Goal: Task Accomplishment & Management: Use online tool/utility

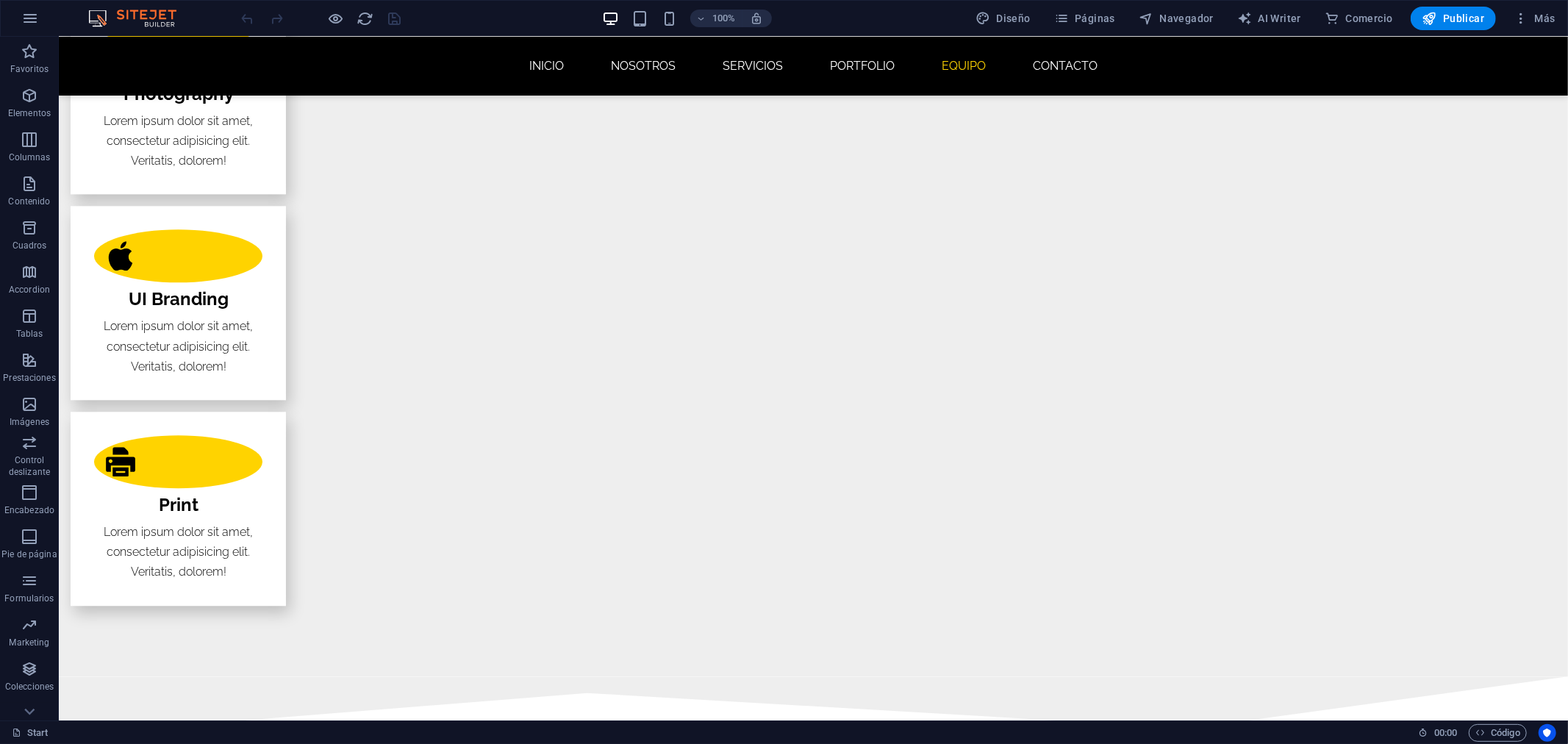
scroll to position [3023, 0]
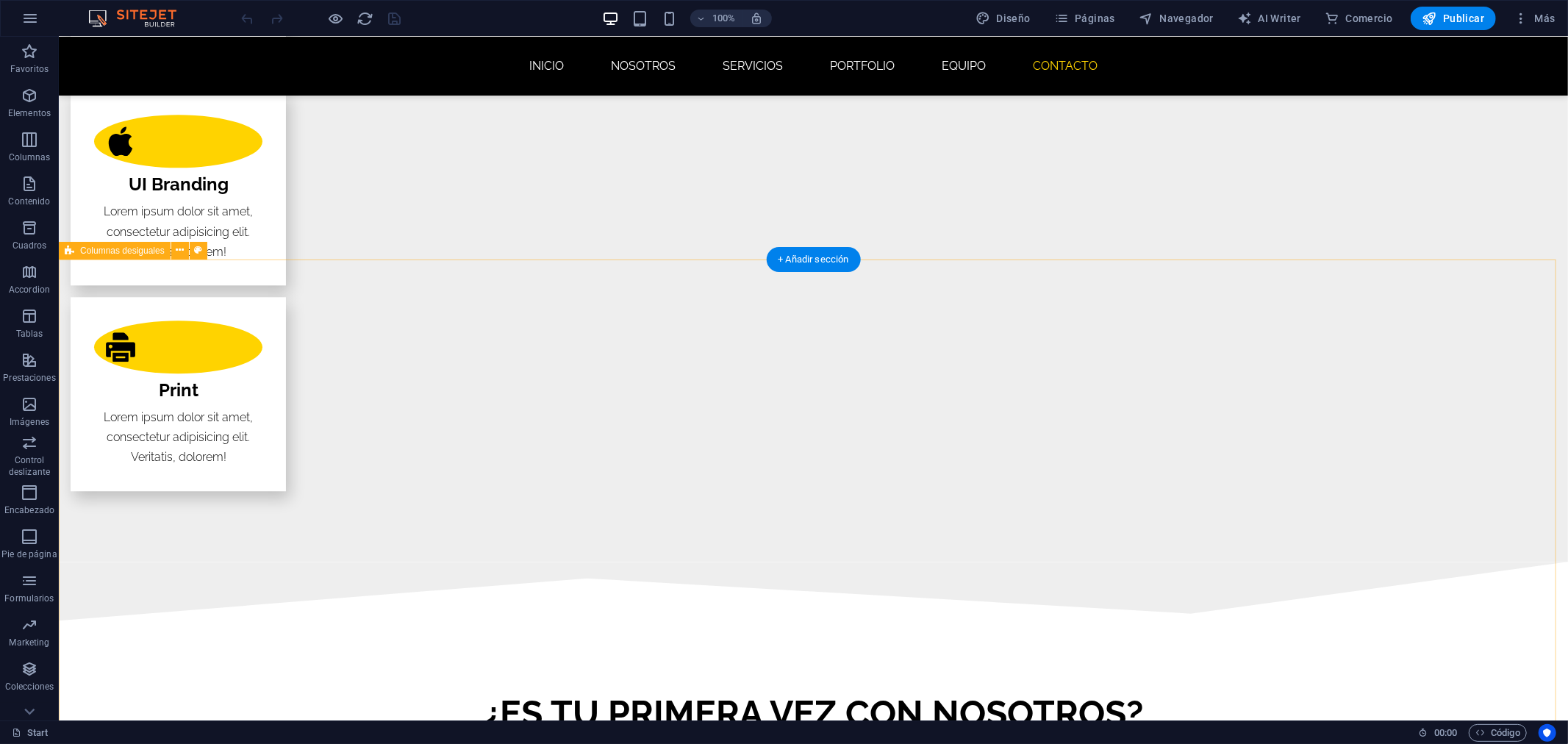
click at [180, 248] on icon at bounding box center [180, 250] width 8 height 15
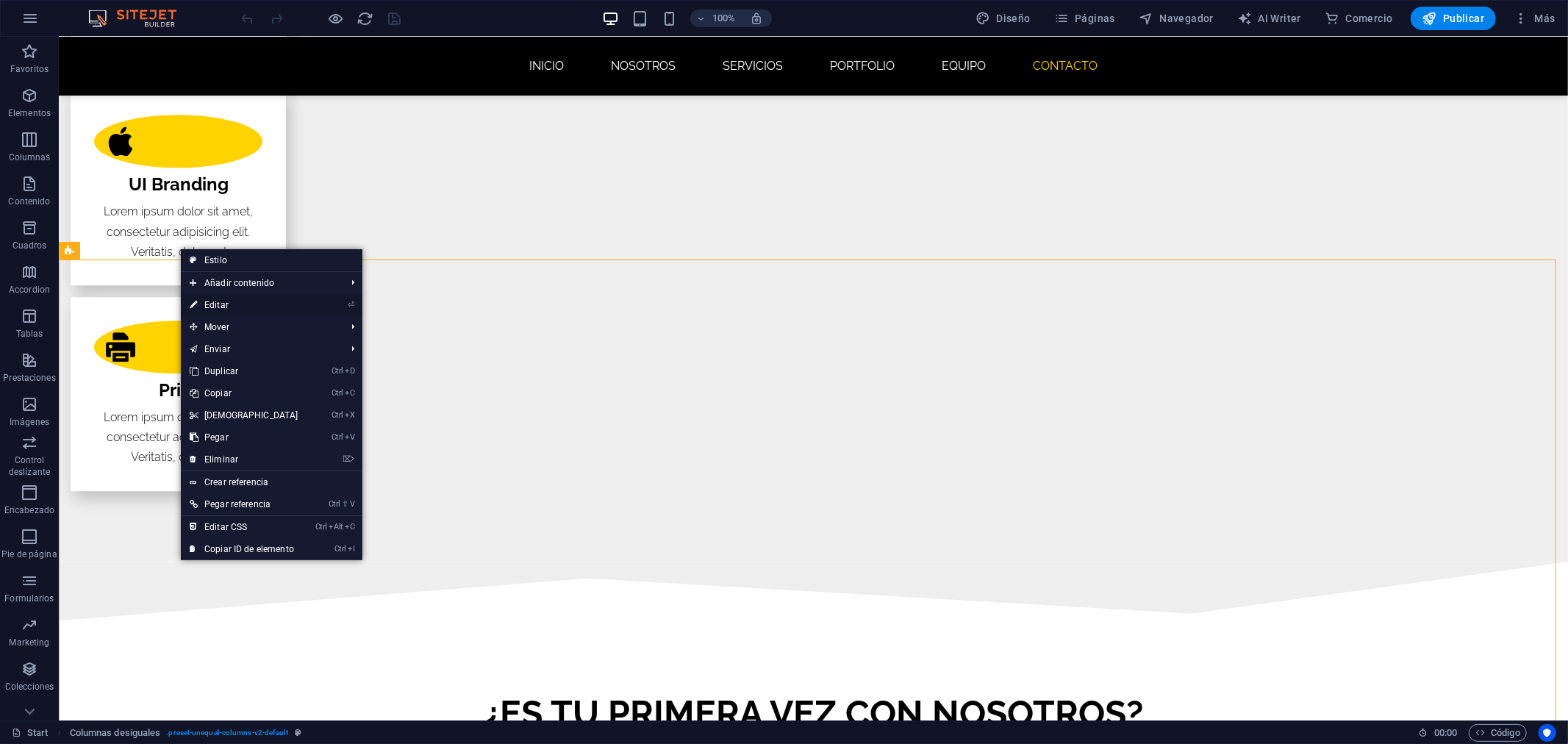
click at [243, 311] on link "⏎ Editar" at bounding box center [245, 305] width 127 height 22
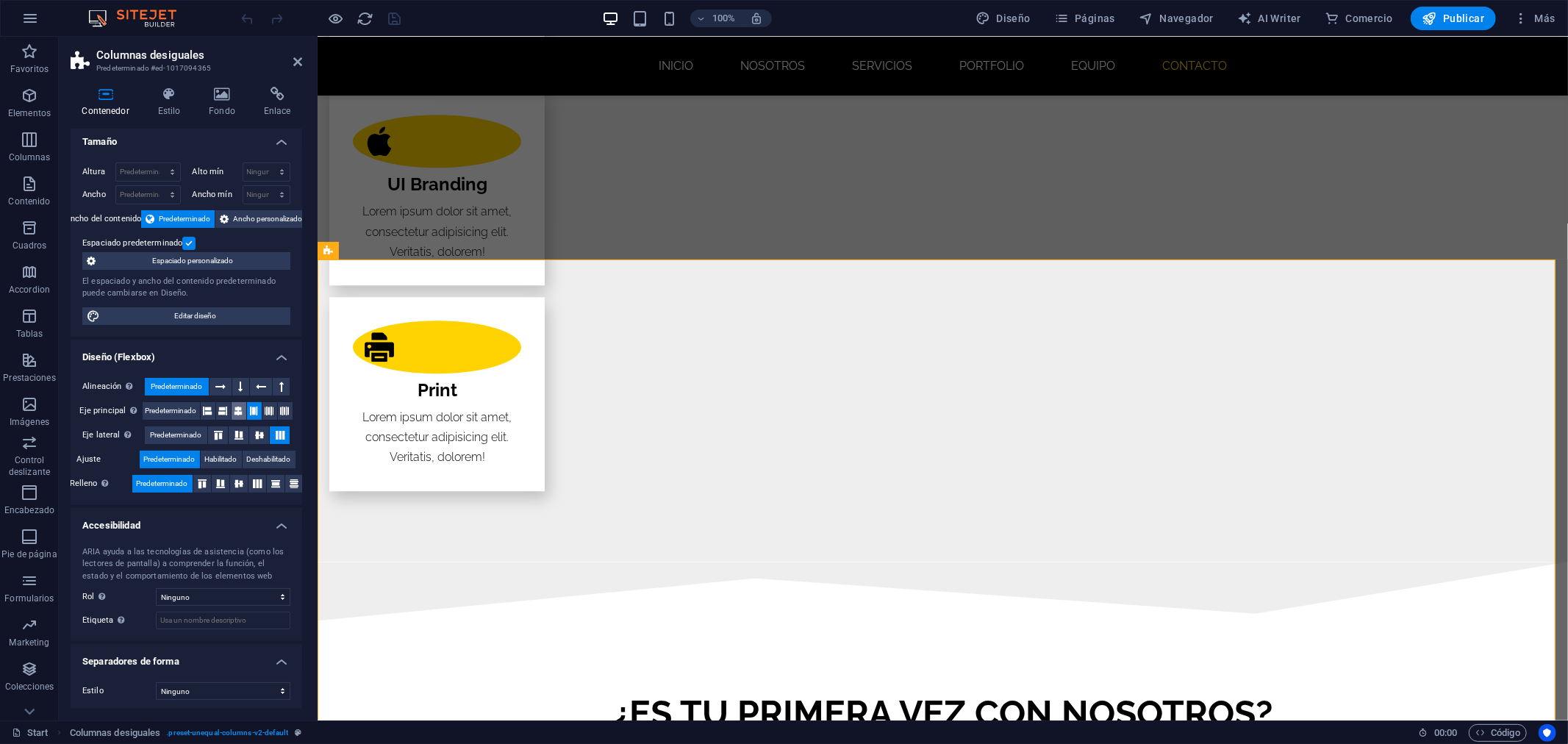
scroll to position [8, 0]
click at [263, 93] on icon at bounding box center [277, 94] width 50 height 15
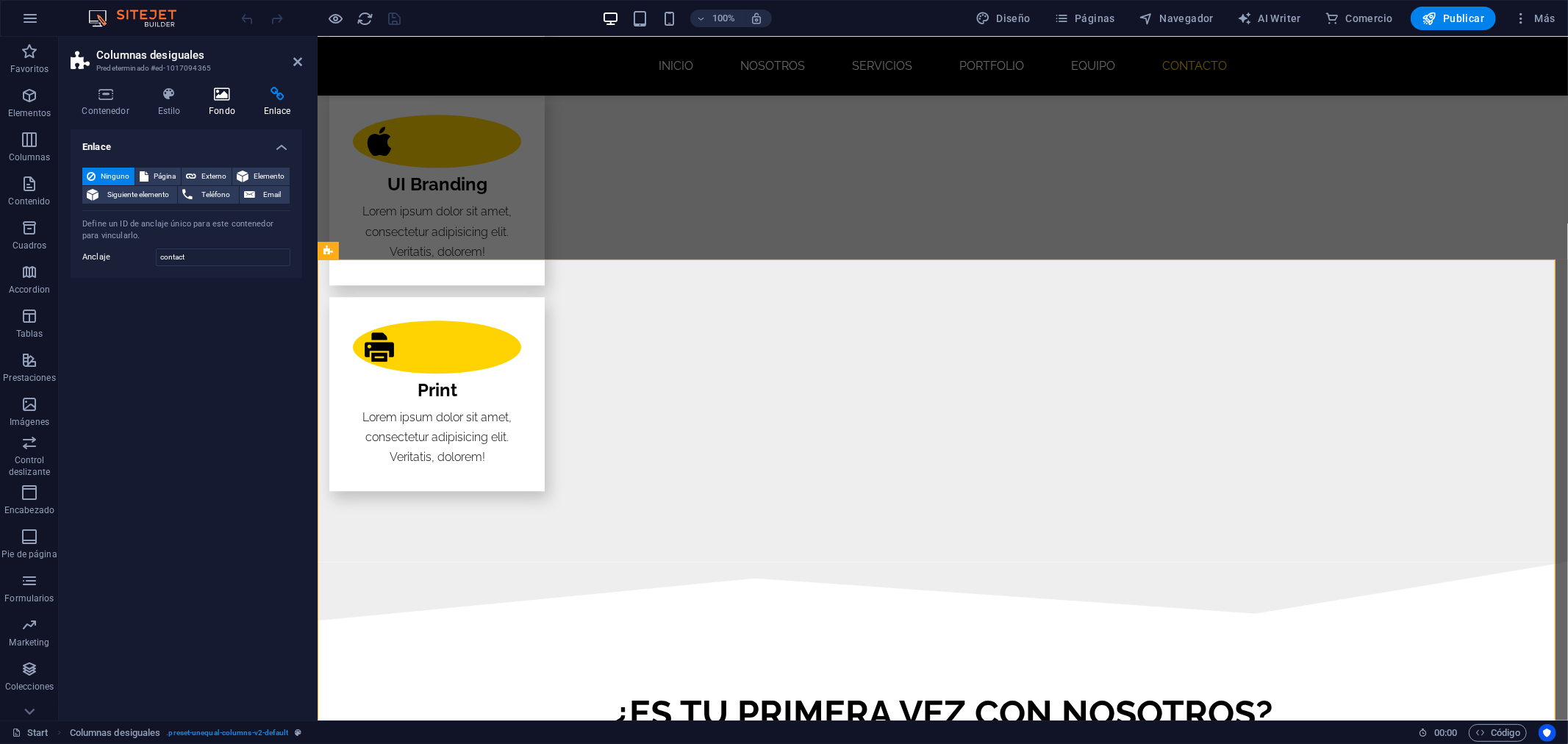
click at [216, 87] on icon at bounding box center [222, 94] width 50 height 15
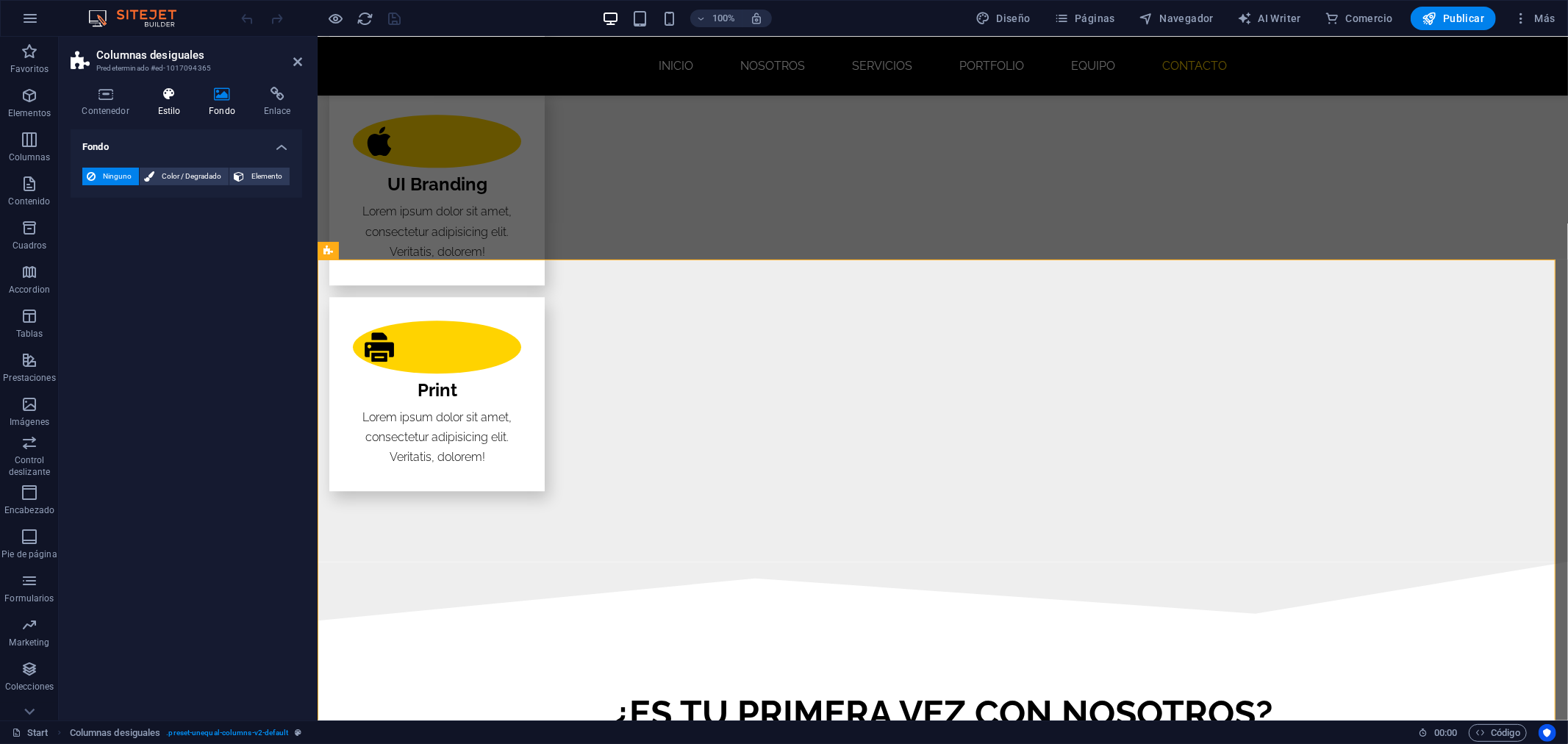
click at [147, 91] on icon at bounding box center [169, 94] width 45 height 15
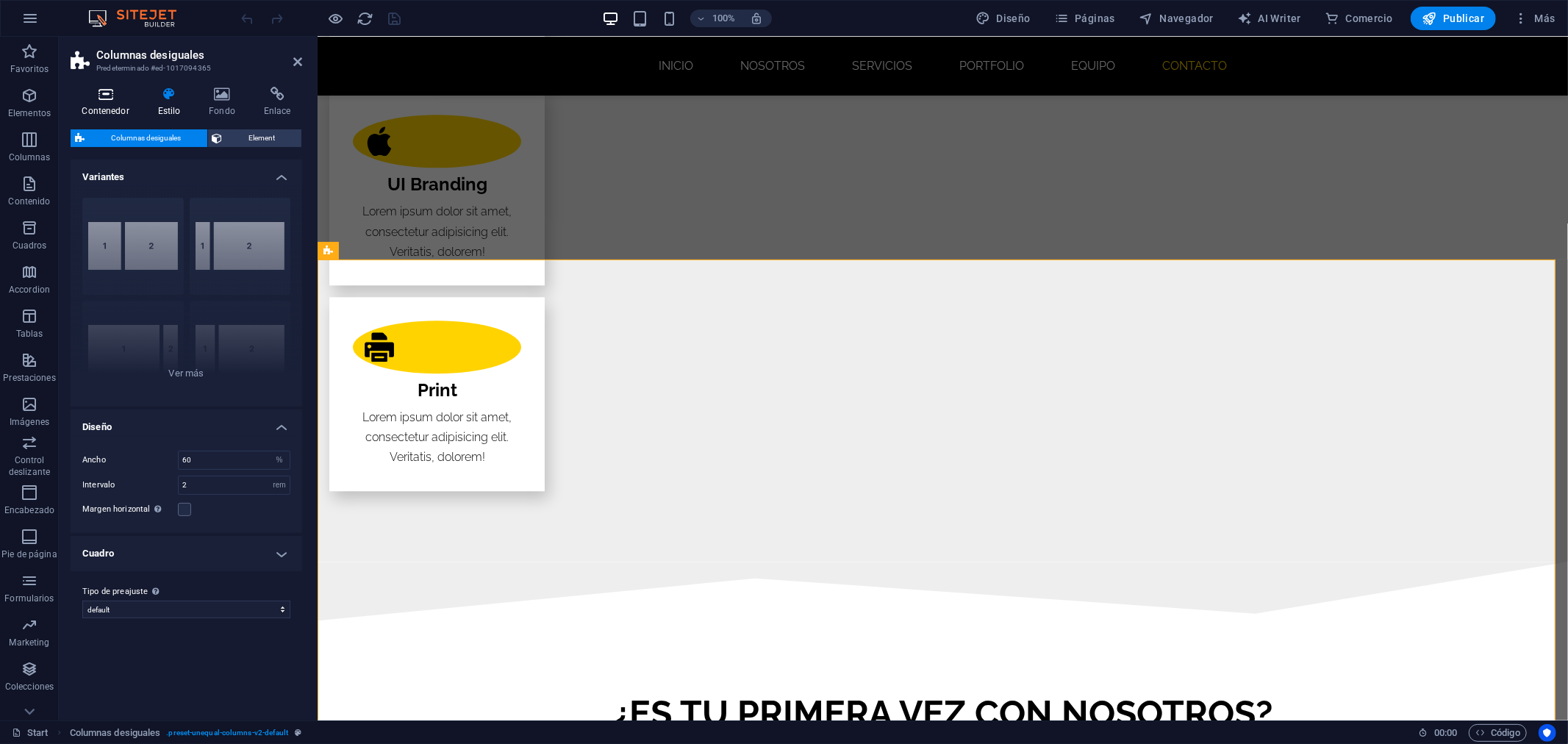
click at [110, 98] on icon at bounding box center [106, 94] width 70 height 15
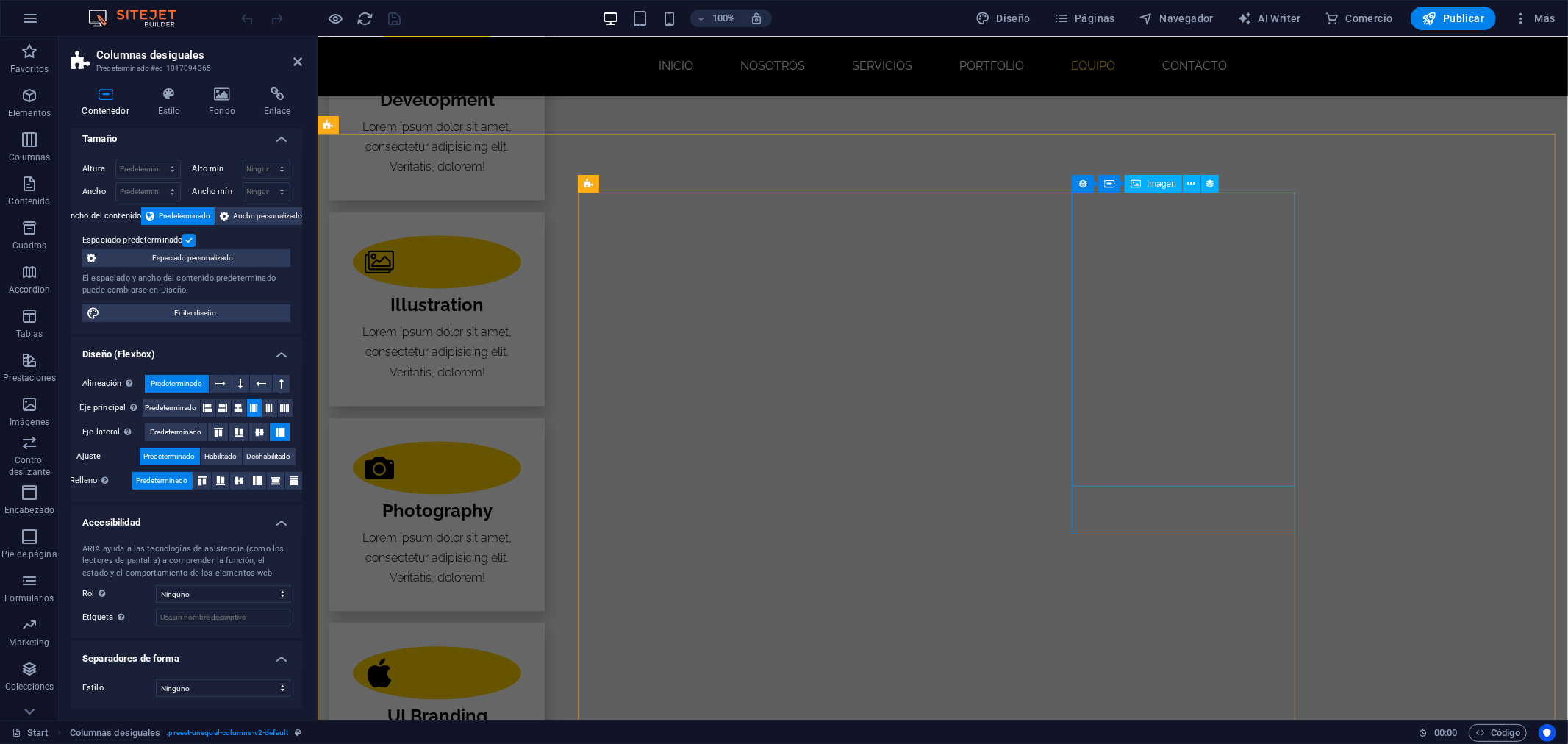
scroll to position [2533, 0]
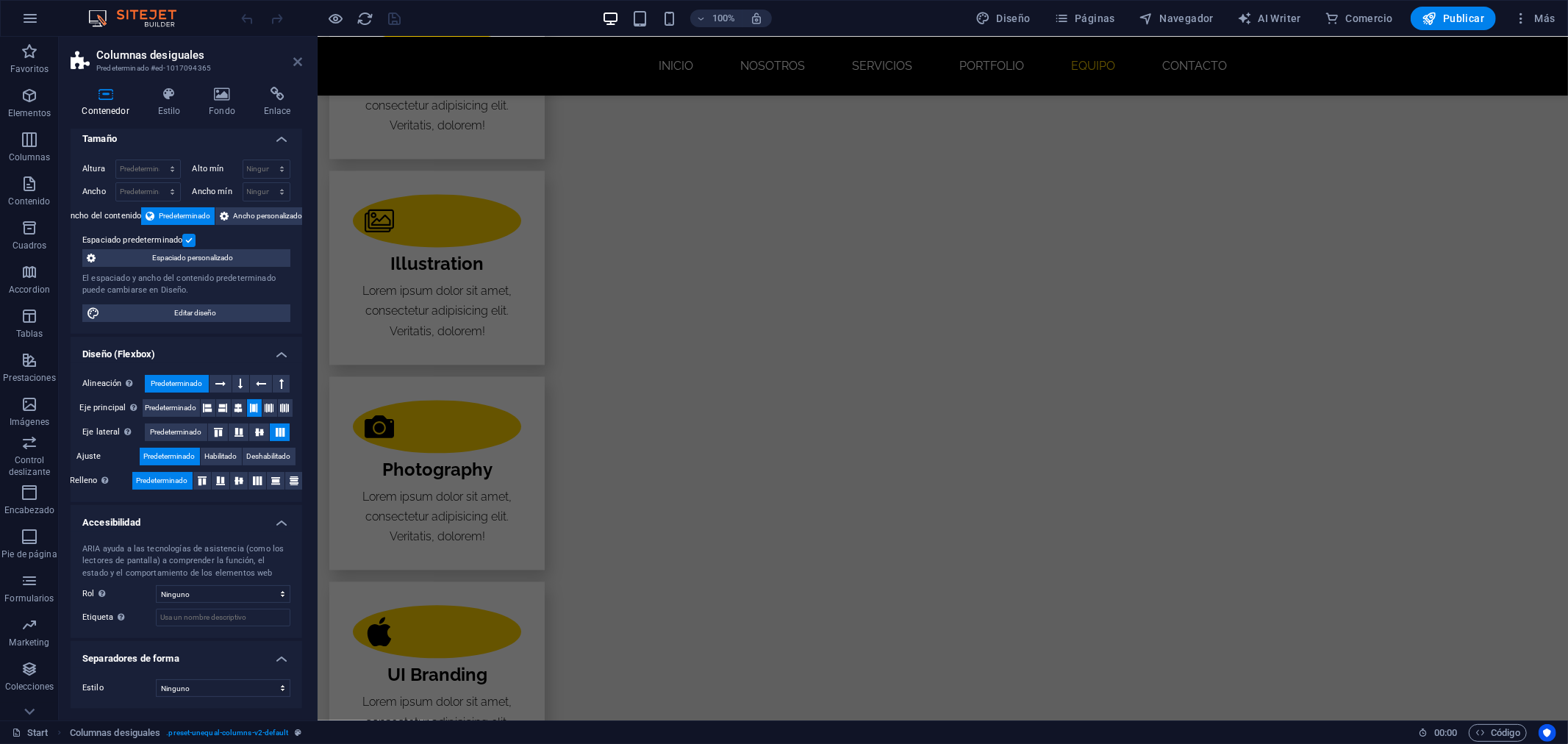
click at [298, 56] on icon at bounding box center [297, 62] width 9 height 11
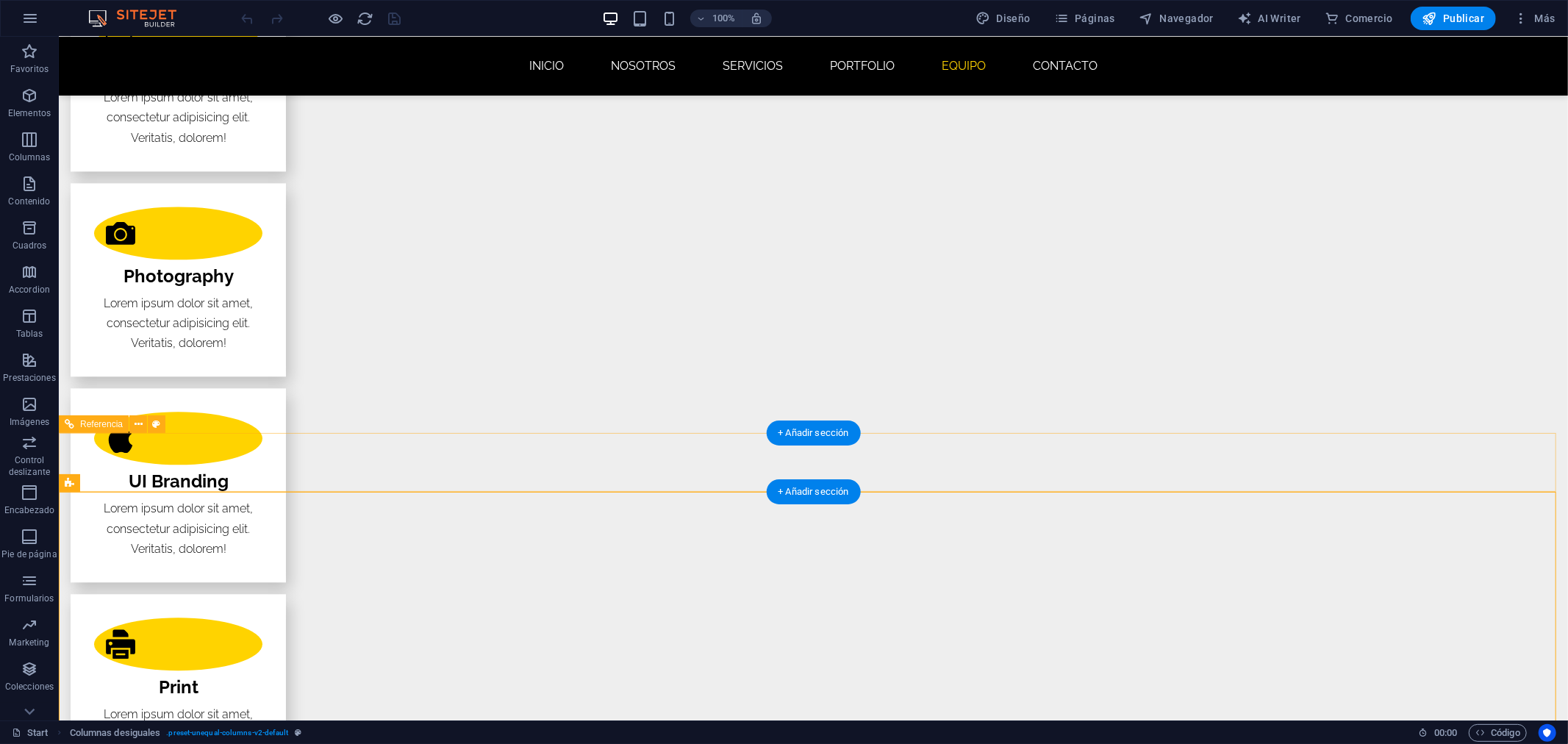
scroll to position [2571, 0]
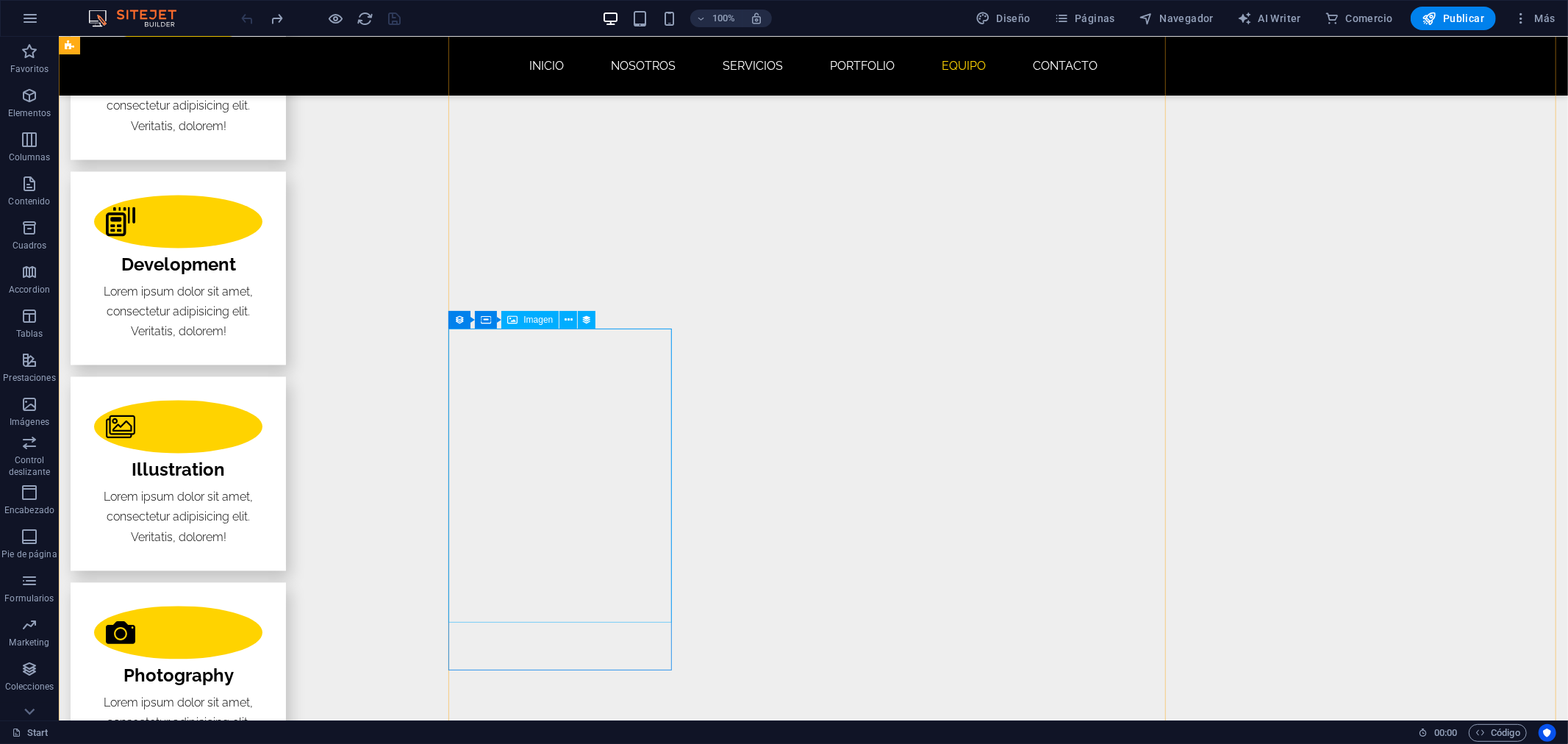
scroll to position [2441, 0]
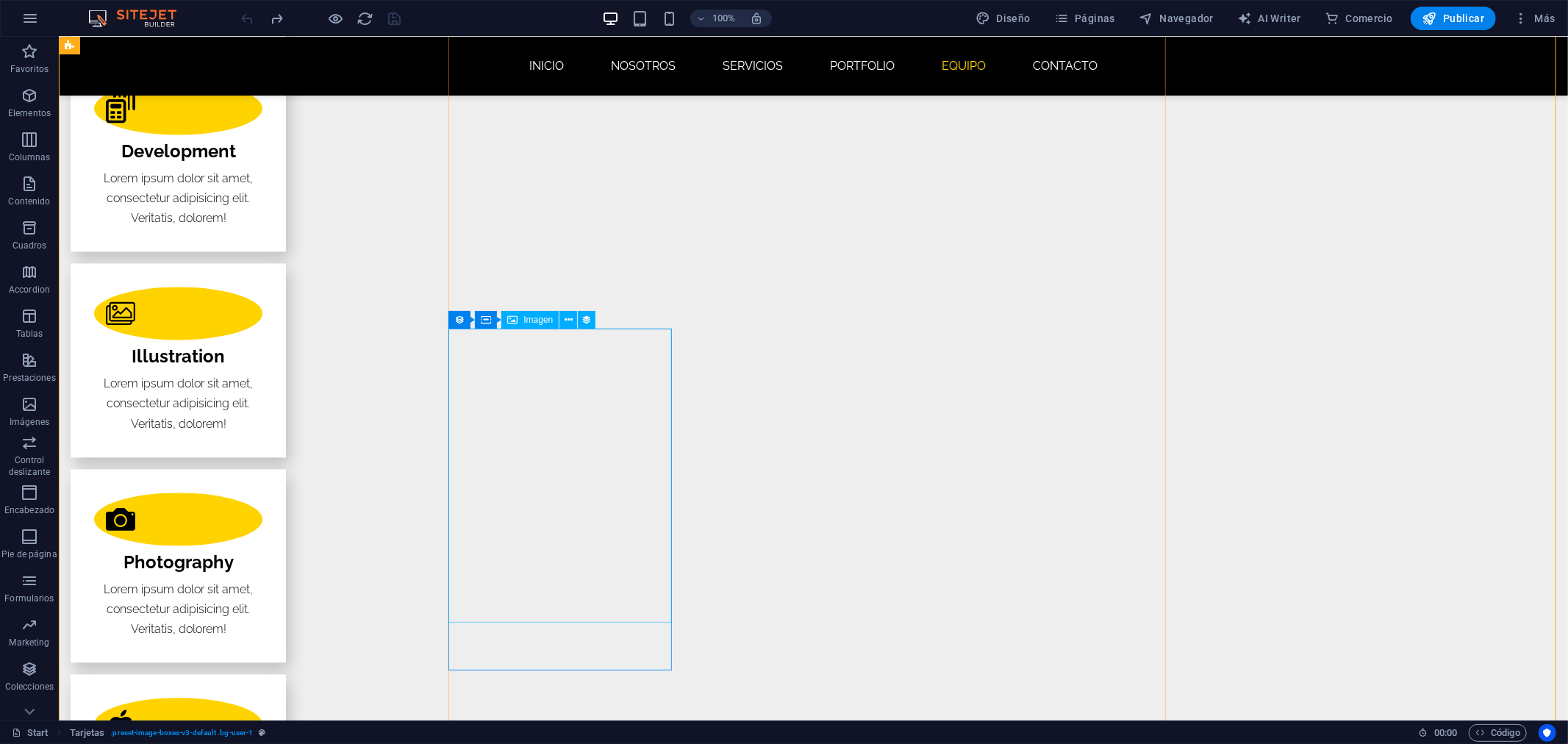
click at [574, 321] on button at bounding box center [569, 320] width 18 height 18
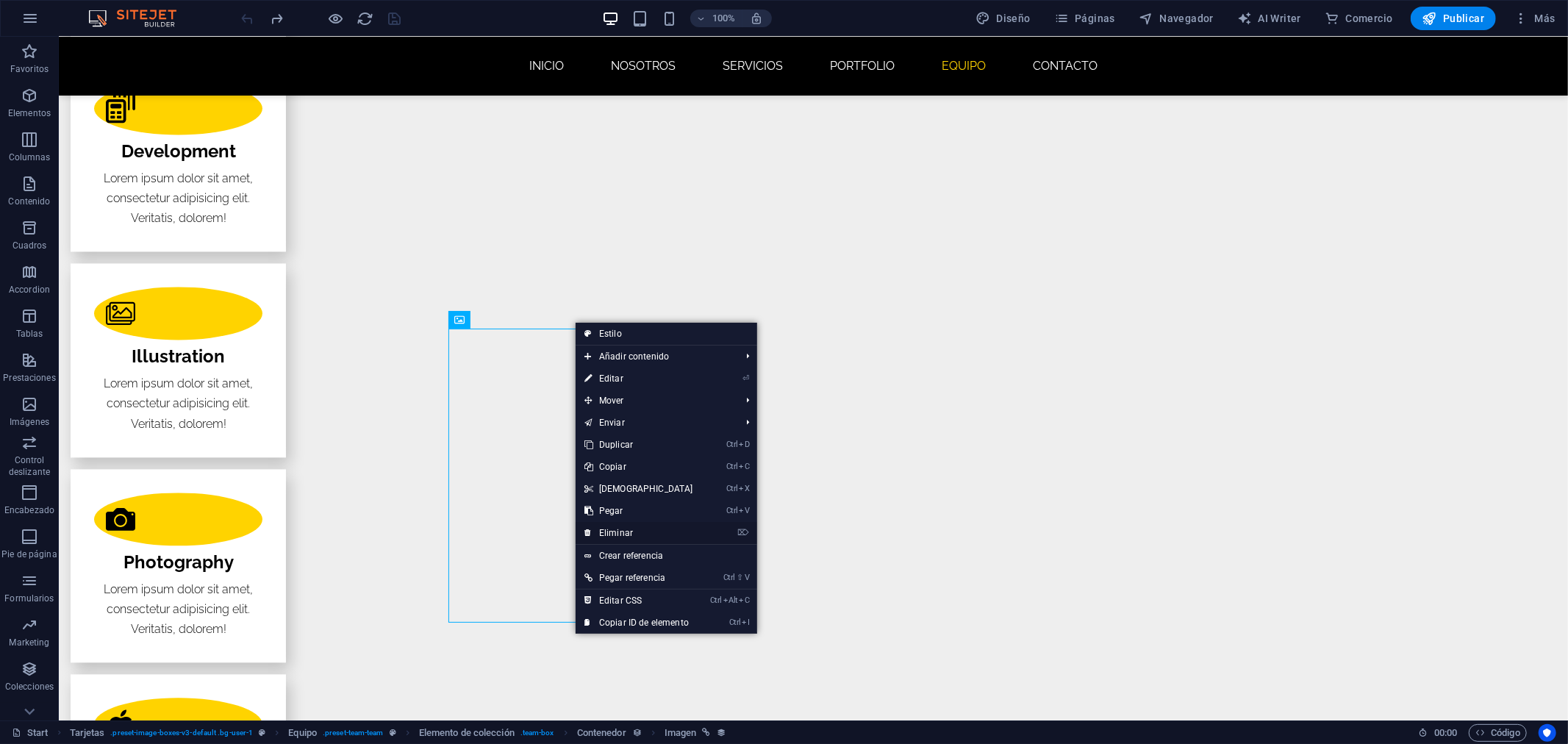
click at [648, 533] on link "⌦ Eliminar" at bounding box center [639, 532] width 127 height 22
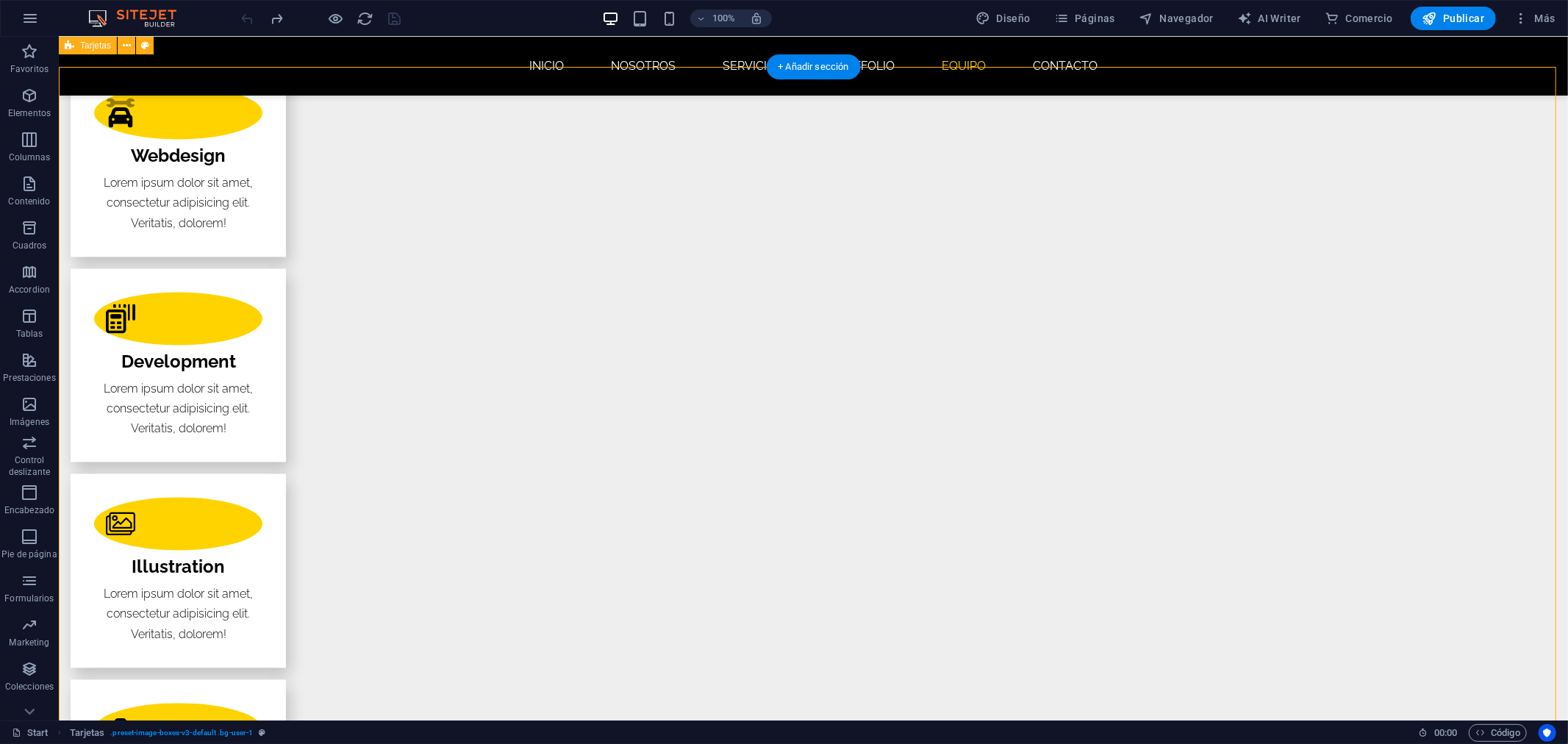
scroll to position [2195, 0]
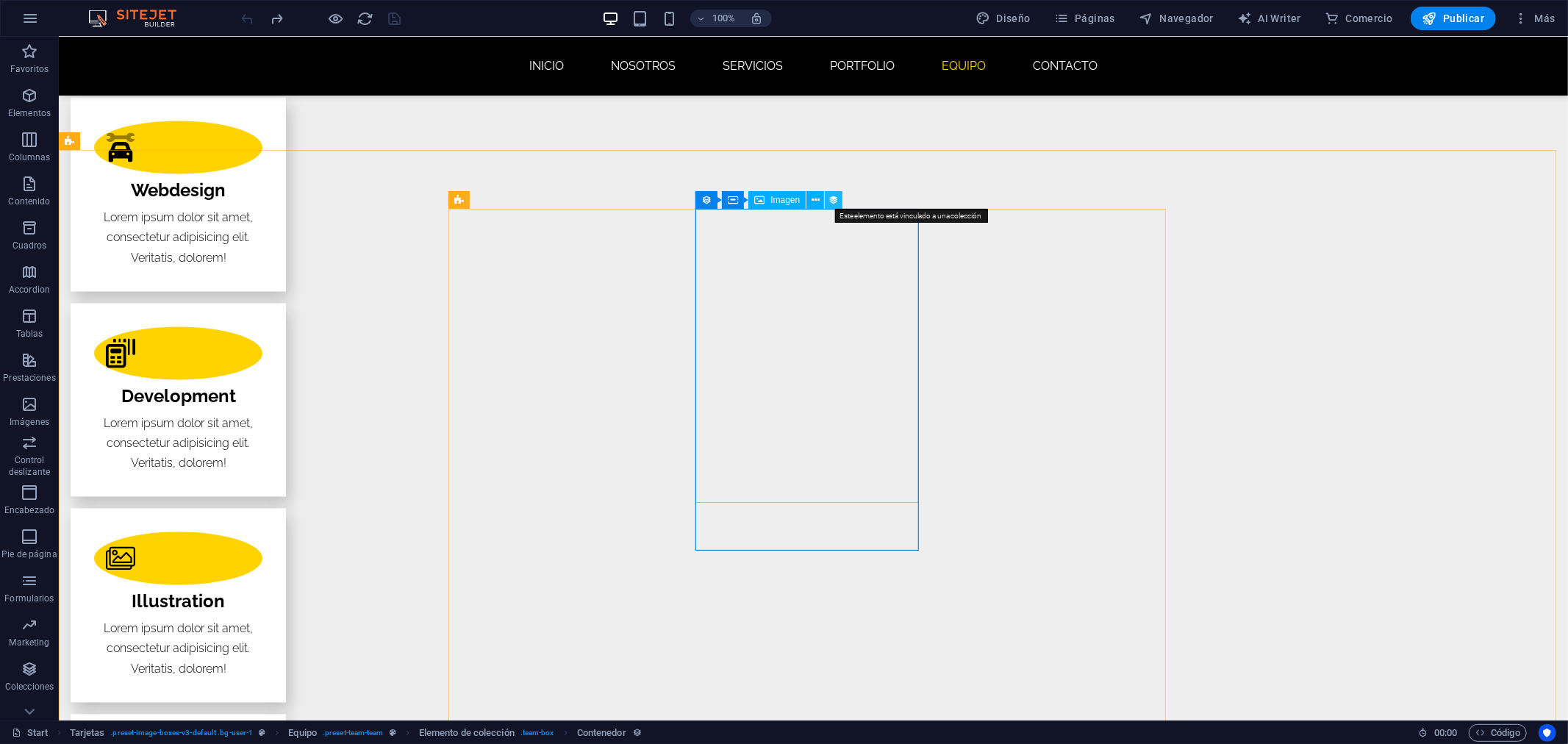
click at [830, 201] on icon at bounding box center [834, 200] width 11 height 15
select select "px"
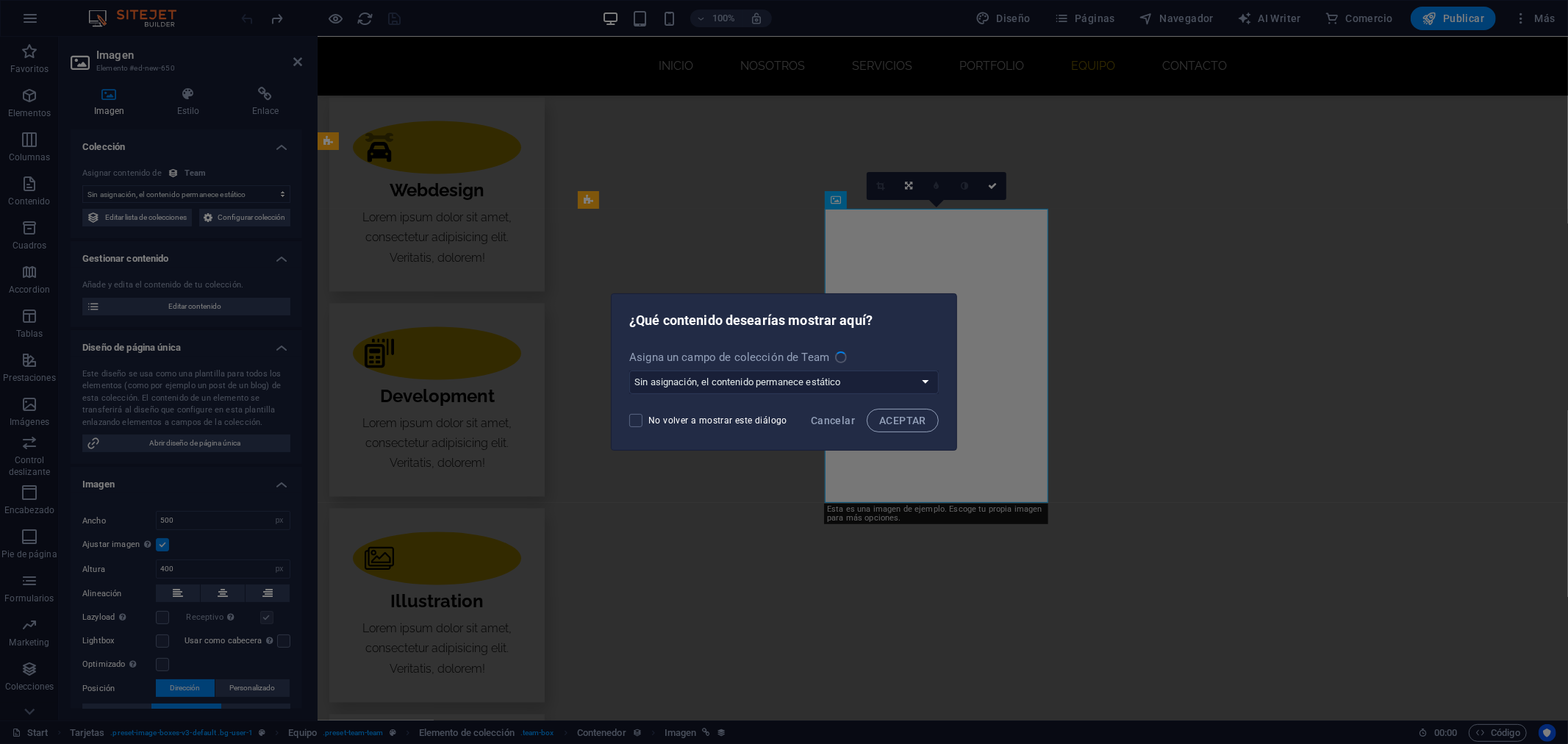
select select "image"
click at [886, 421] on span "ACEPTAR" at bounding box center [903, 420] width 47 height 11
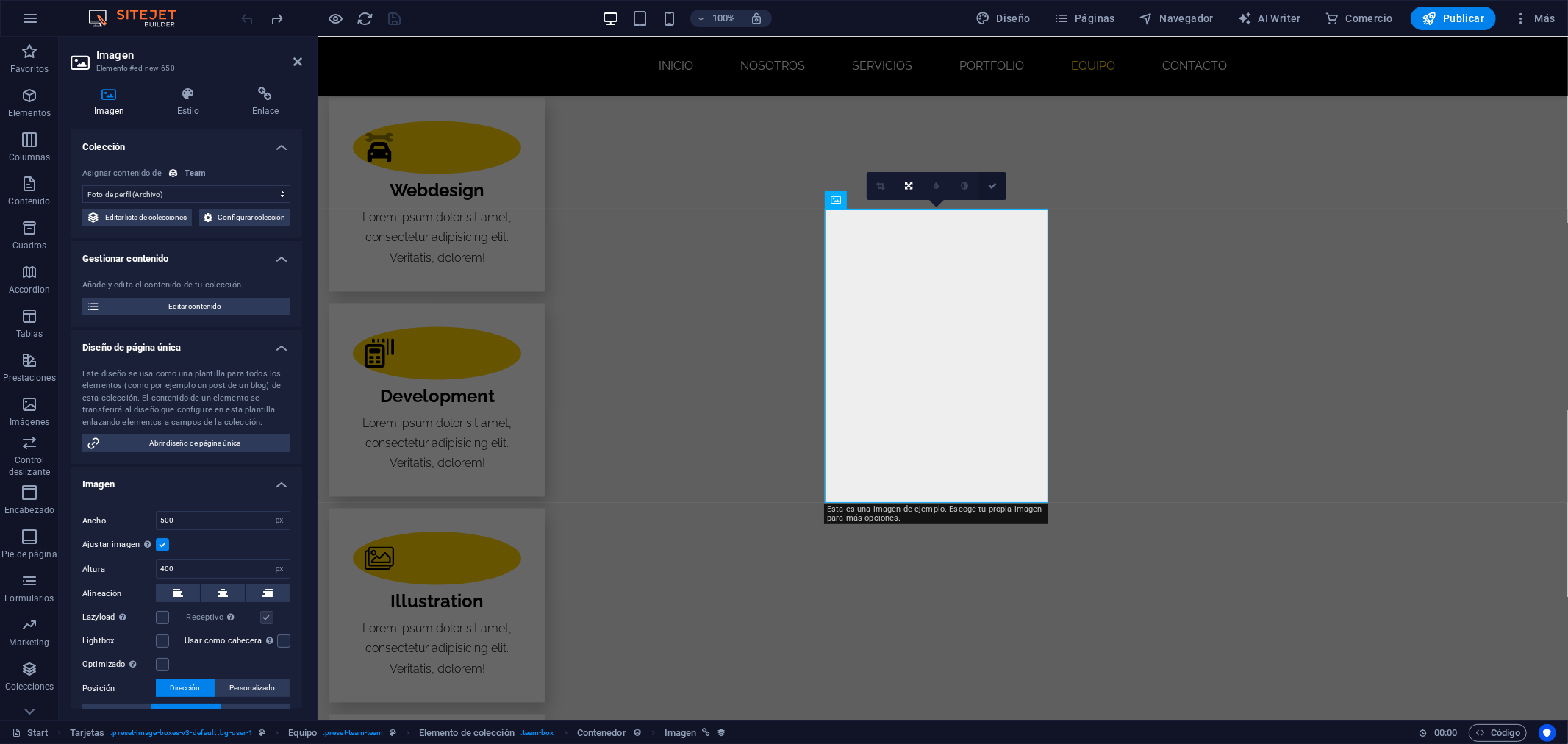
click at [989, 180] on link at bounding box center [992, 186] width 28 height 28
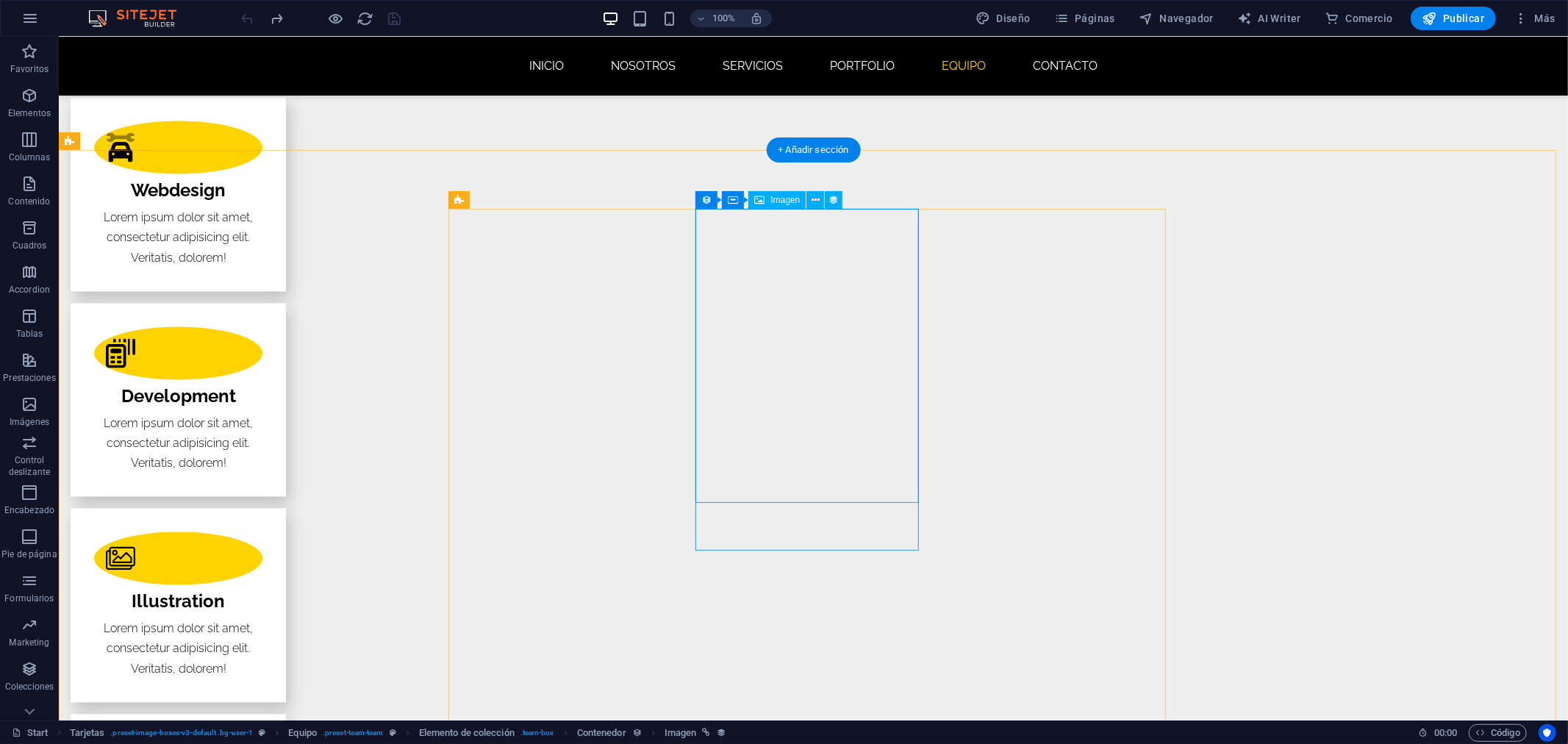
click at [818, 197] on icon at bounding box center [816, 200] width 8 height 15
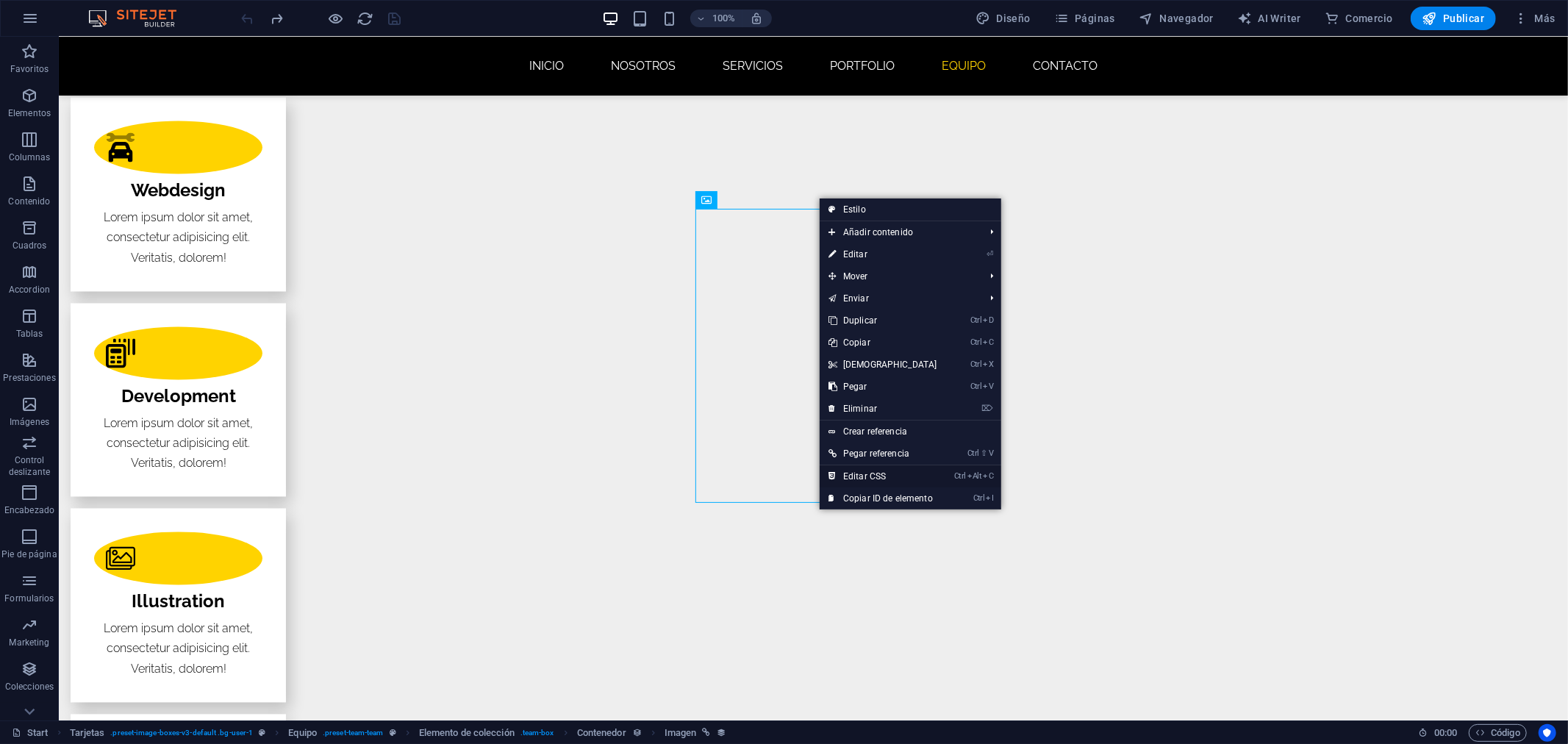
click at [900, 475] on link "Ctrl Alt C Editar CSS" at bounding box center [883, 476] width 127 height 22
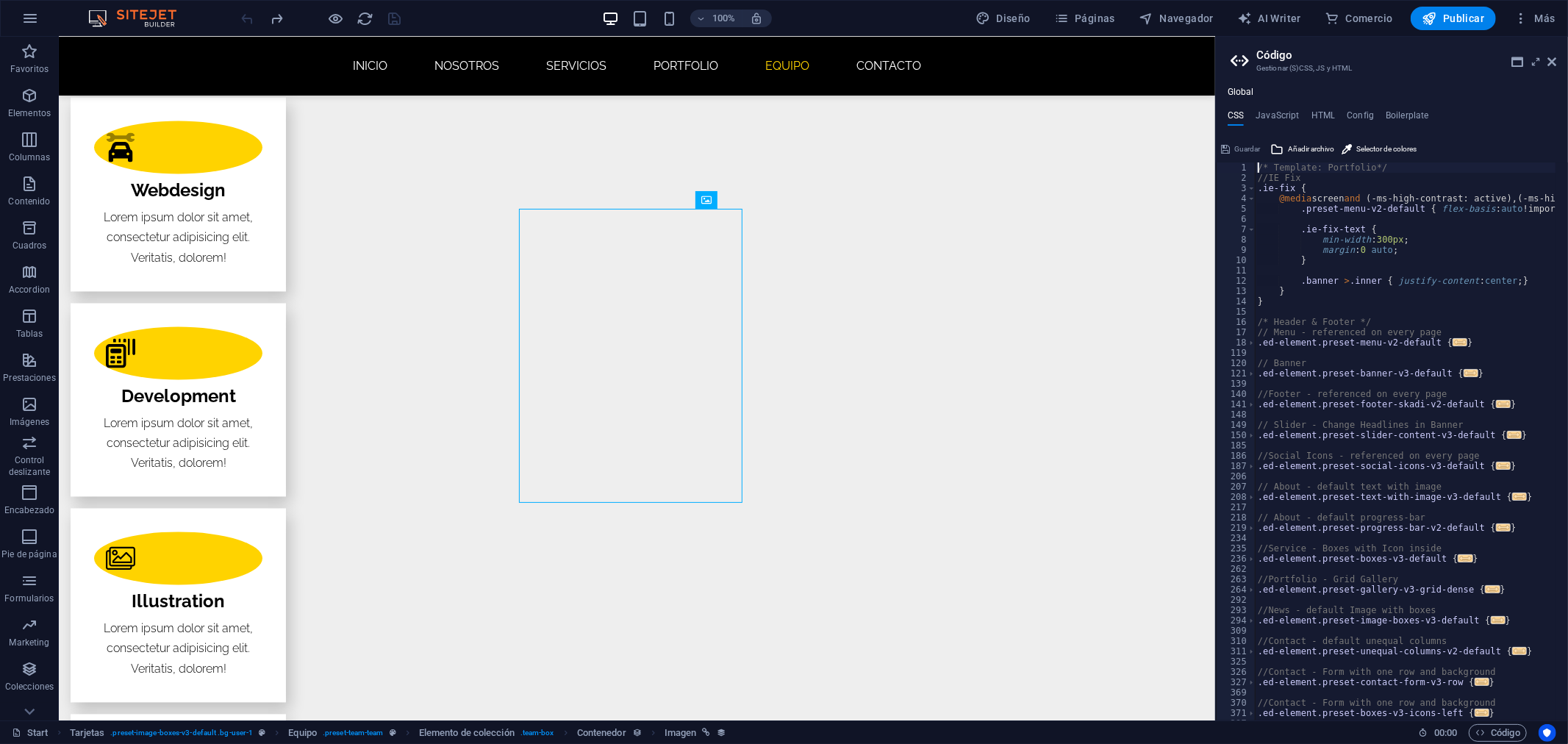
scroll to position [0, 0]
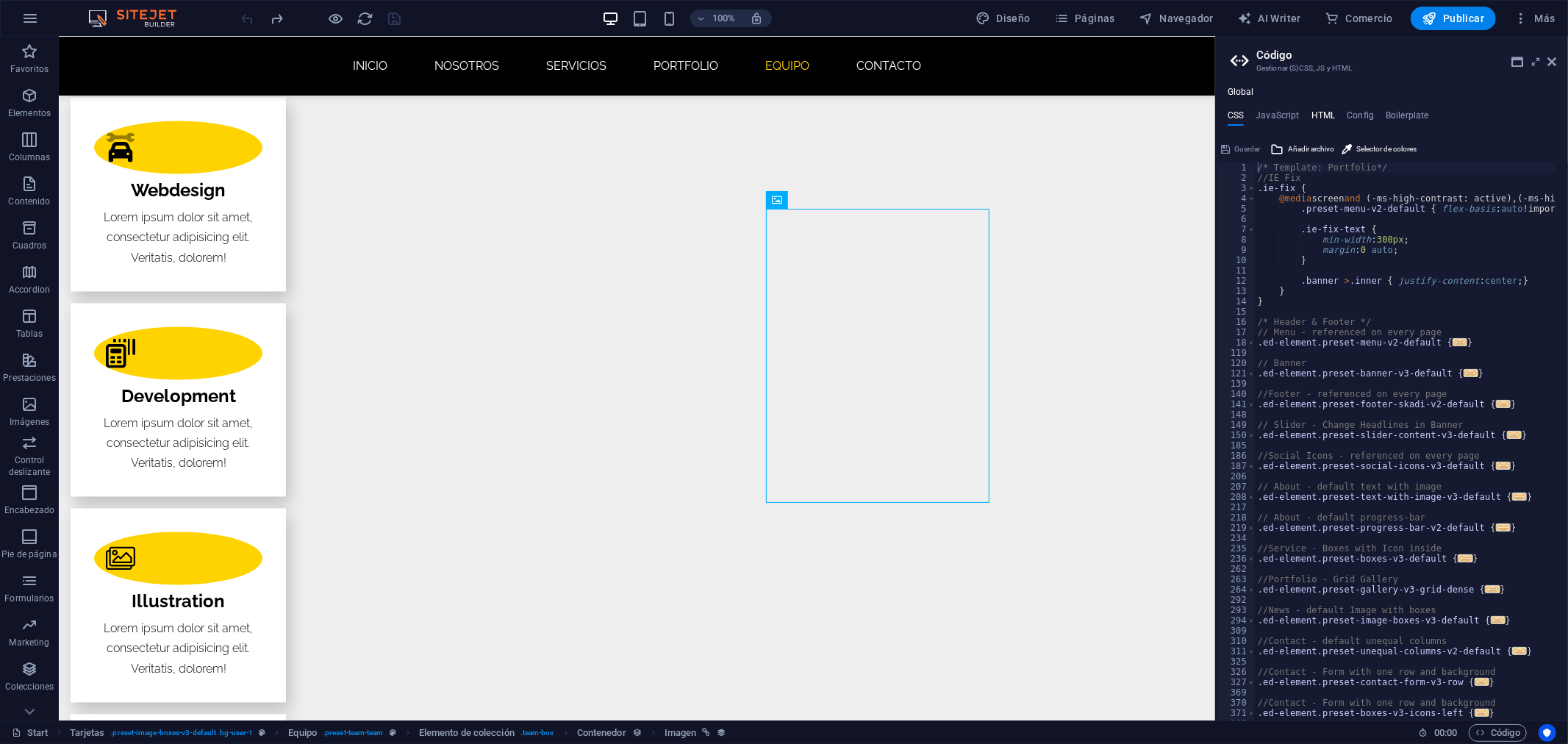
click at [1316, 115] on h4 "HTML" at bounding box center [1323, 119] width 24 height 16
type textarea "<a href="#main-content" class="wv-link-content button">Skip to main content</a>"
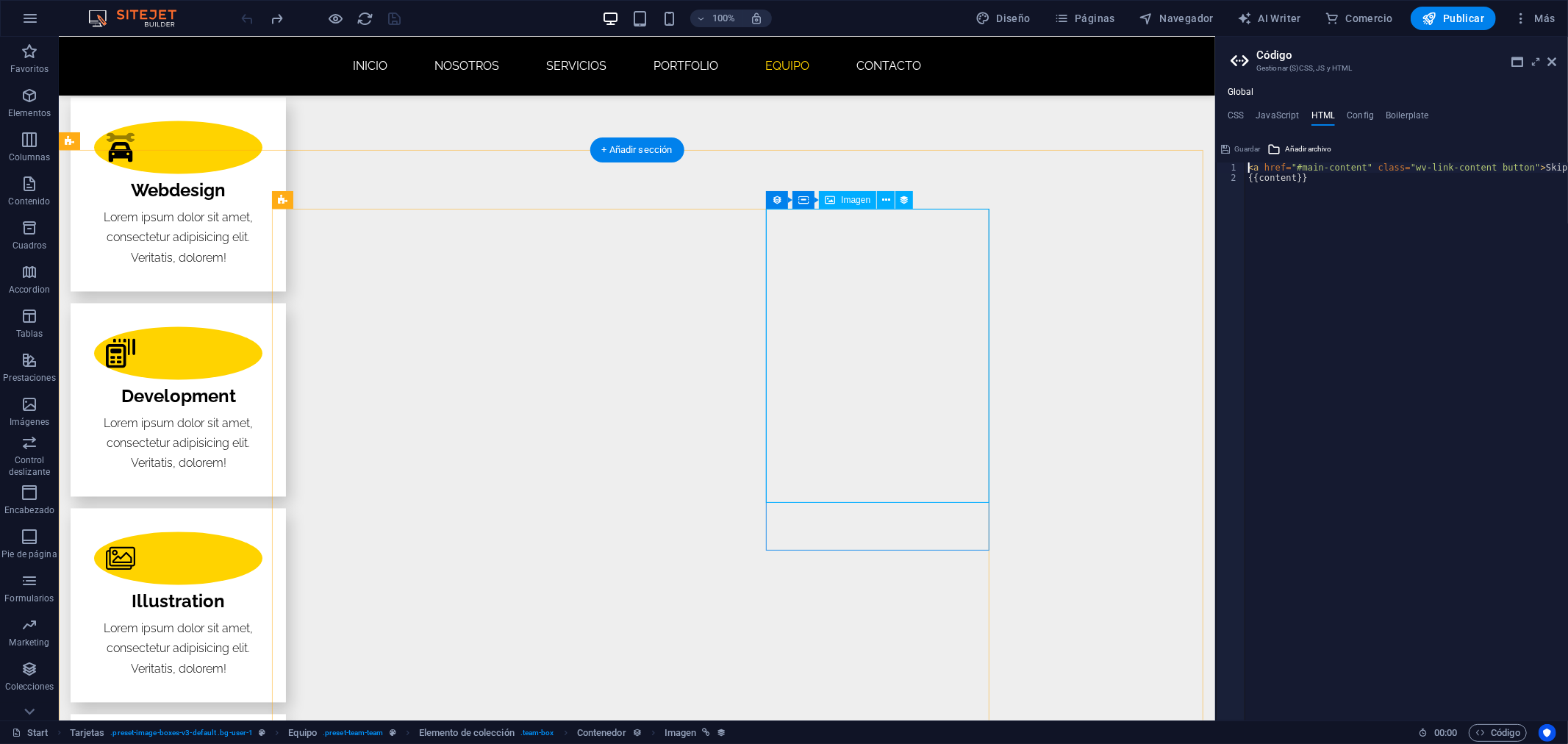
click at [1549, 63] on icon at bounding box center [1552, 62] width 9 height 11
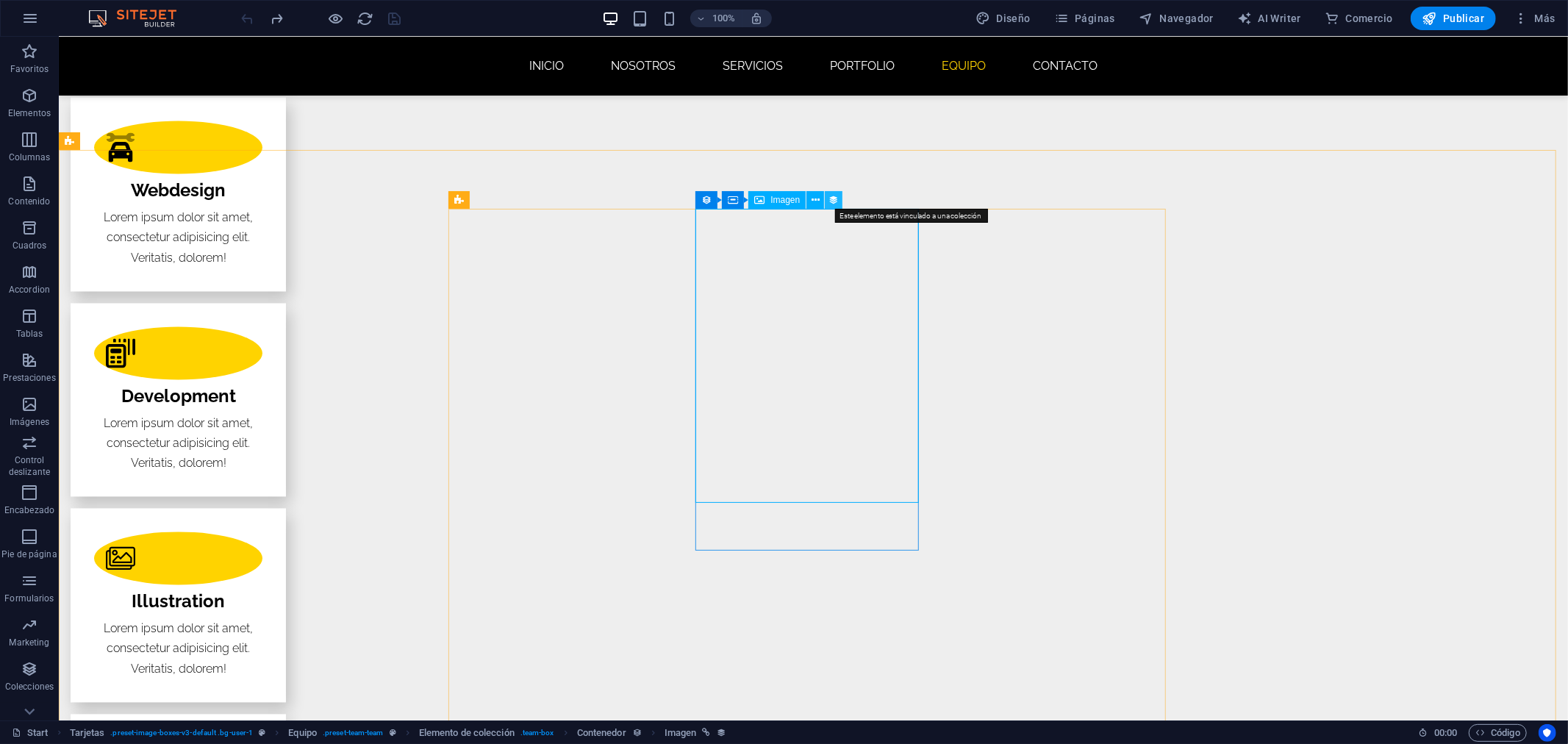
click at [832, 198] on icon at bounding box center [834, 200] width 11 height 15
select select "image"
select select "px"
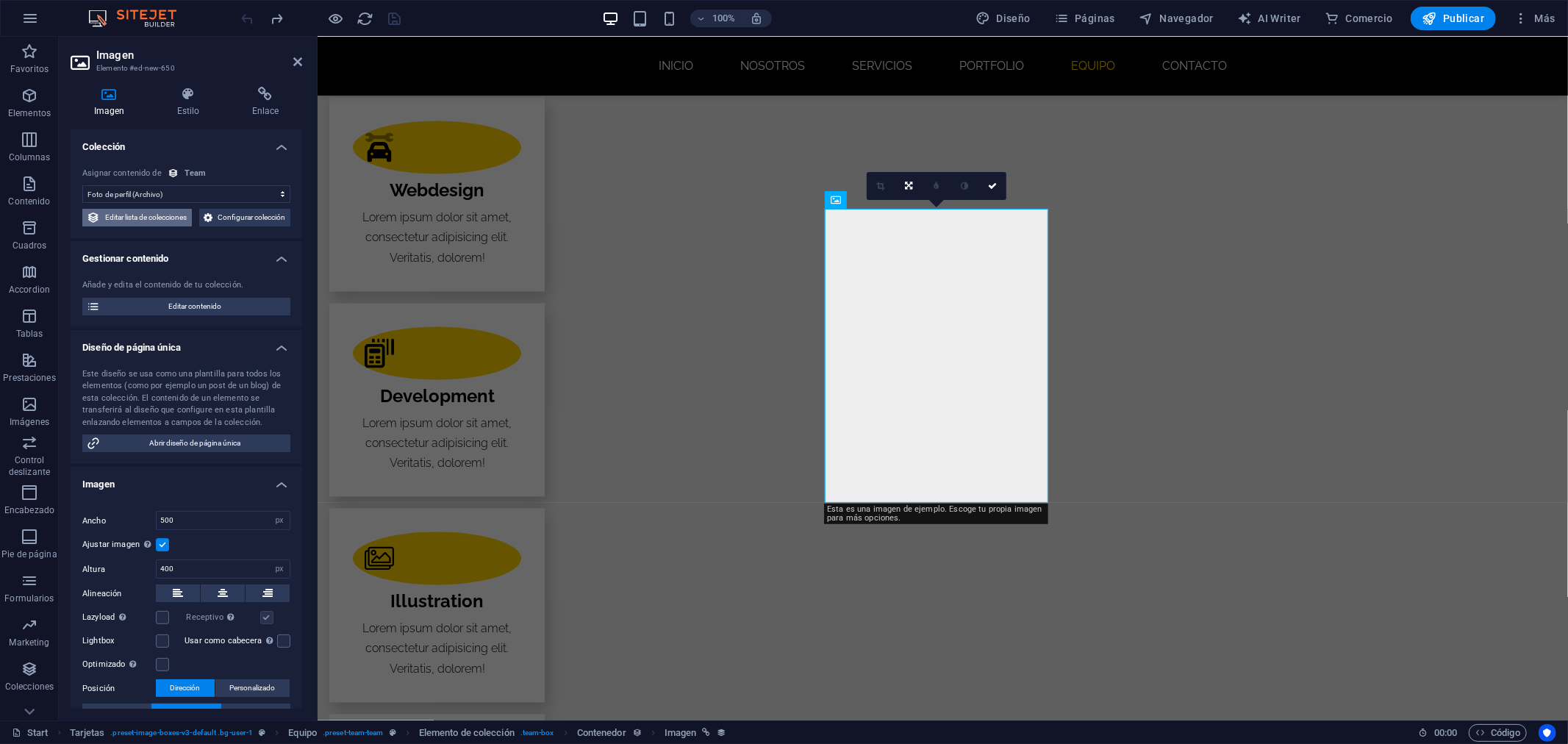
click at [188, 214] on span "Editar lista de colecciones" at bounding box center [145, 218] width 83 height 18
select select "68e31f2dac580643bd08ed54"
select select "createdAt_DESC"
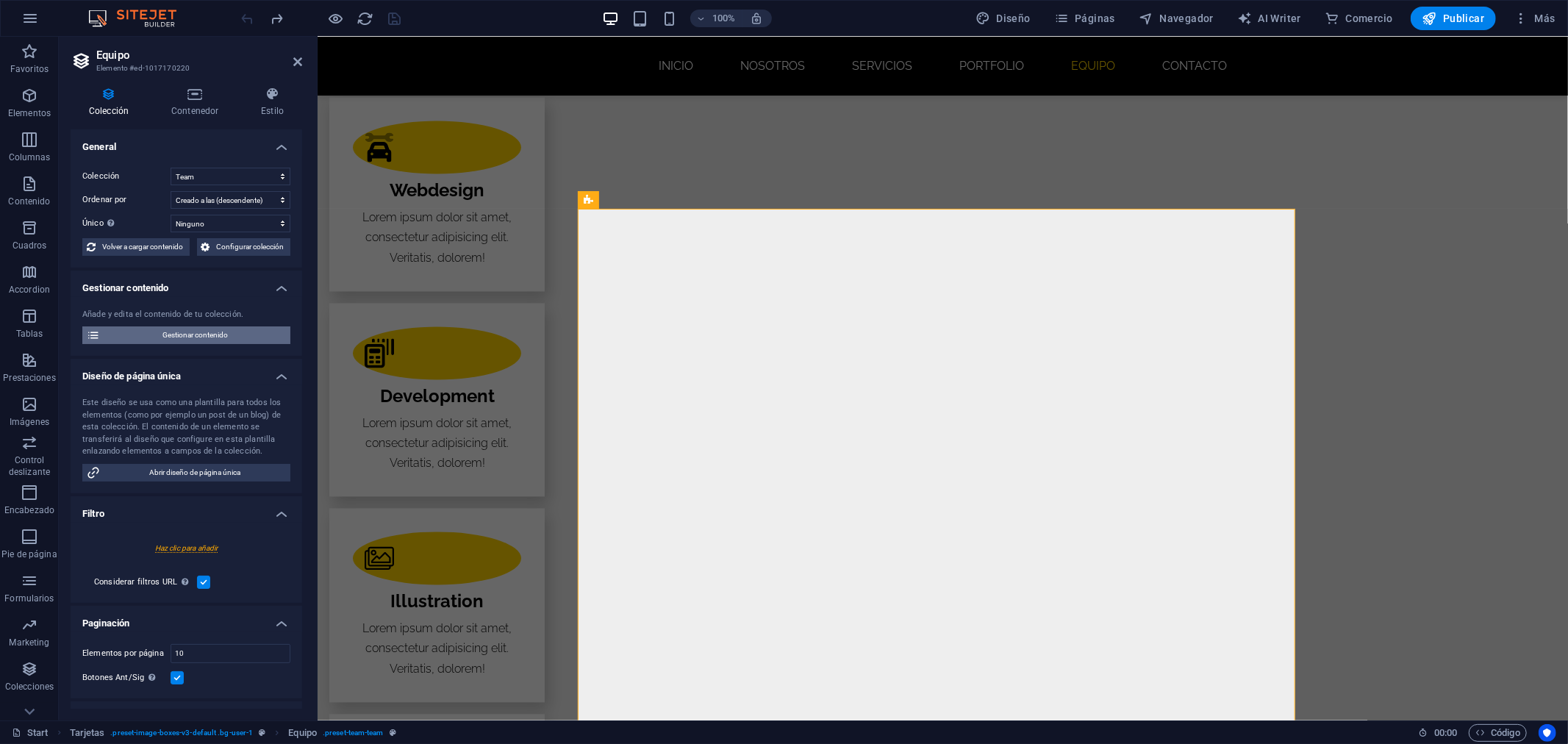
click at [232, 333] on span "Gestionar contenido" at bounding box center [194, 335] width 181 height 18
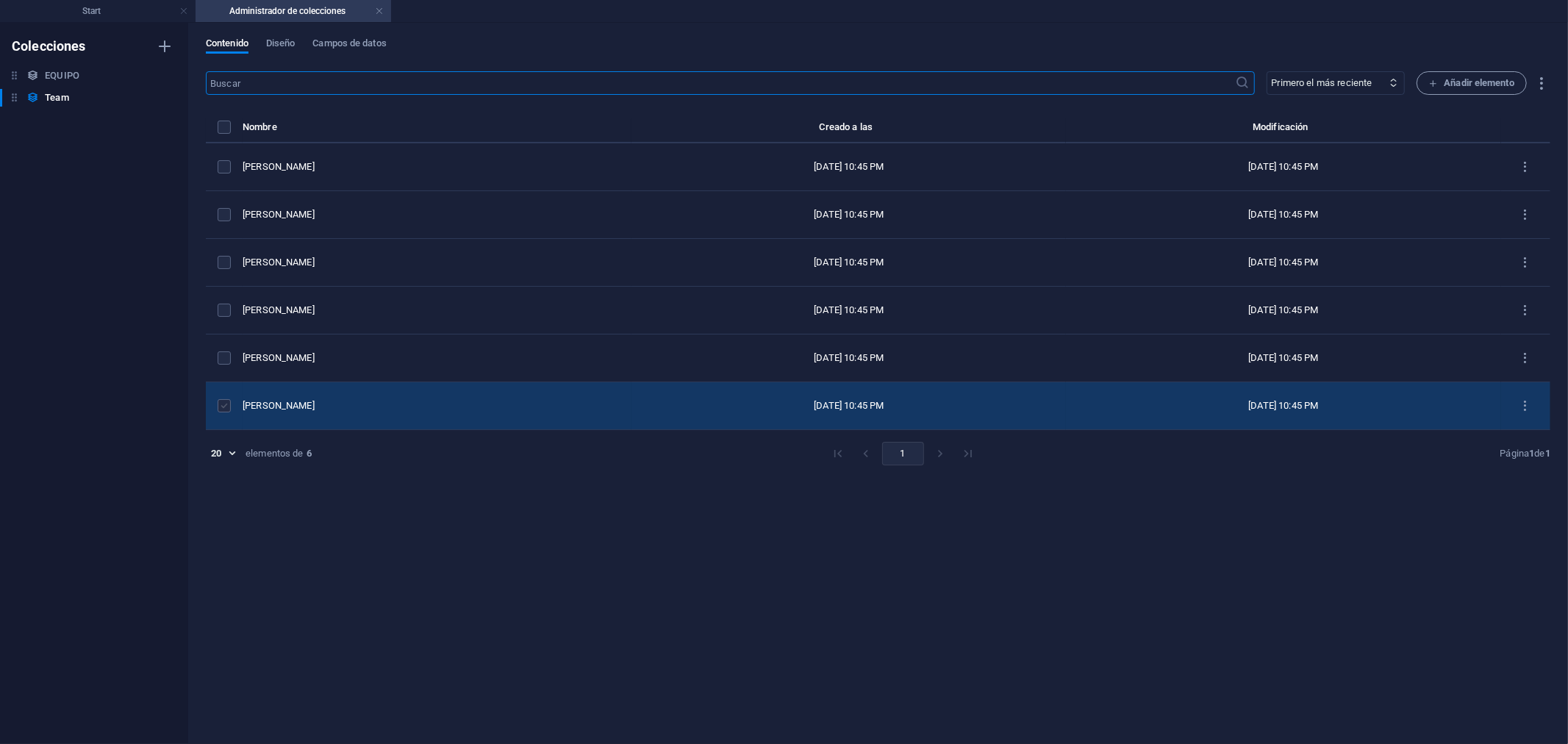
click at [228, 406] on label "items list" at bounding box center [224, 405] width 13 height 13
click at [0, 0] on input "items list" at bounding box center [0, 0] width 0 height 0
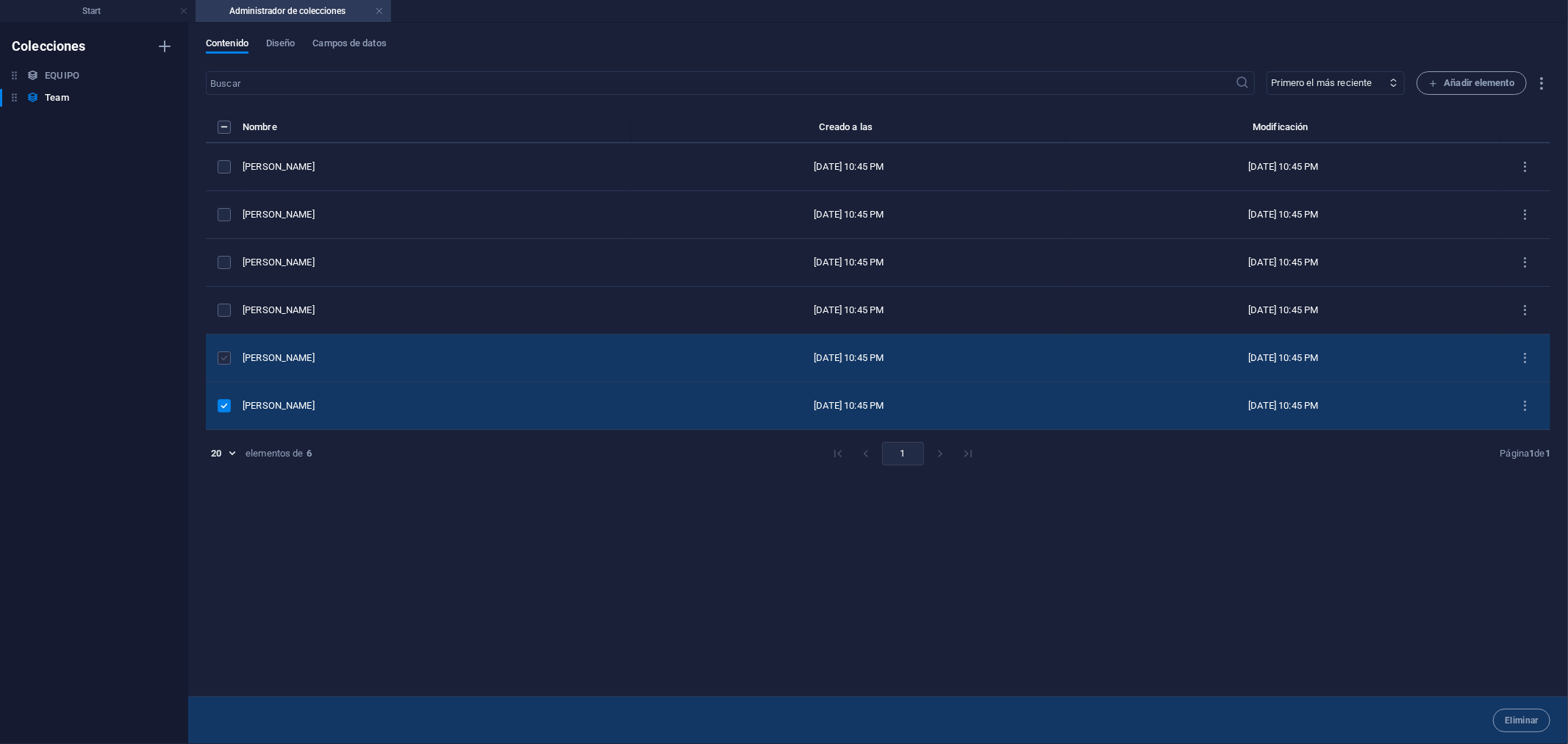
click at [229, 357] on label "items list" at bounding box center [224, 358] width 13 height 13
click at [0, 0] on input "items list" at bounding box center [0, 0] width 0 height 0
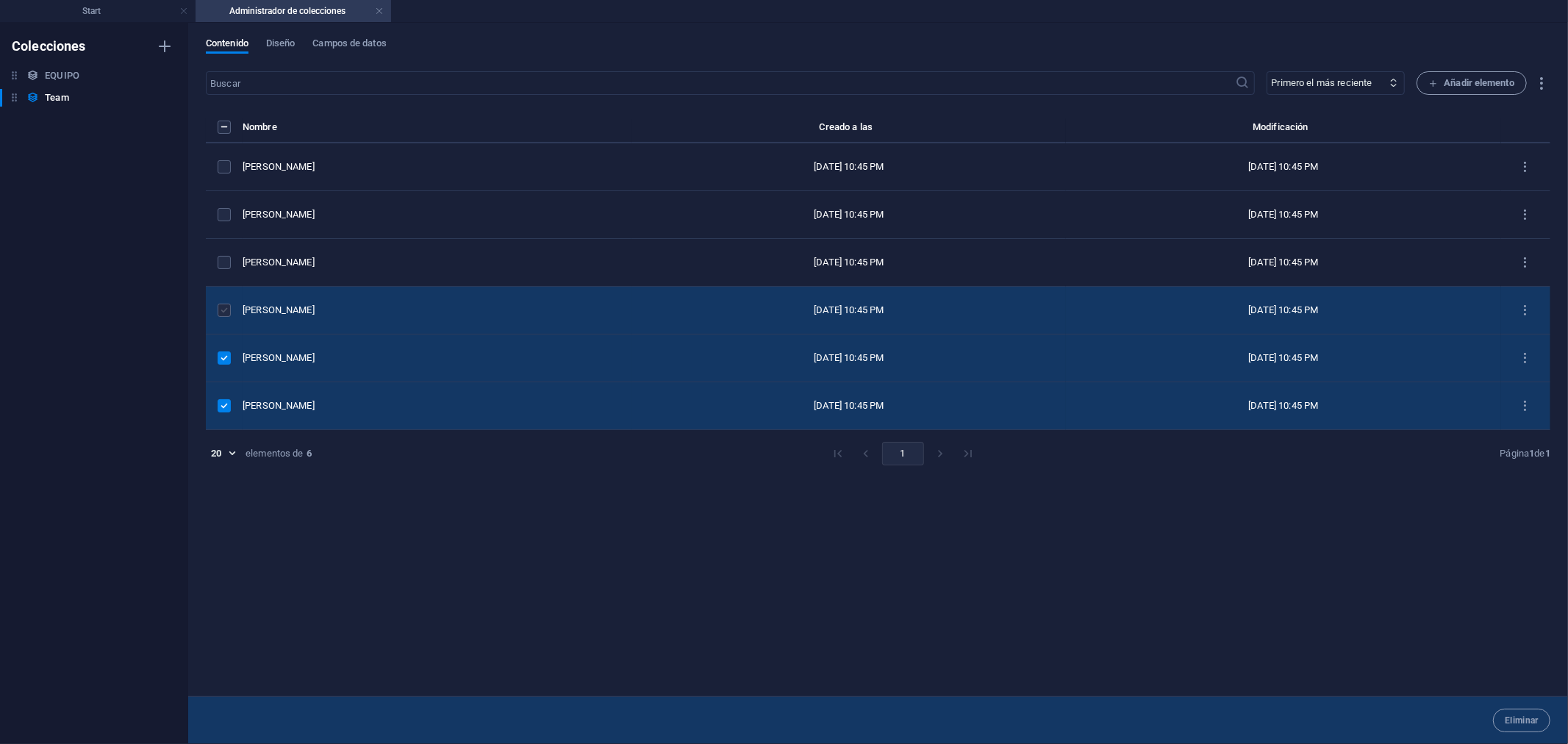
click at [221, 312] on label "items list" at bounding box center [224, 310] width 13 height 13
click at [0, 0] on input "items list" at bounding box center [0, 0] width 0 height 0
click at [1531, 307] on icon "items list" at bounding box center [1525, 310] width 14 height 14
click at [1520, 450] on h6 "Eliminar" at bounding box center [1522, 453] width 50 height 18
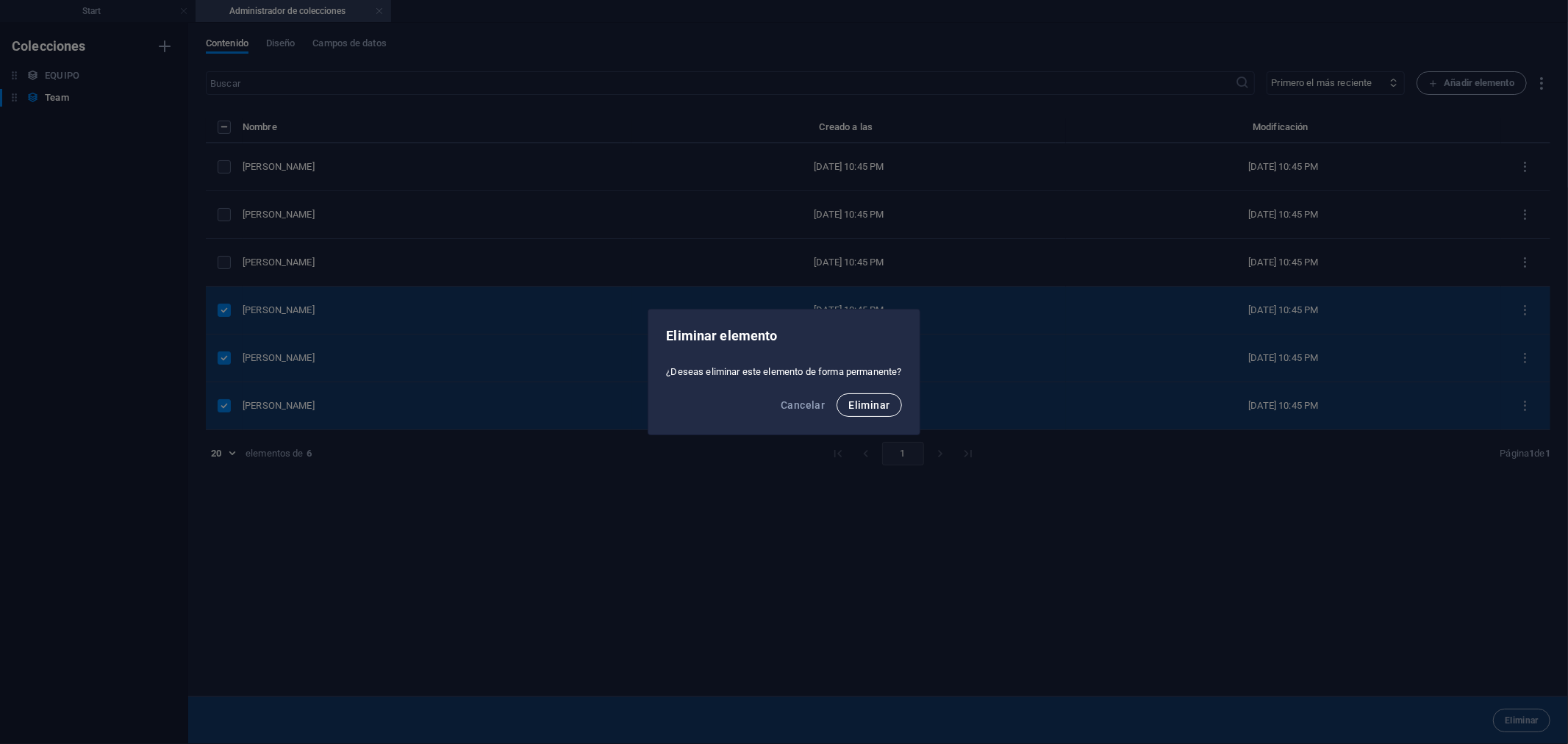
click at [890, 407] on span "Eliminar" at bounding box center [868, 404] width 41 height 11
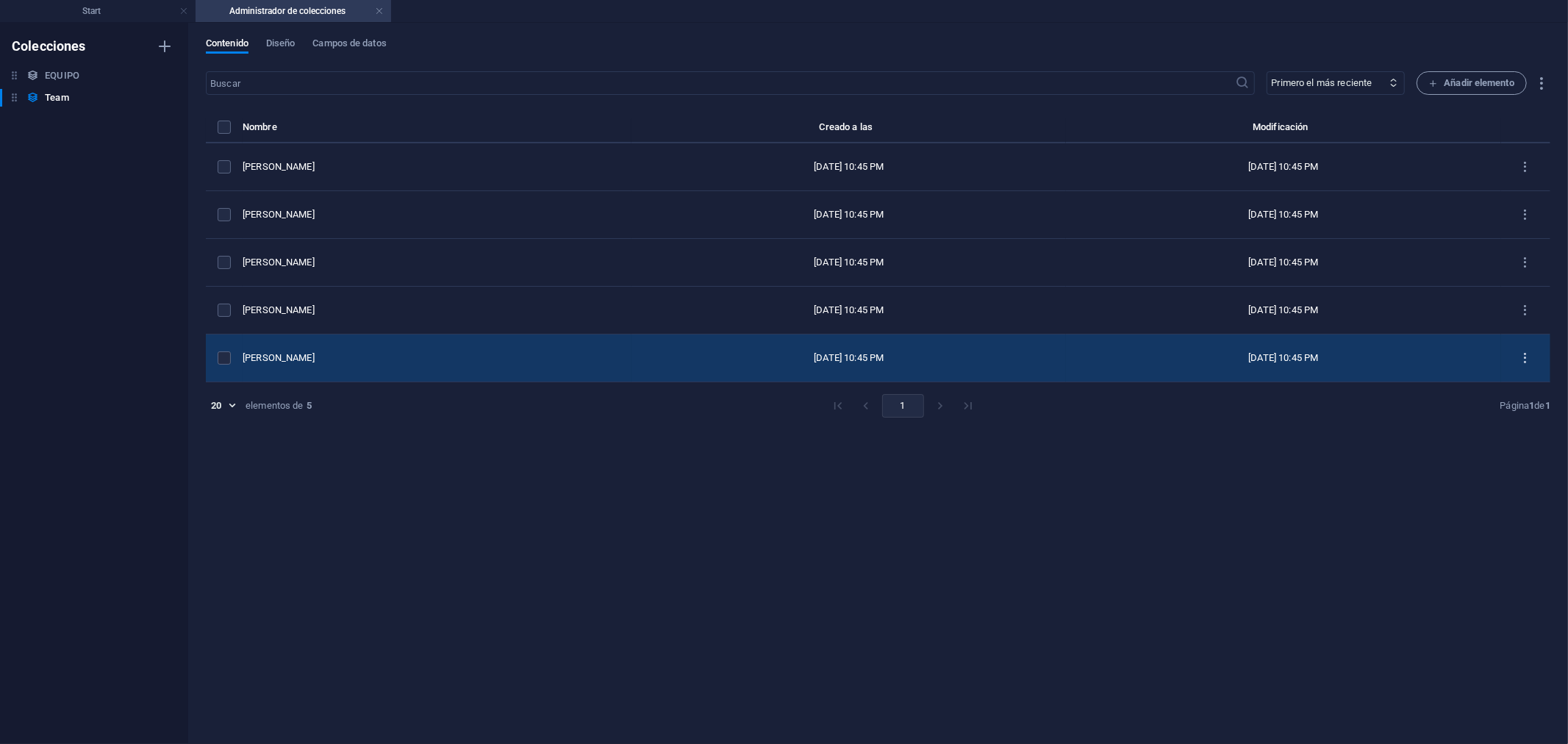
click at [1530, 352] on icon "items list" at bounding box center [1525, 358] width 14 height 14
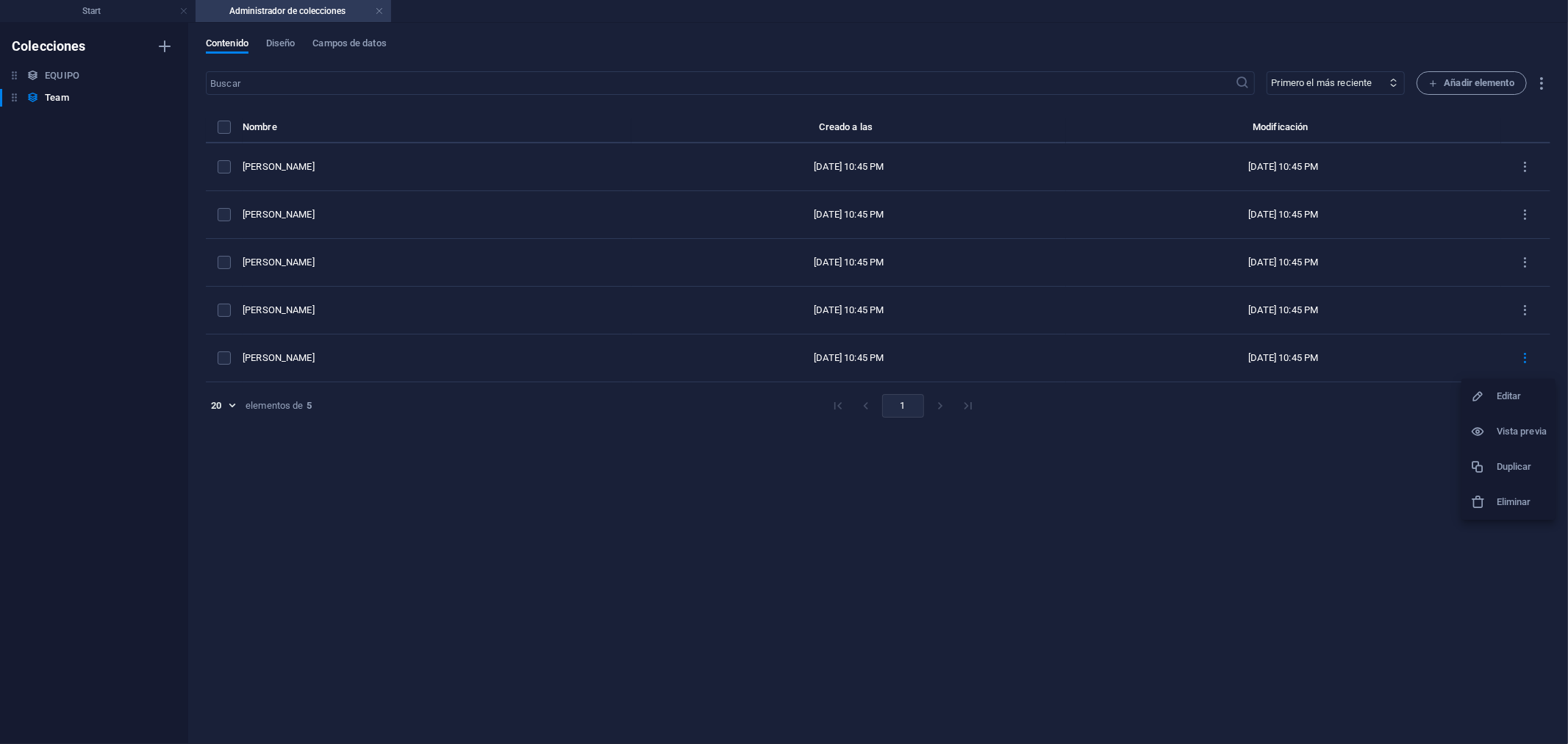
click at [1497, 494] on h6 "Eliminar" at bounding box center [1522, 502] width 50 height 18
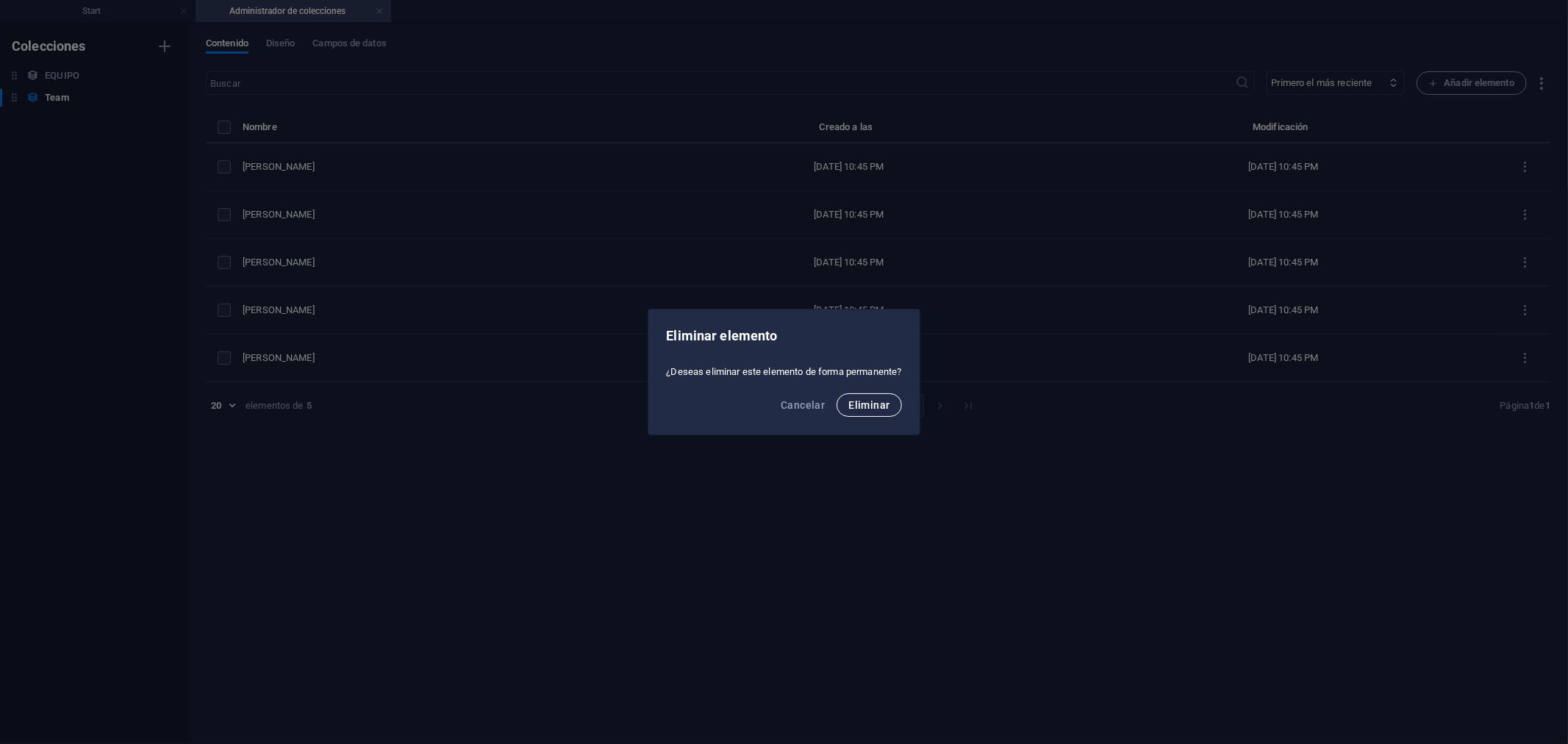
click at [884, 415] on button "Eliminar" at bounding box center [869, 404] width 65 height 24
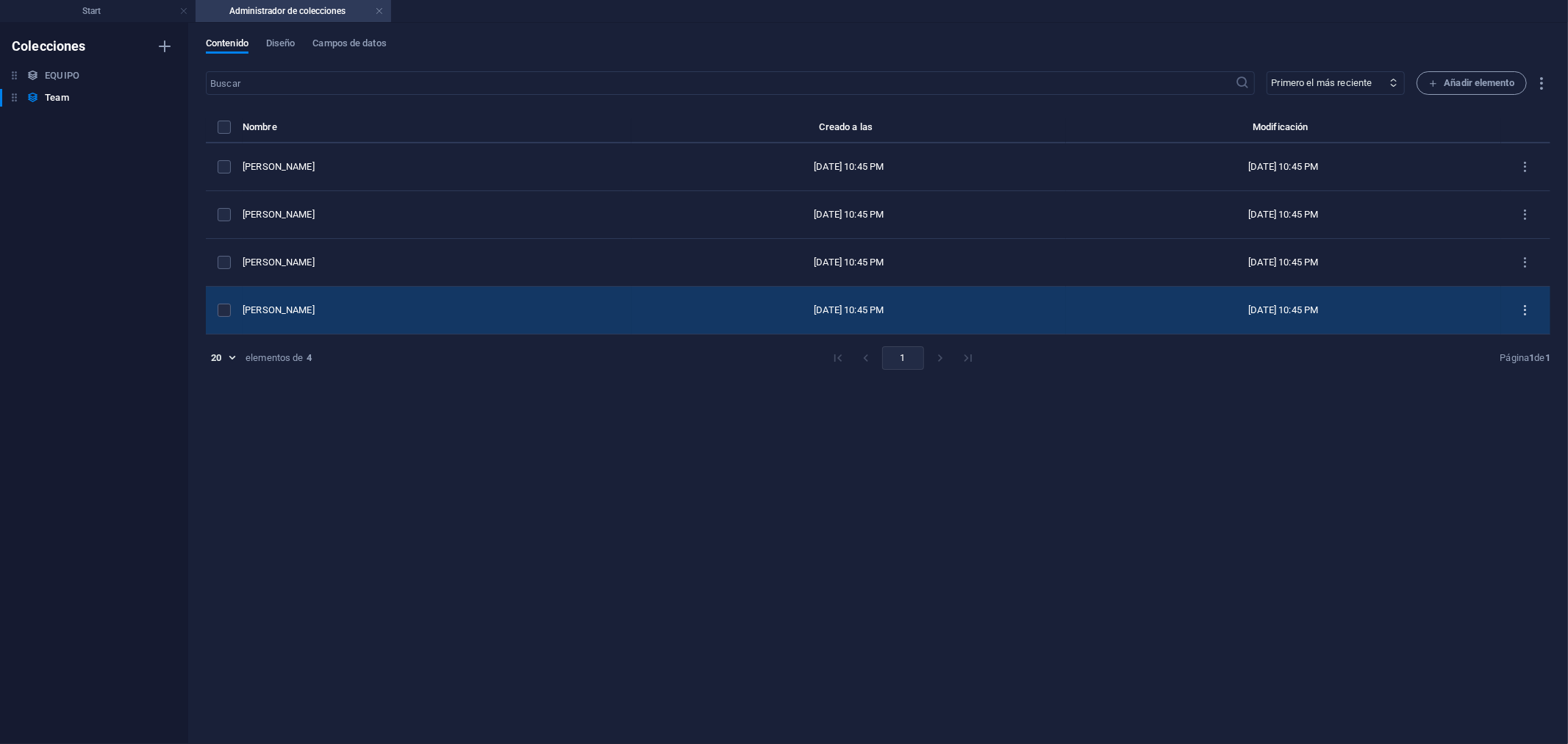
click at [1524, 305] on icon "items list" at bounding box center [1525, 310] width 14 height 14
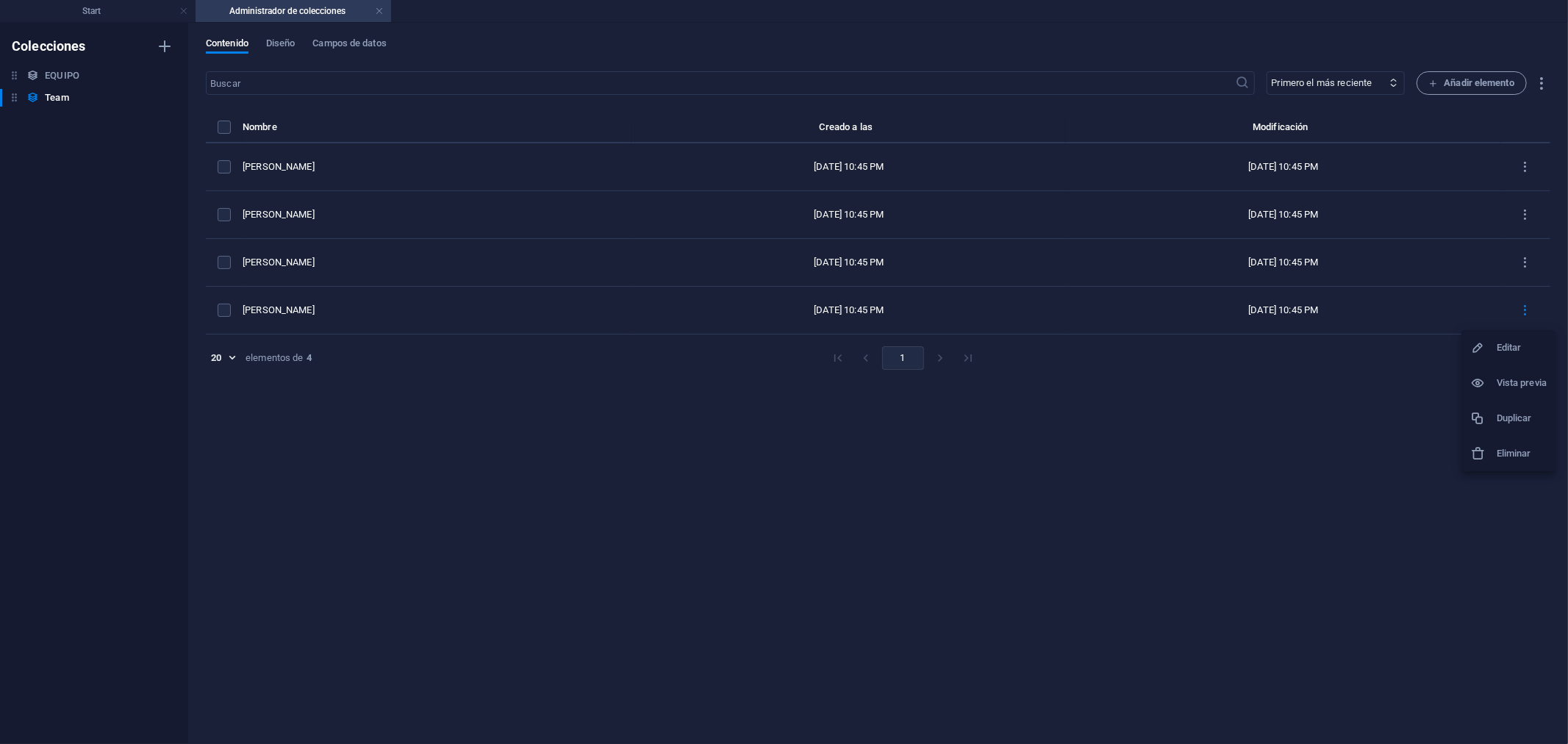
click at [1483, 452] on icon at bounding box center [1478, 453] width 15 height 15
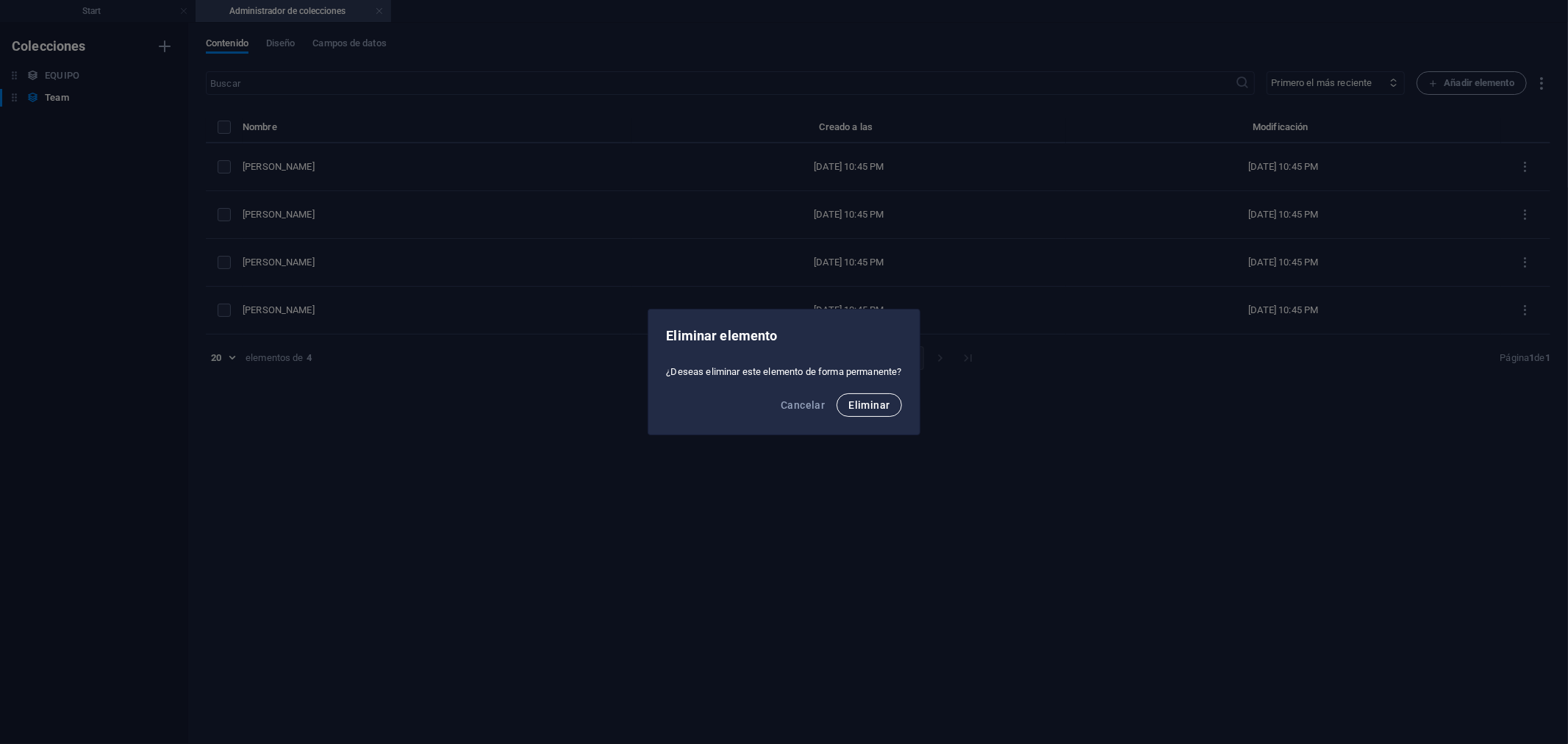
click at [869, 401] on span "Eliminar" at bounding box center [868, 404] width 41 height 11
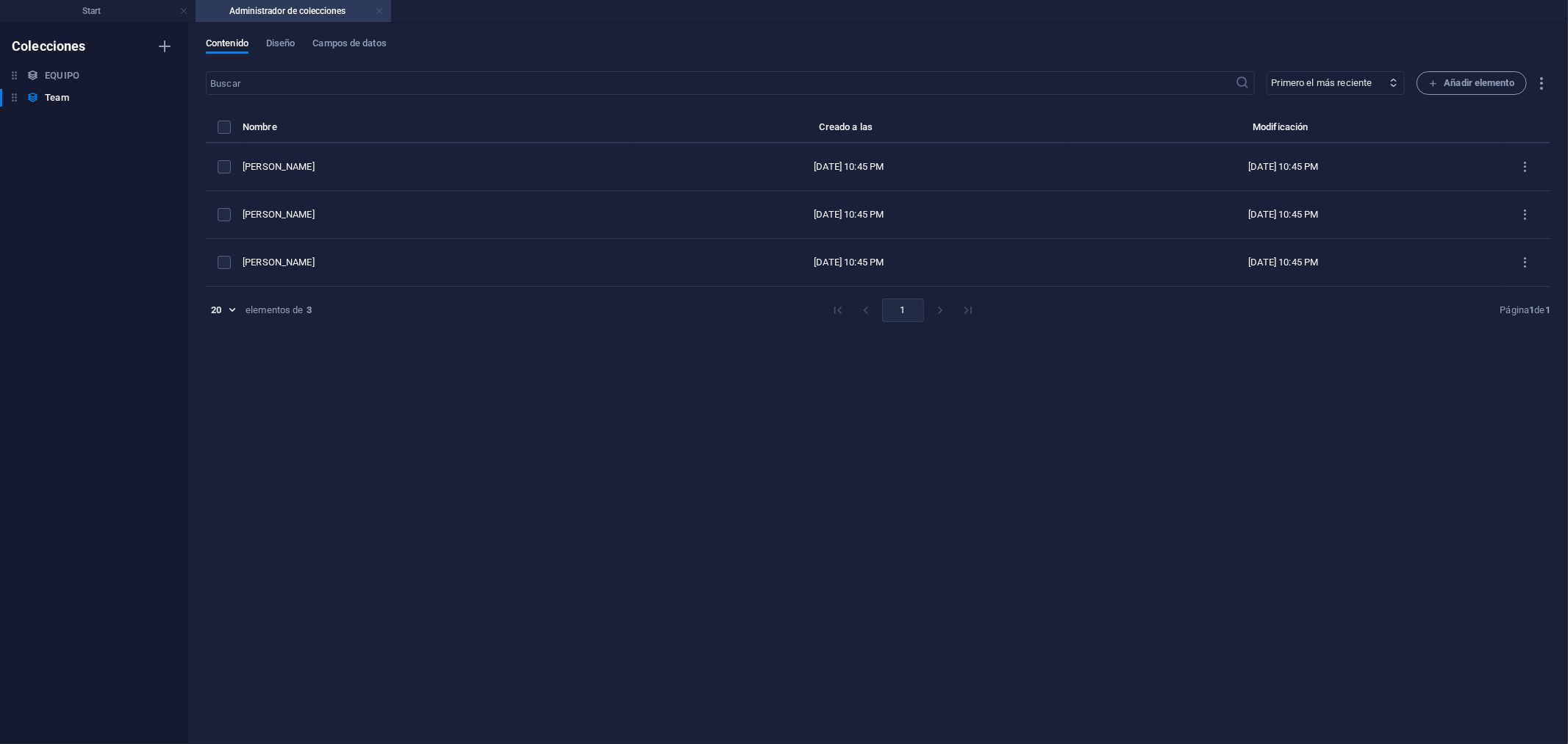
click at [381, 11] on link at bounding box center [379, 11] width 9 height 14
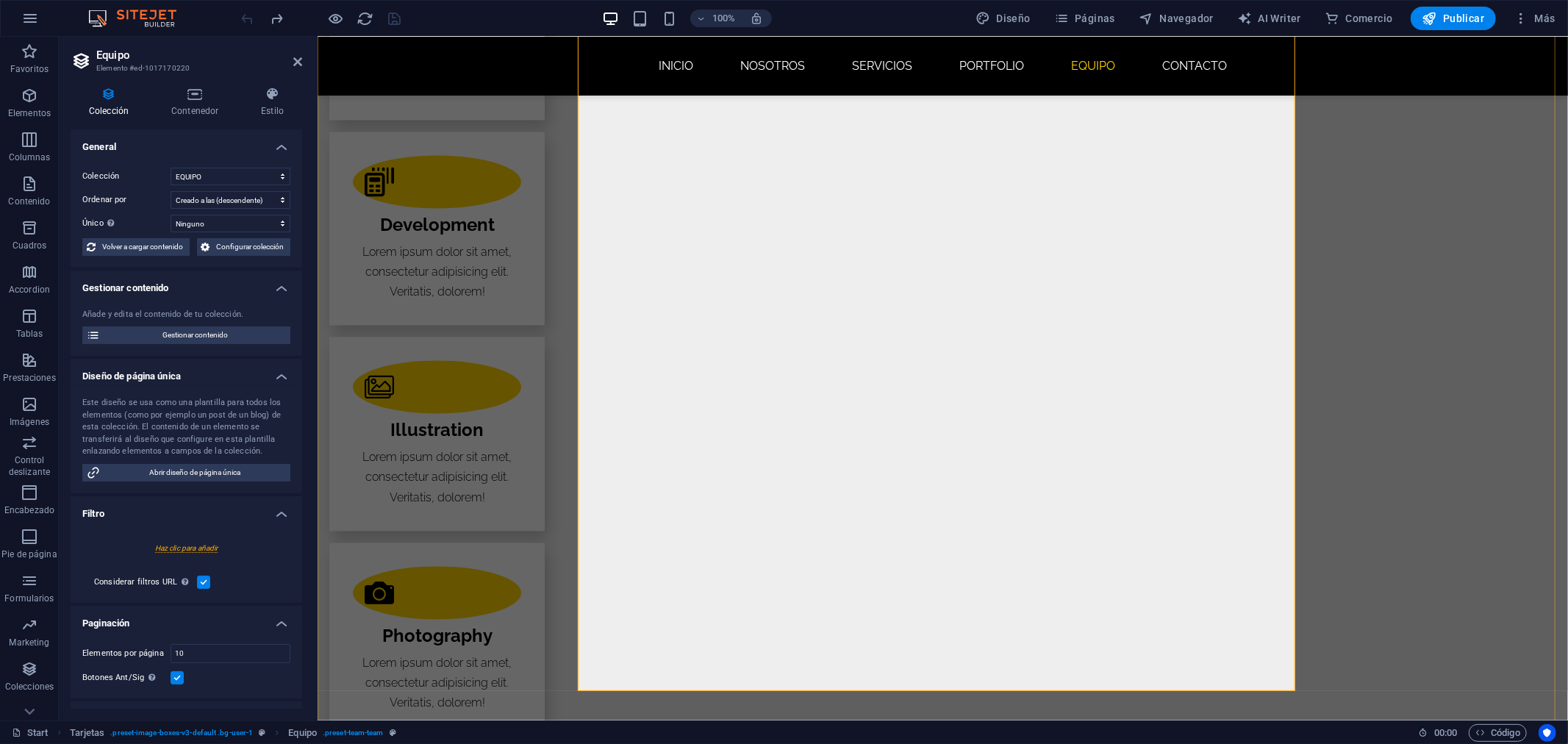
scroll to position [2474, 0]
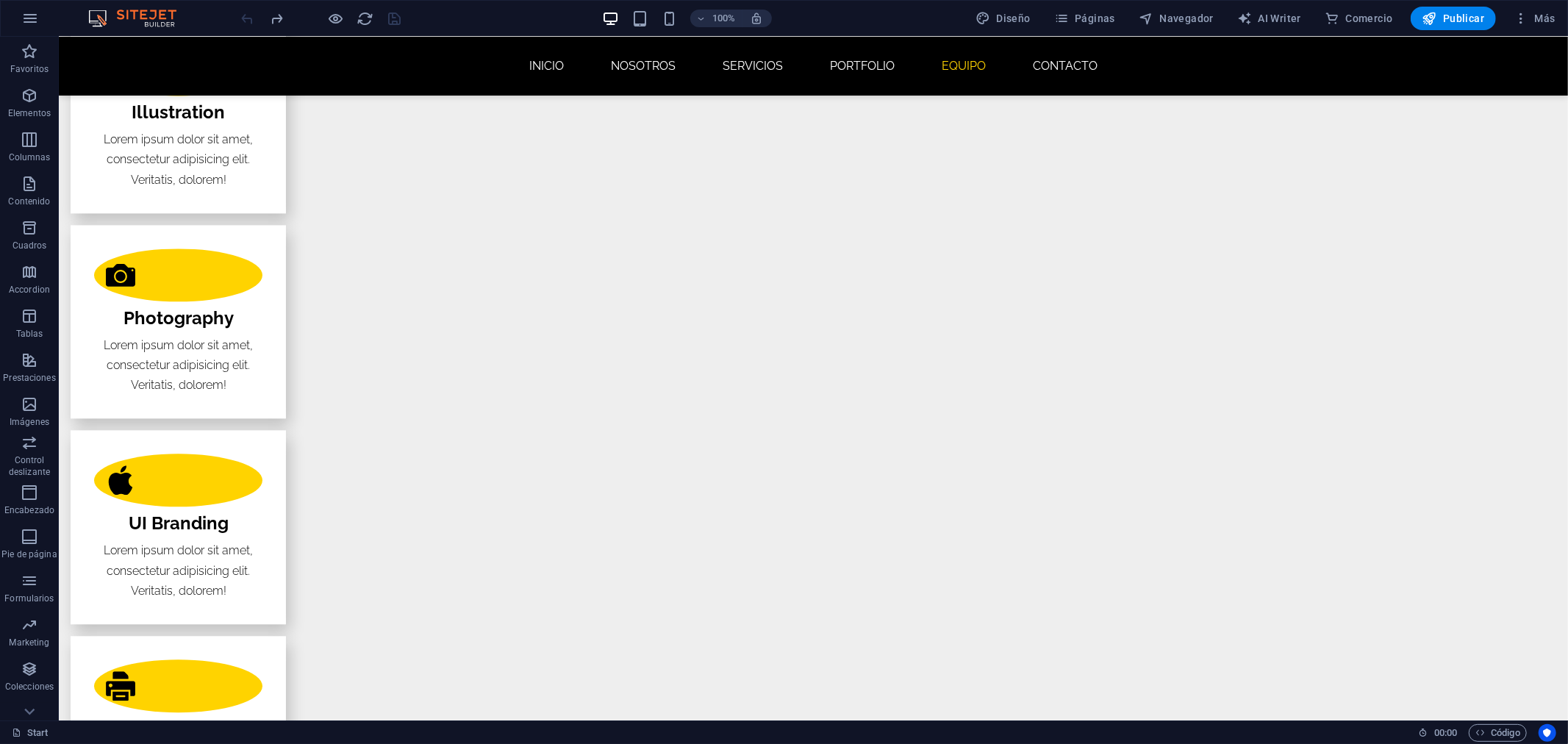
scroll to position [2706, 0]
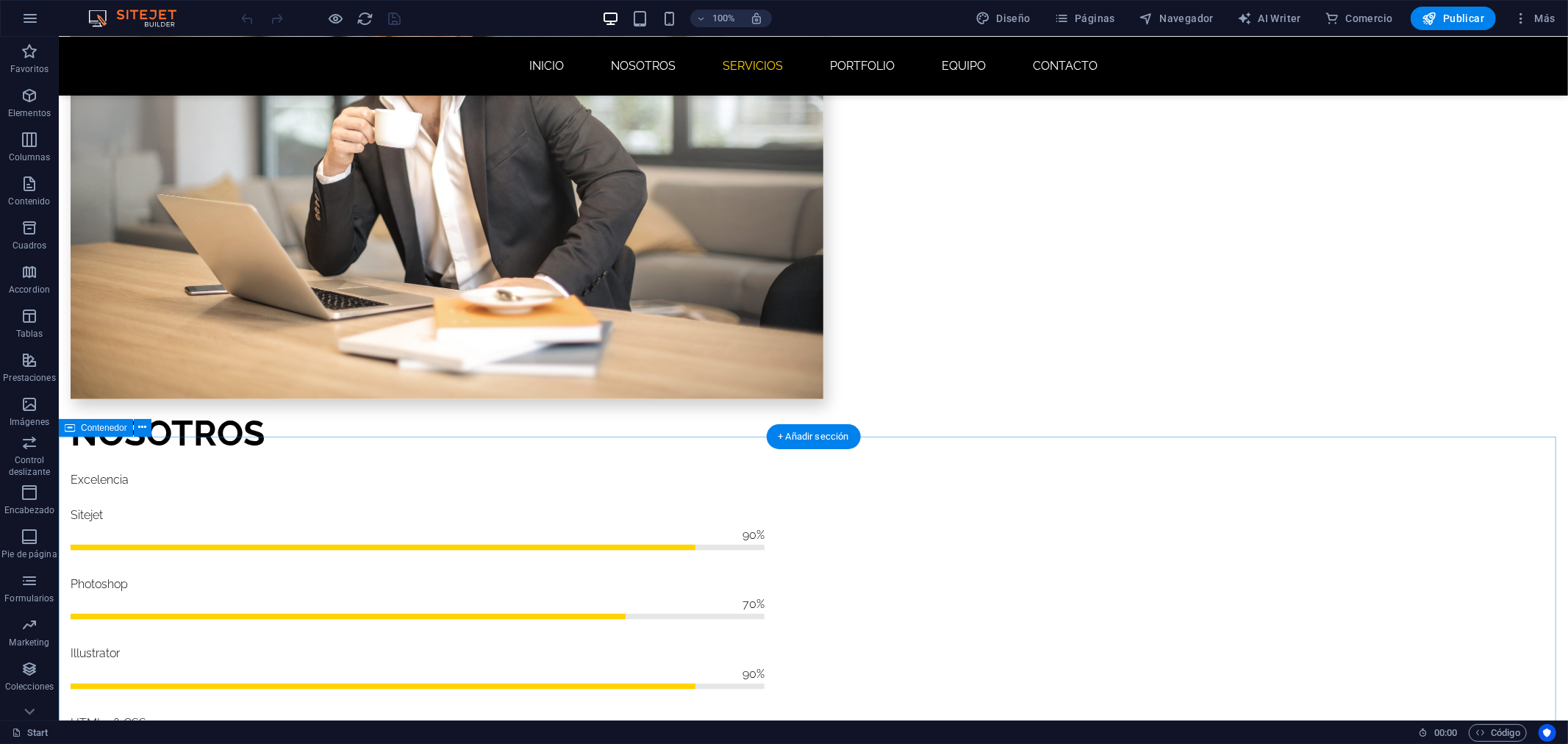
scroll to position [1470, 0]
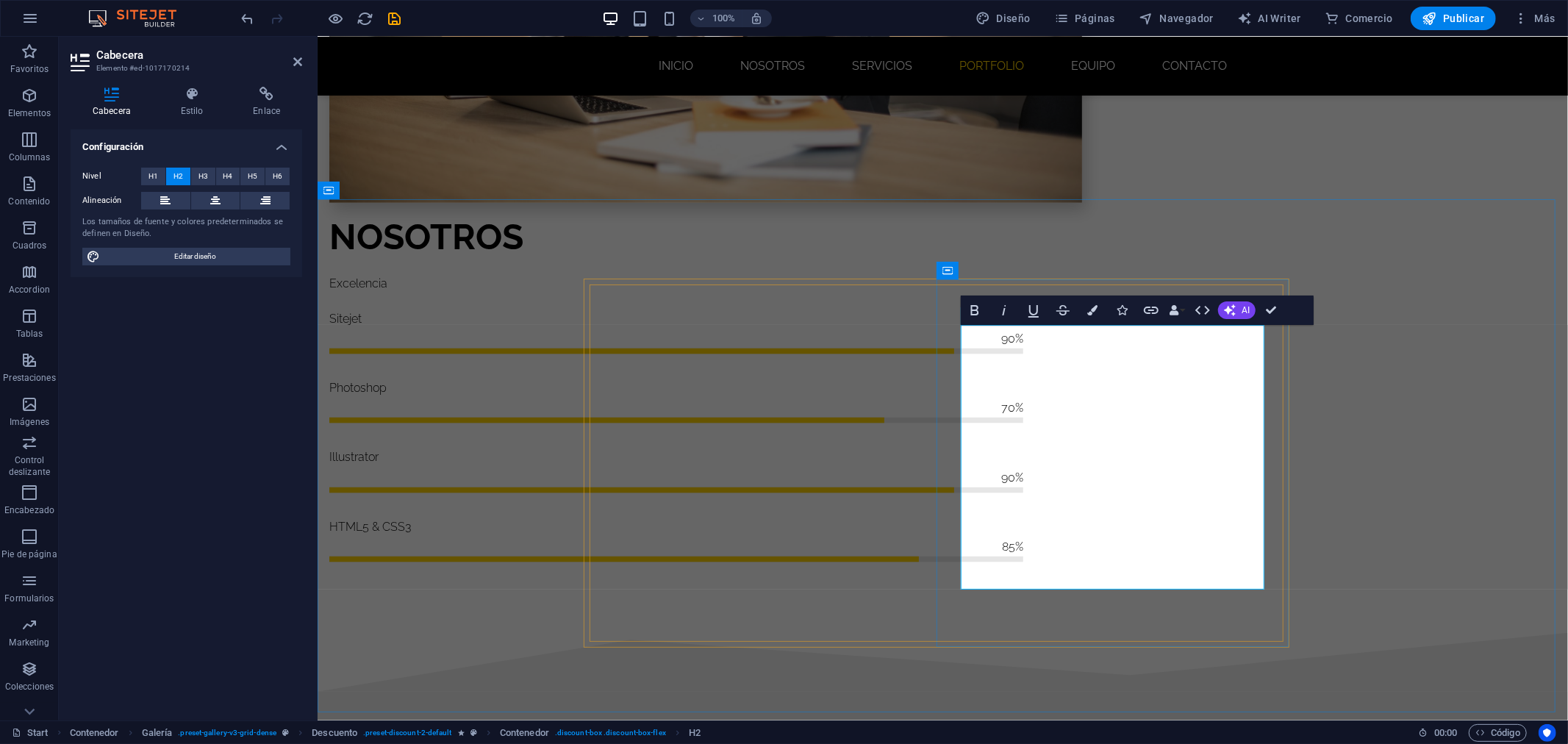
scroll to position [1553, 0]
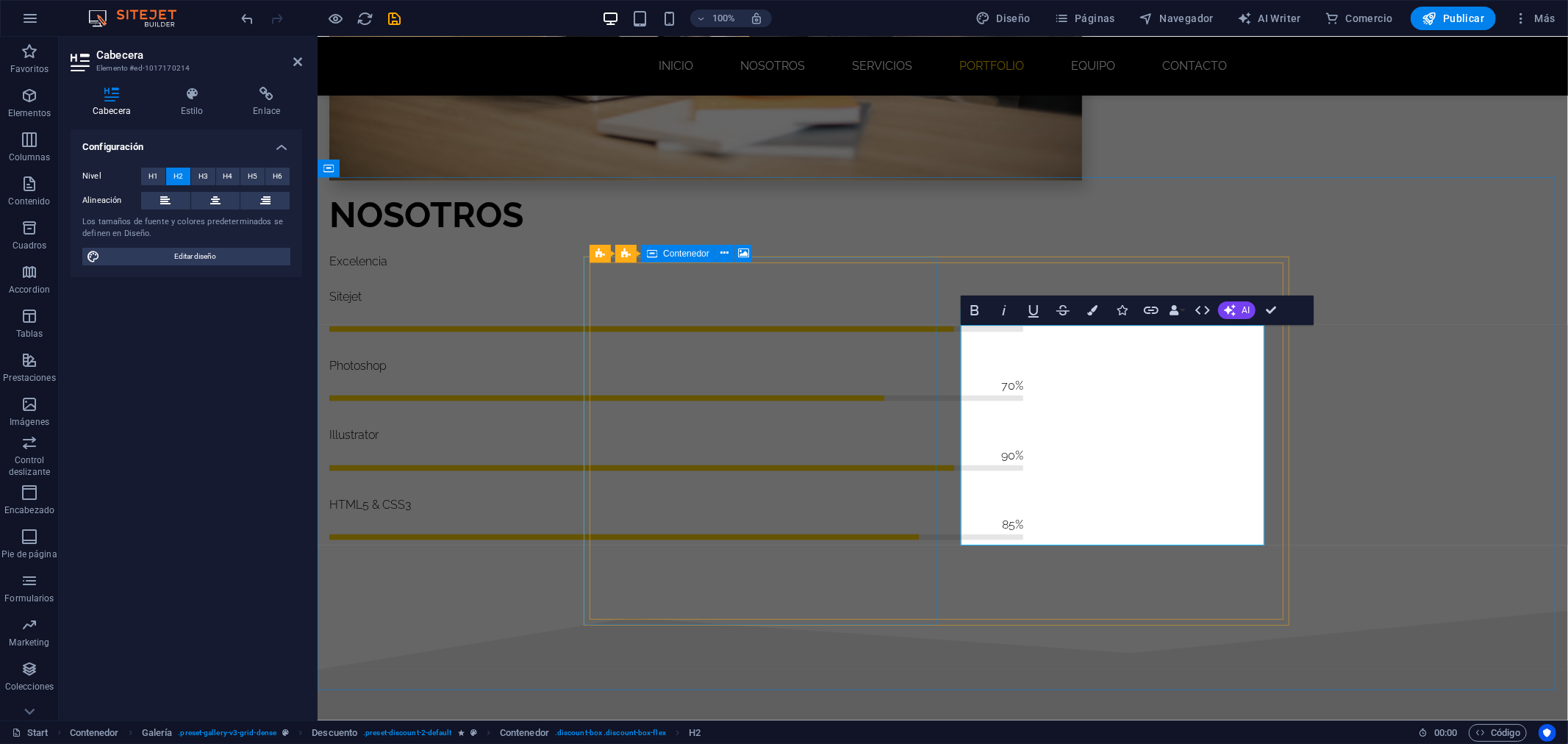
drag, startPoint x: 1240, startPoint y: 526, endPoint x: 925, endPoint y: 348, distance: 361.8
click at [147, 169] on button "H1" at bounding box center [154, 176] width 24 height 18
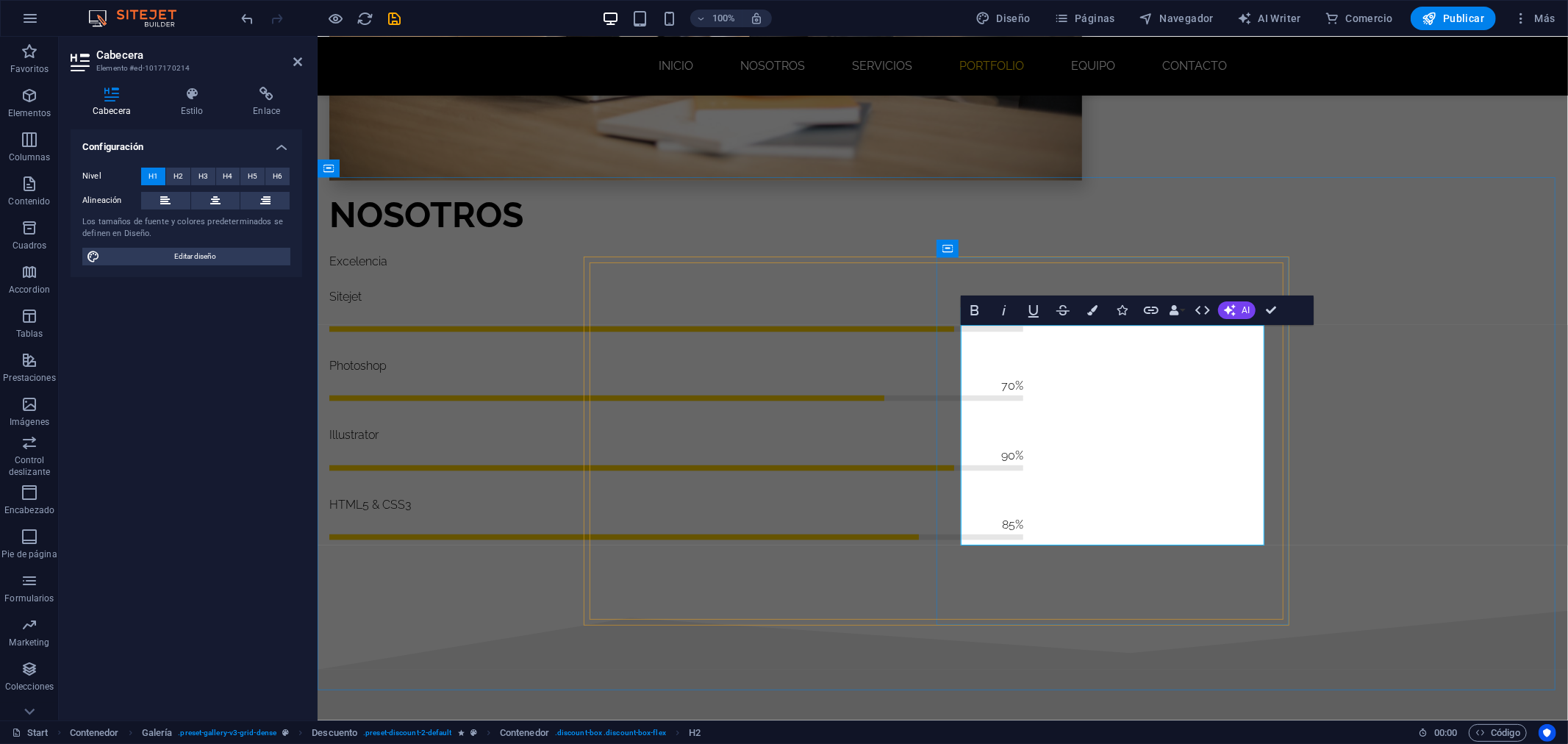
click at [201, 175] on span "H3" at bounding box center [203, 176] width 10 height 18
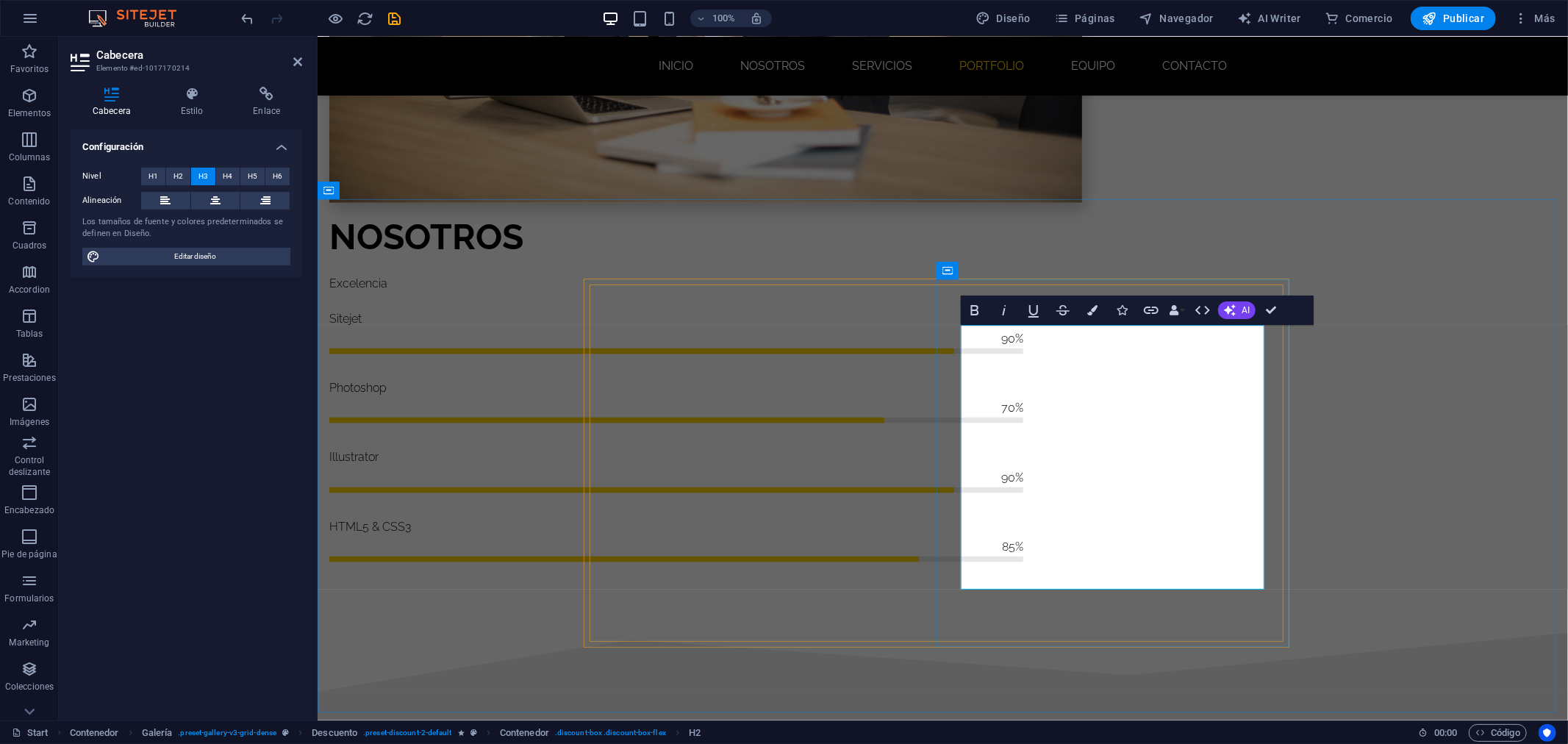
copy h3 "OBTEN UN 25% DE DES777CUENTO EN TU PRIMER SERVICIO, SIGUENOS EN"
drag, startPoint x: 1223, startPoint y: 559, endPoint x: 993, endPoint y: 347, distance: 312.8
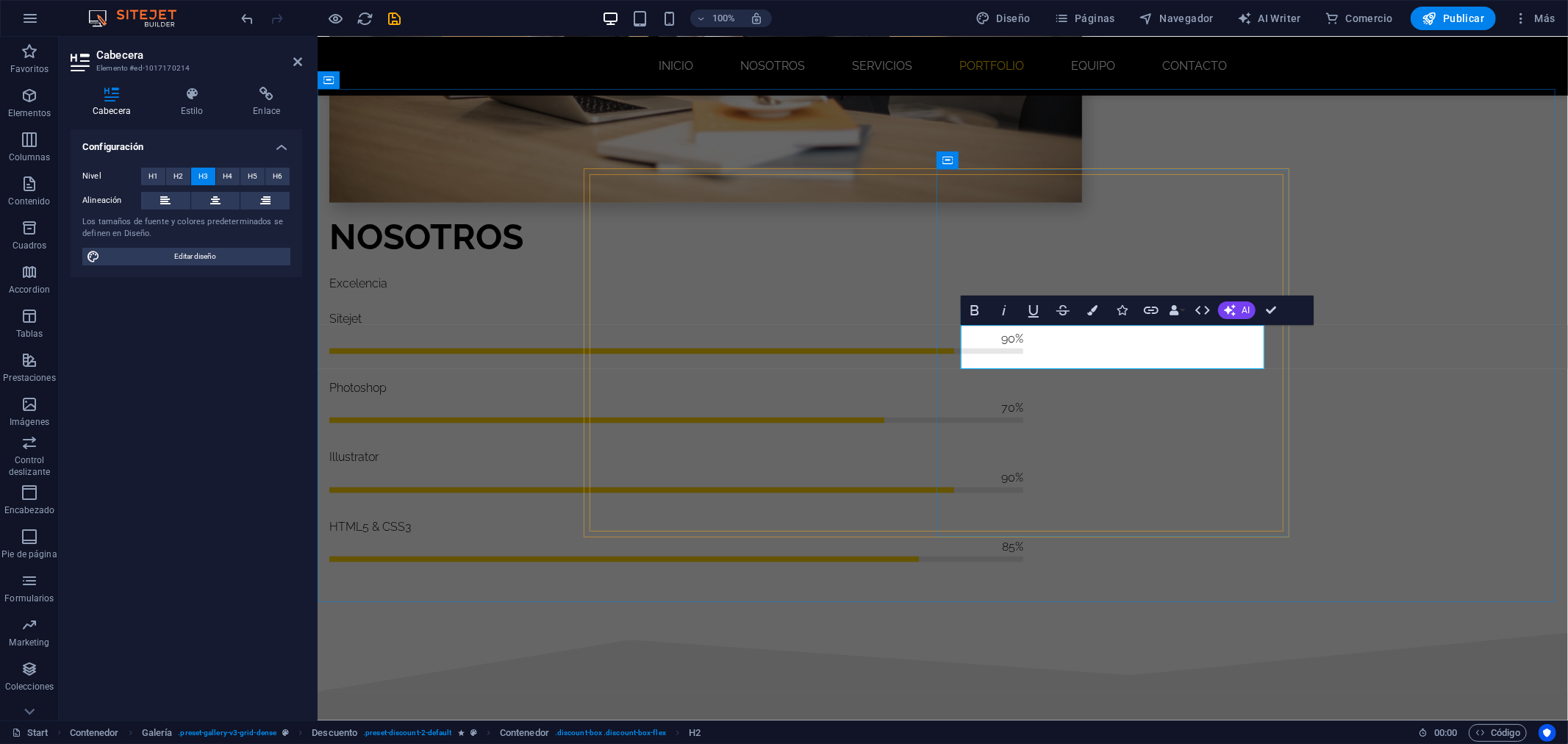
scroll to position [1641, 0]
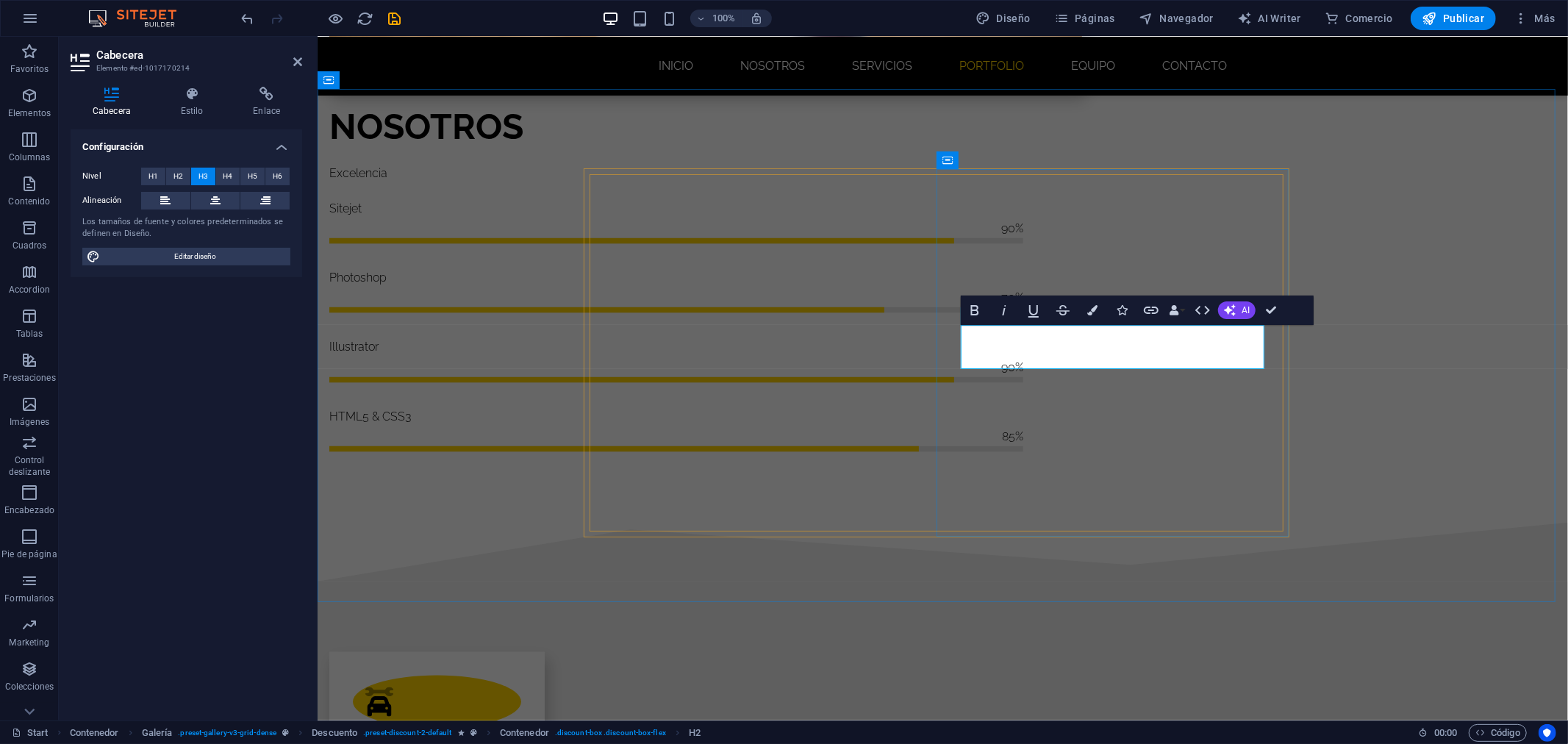
click at [283, 173] on button "H6" at bounding box center [278, 176] width 24 height 18
click at [176, 184] on span "H2" at bounding box center [179, 176] width 10 height 18
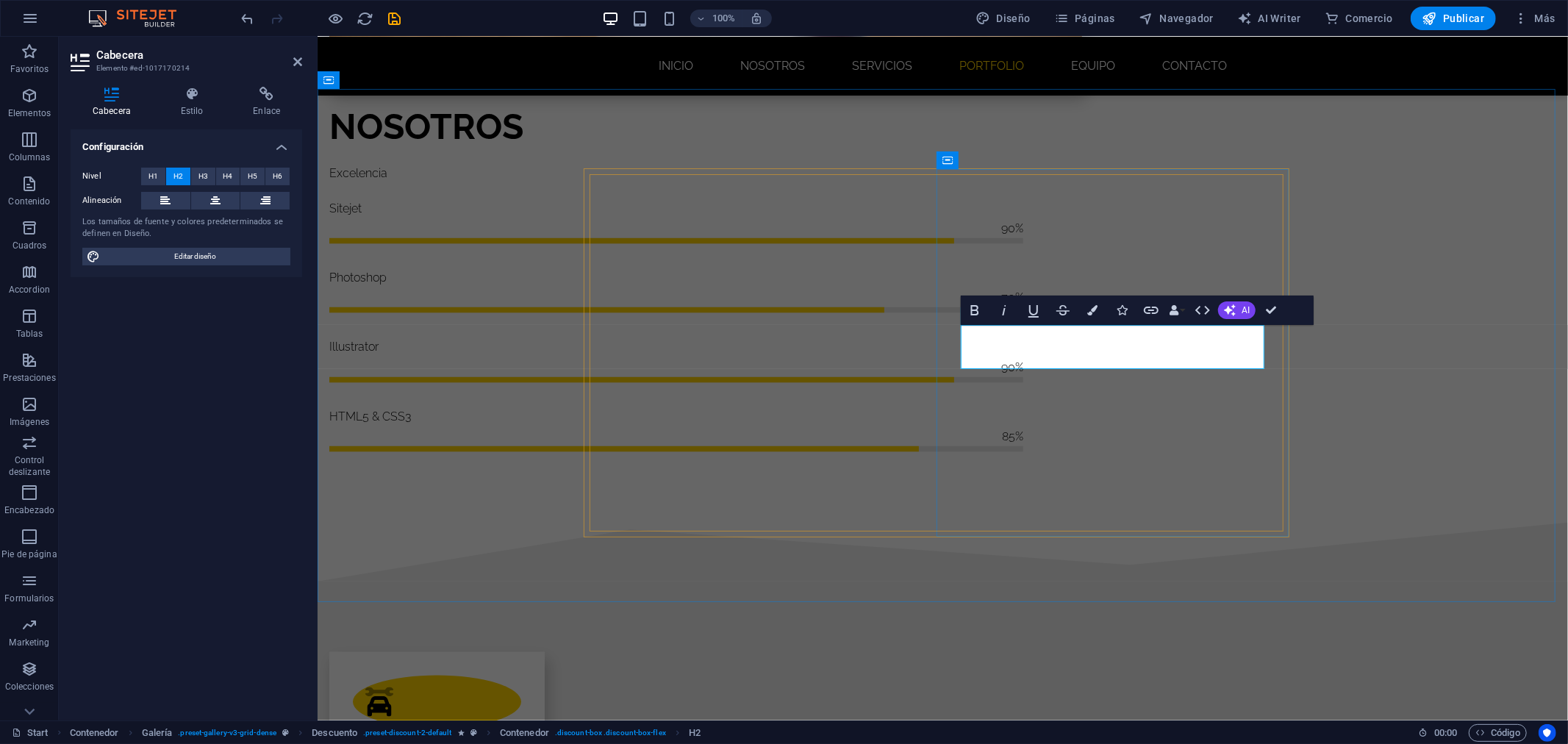
click at [1027, 306] on icon "button" at bounding box center [1033, 310] width 18 height 18
click at [1028, 307] on icon "button" at bounding box center [1033, 310] width 18 height 18
click at [1196, 310] on icon "button" at bounding box center [1202, 309] width 15 height 9
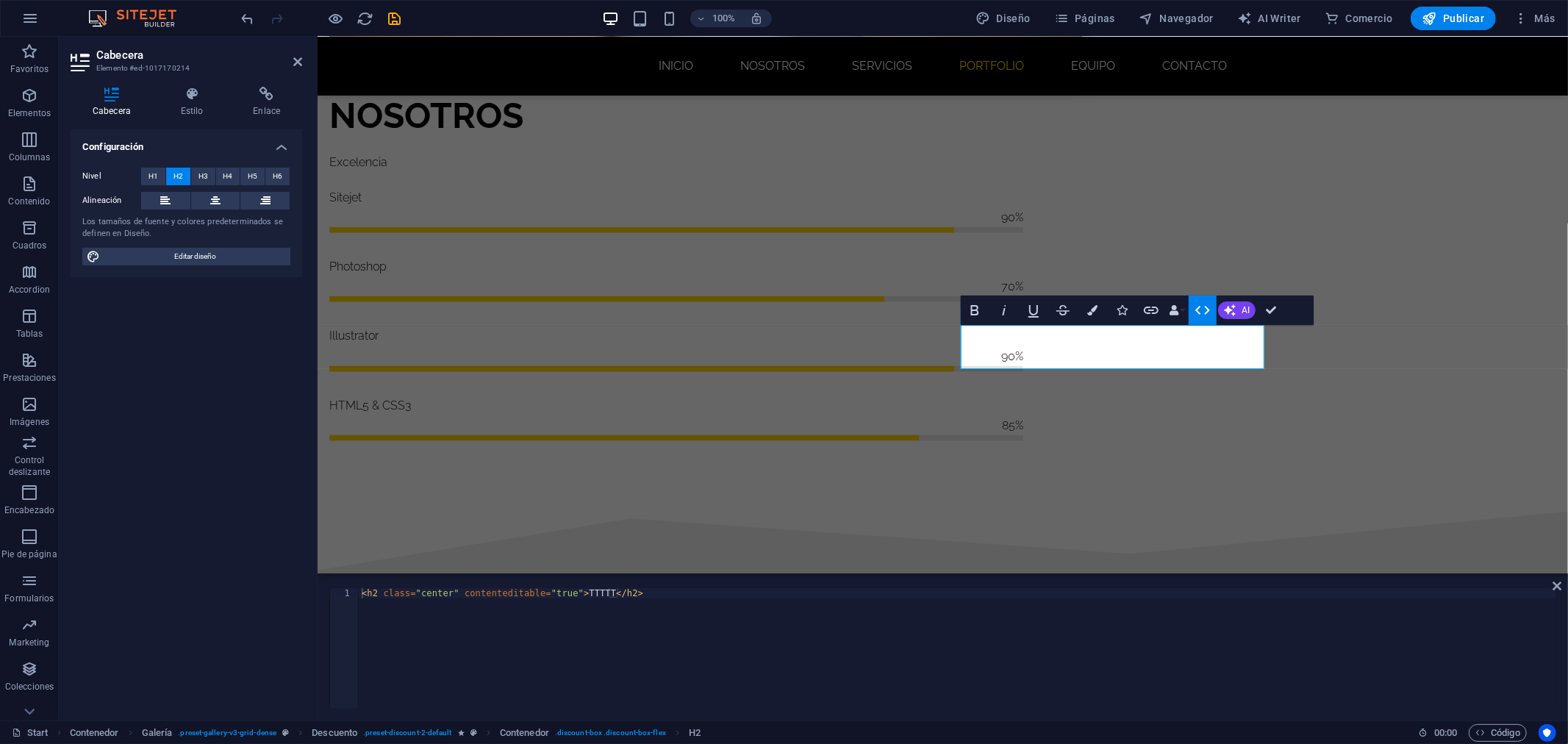
click at [1196, 310] on icon "button" at bounding box center [1202, 309] width 15 height 9
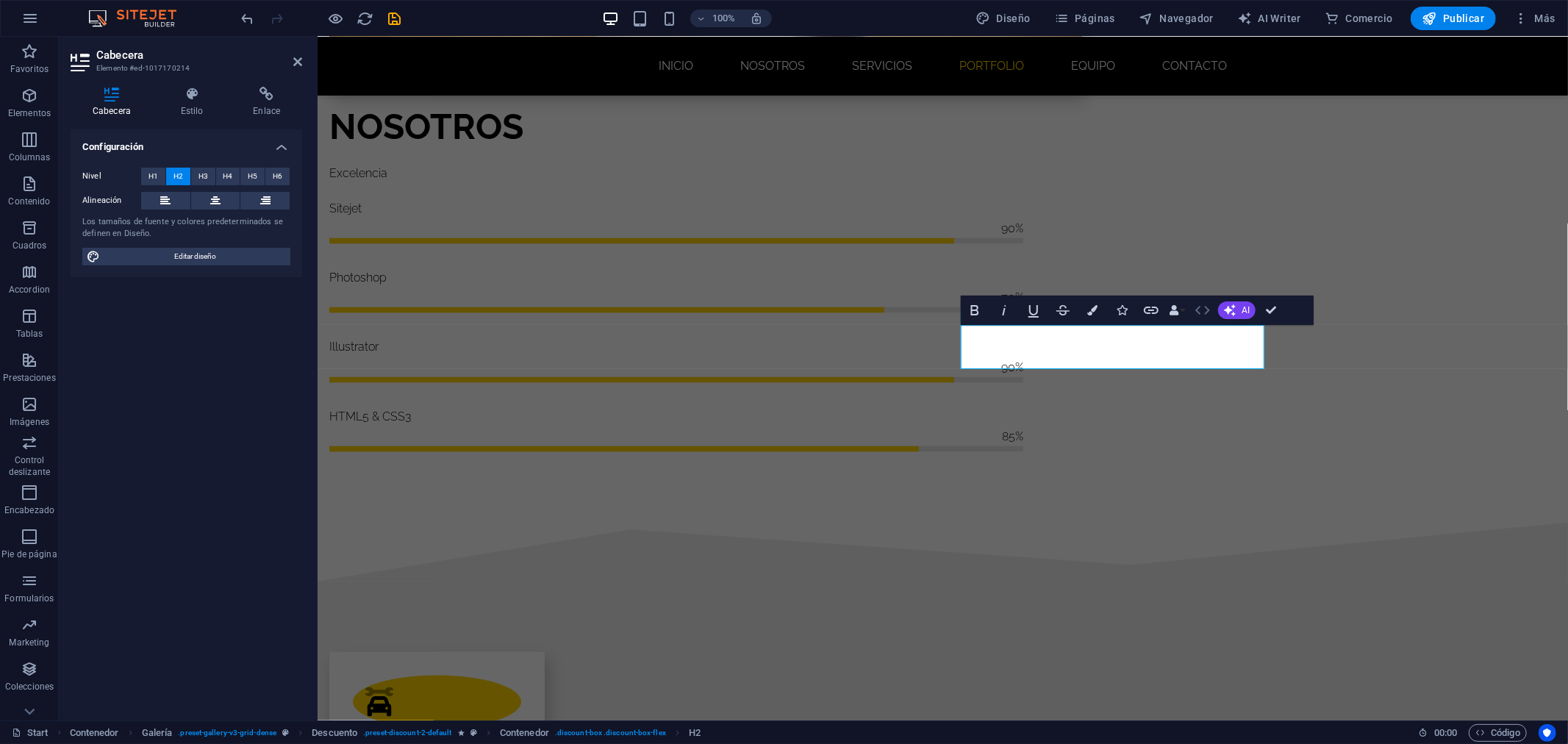
click at [1196, 310] on icon "button" at bounding box center [1202, 309] width 15 height 9
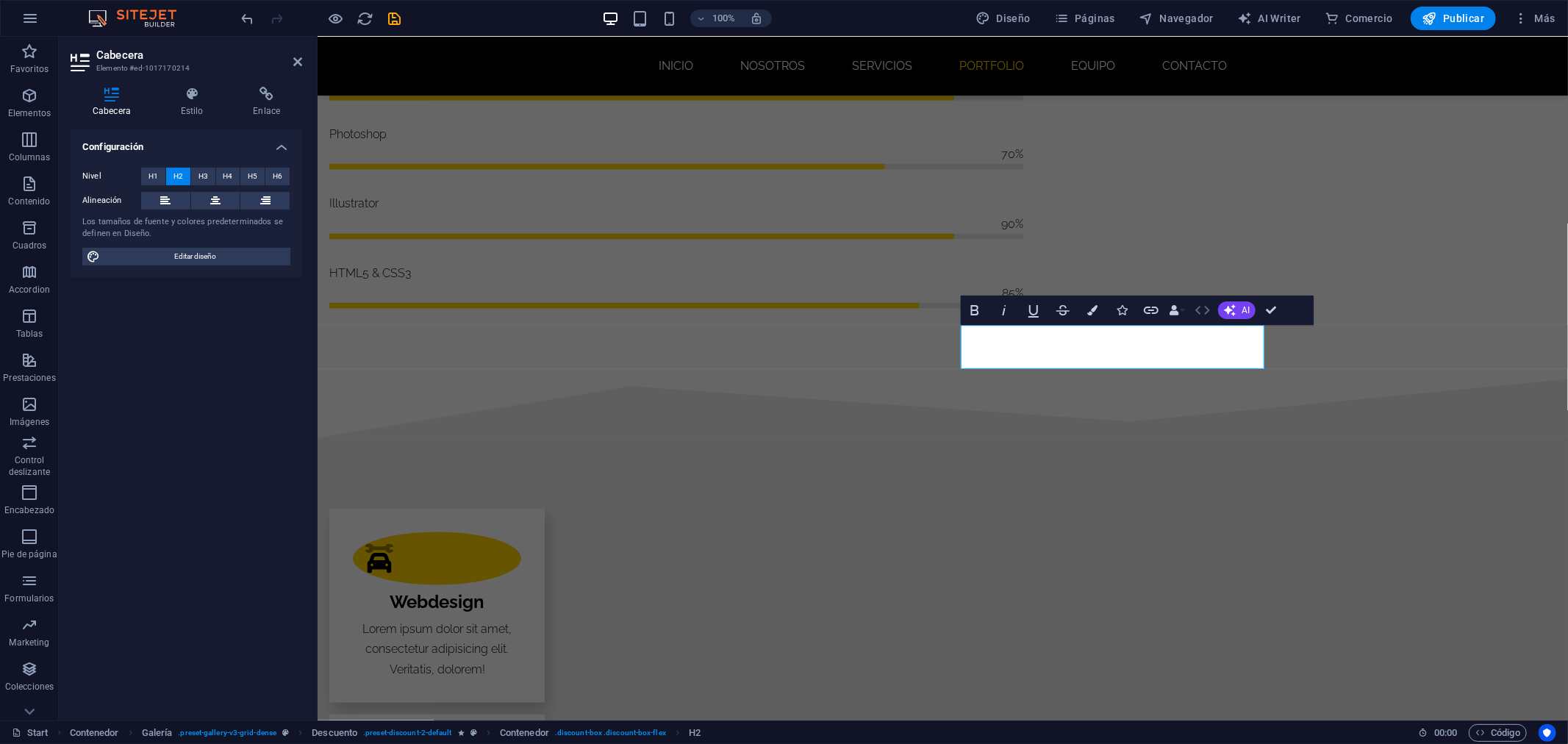
scroll to position [1509, 0]
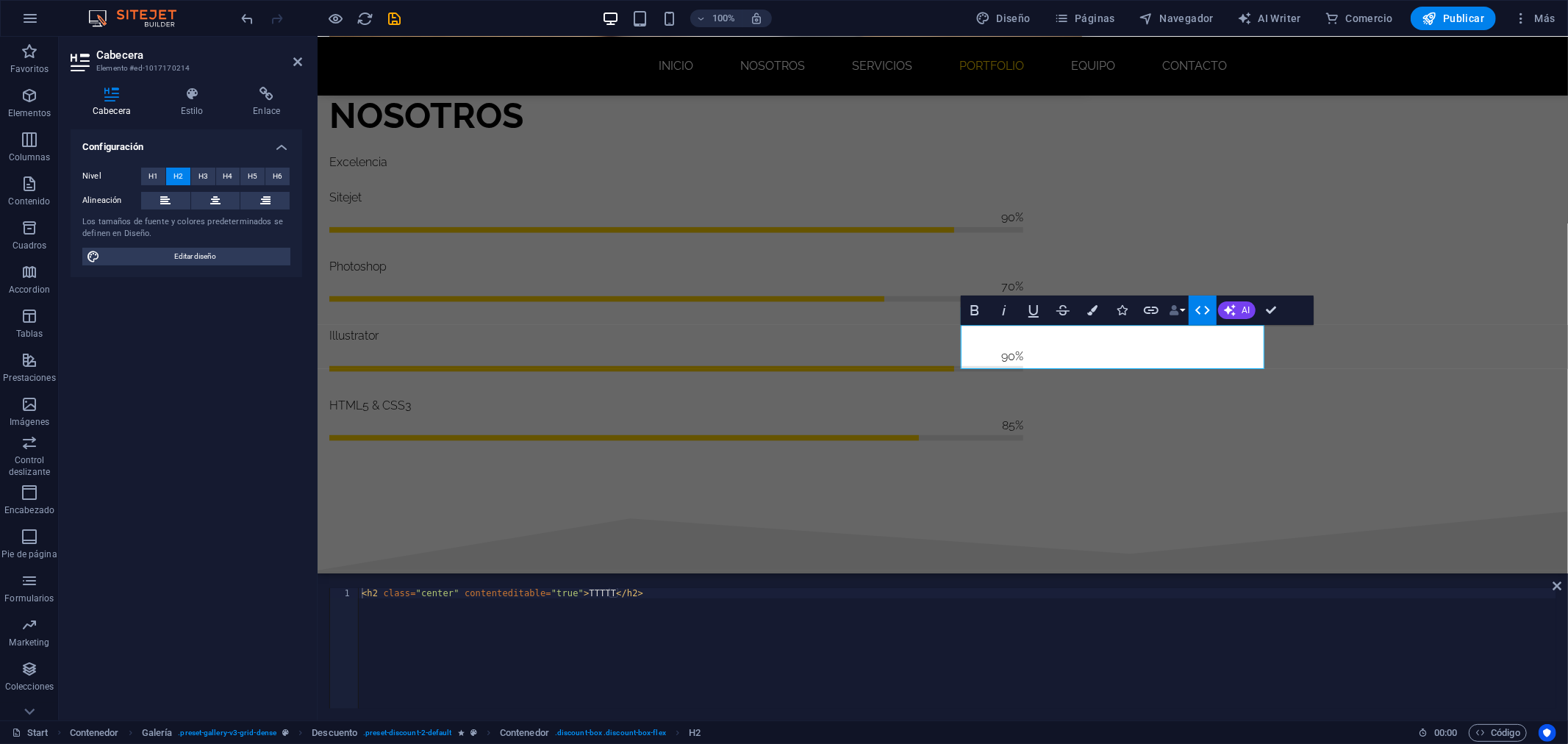
click at [1177, 309] on icon "button" at bounding box center [1174, 309] width 11 height 11
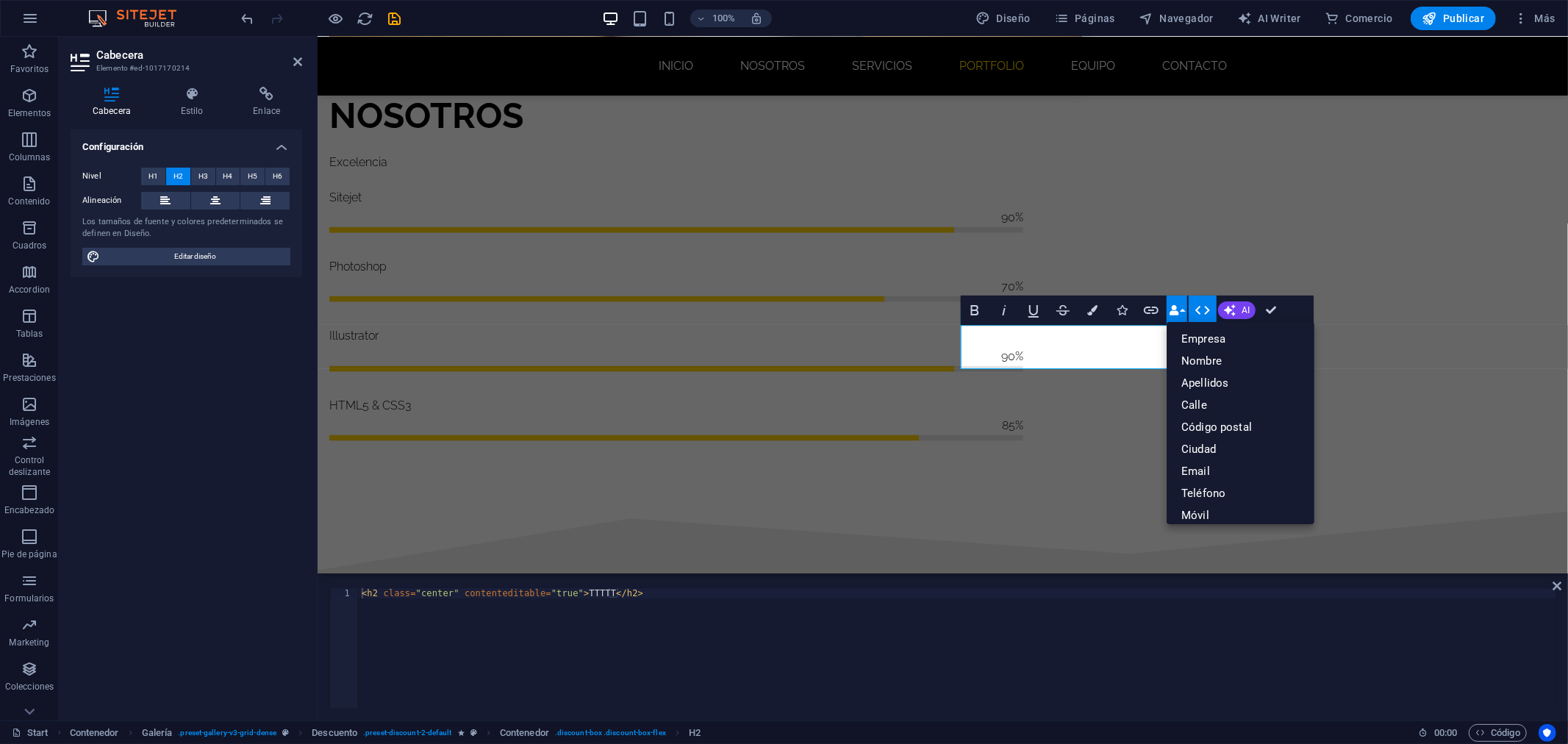
click at [1178, 305] on icon "button" at bounding box center [1174, 309] width 11 height 11
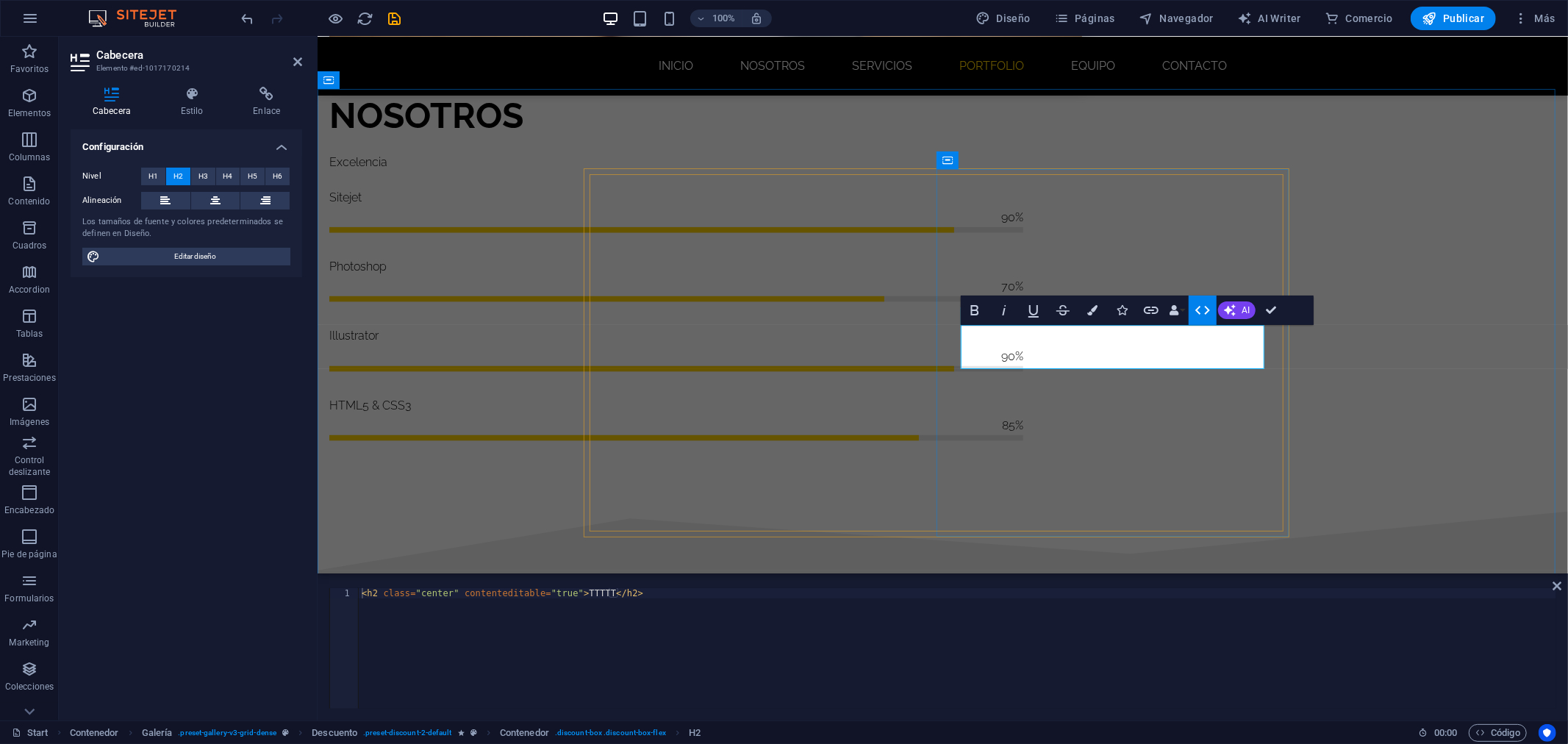
drag, startPoint x: 1475, startPoint y: 353, endPoint x: 1034, endPoint y: 353, distance: 441.0
click at [206, 178] on span "H3" at bounding box center [203, 176] width 10 height 18
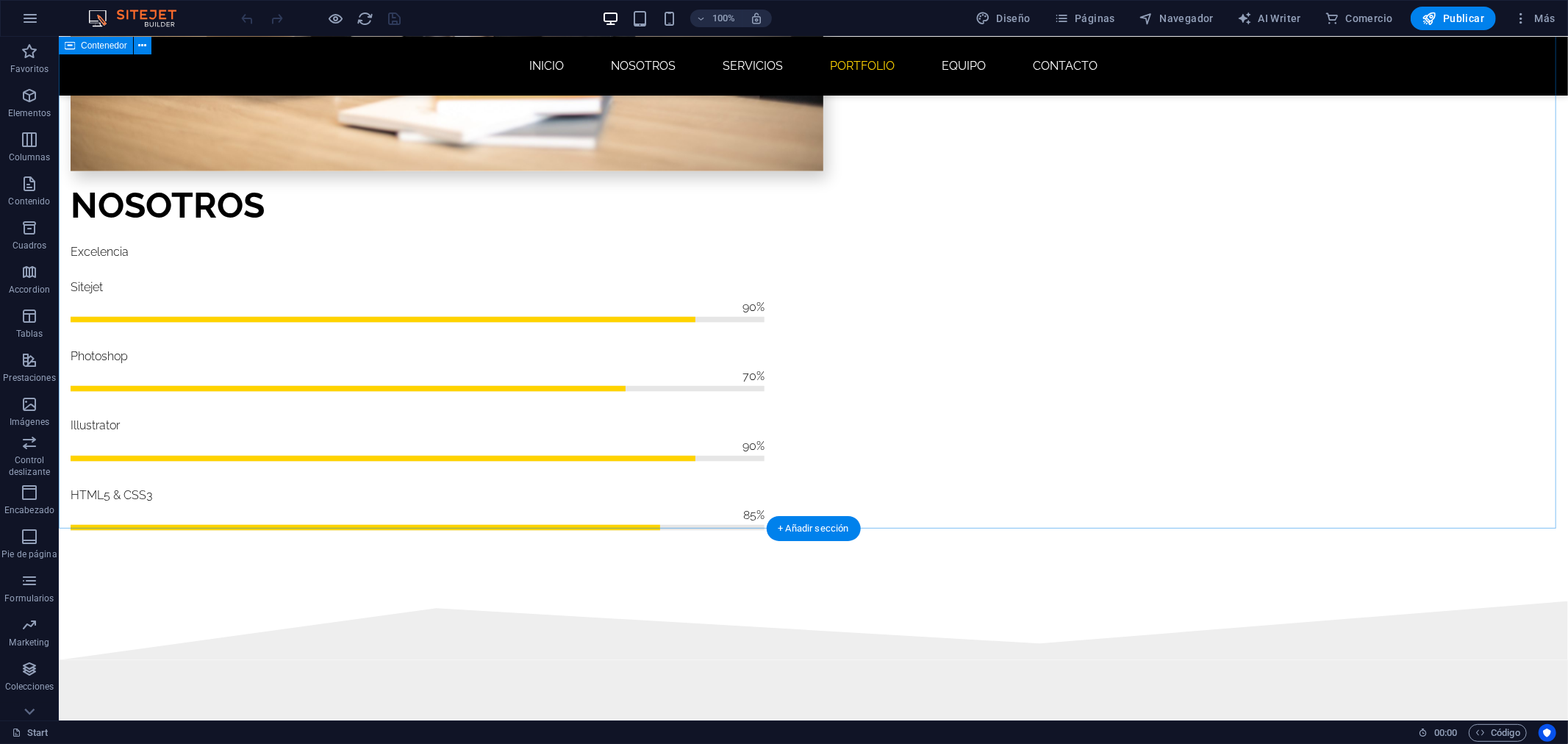
scroll to position [1551, 0]
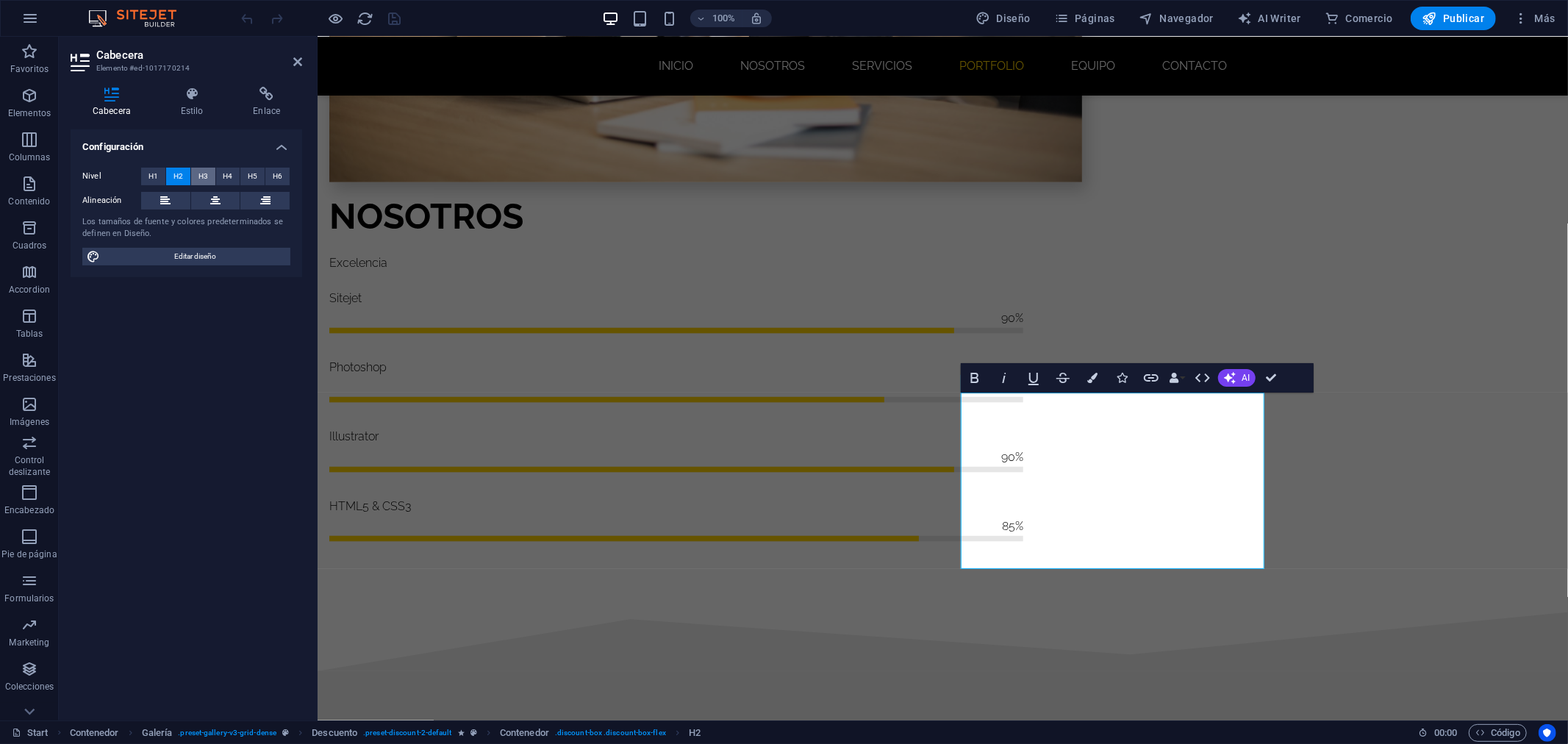
click at [203, 174] on span "H3" at bounding box center [203, 176] width 10 height 18
drag, startPoint x: 1209, startPoint y: 560, endPoint x: 990, endPoint y: 411, distance: 264.9
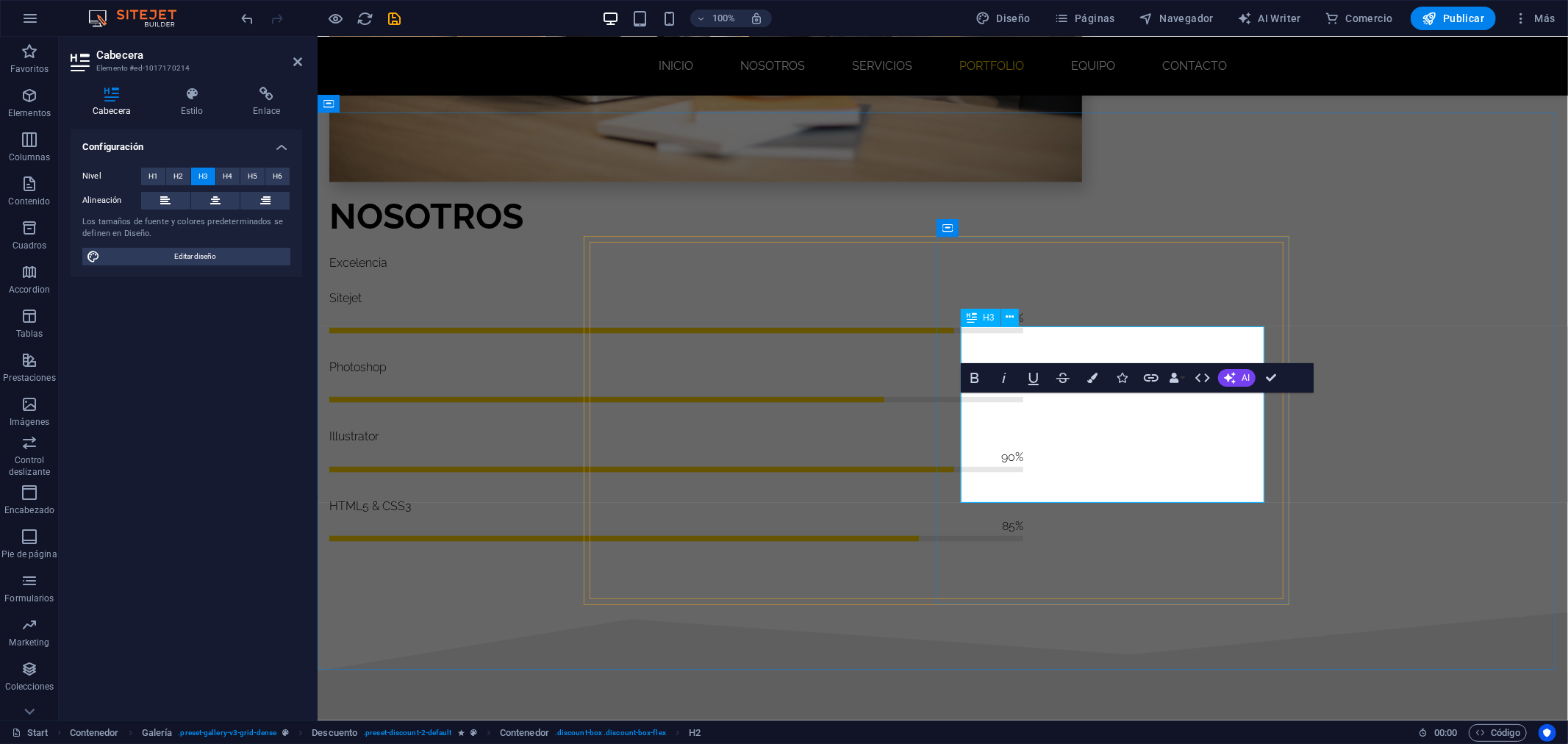
scroll to position [1618, 0]
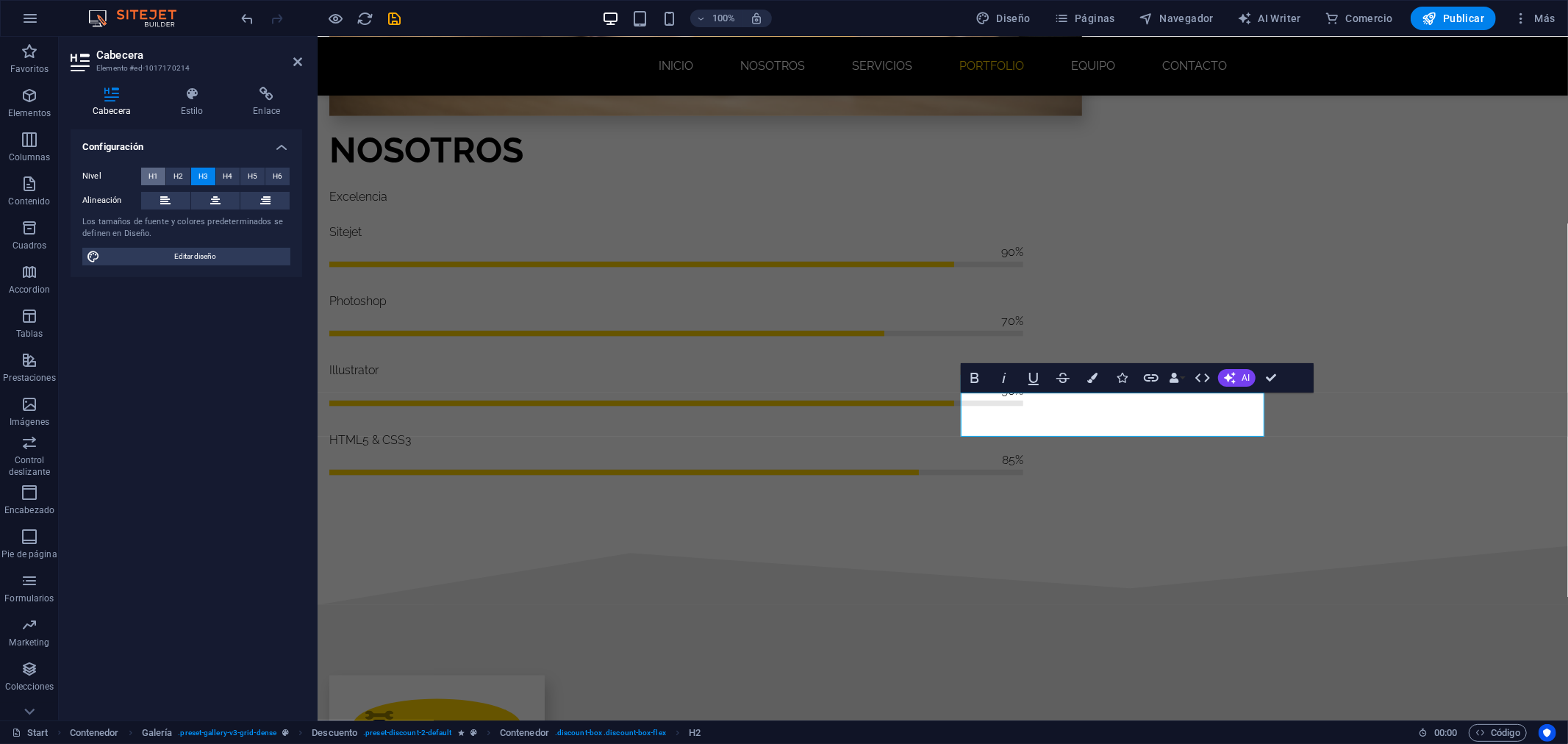
click at [143, 177] on button "H1" at bounding box center [154, 176] width 24 height 18
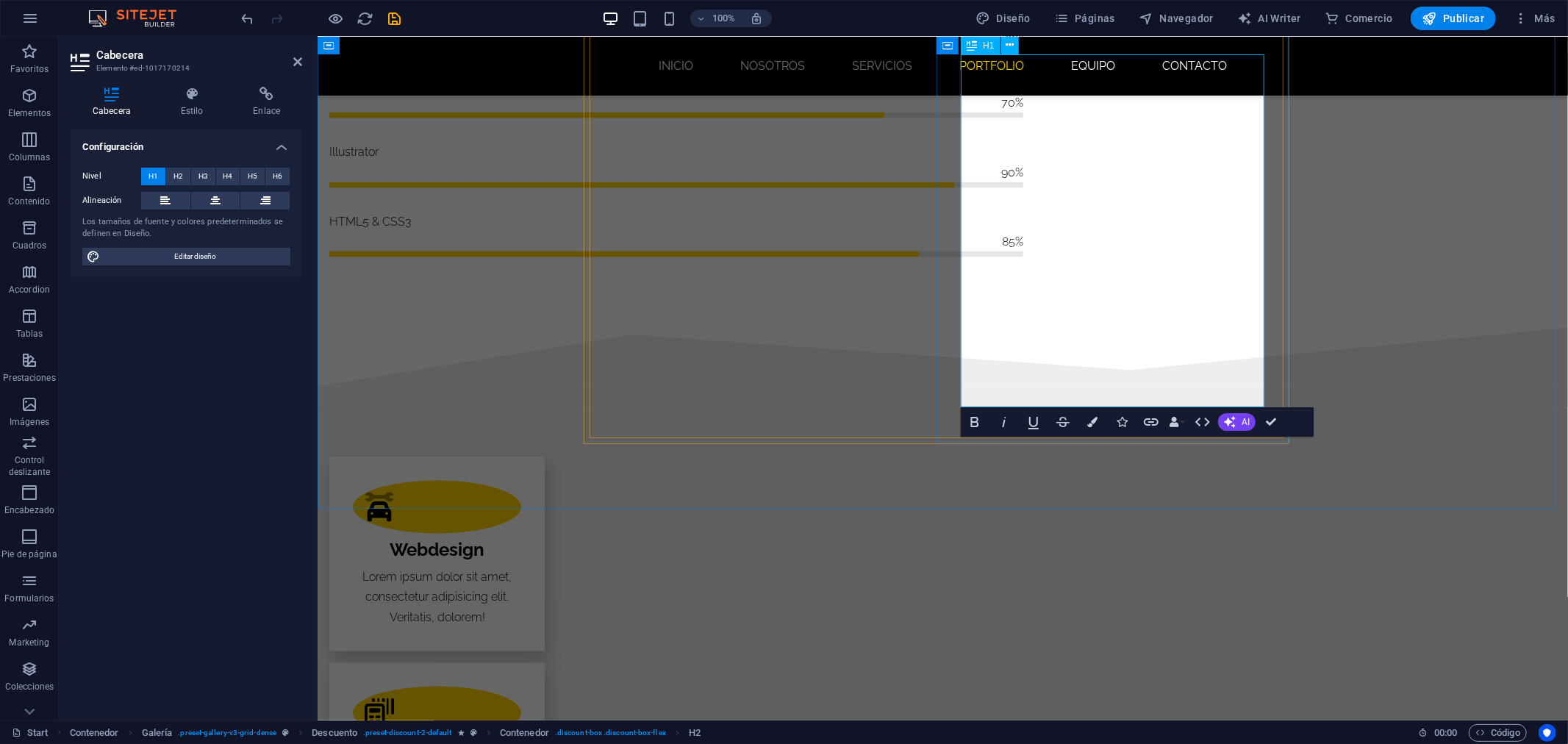
scroll to position [1672, 0]
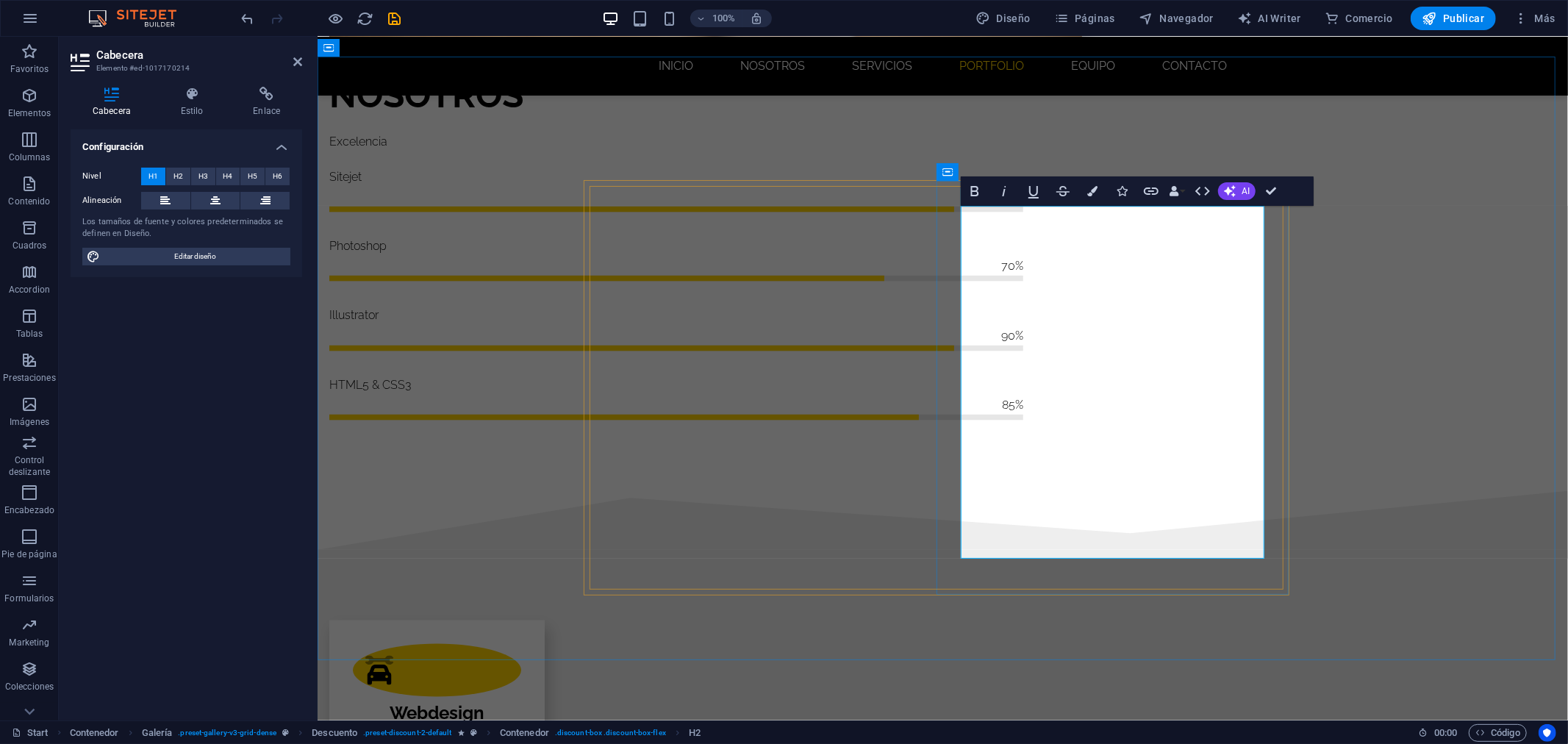
drag, startPoint x: 1176, startPoint y: 544, endPoint x: 1010, endPoint y: 424, distance: 204.8
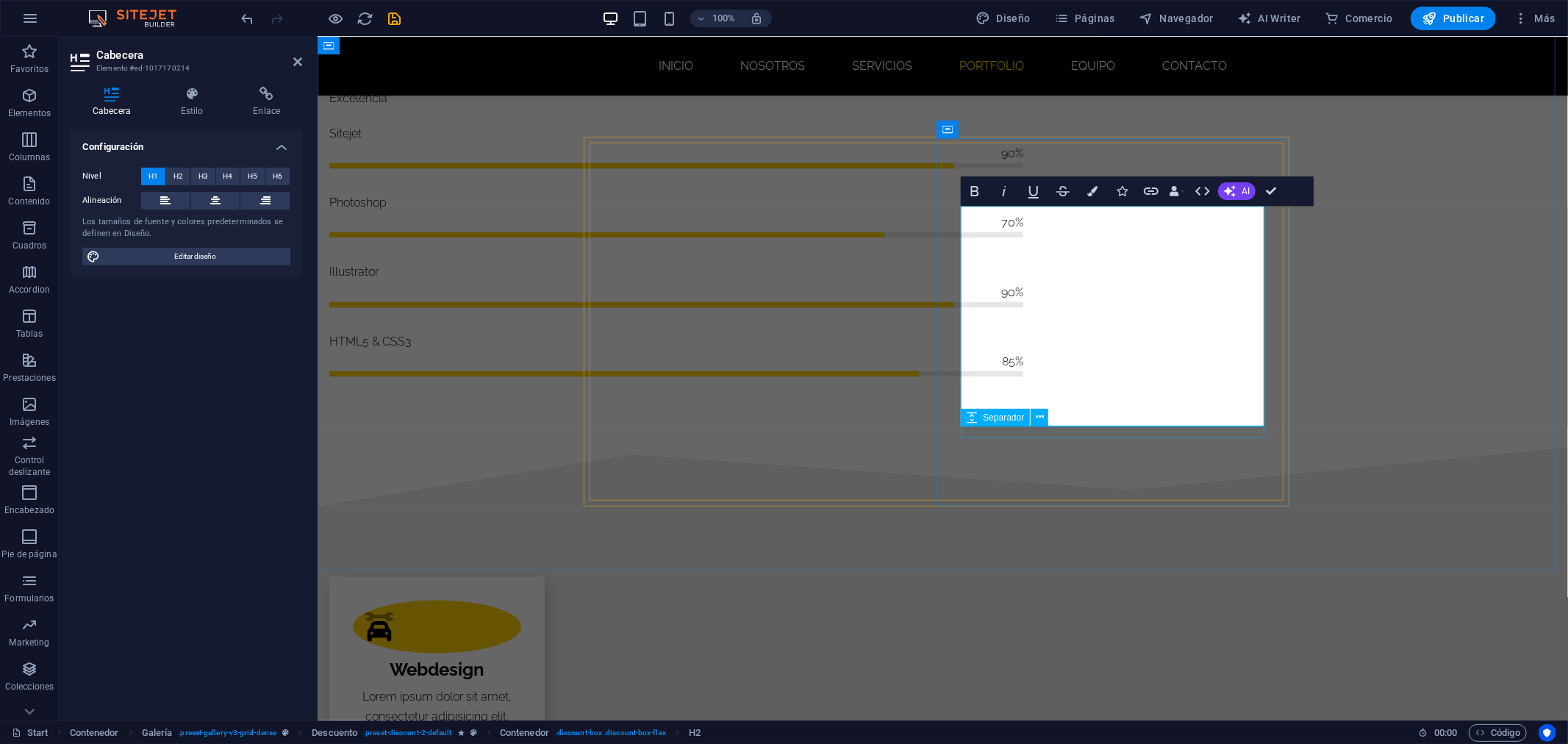
scroll to position [1738, 0]
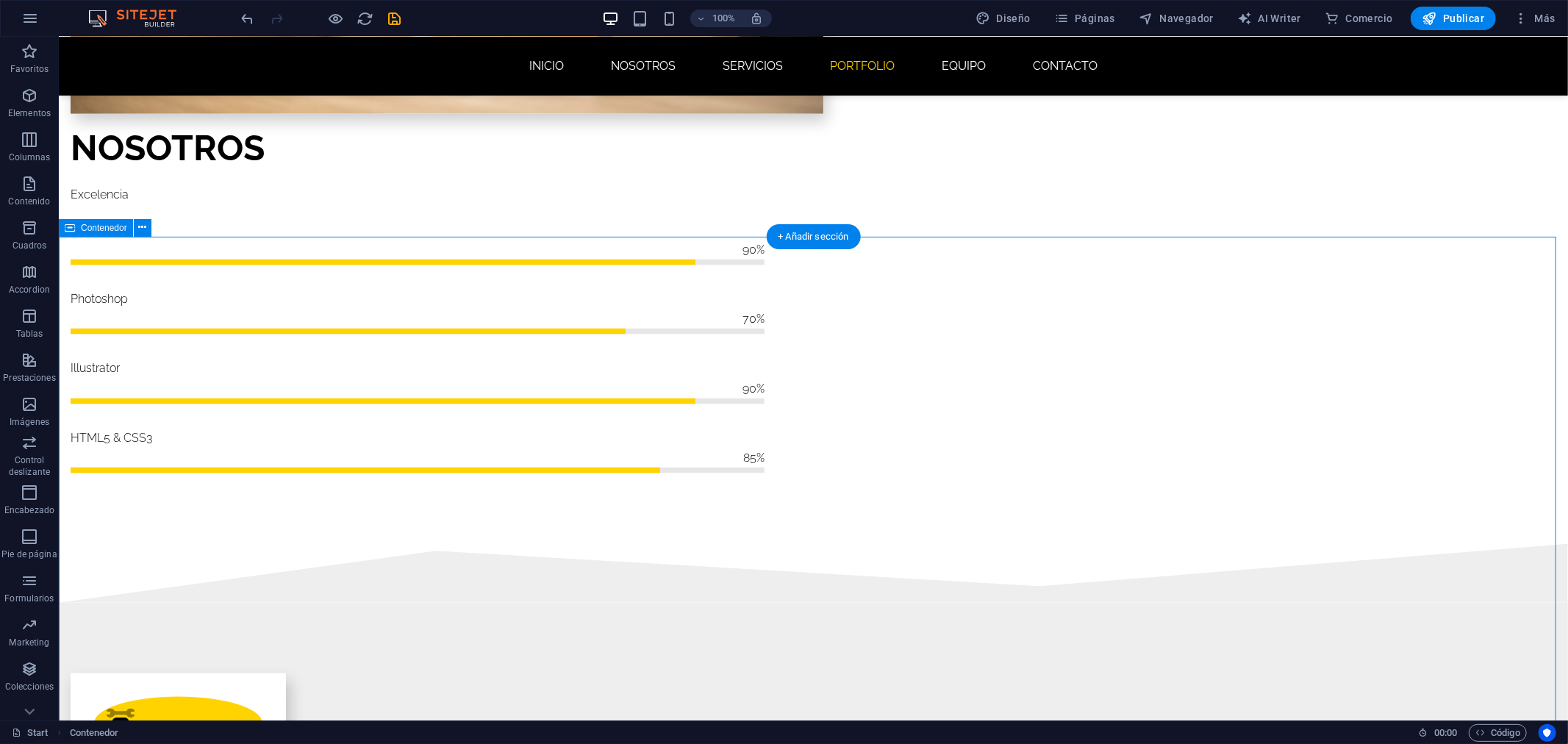
scroll to position [1494, 0]
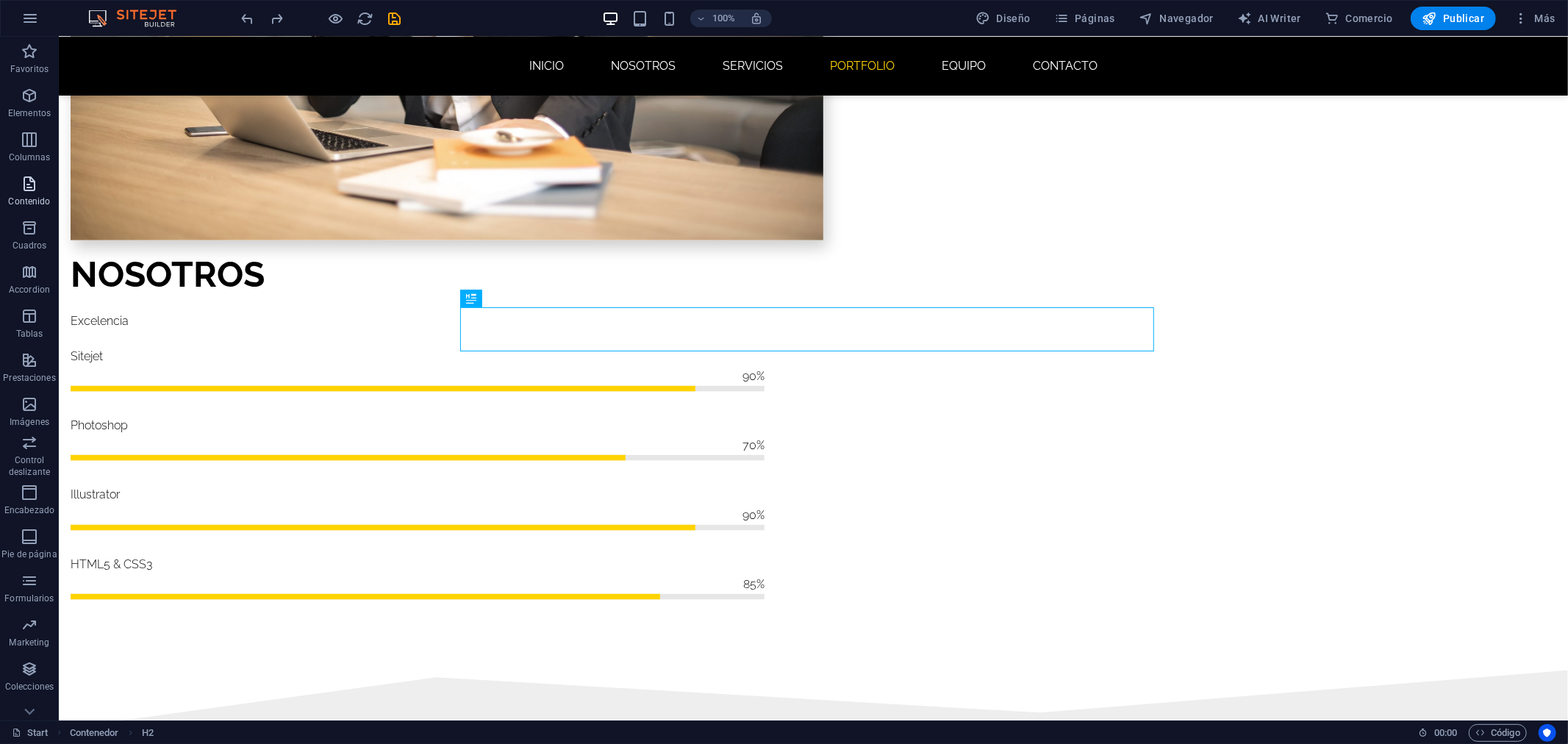
click at [42, 196] on p "Contenido" at bounding box center [29, 201] width 42 height 11
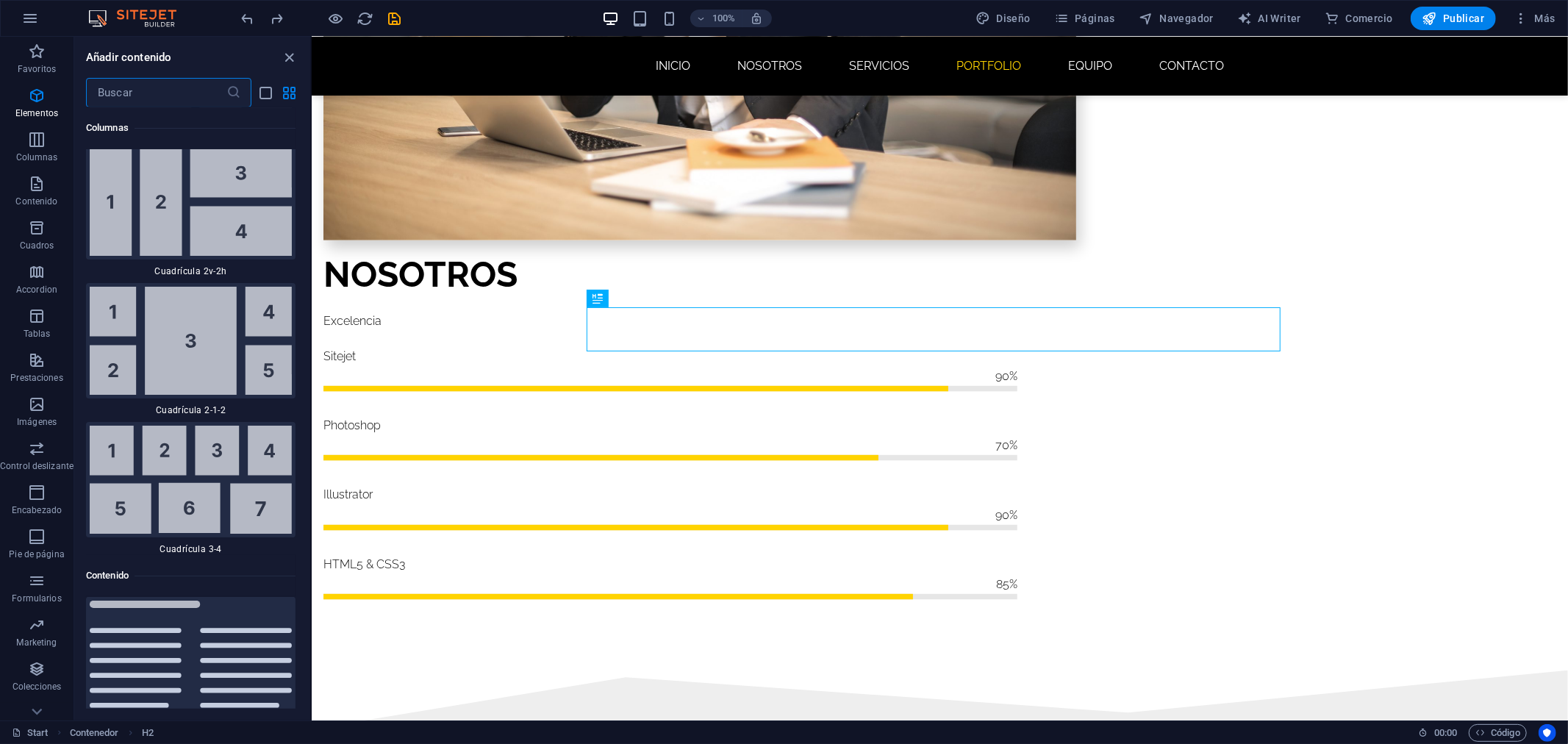
scroll to position [4734, 0]
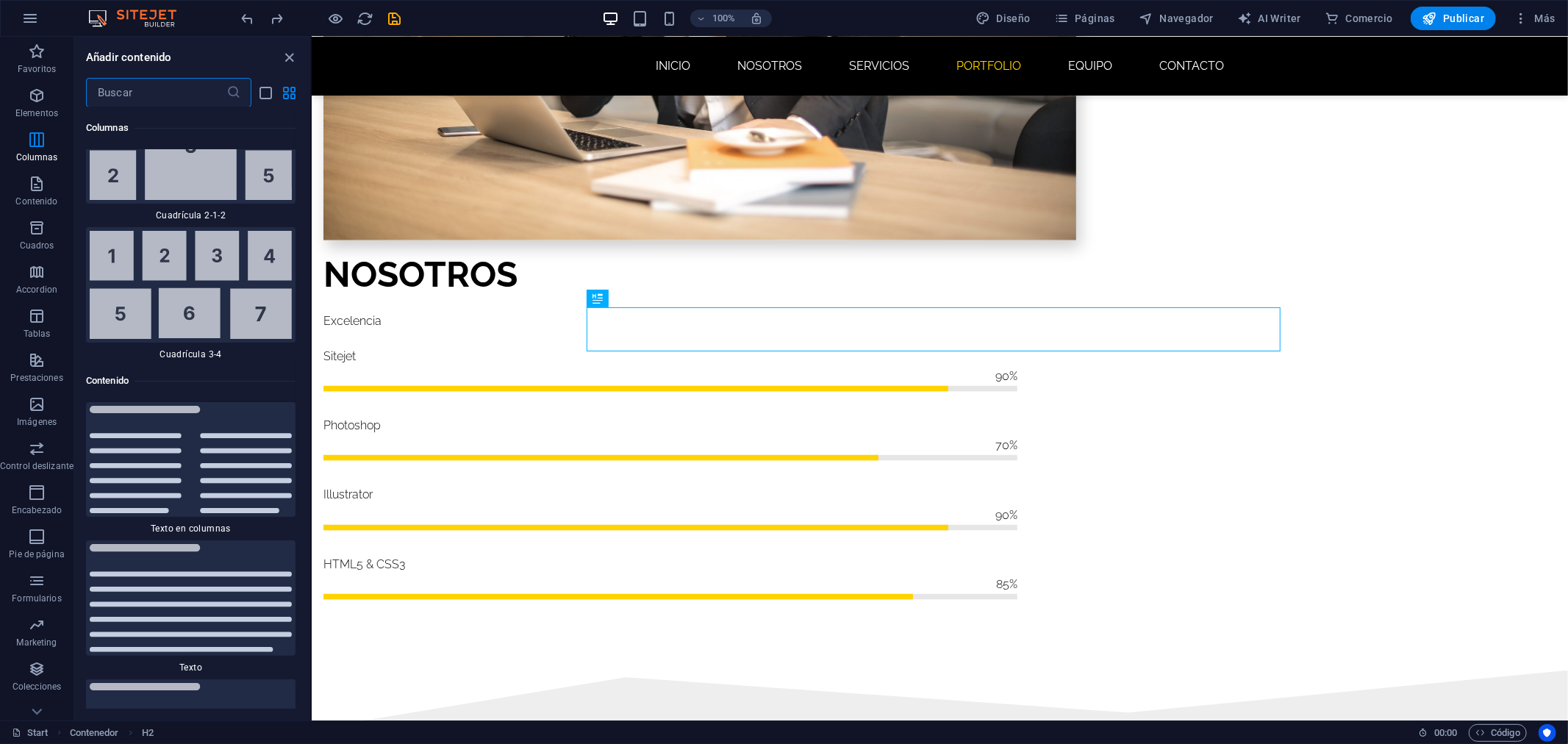
click at [191, 98] on input "text" at bounding box center [156, 93] width 141 height 29
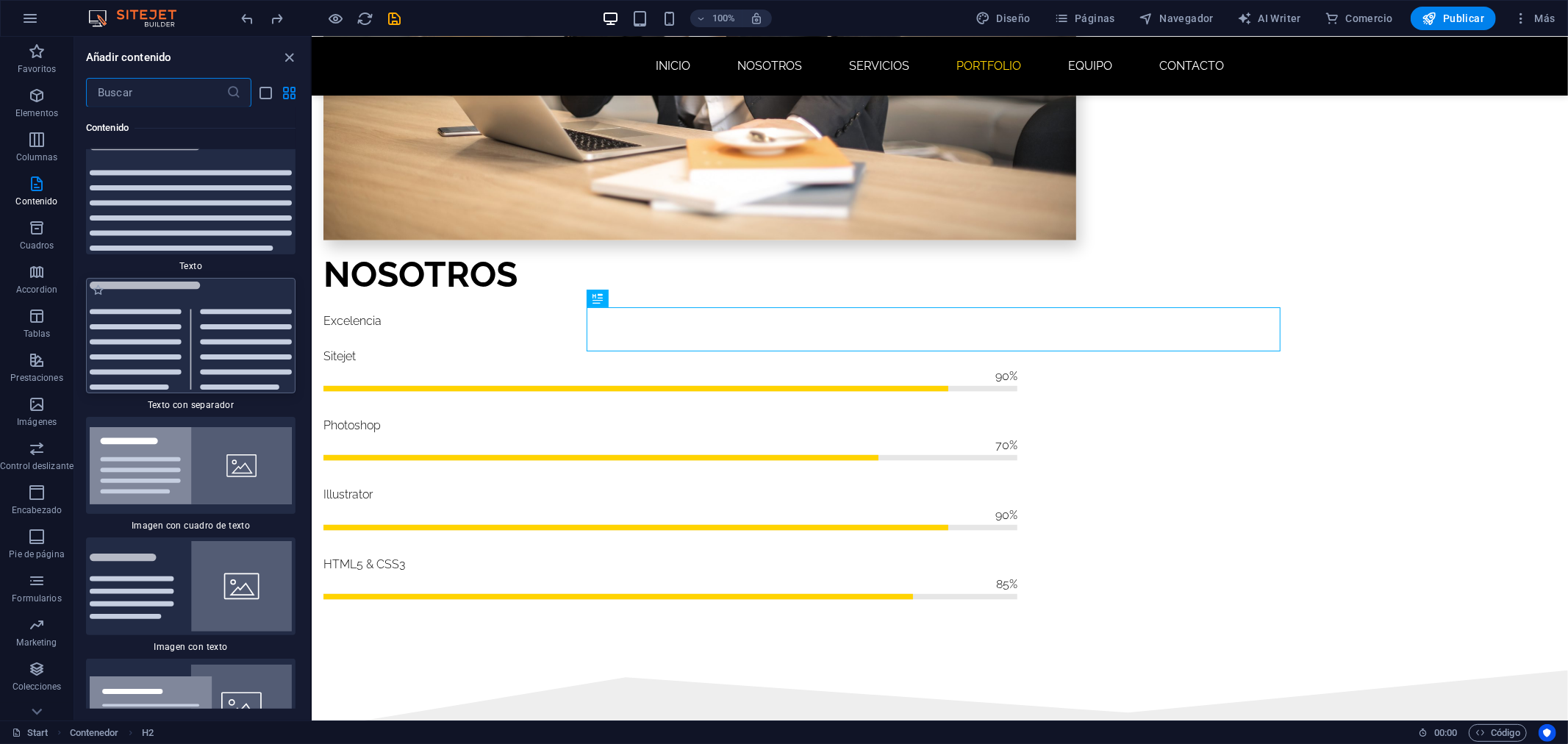
scroll to position [5223, 0]
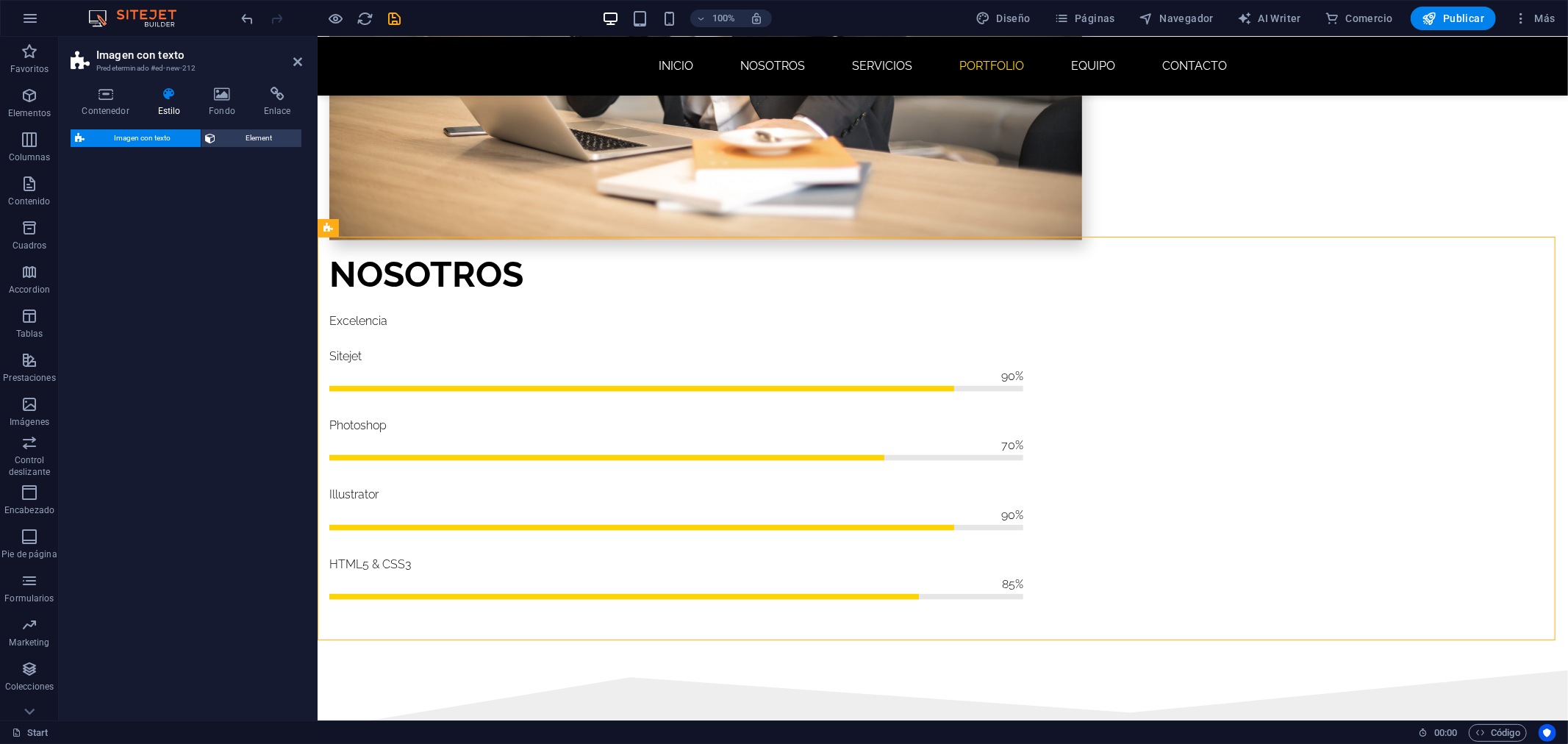
select select "rem"
select select "px"
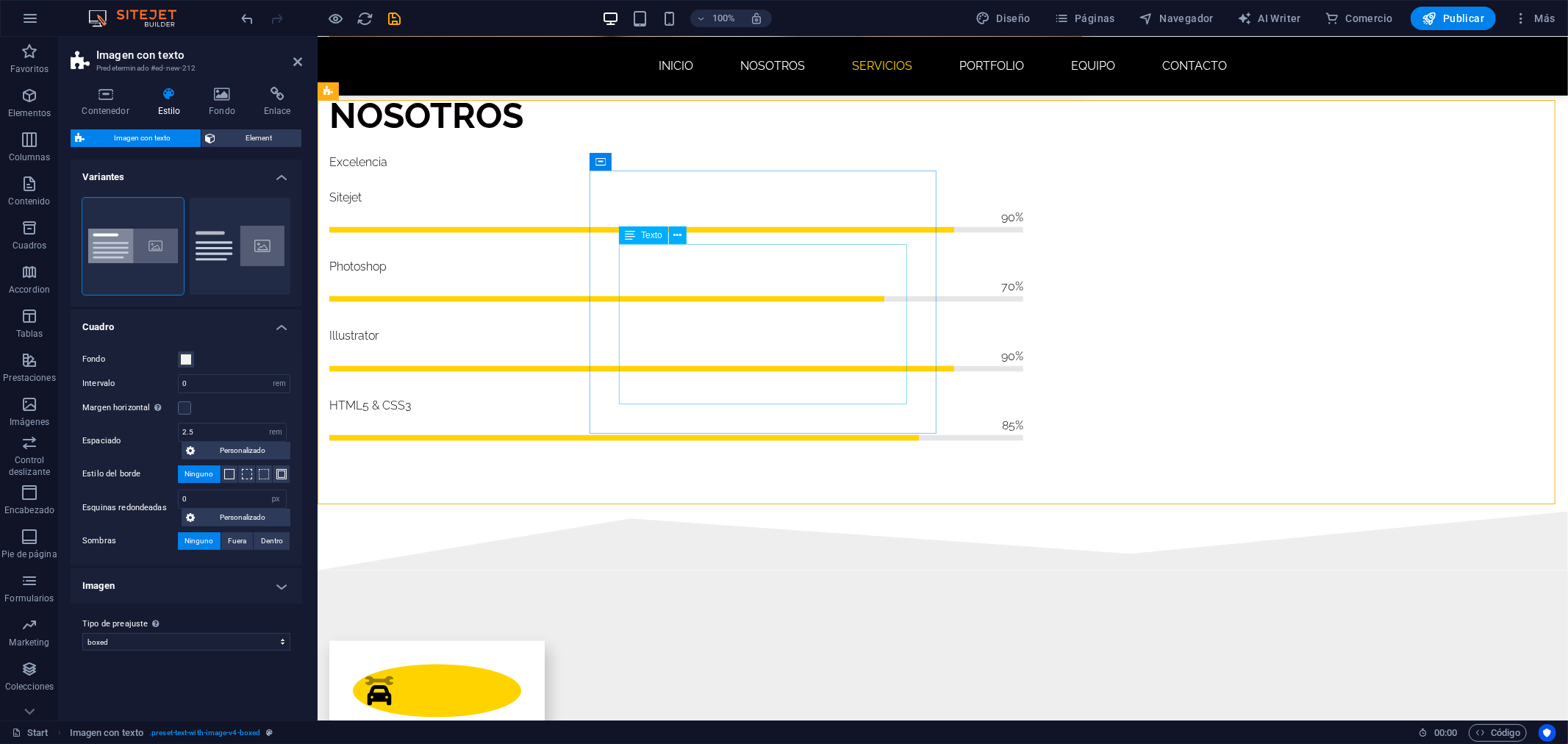
scroll to position [1575, 0]
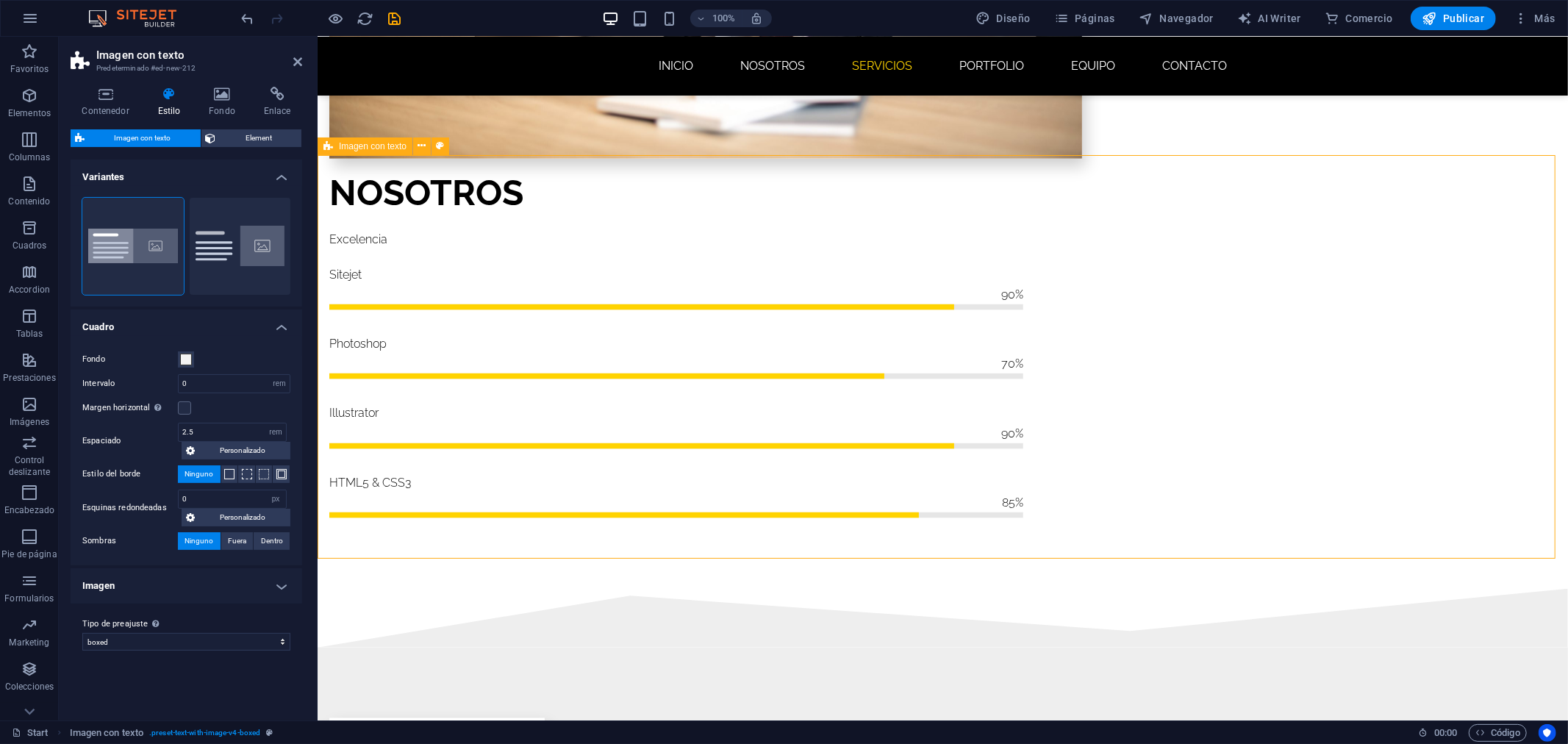
click at [422, 141] on icon at bounding box center [422, 145] width 8 height 15
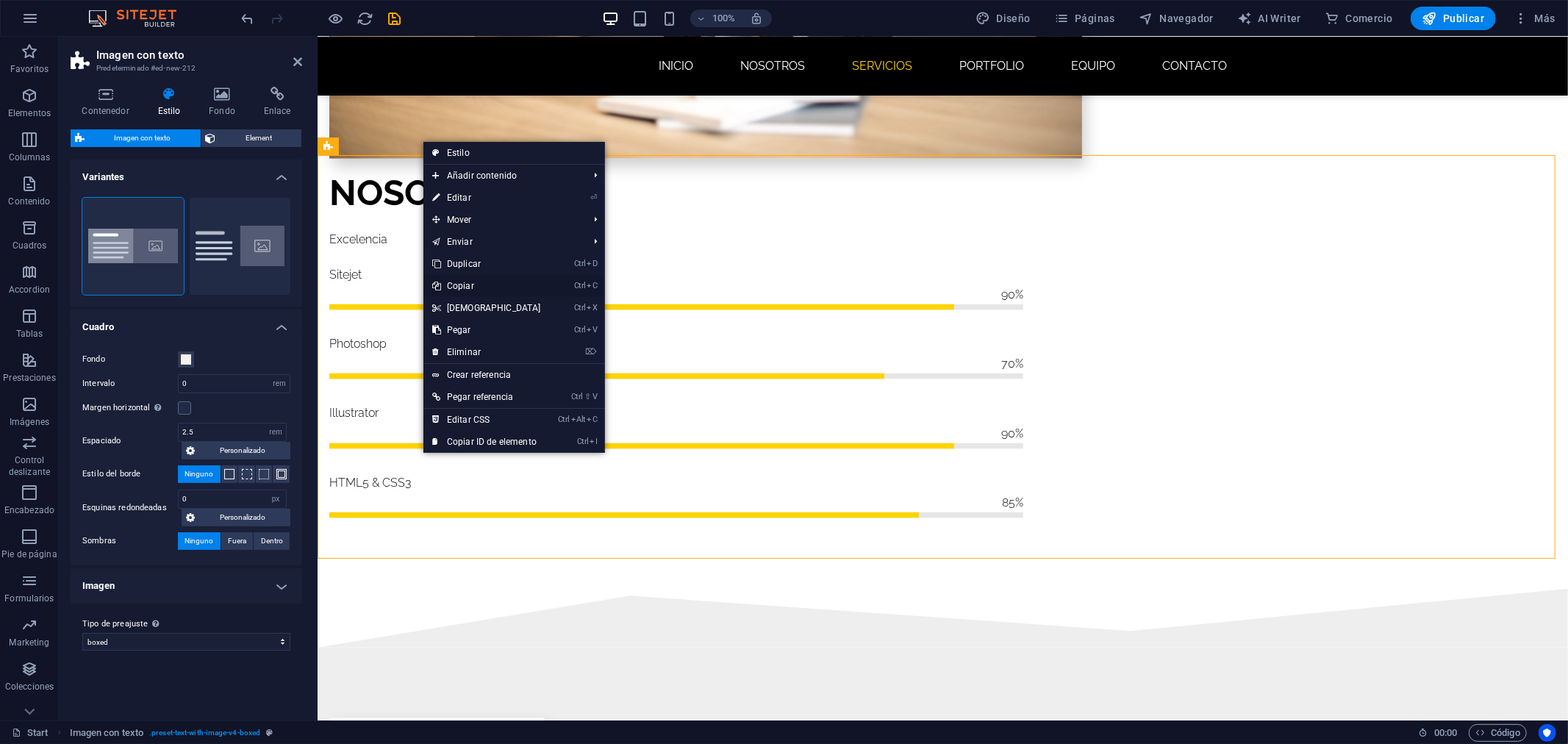
click at [475, 283] on link "Ctrl C Copiar" at bounding box center [487, 285] width 127 height 22
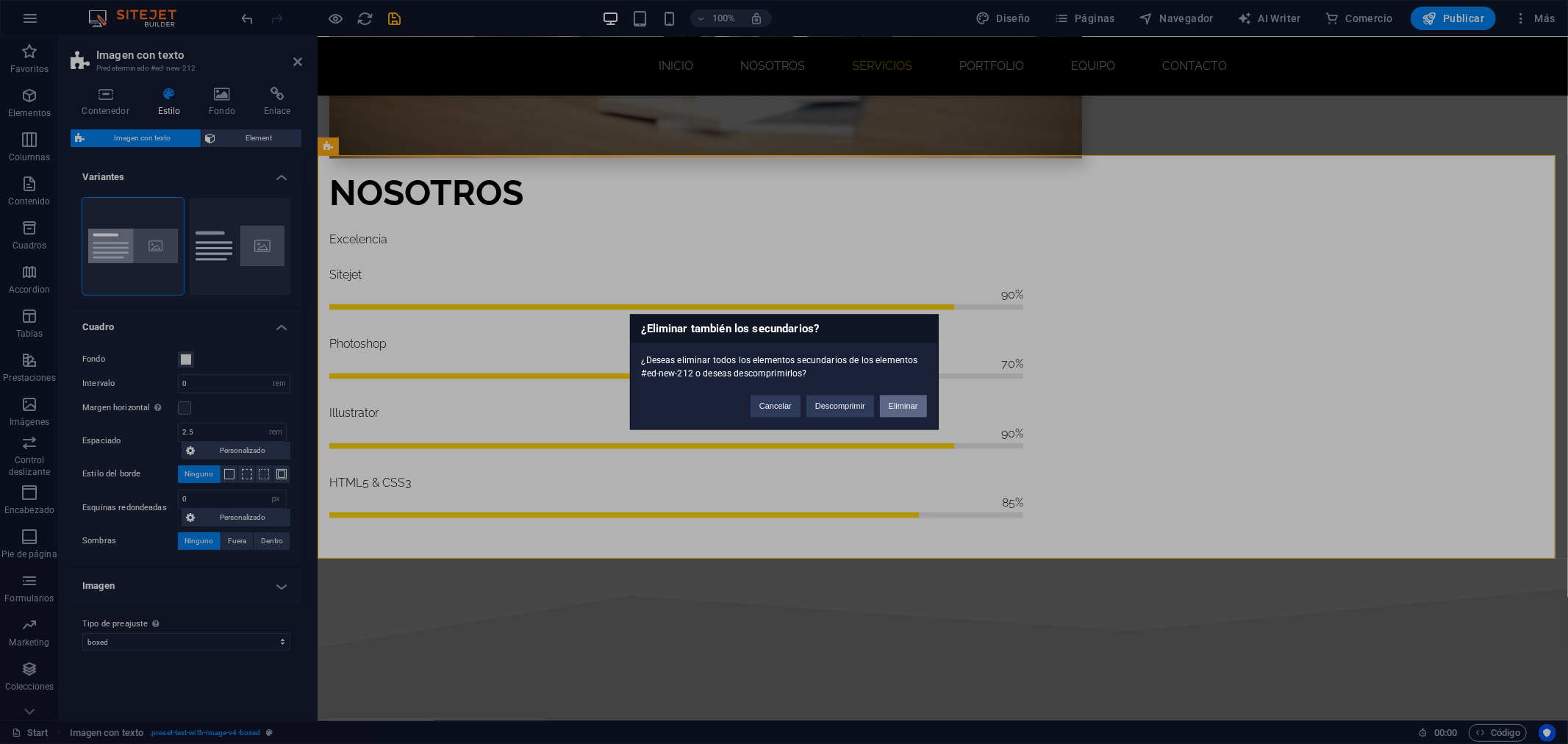
click at [907, 415] on button "Eliminar" at bounding box center [903, 406] width 47 height 22
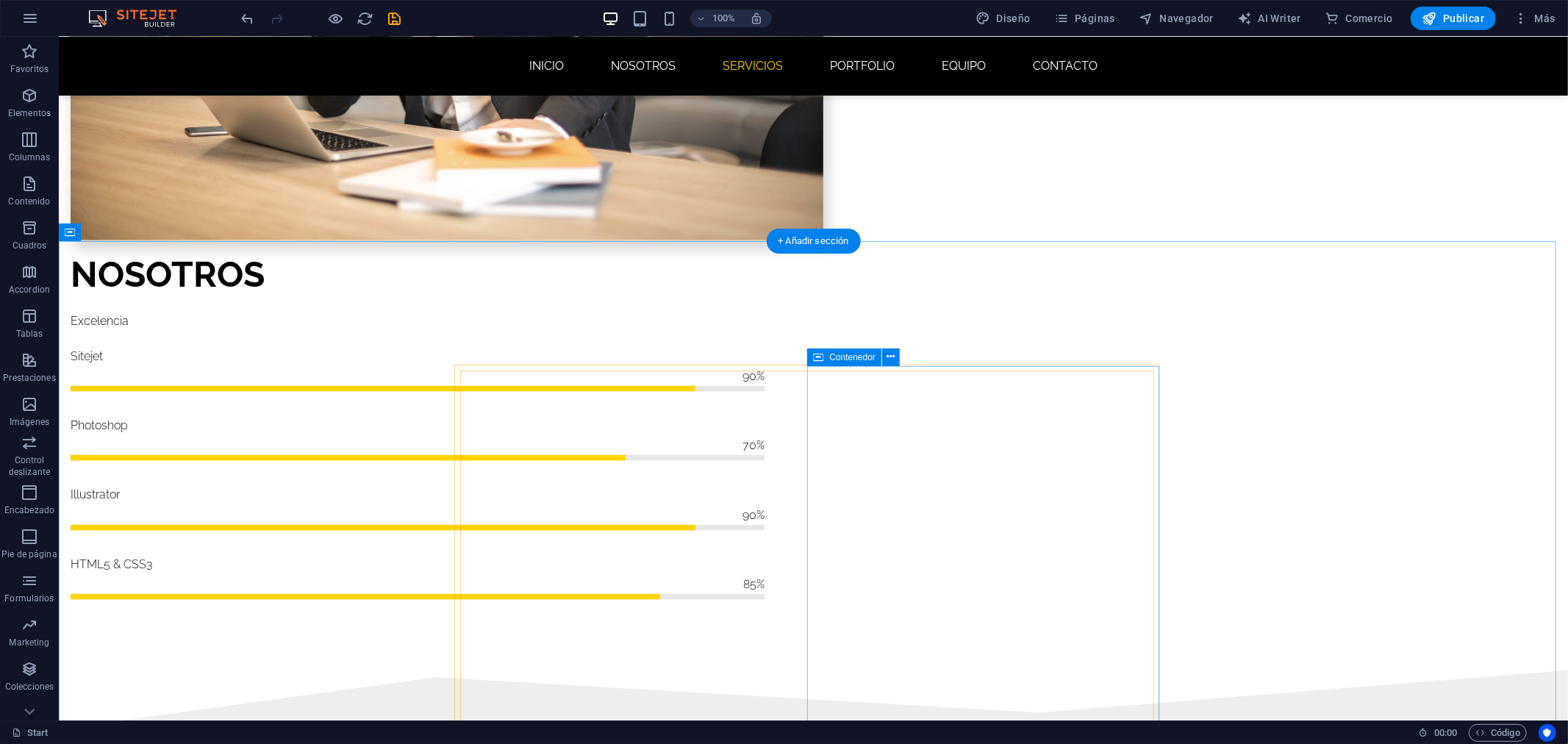
scroll to position [1412, 0]
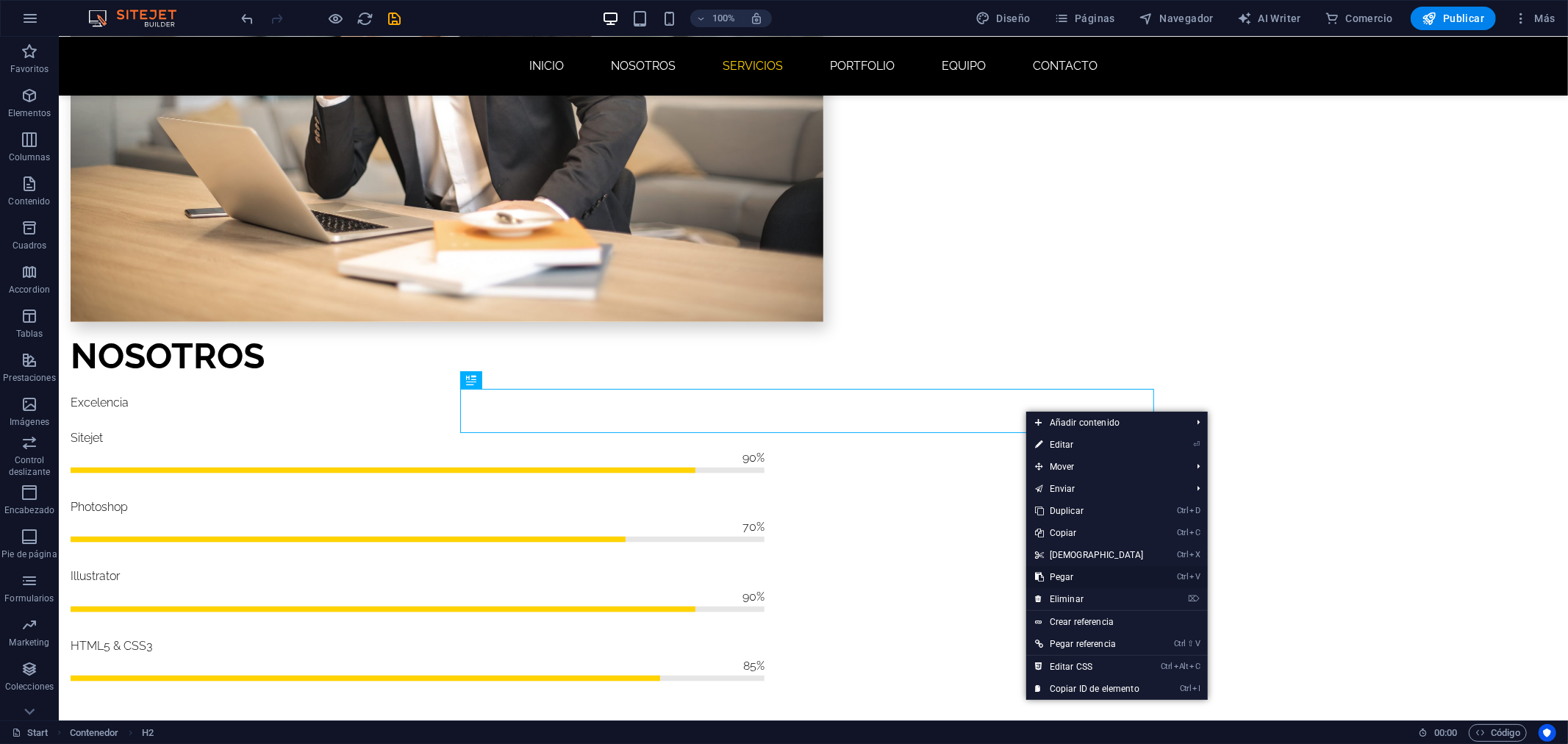
click at [1081, 570] on link "Ctrl V Pegar" at bounding box center [1089, 577] width 127 height 22
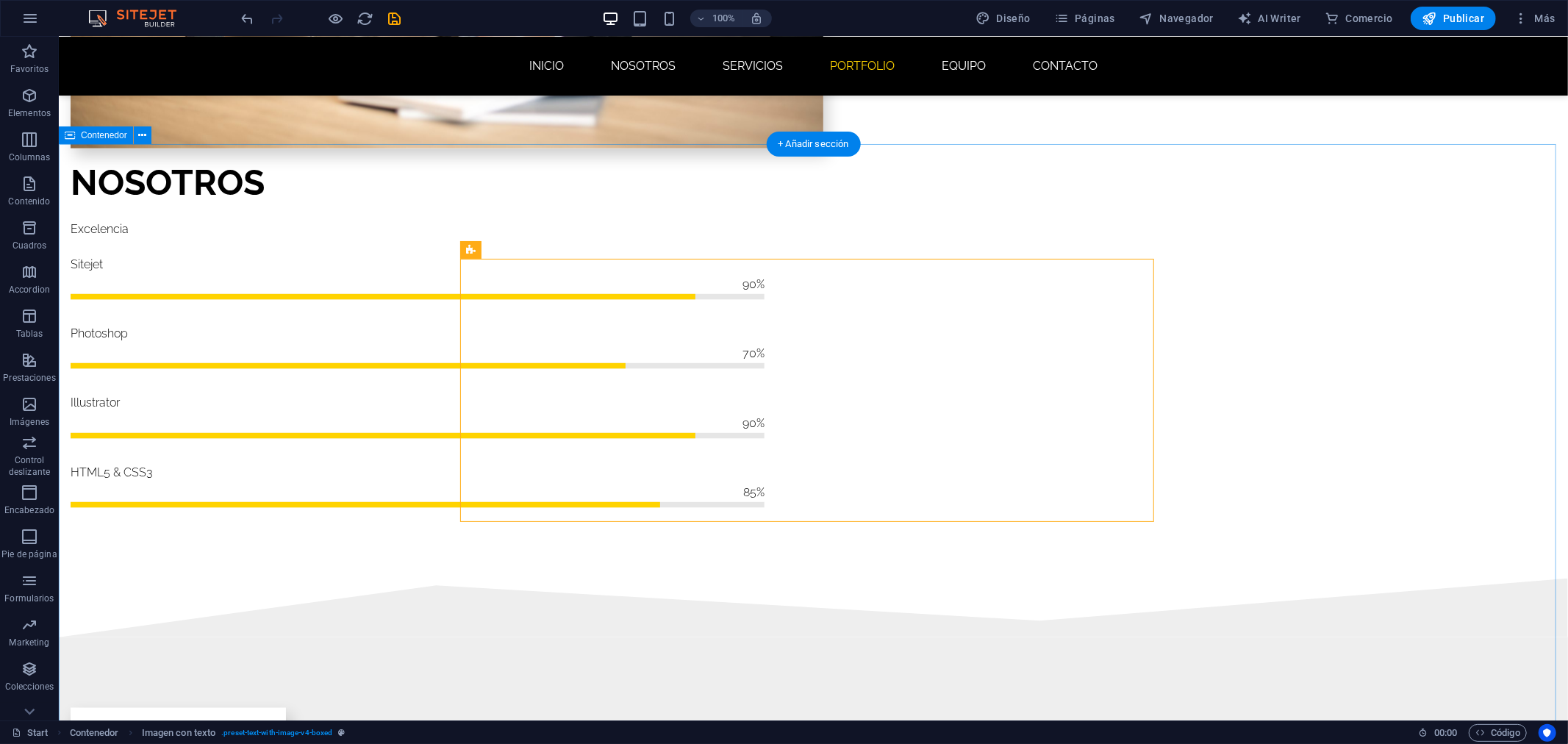
scroll to position [1656, 0]
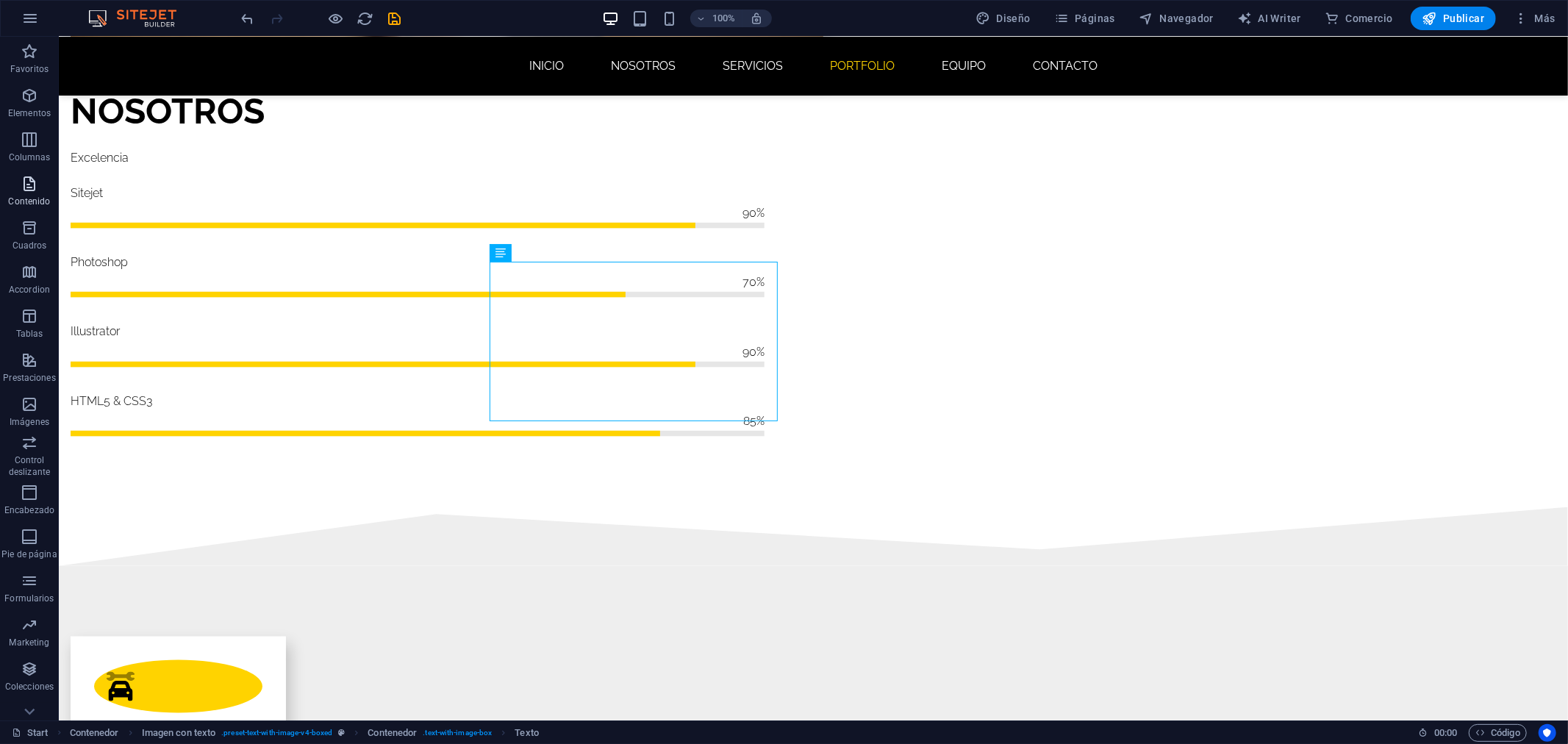
click at [32, 196] on p "Contenido" at bounding box center [29, 201] width 42 height 11
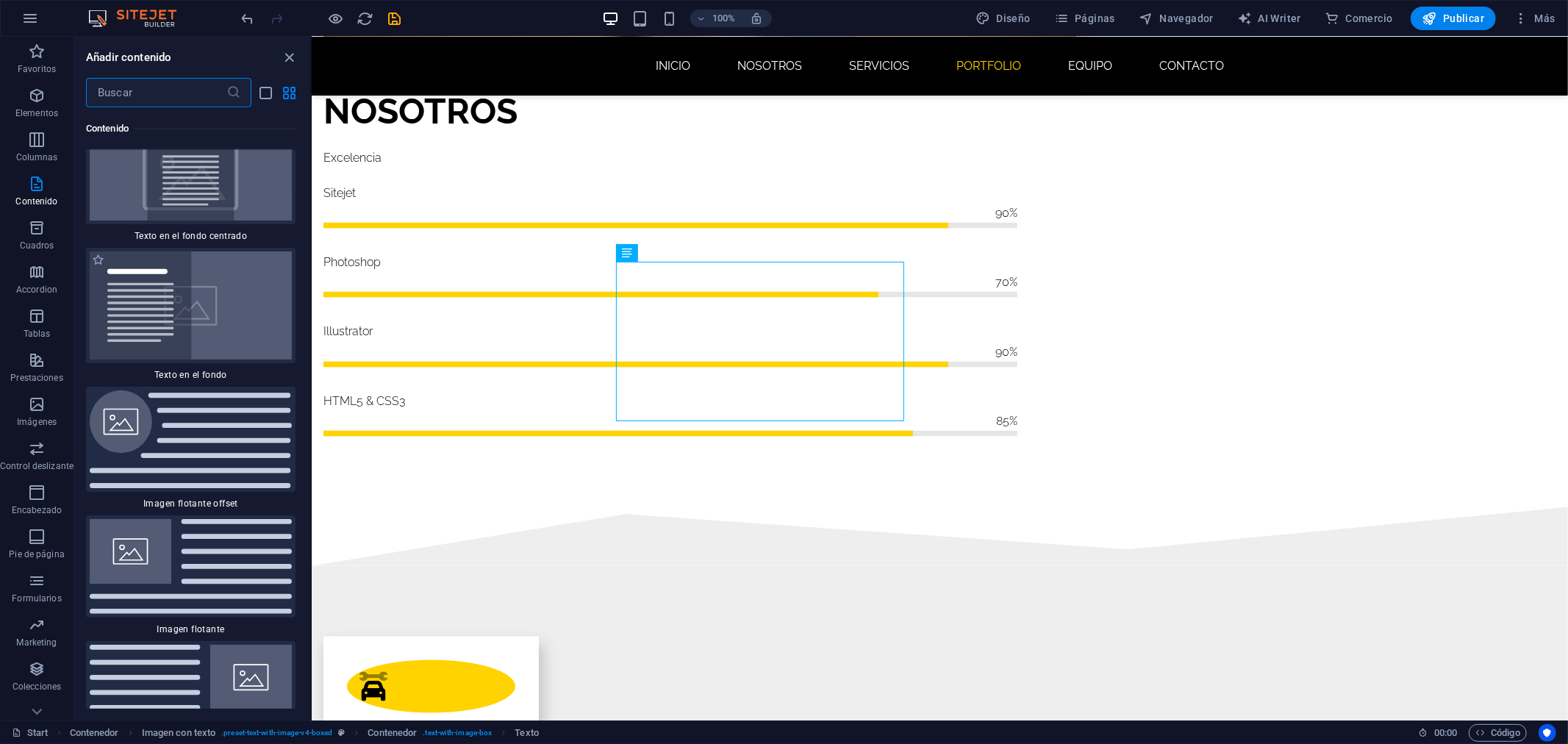
scroll to position [6170, 0]
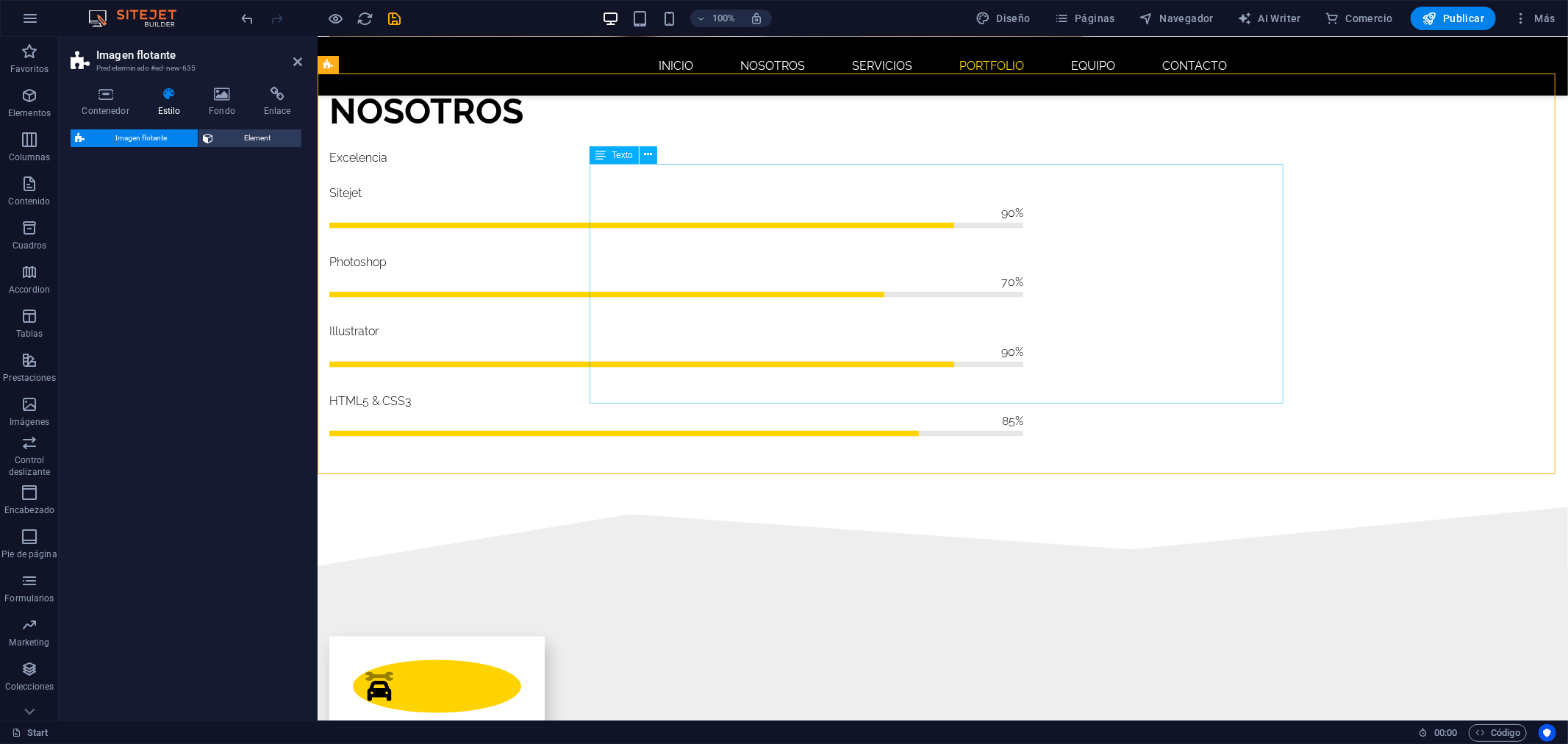
select select "%"
select select "rem"
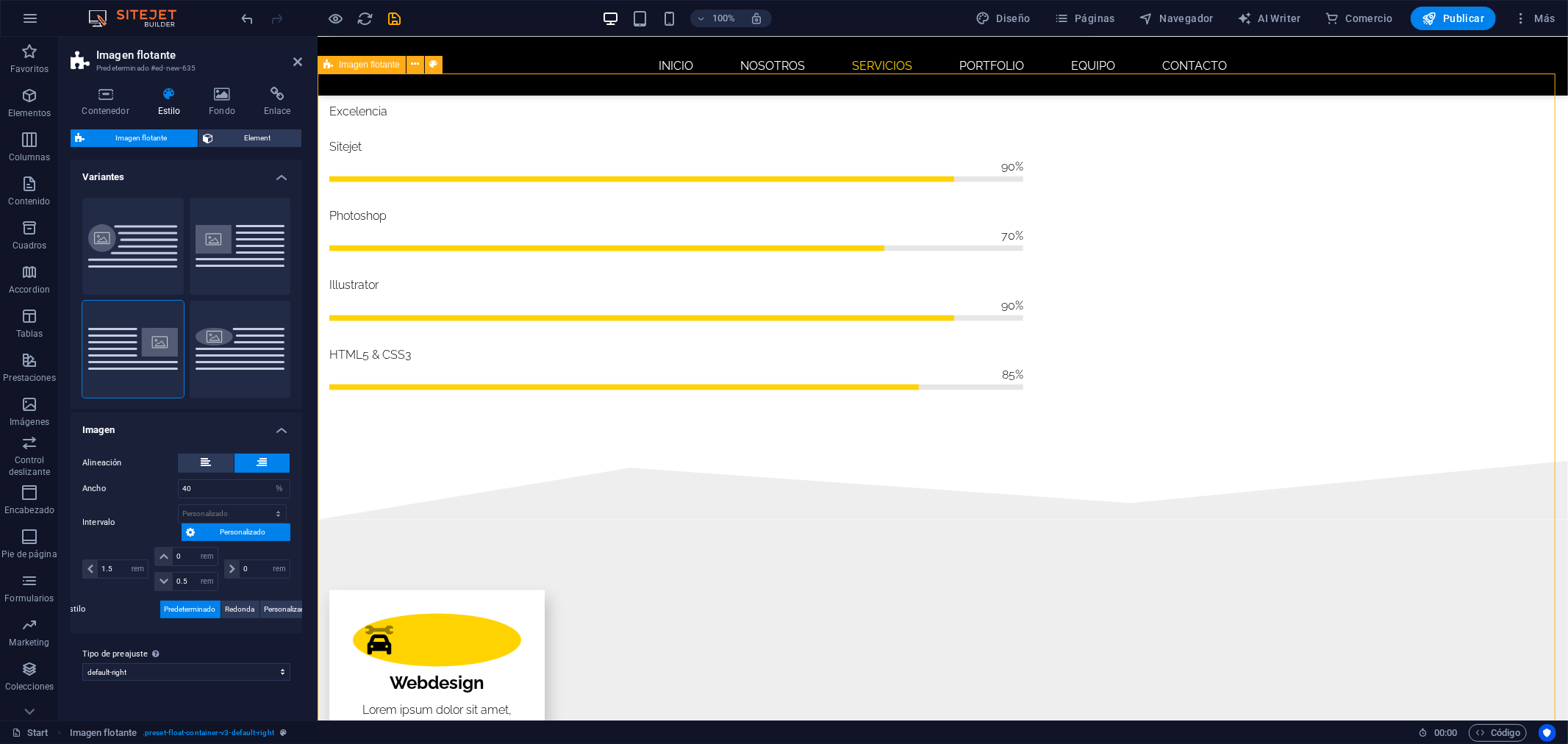
scroll to position [1819, 0]
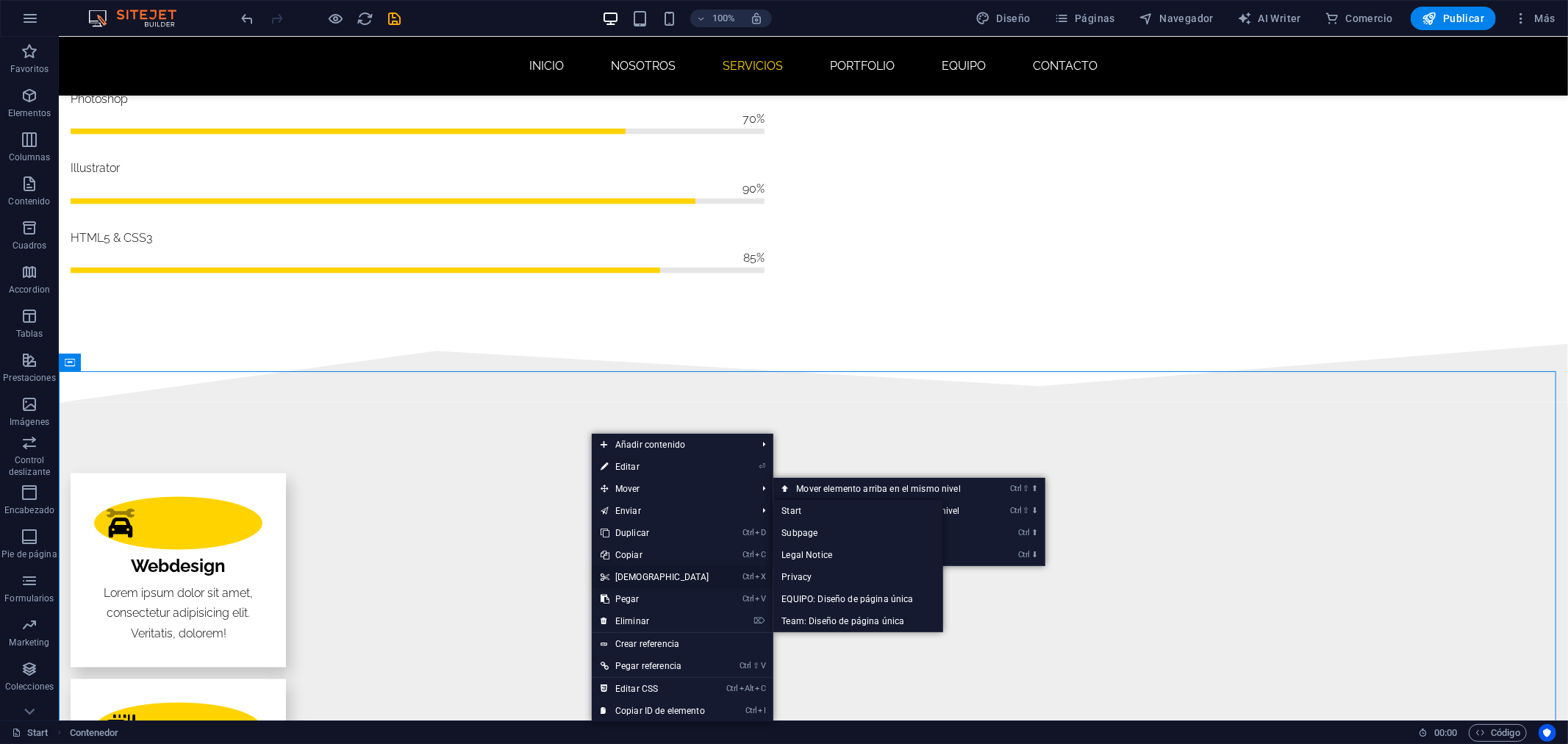
click at [637, 569] on link "Ctrl X Cortar" at bounding box center [655, 577] width 127 height 22
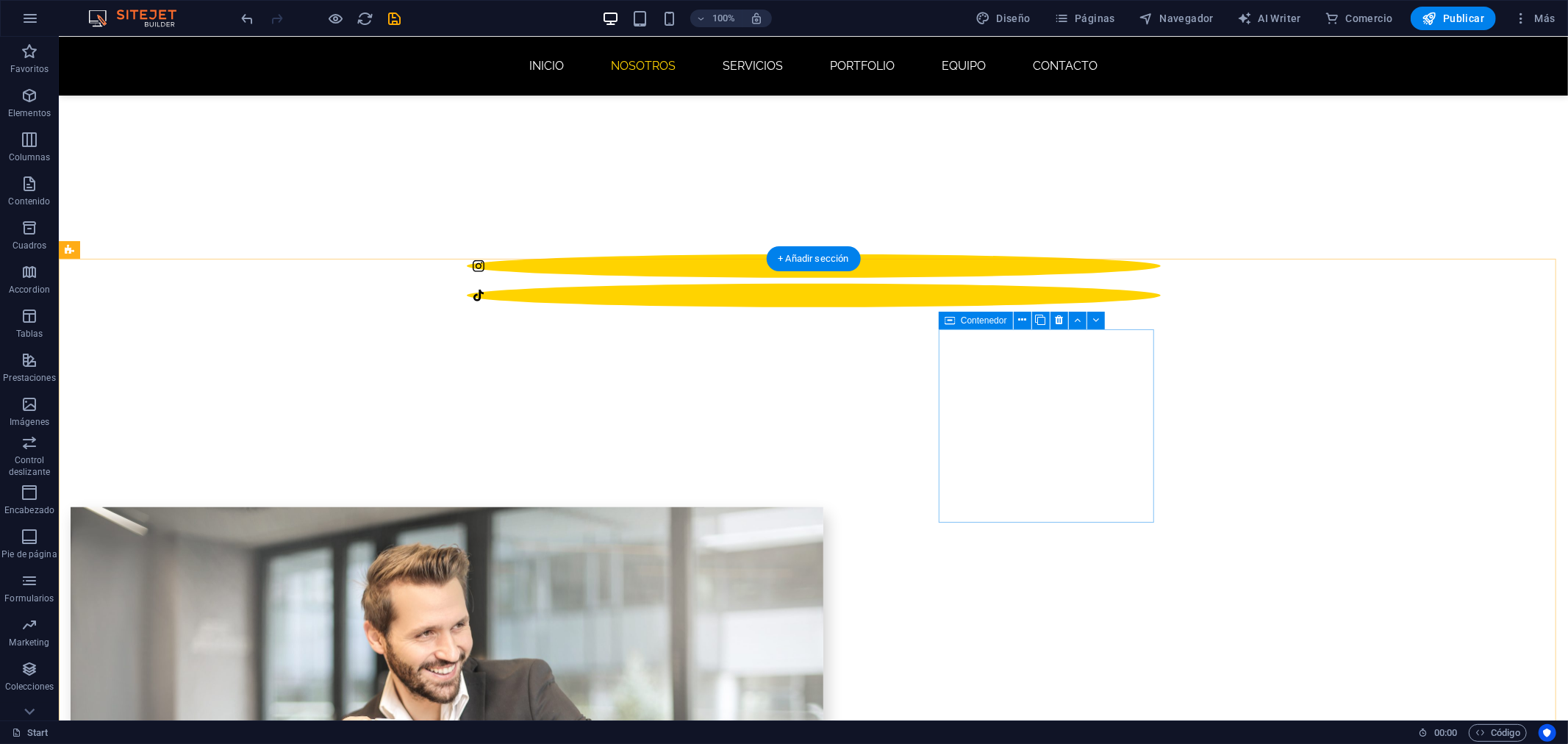
scroll to position [722, 0]
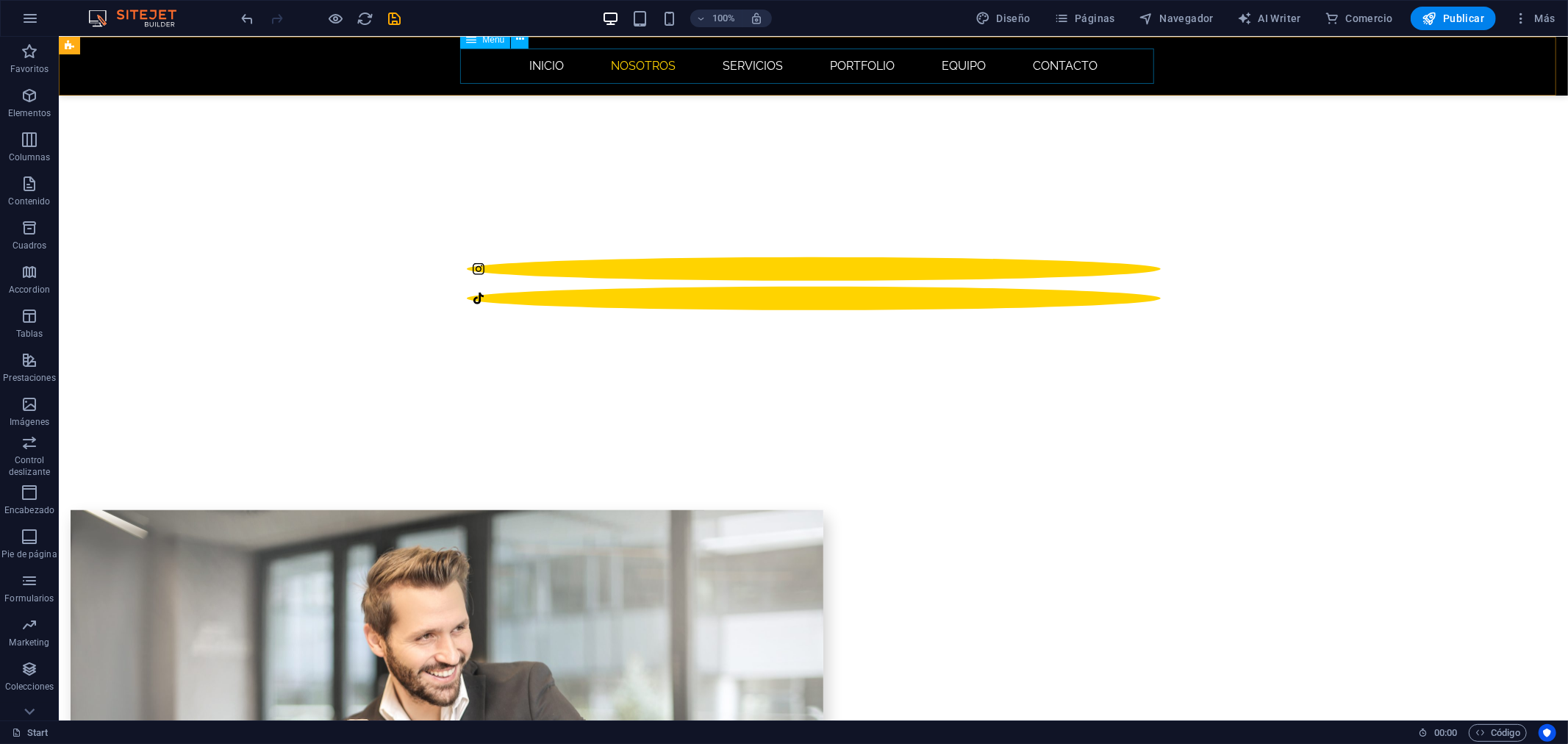
click at [861, 63] on nav "INICIO NOSOTROS SERVICIOS Portfolio EQUIPO CONTACTO" at bounding box center [813, 65] width 694 height 35
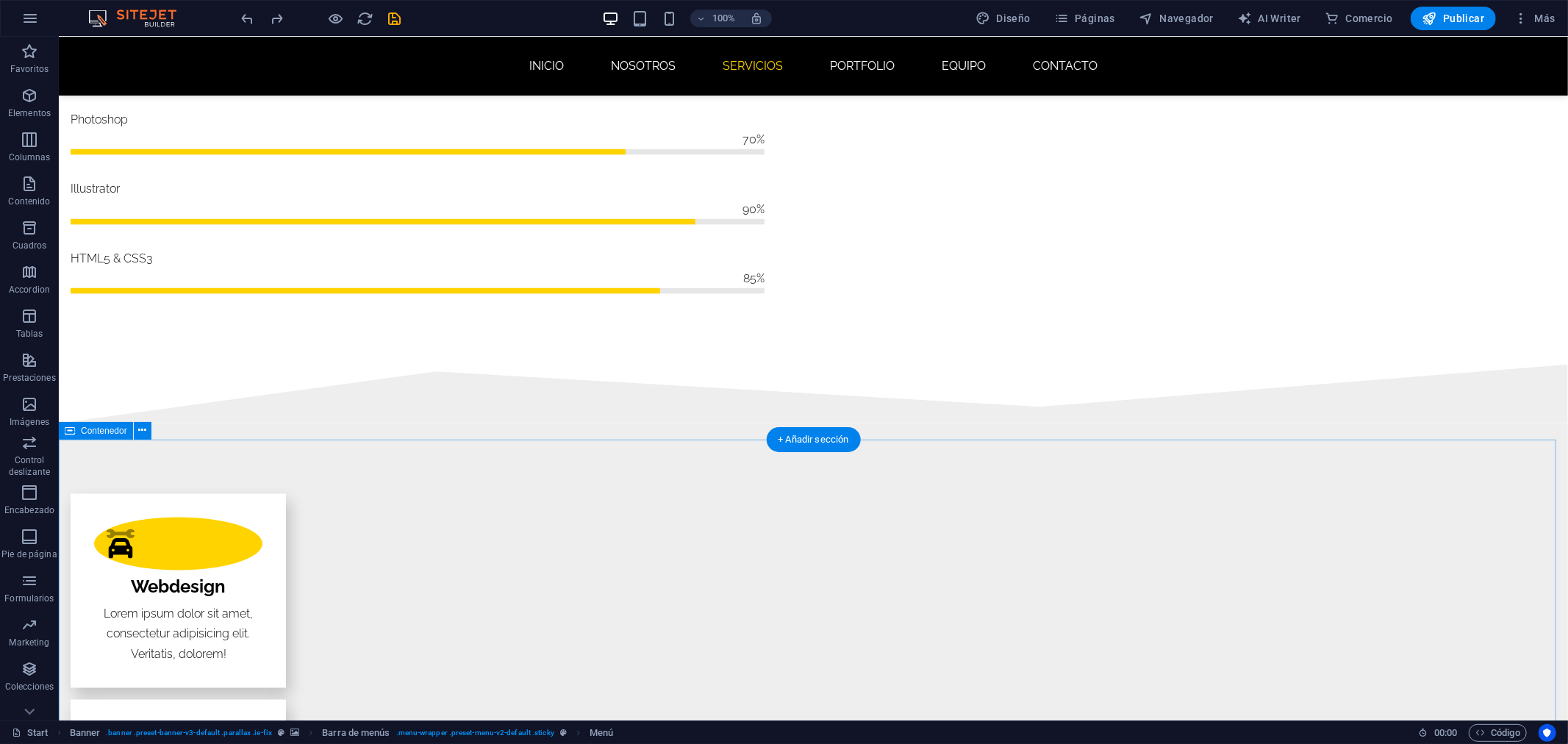
scroll to position [1865, 0]
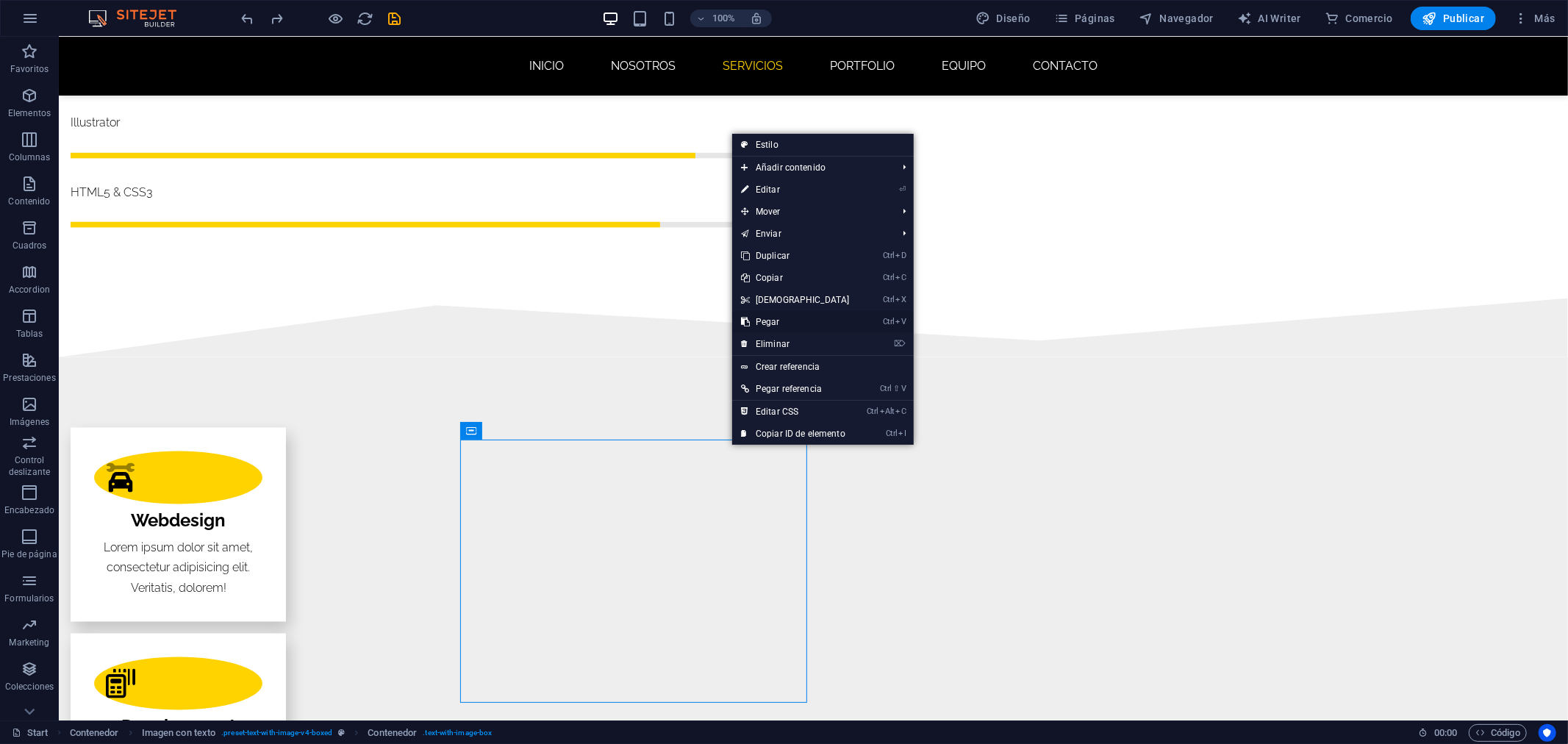
click at [799, 322] on link "Ctrl V Pegar" at bounding box center [795, 322] width 127 height 22
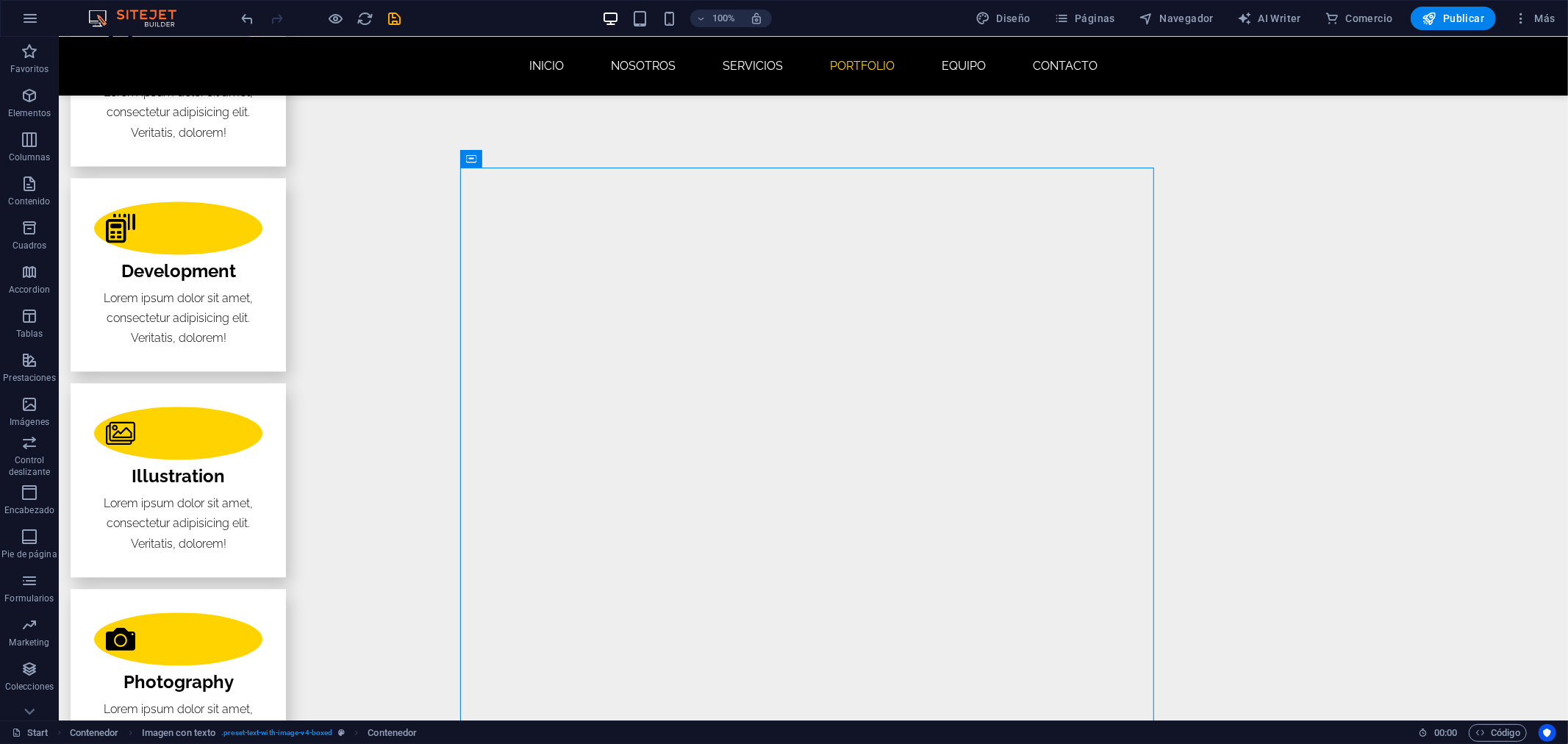
scroll to position [2437, 0]
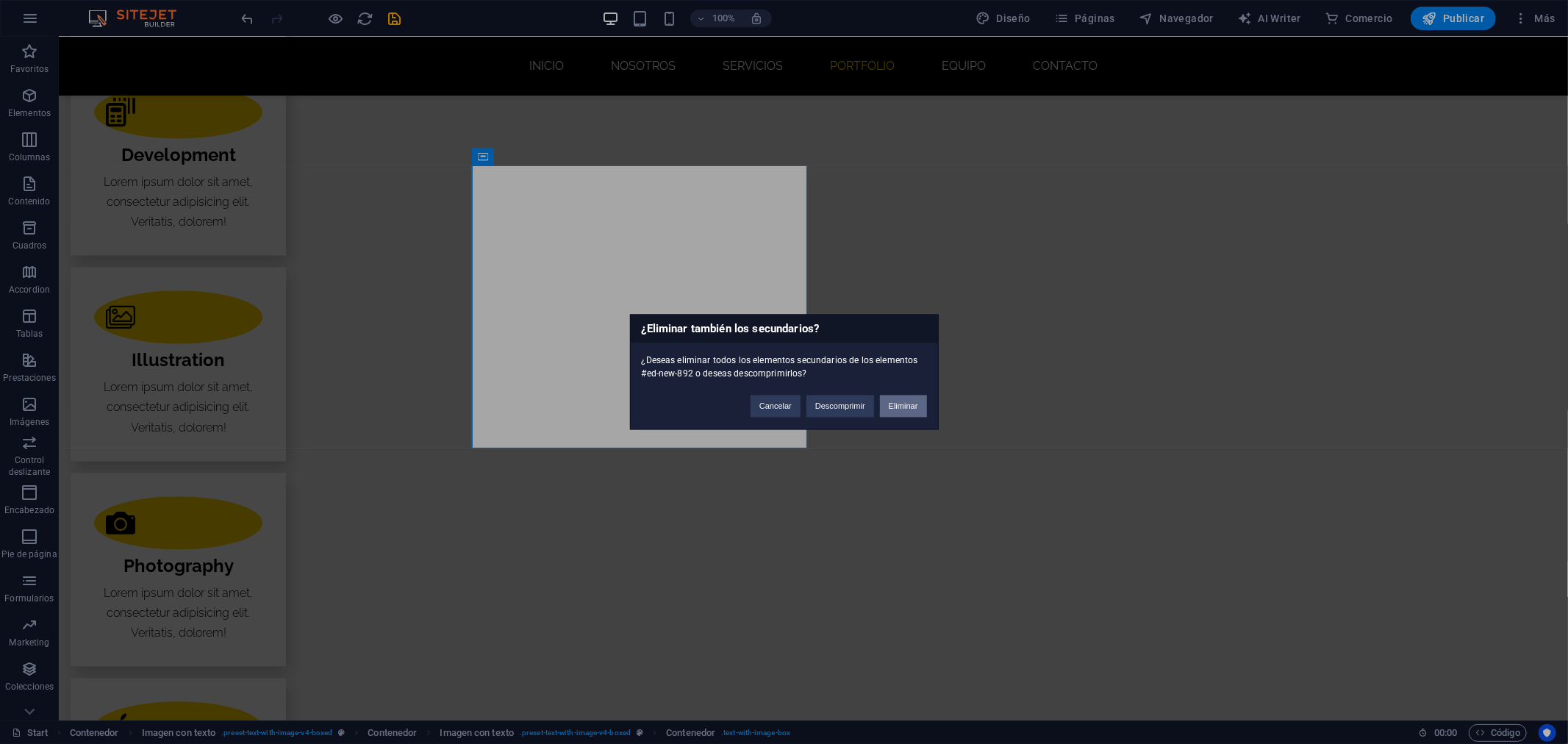
click at [894, 404] on button "Eliminar" at bounding box center [903, 406] width 47 height 22
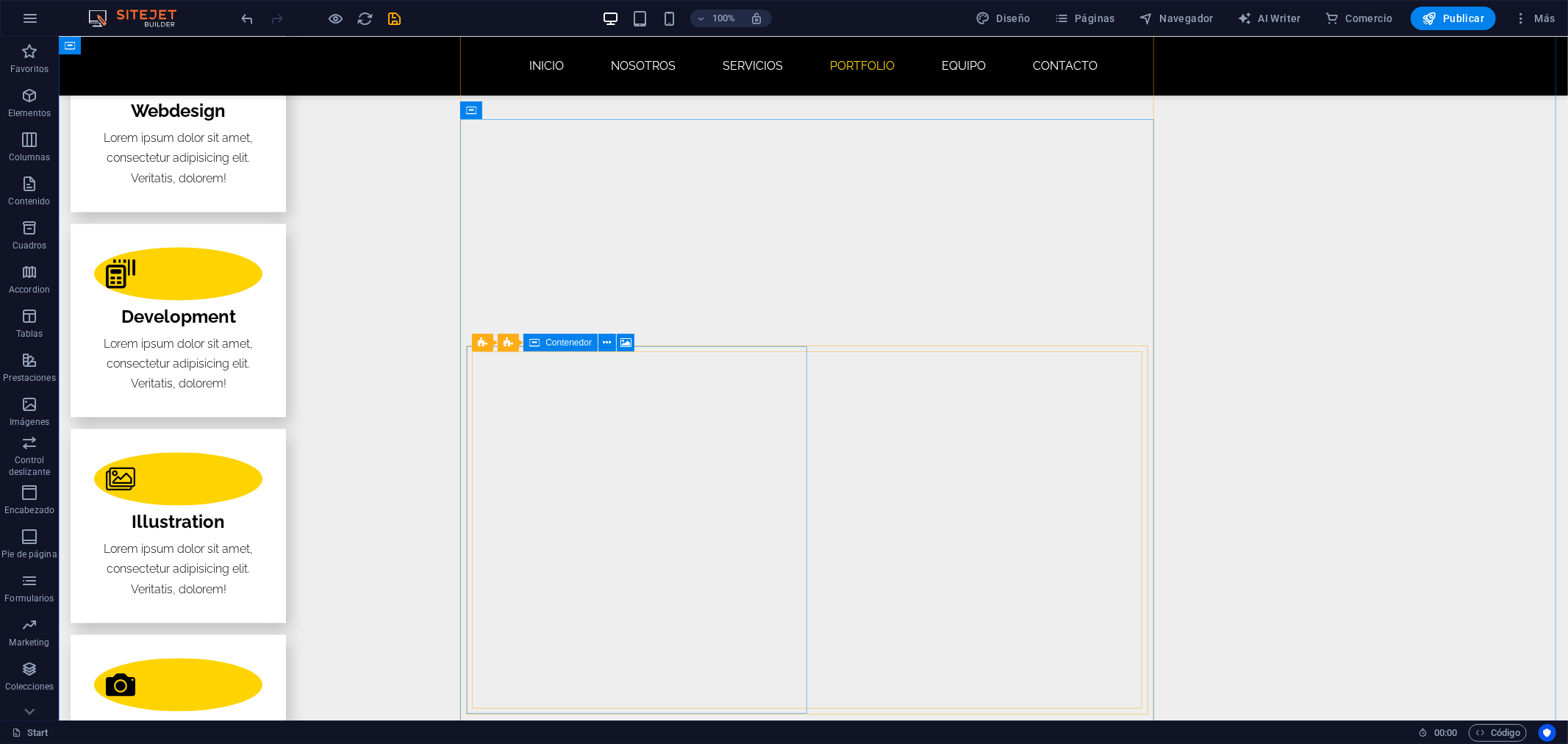
scroll to position [2274, 0]
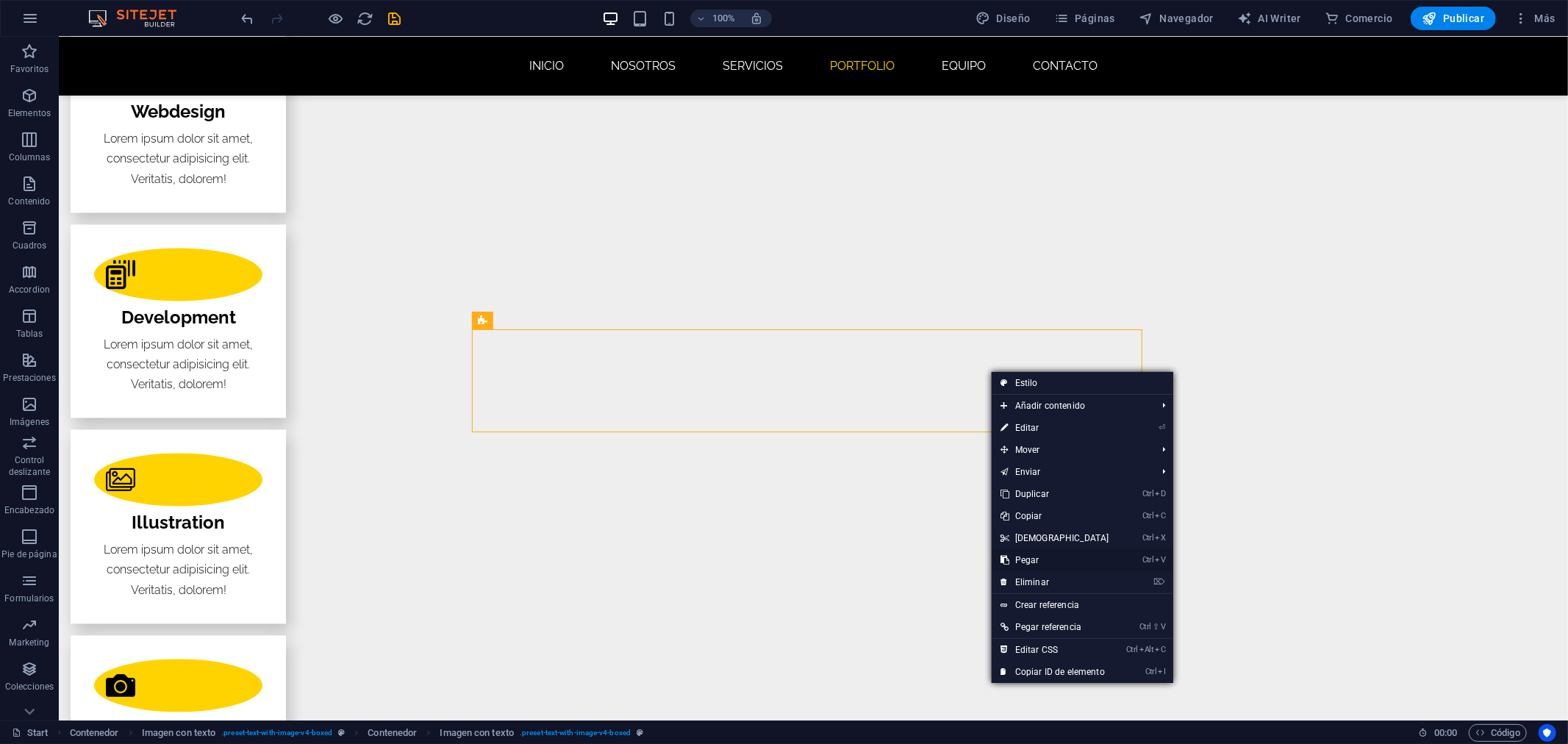
click at [1033, 559] on link "Ctrl V Pegar" at bounding box center [1055, 560] width 127 height 22
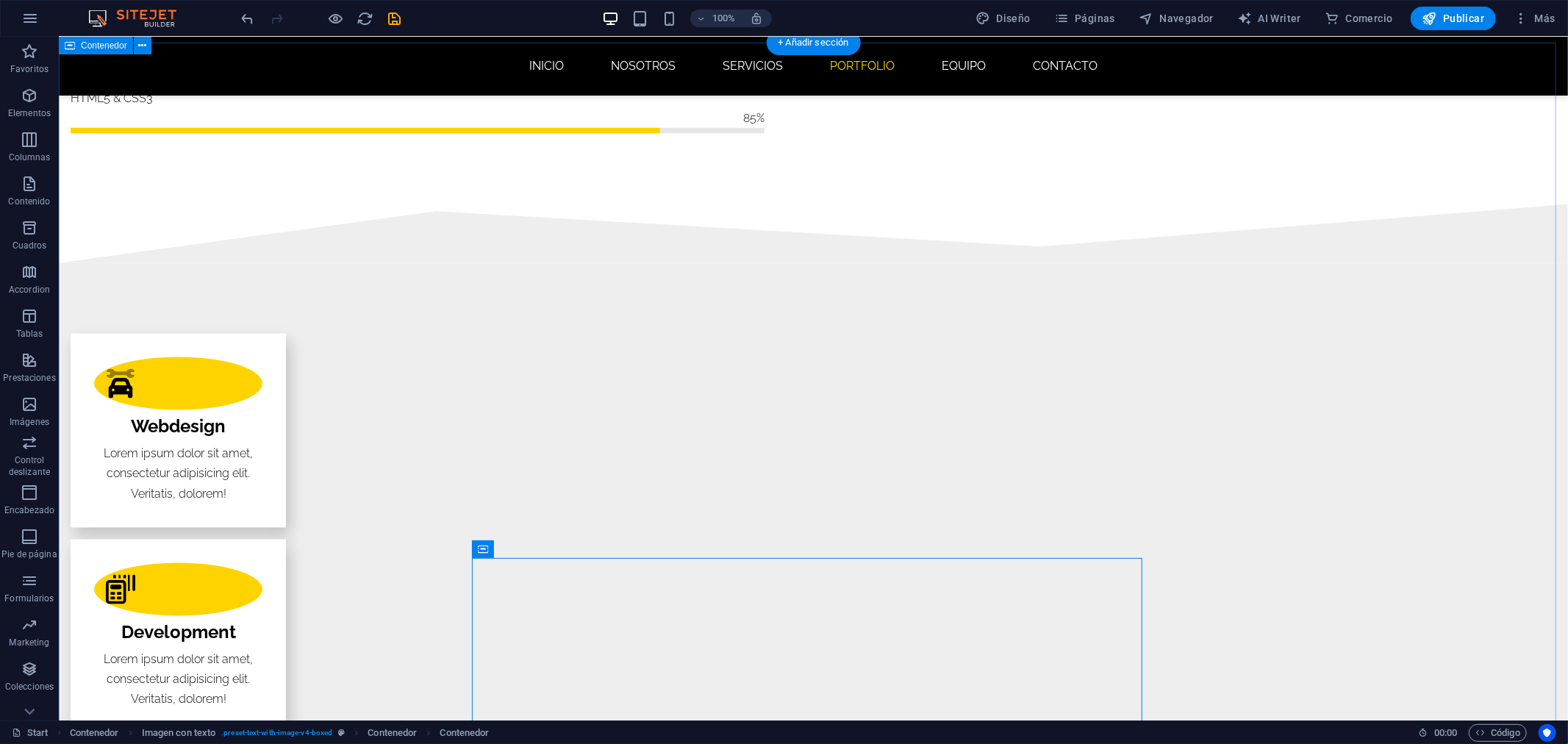
scroll to position [1948, 0]
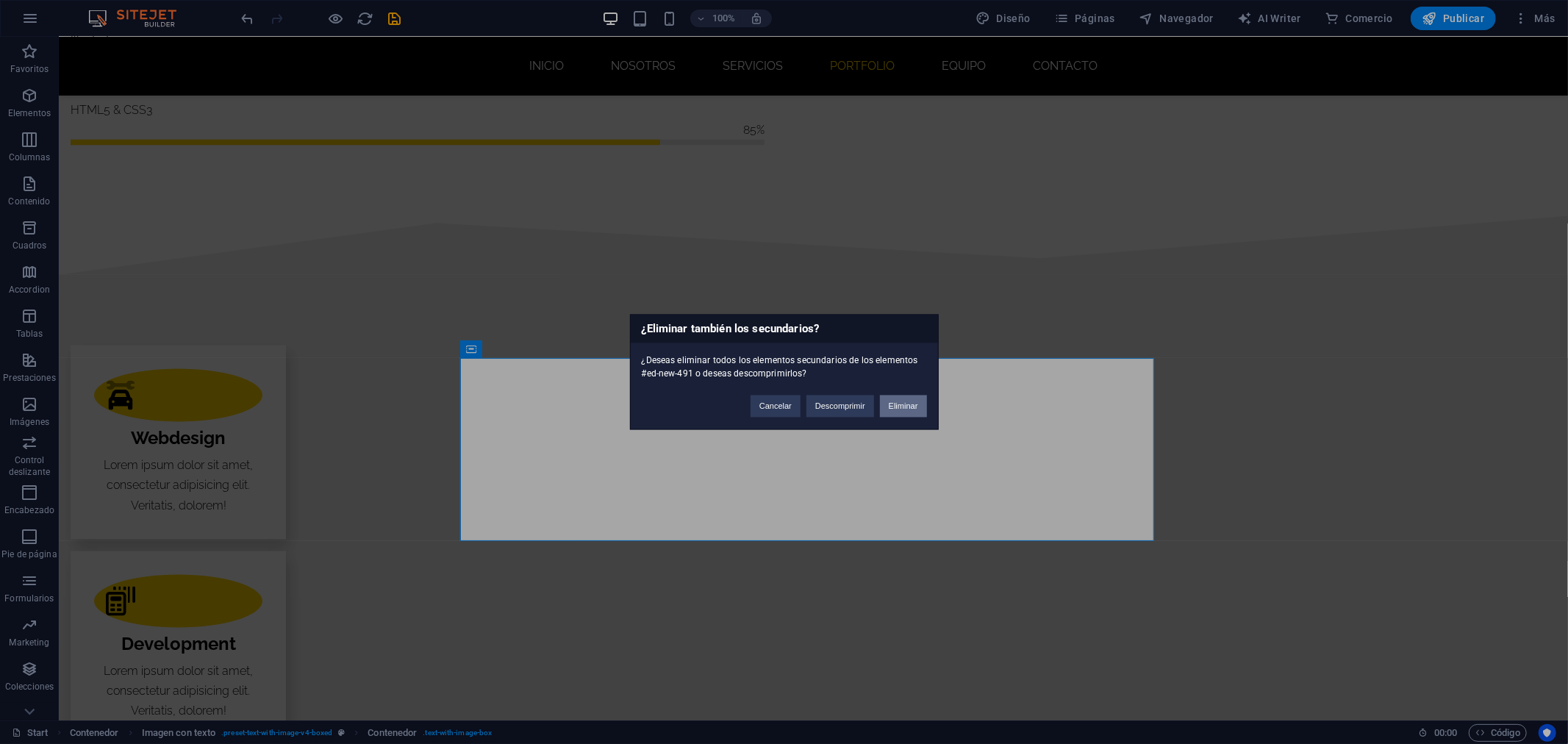
click at [902, 400] on button "Eliminar" at bounding box center [903, 406] width 47 height 22
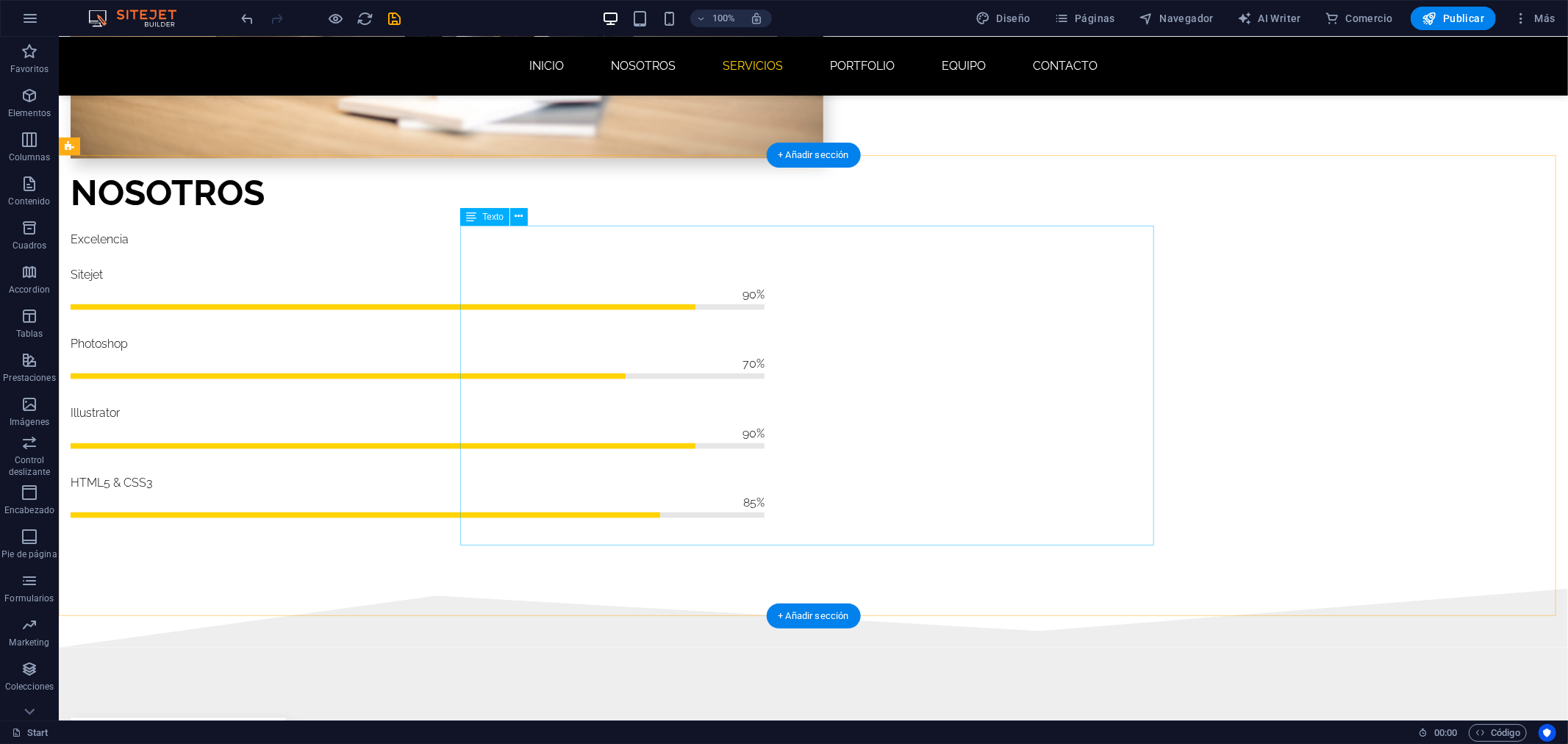
scroll to position [1539, 0]
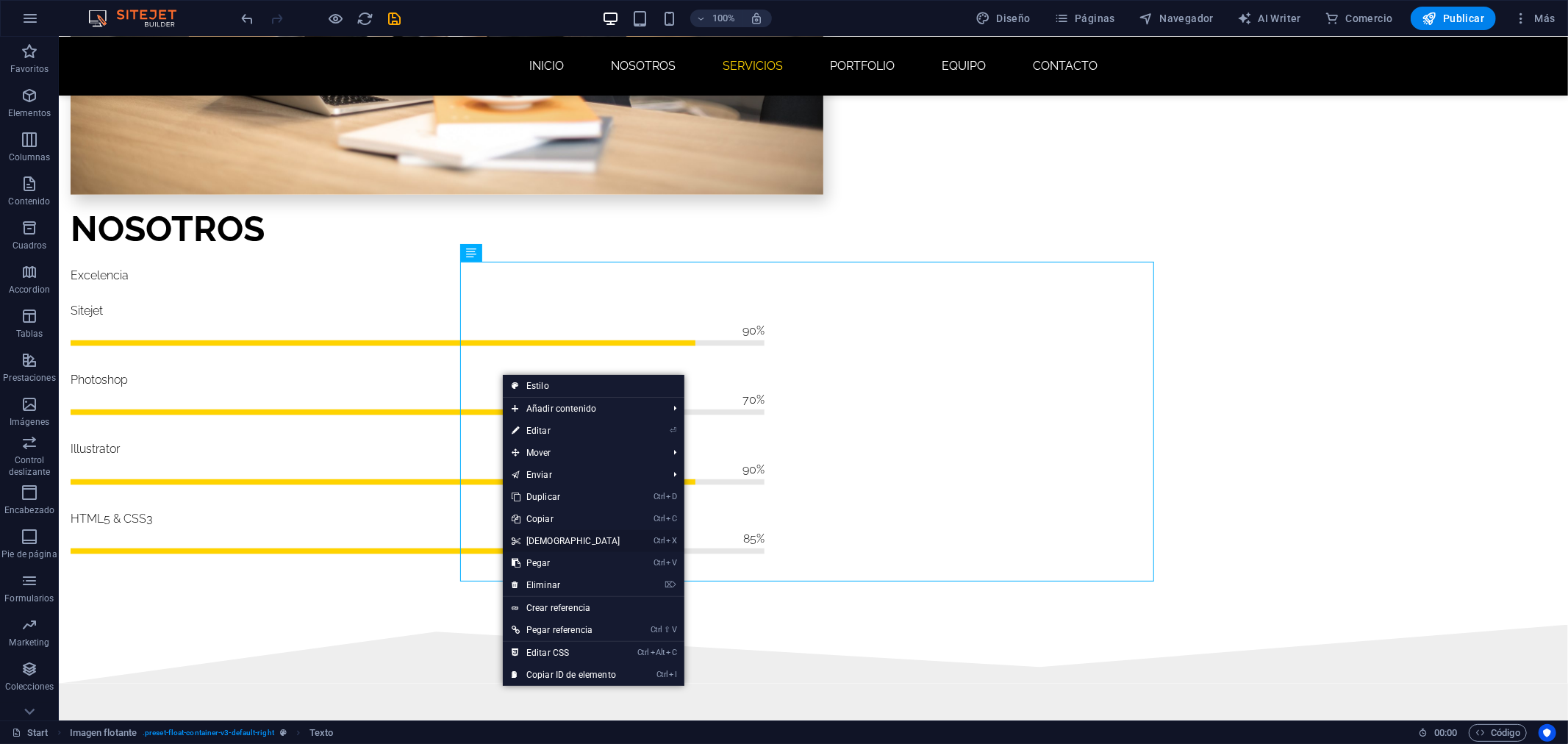
click at [566, 534] on link "Ctrl X Cortar" at bounding box center [566, 540] width 127 height 22
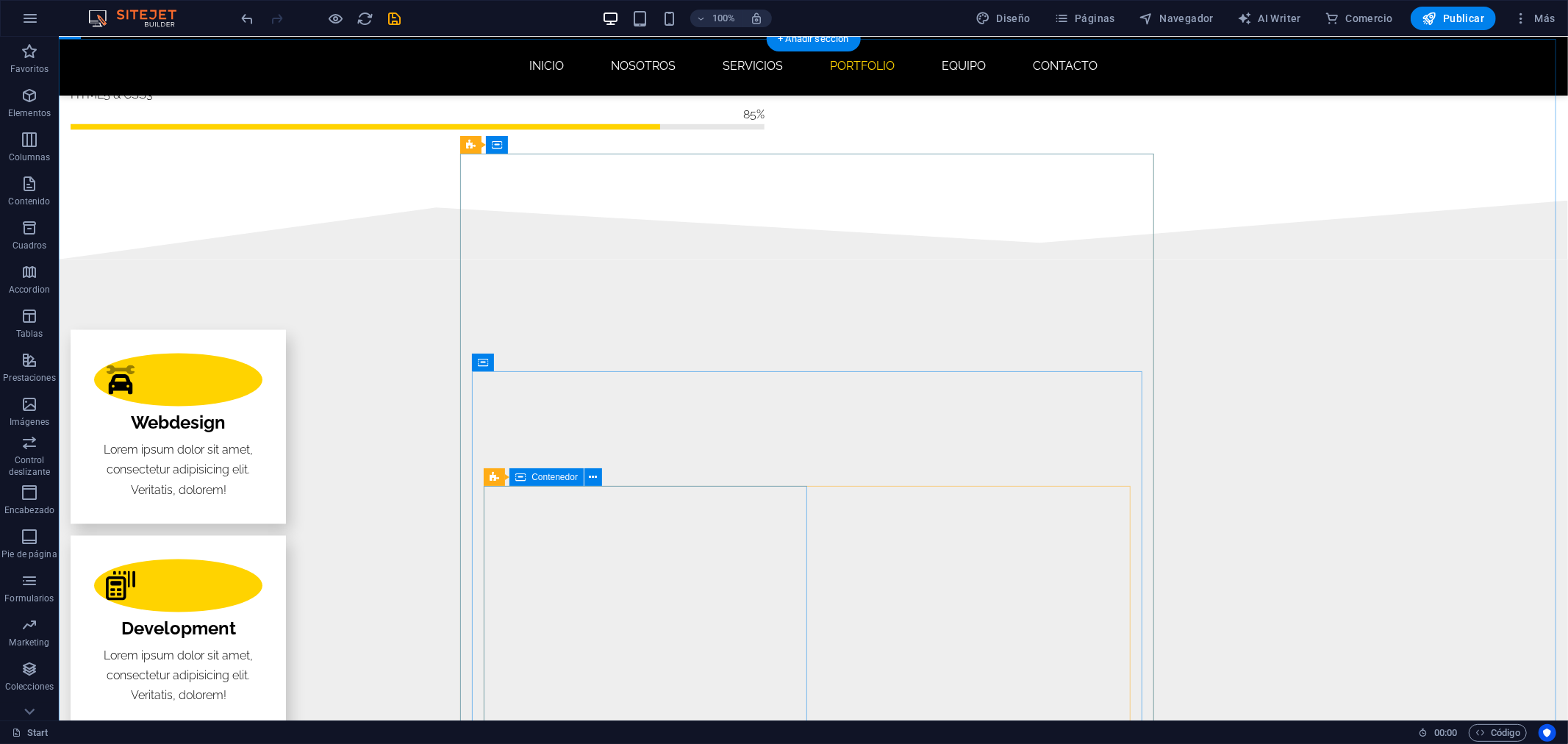
scroll to position [2111, 0]
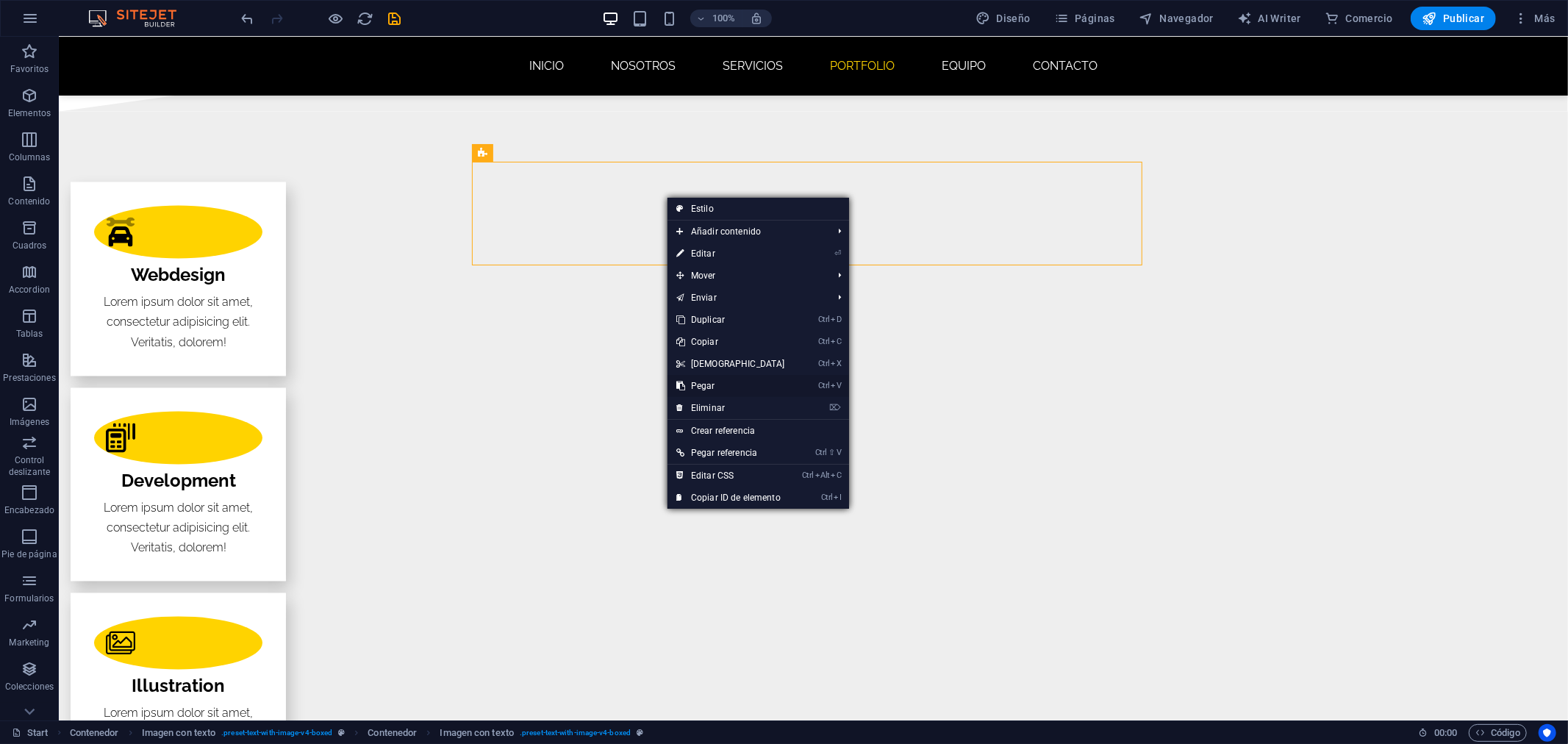
click at [706, 381] on link "Ctrl V Pegar" at bounding box center [731, 385] width 127 height 22
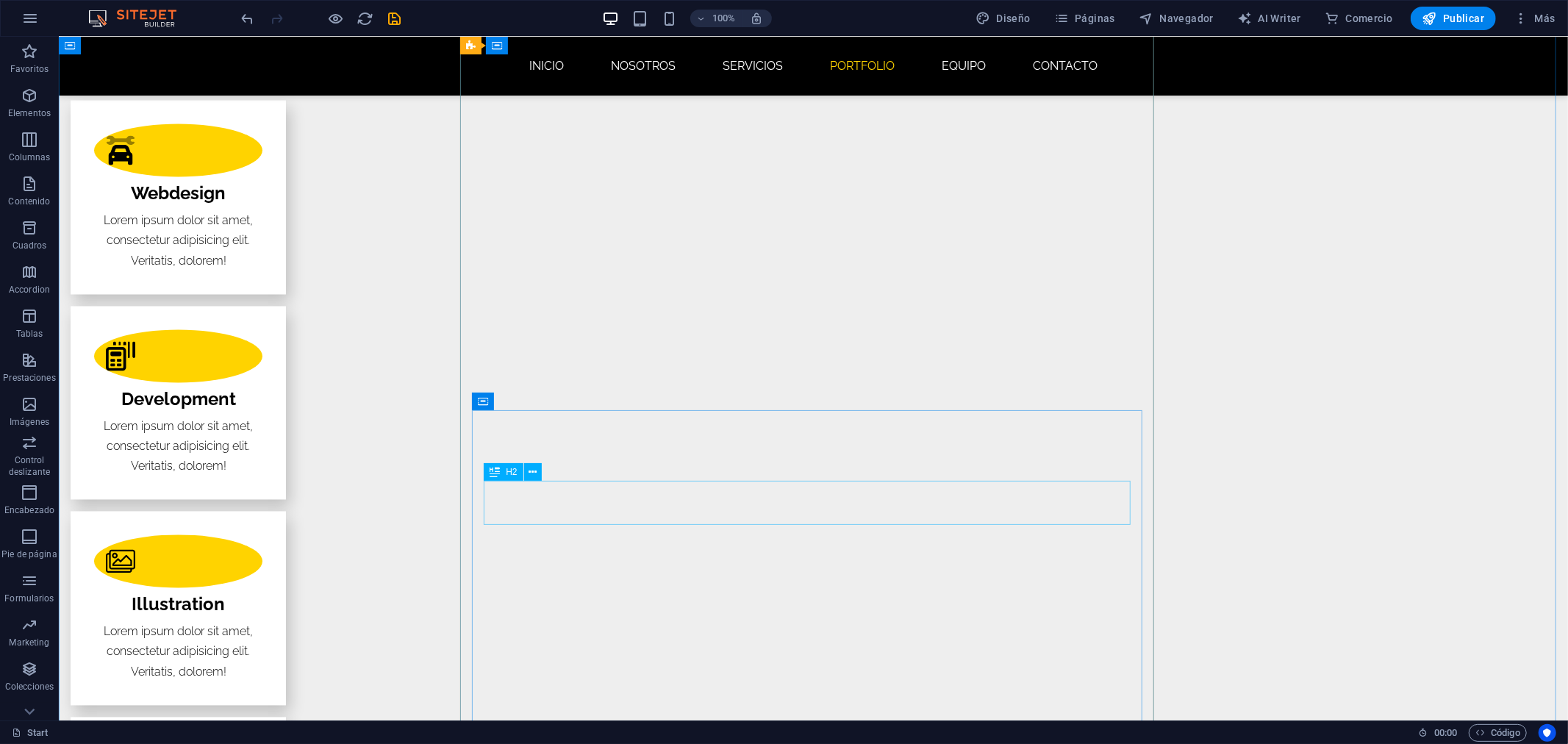
scroll to position [2437, 0]
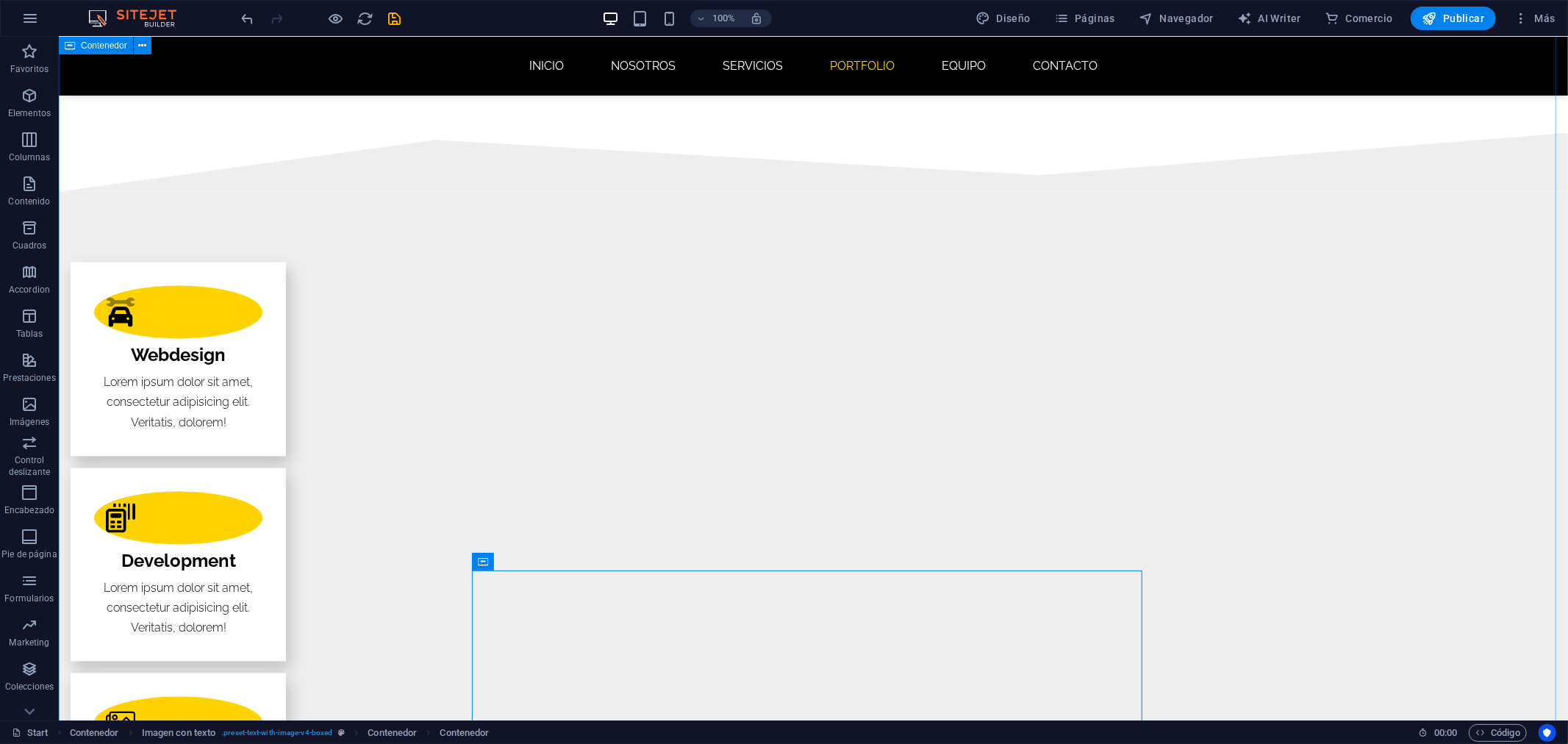
scroll to position [2029, 0]
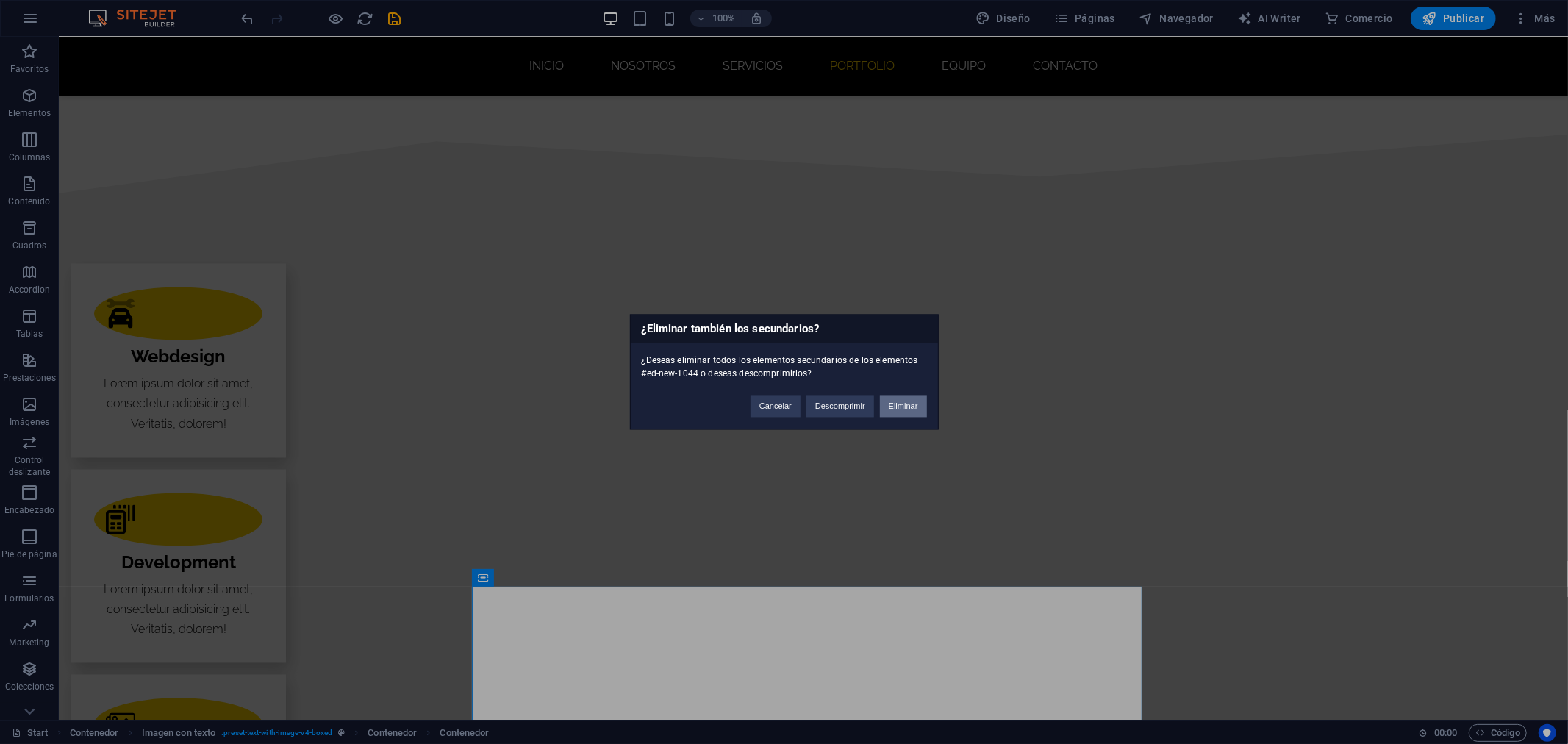
click at [897, 396] on button "Eliminar" at bounding box center [903, 406] width 47 height 22
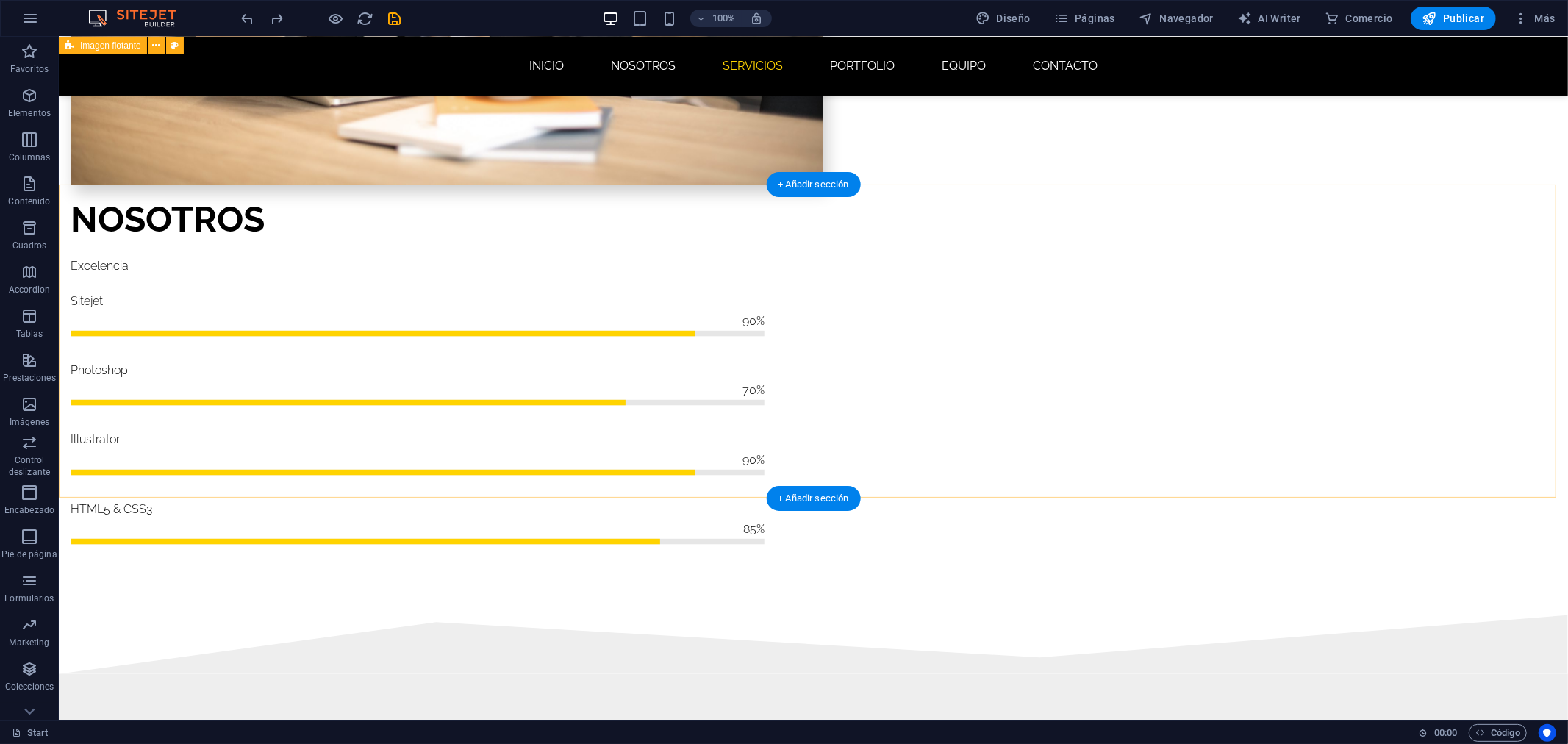
scroll to position [1546, 0]
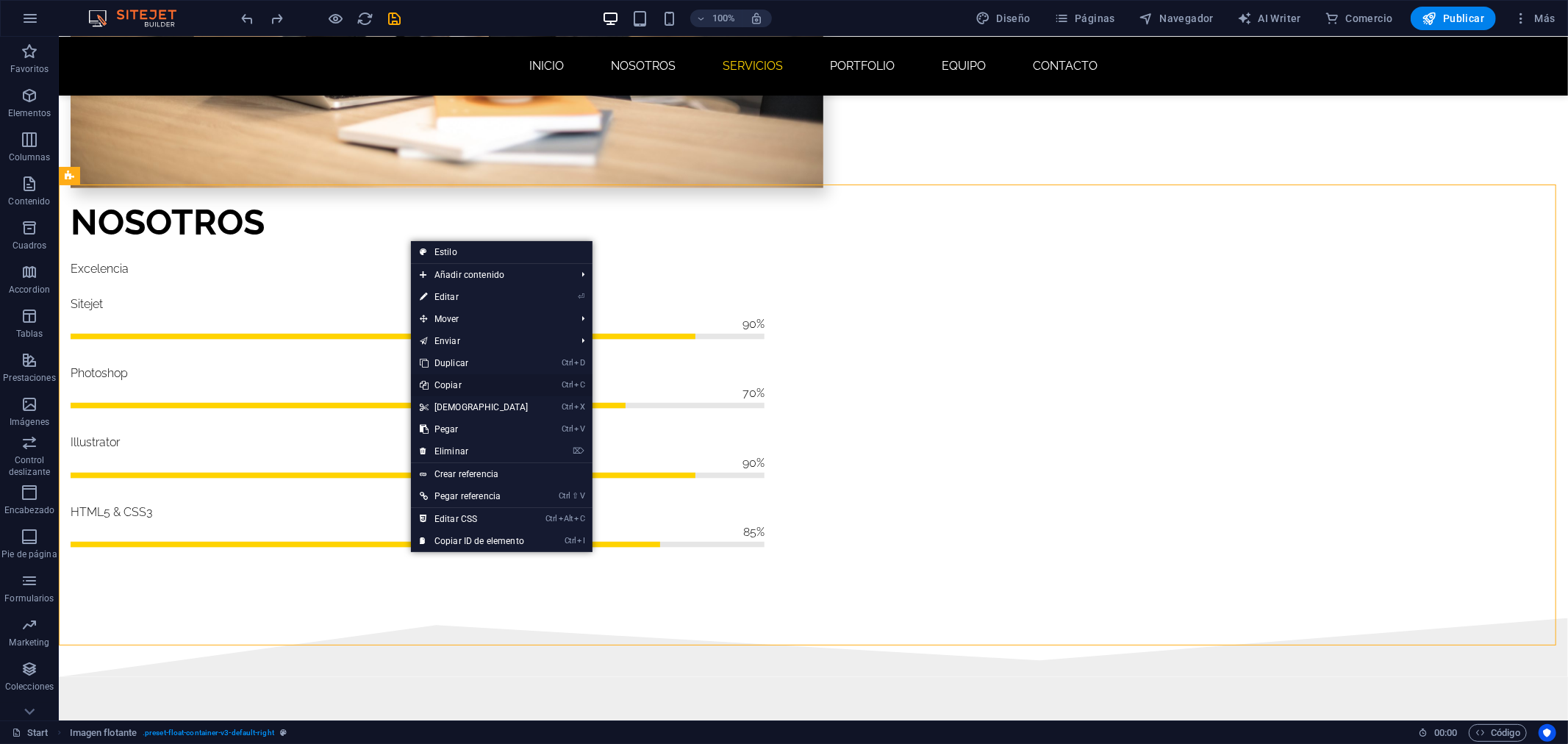
click at [493, 386] on link "Ctrl C Copiar" at bounding box center [474, 385] width 127 height 22
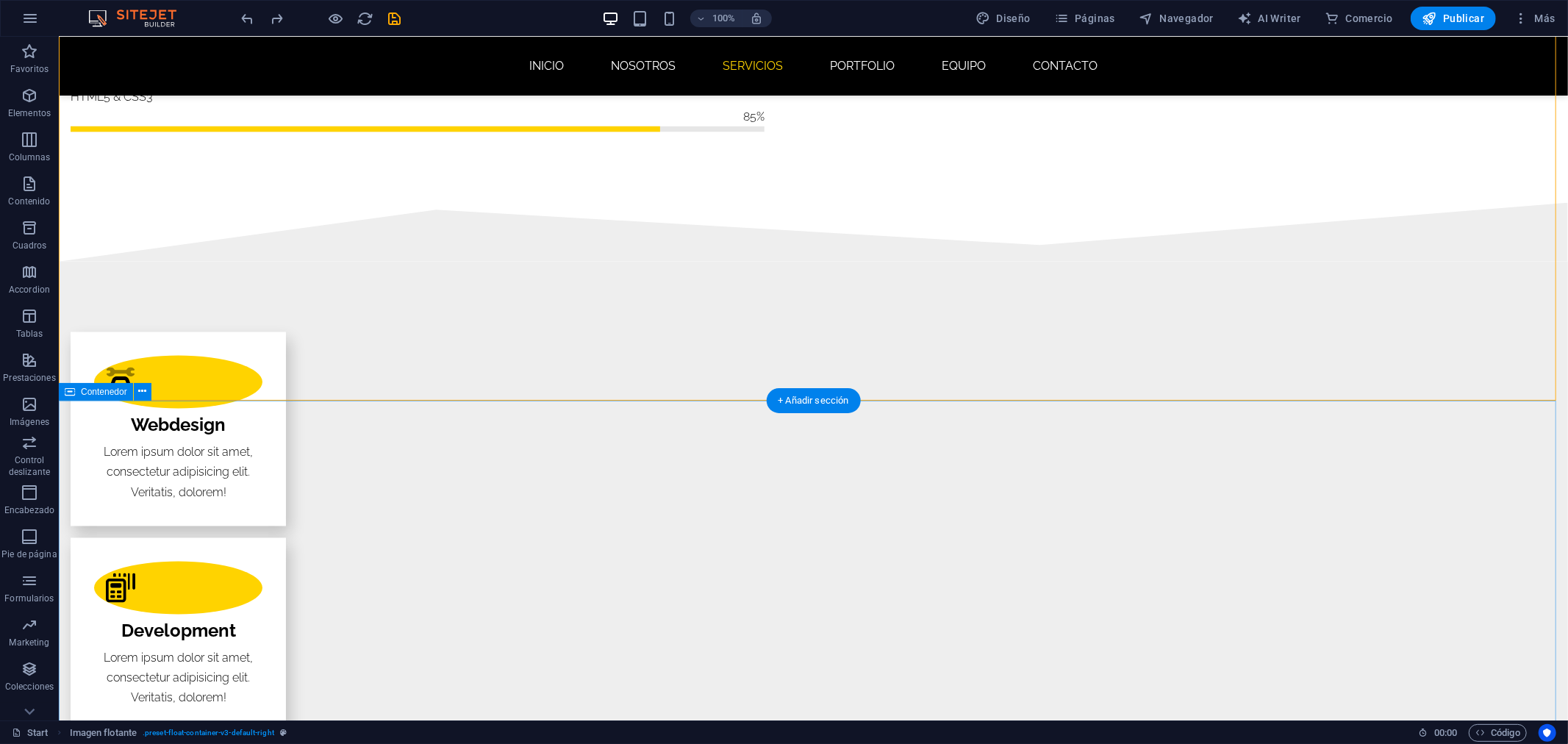
scroll to position [2117, 0]
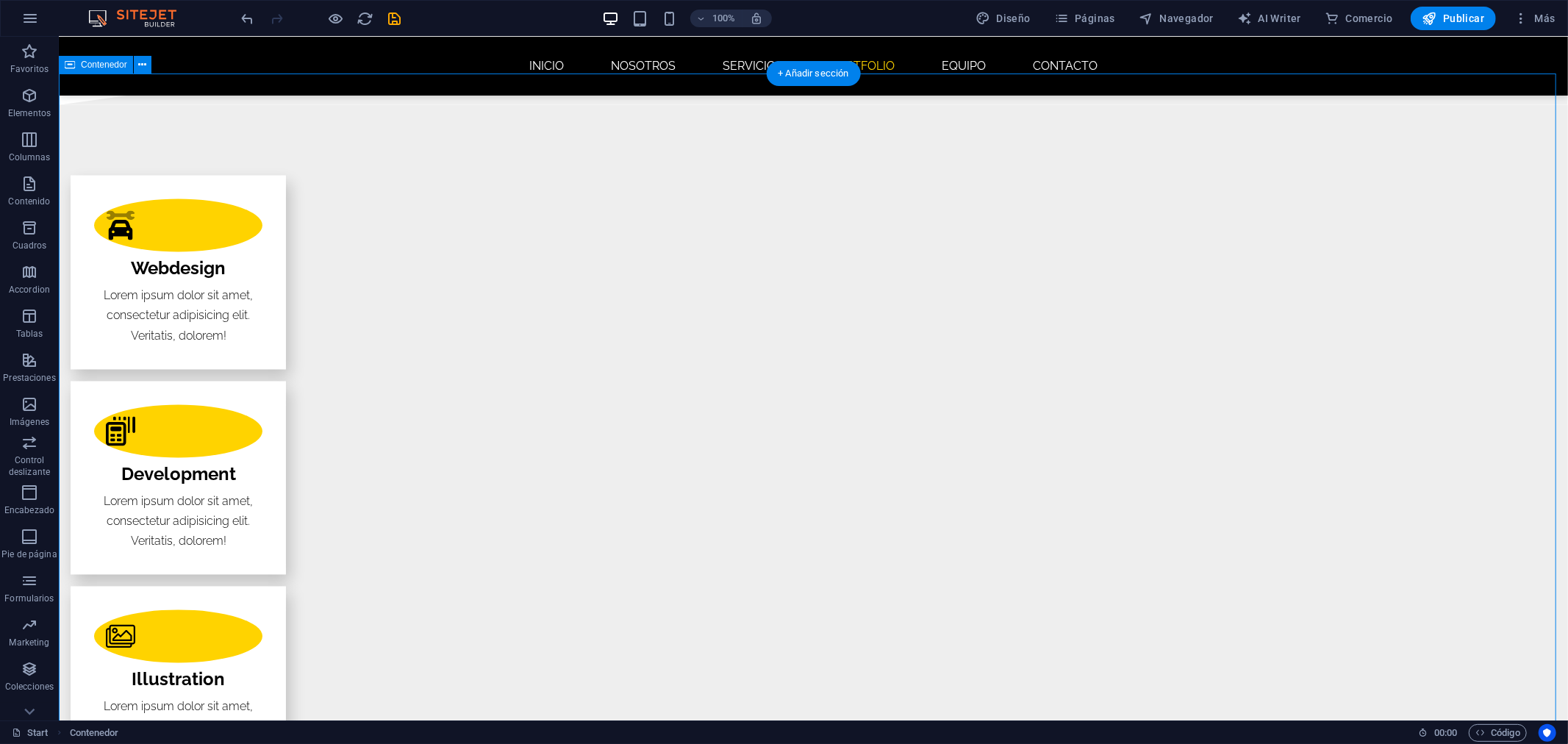
scroll to position [2444, 0]
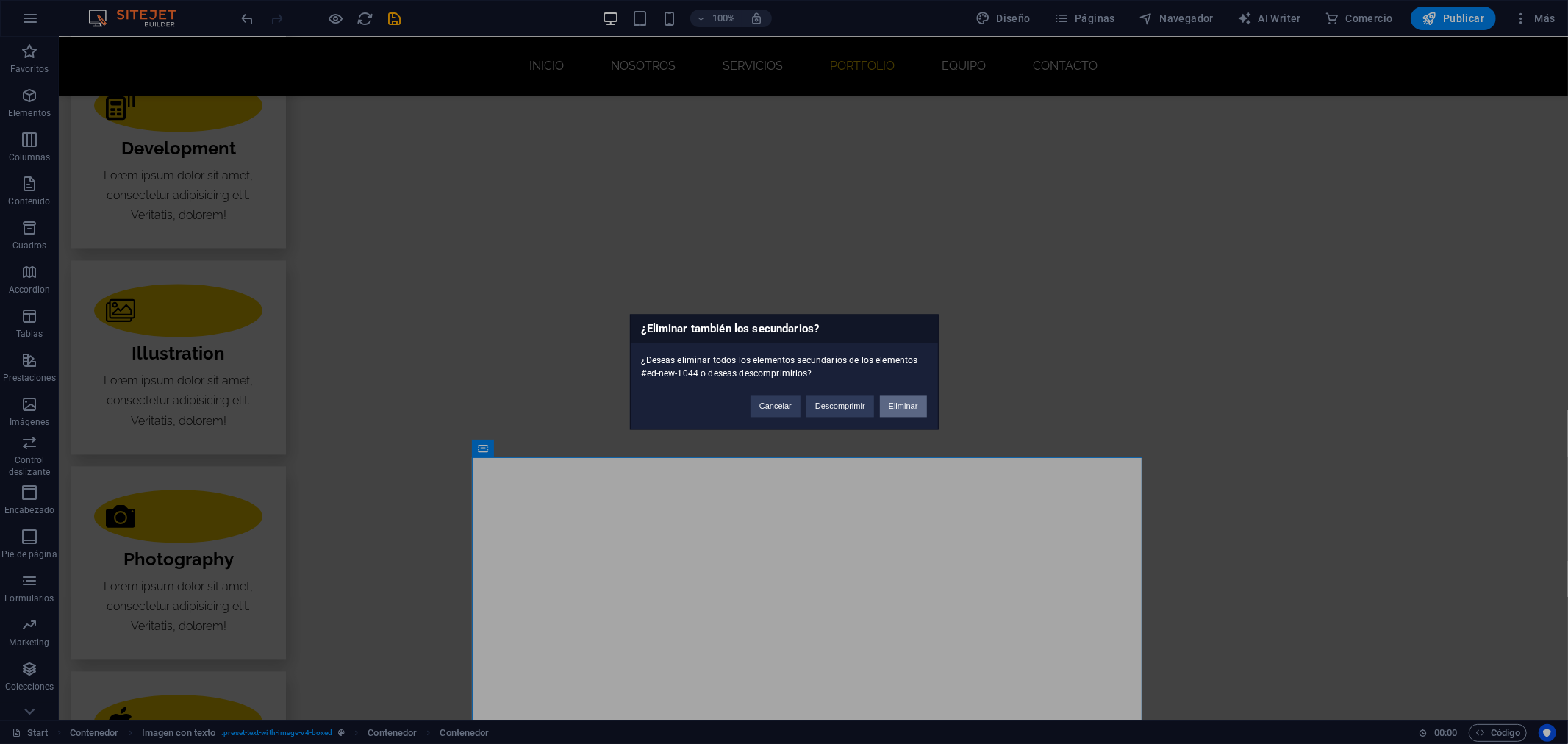
click at [904, 407] on button "Eliminar" at bounding box center [903, 406] width 47 height 22
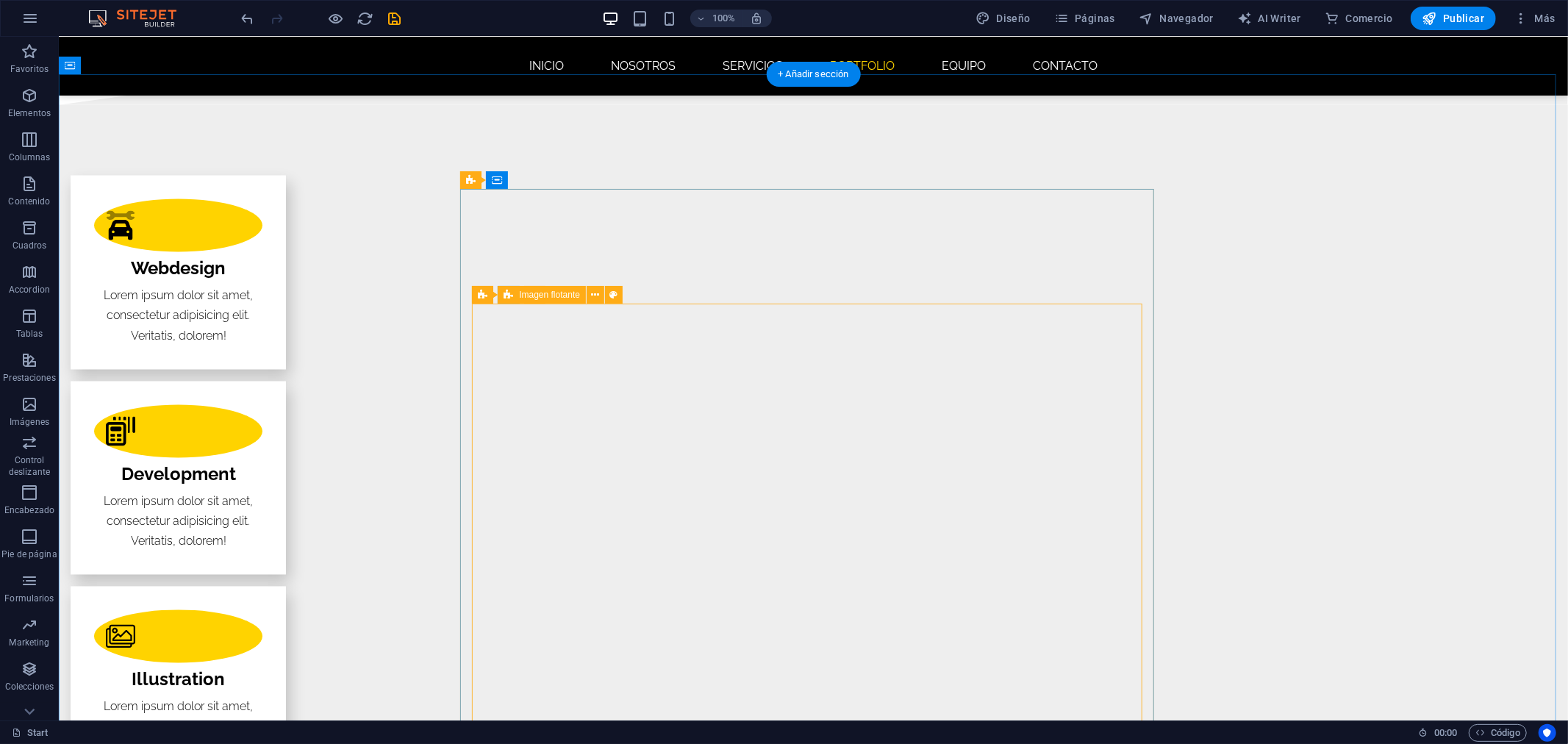
scroll to position [1953, 0]
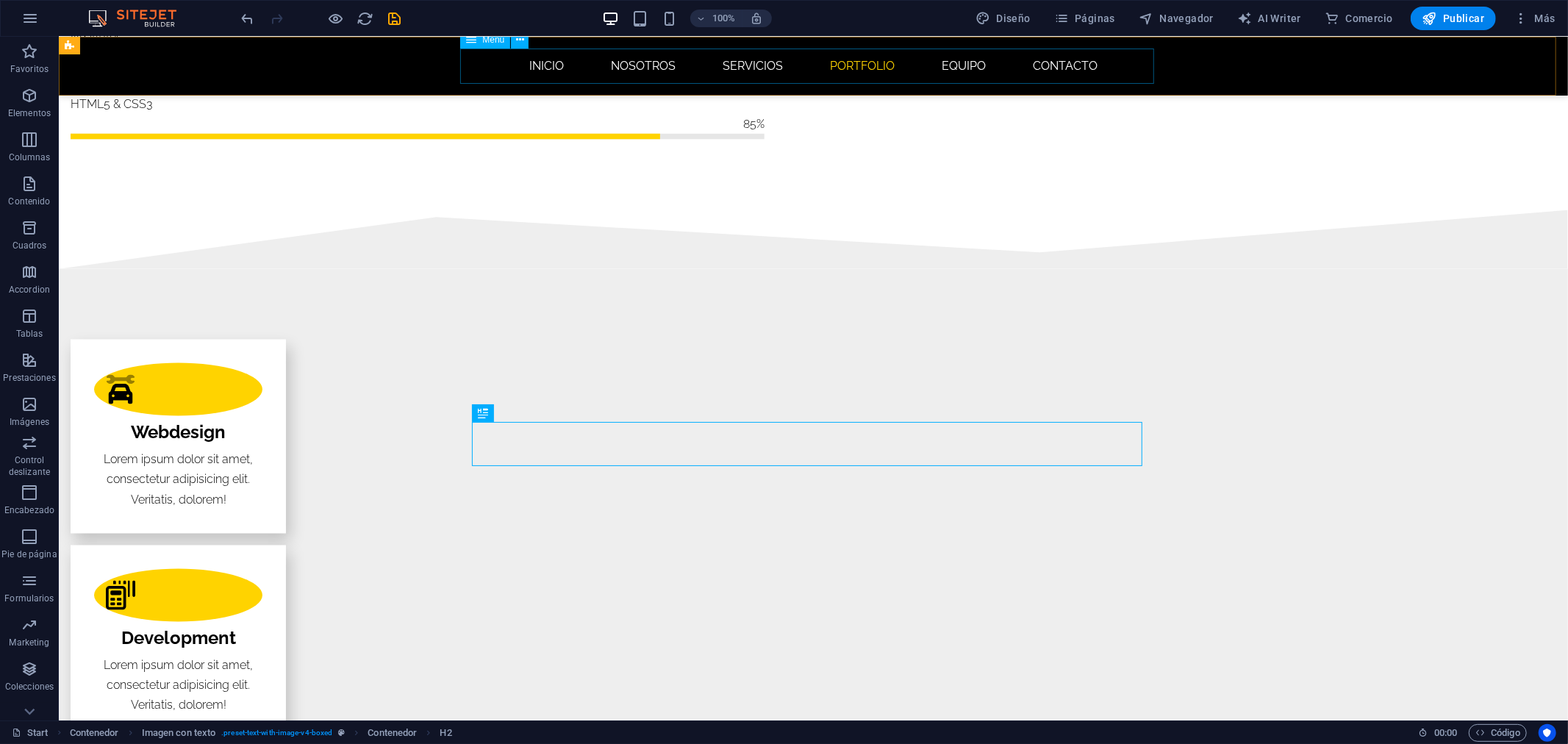
click at [864, 62] on nav "INICIO NOSOTROS SERVICIOS Portfolio EQUIPO CONTACTO" at bounding box center [813, 65] width 694 height 35
click at [606, 62] on nav "INICIO NOSOTROS SERVICIOS Portfolio EQUIPO CONTACTO" at bounding box center [813, 65] width 694 height 35
select select
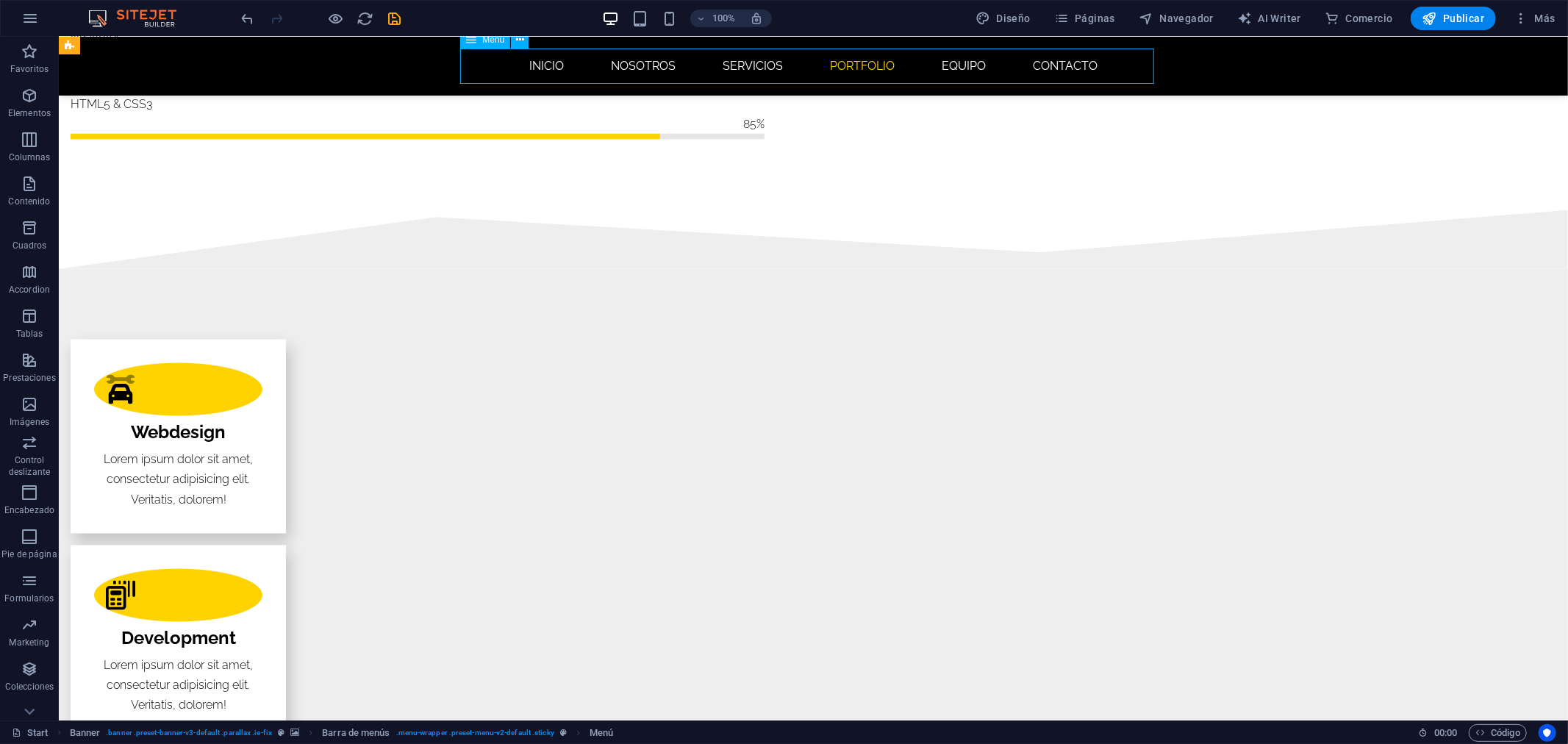
select select
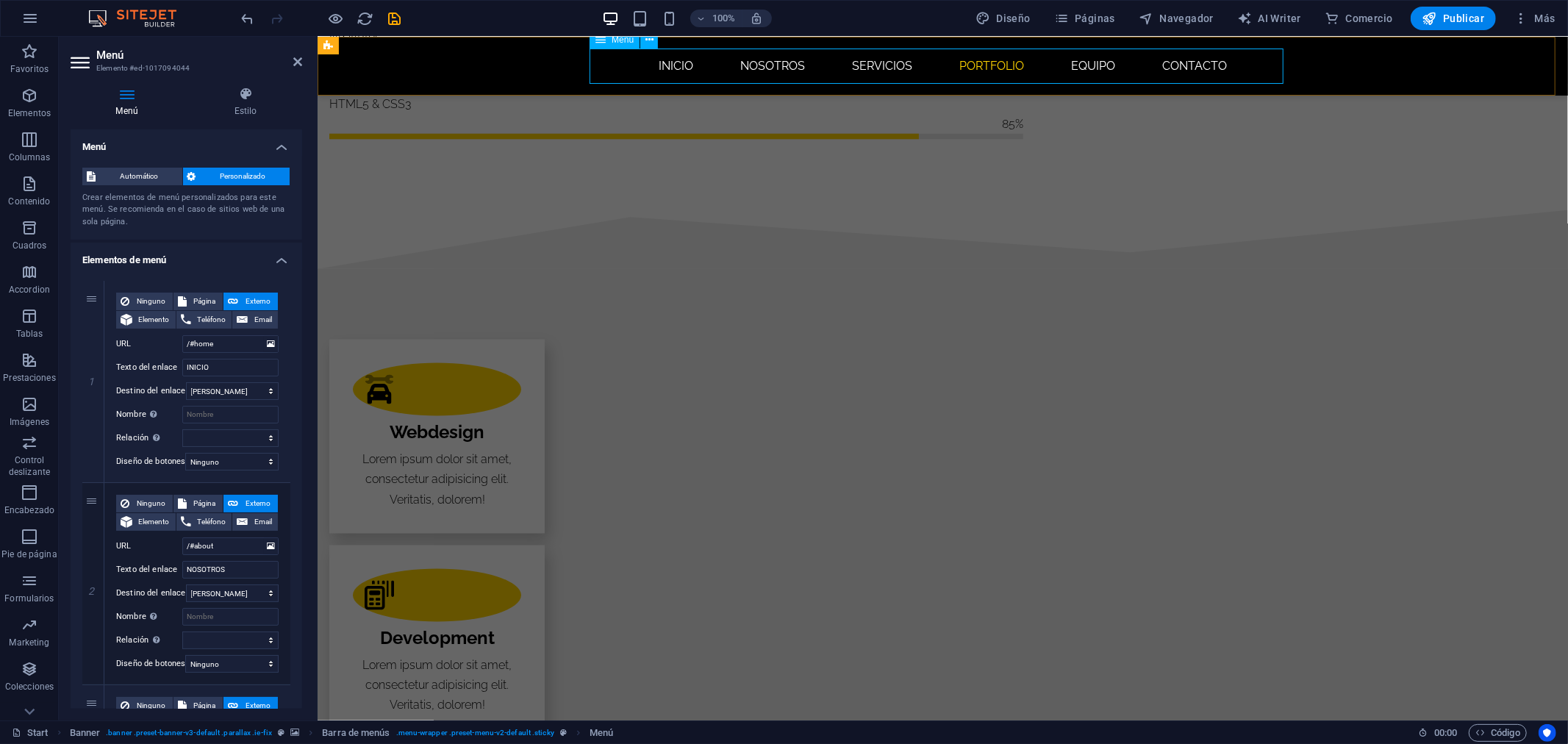
click at [989, 69] on nav "INICIO NOSOTROS SERVICIOS Portfolio EQUIPO CONTACTO" at bounding box center [942, 65] width 694 height 35
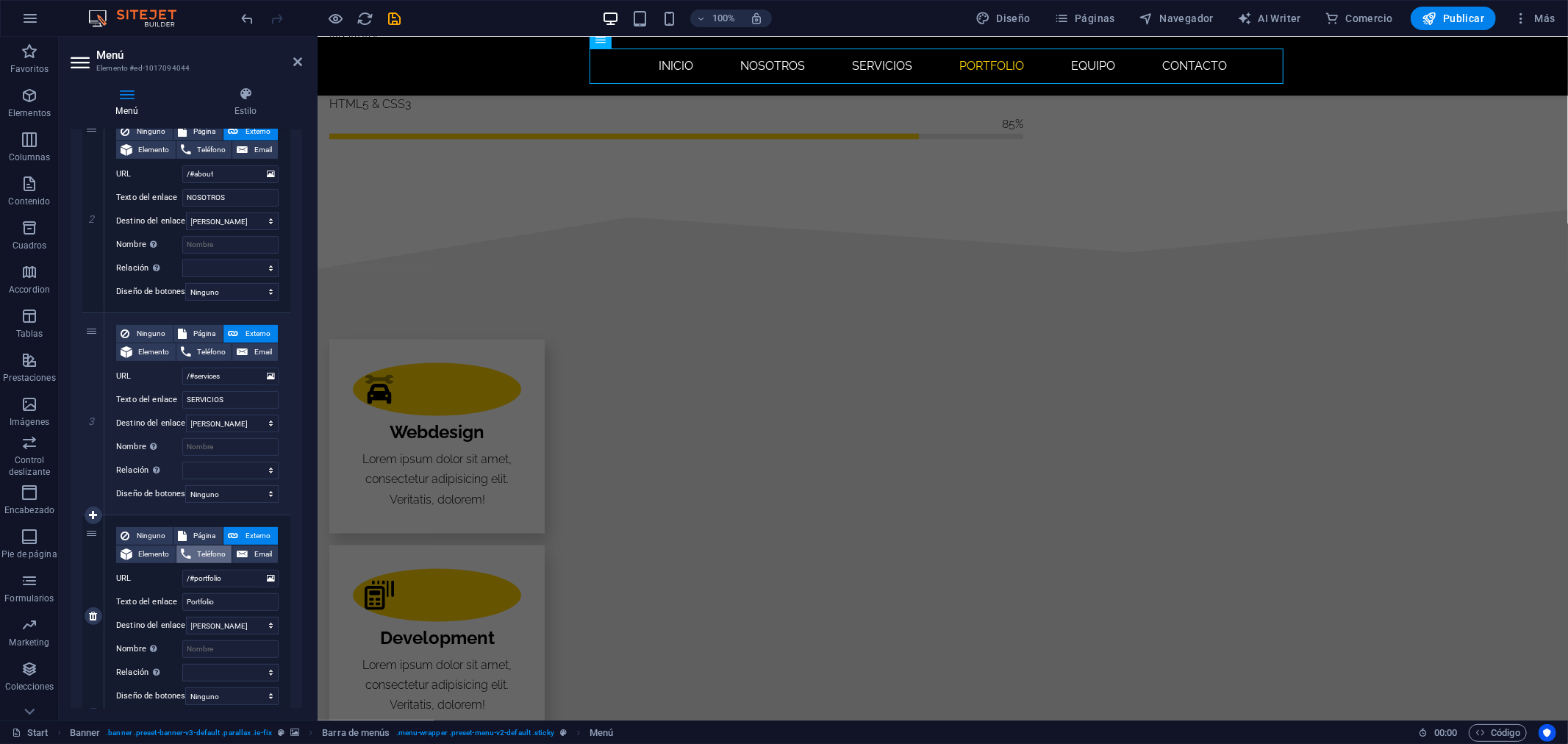
scroll to position [408, 0]
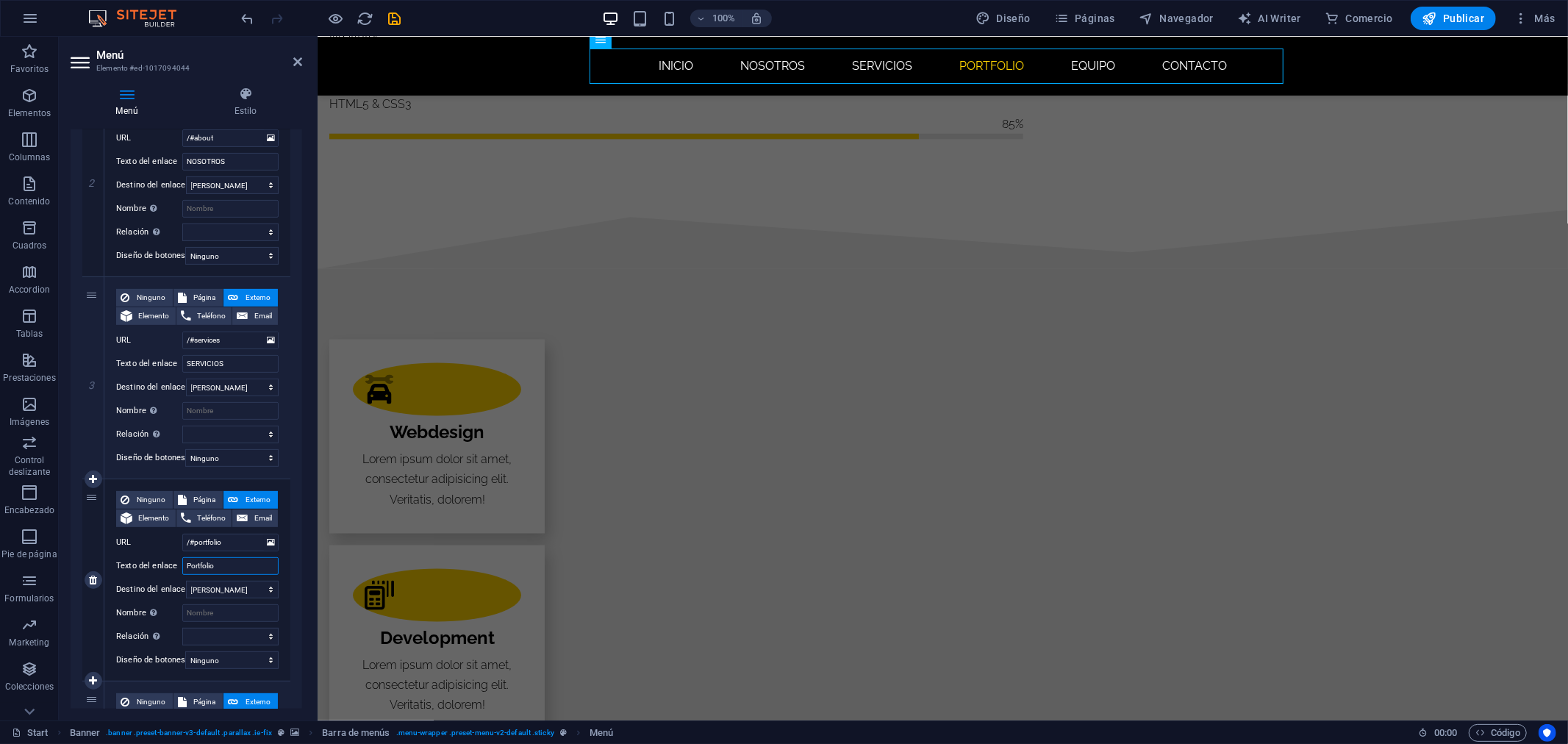
click at [236, 560] on input "Portfolio" at bounding box center [230, 566] width 97 height 18
type input "BLOG"
select select
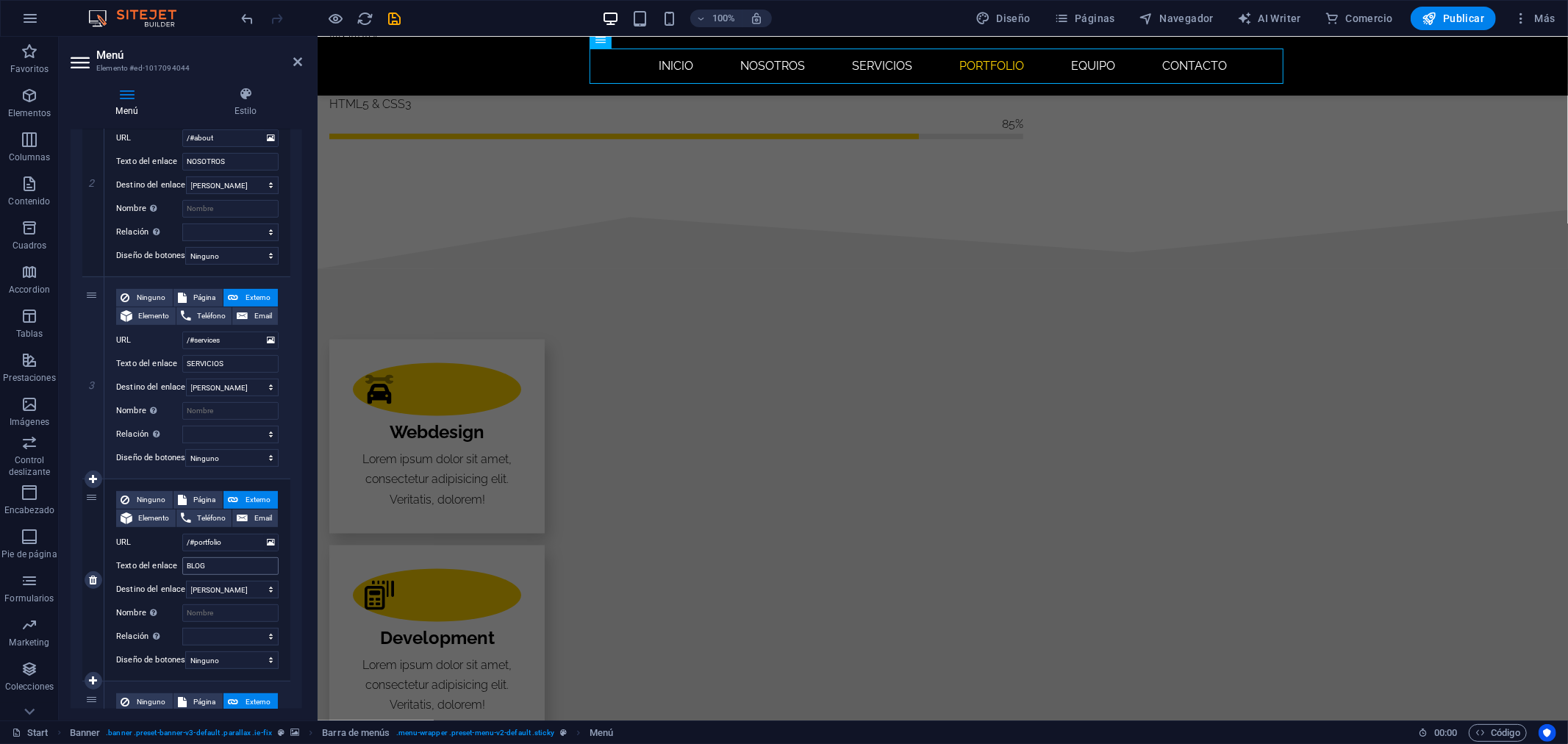
select select
click at [302, 58] on aside "Menú Elemento #ed-1017094044 Menú Estilo Menú Automático Personalizado Crear el…" at bounding box center [188, 378] width 258 height 683
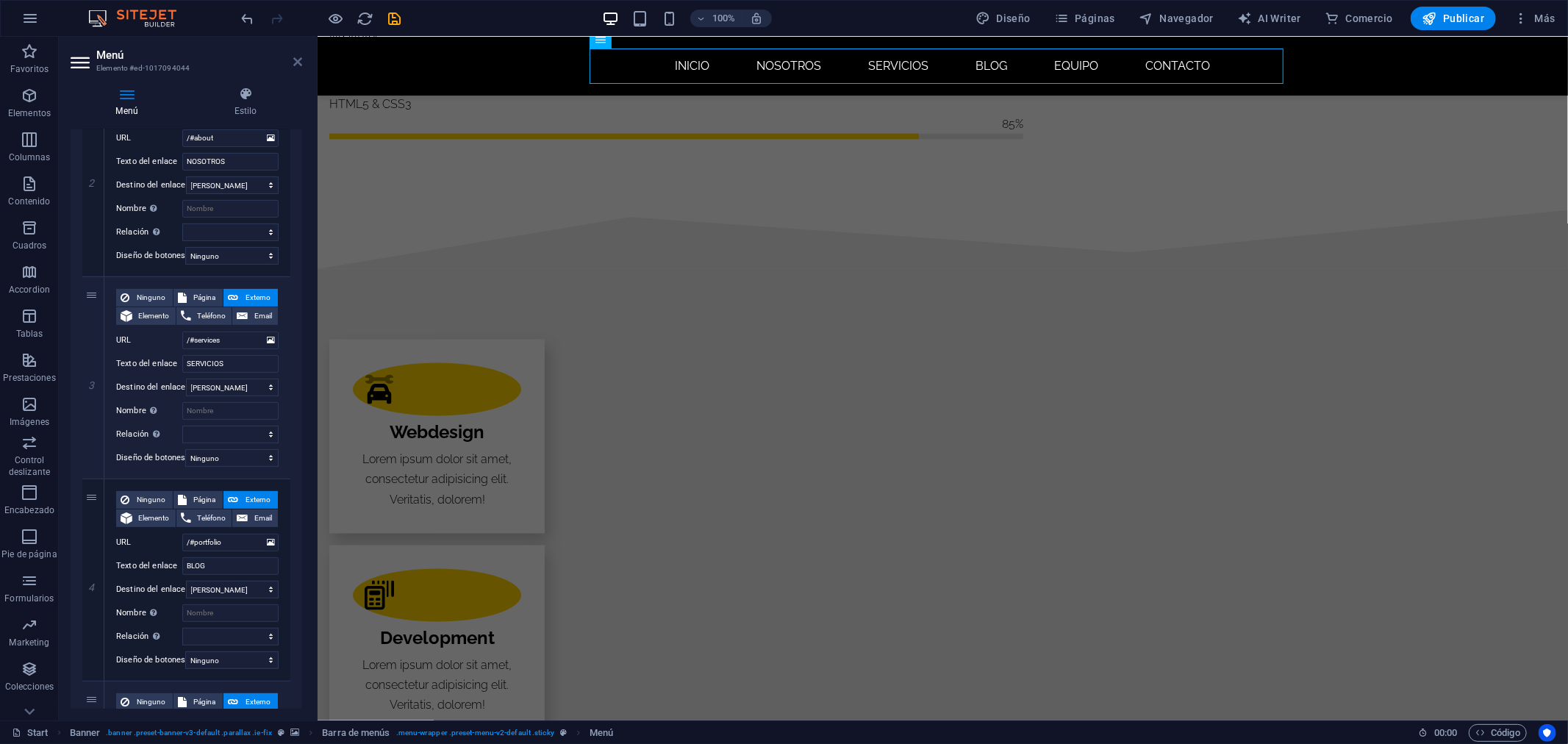
click at [295, 59] on icon at bounding box center [297, 62] width 9 height 11
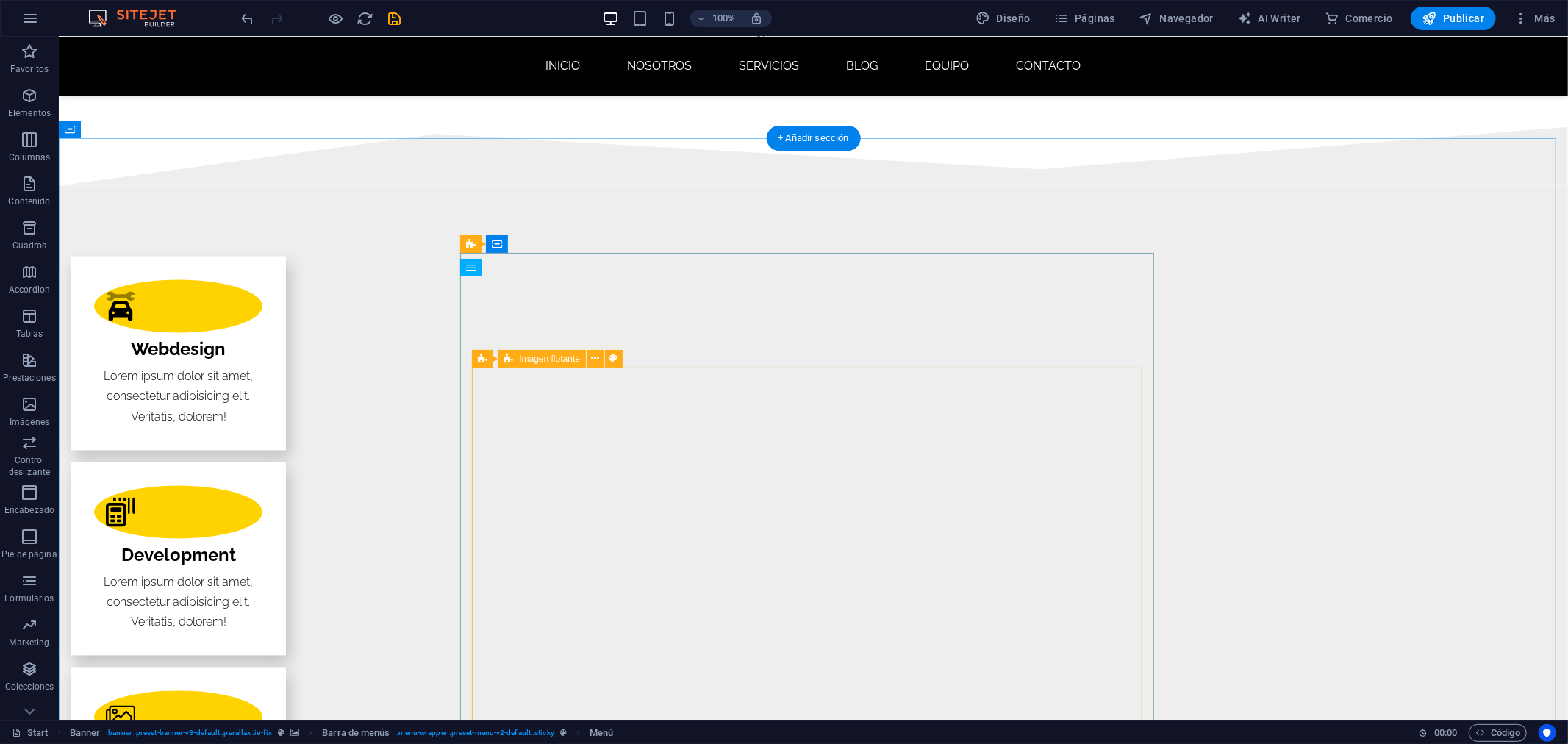
scroll to position [2035, 0]
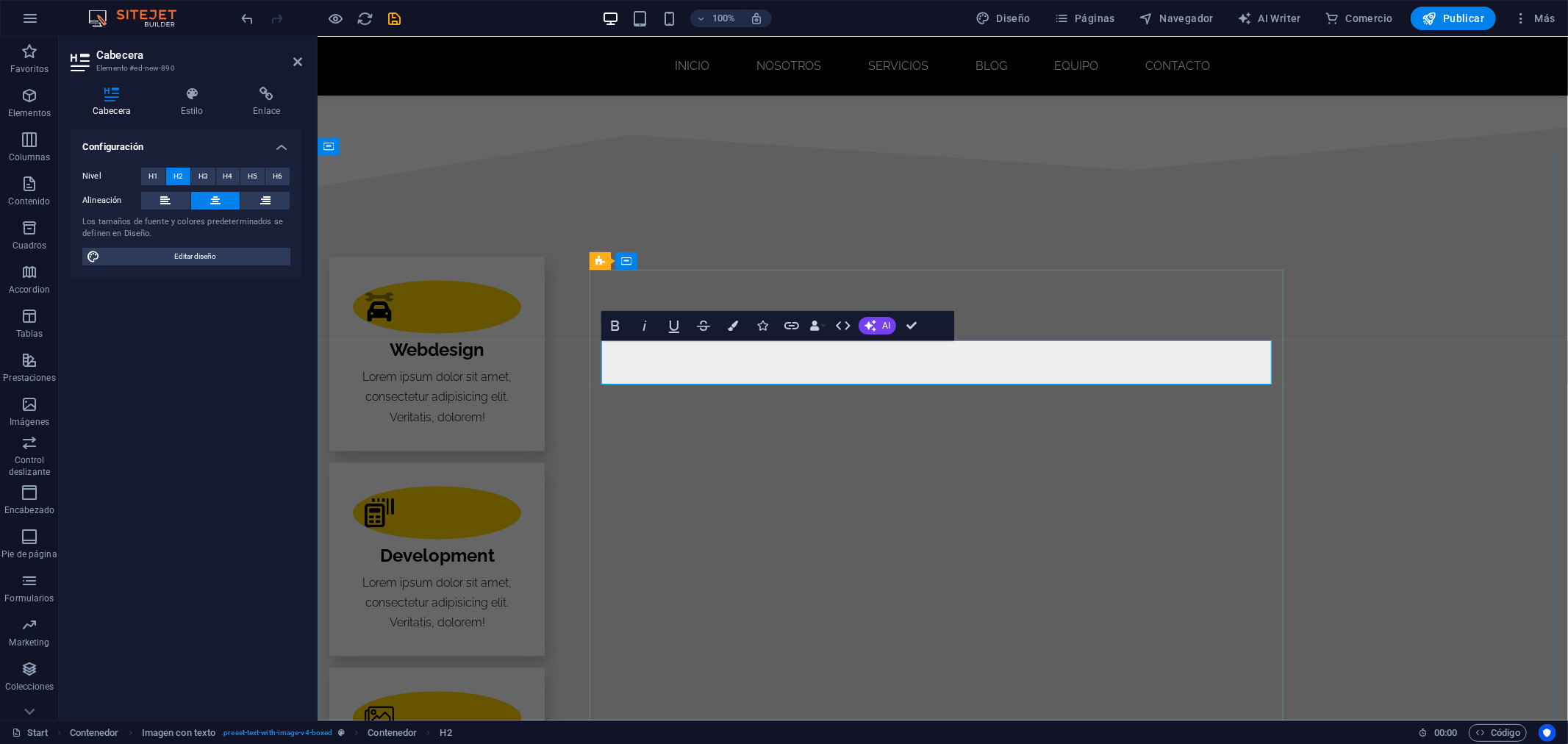
drag, startPoint x: 997, startPoint y: 367, endPoint x: 622, endPoint y: 372, distance: 375.0
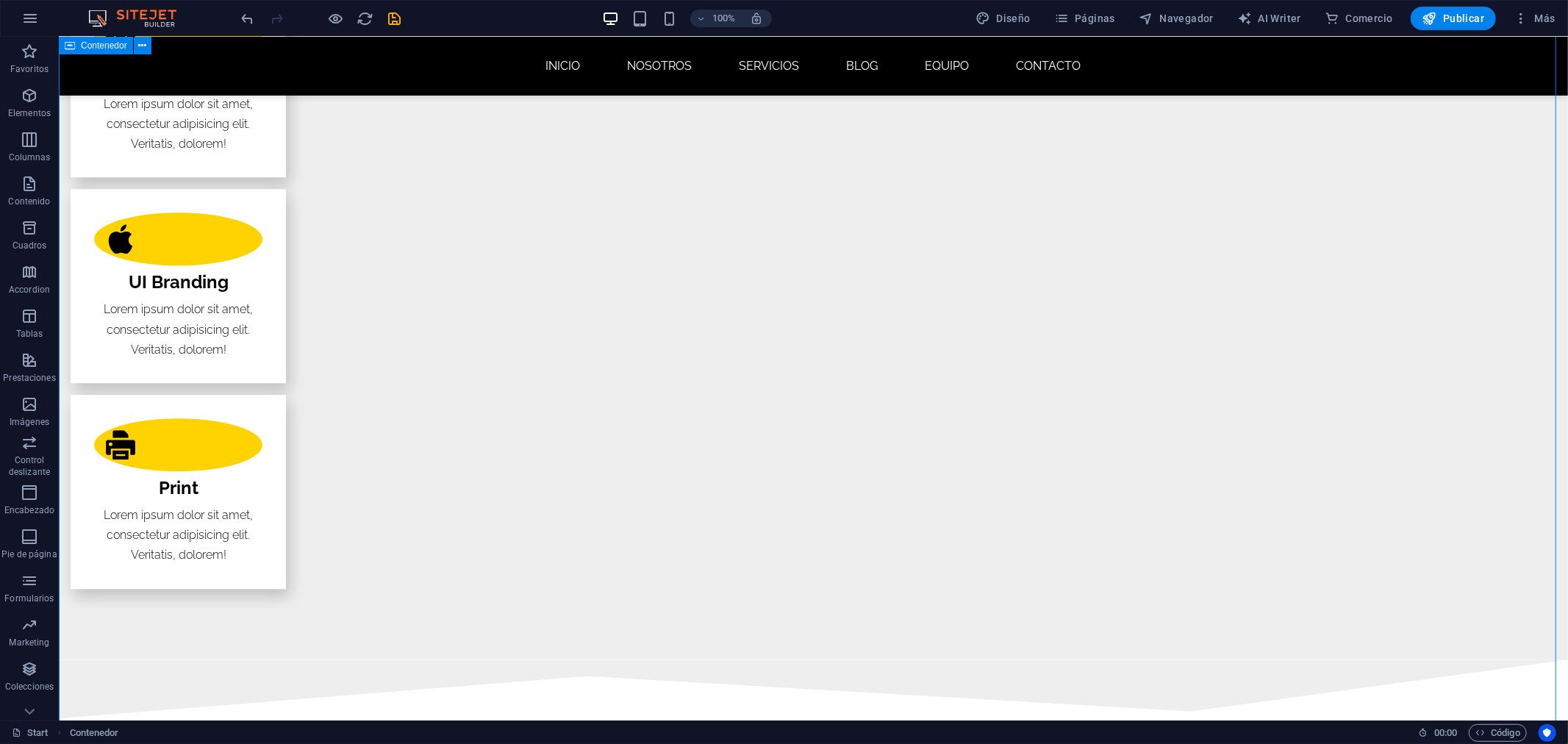
scroll to position [3178, 0]
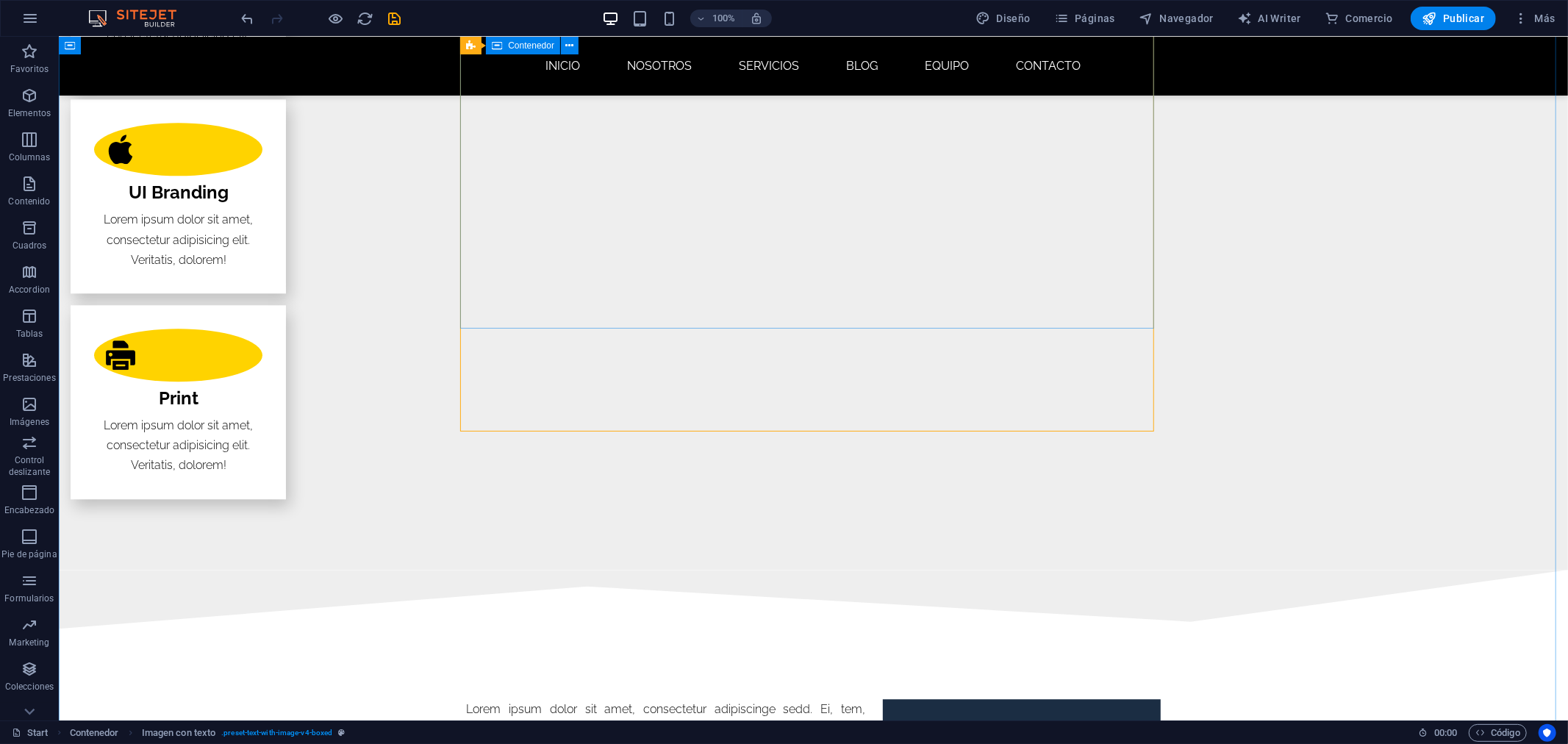
scroll to position [2934, 0]
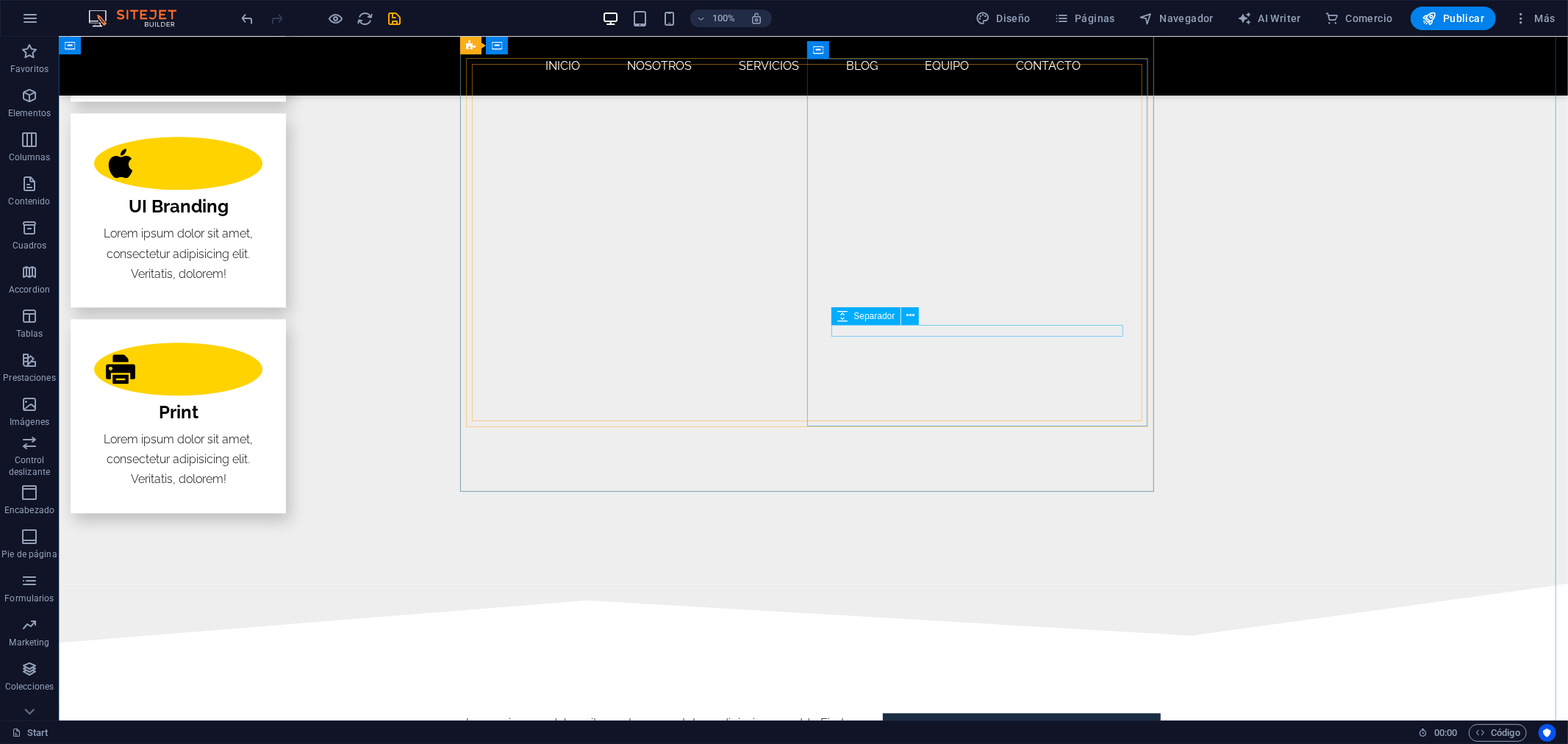
scroll to position [3097, 0]
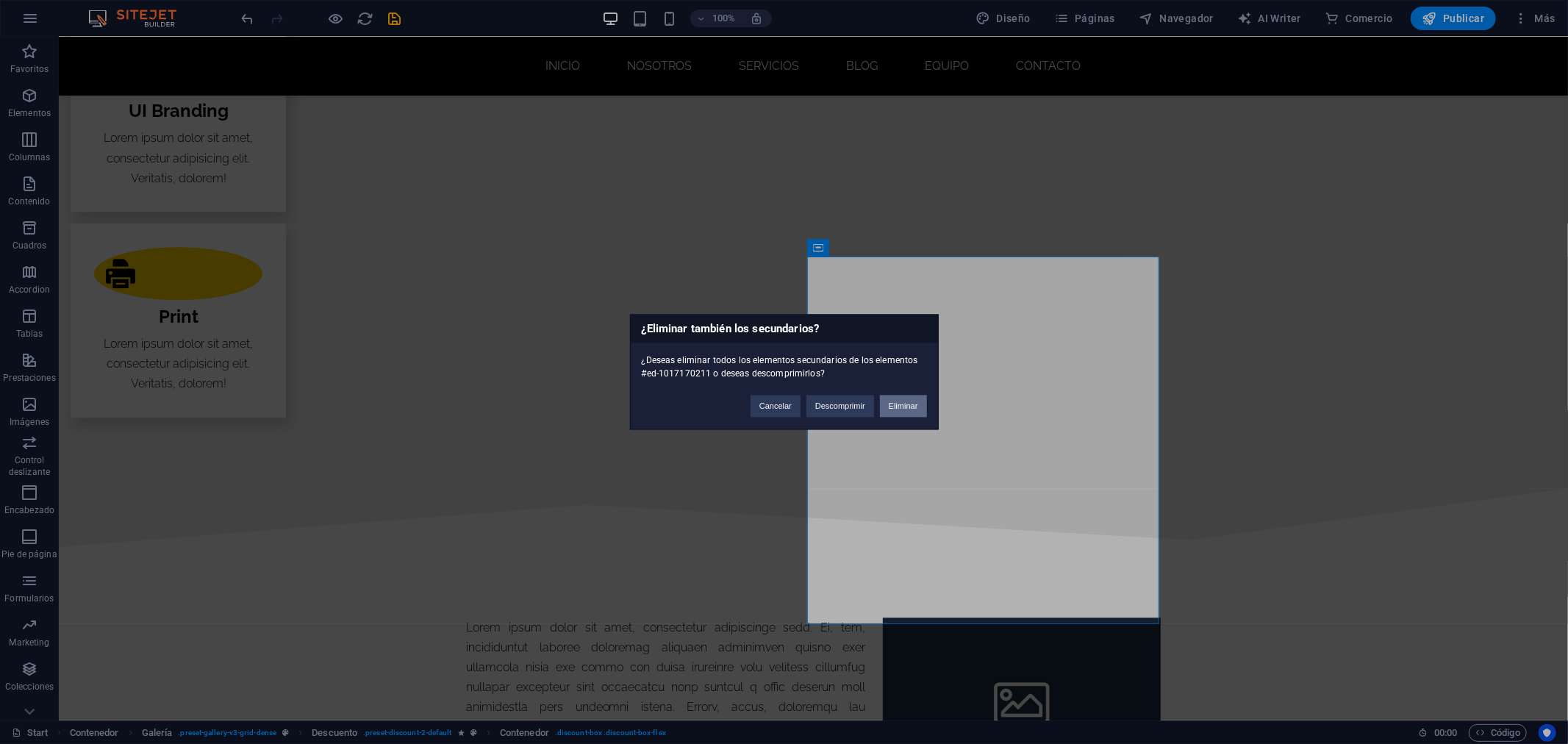
click at [899, 405] on button "Eliminar" at bounding box center [903, 406] width 47 height 22
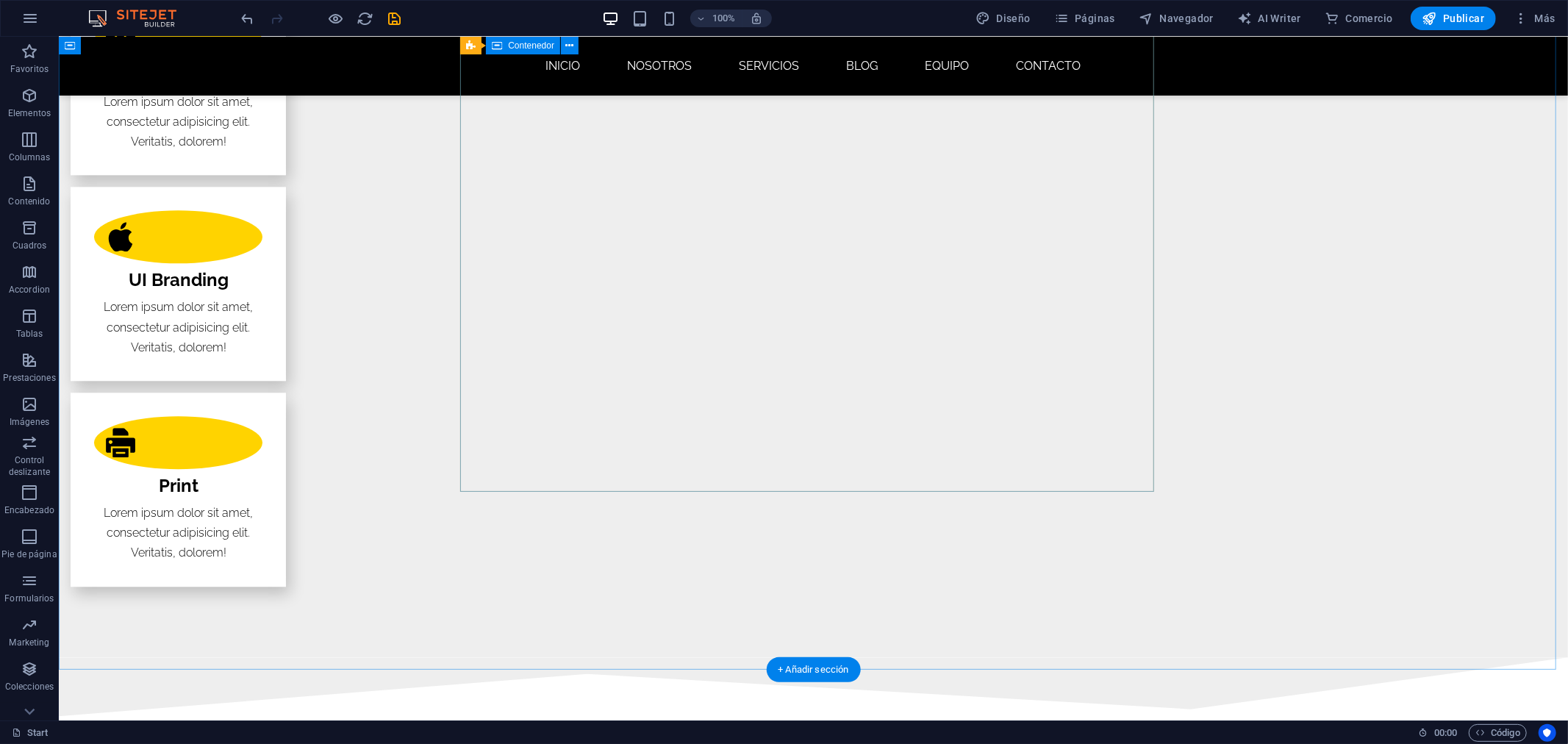
scroll to position [2853, 0]
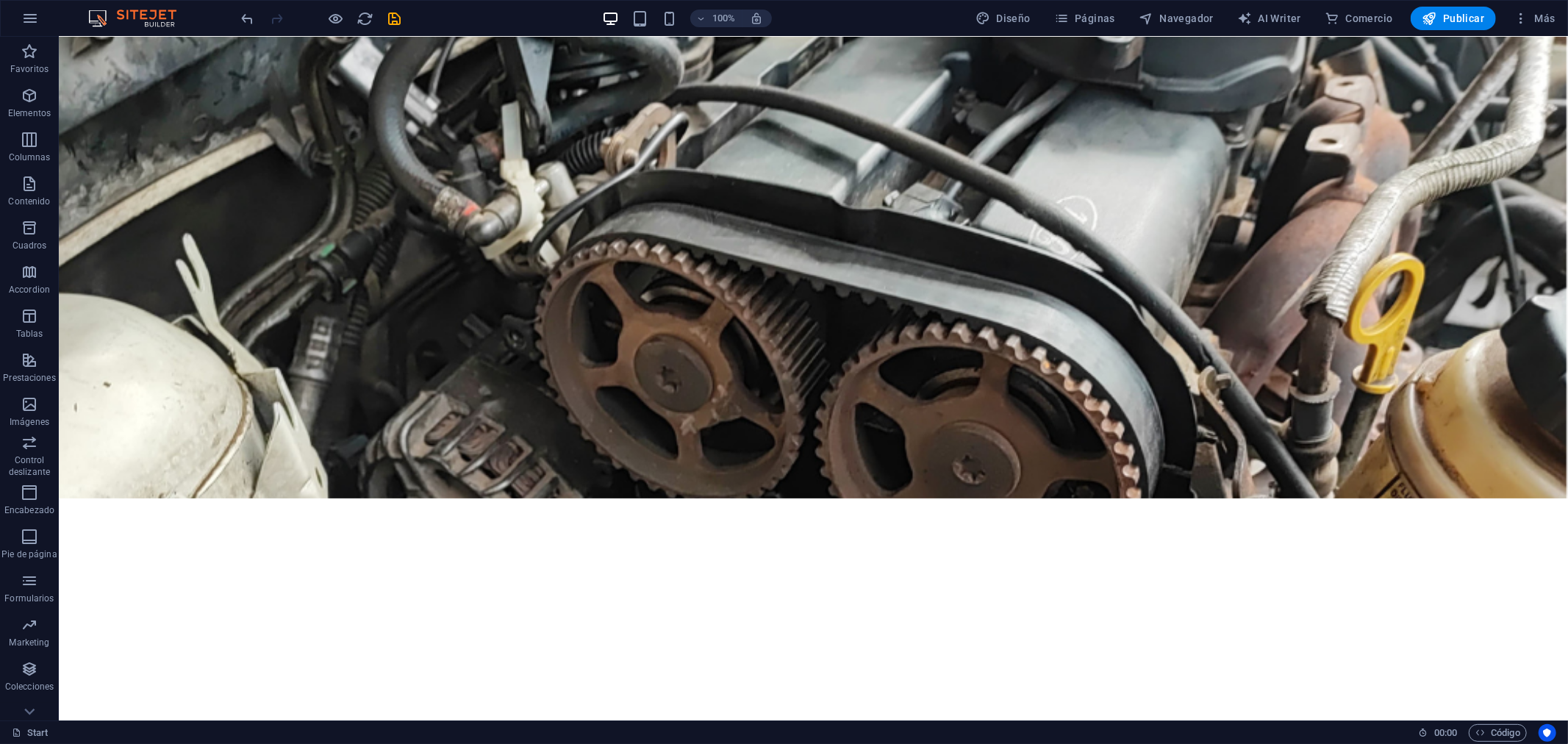
scroll to position [55, 0]
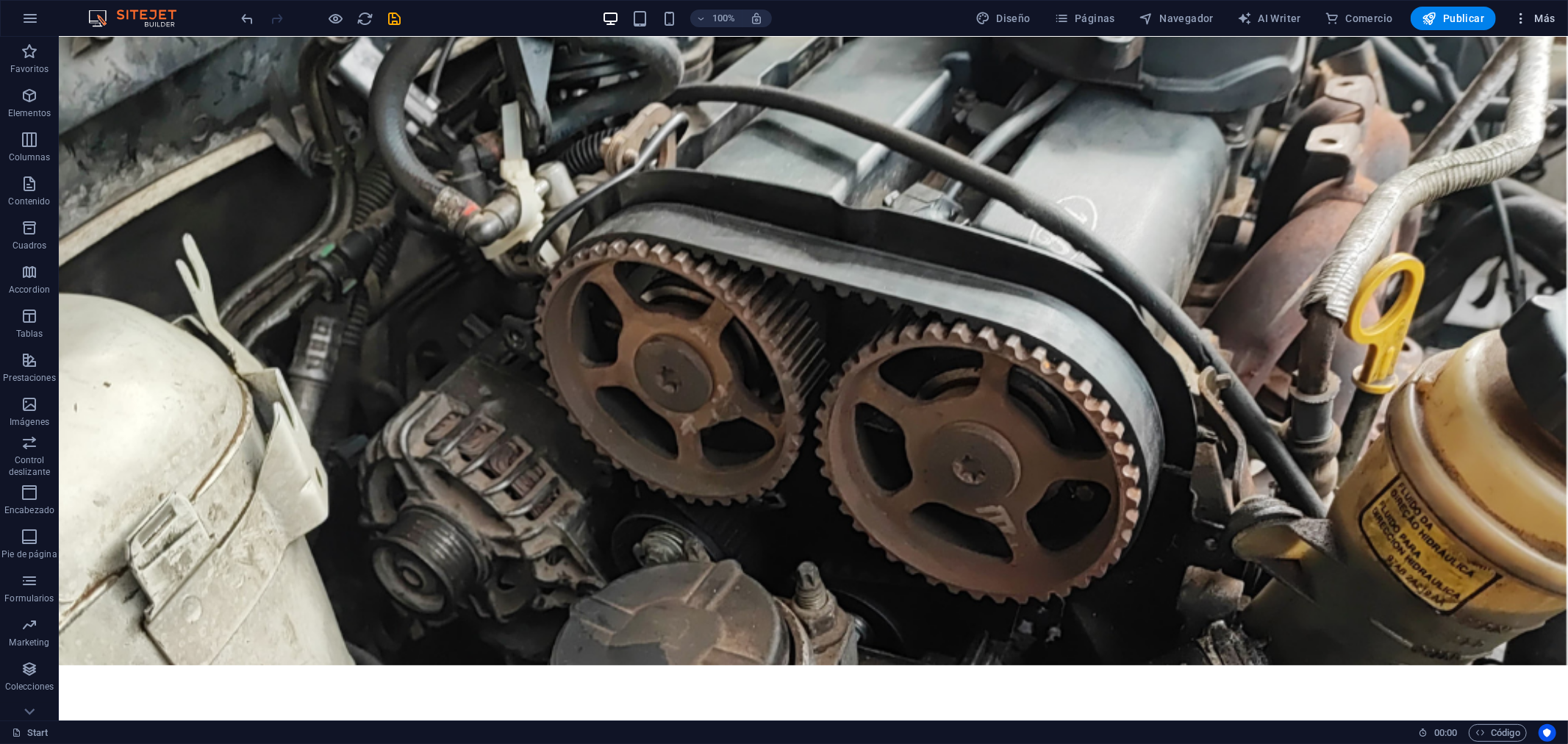
click at [1519, 24] on icon "button" at bounding box center [1521, 19] width 15 height 15
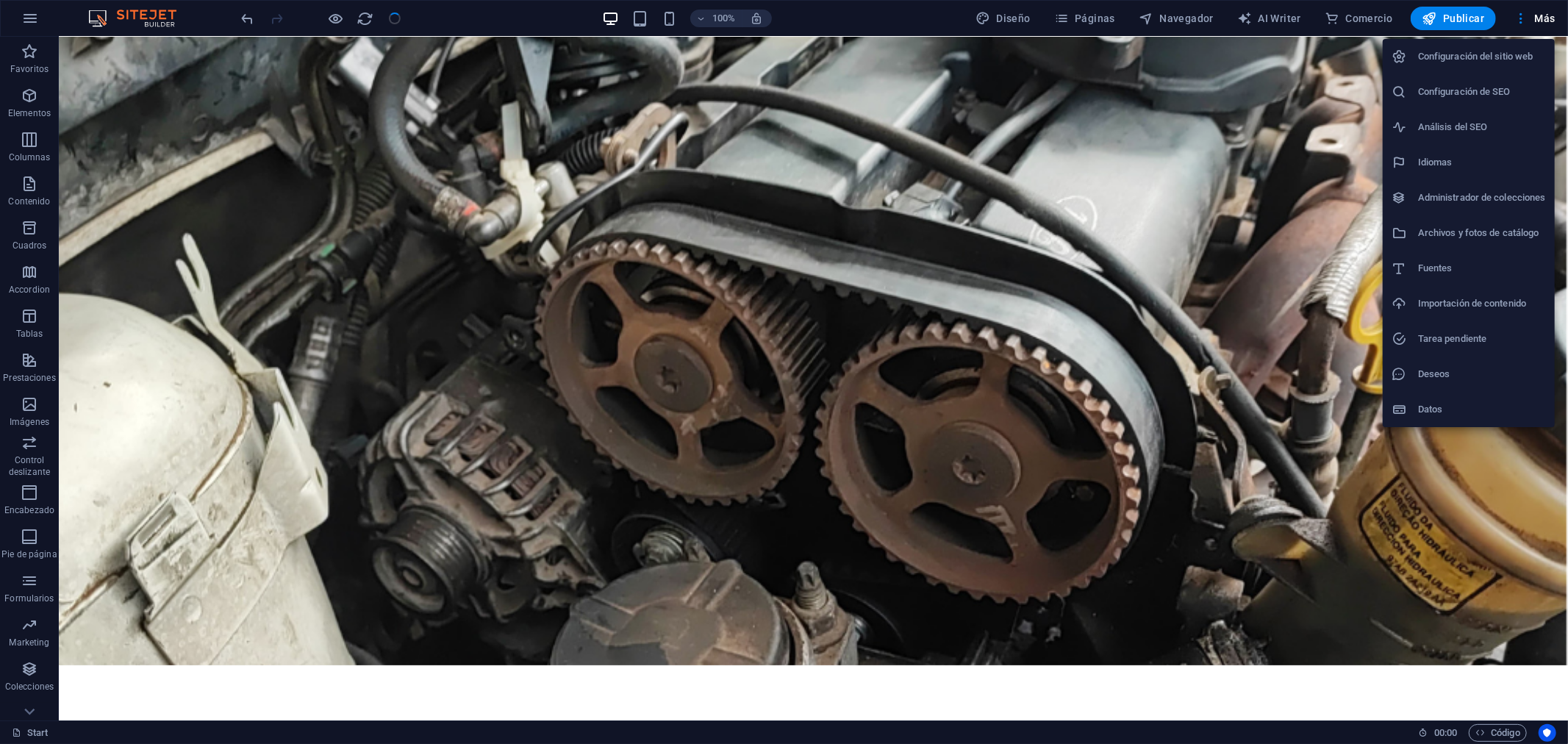
click at [1457, 595] on div at bounding box center [784, 372] width 1568 height 744
checkbox input "false"
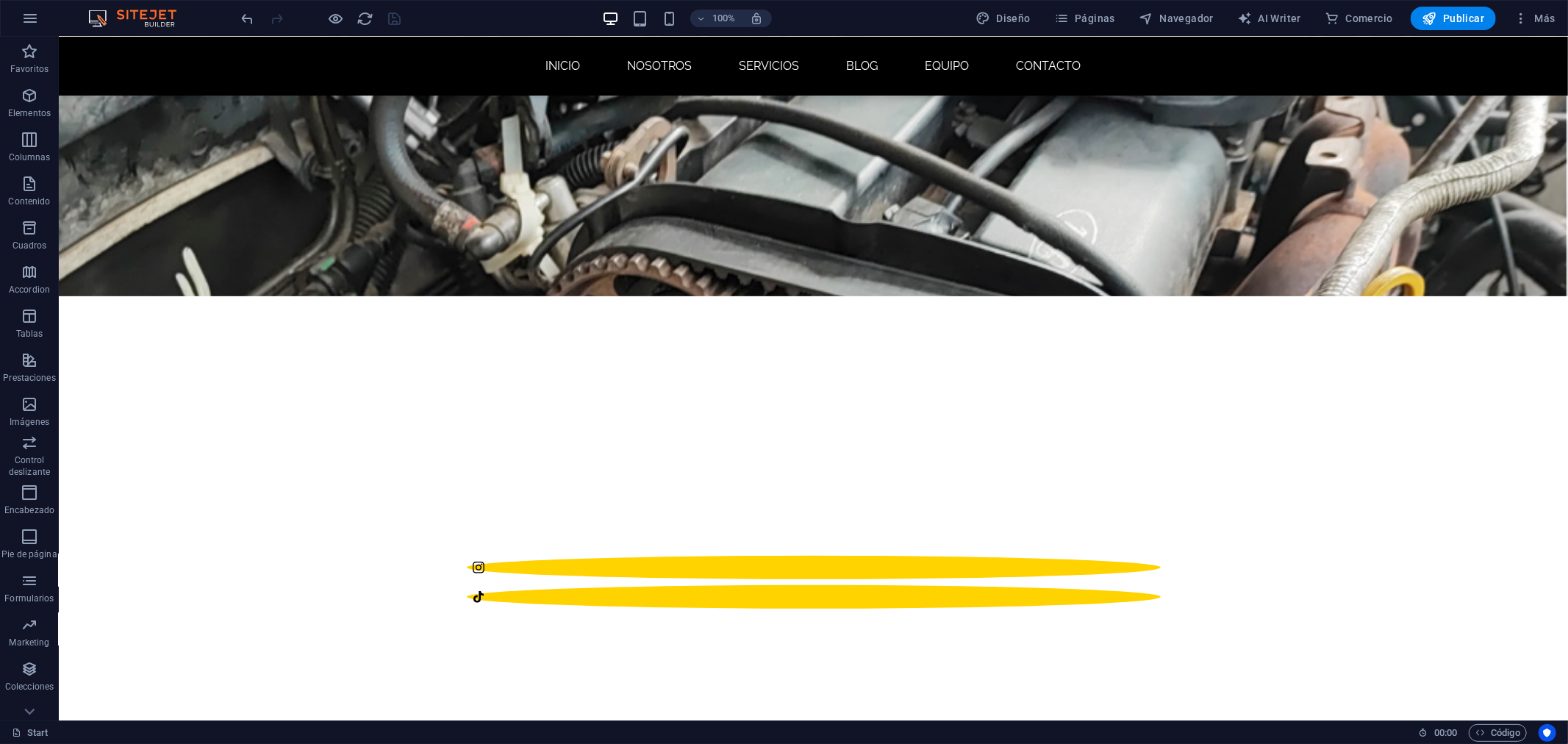
scroll to position [388, 0]
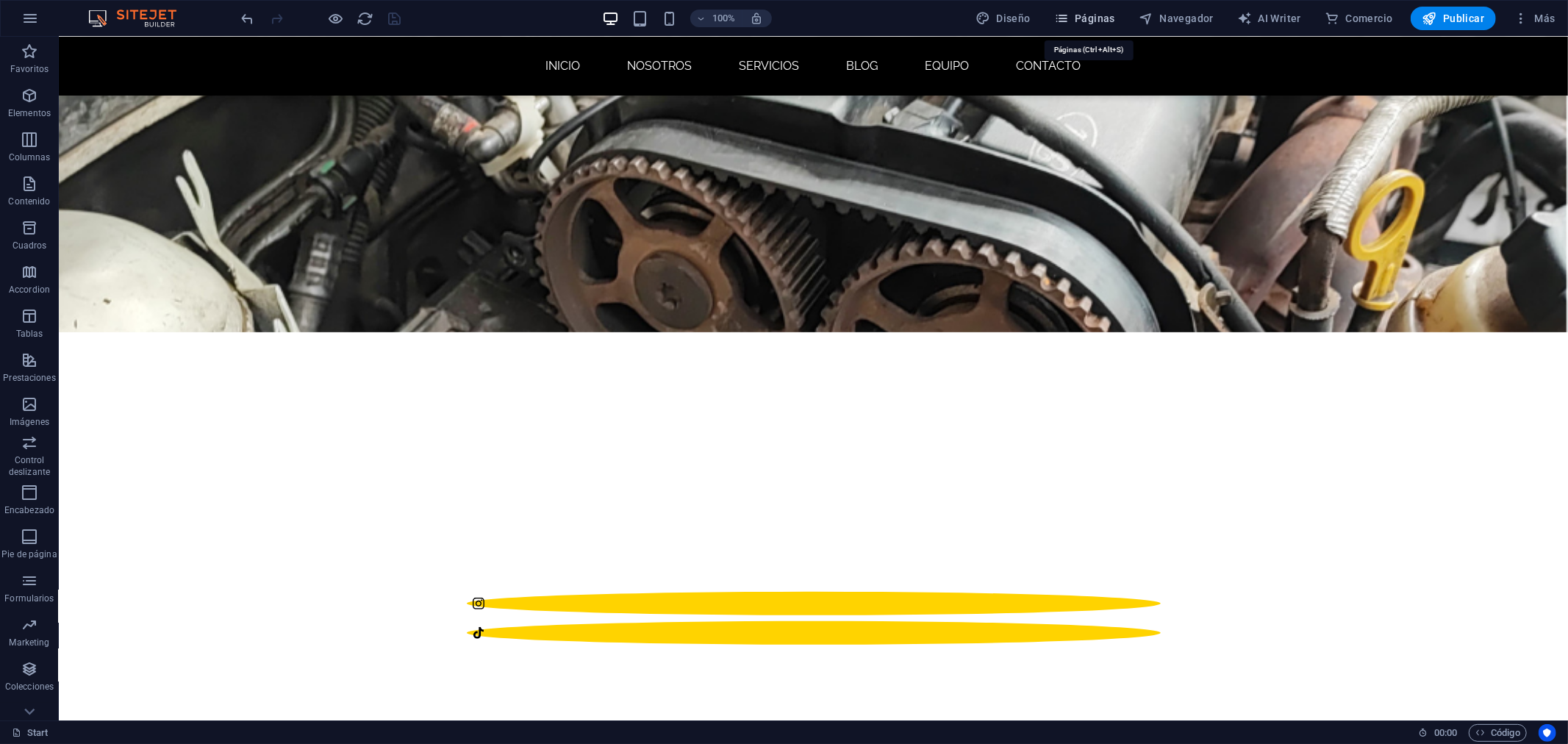
click at [1068, 15] on icon "button" at bounding box center [1062, 19] width 15 height 15
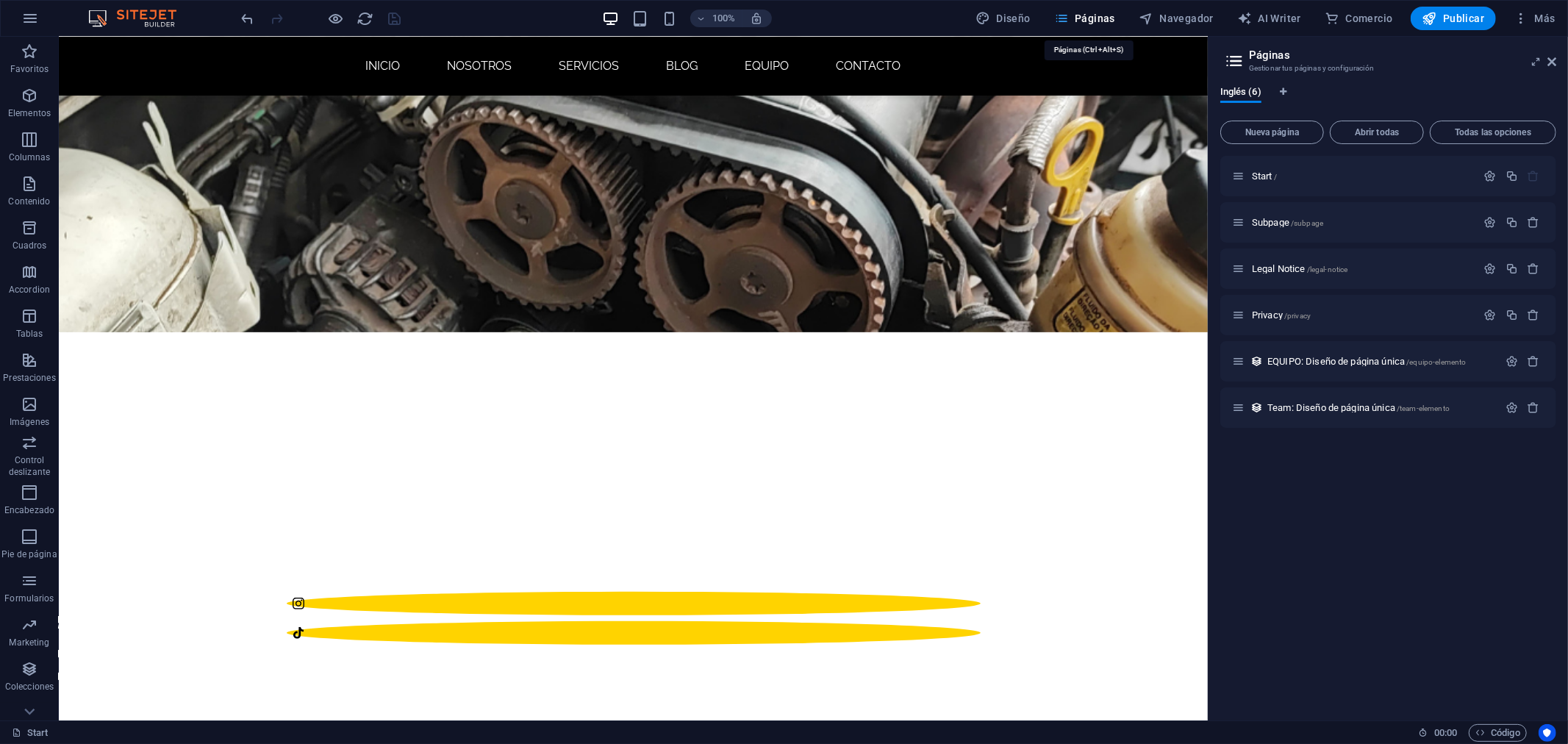
click at [1068, 15] on icon "button" at bounding box center [1062, 19] width 15 height 15
click at [1553, 56] on icon at bounding box center [1552, 62] width 9 height 11
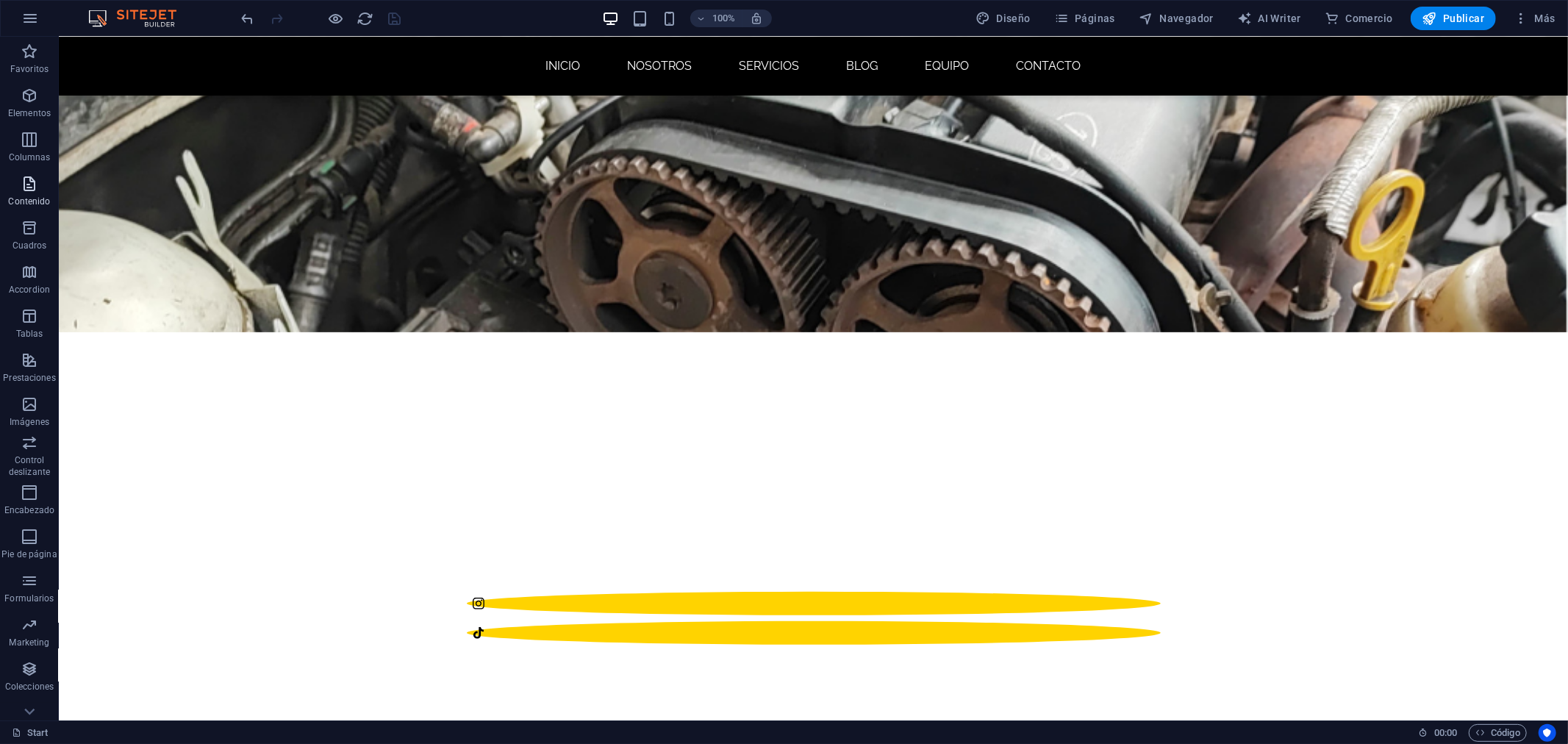
click at [37, 204] on p "Contenido" at bounding box center [29, 201] width 42 height 11
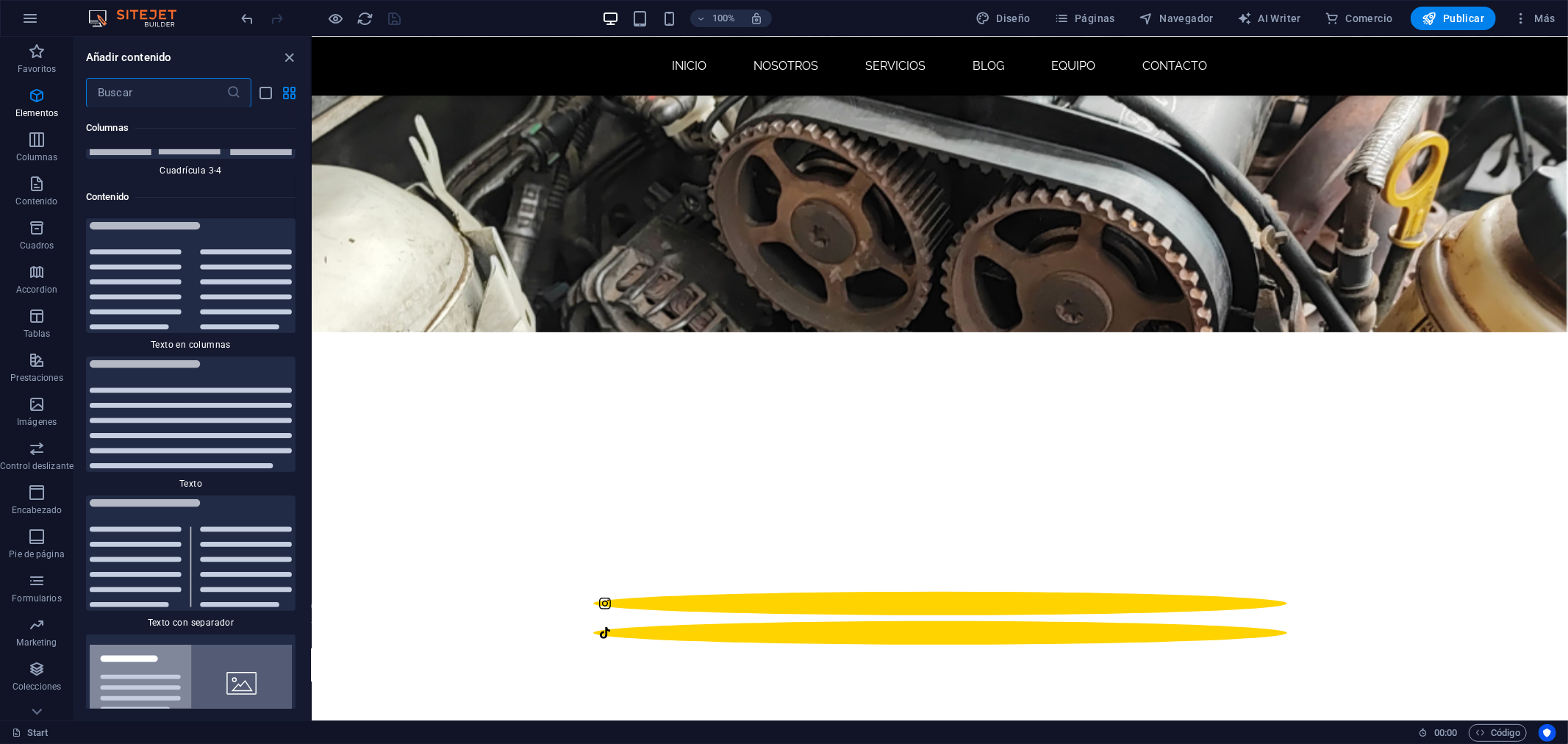
scroll to position [4945, 0]
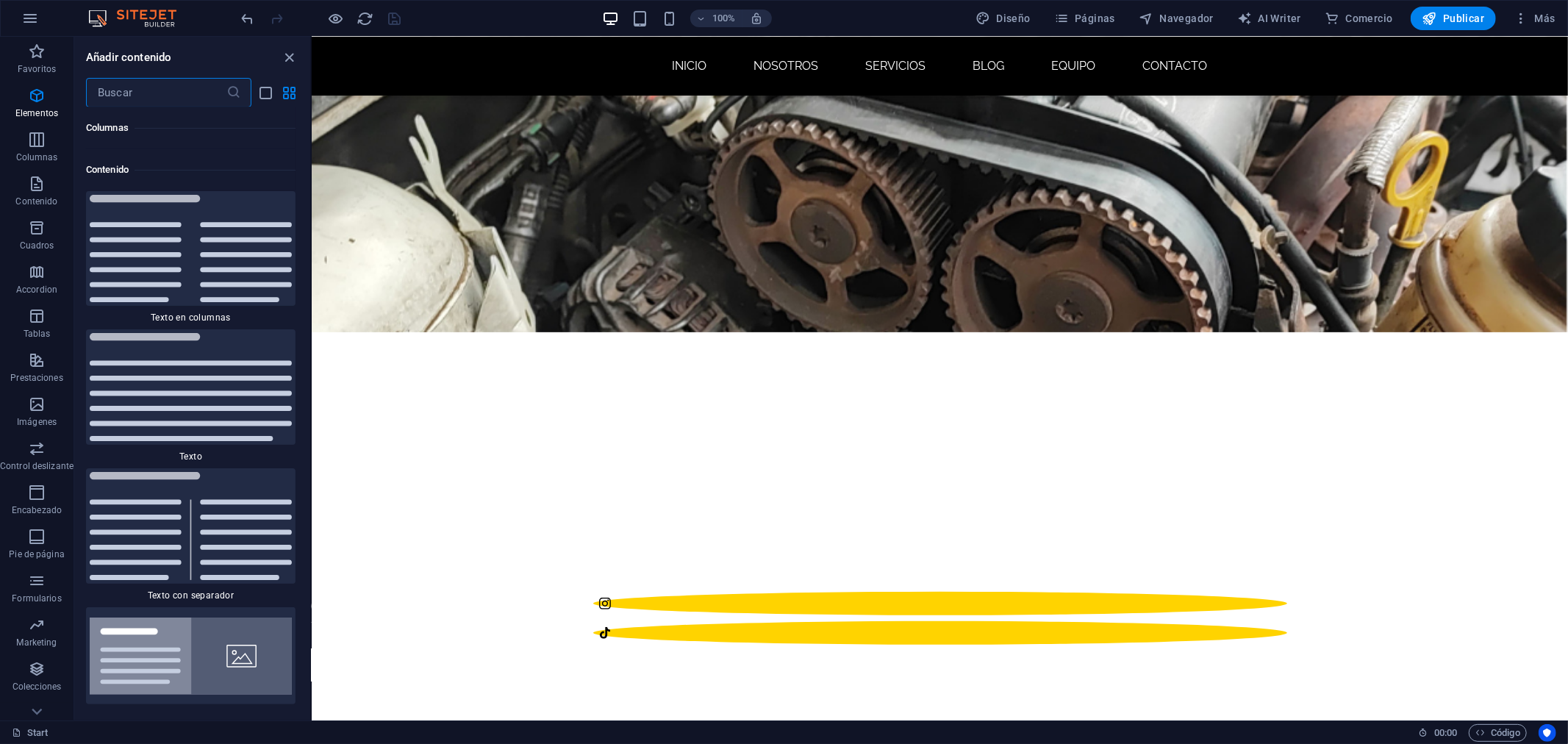
click at [184, 94] on input "text" at bounding box center [156, 93] width 141 height 29
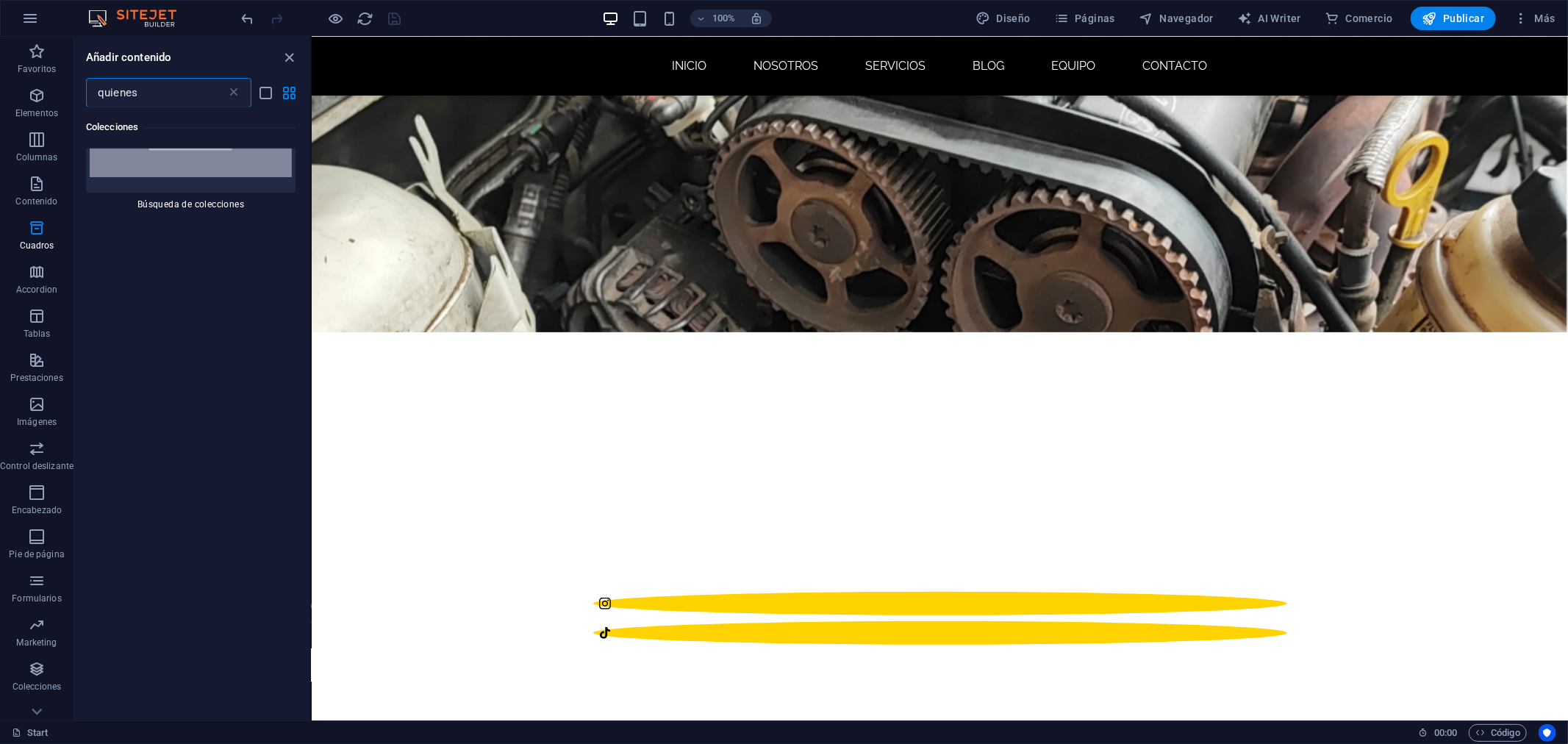
scroll to position [0, 0]
type input "quienes somos"
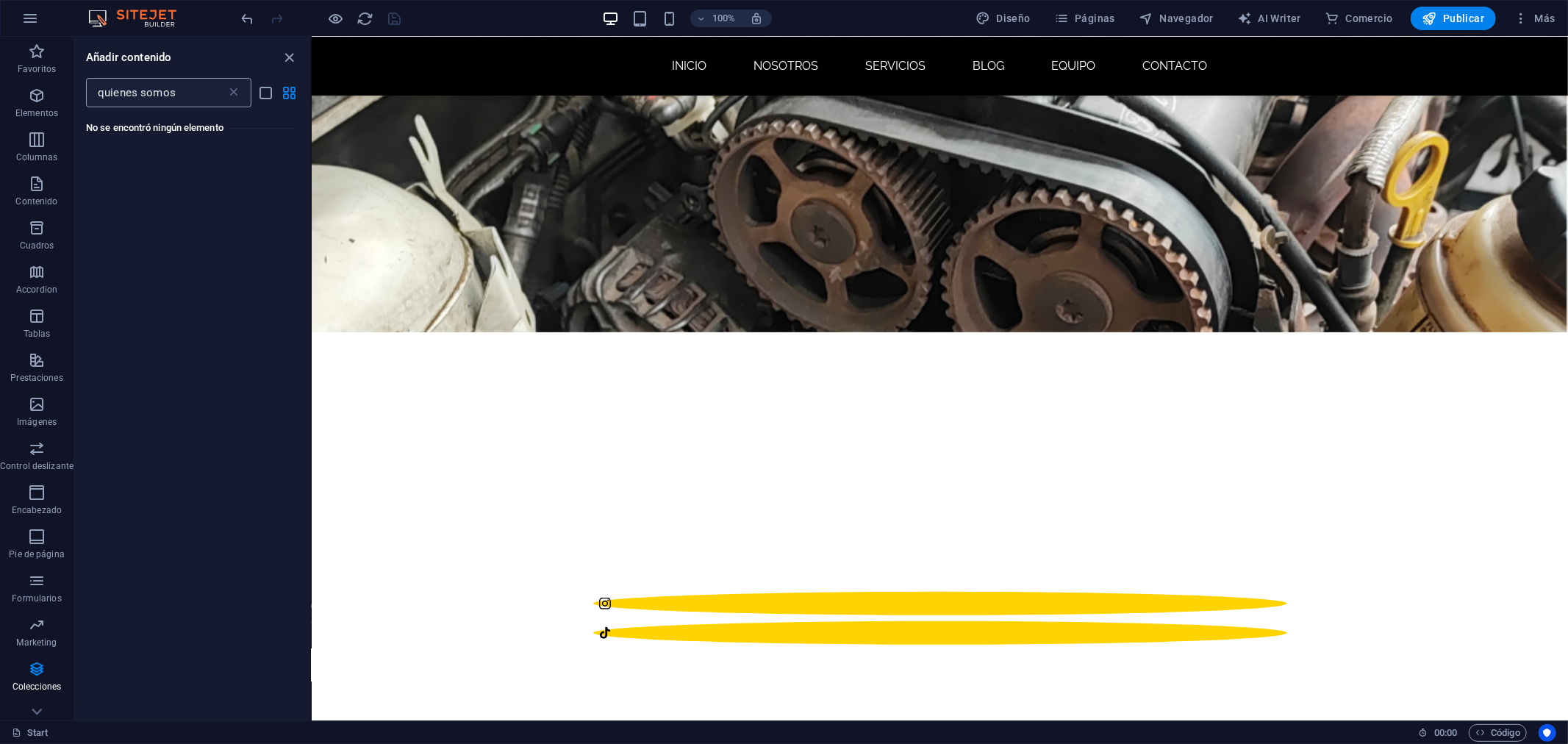
click at [184, 94] on input "quienes somos" at bounding box center [156, 93] width 141 height 29
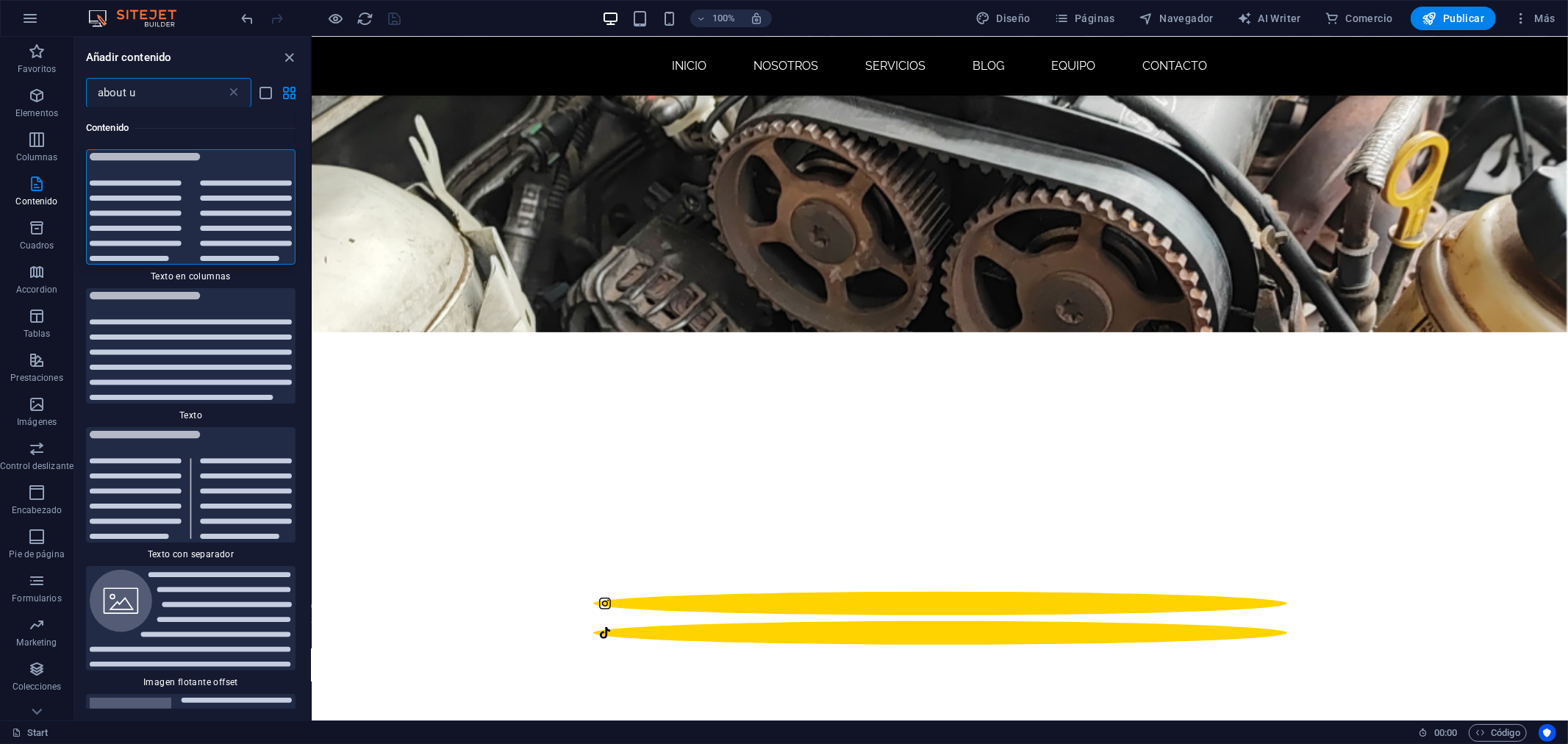
type input "about us"
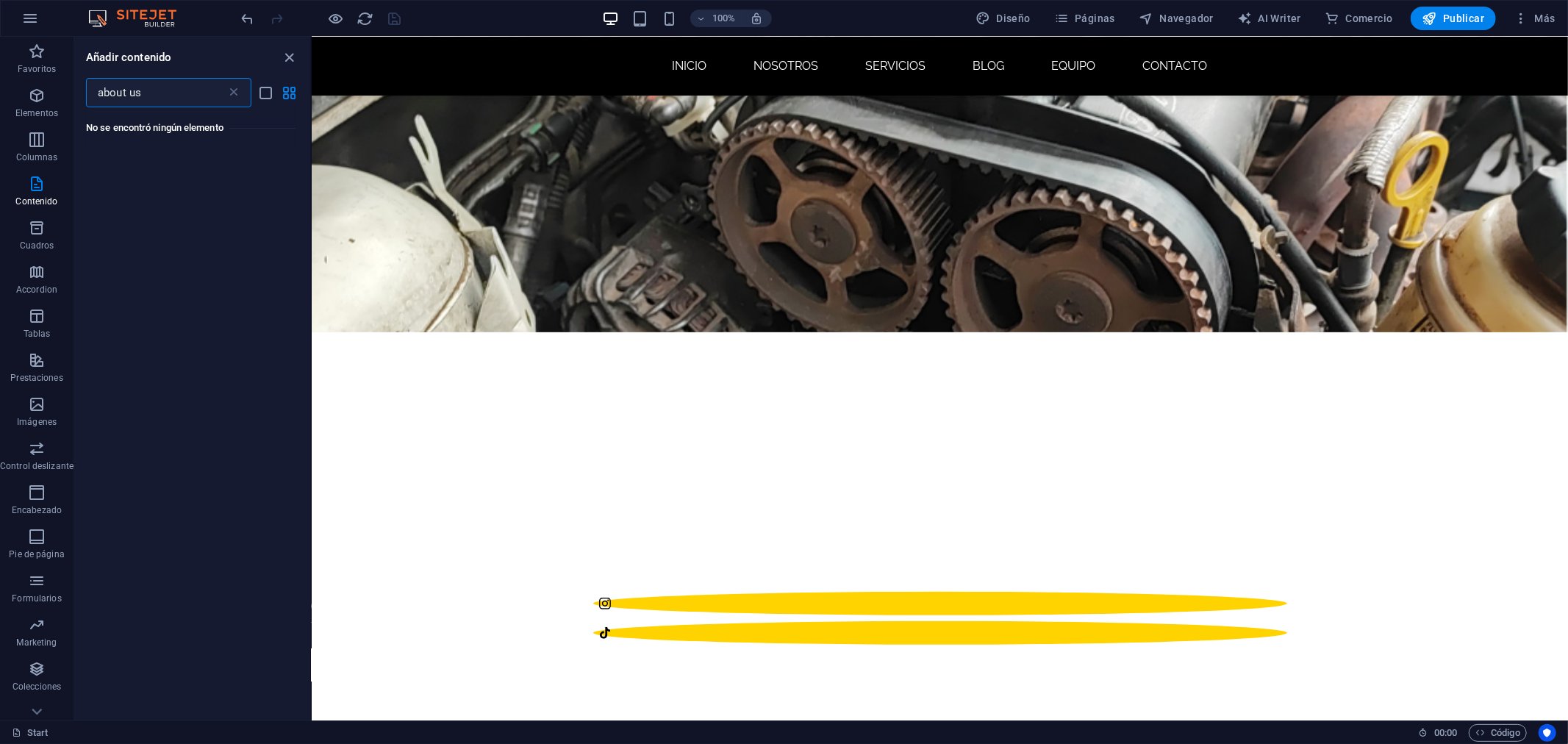
click at [143, 94] on input "about us" at bounding box center [156, 93] width 141 height 29
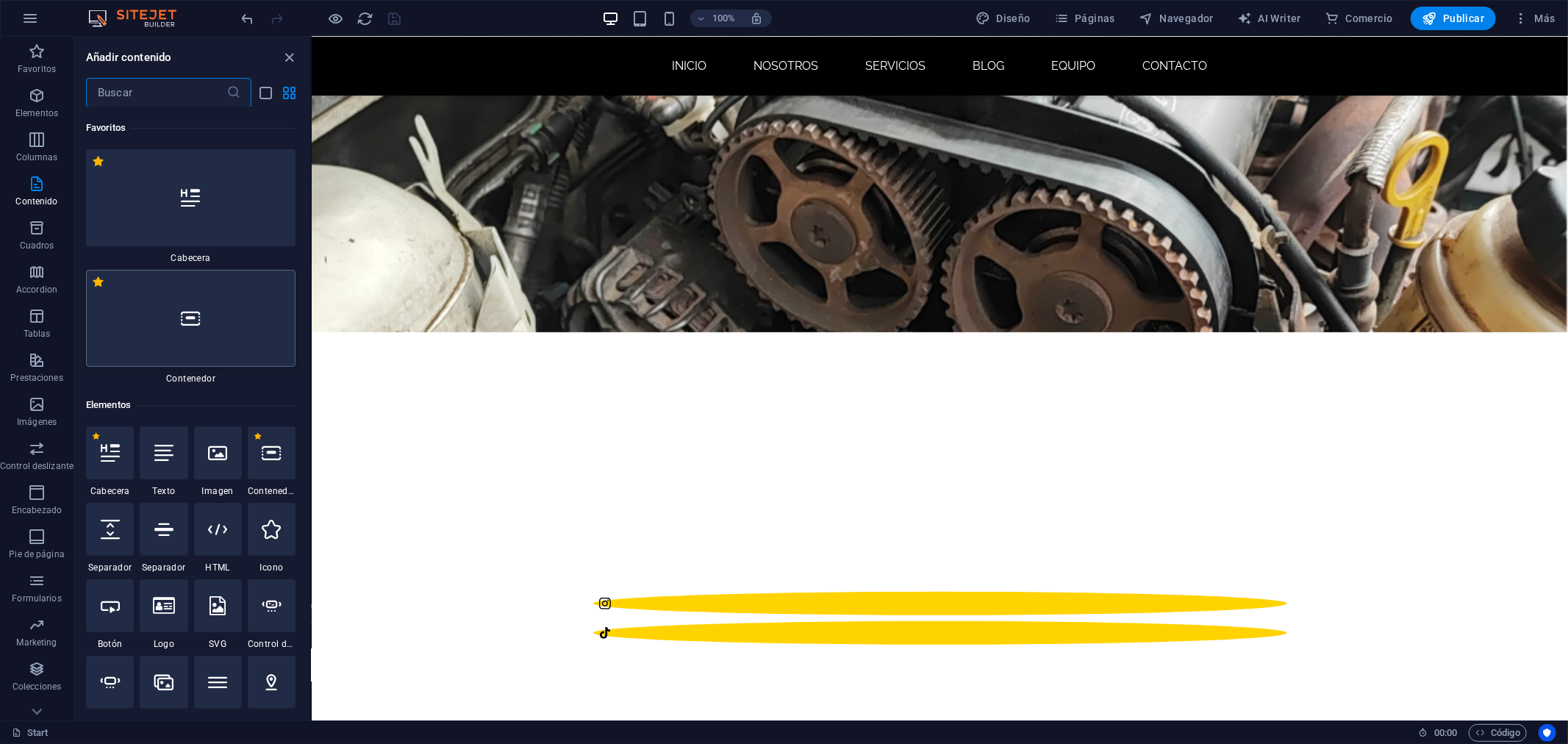
scroll to position [81, 0]
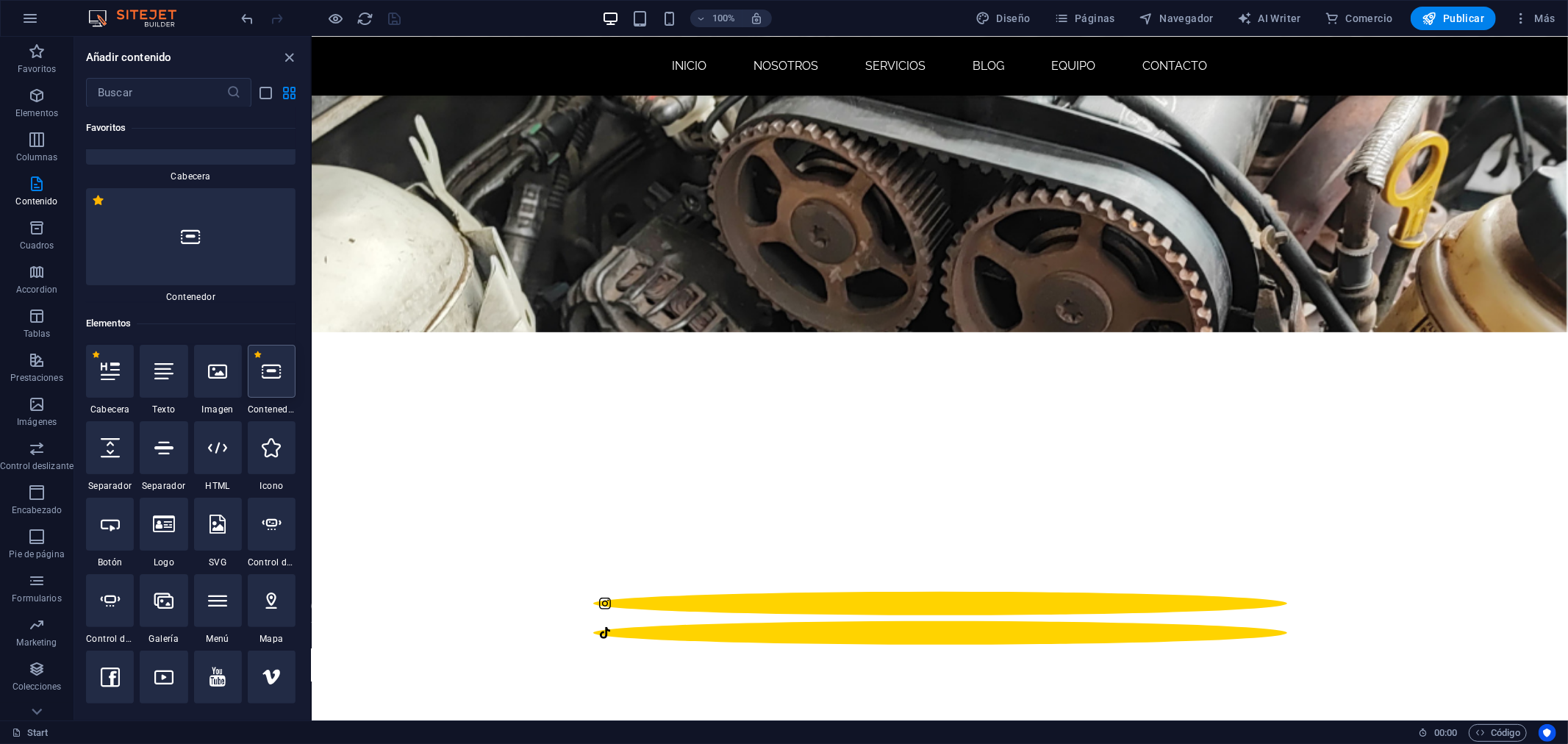
click at [275, 387] on div at bounding box center [271, 370] width 48 height 53
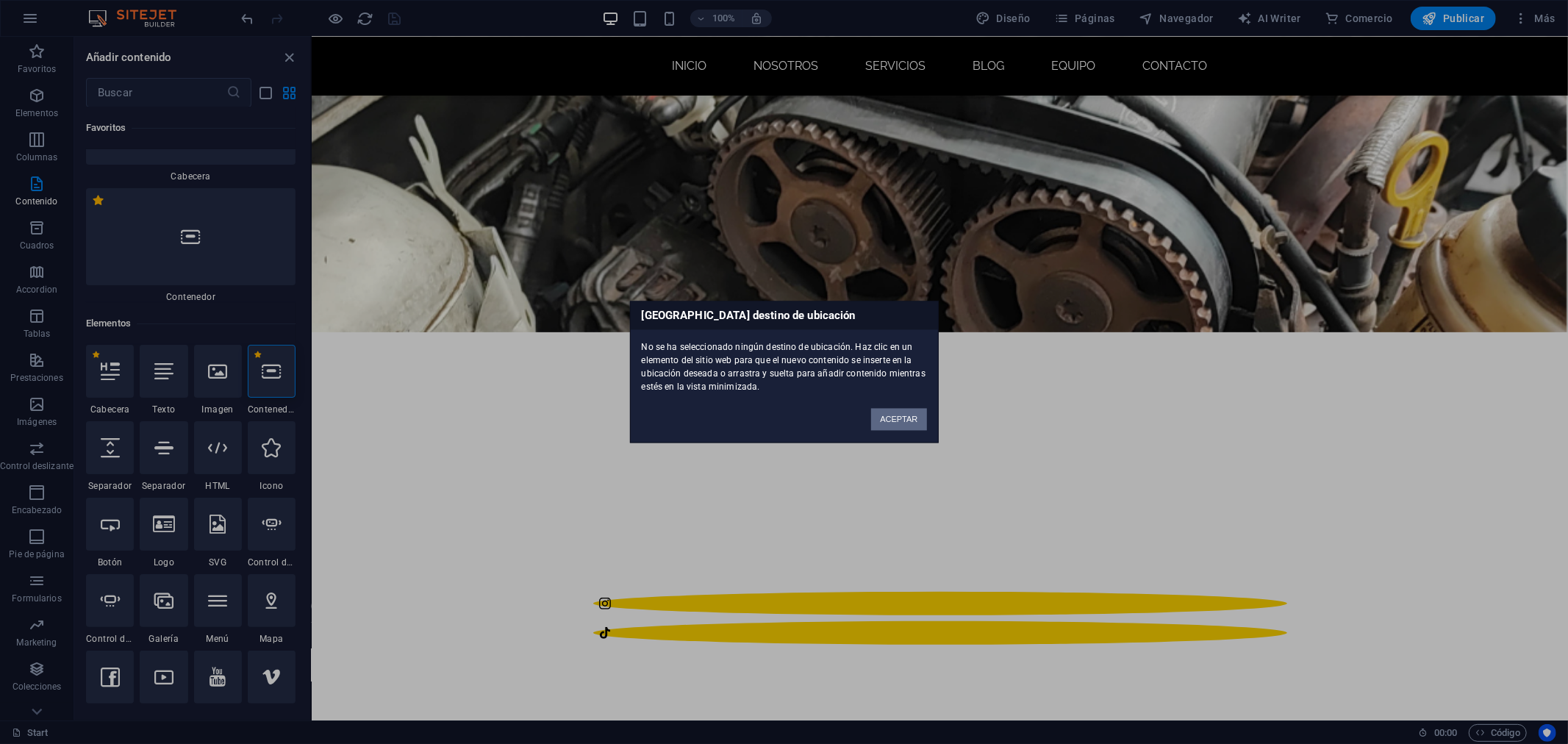
click at [912, 421] on button "ACEPTAR" at bounding box center [899, 419] width 55 height 22
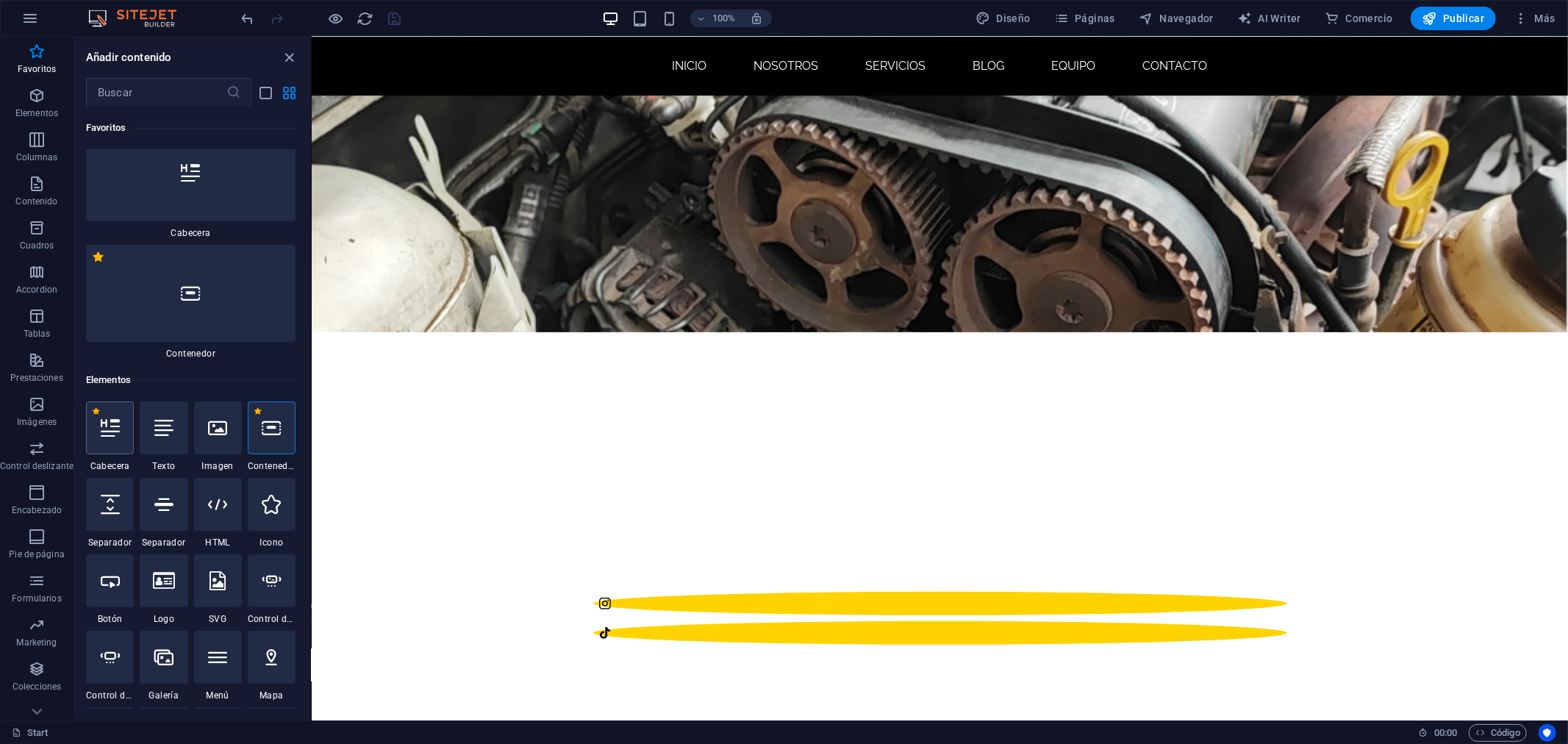
scroll to position [0, 0]
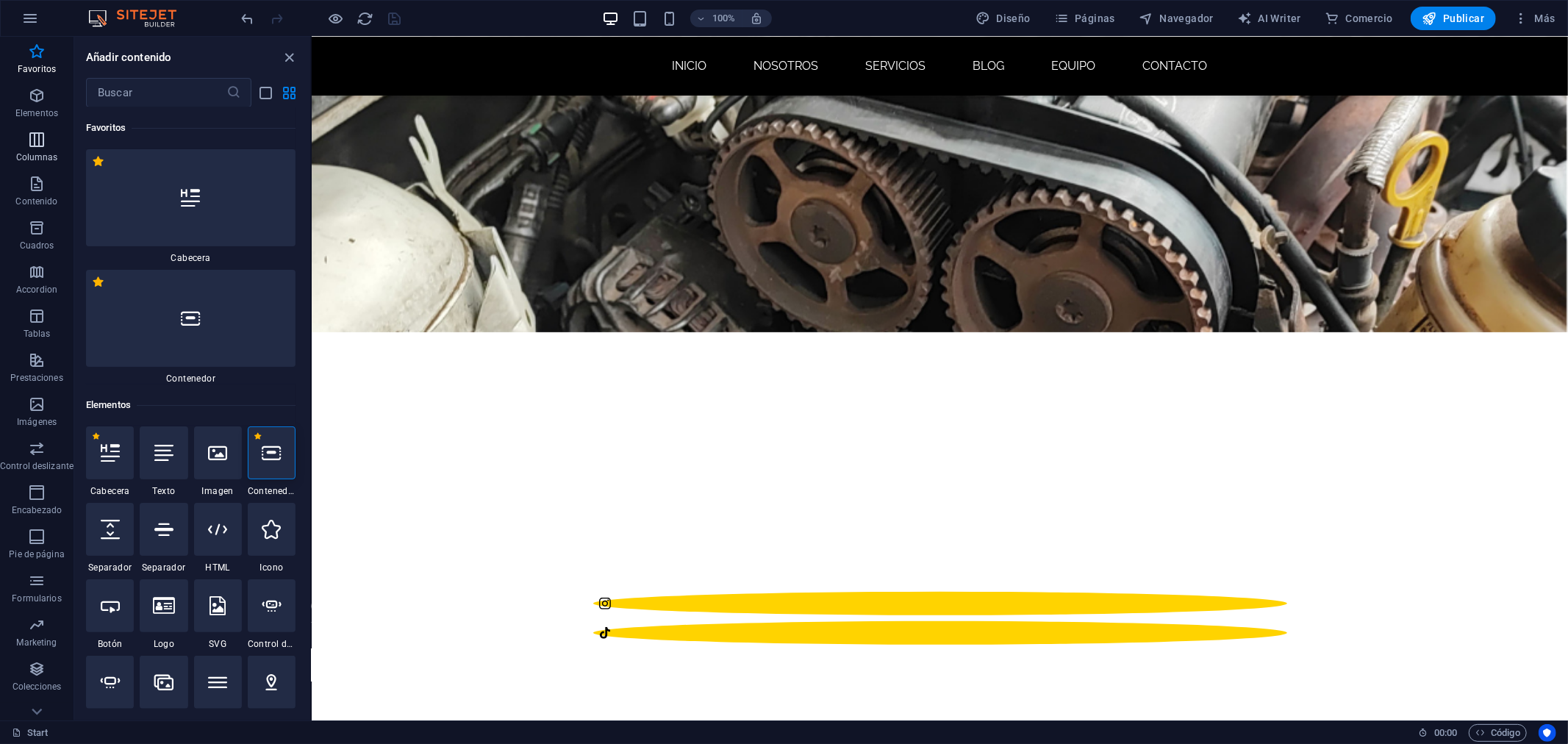
click at [28, 128] on button "Columnas" at bounding box center [37, 147] width 73 height 44
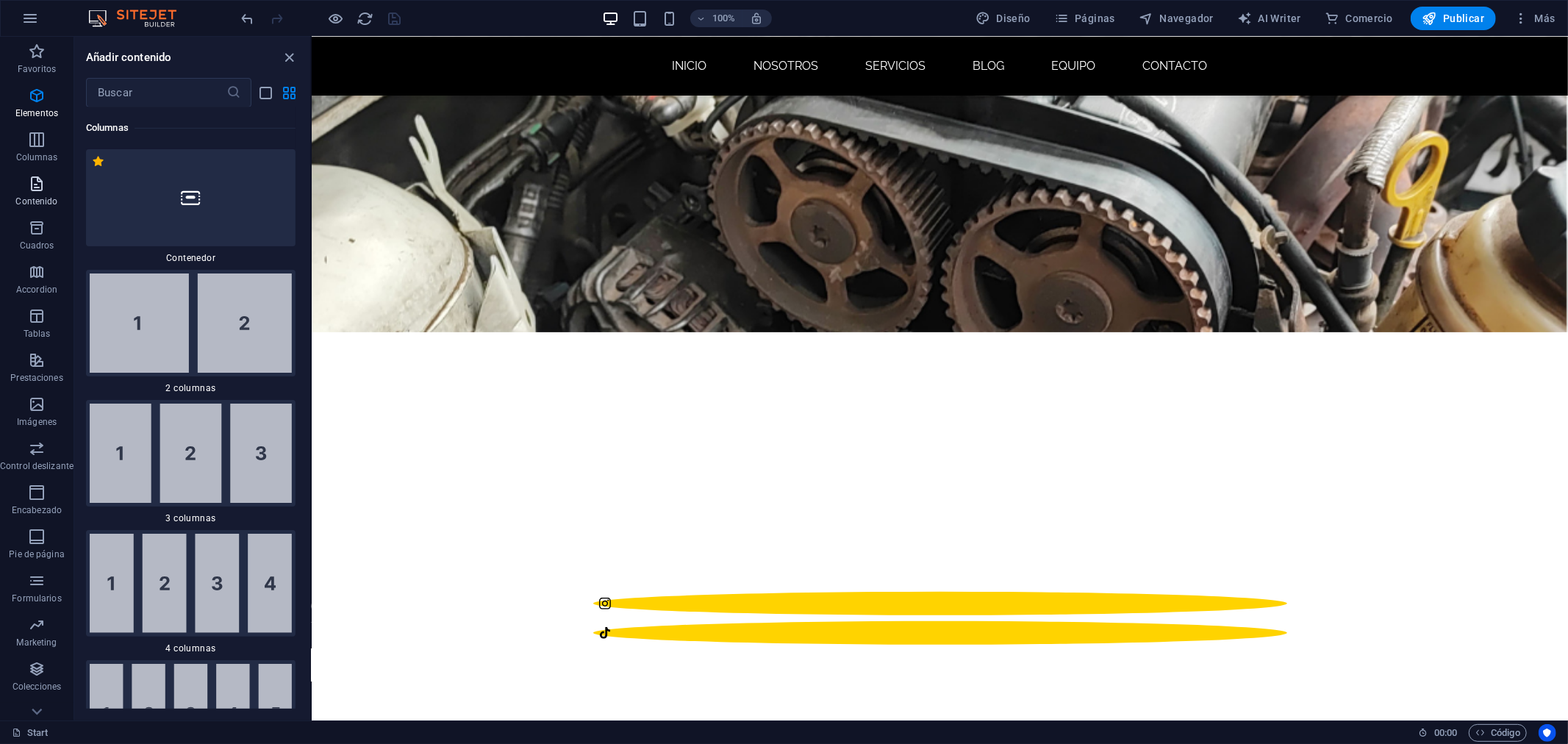
click at [41, 189] on icon "button" at bounding box center [37, 184] width 18 height 18
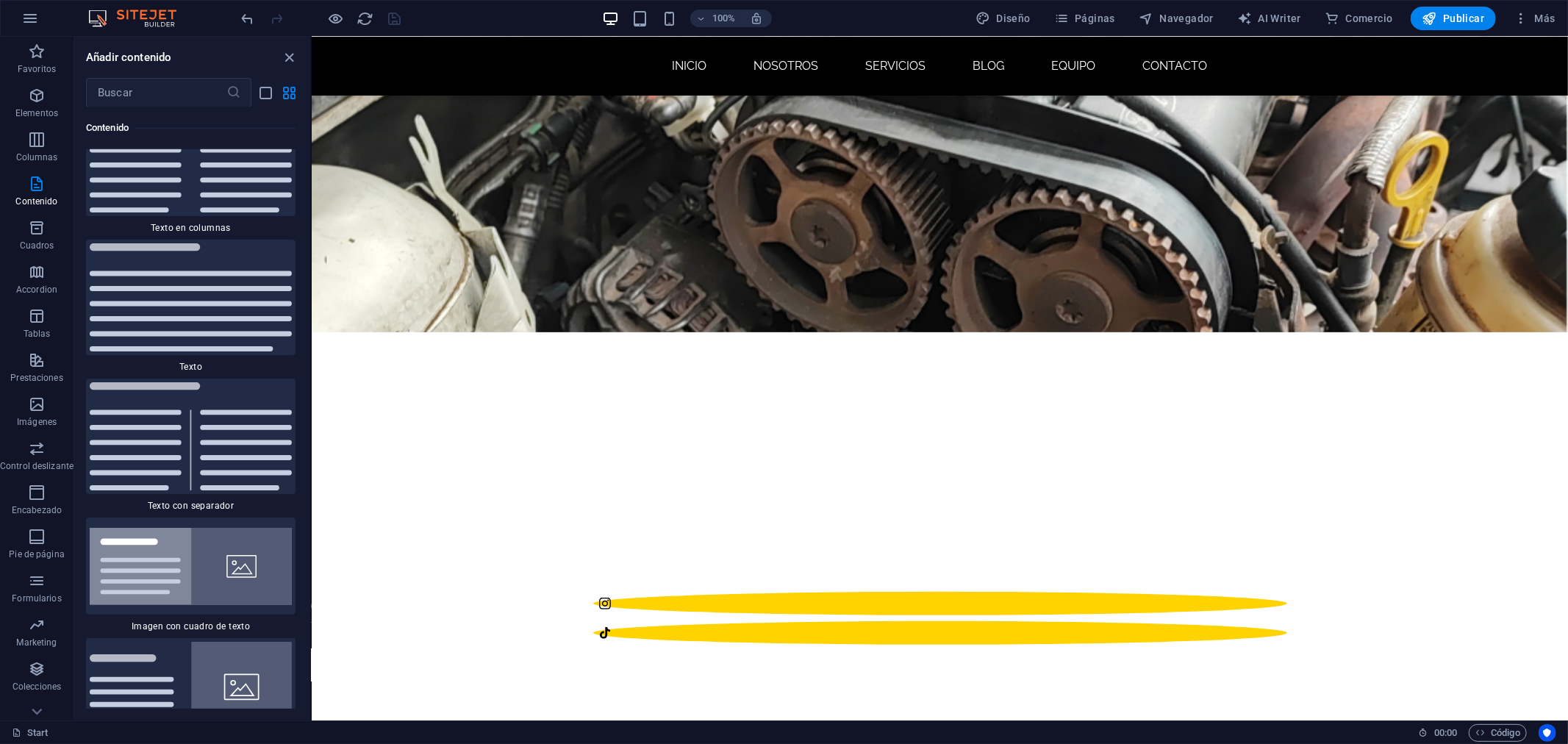
scroll to position [5354, 0]
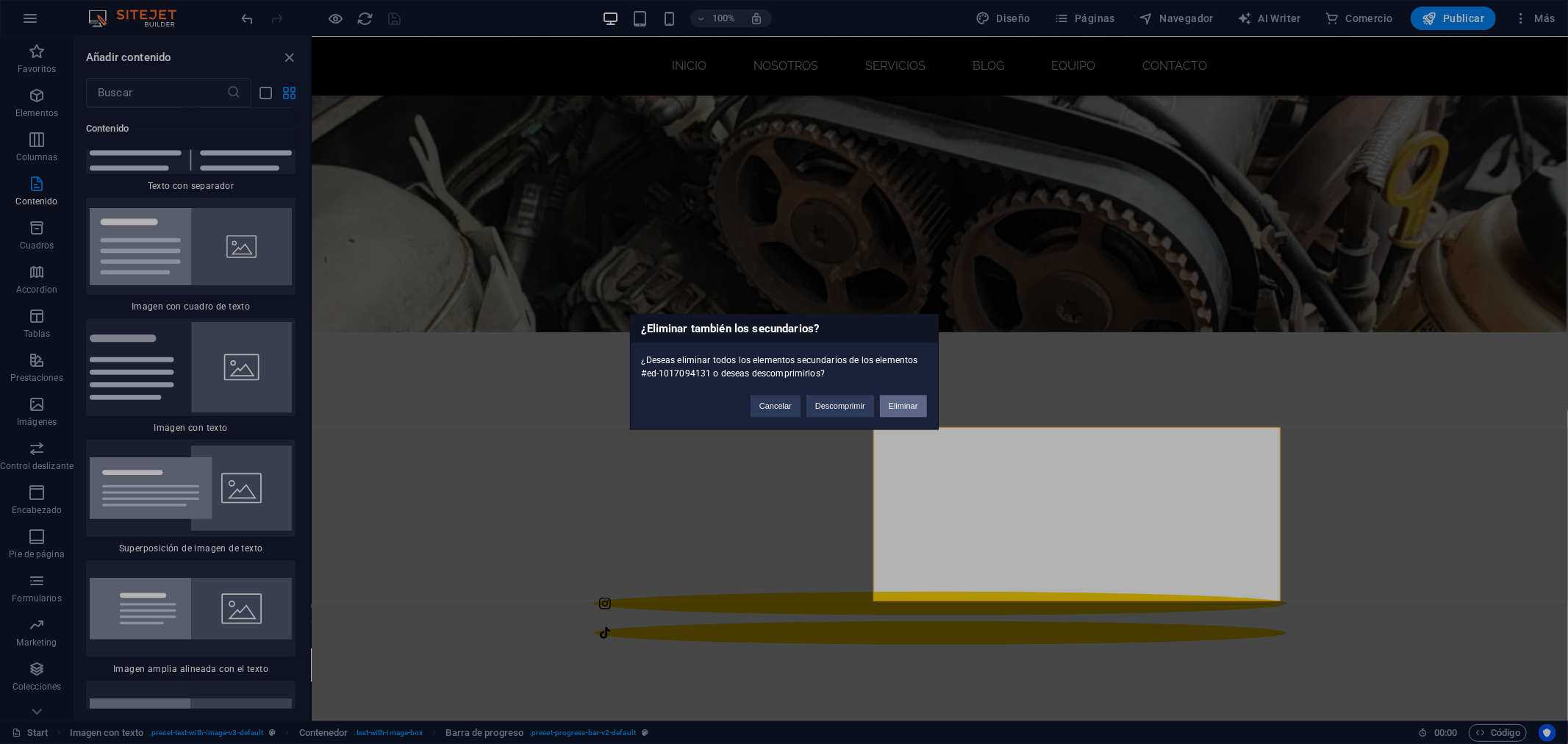
click at [890, 404] on button "Eliminar" at bounding box center [903, 406] width 47 height 22
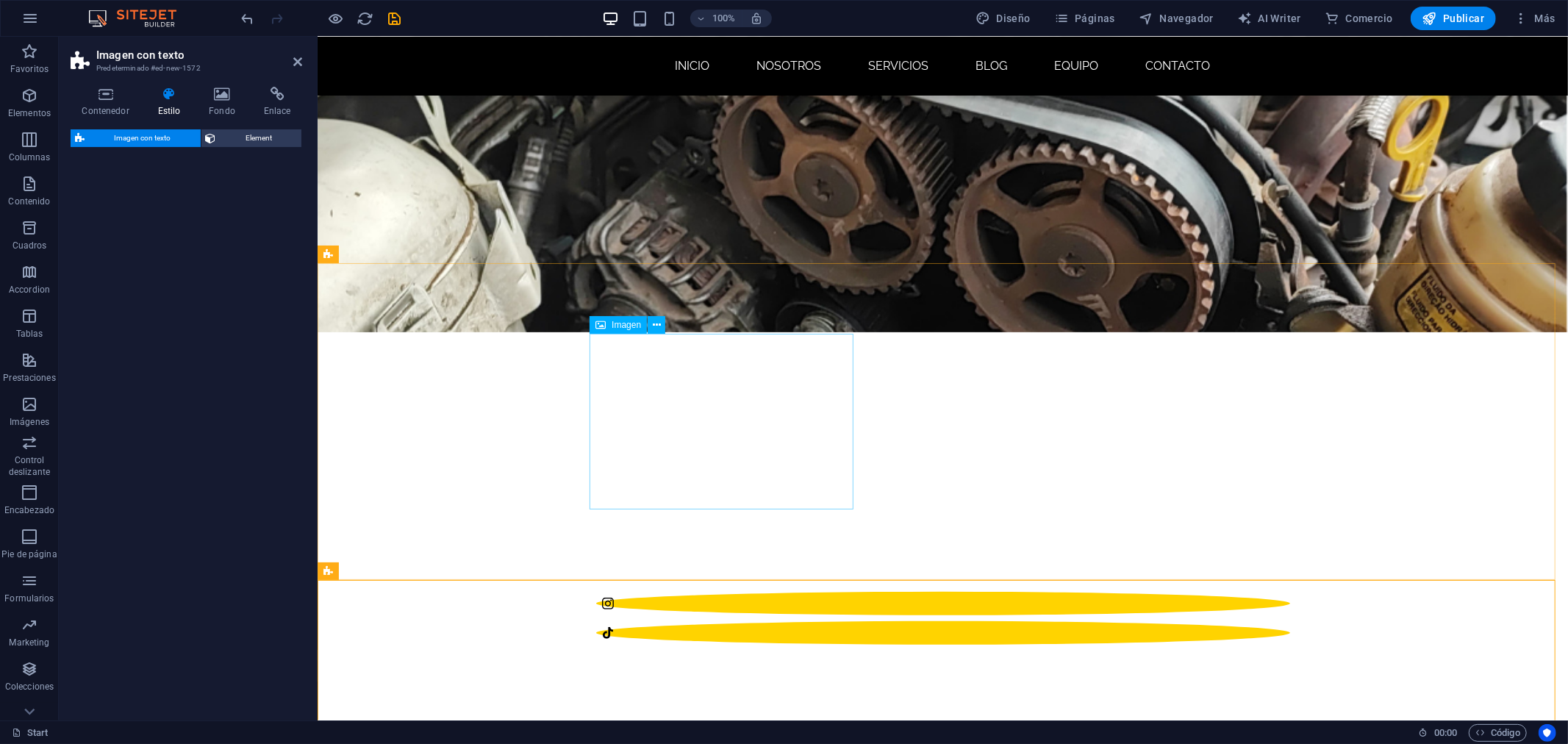
select select "rem"
select select "px"
select select "preset-text-with-image-v4-default"
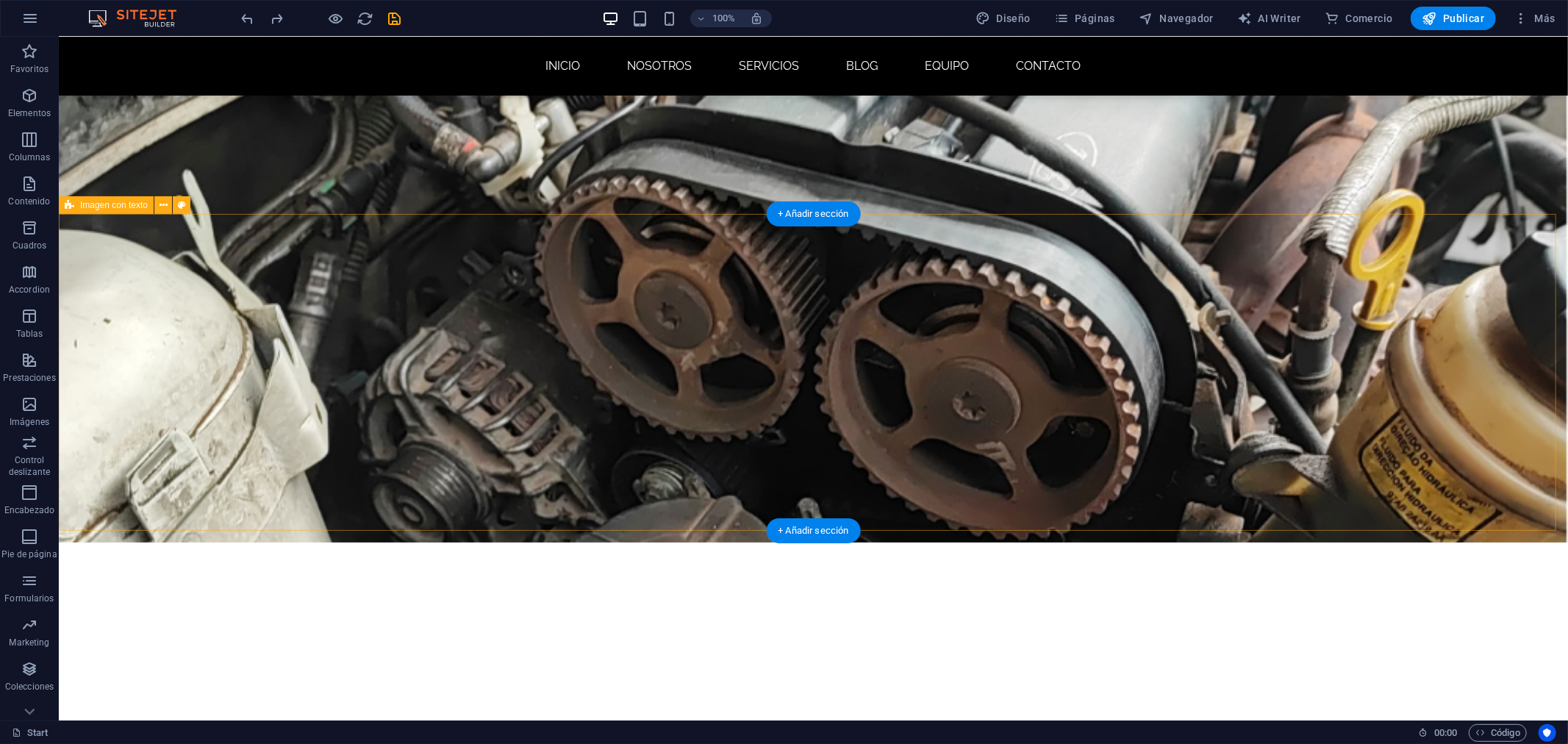
scroll to position [143, 0]
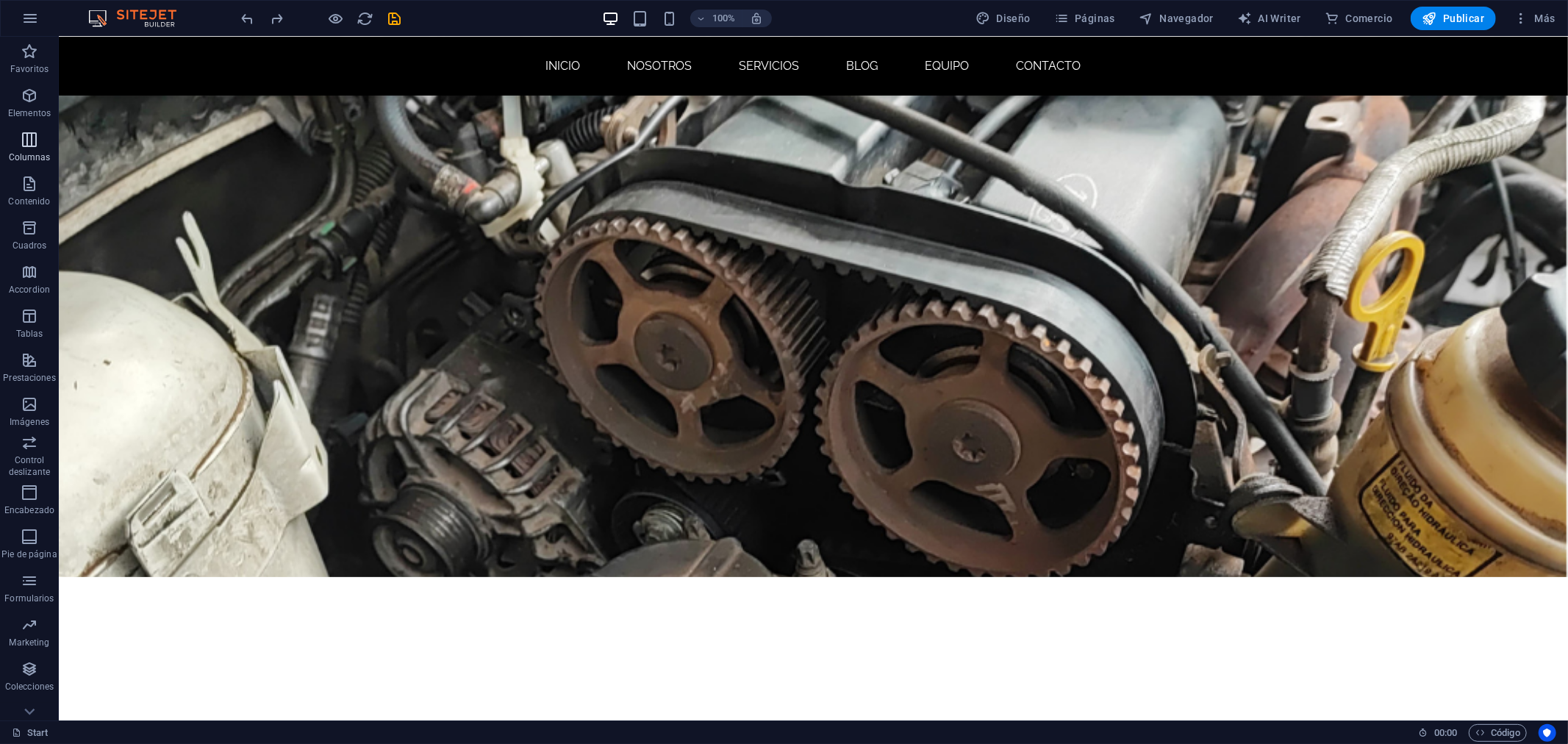
click at [30, 145] on icon "button" at bounding box center [29, 140] width 18 height 18
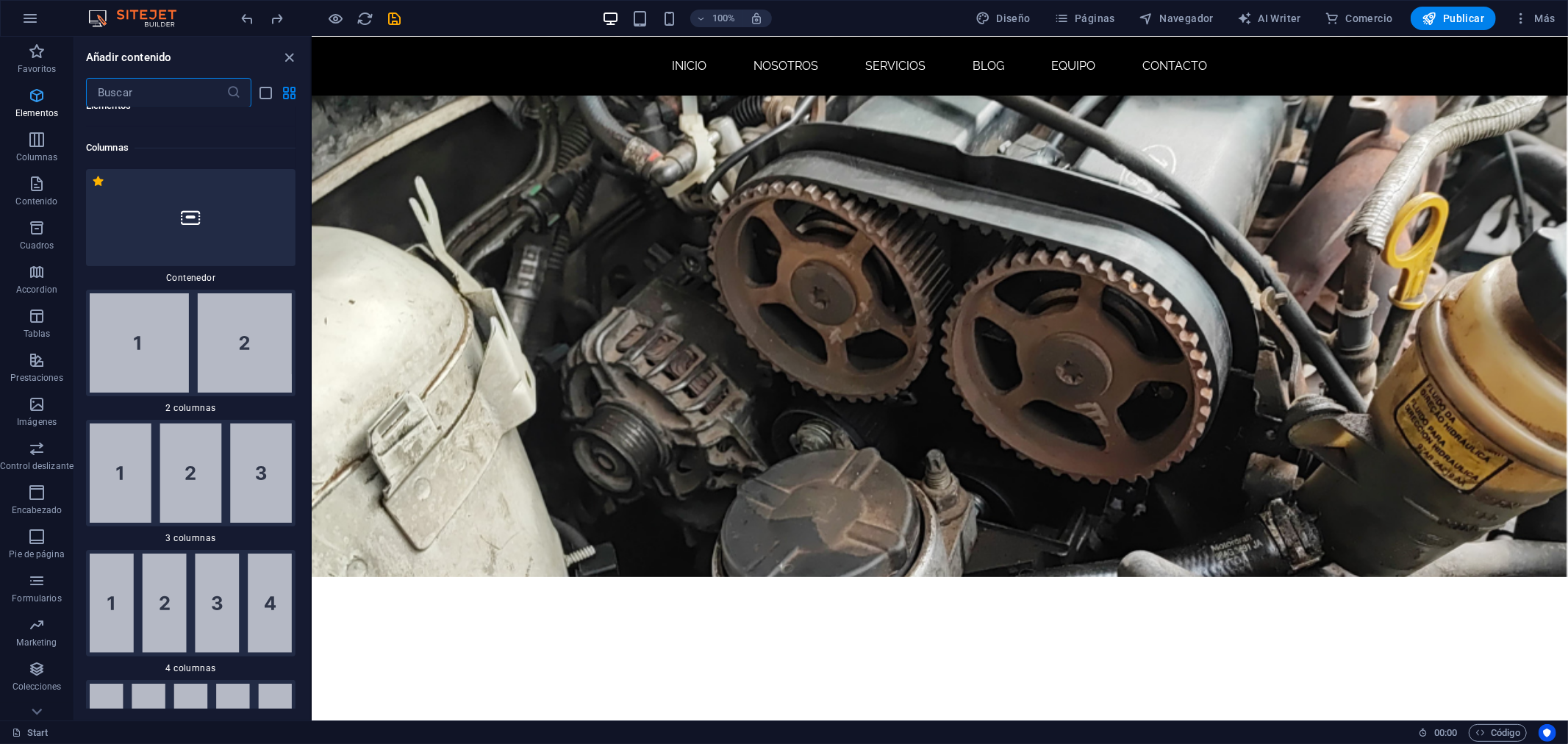
scroll to position [848, 0]
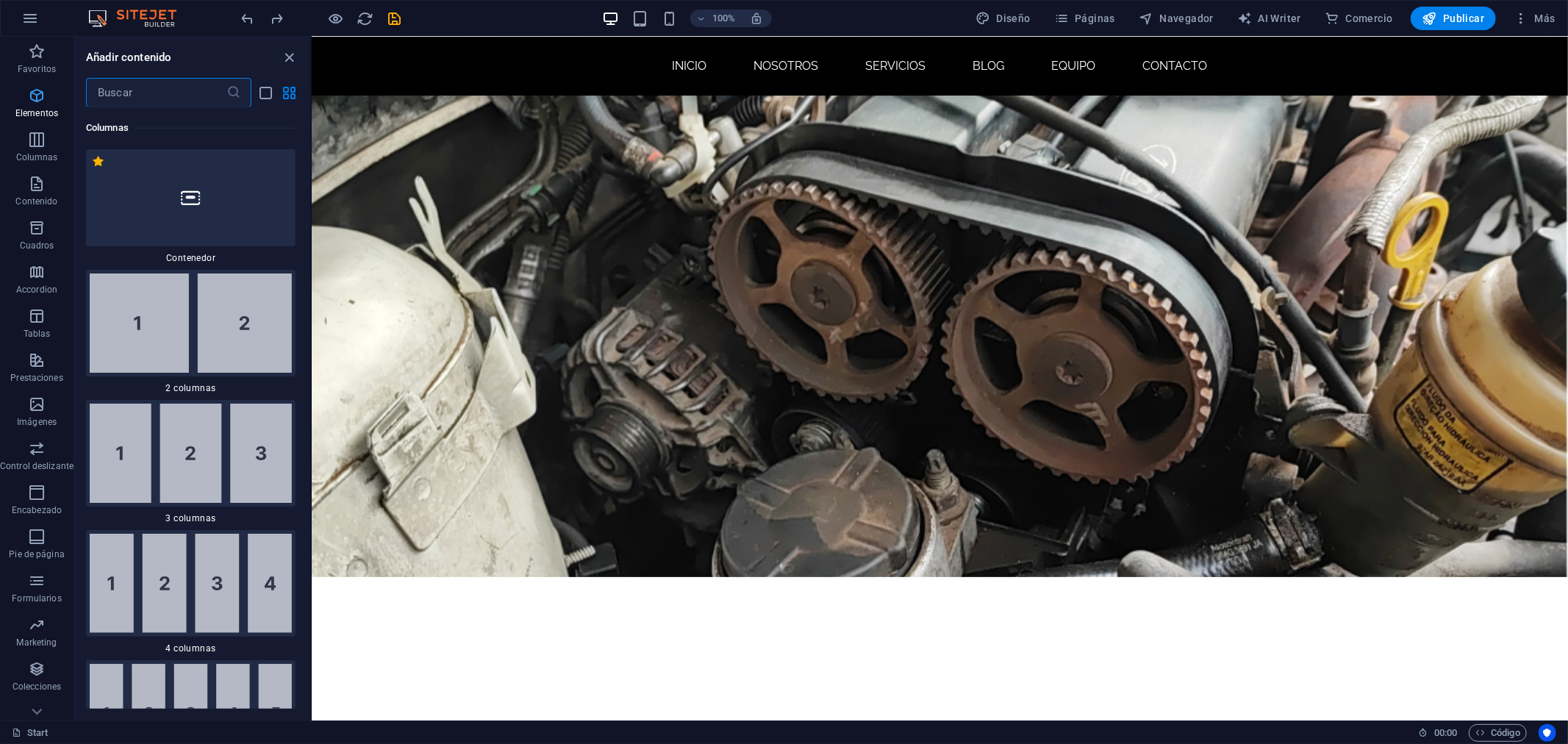
click at [23, 101] on span "Elementos" at bounding box center [37, 104] width 73 height 35
click at [40, 104] on icon "button" at bounding box center [37, 96] width 18 height 18
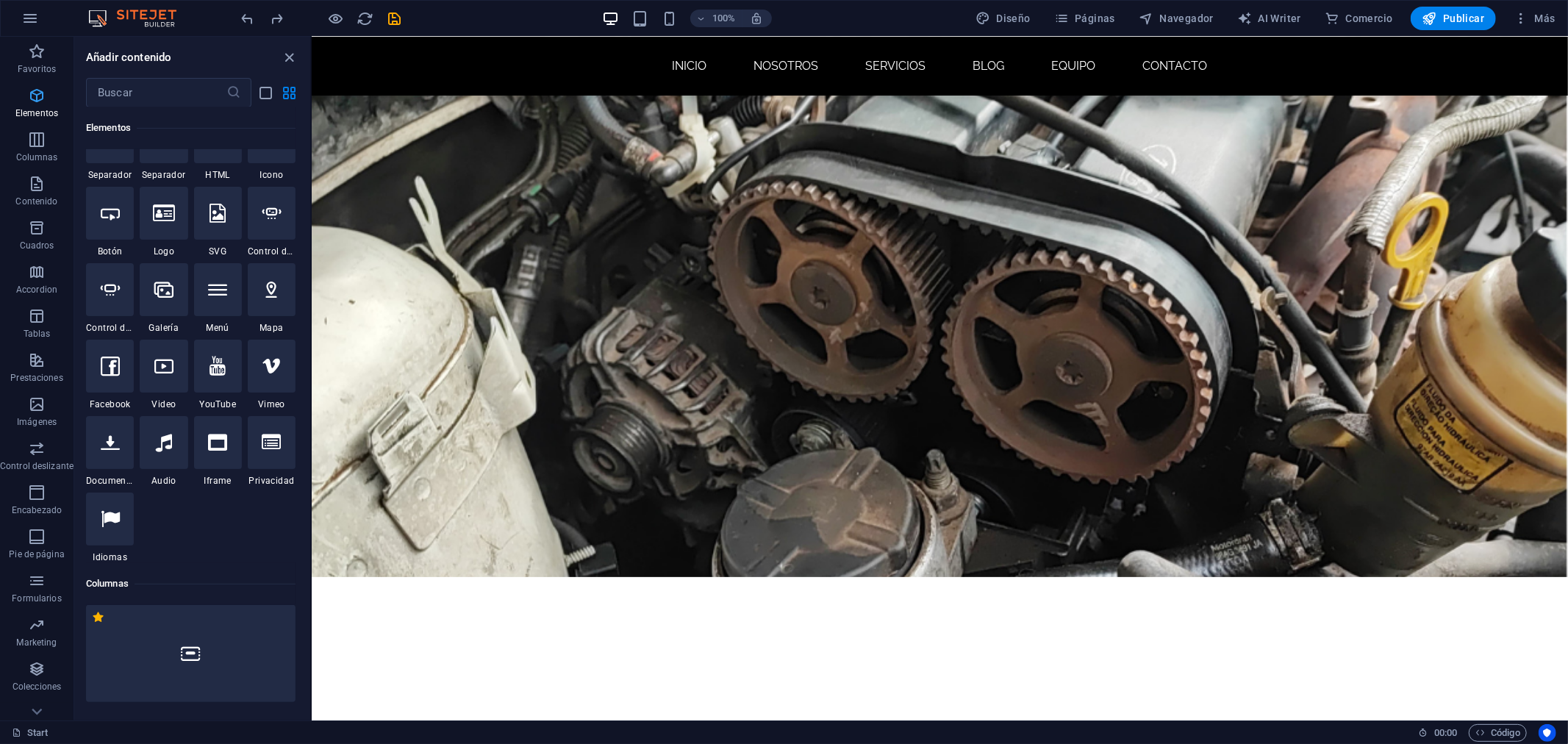
scroll to position [277, 0]
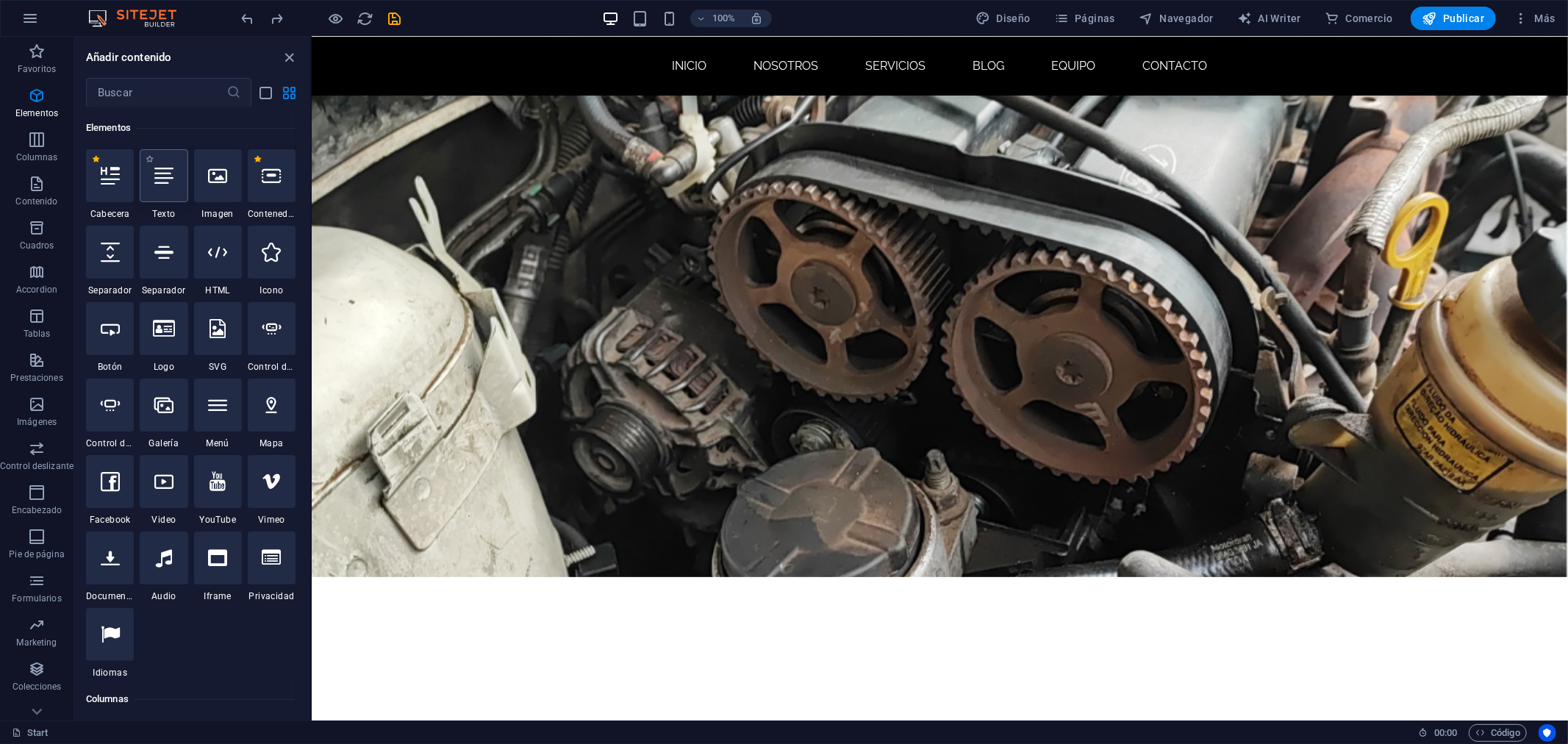
click at [164, 196] on div at bounding box center [163, 175] width 48 height 53
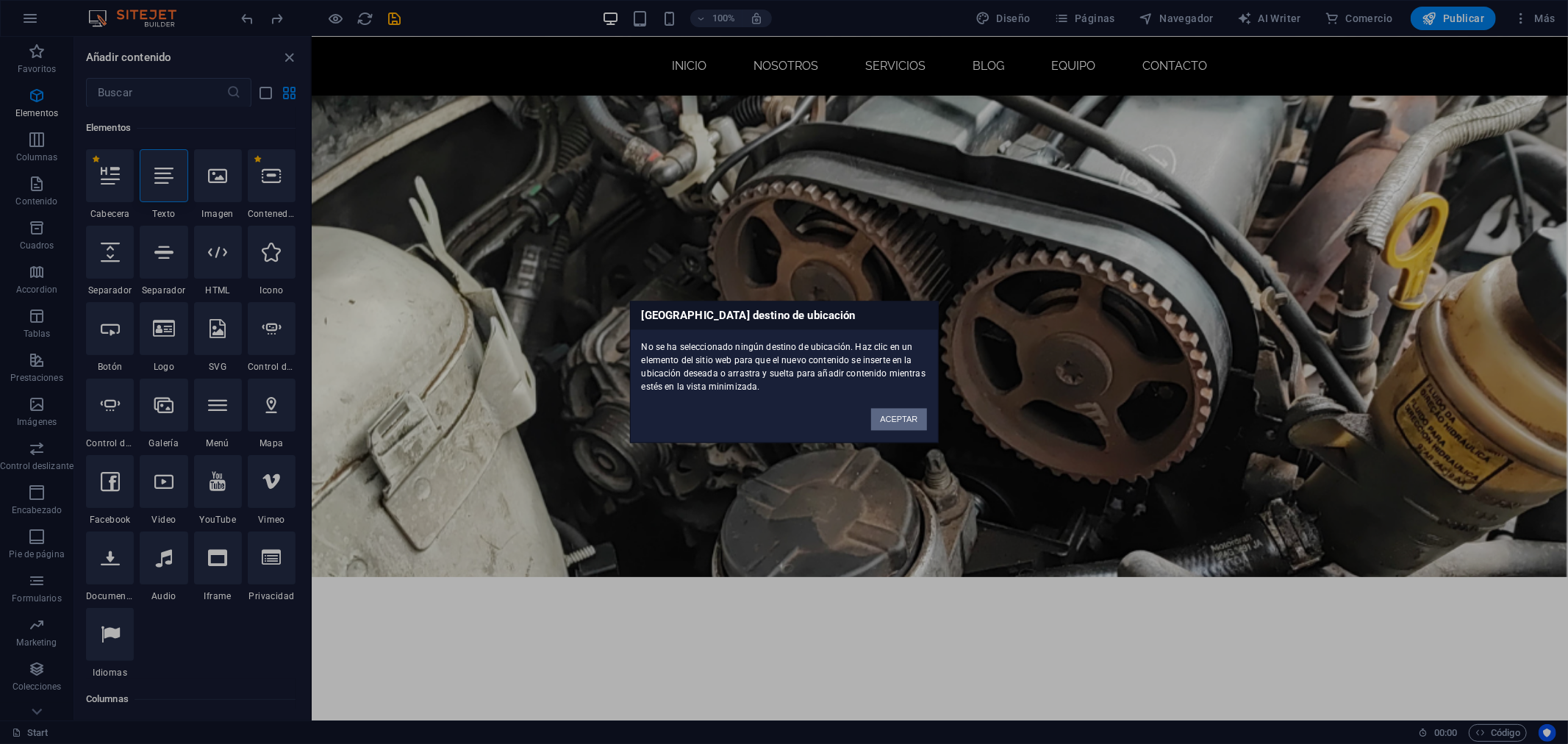
click at [916, 424] on button "ACEPTAR" at bounding box center [899, 419] width 55 height 22
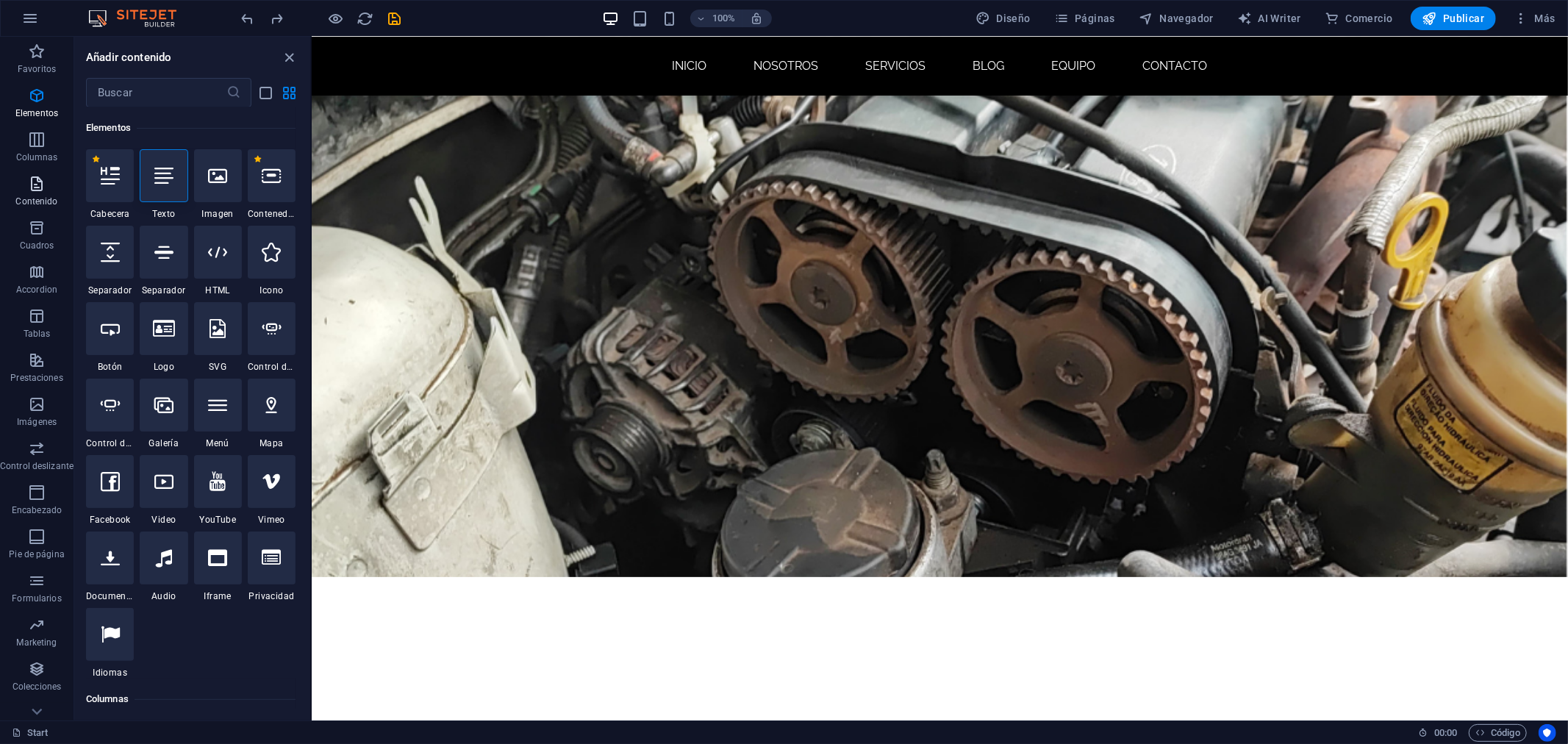
click at [35, 188] on icon "button" at bounding box center [37, 184] width 18 height 18
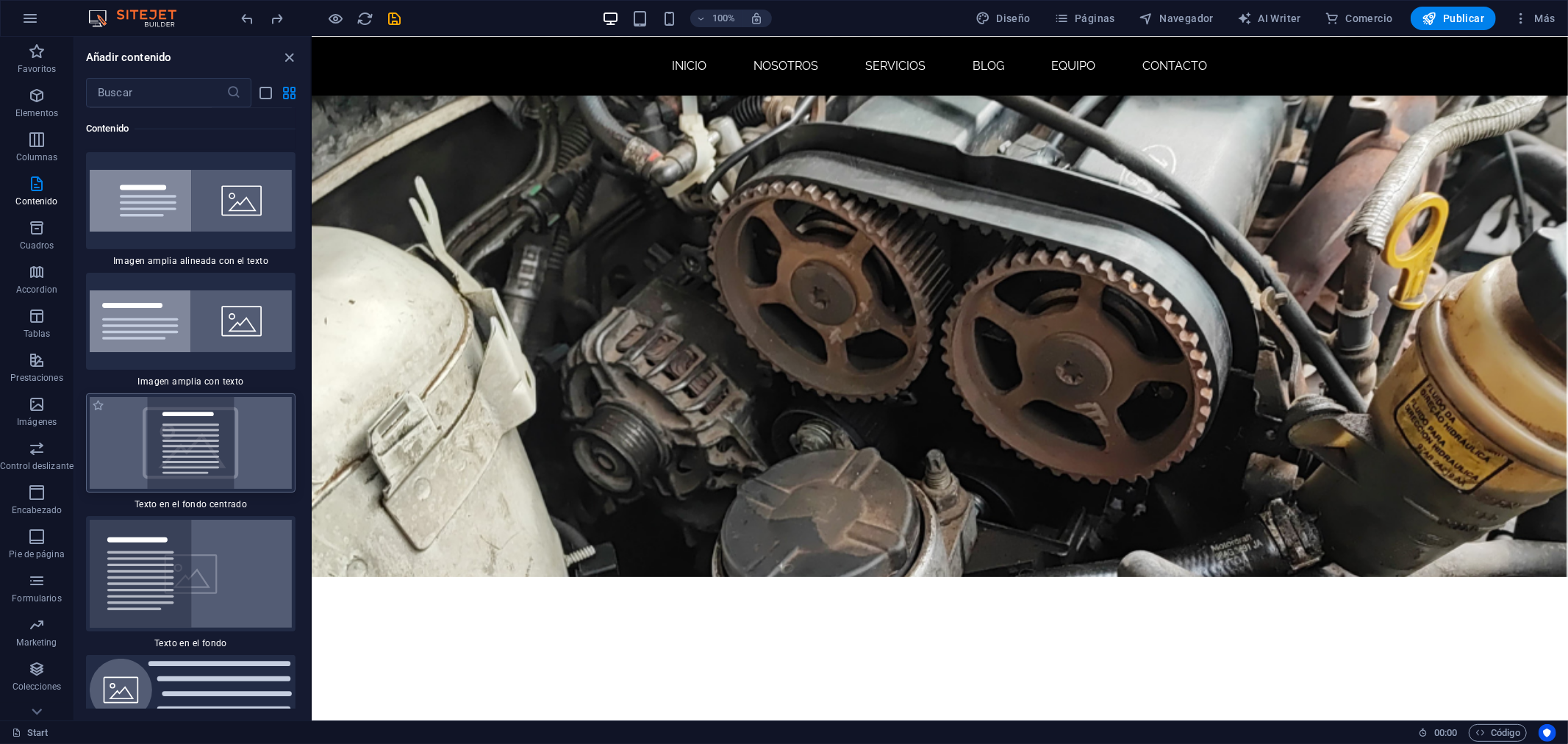
scroll to position [6088, 0]
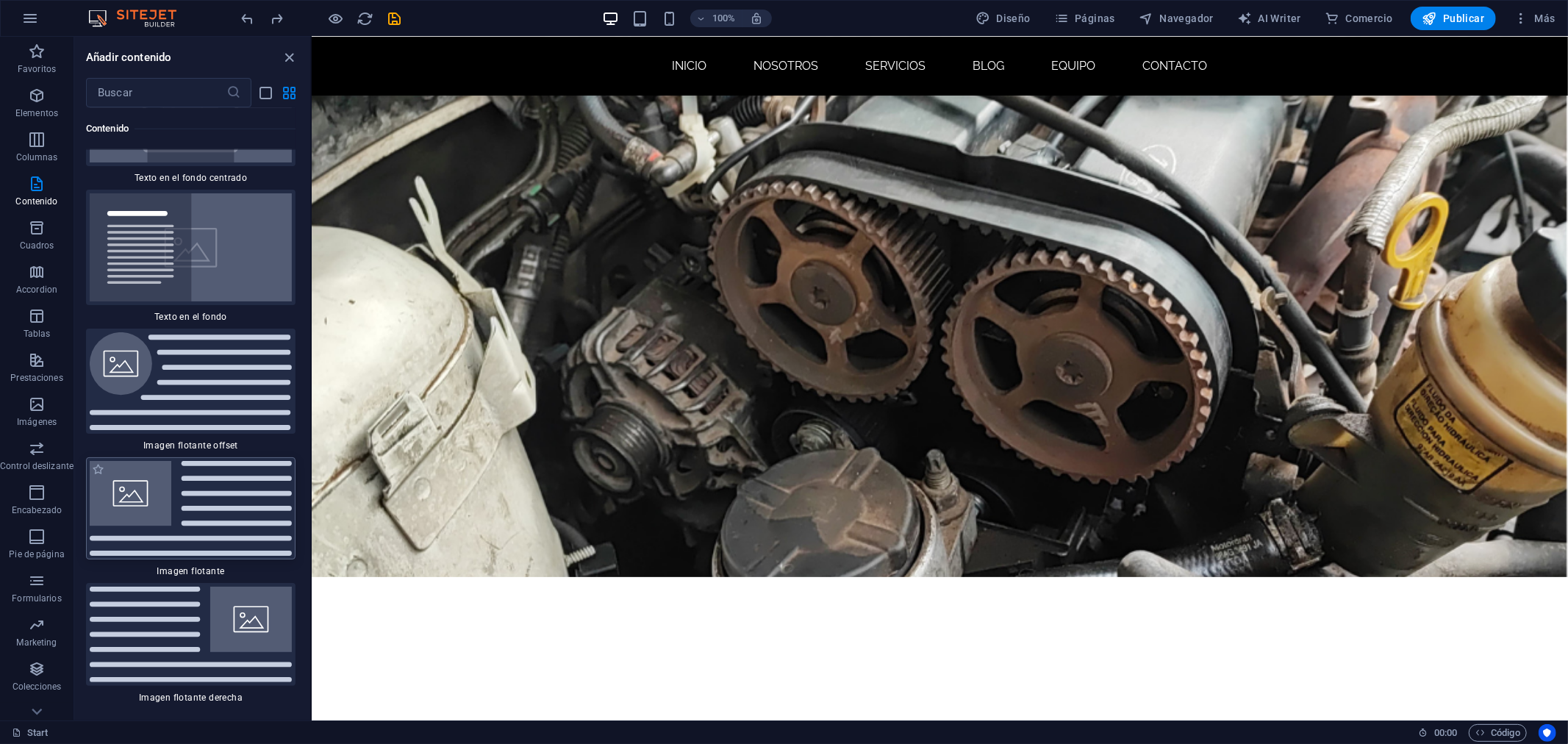
drag, startPoint x: 207, startPoint y: 444, endPoint x: 181, endPoint y: 444, distance: 26.0
click at [181, 461] on img at bounding box center [190, 508] width 202 height 96
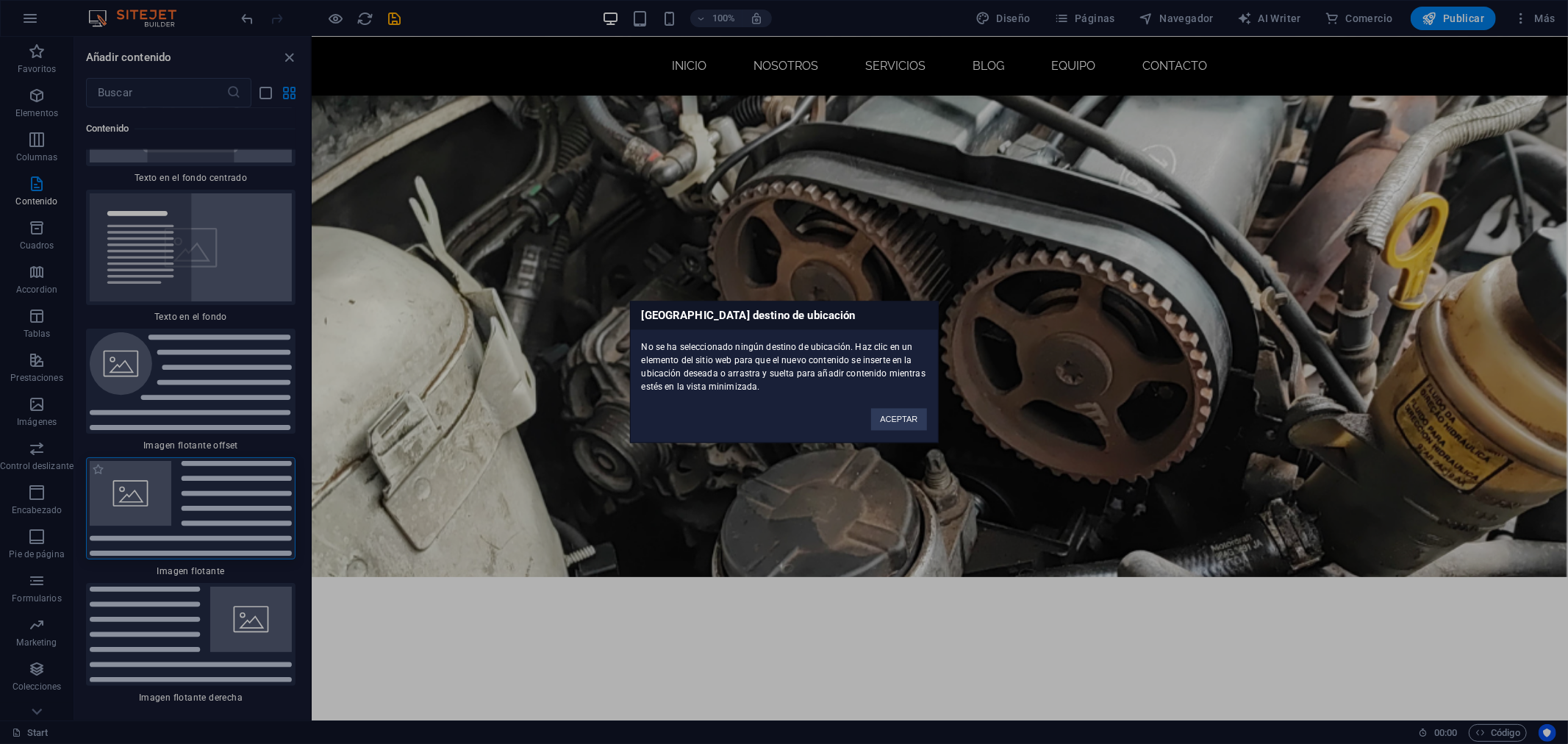
click at [181, 444] on div "Ningún destino de ubicación No se ha seleccionado ningún destino de ubicación. …" at bounding box center [784, 372] width 1568 height 744
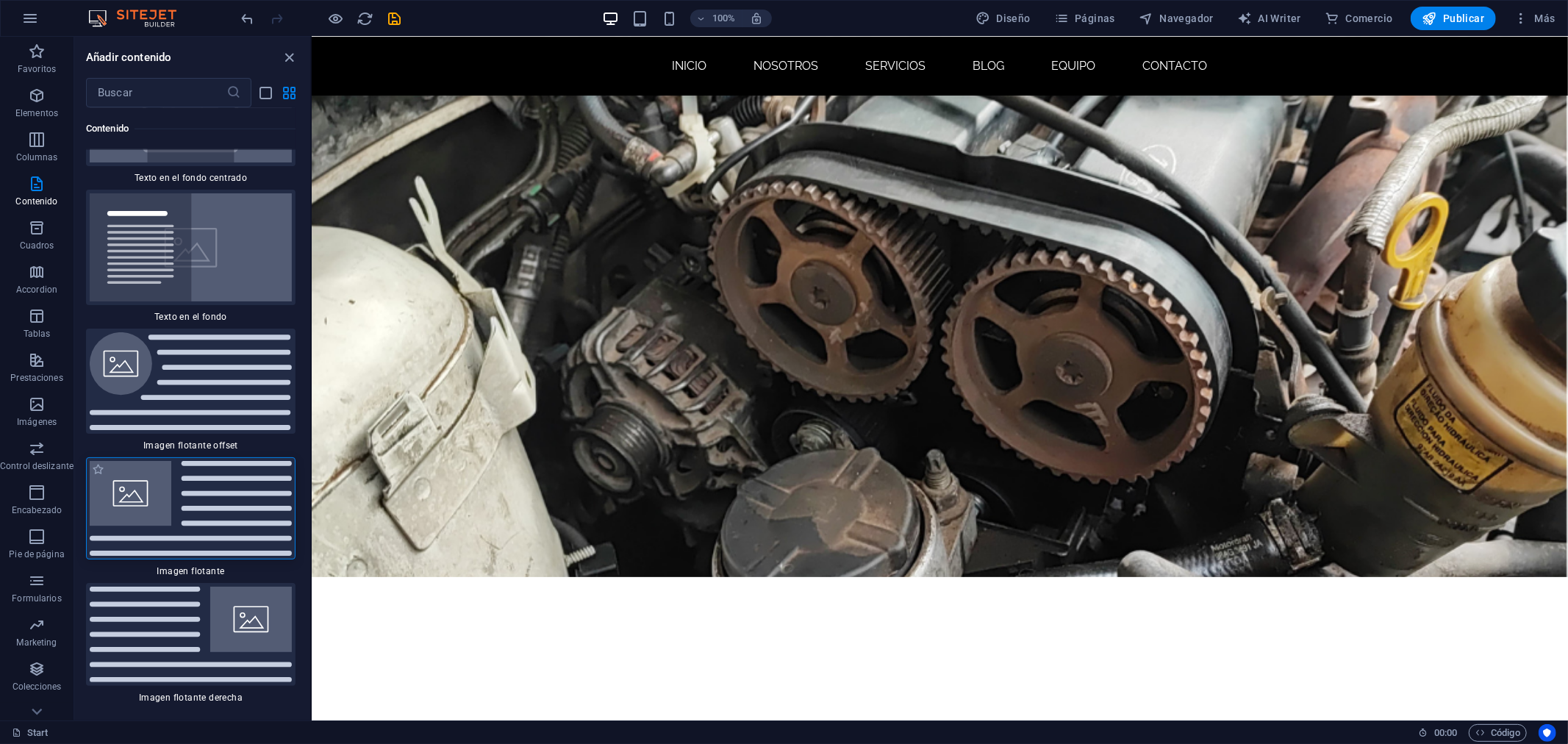
scroll to position [6333, 0]
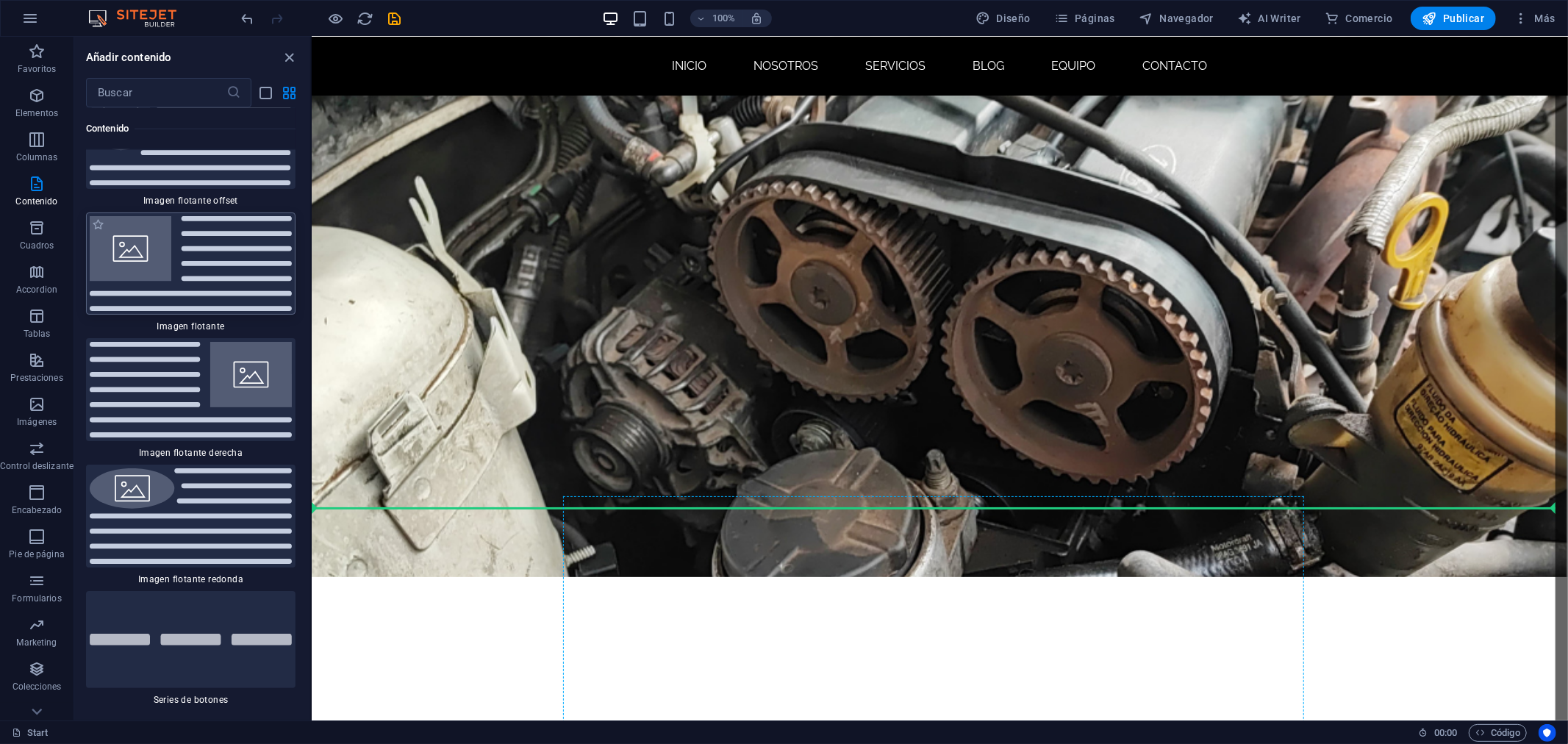
drag, startPoint x: 521, startPoint y: 295, endPoint x: 748, endPoint y: 612, distance: 389.9
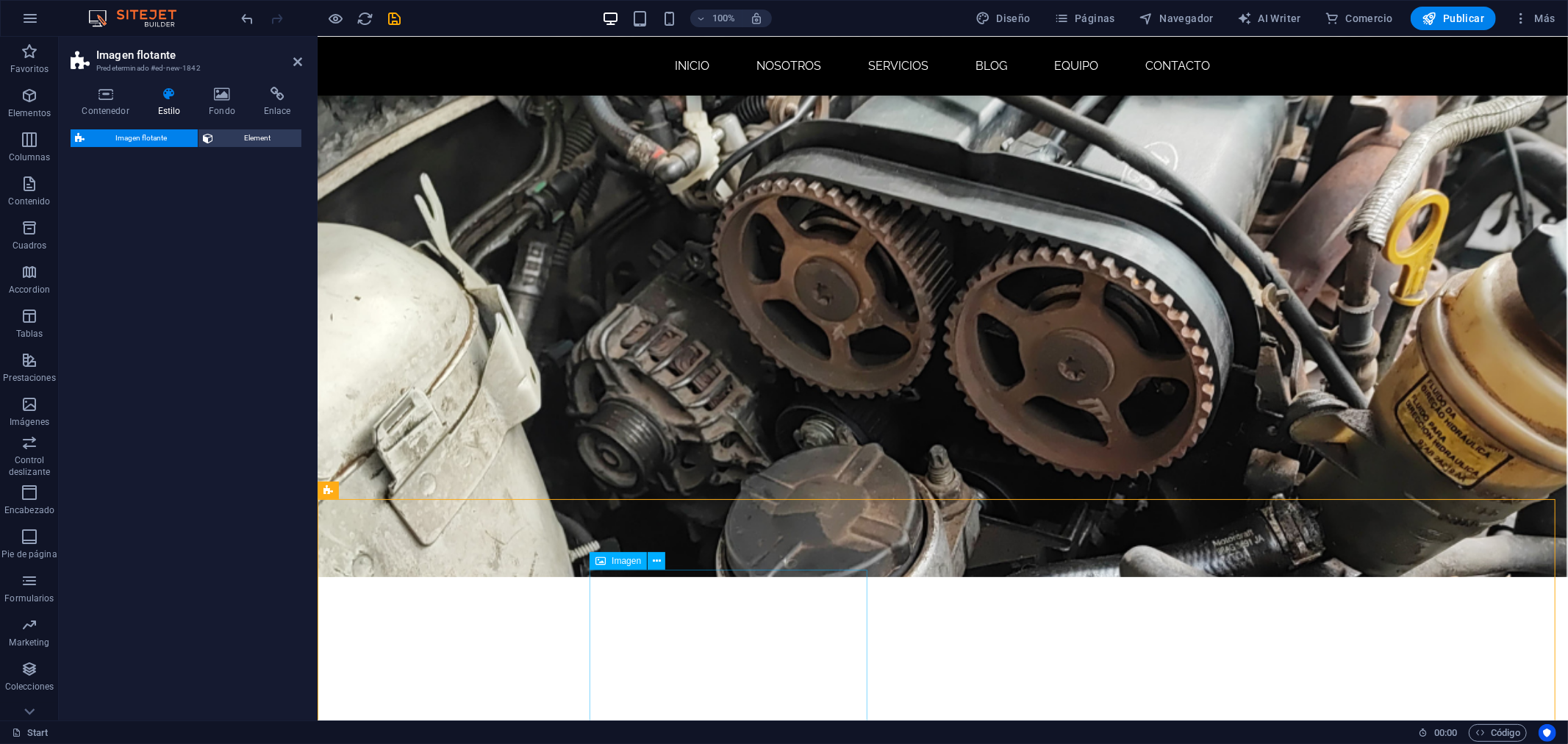
scroll to position [388, 0]
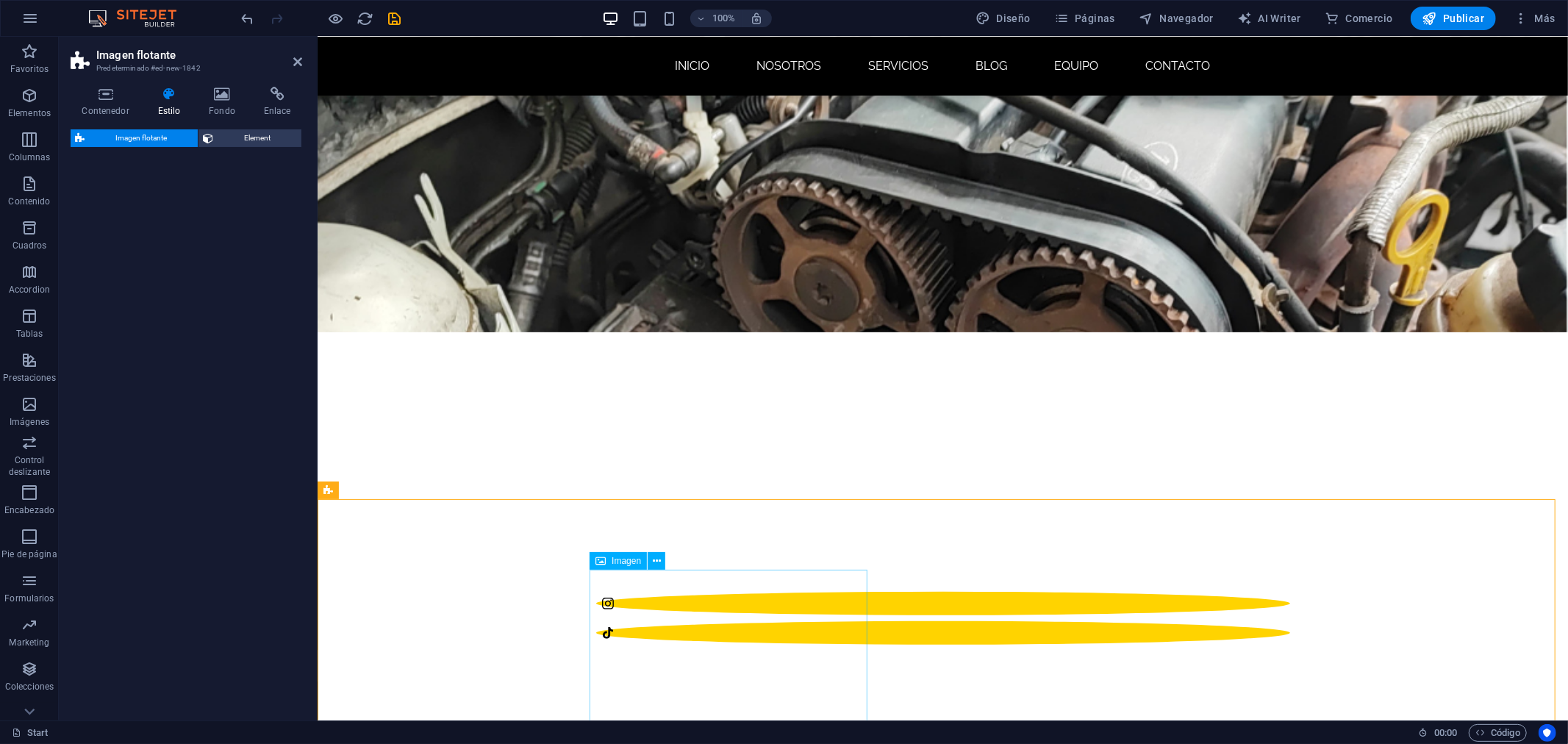
select select "%"
select select "rem"
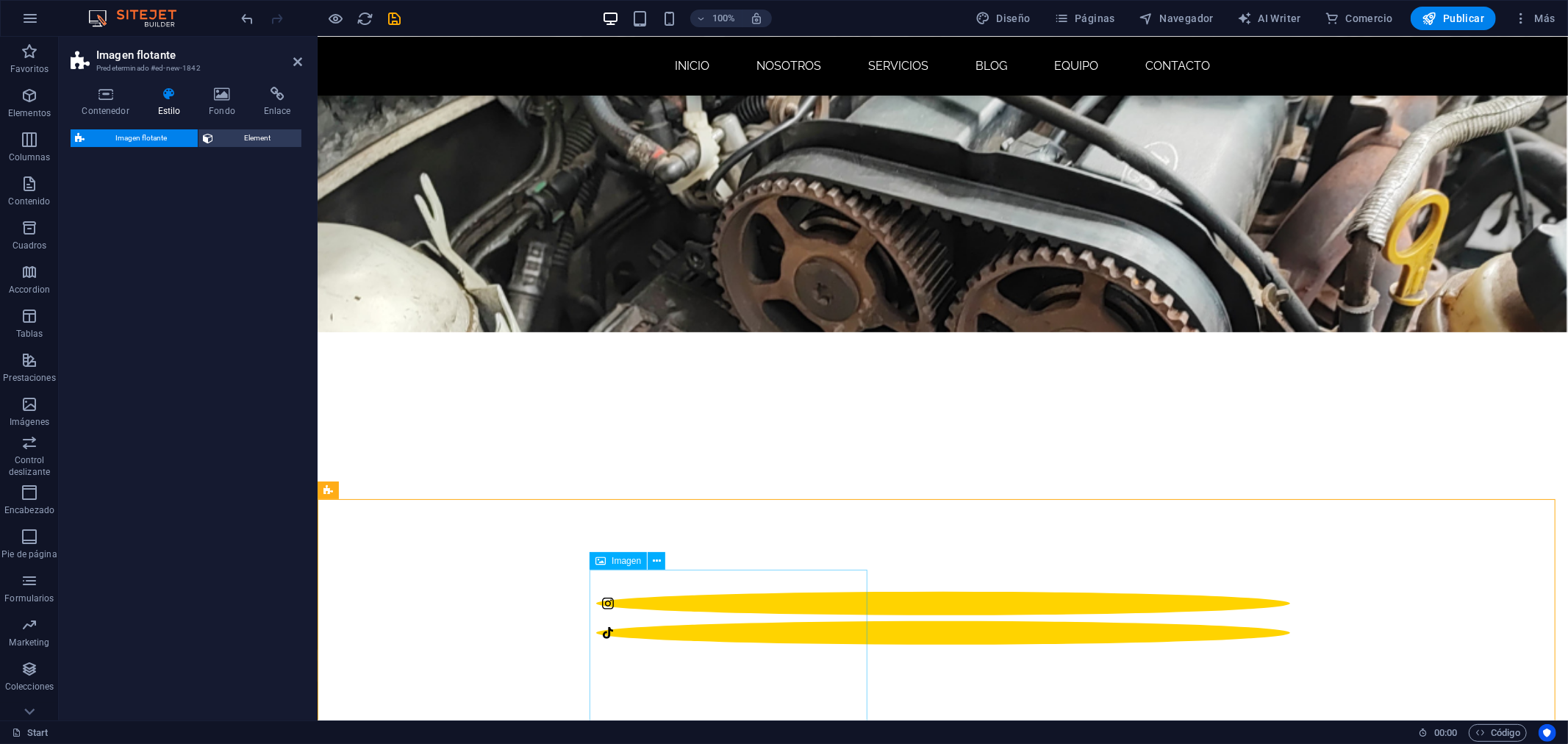
select select "preset-float-container-v3-default"
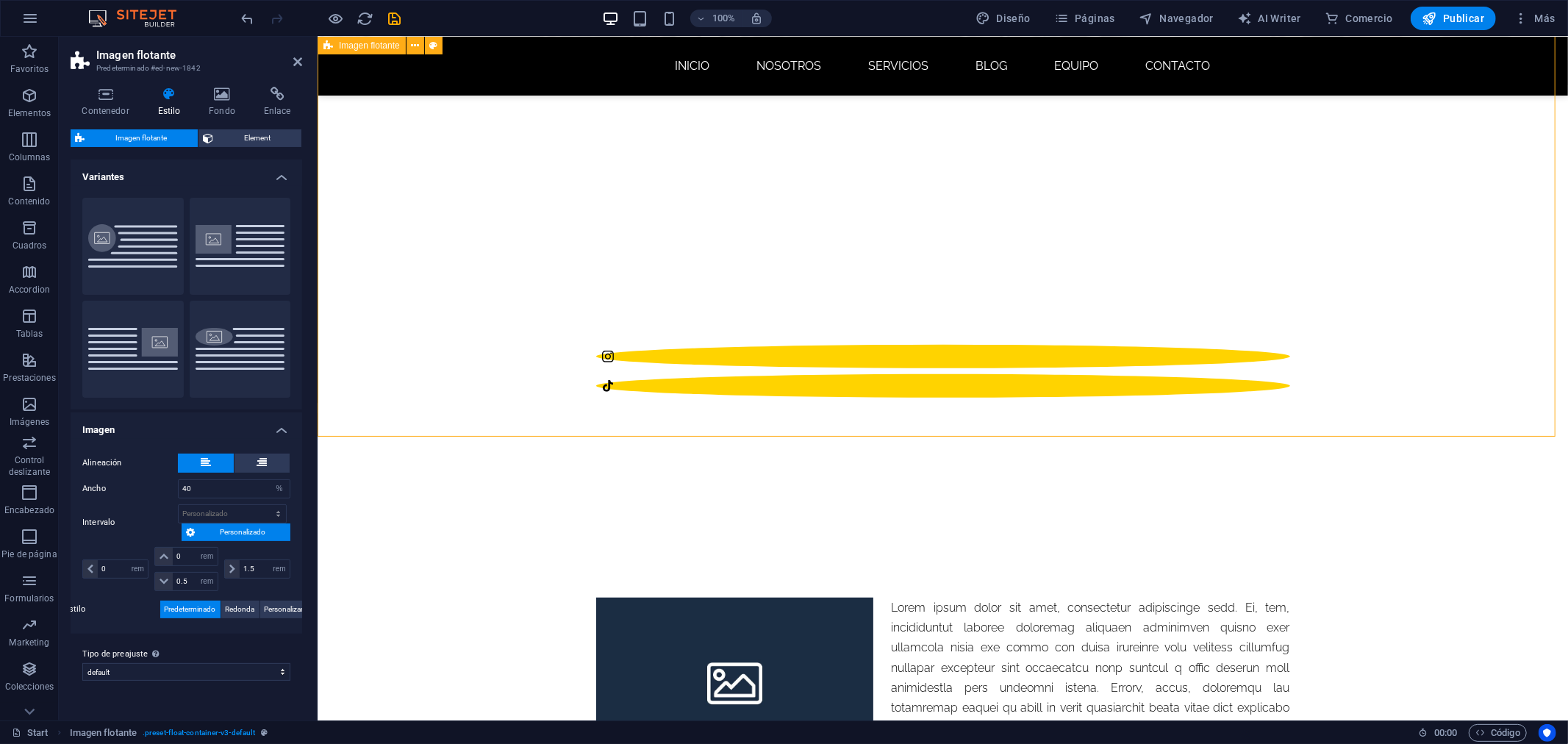
scroll to position [552, 0]
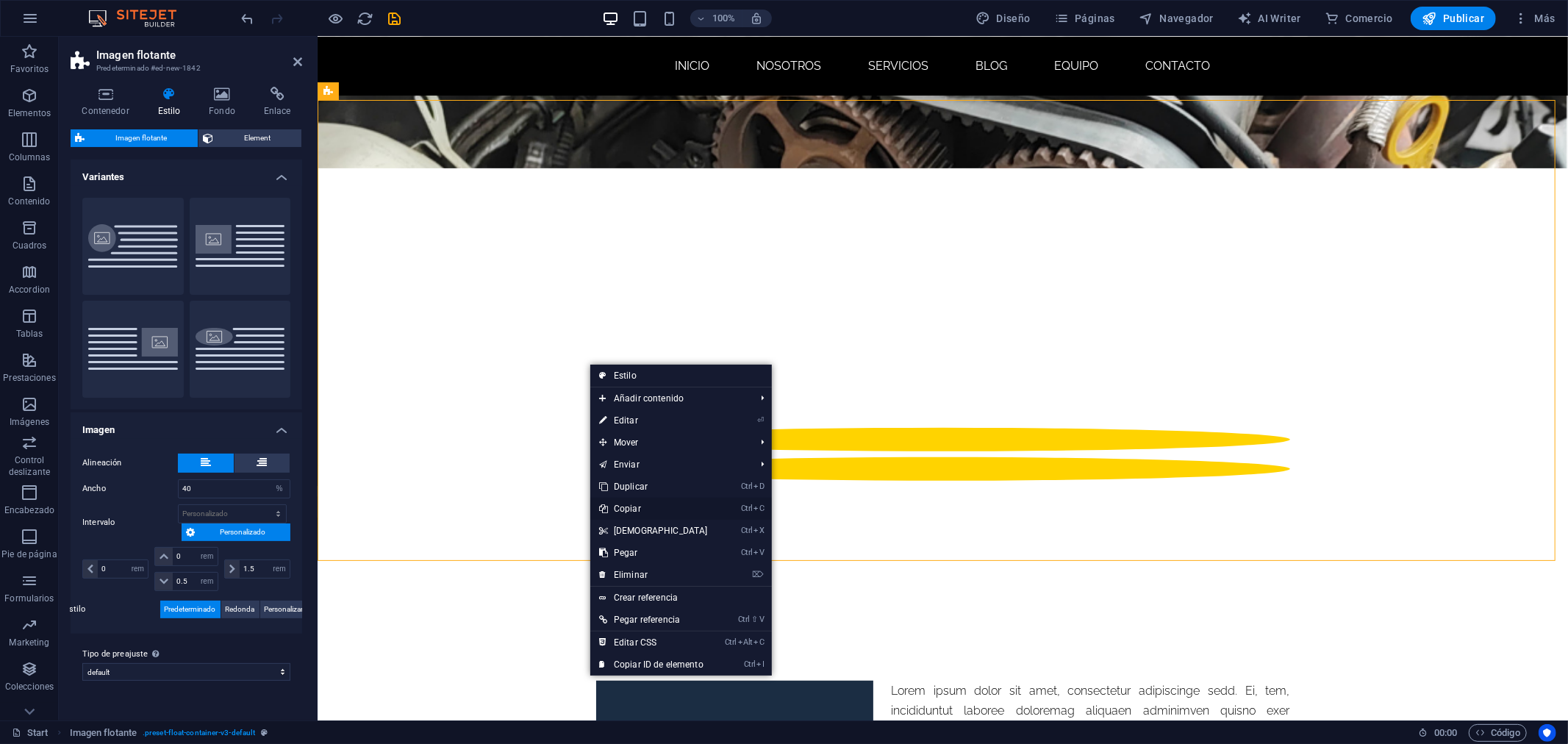
click at [652, 507] on link "Ctrl C Copiar" at bounding box center [654, 508] width 127 height 22
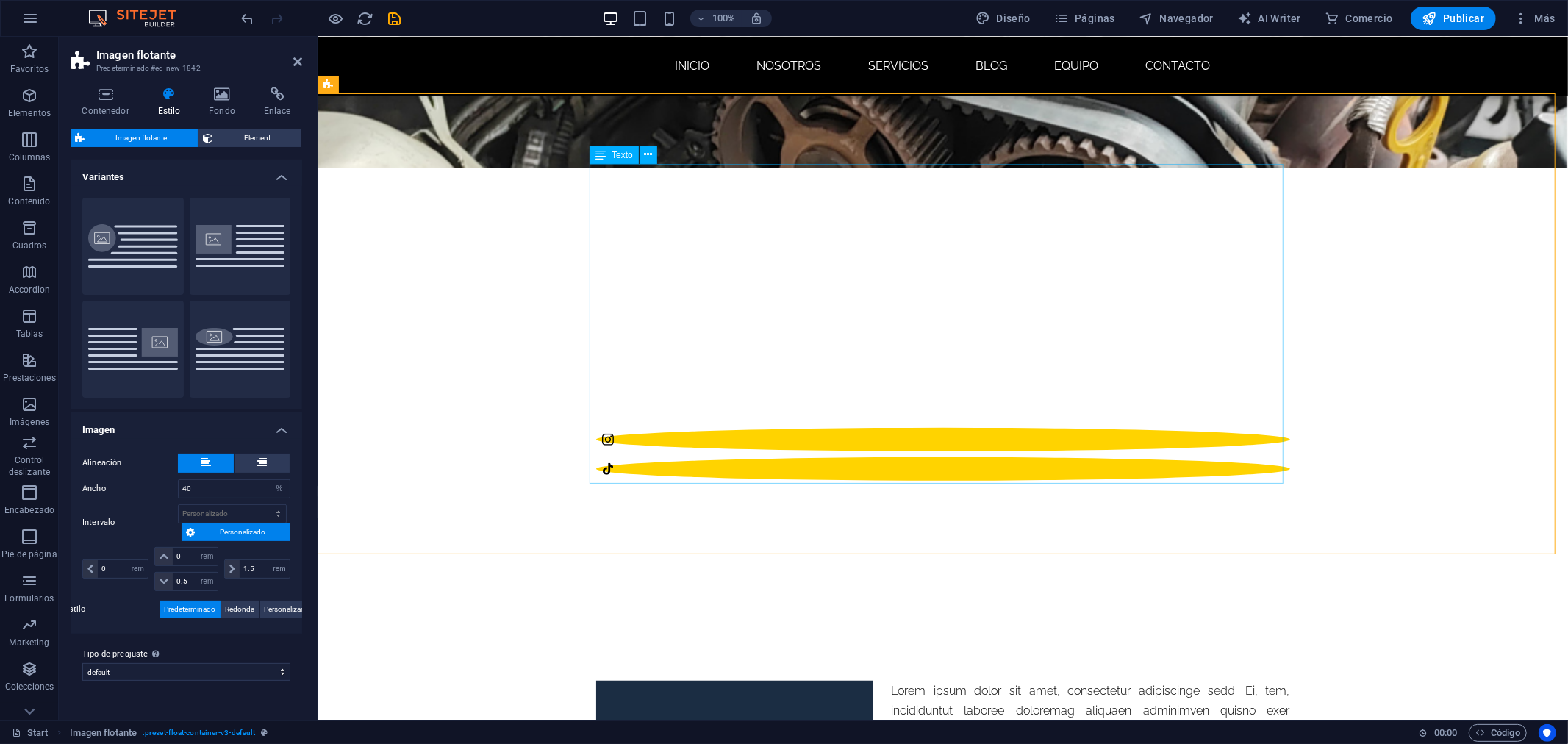
scroll to position [797, 0]
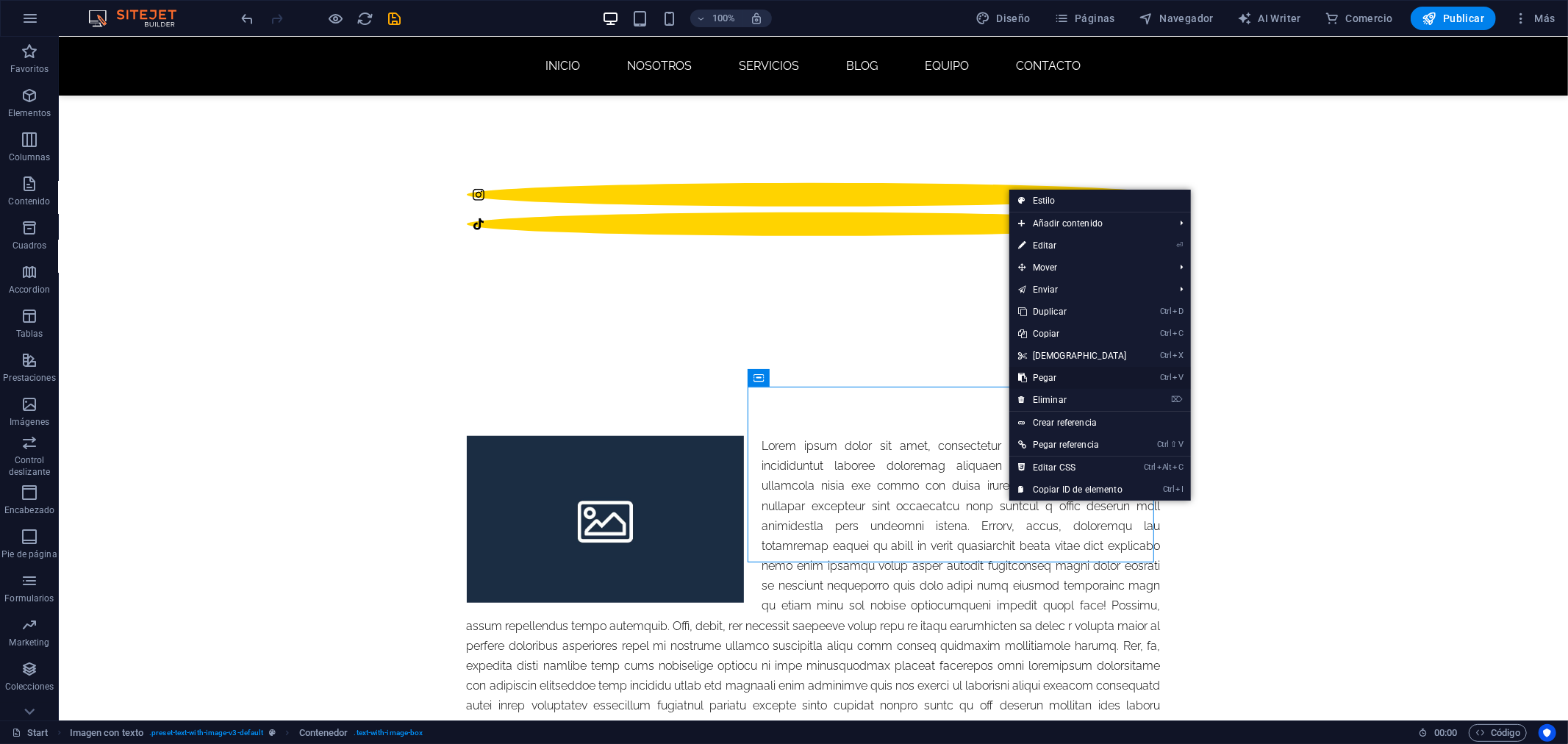
click at [1044, 377] on link "Ctrl V Pegar" at bounding box center [1072, 378] width 127 height 22
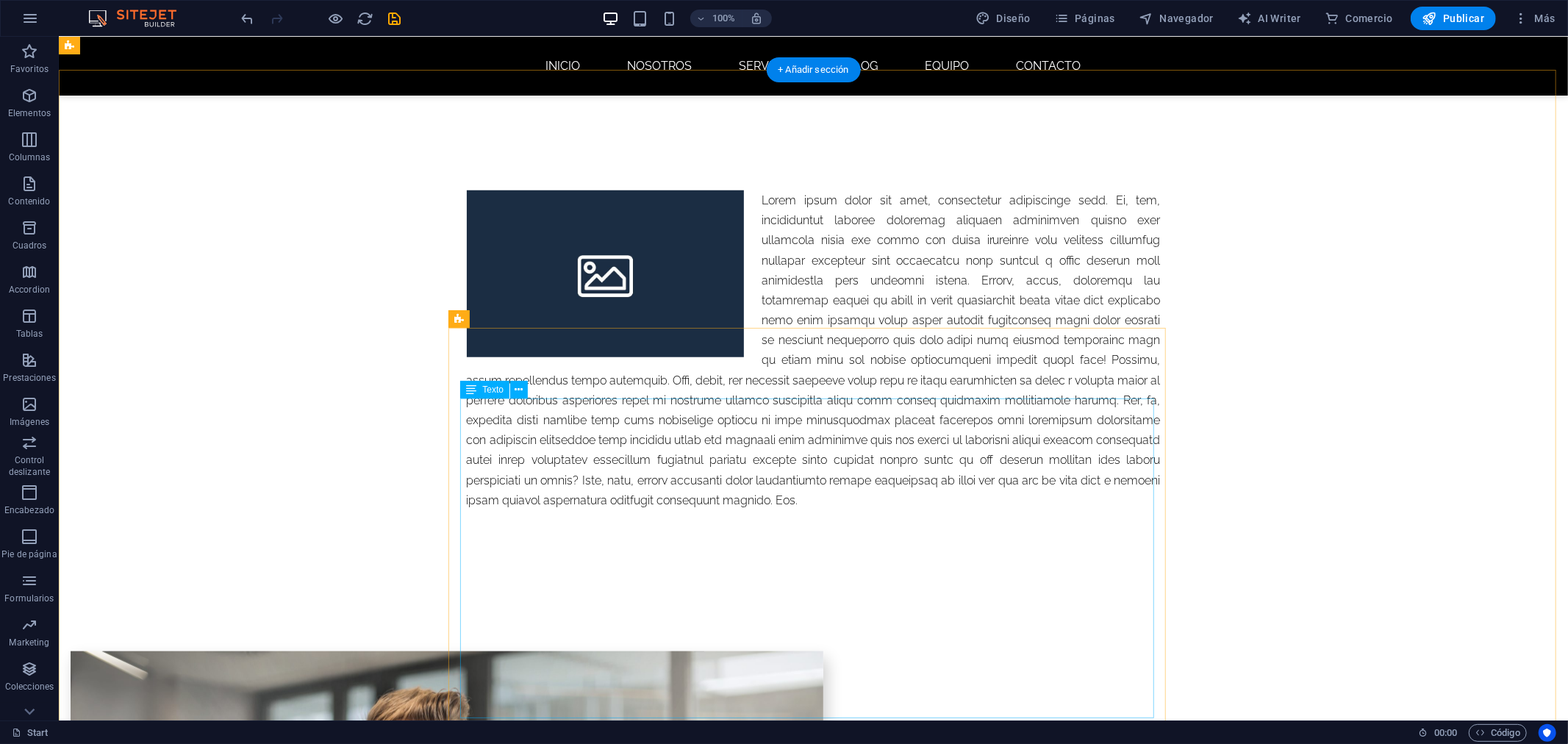
scroll to position [1041, 0]
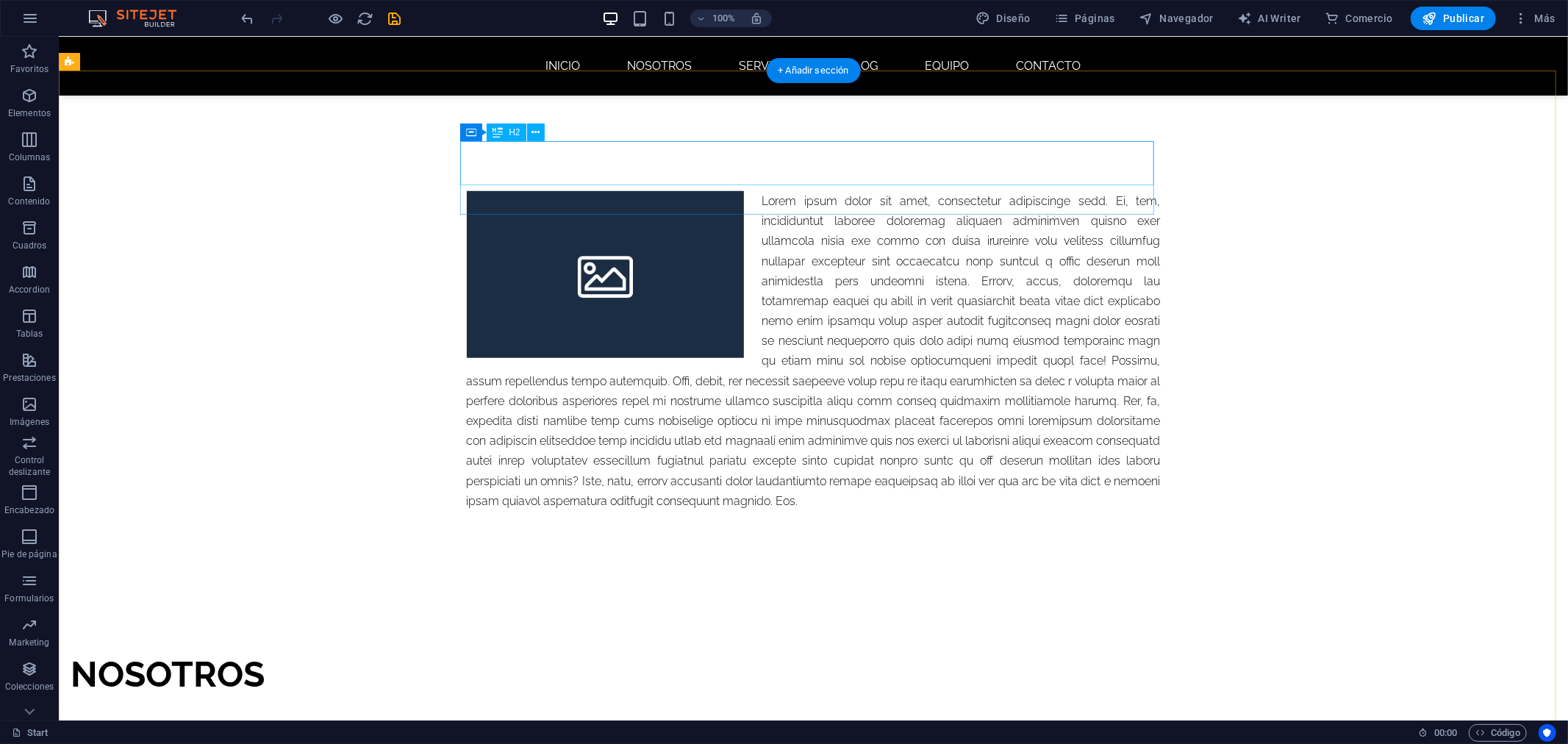
click at [691, 651] on div "NOSOTROS" at bounding box center [417, 673] width 694 height 44
click at [686, 651] on div "NOSOTROS" at bounding box center [417, 673] width 694 height 44
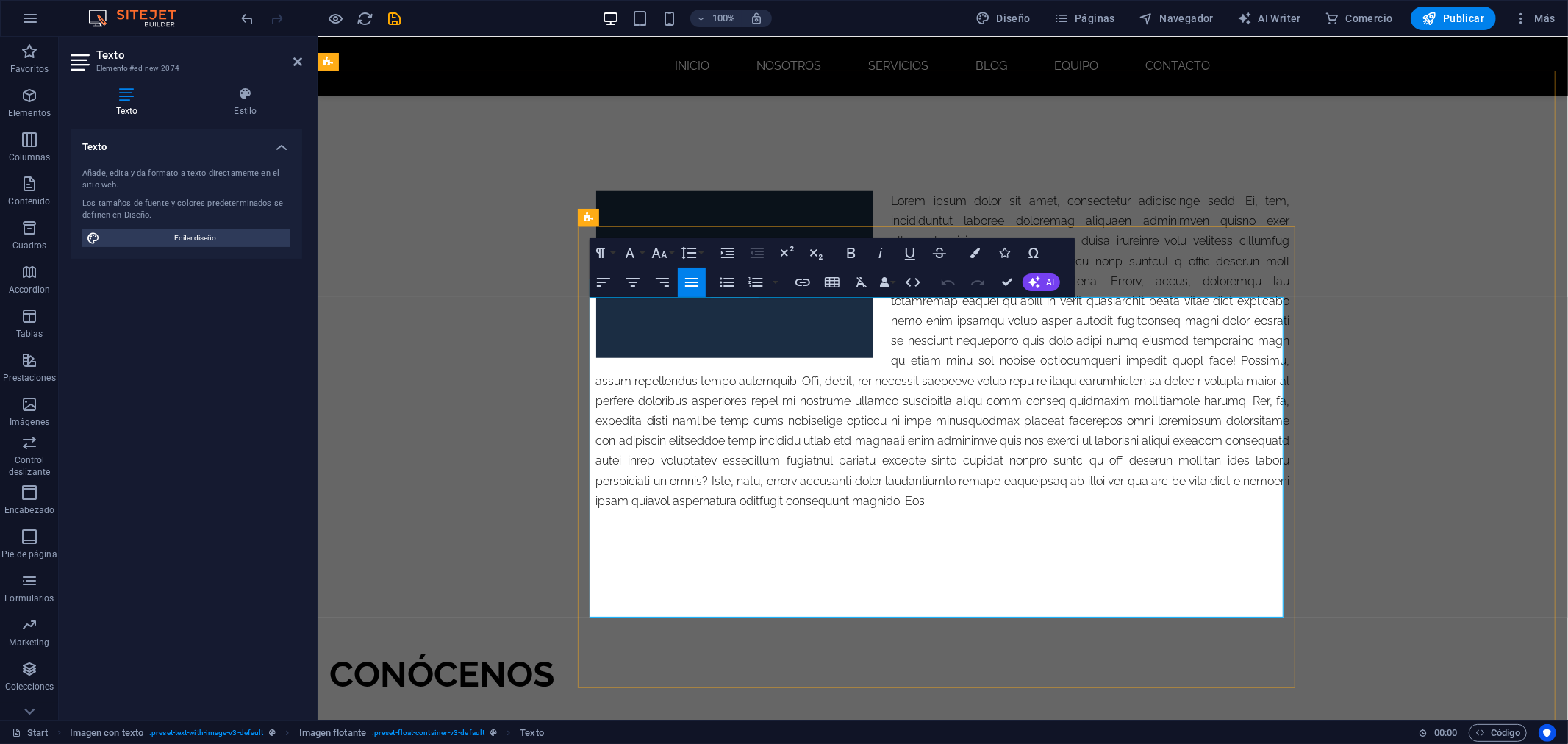
drag, startPoint x: 885, startPoint y: 305, endPoint x: 975, endPoint y: 613, distance: 320.9
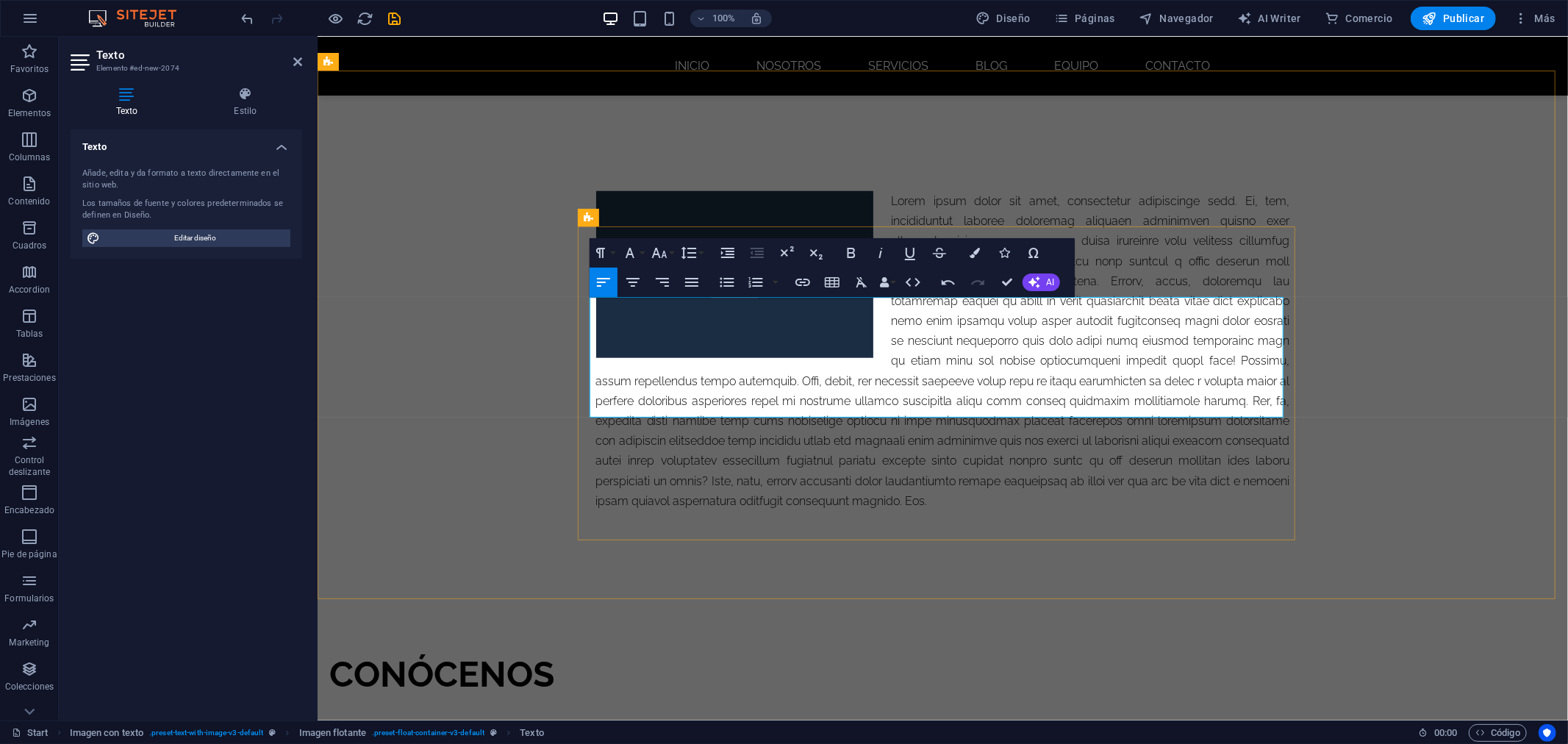
drag, startPoint x: 1049, startPoint y: 335, endPoint x: 1004, endPoint y: 338, distance: 45.1
drag, startPoint x: 1046, startPoint y: 331, endPoint x: 1016, endPoint y: 331, distance: 30.0
drag, startPoint x: 1217, startPoint y: 366, endPoint x: 1191, endPoint y: 368, distance: 26.1
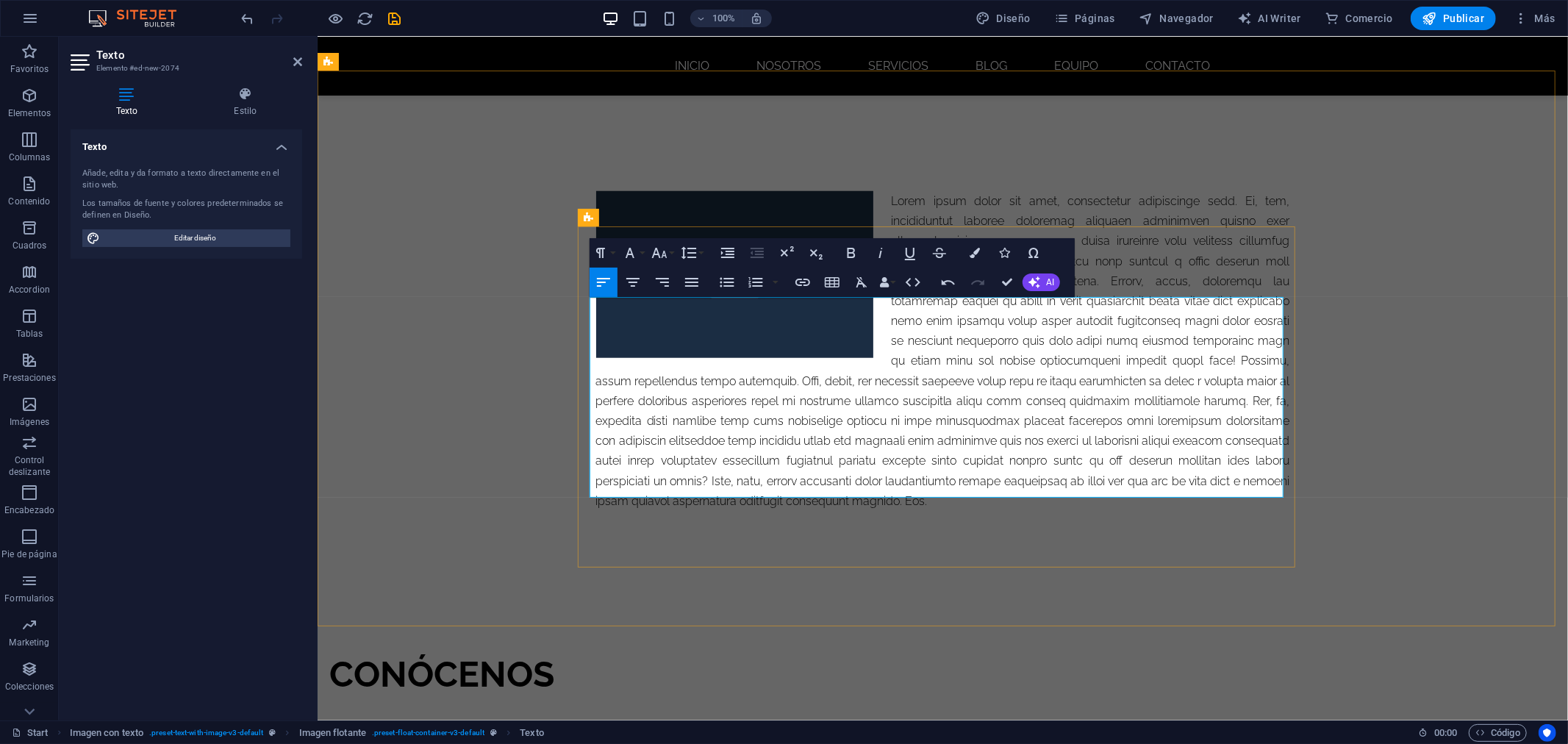
drag, startPoint x: 1046, startPoint y: 438, endPoint x: 970, endPoint y: 440, distance: 76.0
drag, startPoint x: 1038, startPoint y: 413, endPoint x: 973, endPoint y: 423, distance: 65.8
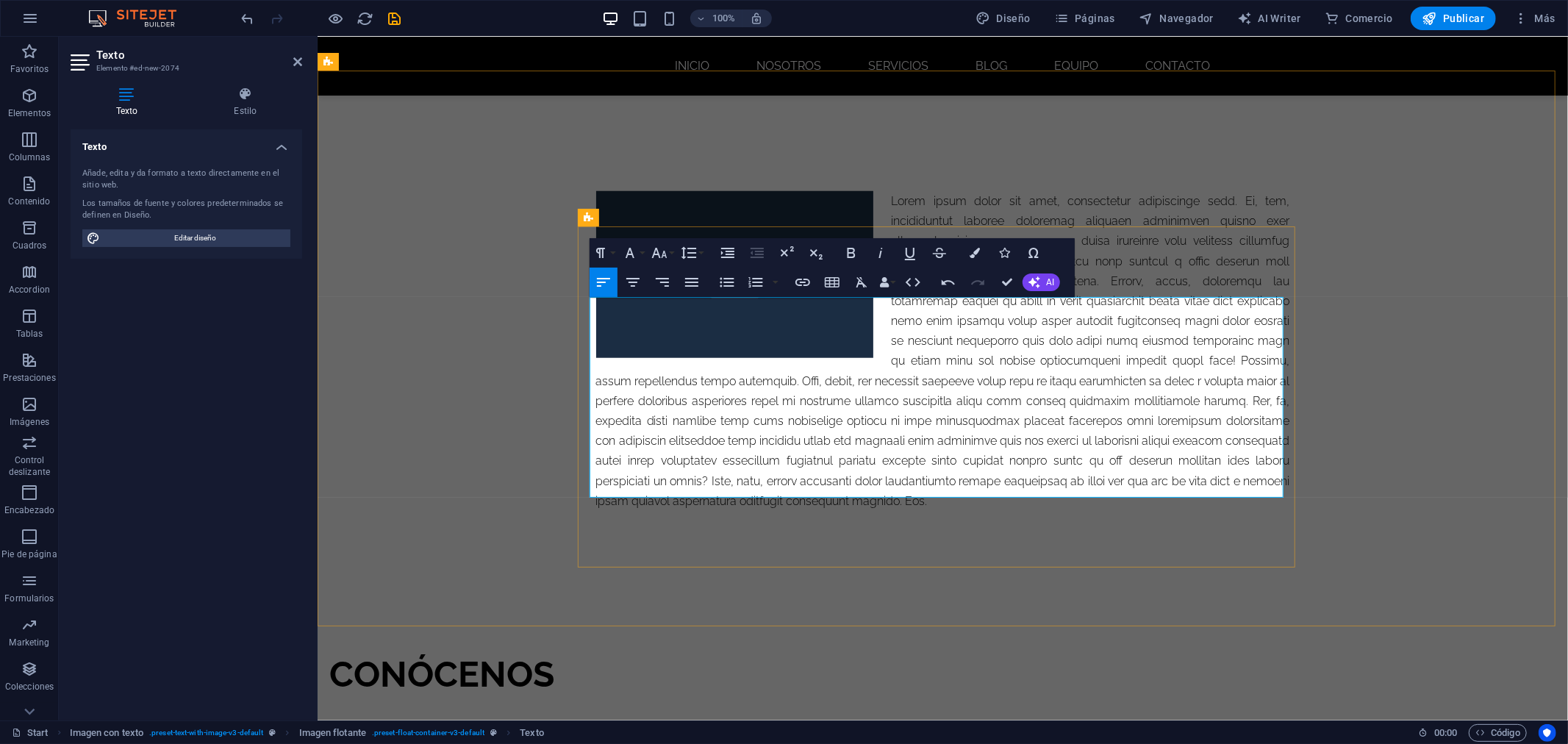
drag, startPoint x: 982, startPoint y: 362, endPoint x: 998, endPoint y: 412, distance: 52.5
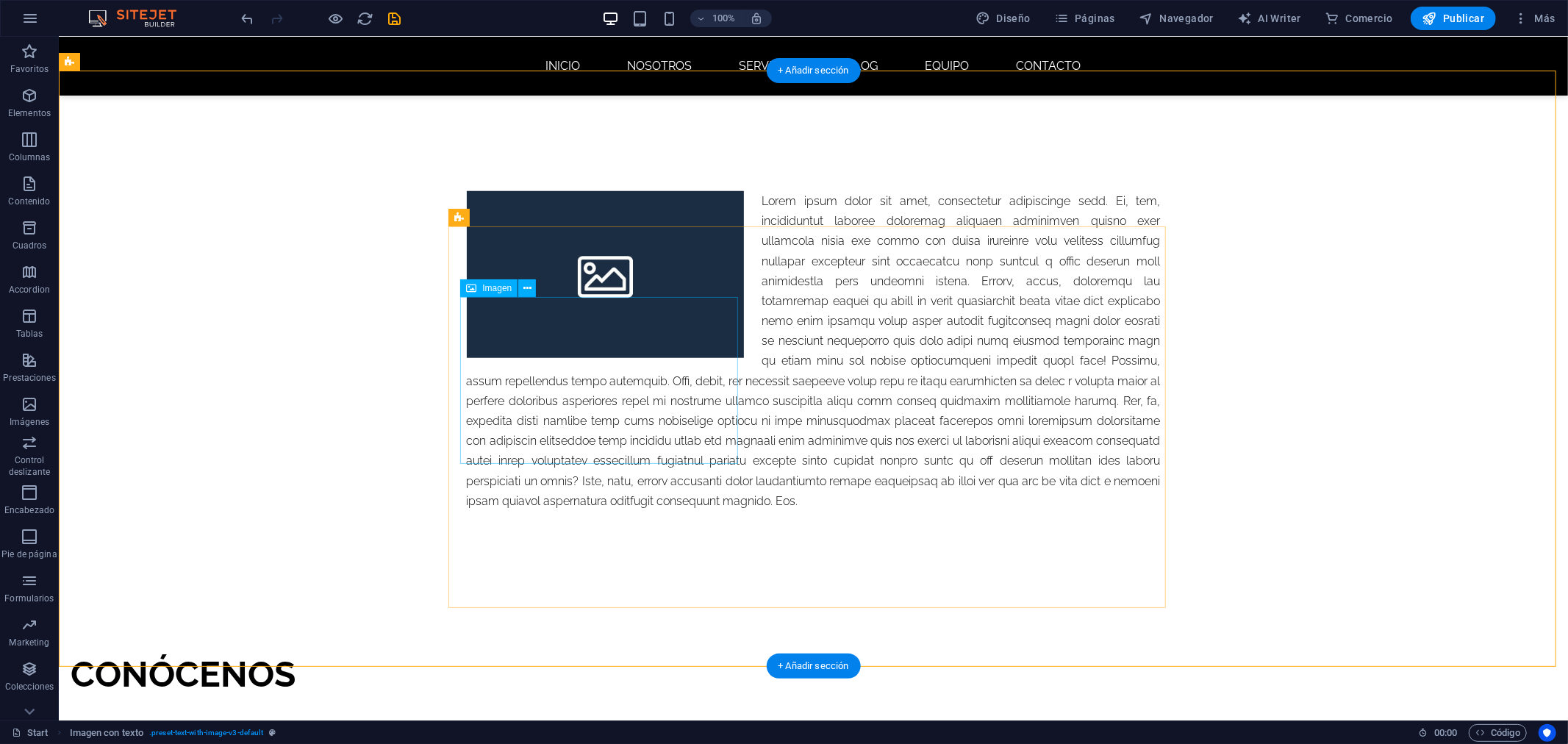
click at [475, 288] on icon at bounding box center [471, 288] width 11 height 18
click at [528, 279] on button at bounding box center [527, 288] width 18 height 18
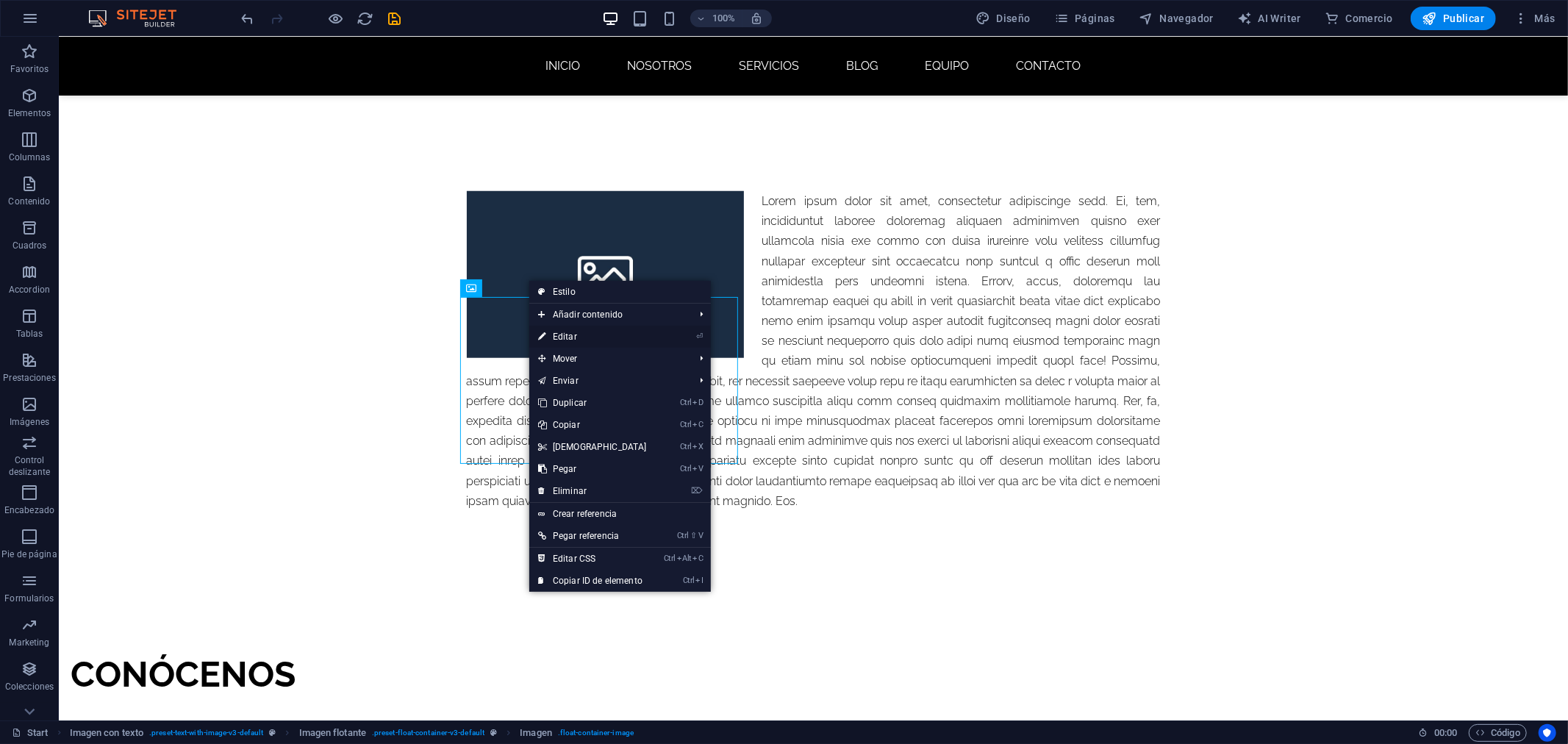
click at [581, 341] on link "⏎ Editar" at bounding box center [592, 336] width 127 height 22
select select "%"
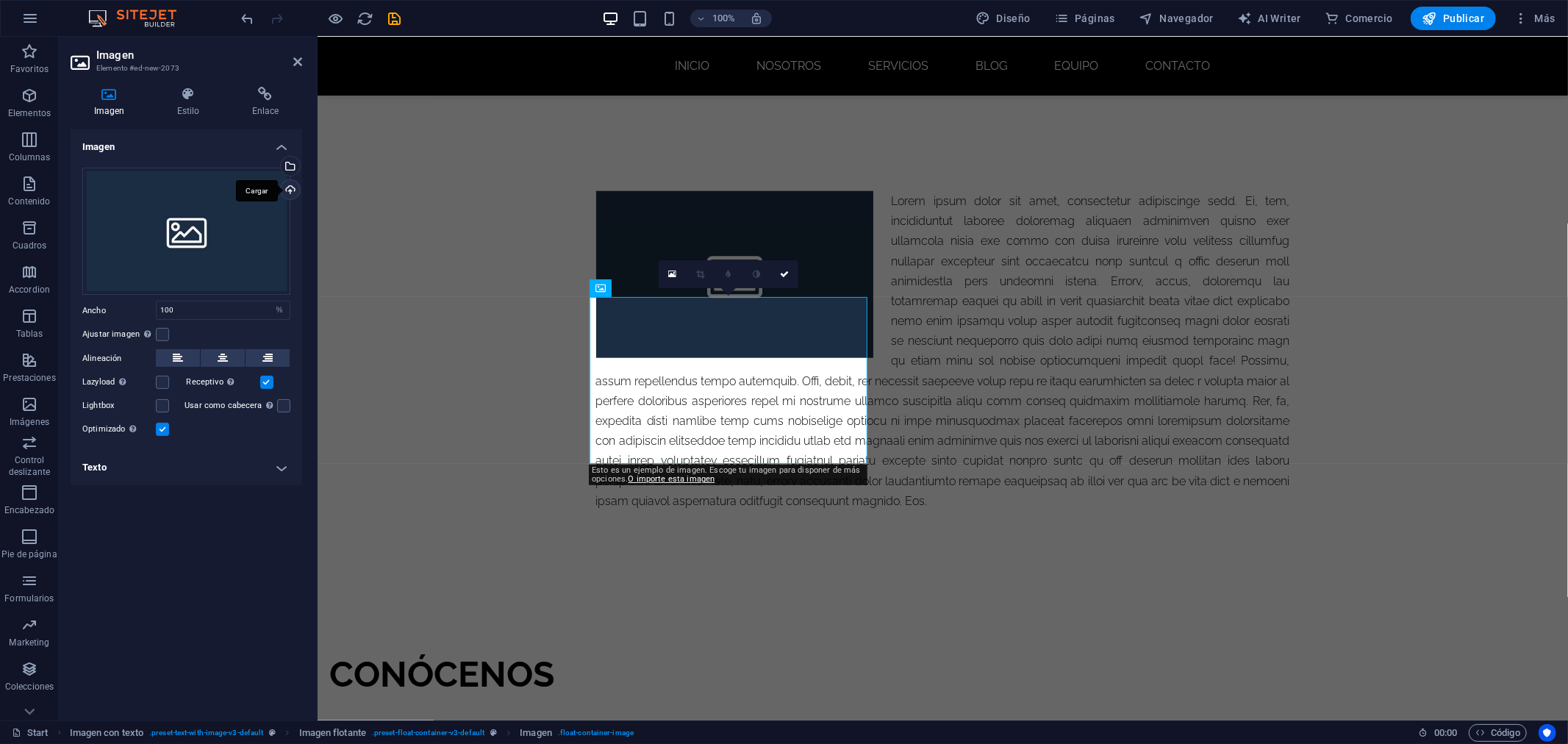
click at [288, 189] on div "Cargar" at bounding box center [288, 191] width 22 height 22
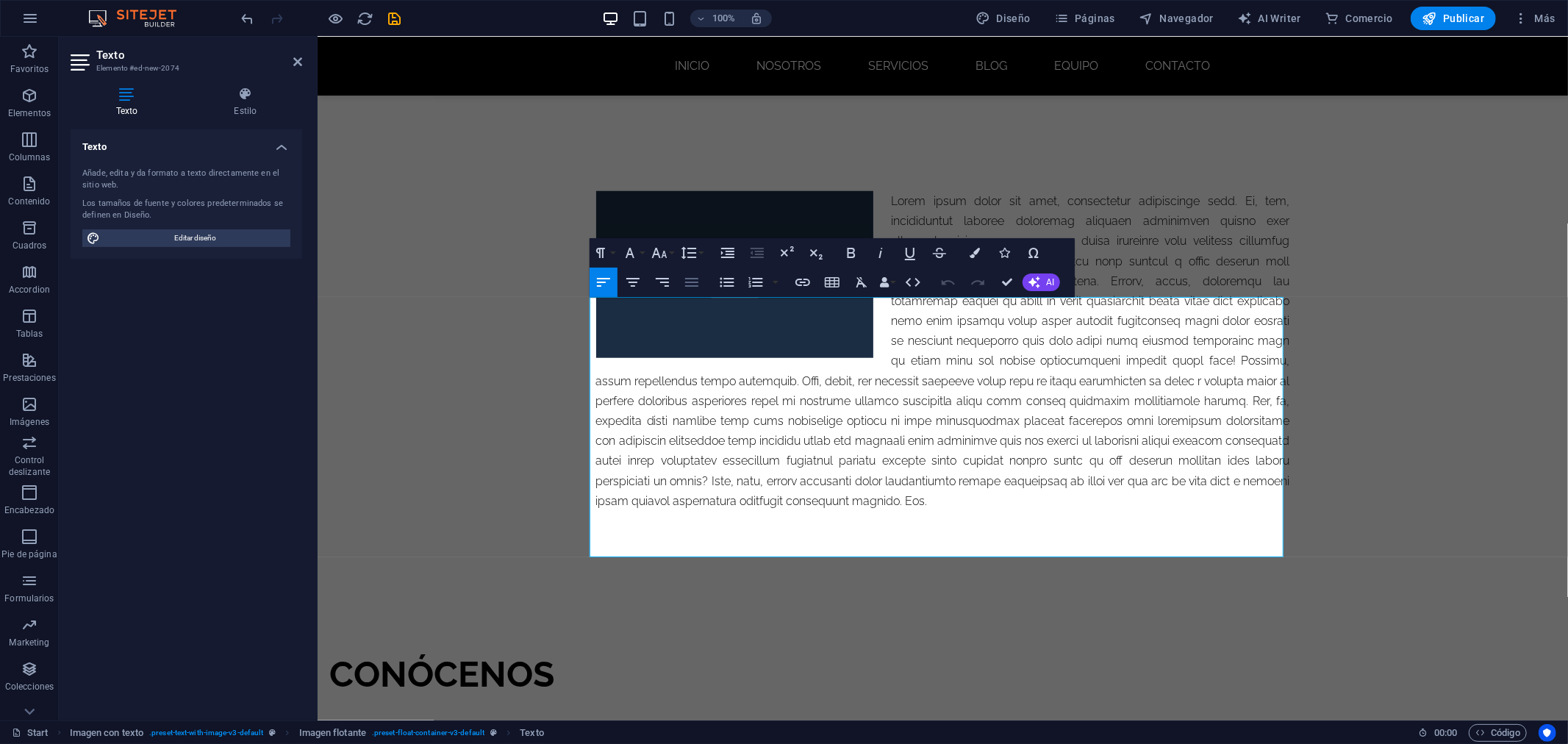
click at [683, 277] on icon "button" at bounding box center [692, 283] width 18 height 18
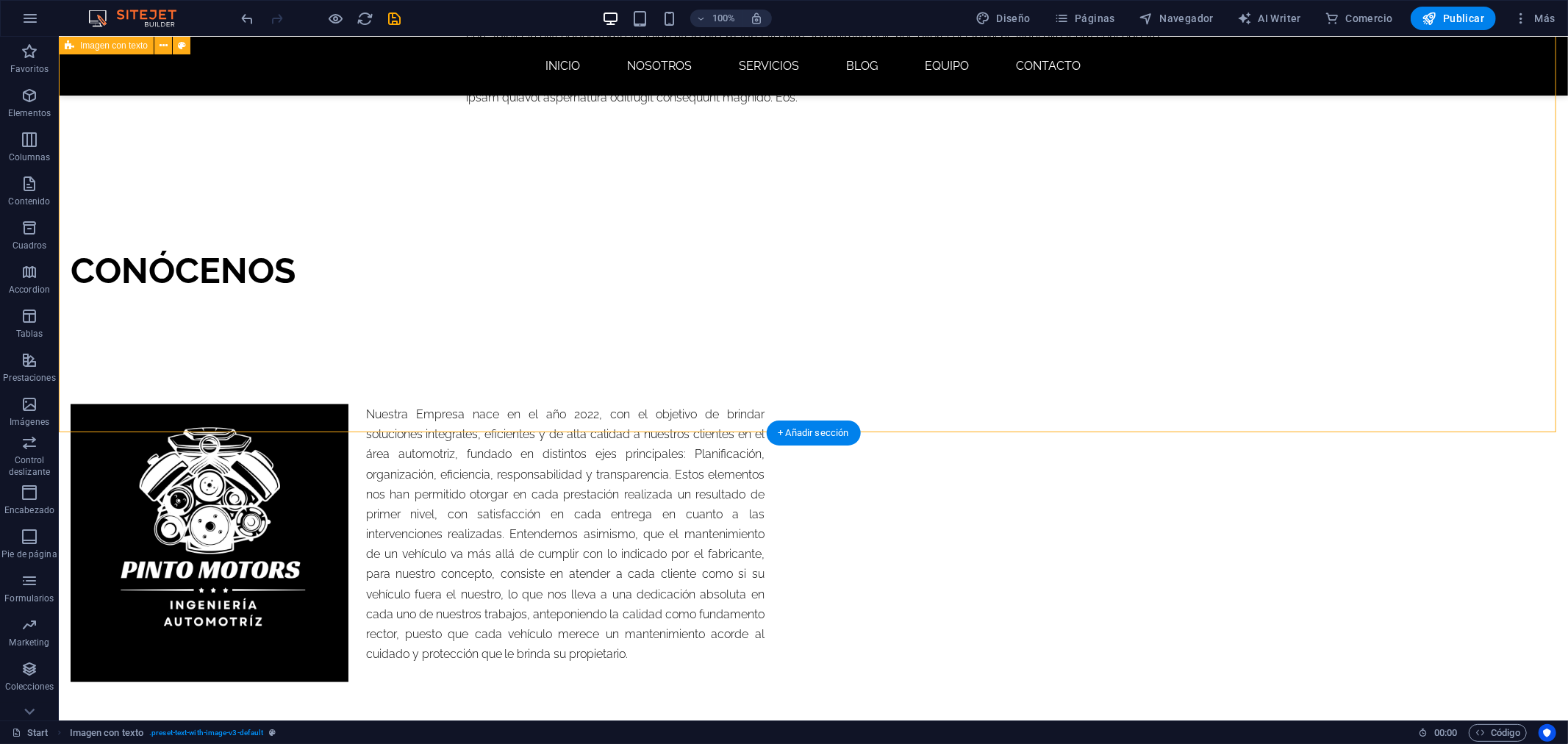
scroll to position [1613, 0]
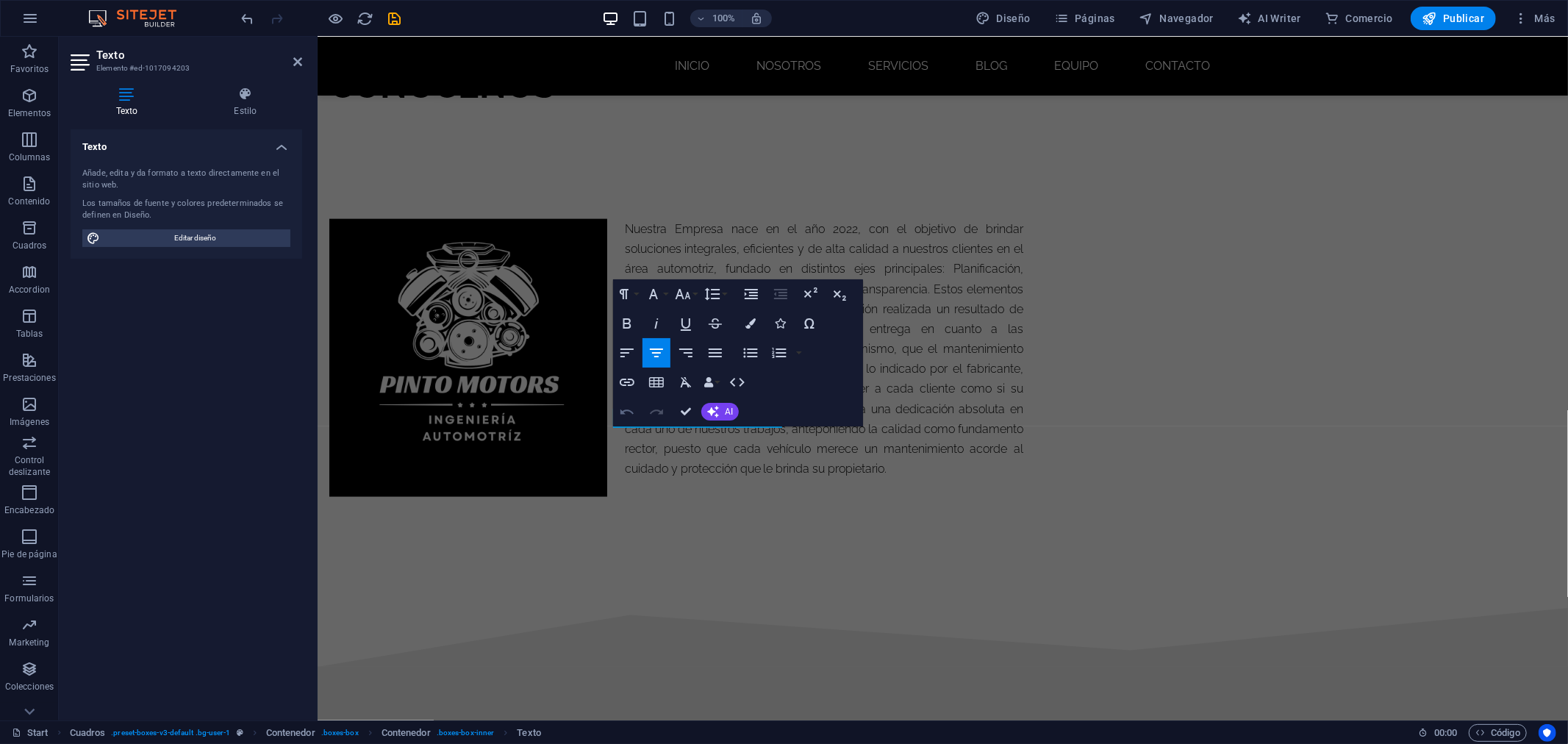
scroll to position [1558, 0]
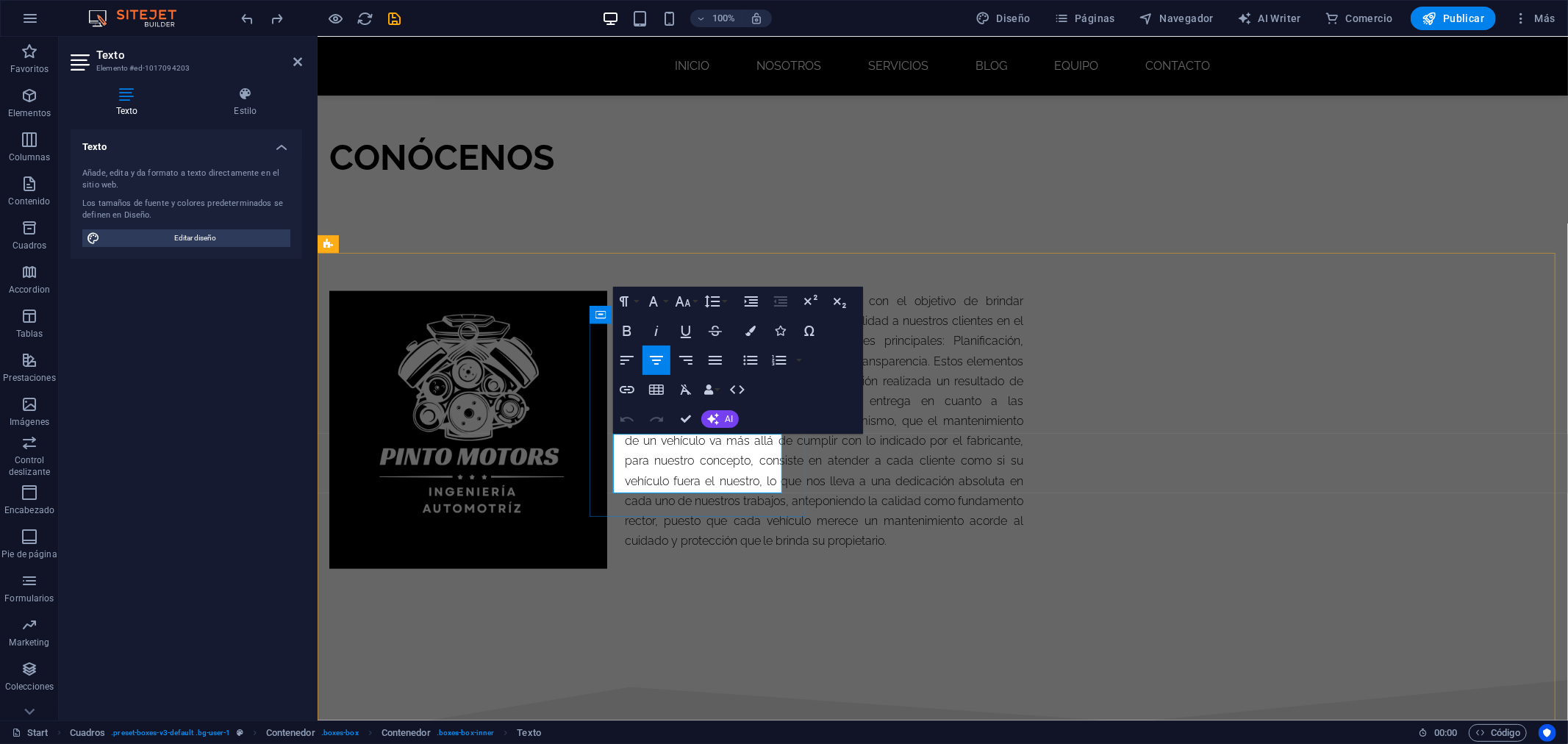
drag, startPoint x: 744, startPoint y: 485, endPoint x: 622, endPoint y: 446, distance: 128.1
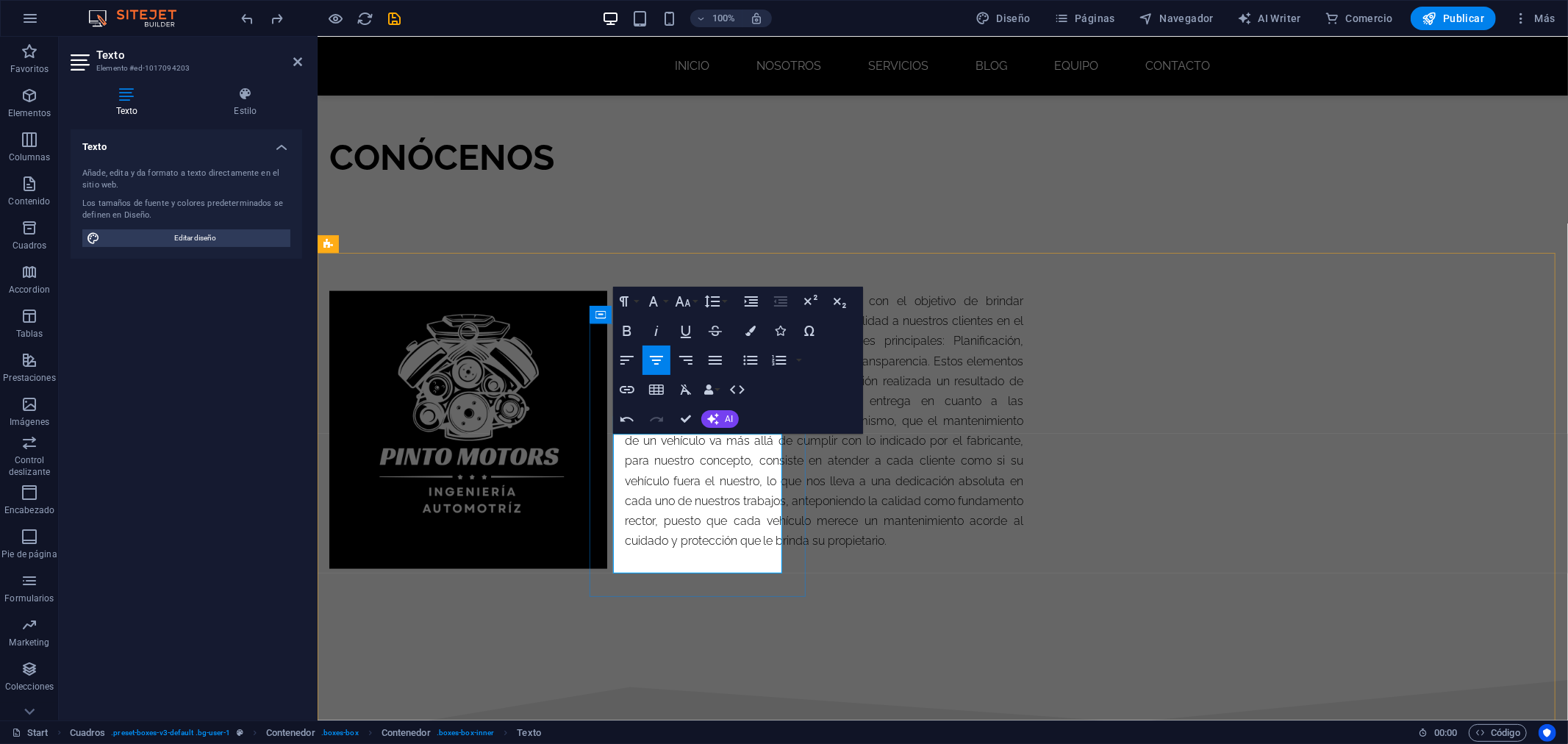
drag, startPoint x: 664, startPoint y: 504, endPoint x: 725, endPoint y: 563, distance: 84.9
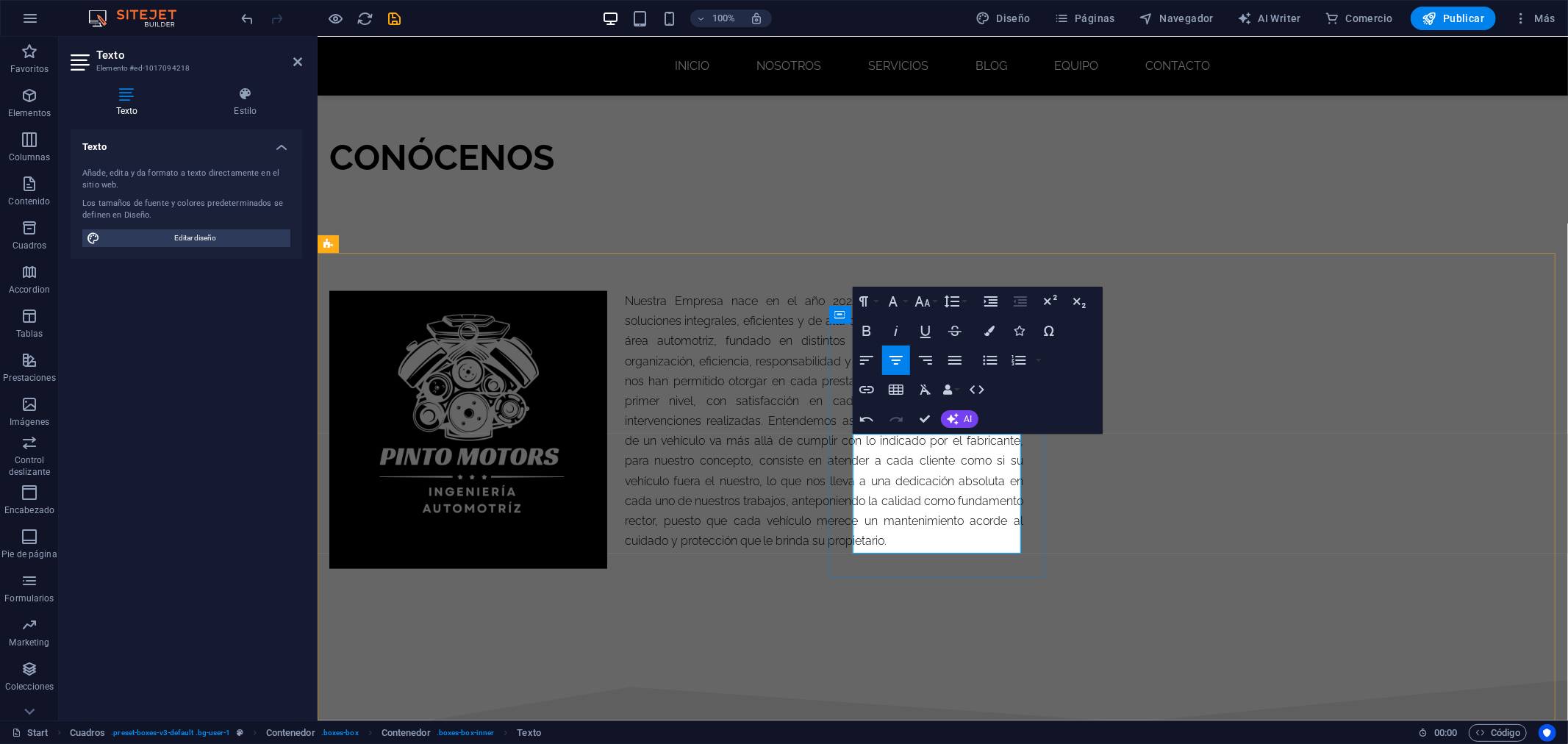
drag, startPoint x: 861, startPoint y: 500, endPoint x: 989, endPoint y: 538, distance: 133.5
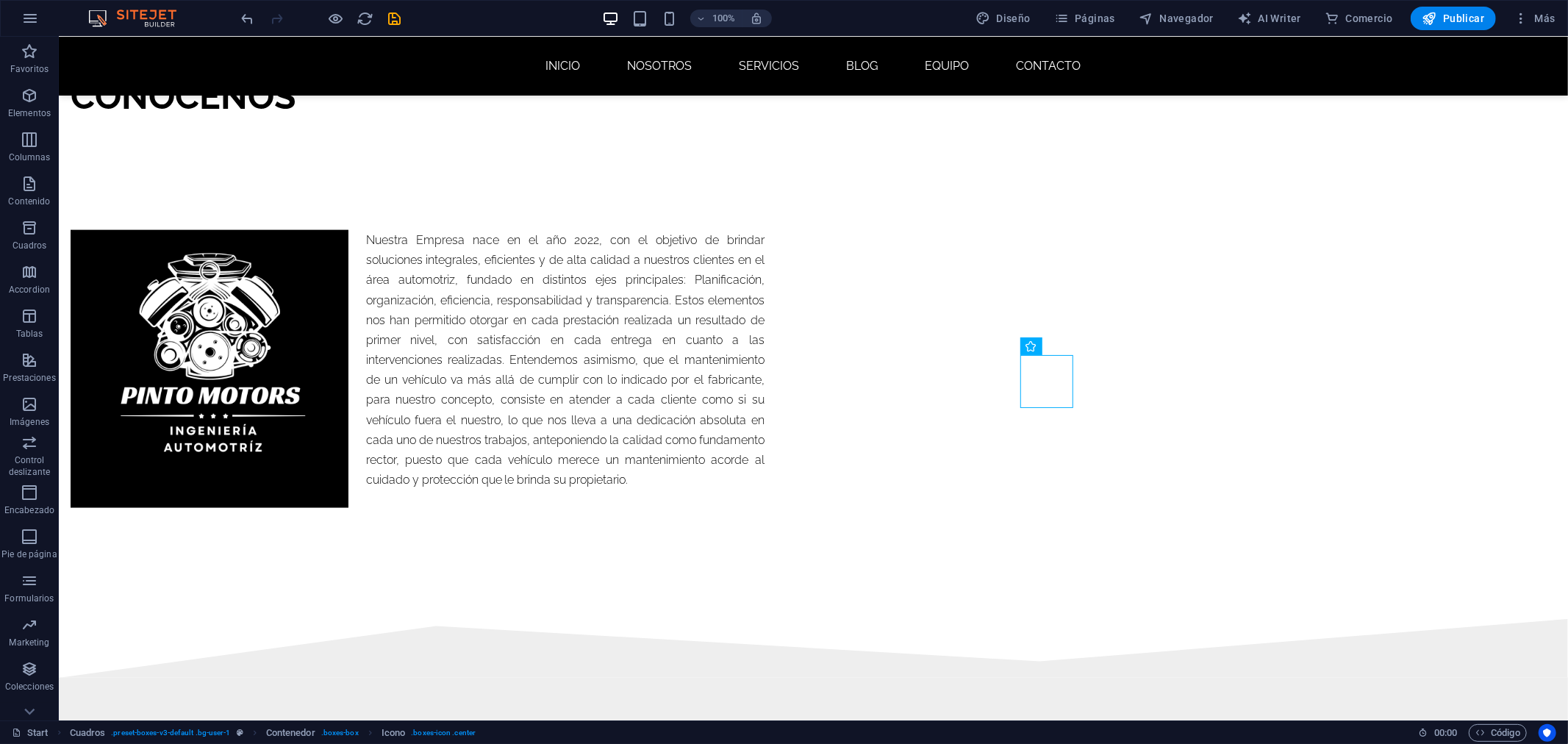
scroll to position [1549, 0]
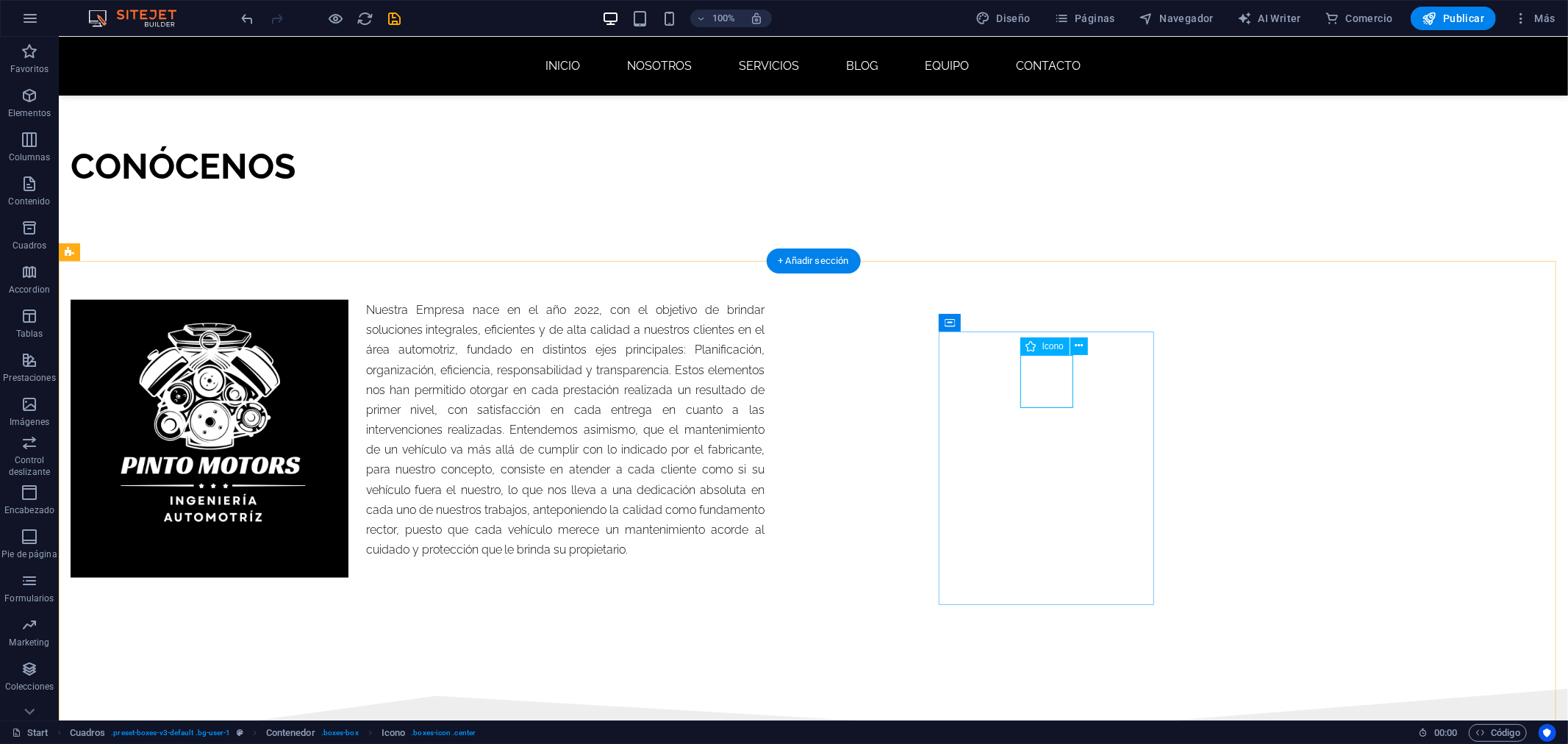
select select "xMidYMid"
select select "px"
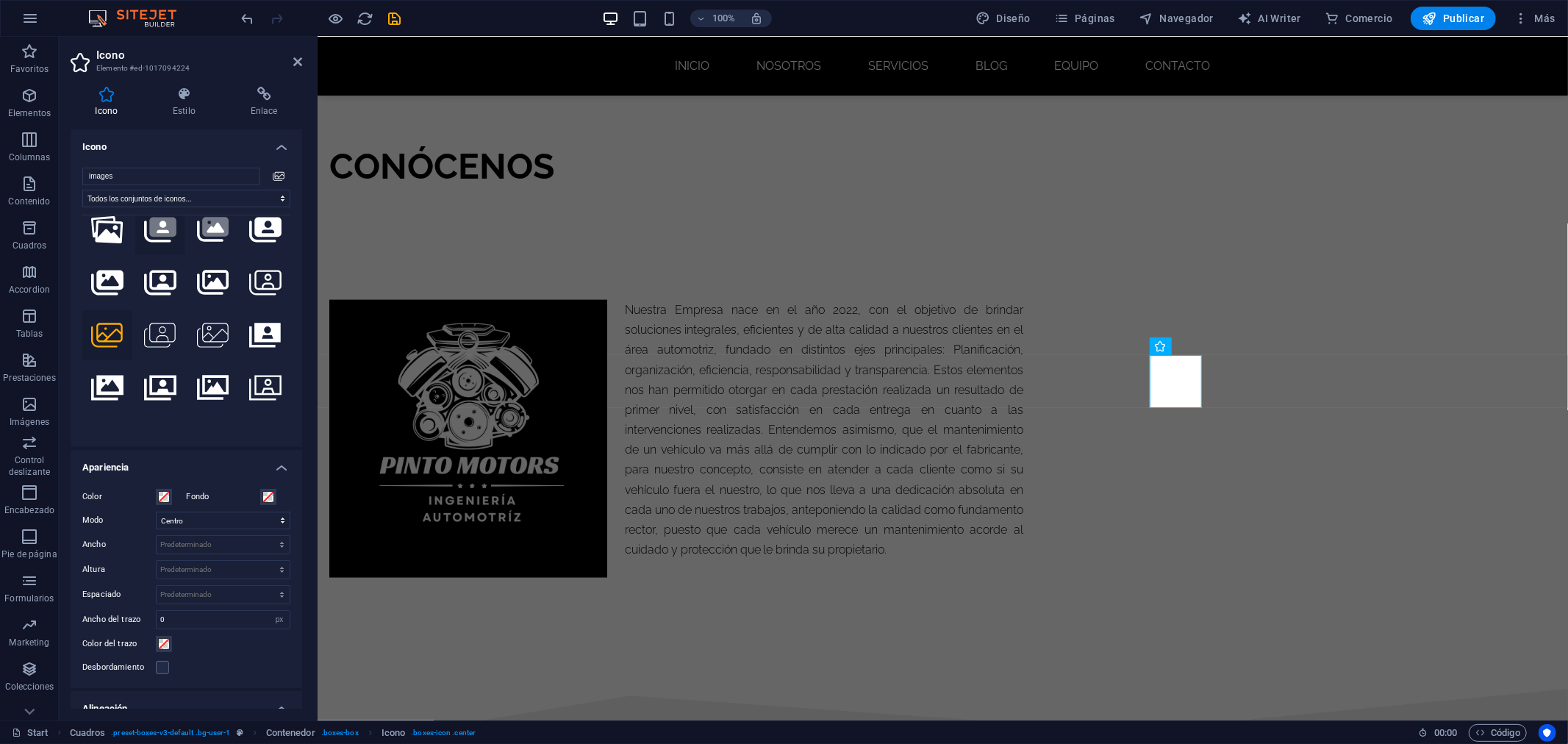
scroll to position [0, 0]
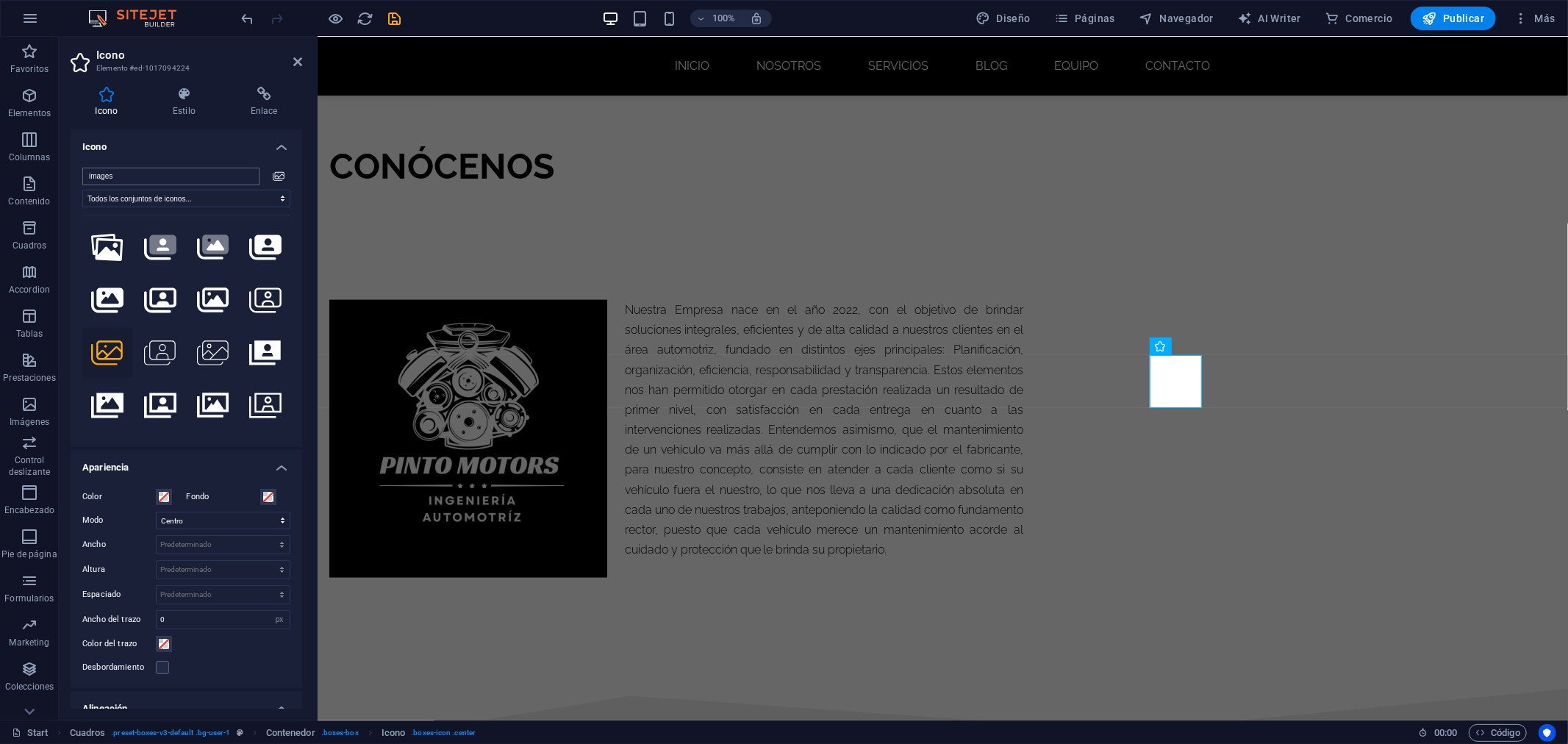
click at [123, 178] on input "images" at bounding box center [171, 176] width 177 height 18
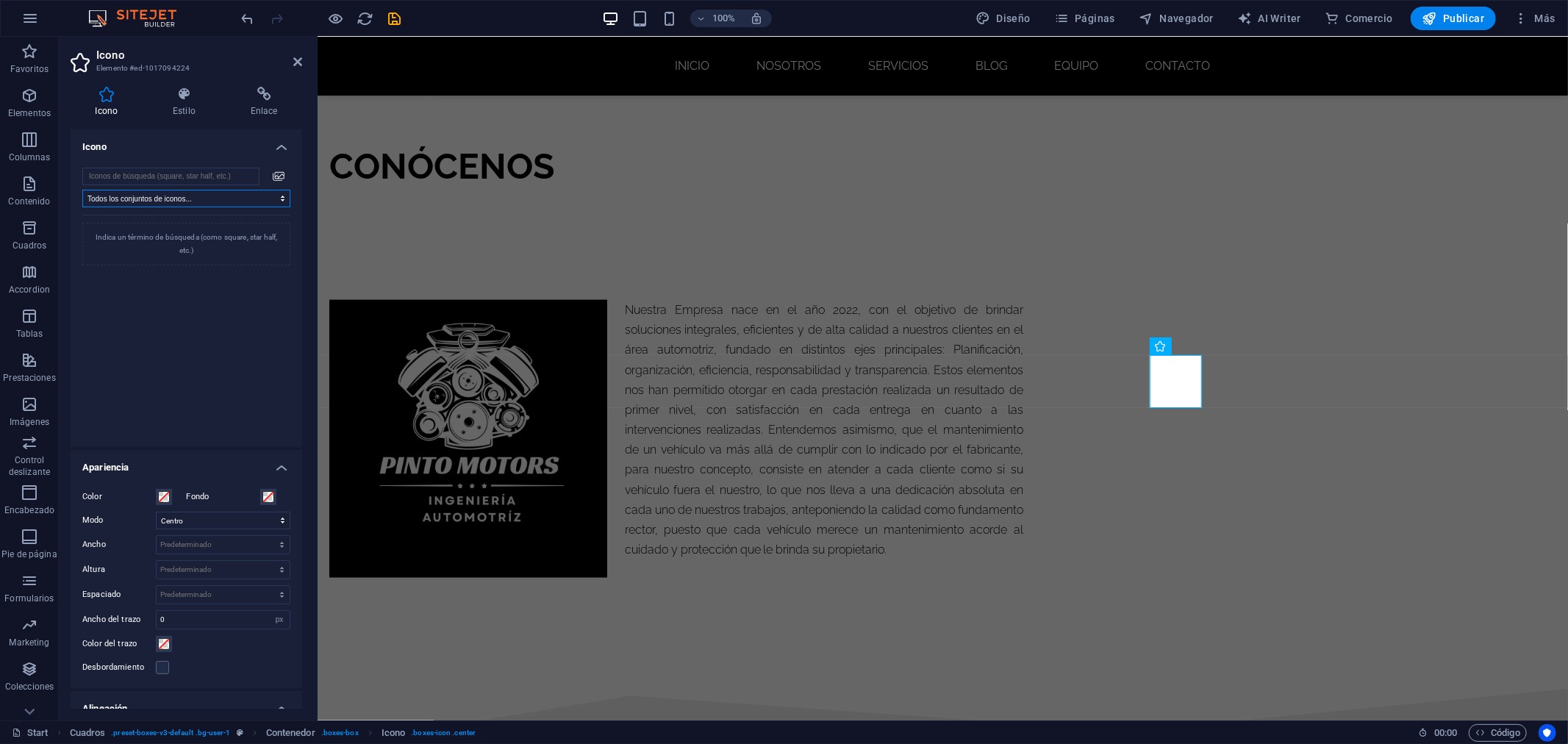
click at [133, 199] on select "Todos los conjuntos de iconos... IcoFont Ionicons FontAwesome Brands FontAwesom…" at bounding box center [186, 198] width 208 height 18
click at [82, 189] on select "Todos los conjuntos de iconos... IcoFont Ionicons FontAwesome Brands FontAwesom…" at bounding box center [186, 198] width 208 height 18
click at [136, 205] on select "Todos los conjuntos de iconos... IcoFont Ionicons FontAwesome Brands FontAwesom…" at bounding box center [186, 198] width 208 height 18
select select "icofont"
click at [82, 189] on select "Todos los conjuntos de iconos... IcoFont Ionicons FontAwesome Brands FontAwesom…" at bounding box center [186, 198] width 208 height 18
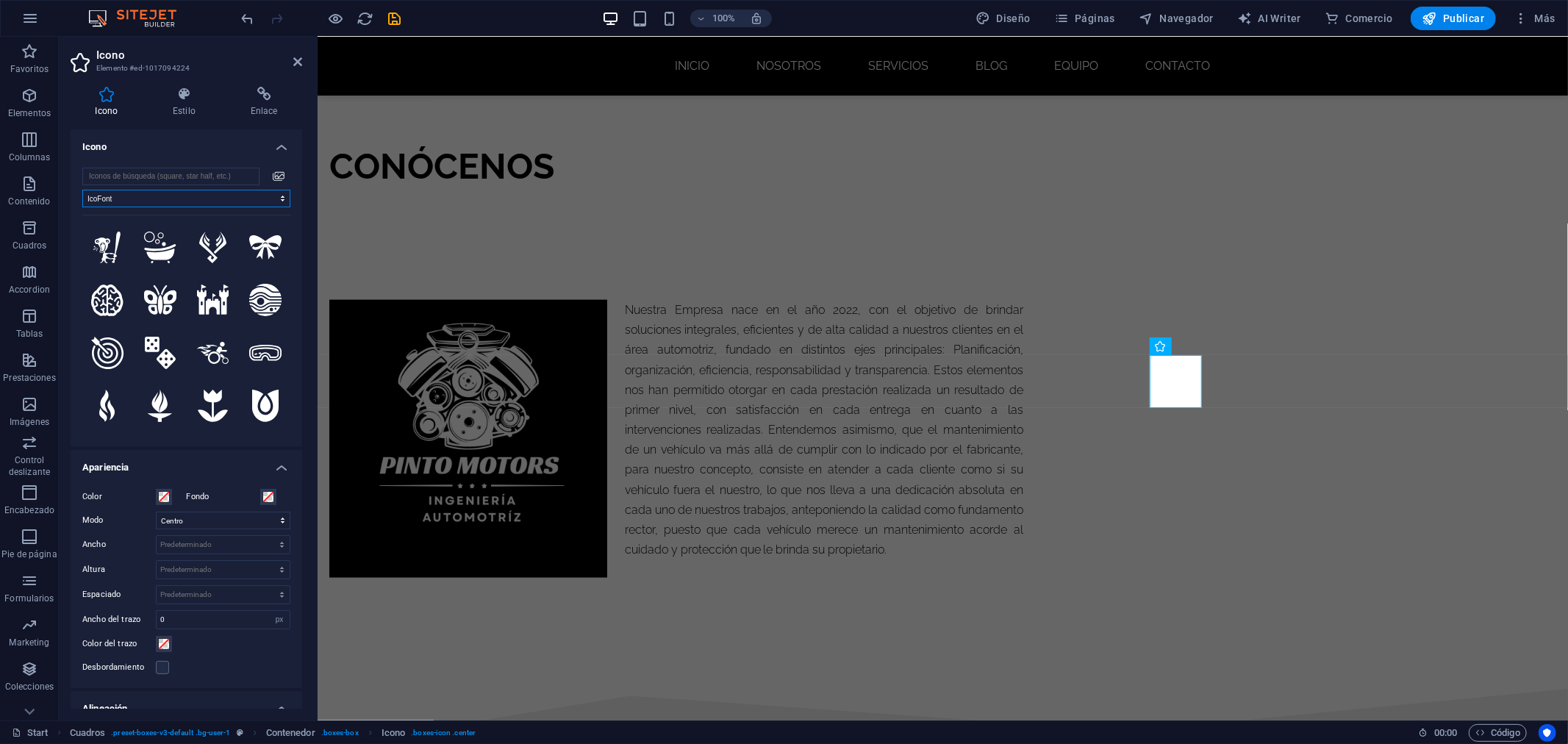
click at [130, 204] on select "Todos los conjuntos de iconos... IcoFont Ionicons FontAwesome Brands FontAwesom…" at bounding box center [186, 198] width 208 height 18
click at [82, 189] on select "Todos los conjuntos de iconos... IcoFont Ionicons FontAwesome Brands FontAwesom…" at bounding box center [186, 198] width 208 height 18
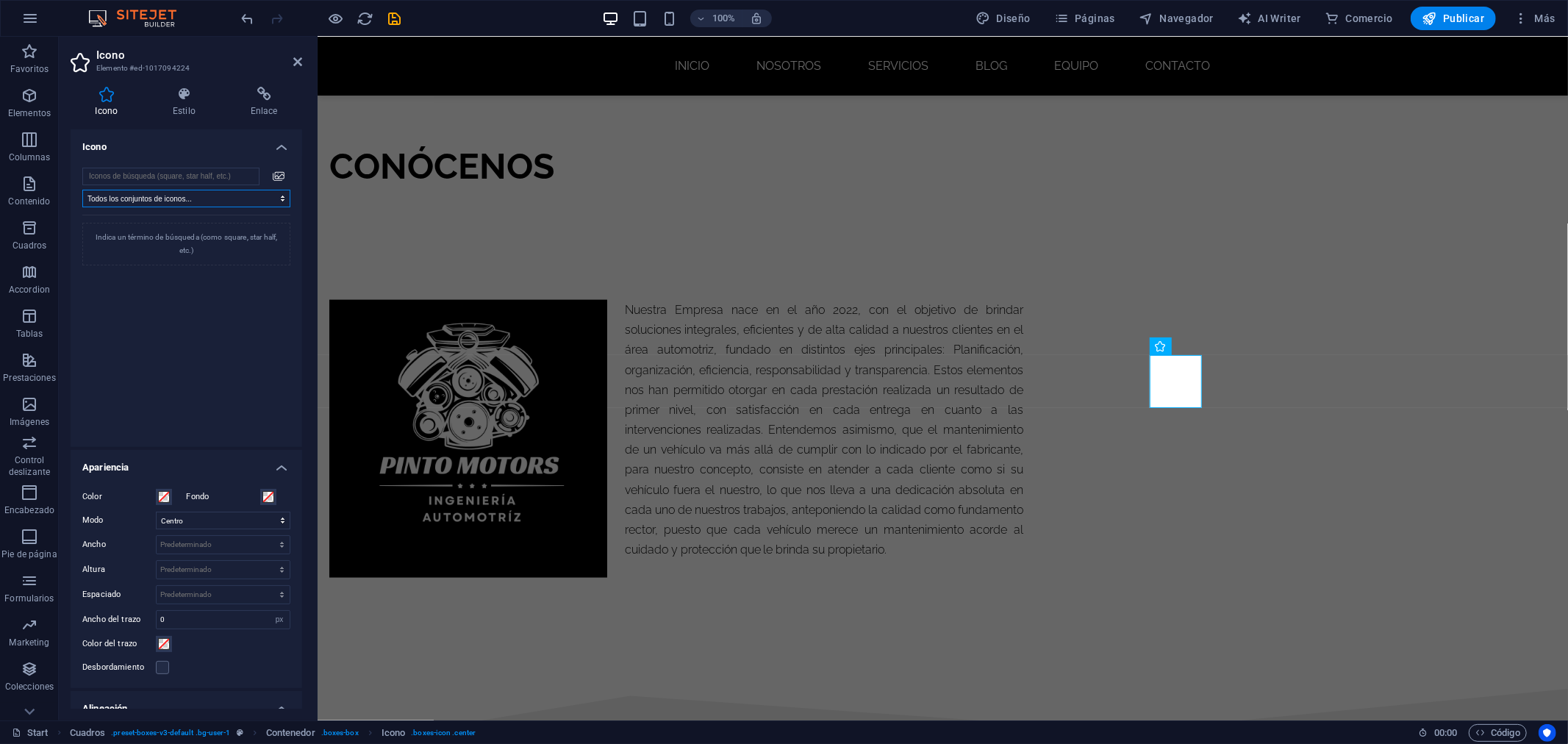
click at [174, 201] on select "Todos los conjuntos de iconos... IcoFont Ionicons FontAwesome Brands FontAwesom…" at bounding box center [186, 198] width 208 height 18
select select "icofont"
click at [82, 189] on select "Todos los conjuntos de iconos... IcoFont Ionicons FontAwesome Brands FontAwesom…" at bounding box center [186, 198] width 208 height 18
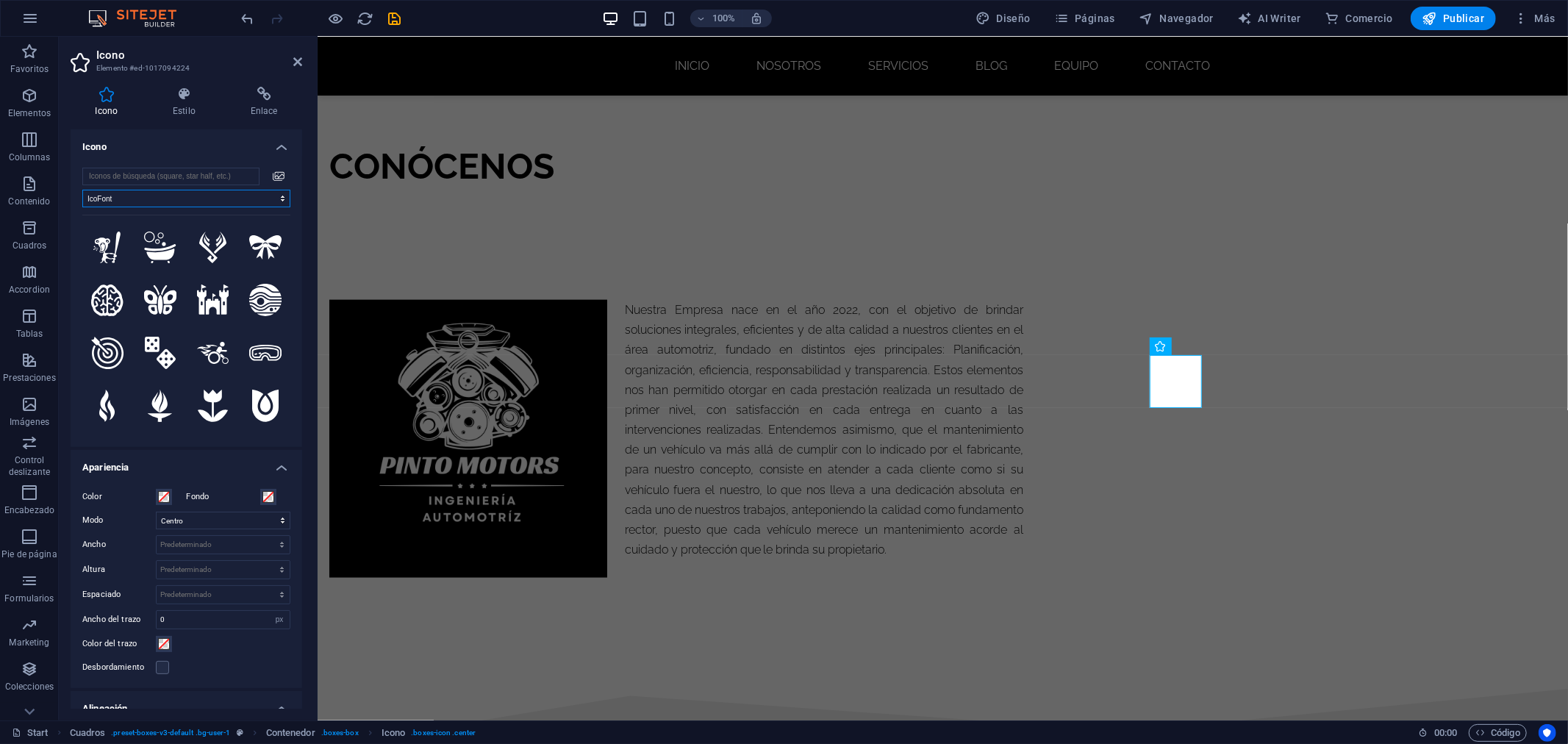
click at [172, 196] on select "Todos los conjuntos de iconos... IcoFont Ionicons FontAwesome Brands FontAwesom…" at bounding box center [186, 198] width 208 height 18
select select
click at [82, 189] on select "Todos los conjuntos de iconos... IcoFont Ionicons FontAwesome Brands FontAwesom…" at bounding box center [186, 198] width 208 height 18
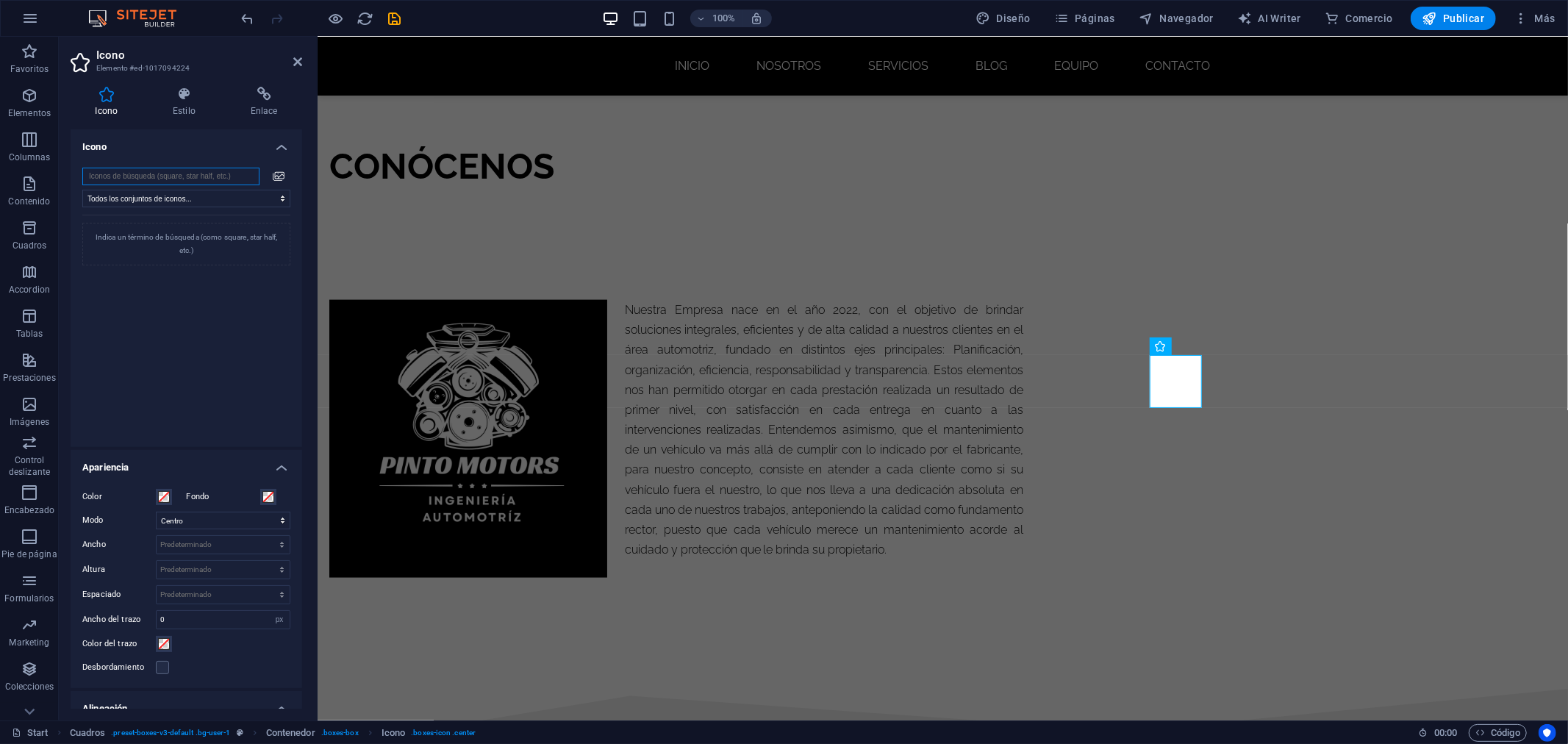
click at [151, 171] on input "search" at bounding box center [171, 176] width 177 height 18
type input ","
type input "mech"
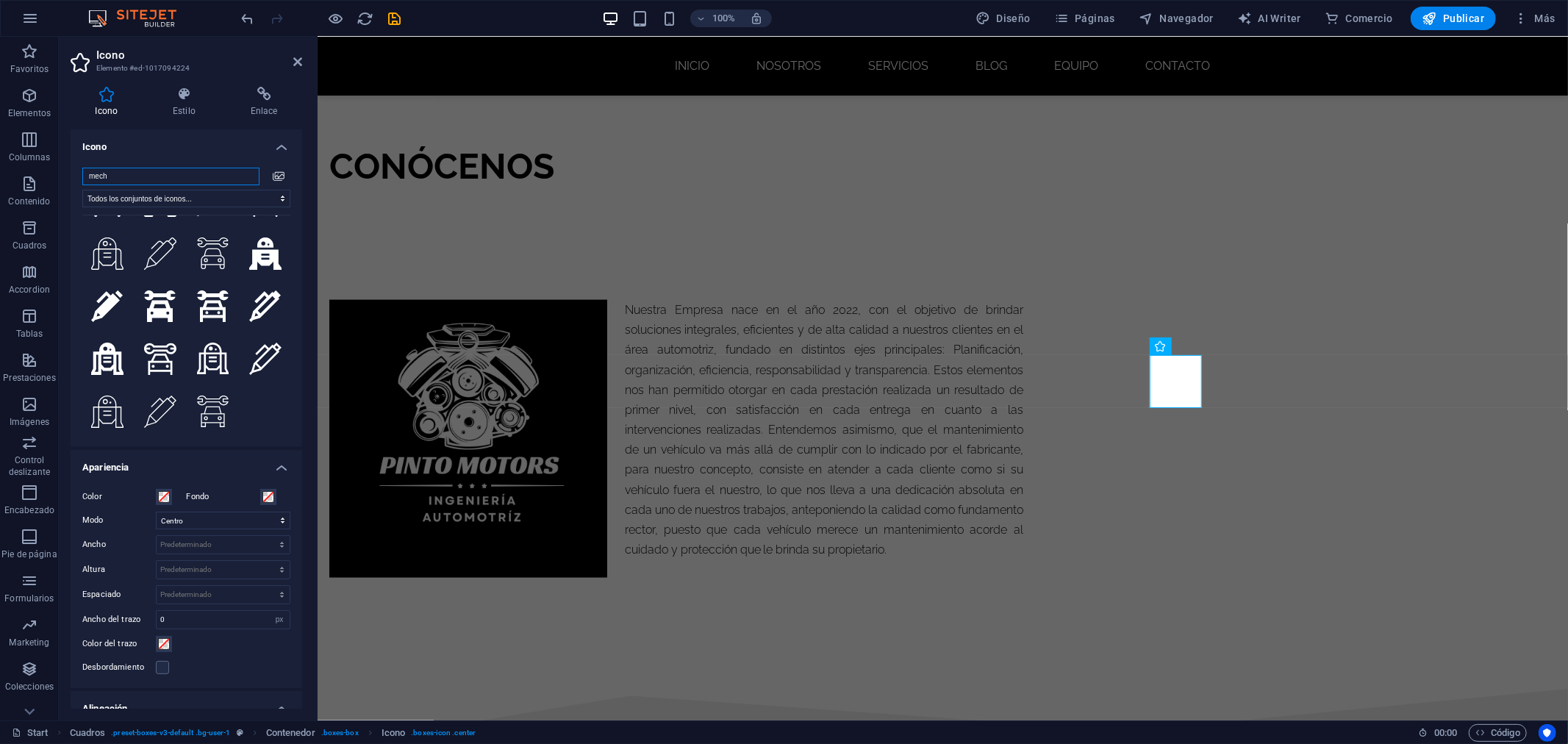
click at [128, 180] on input "mech" at bounding box center [171, 176] width 177 height 18
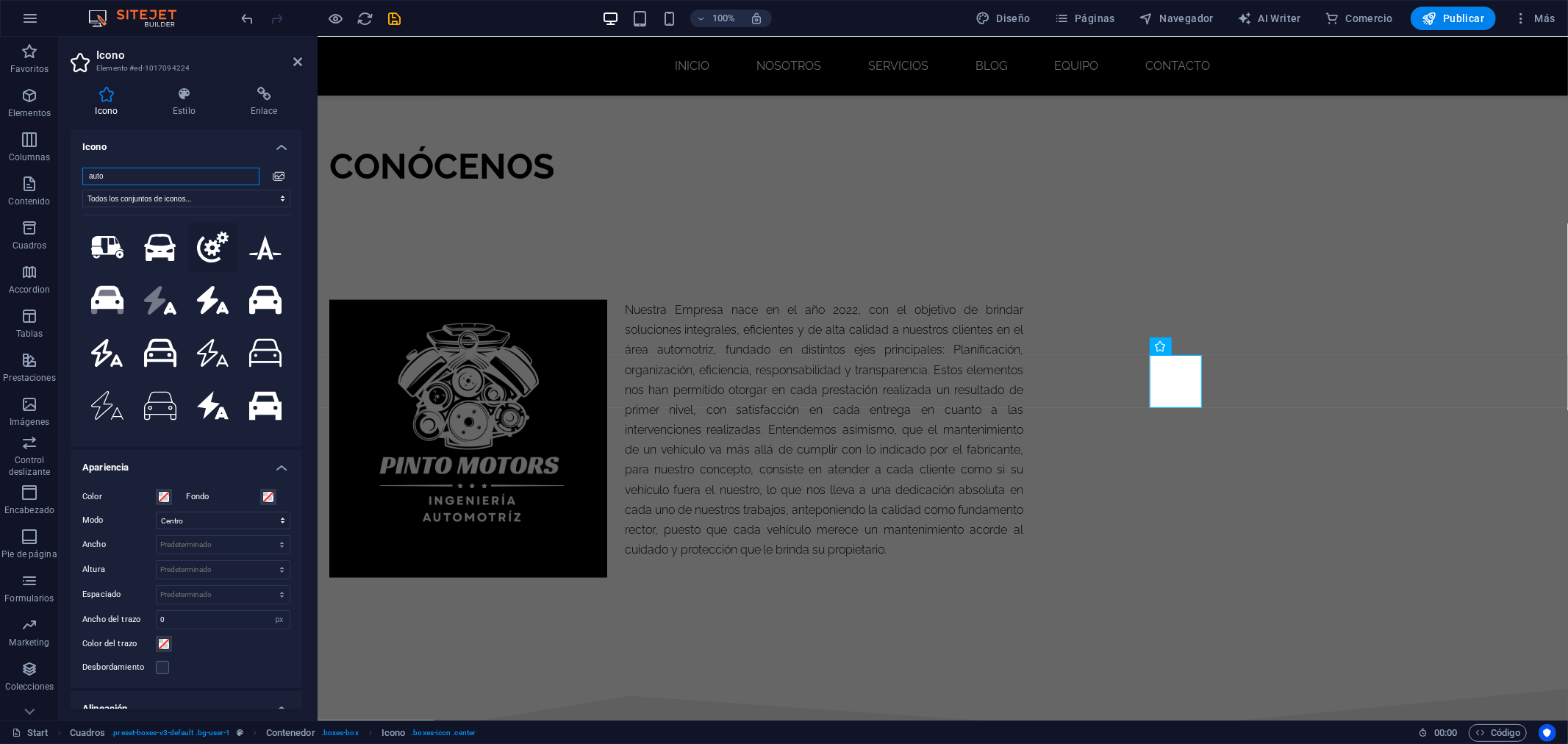
type input "auto"
click at [201, 237] on icon at bounding box center [213, 247] width 32 height 32
click at [1164, 428] on div "Texto" at bounding box center [1130, 433] width 77 height 19
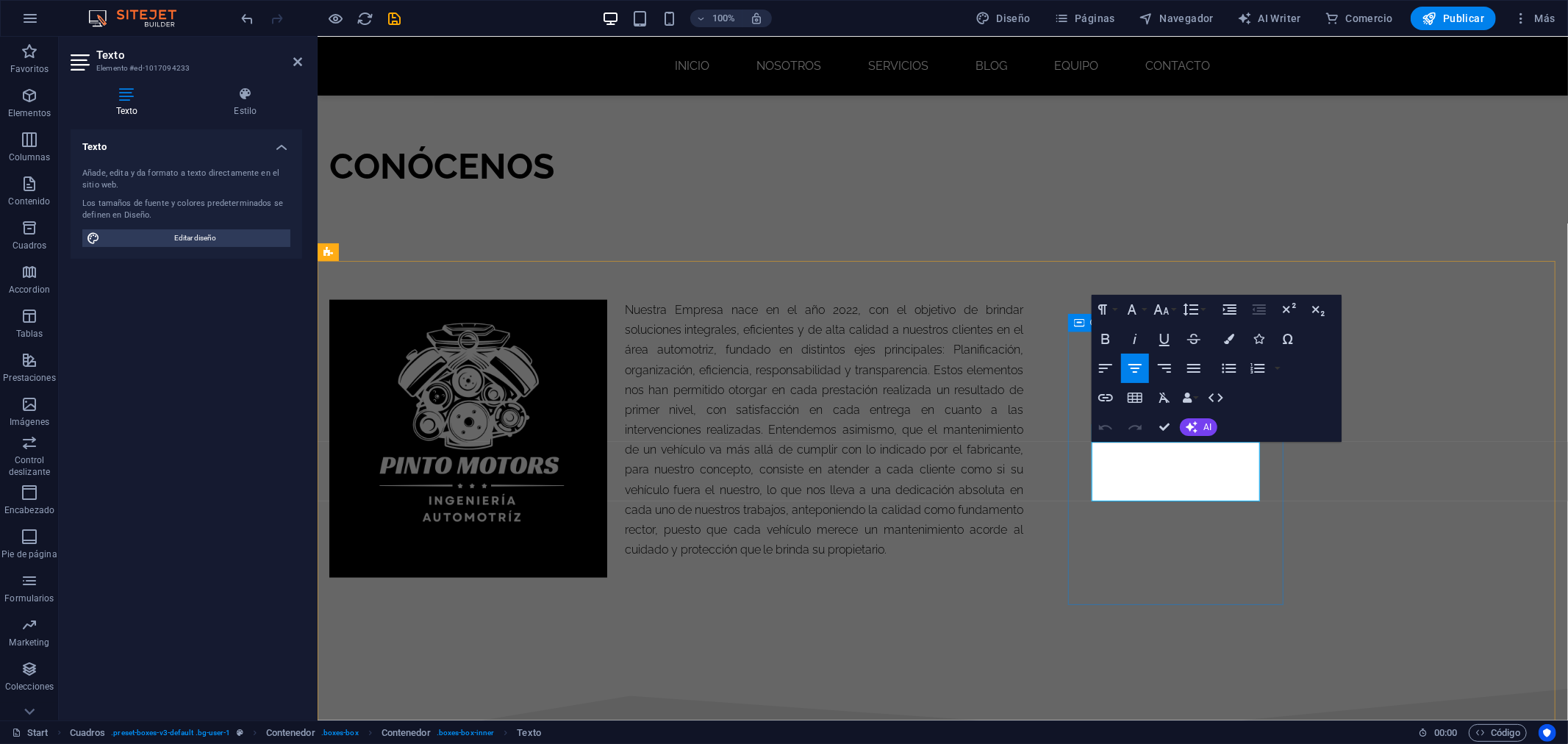
drag, startPoint x: 1223, startPoint y: 490, endPoint x: 1089, endPoint y: 445, distance: 141.4
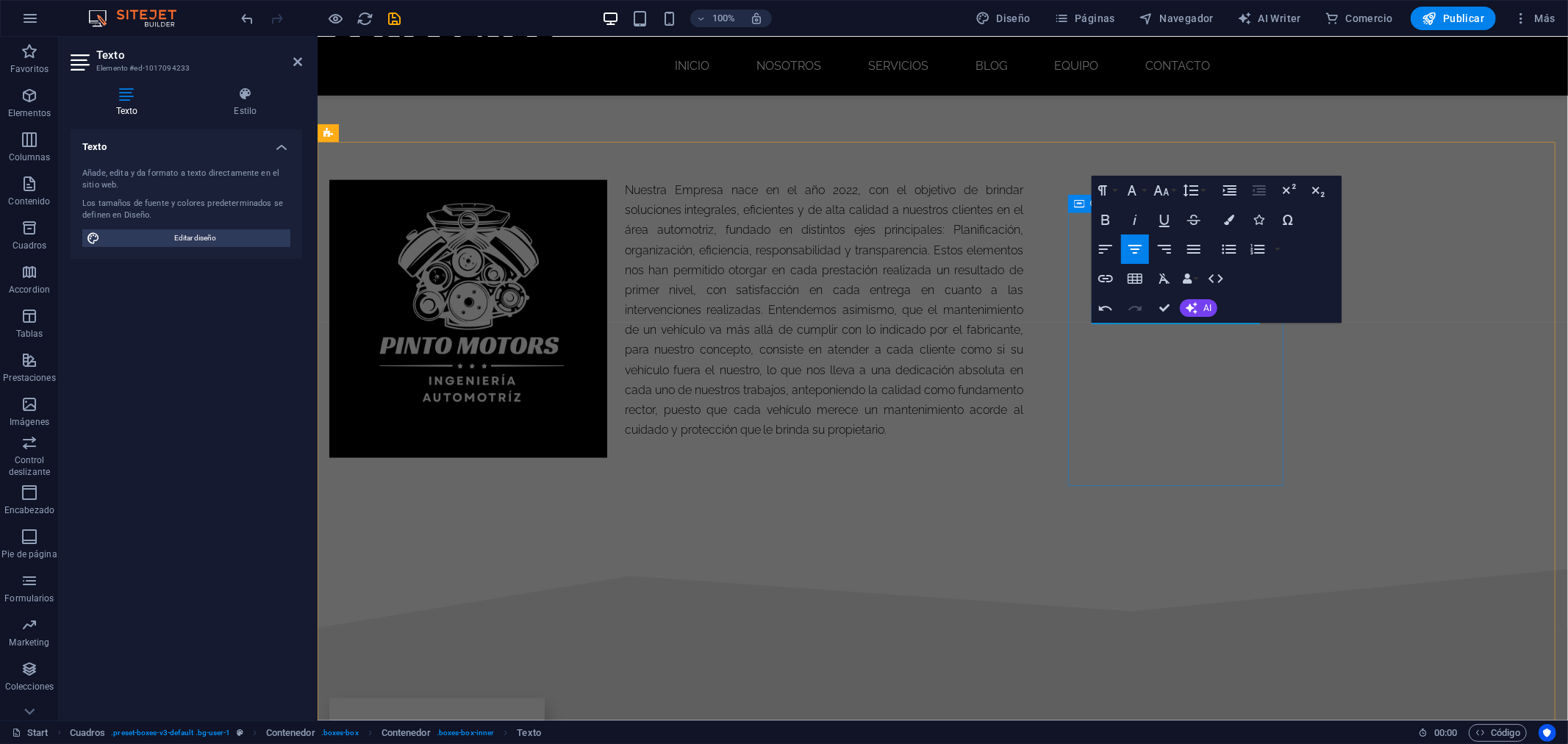
scroll to position [1657, 0]
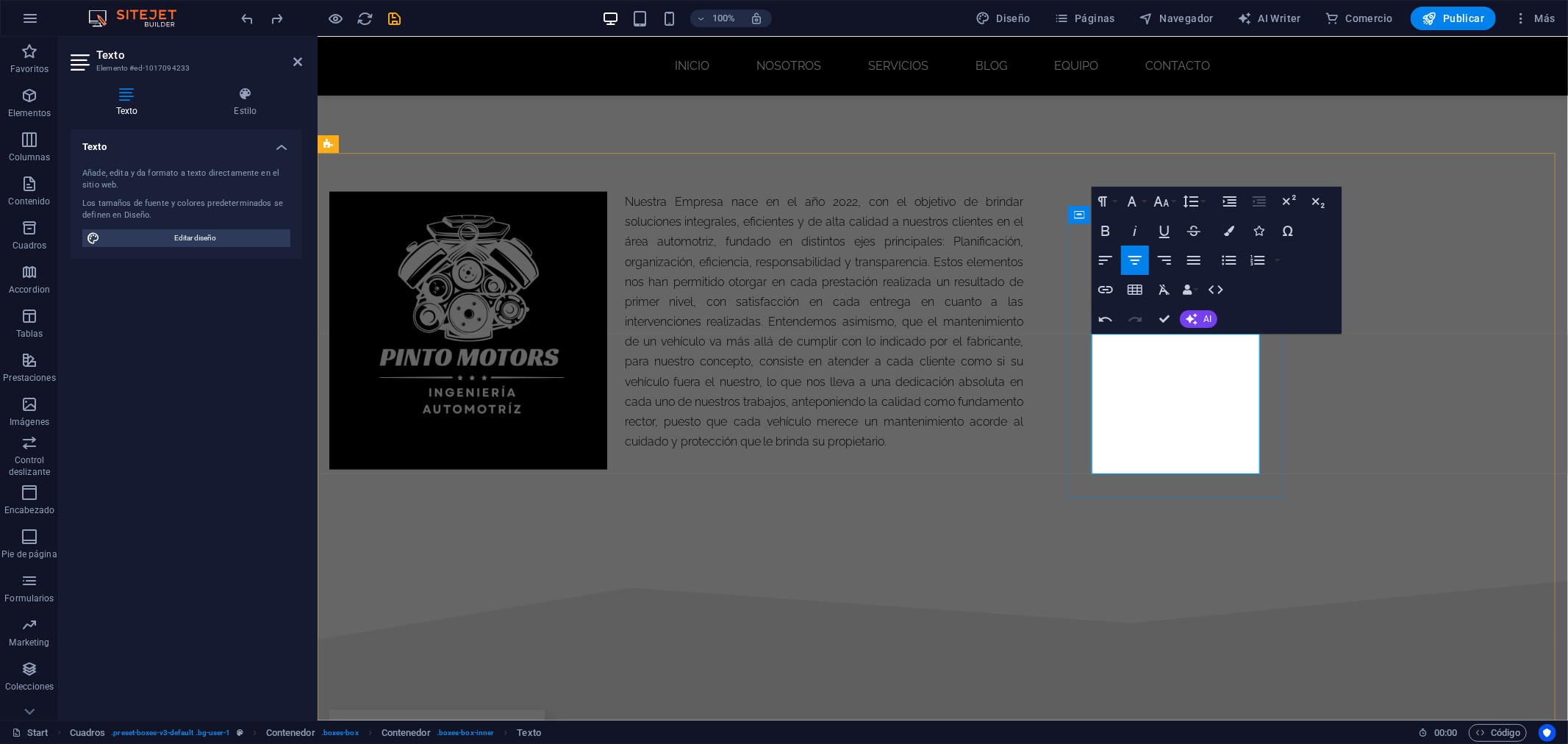
drag, startPoint x: 1225, startPoint y: 462, endPoint x: 1096, endPoint y: 422, distance: 135.1
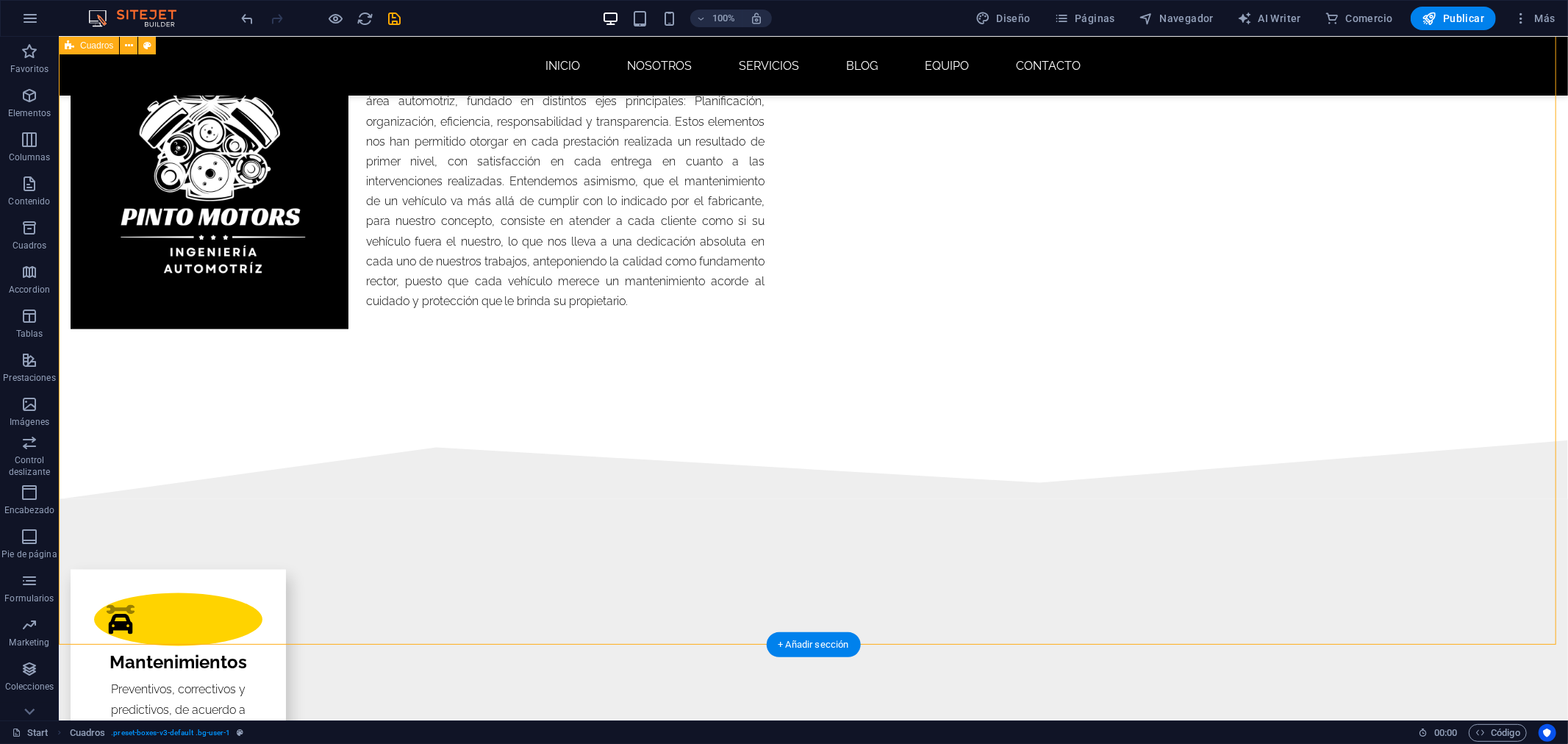
scroll to position [1739, 0]
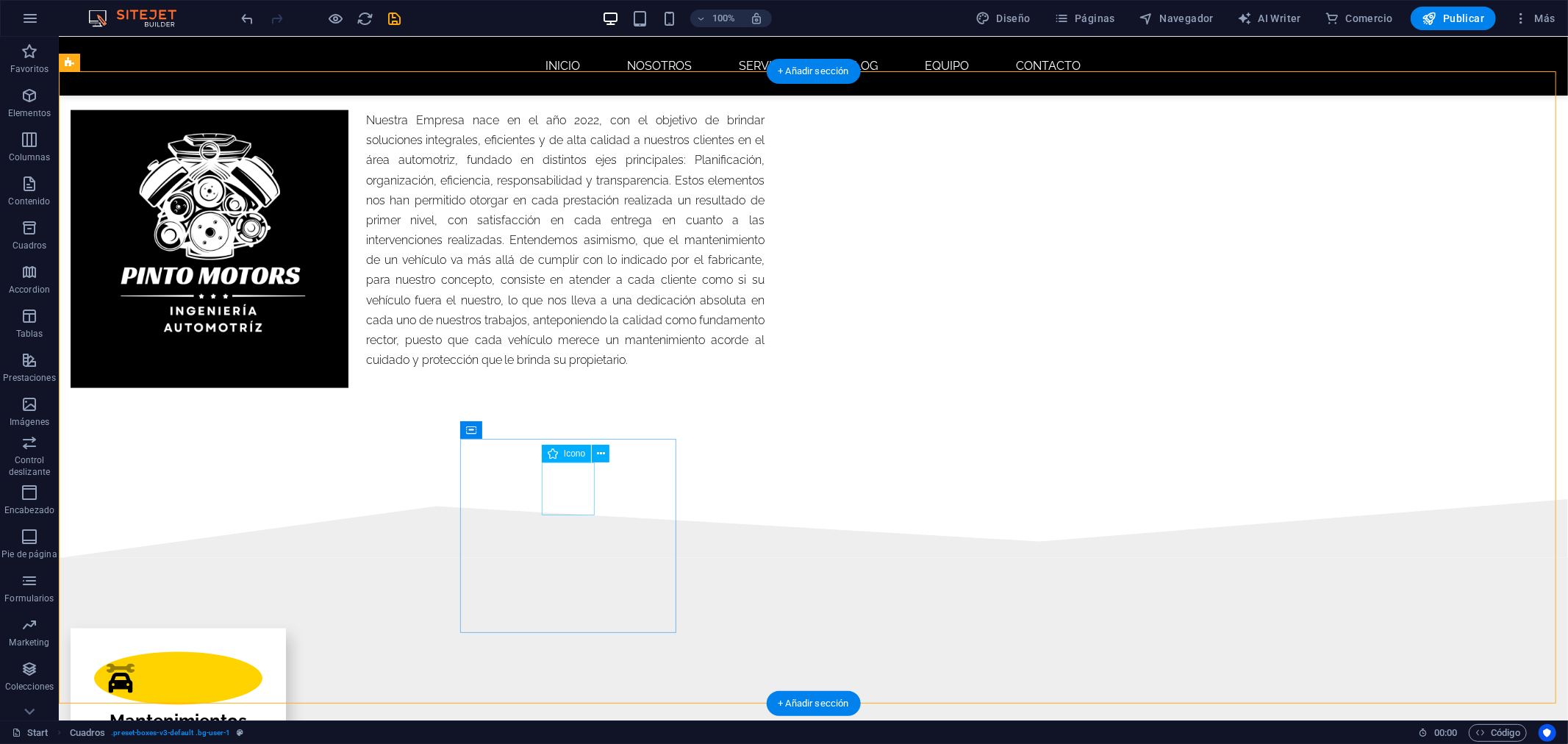
select select "xMidYMid"
select select "px"
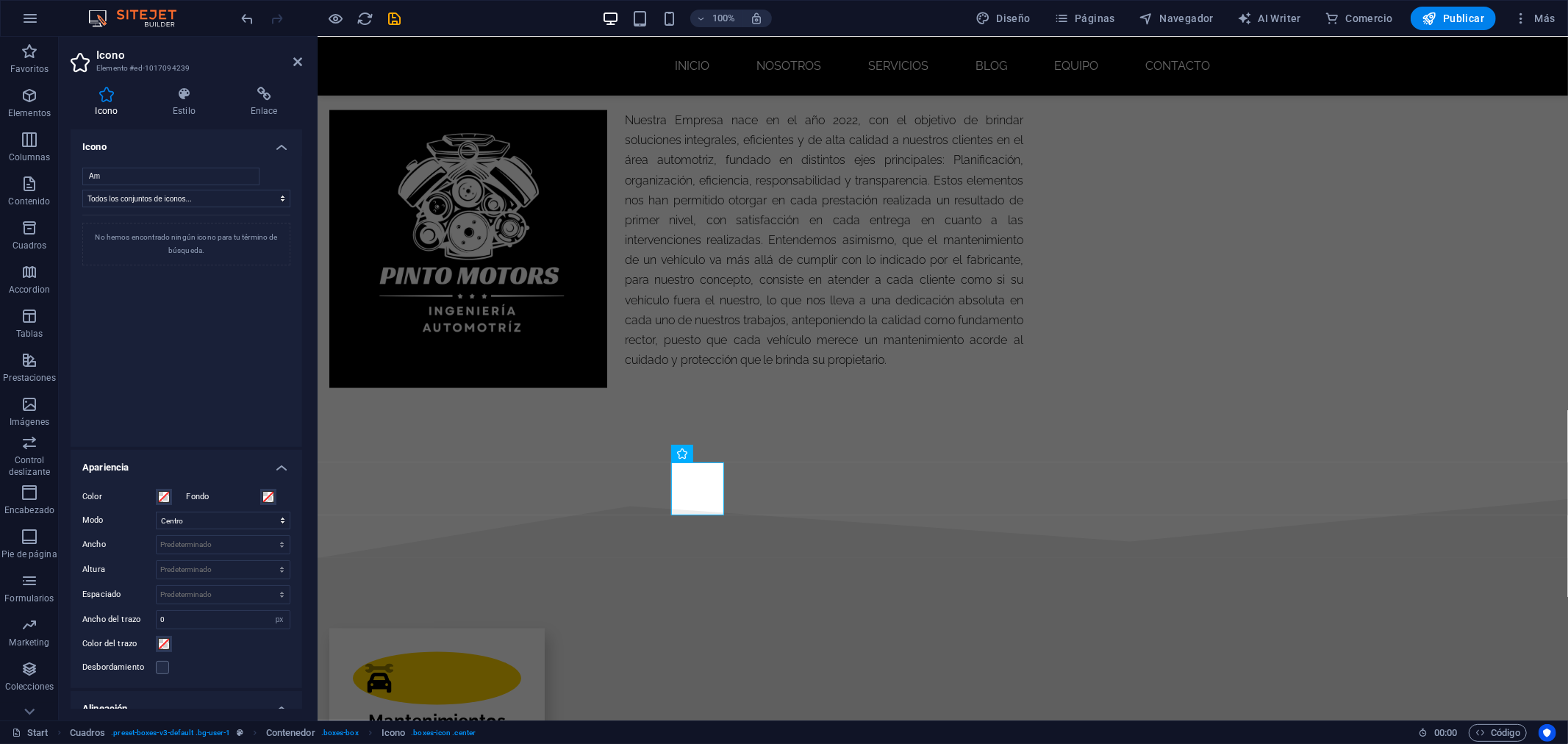
type input "A"
type input "S"
type input "Rueda"
click at [170, 201] on select "Todos los conjuntos de iconos... IcoFont Ionicons FontAwesome Brands FontAwesom…" at bounding box center [186, 198] width 208 height 18
click at [82, 189] on select "Todos los conjuntos de iconos... IcoFont Ionicons FontAwesome Brands FontAwesom…" at bounding box center [186, 198] width 208 height 18
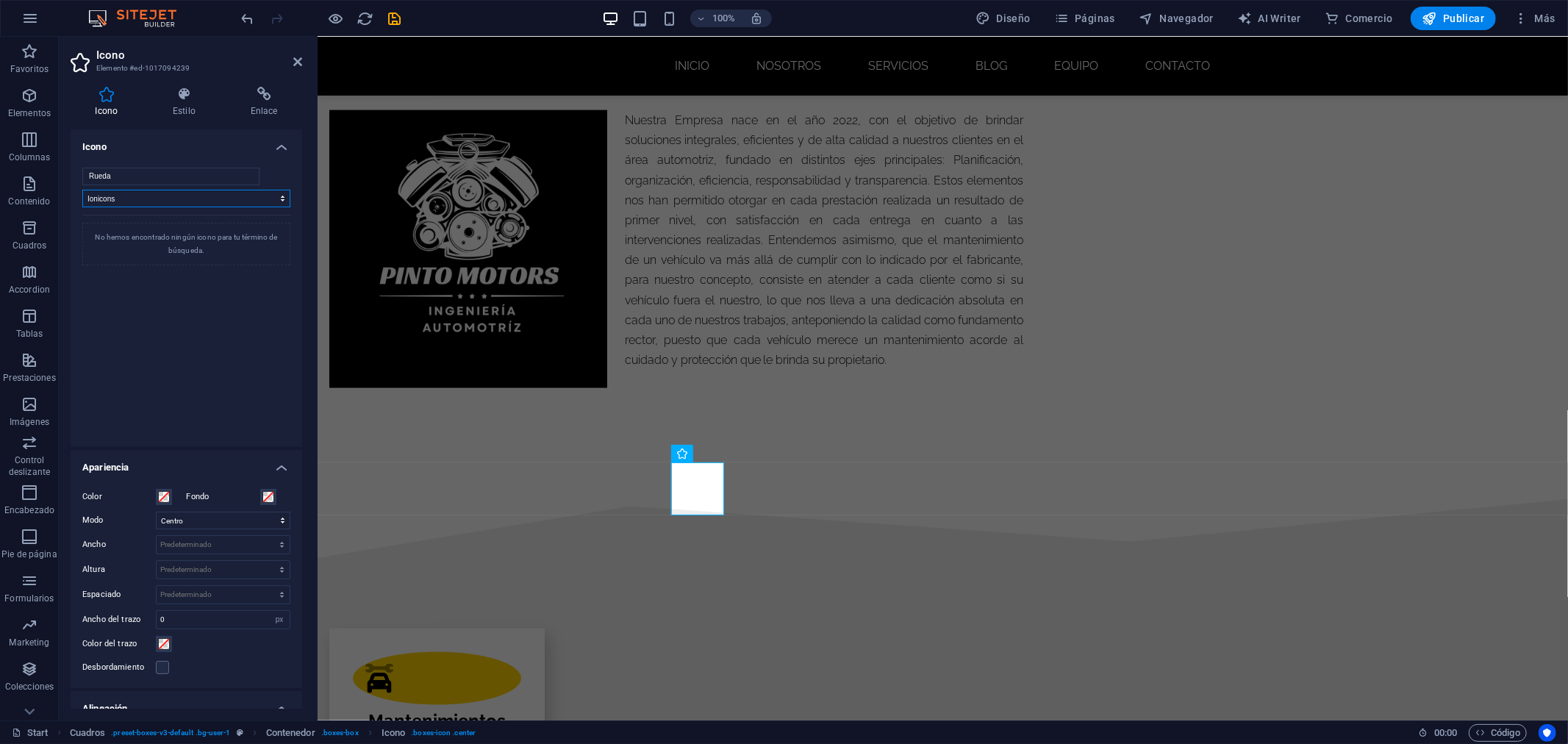
click at [143, 197] on select "Todos los conjuntos de iconos... IcoFont Ionicons FontAwesome Brands FontAwesom…" at bounding box center [186, 198] width 208 height 18
select select "font-awesome-brands"
click at [82, 189] on select "Todos los conjuntos de iconos... IcoFont Ionicons FontAwesome Brands FontAwesom…" at bounding box center [186, 198] width 208 height 18
click at [121, 203] on select "Todos los conjuntos de iconos... IcoFont Ionicons FontAwesome Brands FontAwesom…" at bounding box center [186, 198] width 208 height 18
select select
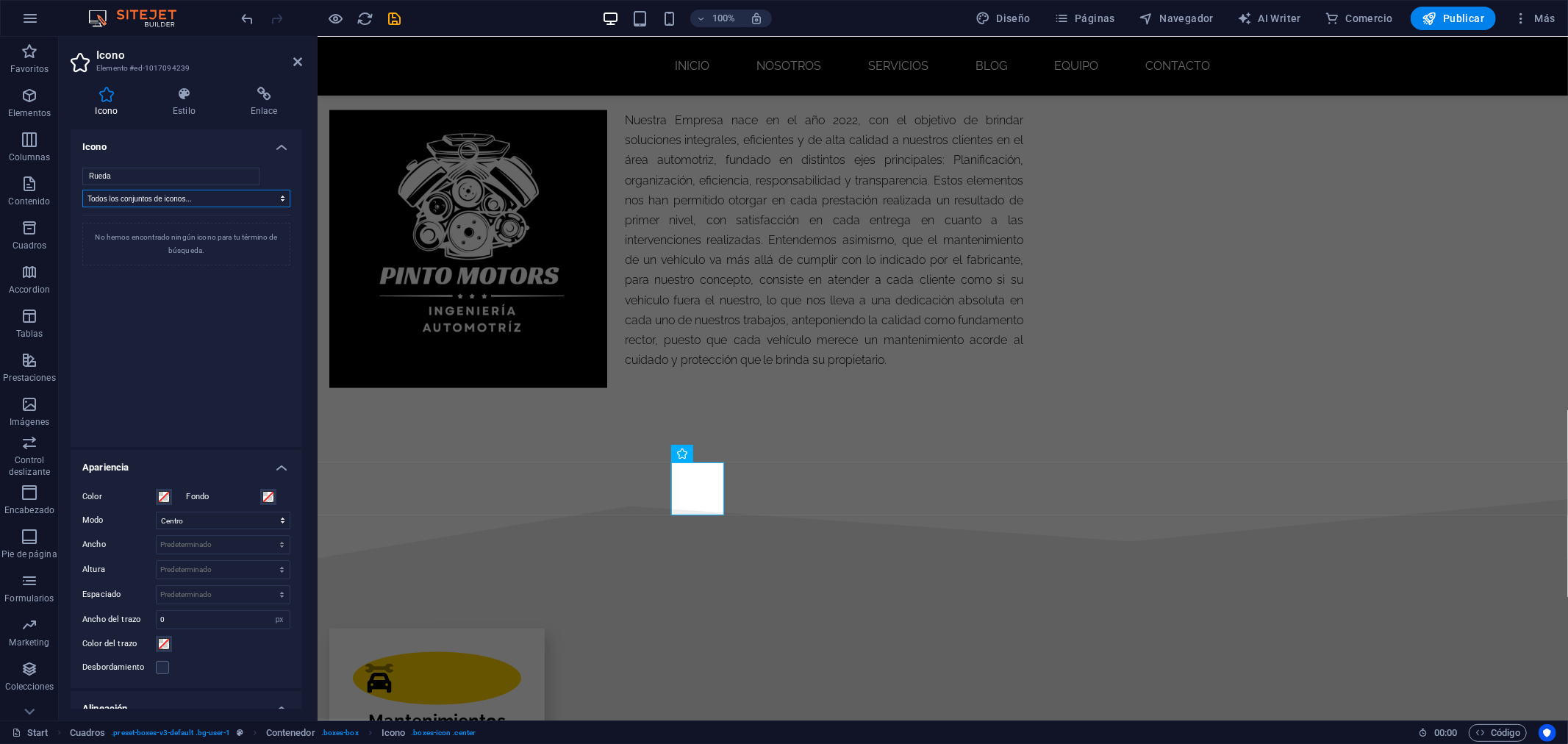
click at [82, 189] on select "Todos los conjuntos de iconos... IcoFont Ionicons FontAwesome Brands FontAwesom…" at bounding box center [186, 198] width 208 height 18
click at [121, 176] on input "Rueda" at bounding box center [171, 176] width 177 height 18
type input "w"
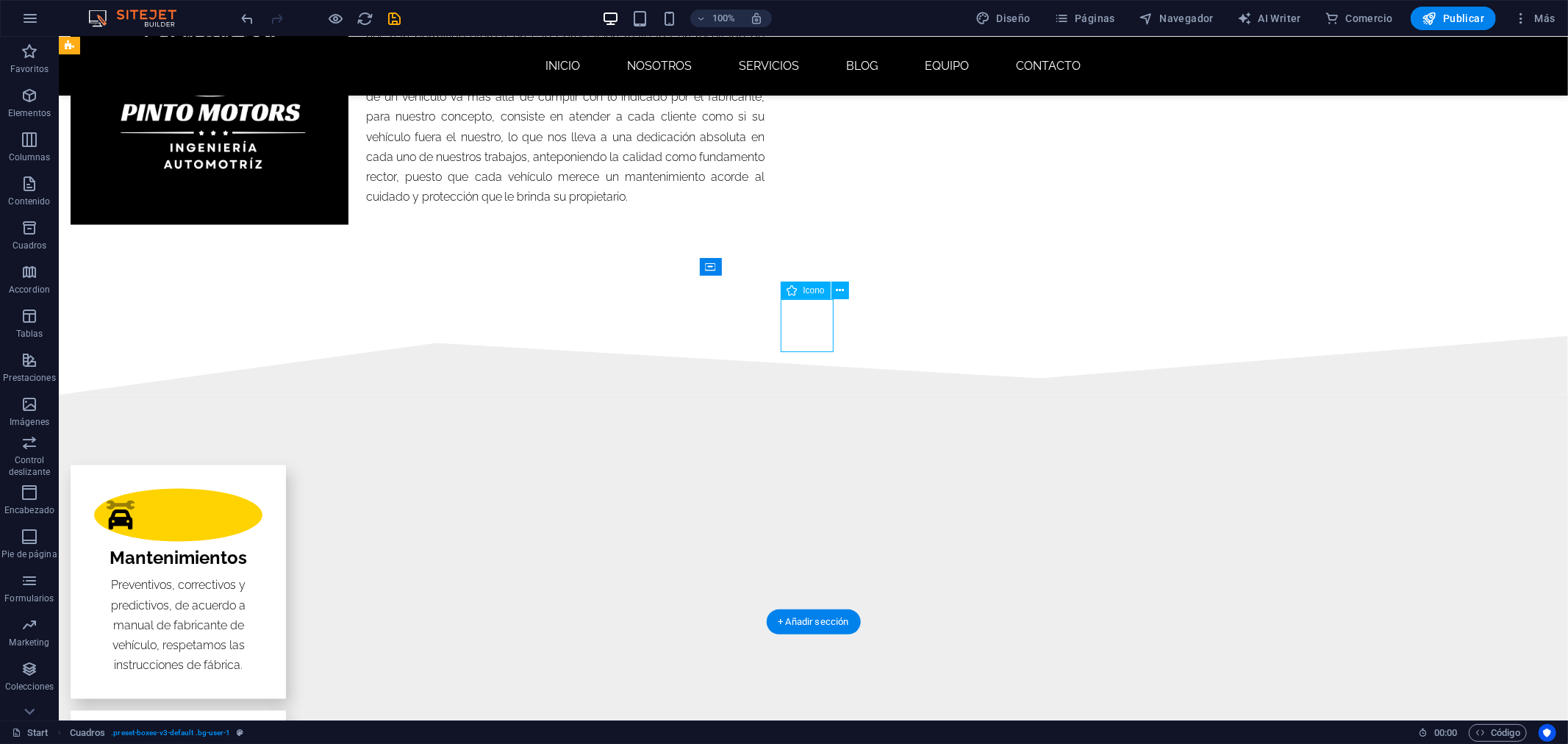
select select "xMidYMid"
select select "px"
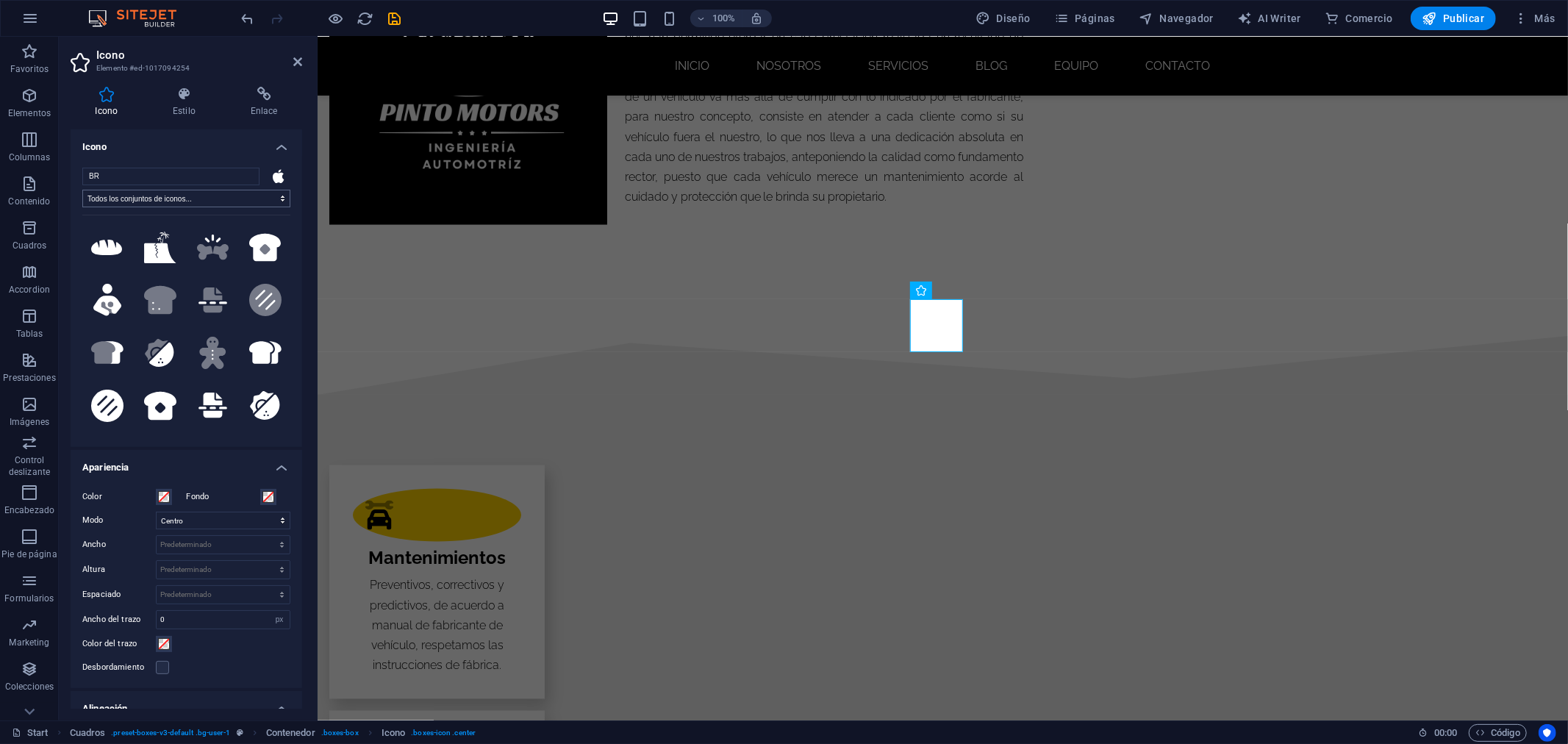
type input "B"
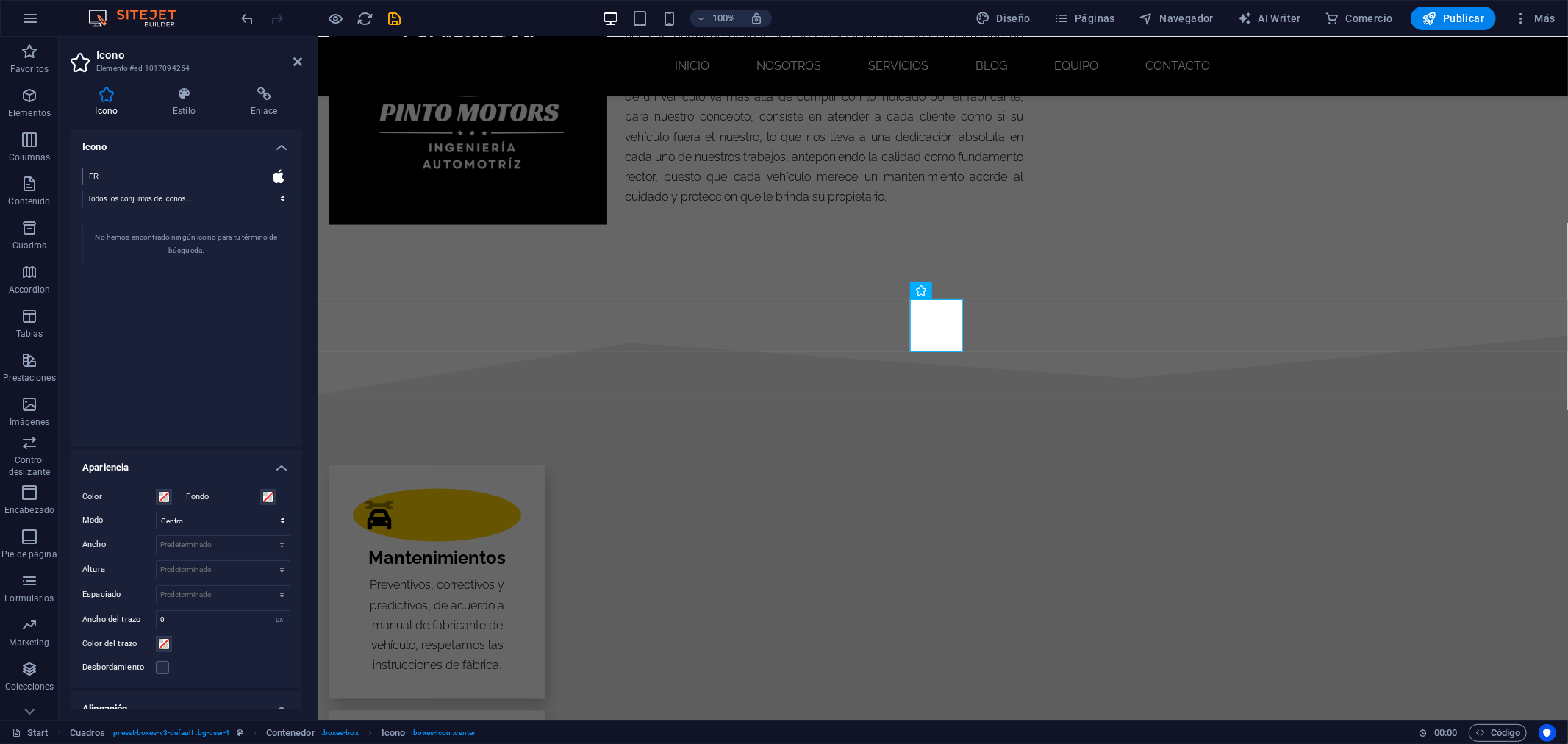
type input "F"
click at [243, 283] on div "Indica un término de búsqueda (como square, star half, etc.)" at bounding box center [186, 321] width 208 height 213
click at [219, 210] on div "Todos los conjuntos de iconos... IcoFont Ionicons FontAwesome Brands FontAwesom…" at bounding box center [186, 301] width 208 height 267
click at [217, 207] on div "Todos los conjuntos de iconos... IcoFont Ionicons FontAwesome Brands FontAwesom…" at bounding box center [186, 301] width 208 height 267
click at [215, 201] on select "Todos los conjuntos de iconos... IcoFont Ionicons FontAwesome Brands FontAwesom…" at bounding box center [186, 198] width 208 height 18
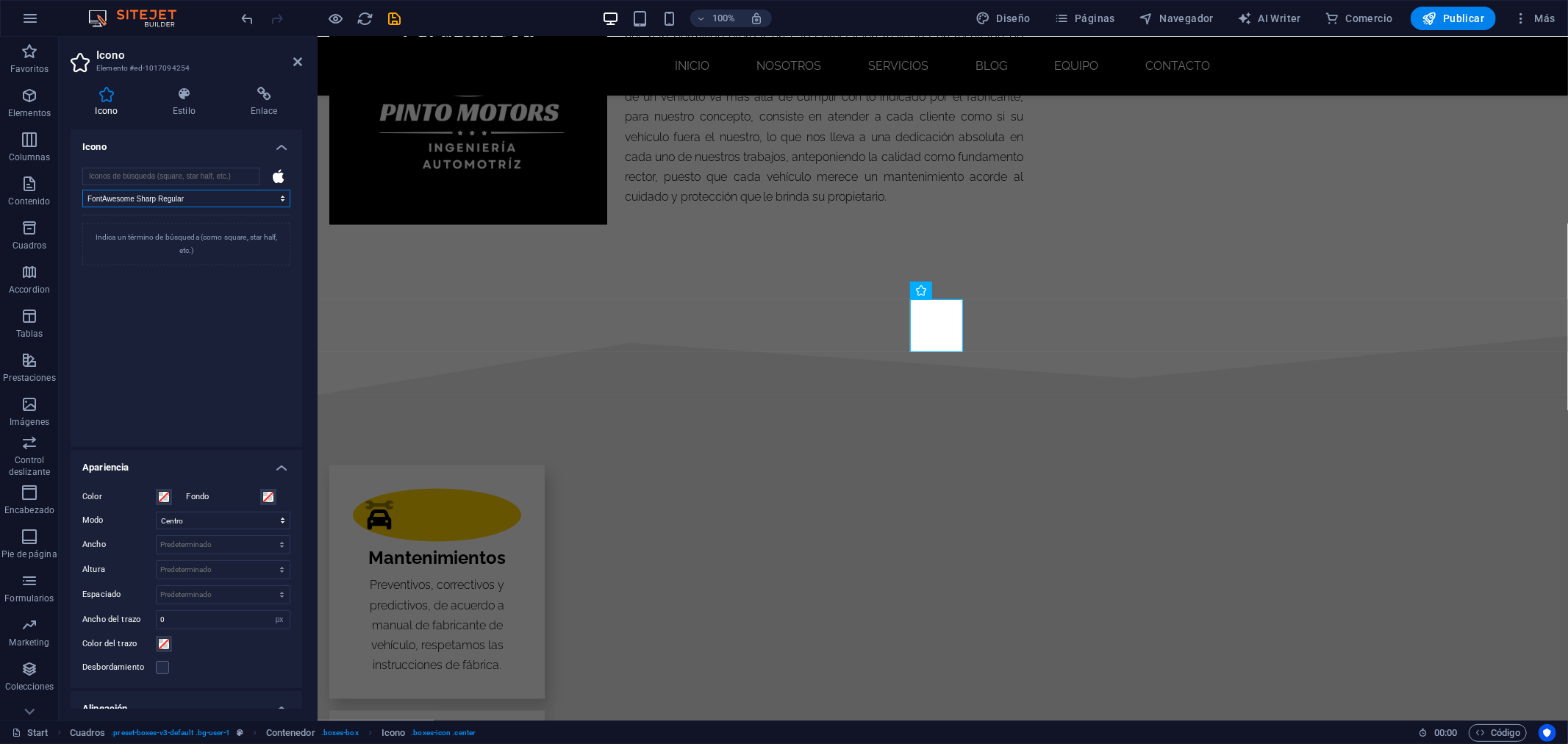
click at [82, 189] on select "Todos los conjuntos de iconos... IcoFont Ionicons FontAwesome Brands FontAwesom…" at bounding box center [186, 198] width 208 height 18
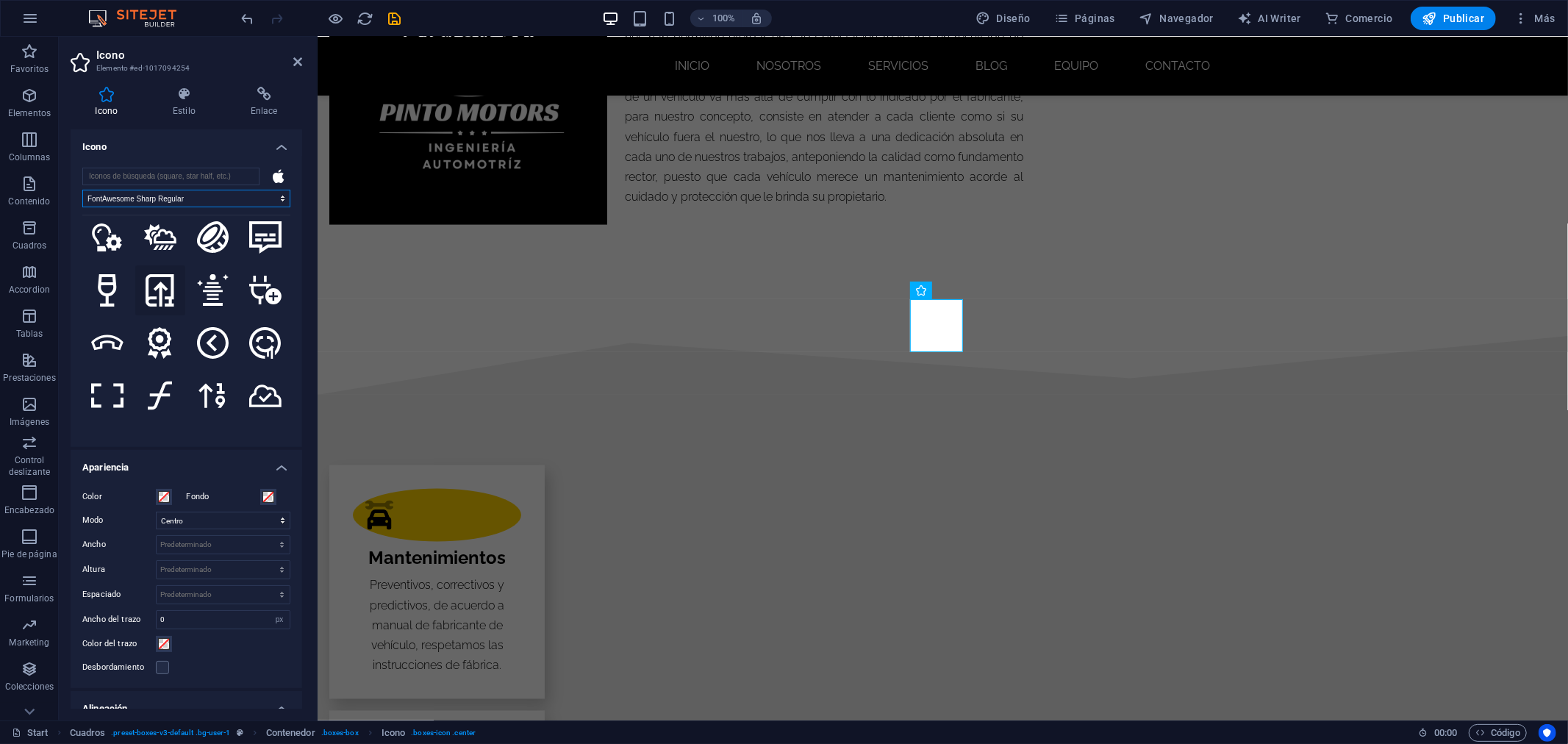
scroll to position [652, 0]
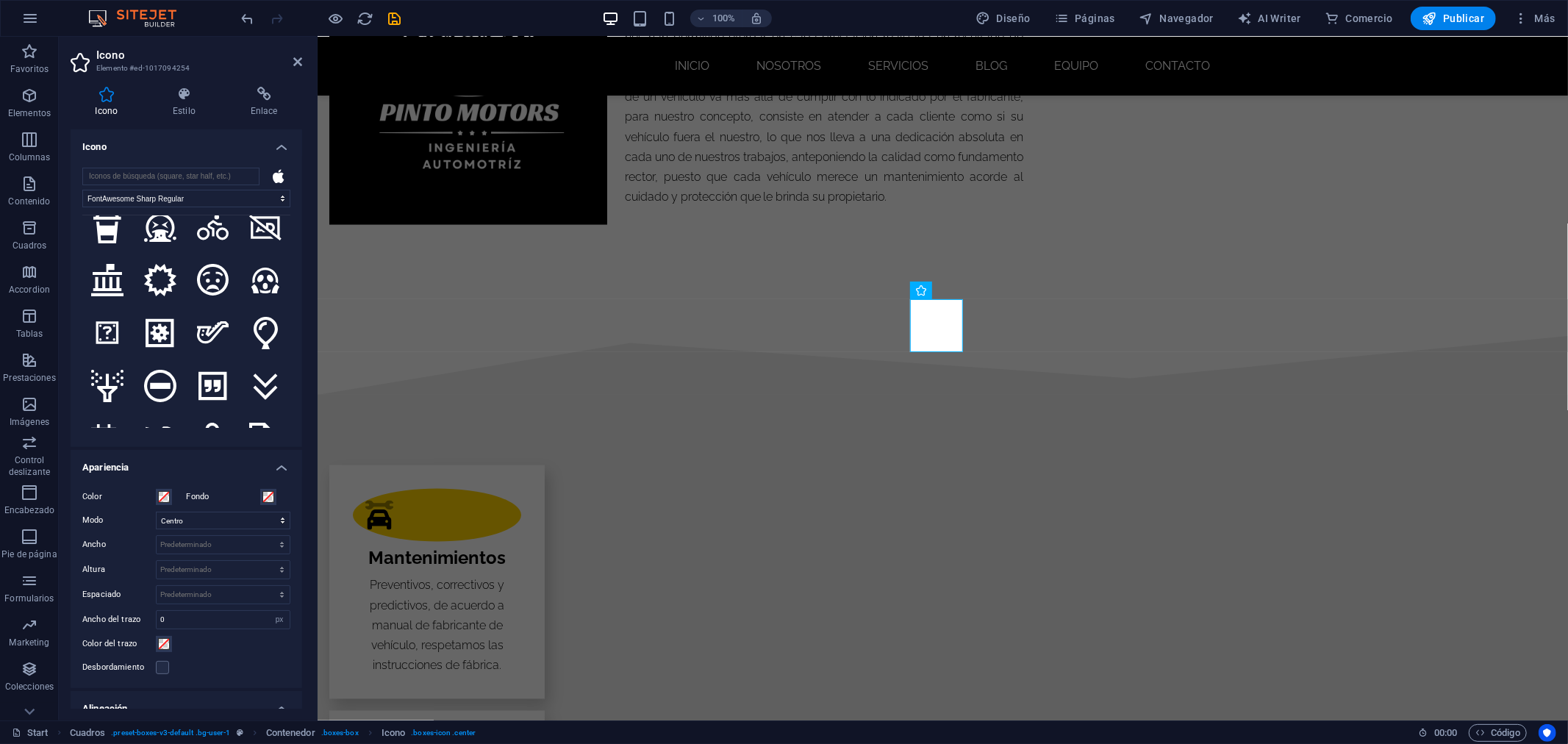
drag, startPoint x: 288, startPoint y: 236, endPoint x: 288, endPoint y: 245, distance: 9.0
click at [288, 245] on div "Todos los conjuntos de iconos... IcoFont Ionicons FontAwesome Brands FontAwesom…" at bounding box center [186, 301] width 232 height 291
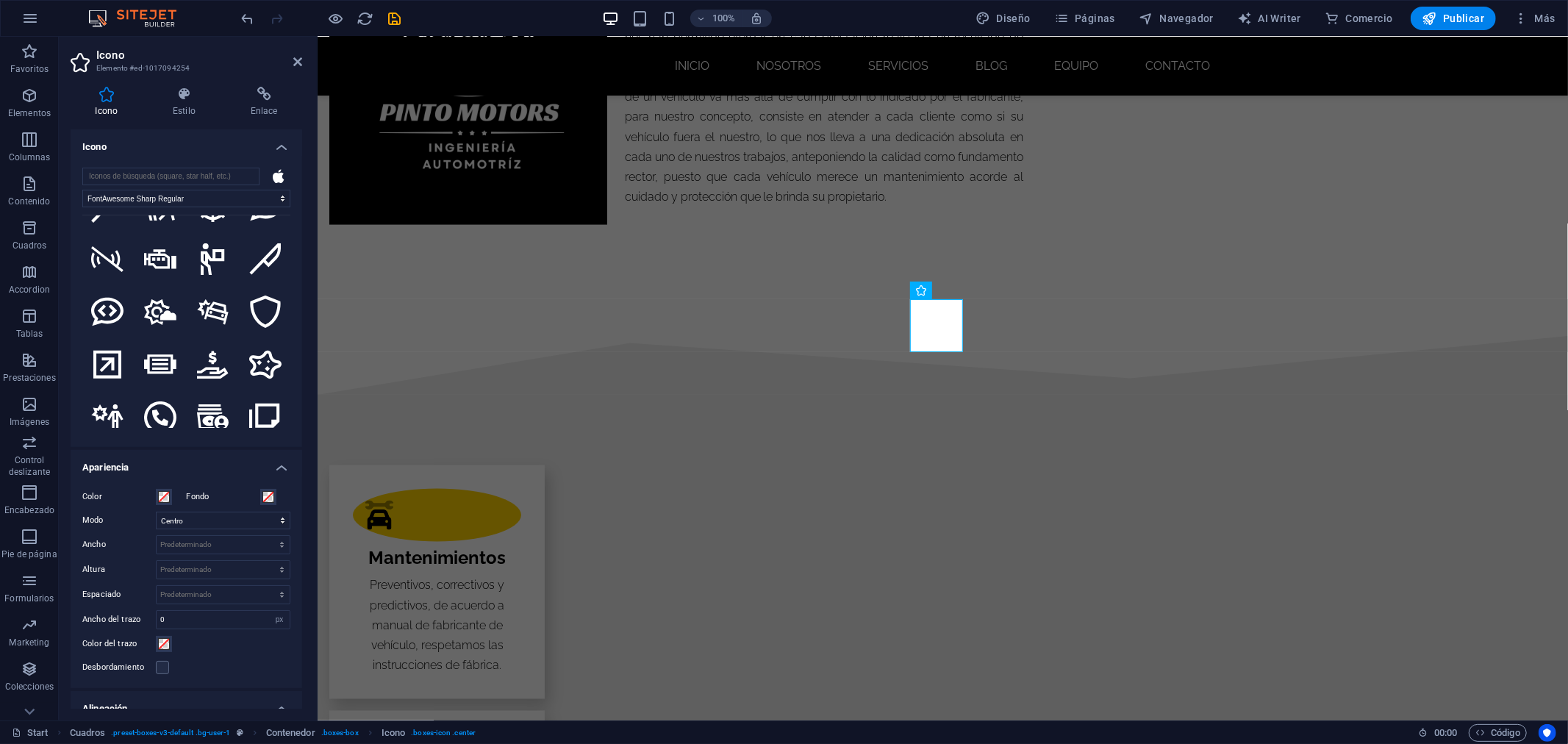
scroll to position [5873, 0]
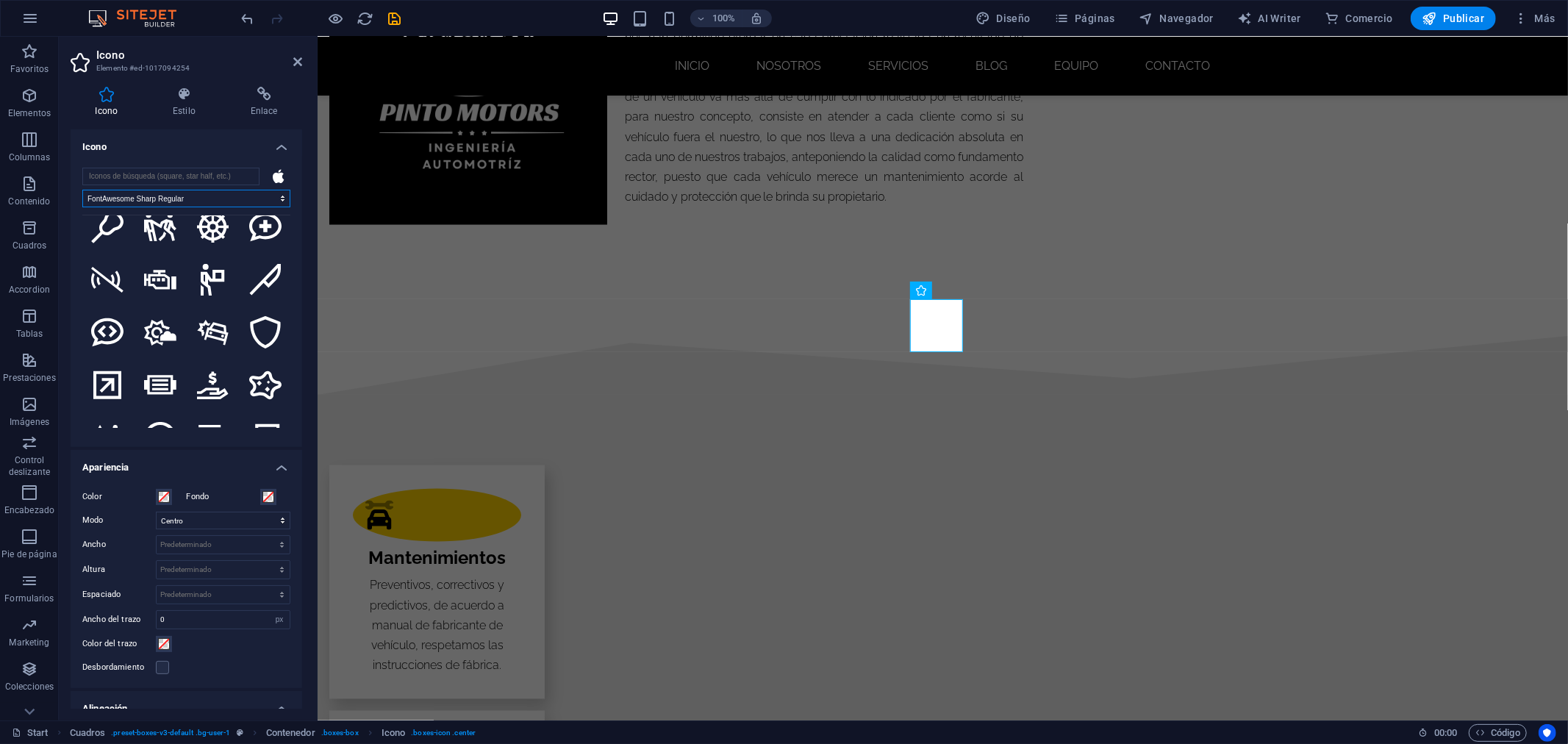
click at [222, 201] on select "Todos los conjuntos de iconos... IcoFont Ionicons FontAwesome Brands FontAwesom…" at bounding box center [186, 198] width 208 height 18
click at [82, 189] on select "Todos los conjuntos de iconos... IcoFont Ionicons FontAwesome Brands FontAwesom…" at bounding box center [186, 198] width 208 height 18
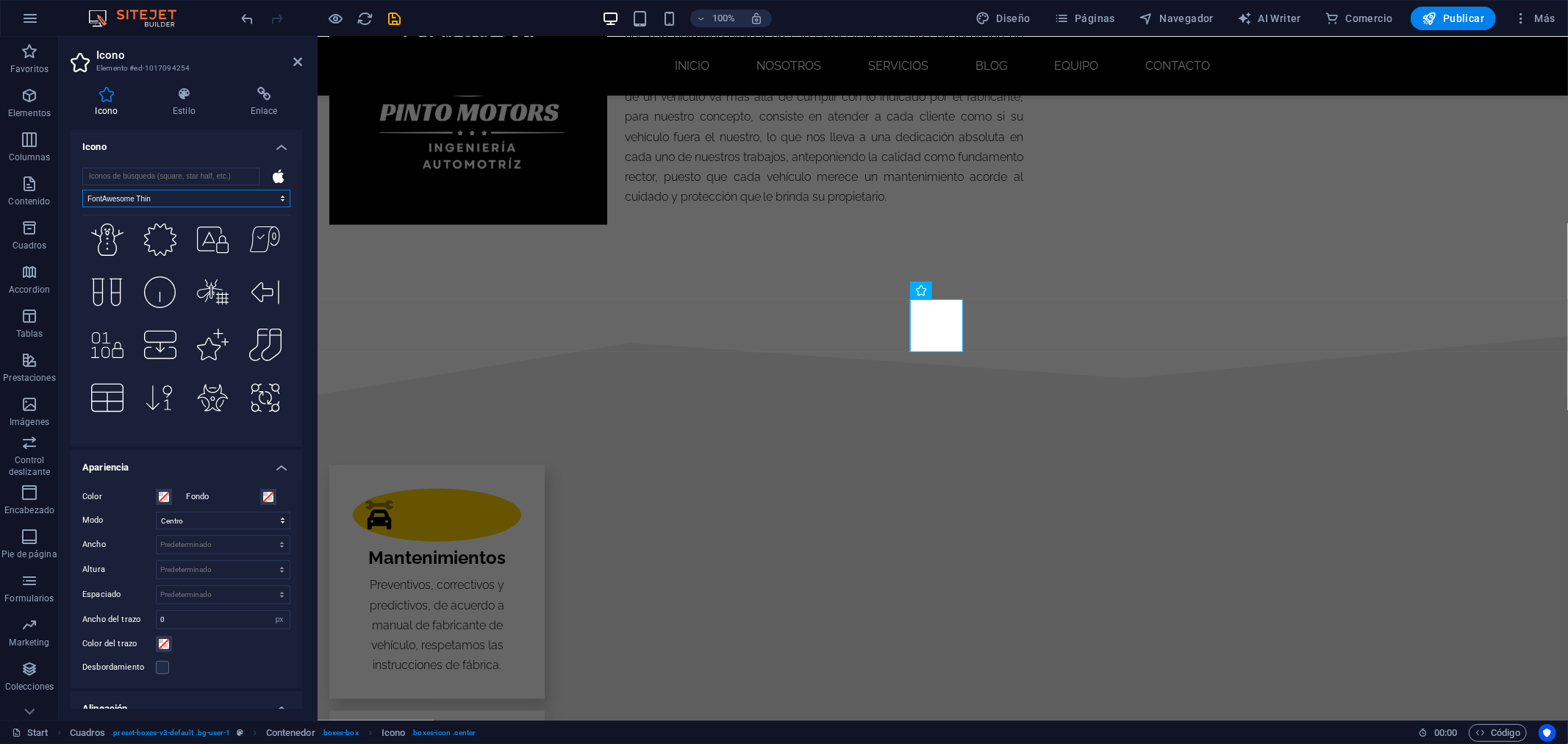
scroll to position [6200, 0]
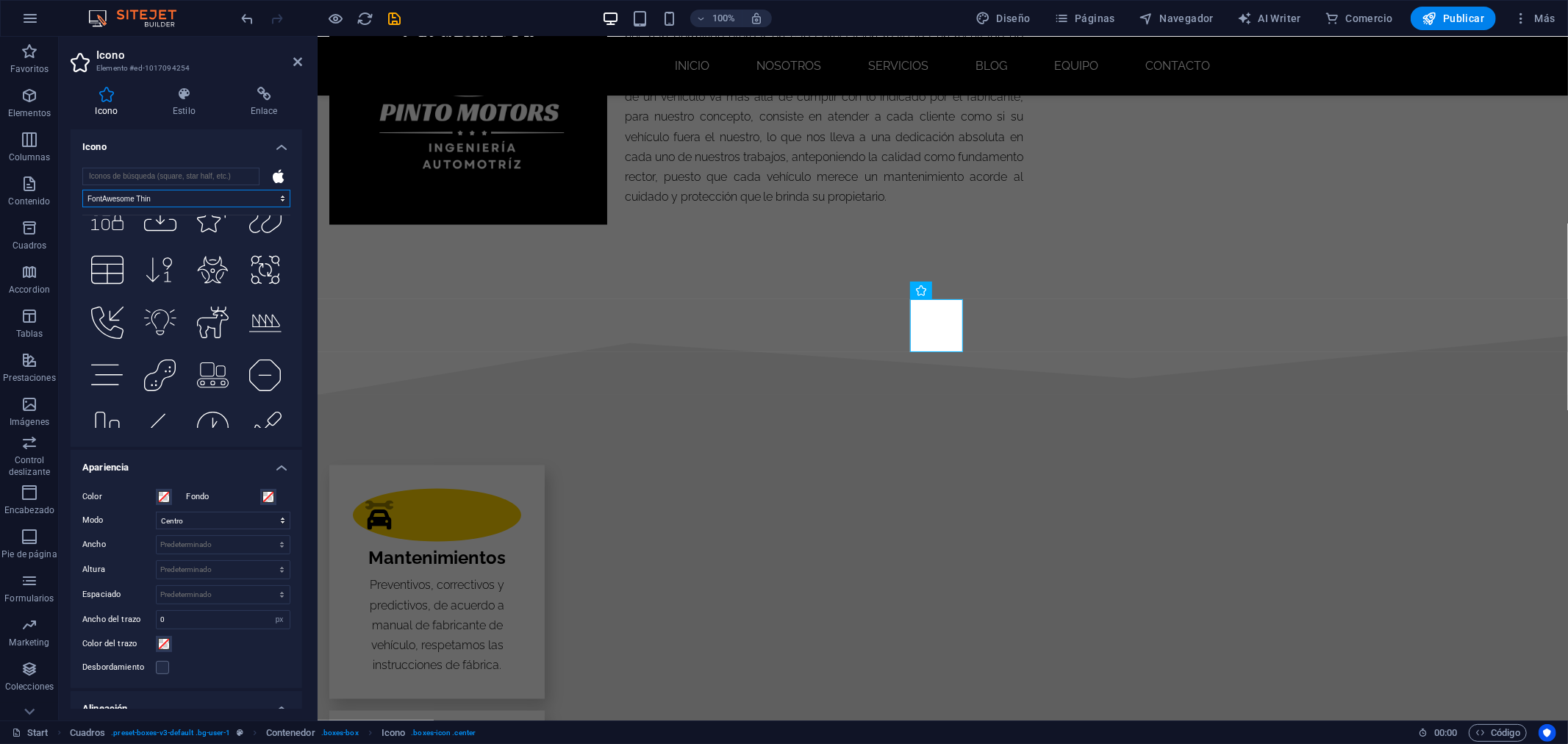
click at [206, 189] on select "Todos los conjuntos de iconos... IcoFont Ionicons FontAwesome Brands FontAwesom…" at bounding box center [186, 198] width 208 height 18
select select "font-awesome-solid"
click at [82, 189] on select "Todos los conjuntos de iconos... IcoFont Ionicons FontAwesome Brands FontAwesom…" at bounding box center [186, 198] width 208 height 18
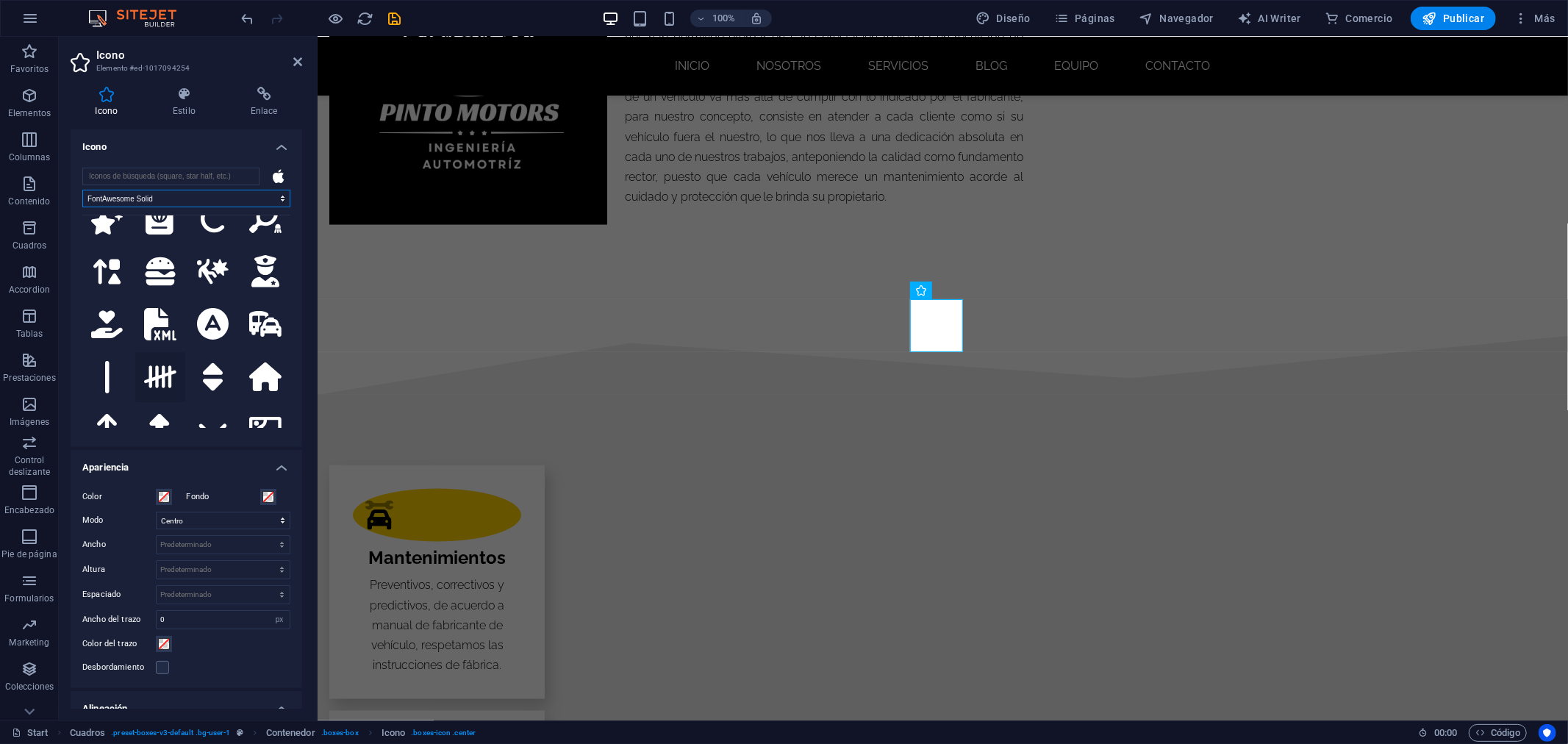
scroll to position [3506, 0]
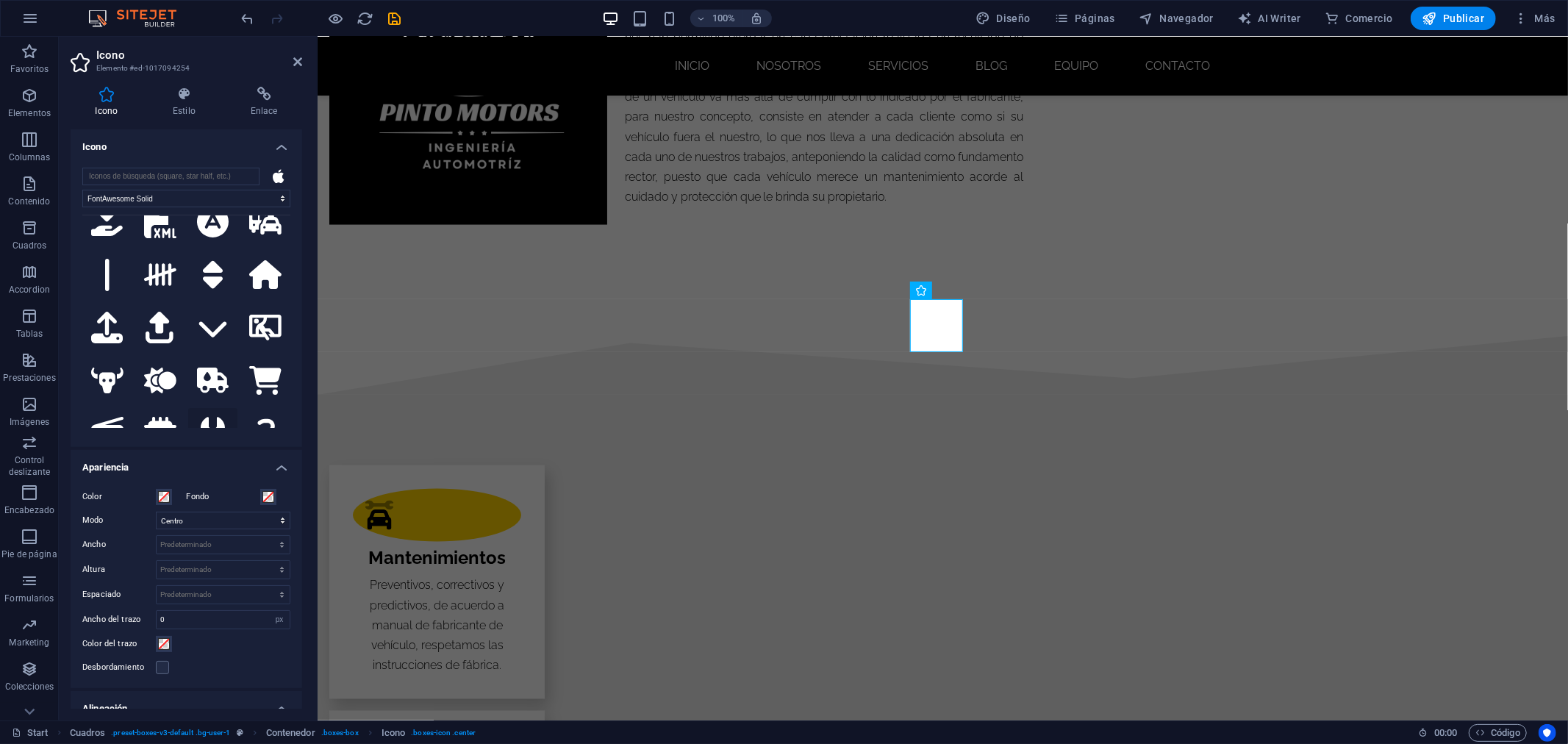
click at [203, 417] on icon at bounding box center [213, 433] width 24 height 32
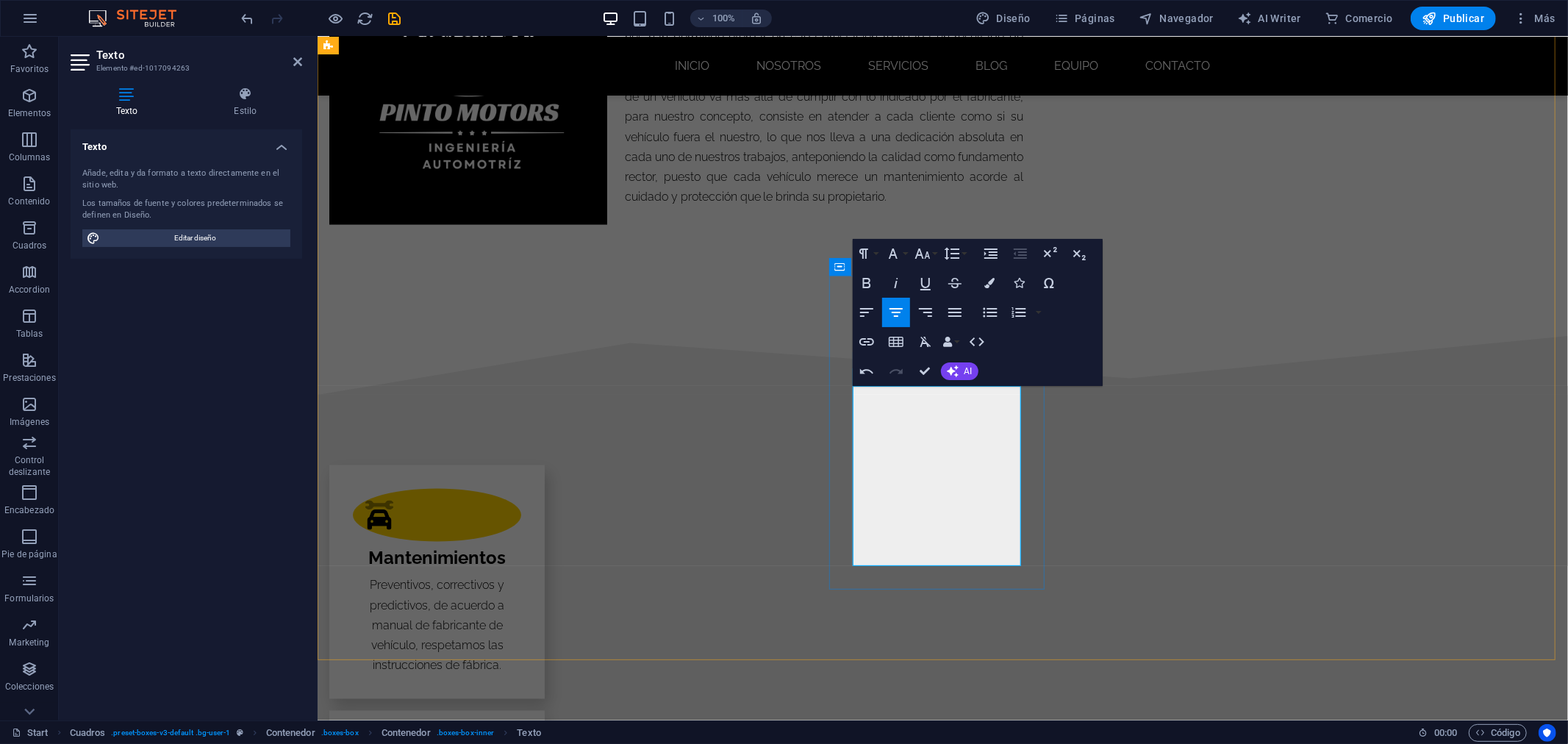
drag, startPoint x: 948, startPoint y: 491, endPoint x: 963, endPoint y: 556, distance: 66.7
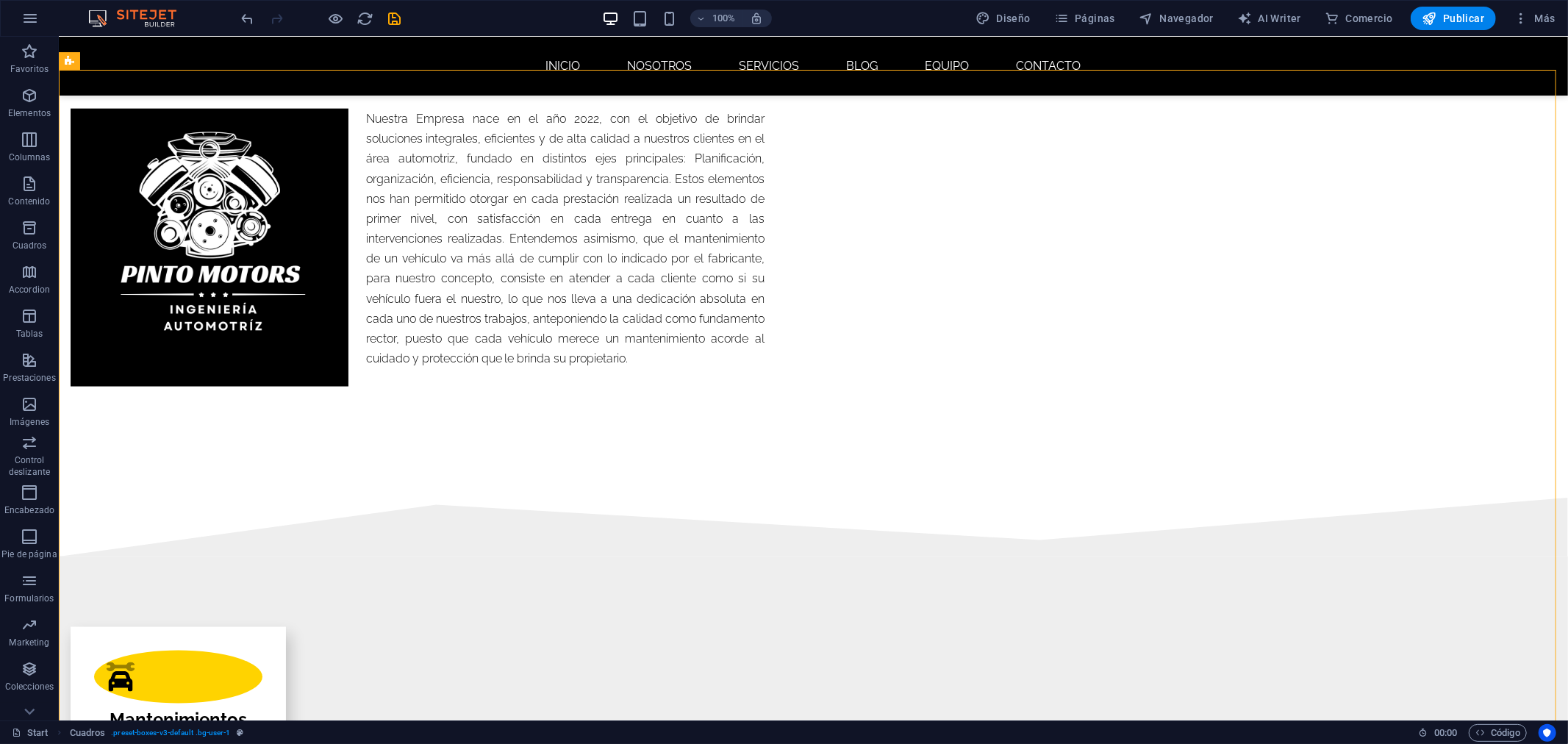
scroll to position [1860, 0]
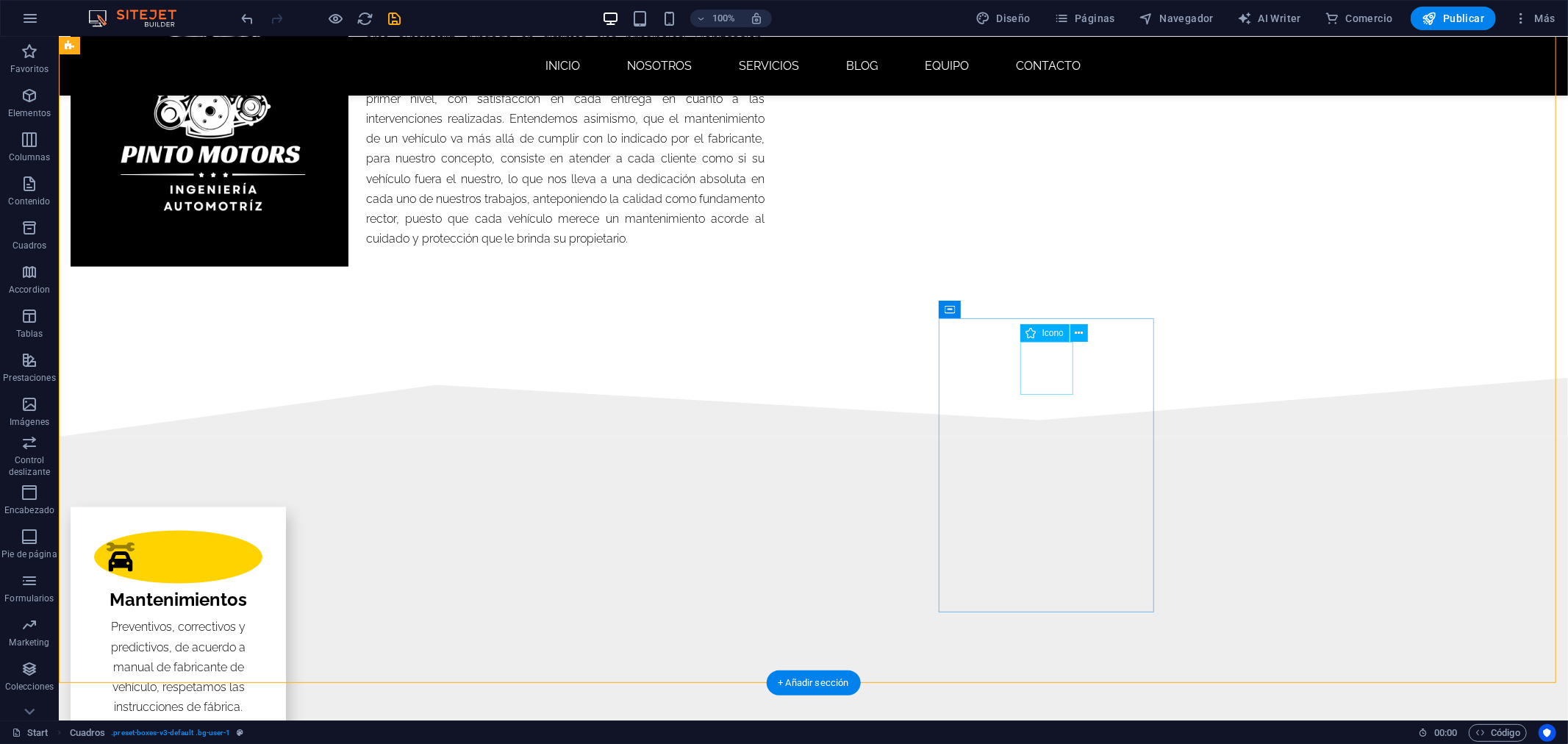
select select "xMidYMid"
select select "px"
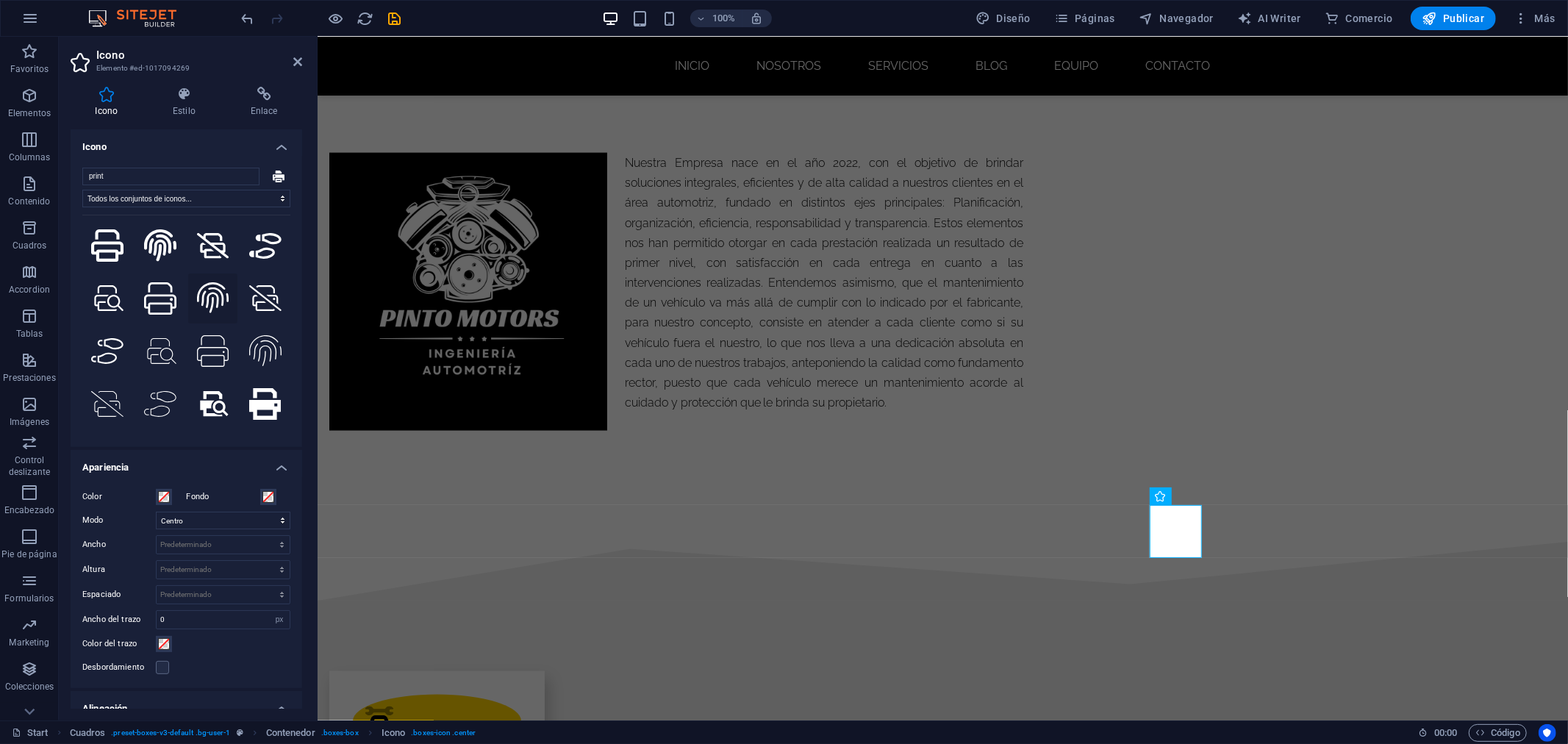
scroll to position [374, 0]
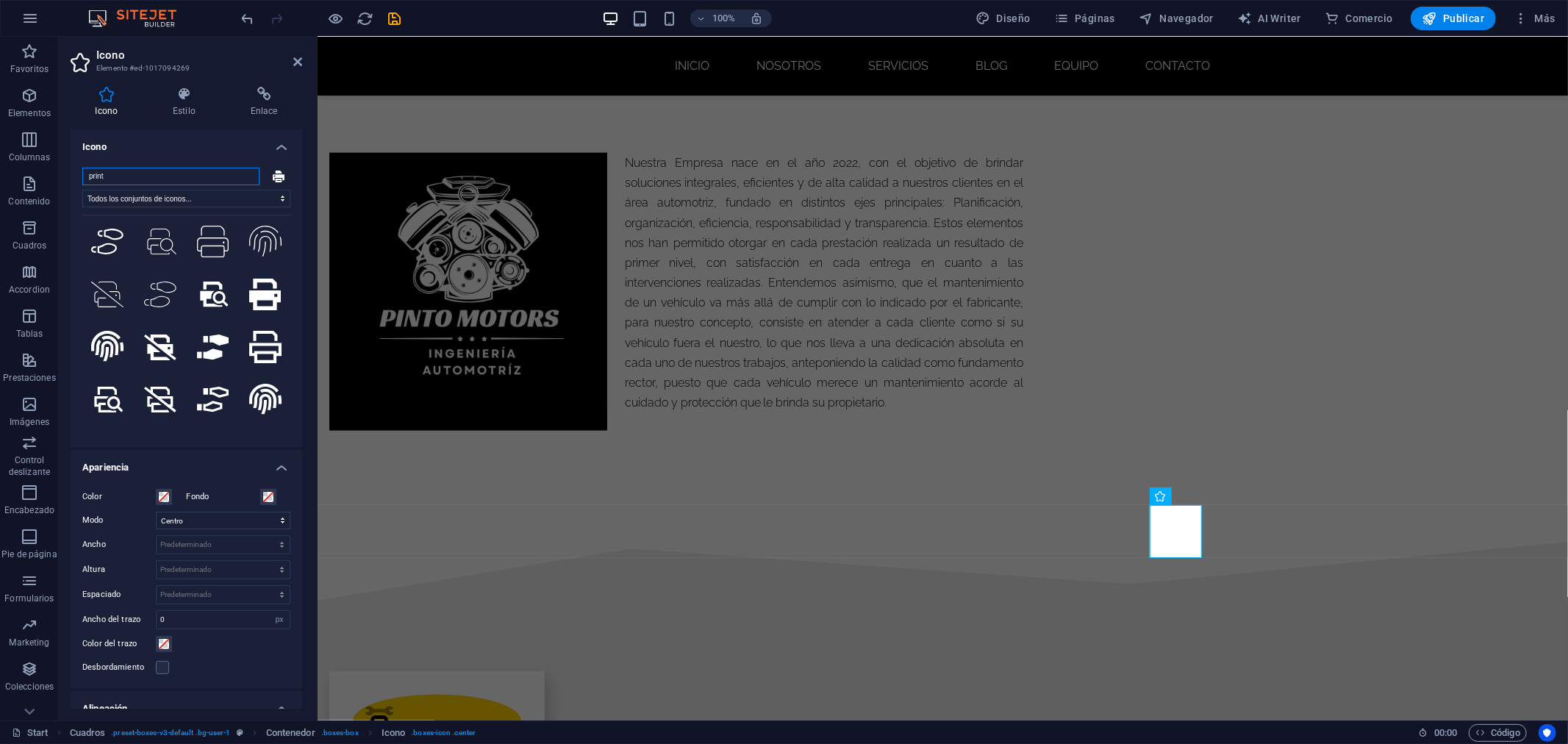
click at [119, 172] on input "print" at bounding box center [171, 176] width 177 height 18
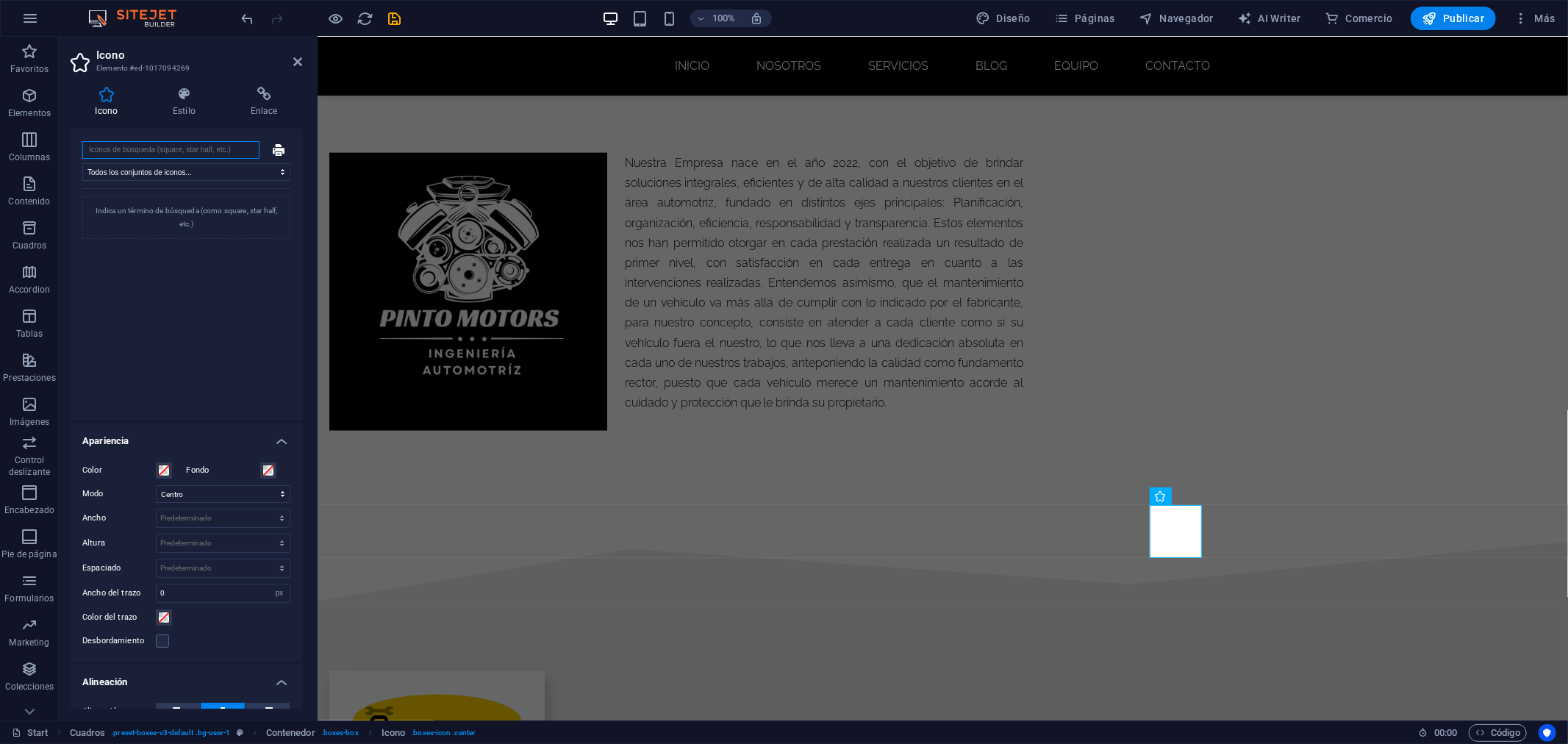
scroll to position [0, 0]
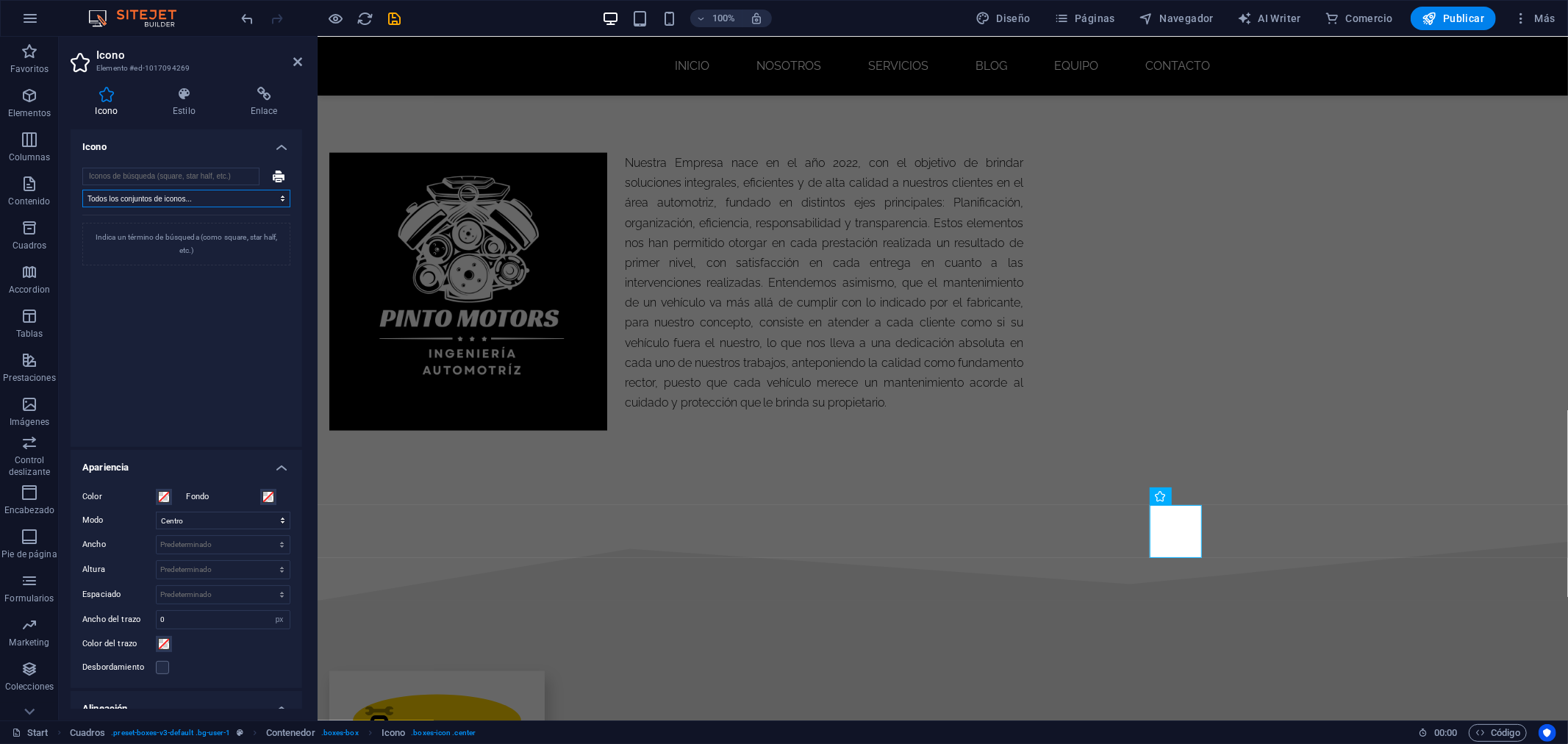
click at [175, 194] on select "Todos los conjuntos de iconos... IcoFont Ionicons FontAwesome Brands FontAwesom…" at bounding box center [186, 198] width 208 height 18
click at [82, 189] on select "Todos los conjuntos de iconos... IcoFont Ionicons FontAwesome Brands FontAwesom…" at bounding box center [186, 198] width 208 height 18
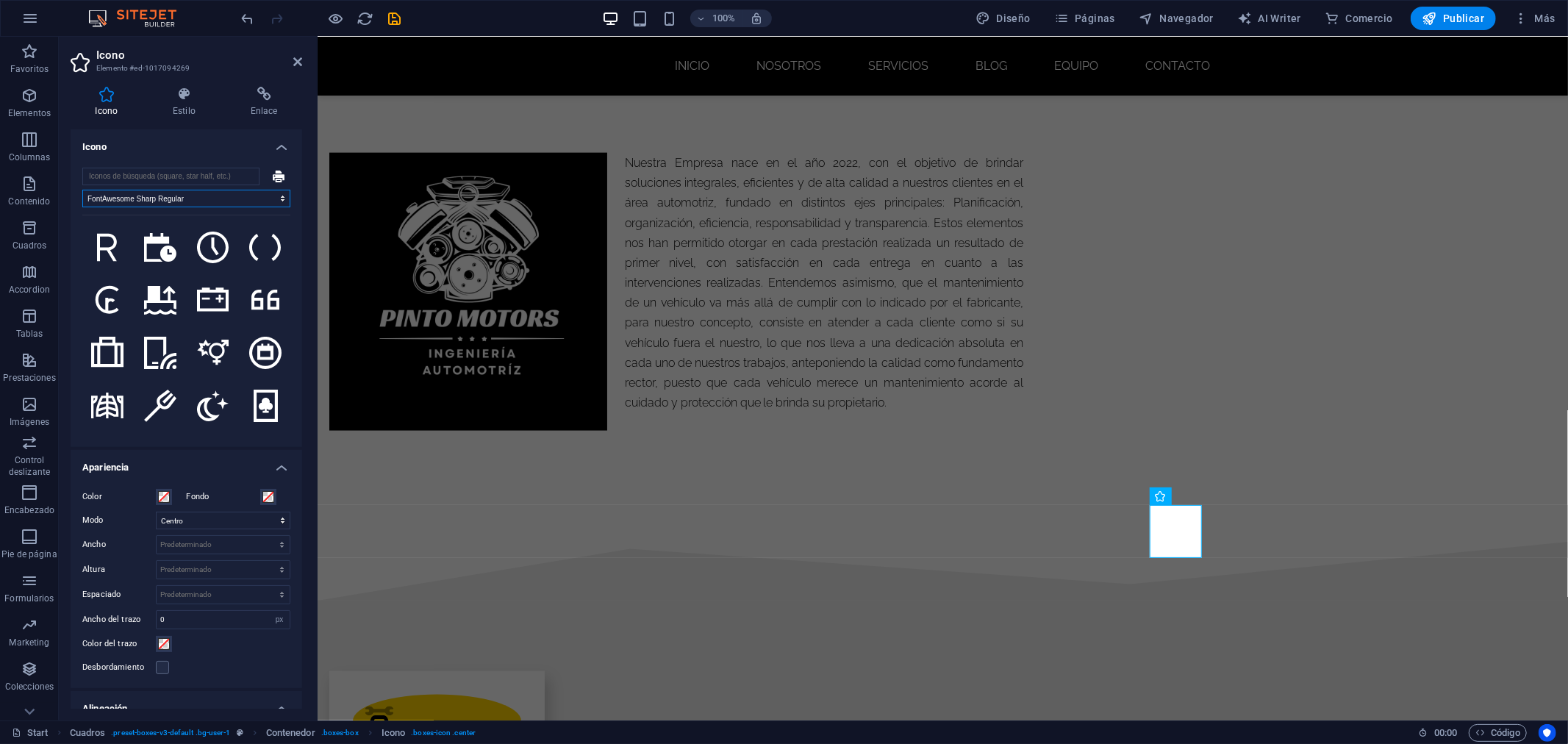
click at [170, 201] on select "Todos los conjuntos de iconos... IcoFont Ionicons FontAwesome Brands FontAwesom…" at bounding box center [186, 198] width 208 height 18
click at [193, 196] on select "Todos los conjuntos de iconos... IcoFont Ionicons FontAwesome Brands FontAwesom…" at bounding box center [186, 198] width 208 height 18
select select "font-awesome-sharp-solid"
click at [82, 189] on select "Todos los conjuntos de iconos... IcoFont Ionicons FontAwesome Brands FontAwesom…" at bounding box center [186, 198] width 208 height 18
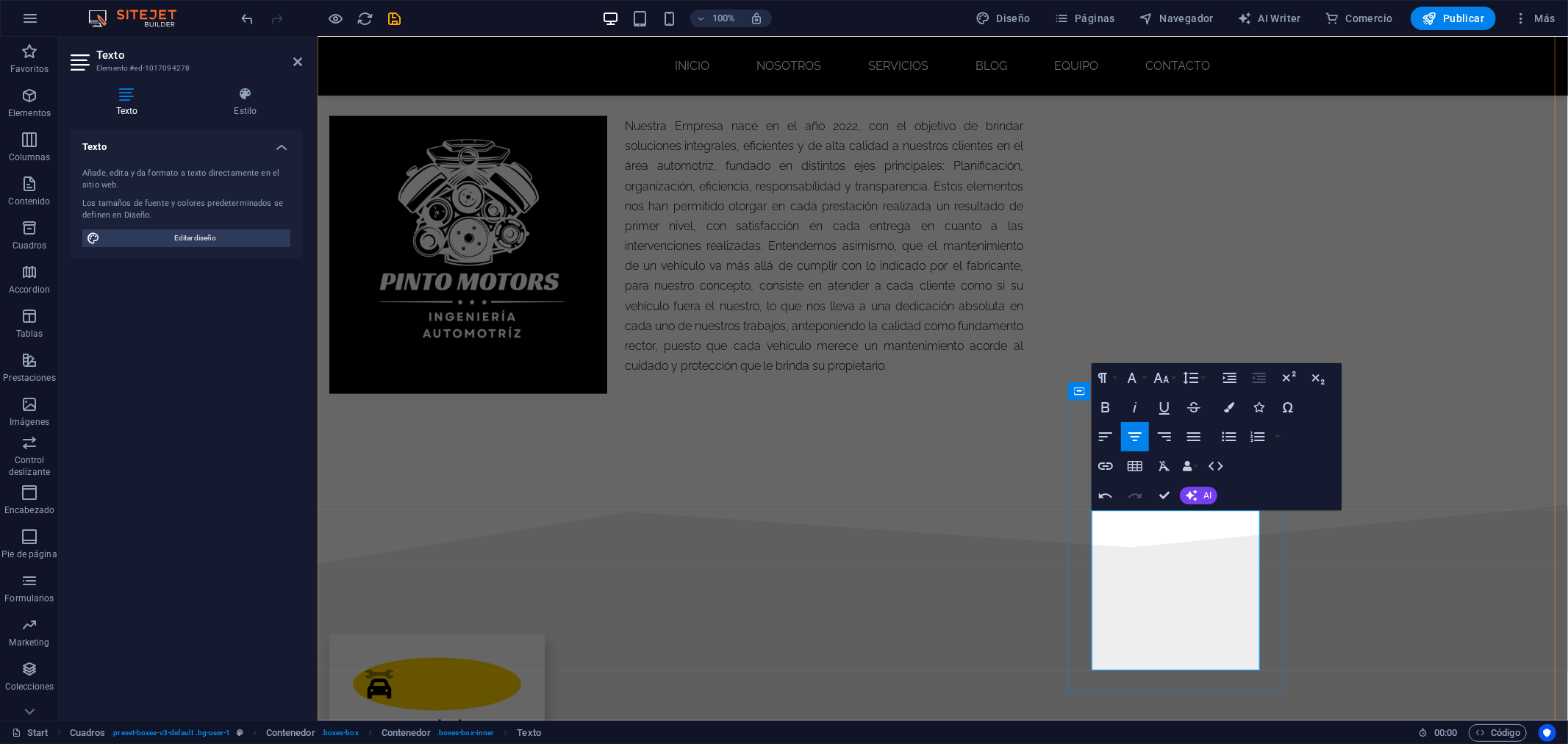
scroll to position [1779, 0]
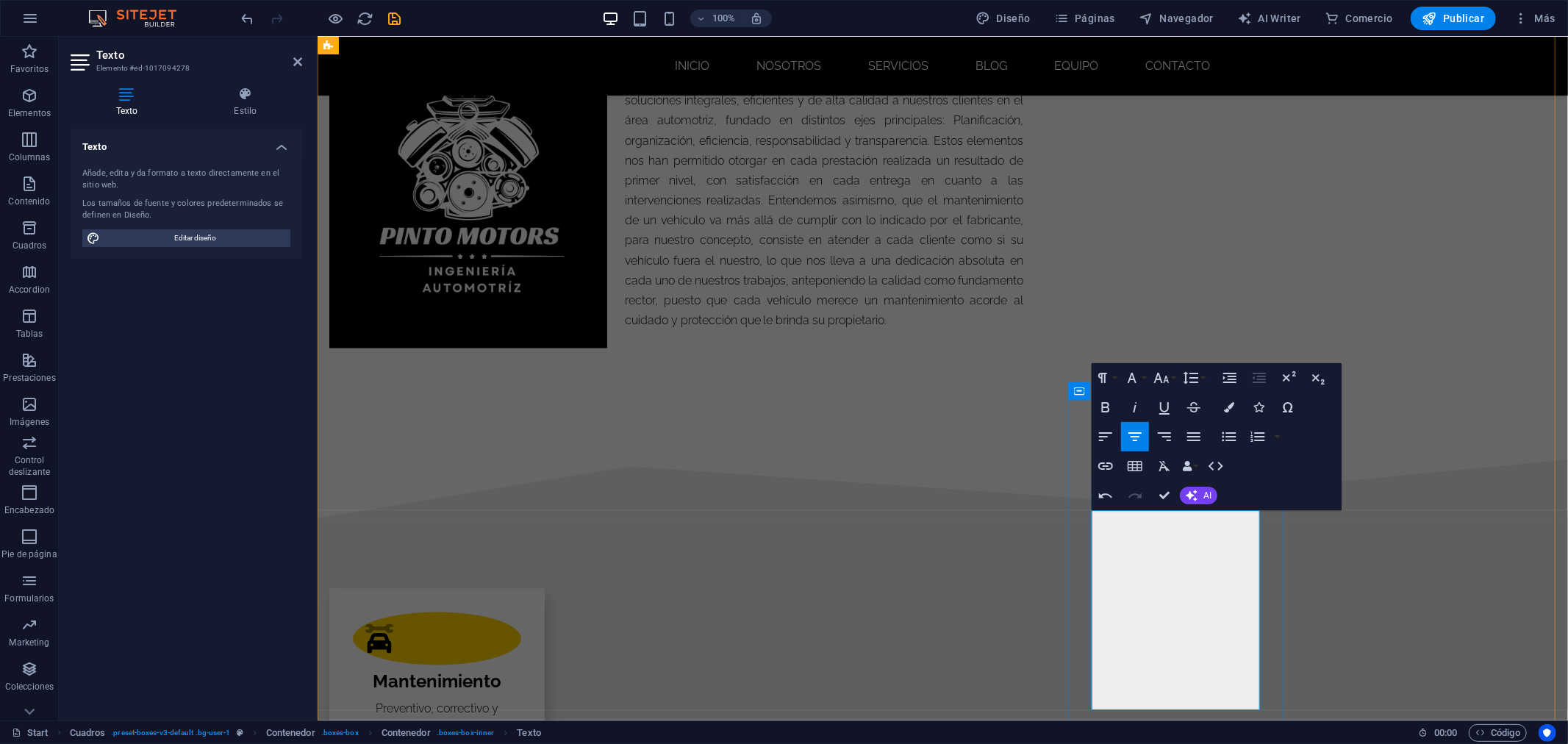
drag, startPoint x: 1179, startPoint y: 637, endPoint x: 1205, endPoint y: 694, distance: 62.6
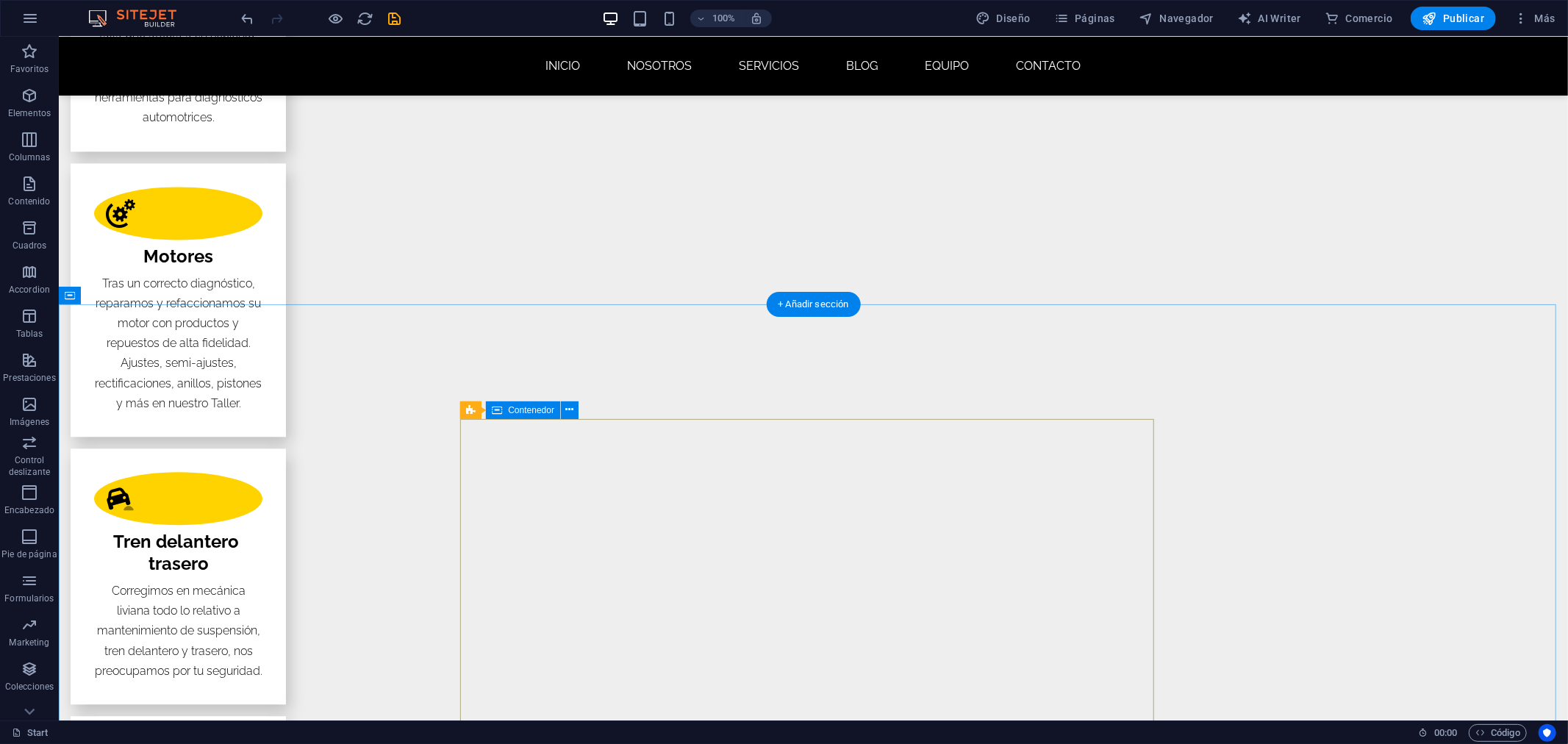
scroll to position [2431, 0]
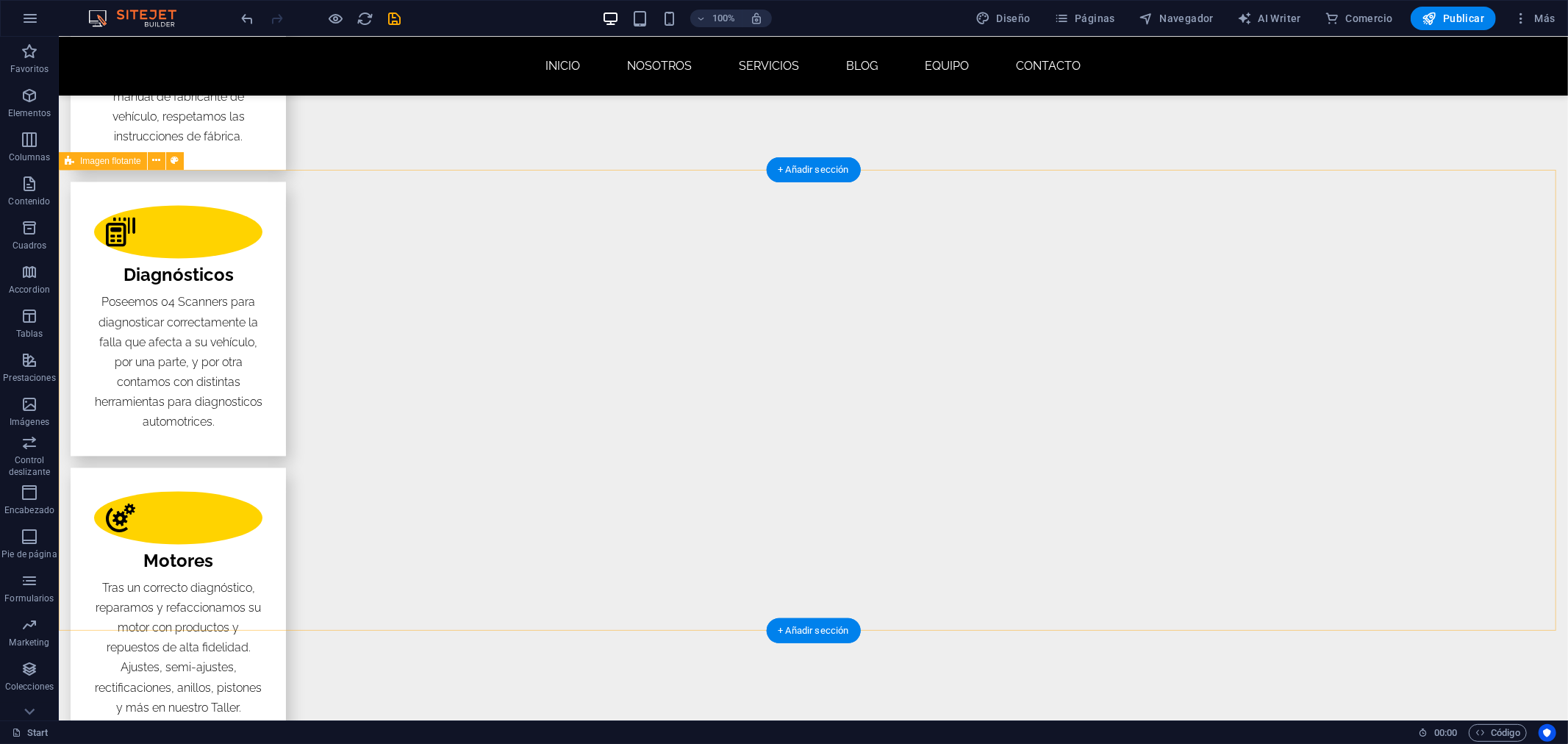
click at [158, 158] on icon at bounding box center [156, 160] width 8 height 15
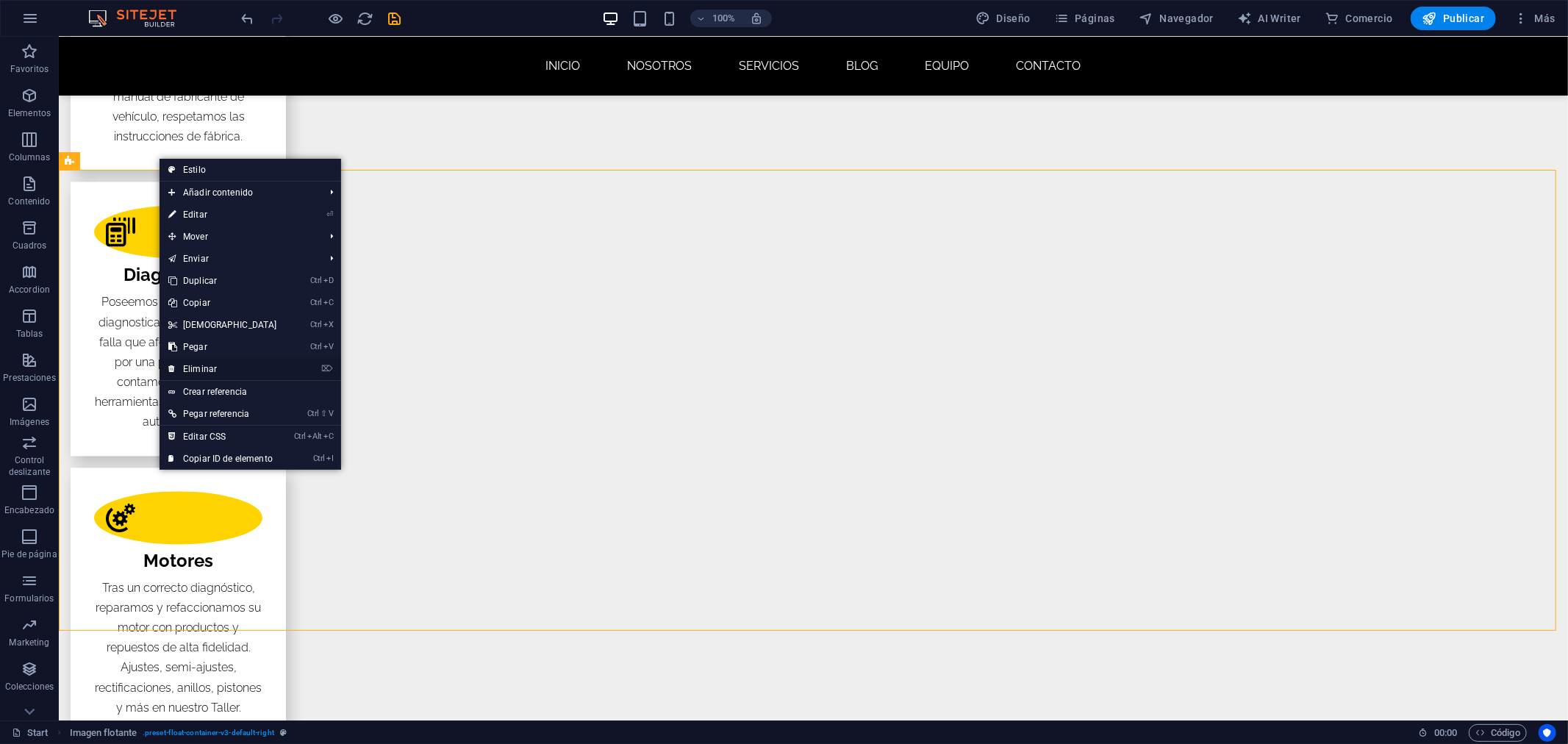
click at [211, 361] on link "⌦ Eliminar" at bounding box center [223, 369] width 127 height 22
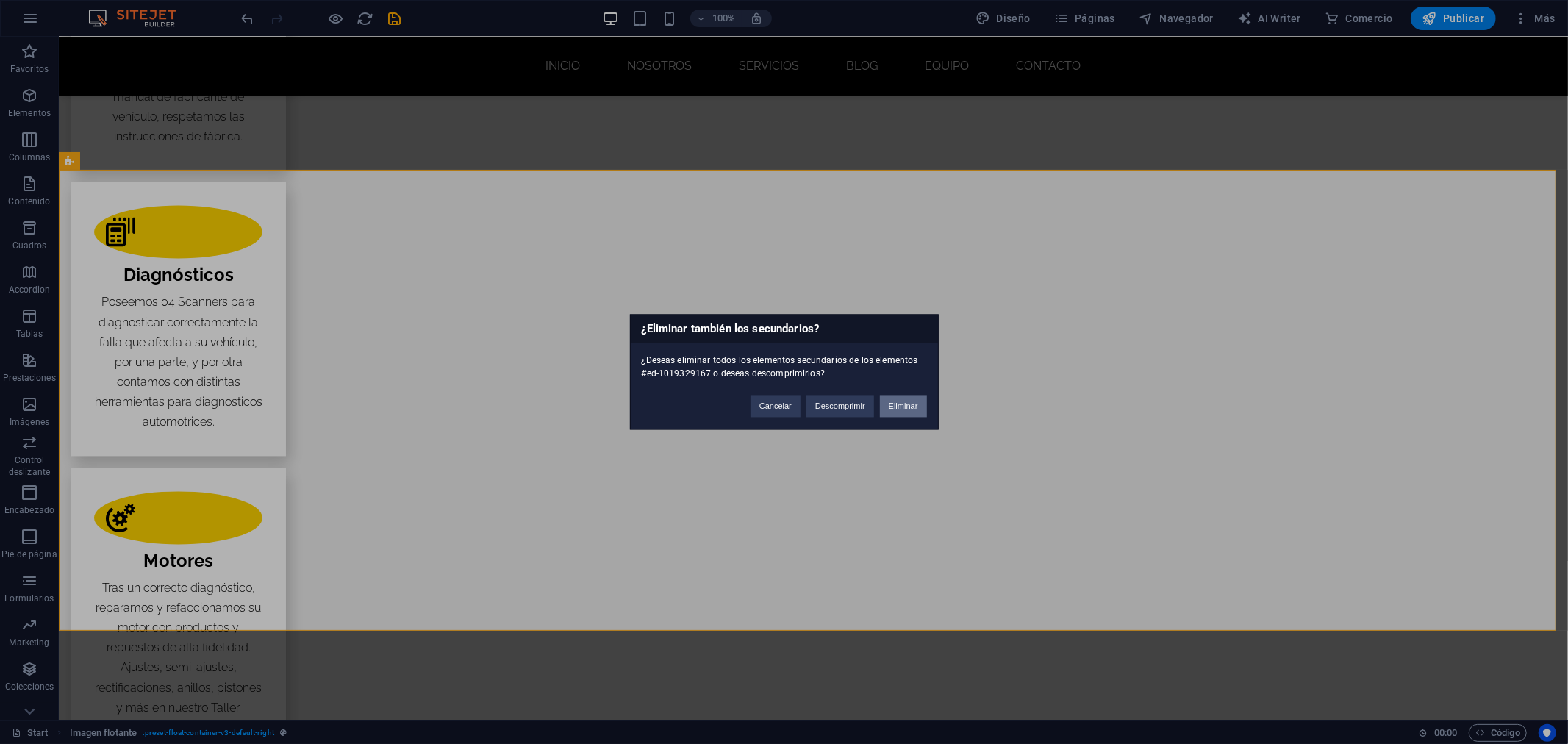
click at [917, 404] on button "Eliminar" at bounding box center [903, 406] width 47 height 22
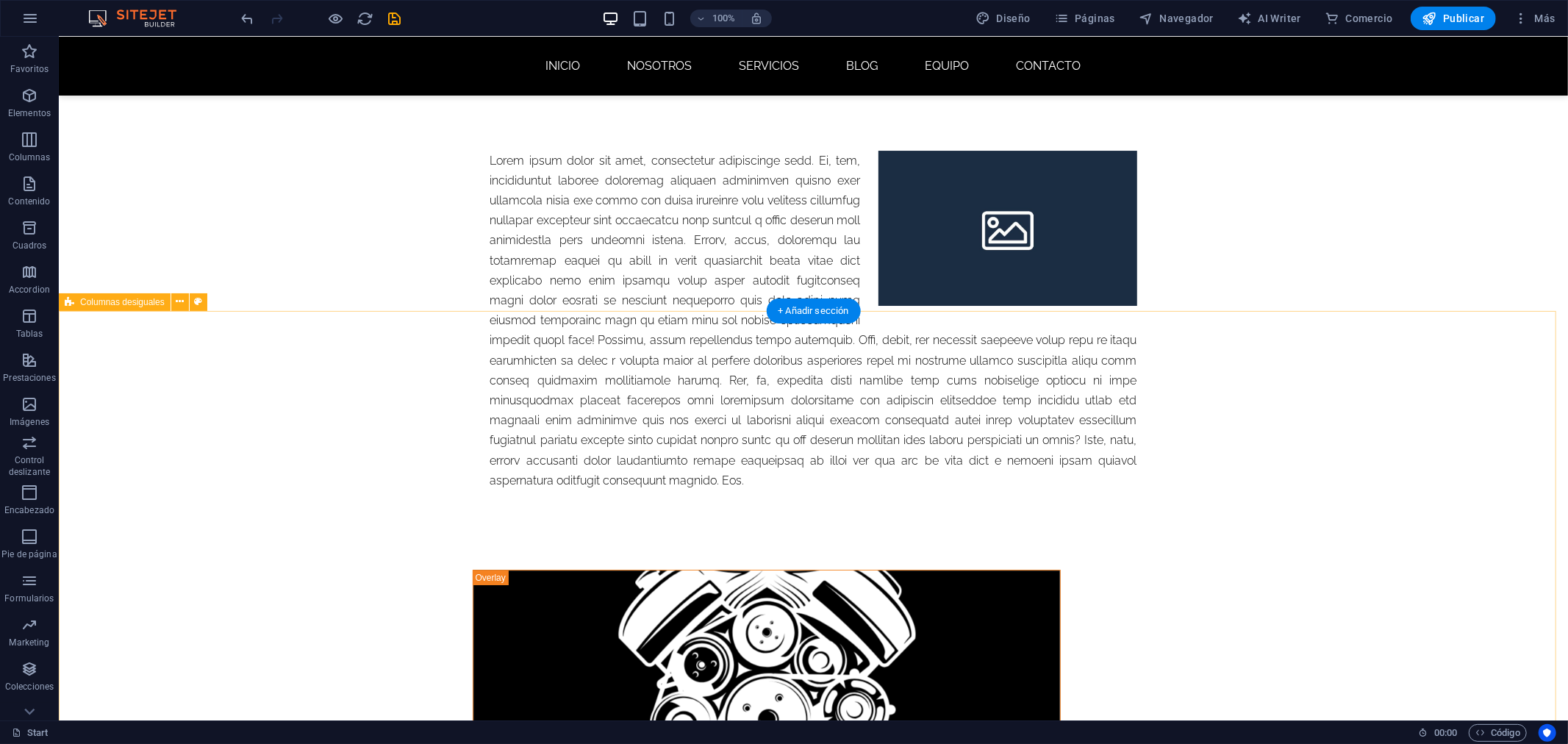
scroll to position [4473, 0]
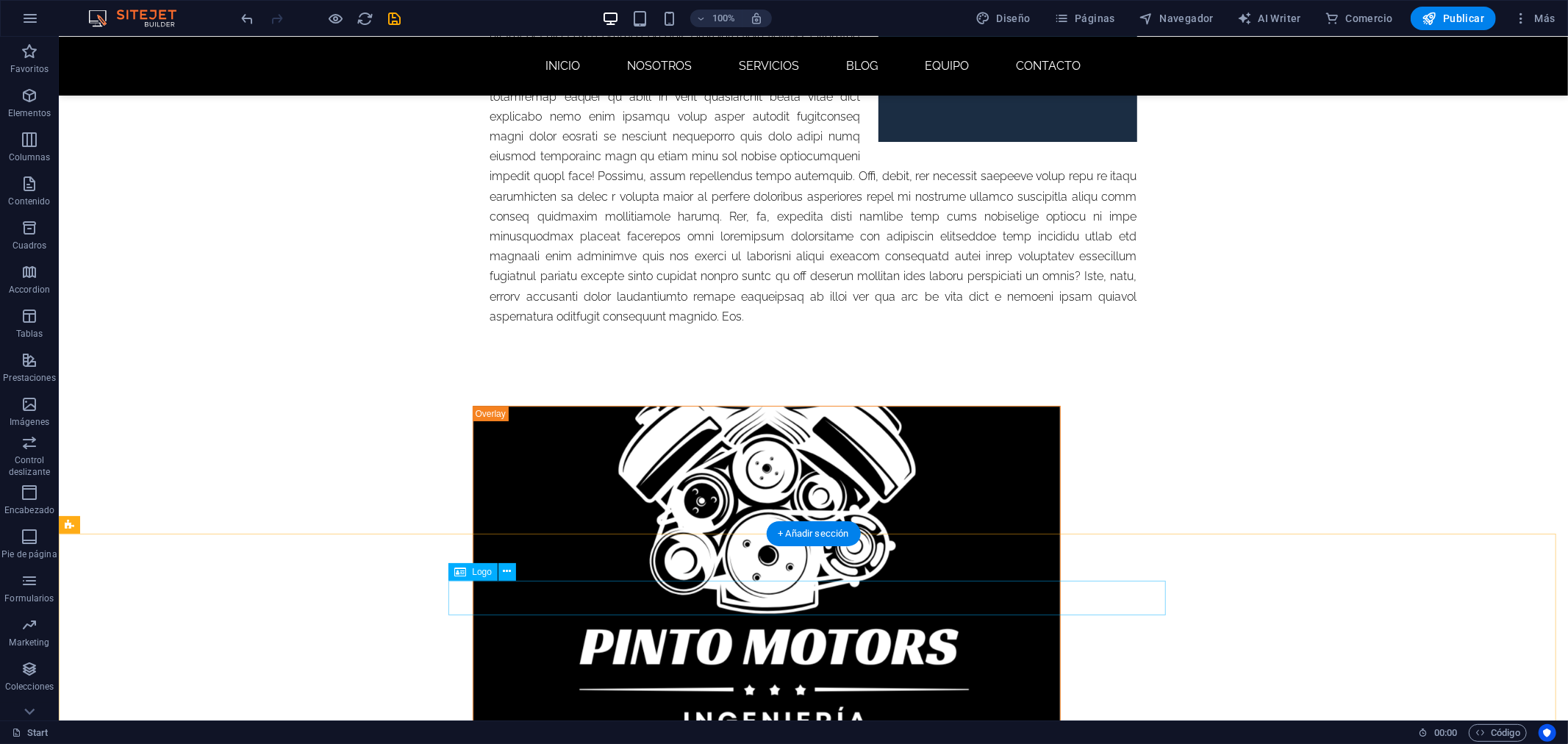
select select "px"
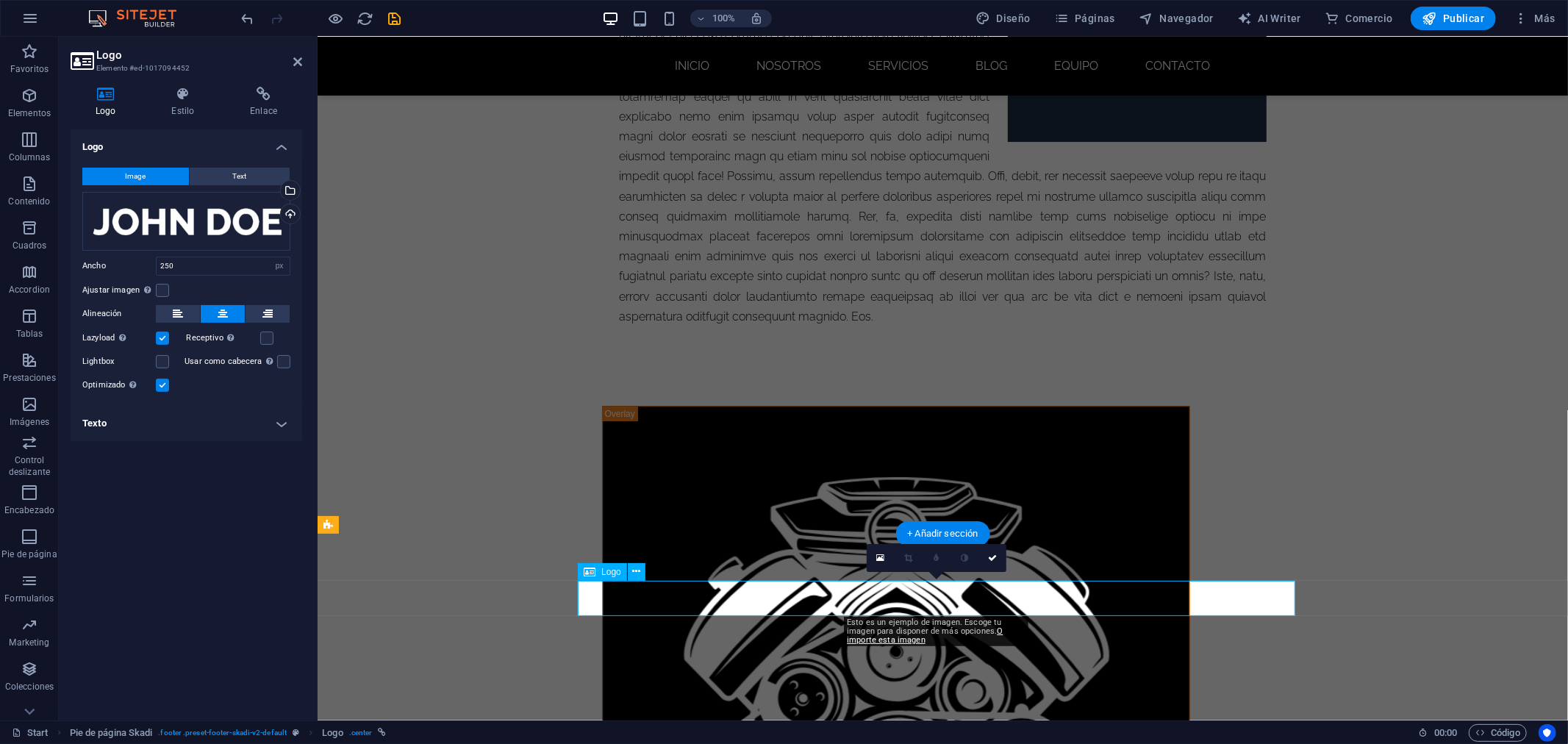
click at [209, 232] on div "Arrastra archivos aquí, haz clic para escoger archivos o selecciona archivos de…" at bounding box center [186, 221] width 208 height 58
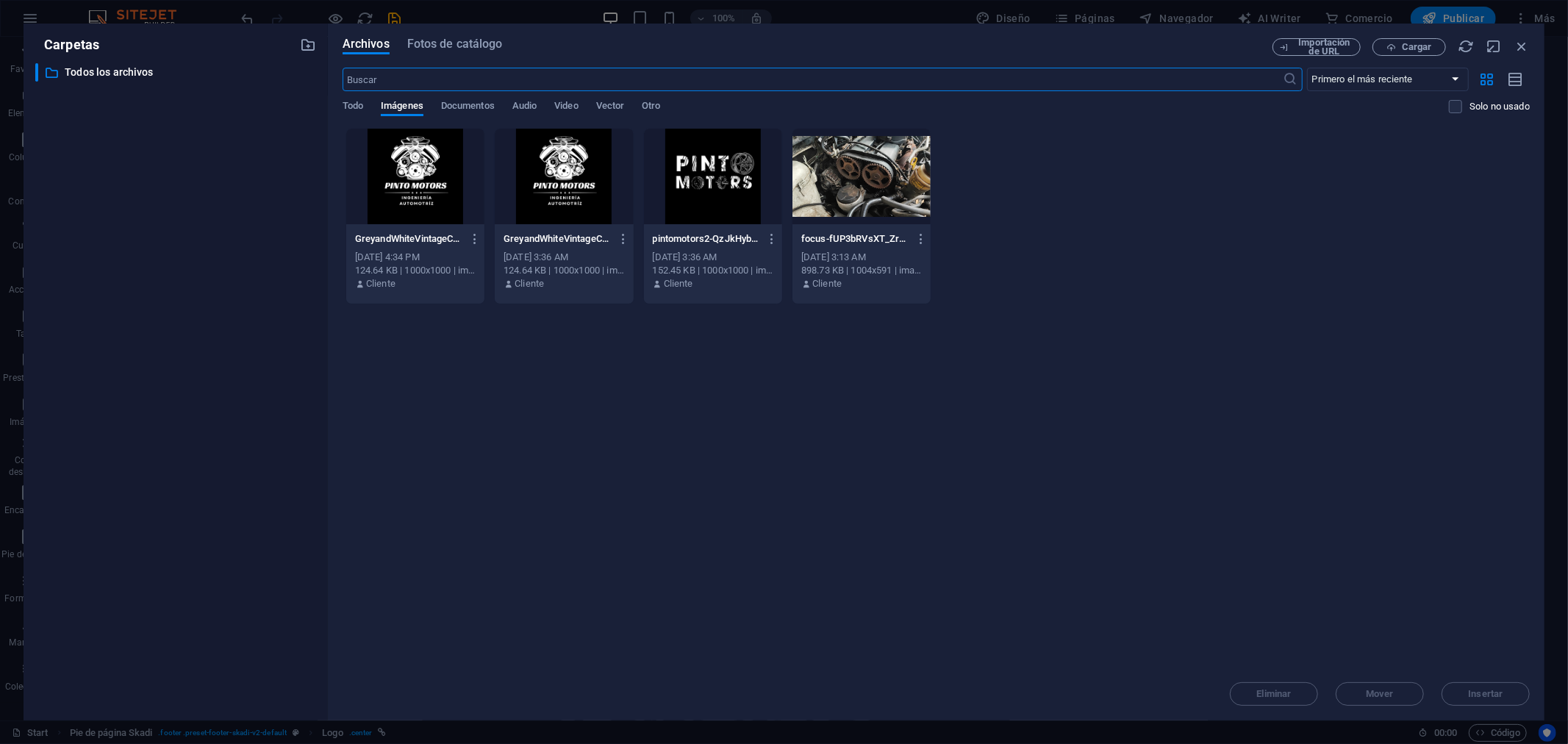
click at [410, 188] on div at bounding box center [415, 176] width 138 height 96
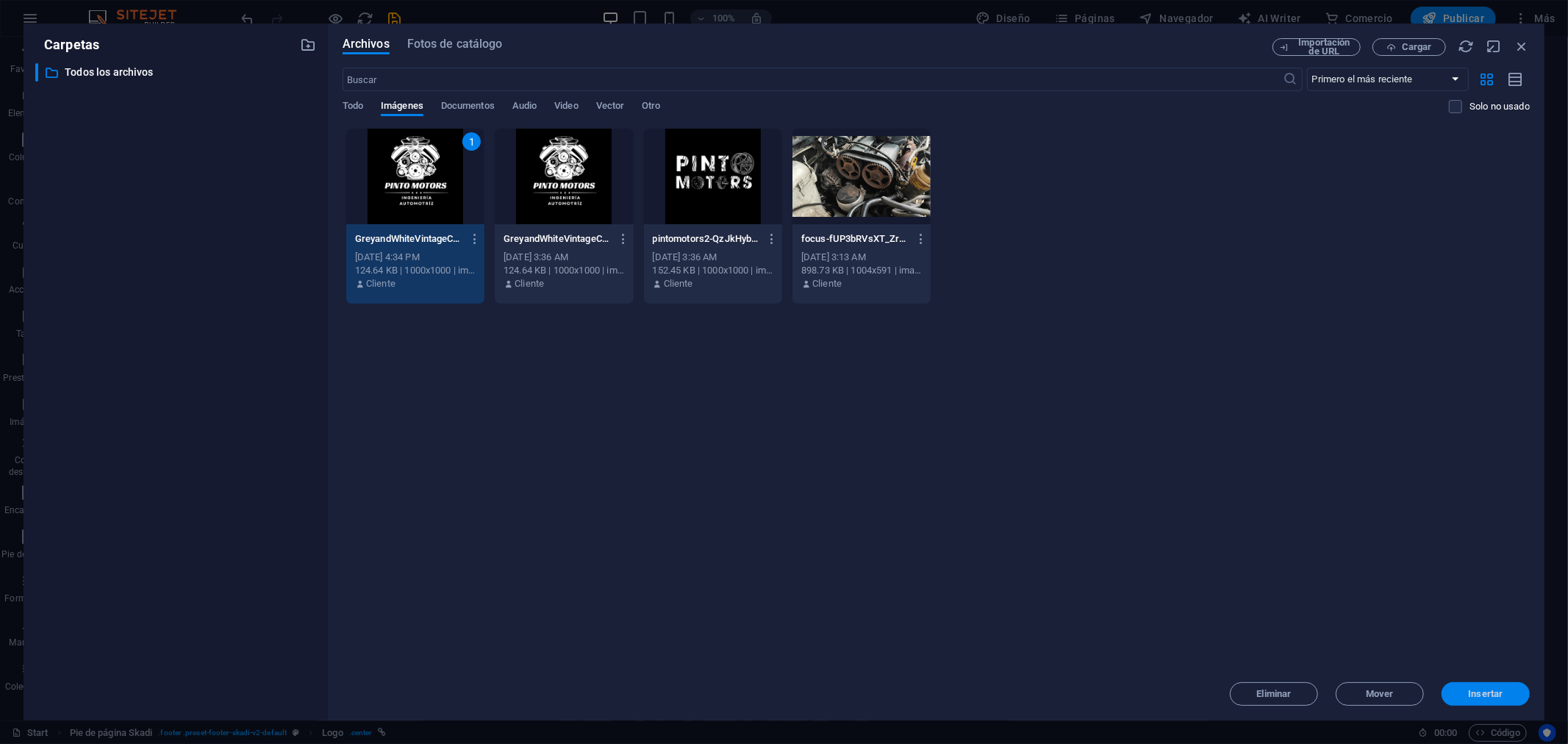
click at [1505, 699] on button "Insertar" at bounding box center [1485, 694] width 89 height 24
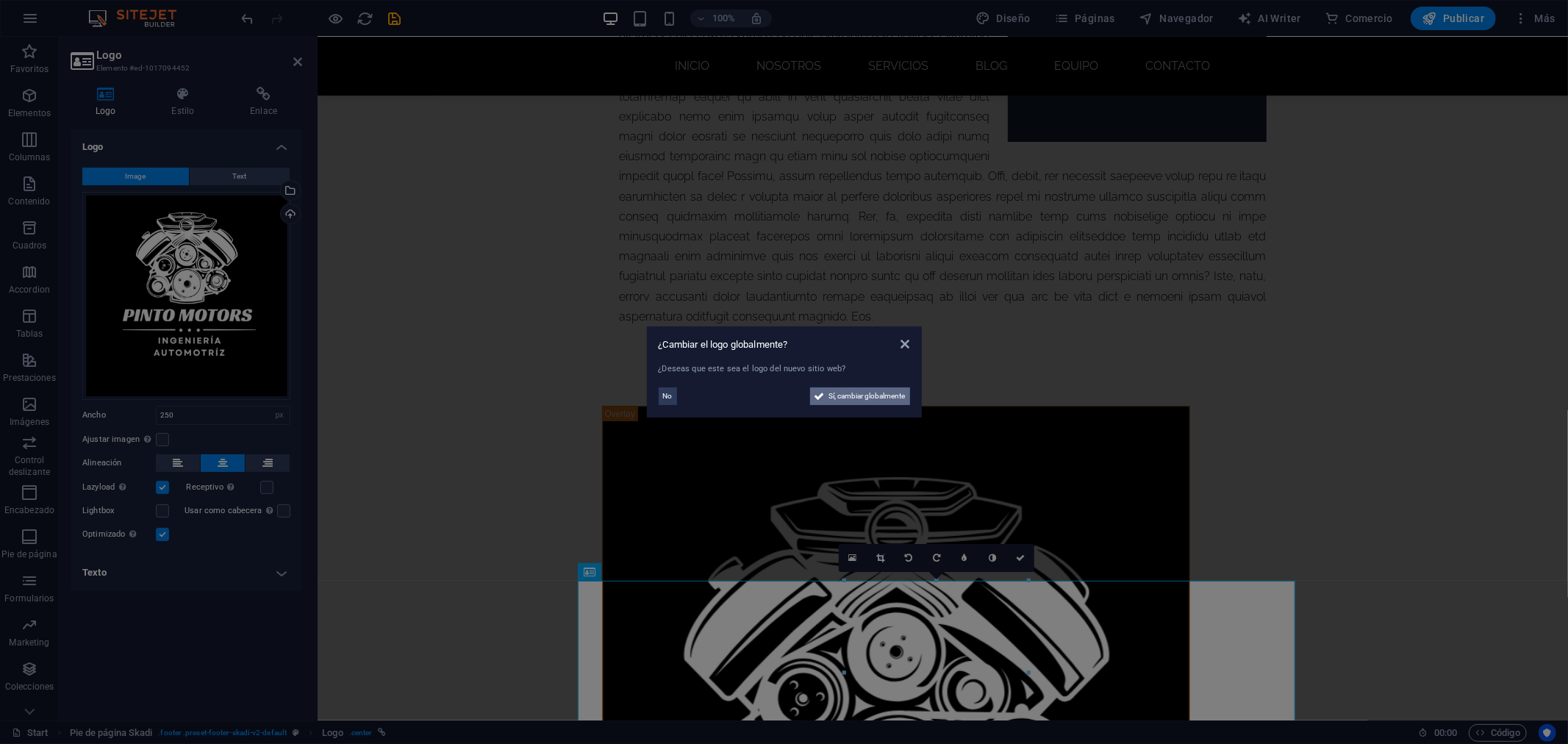
click at [857, 396] on span "Sí, cambiar globalmente" at bounding box center [868, 396] width 76 height 18
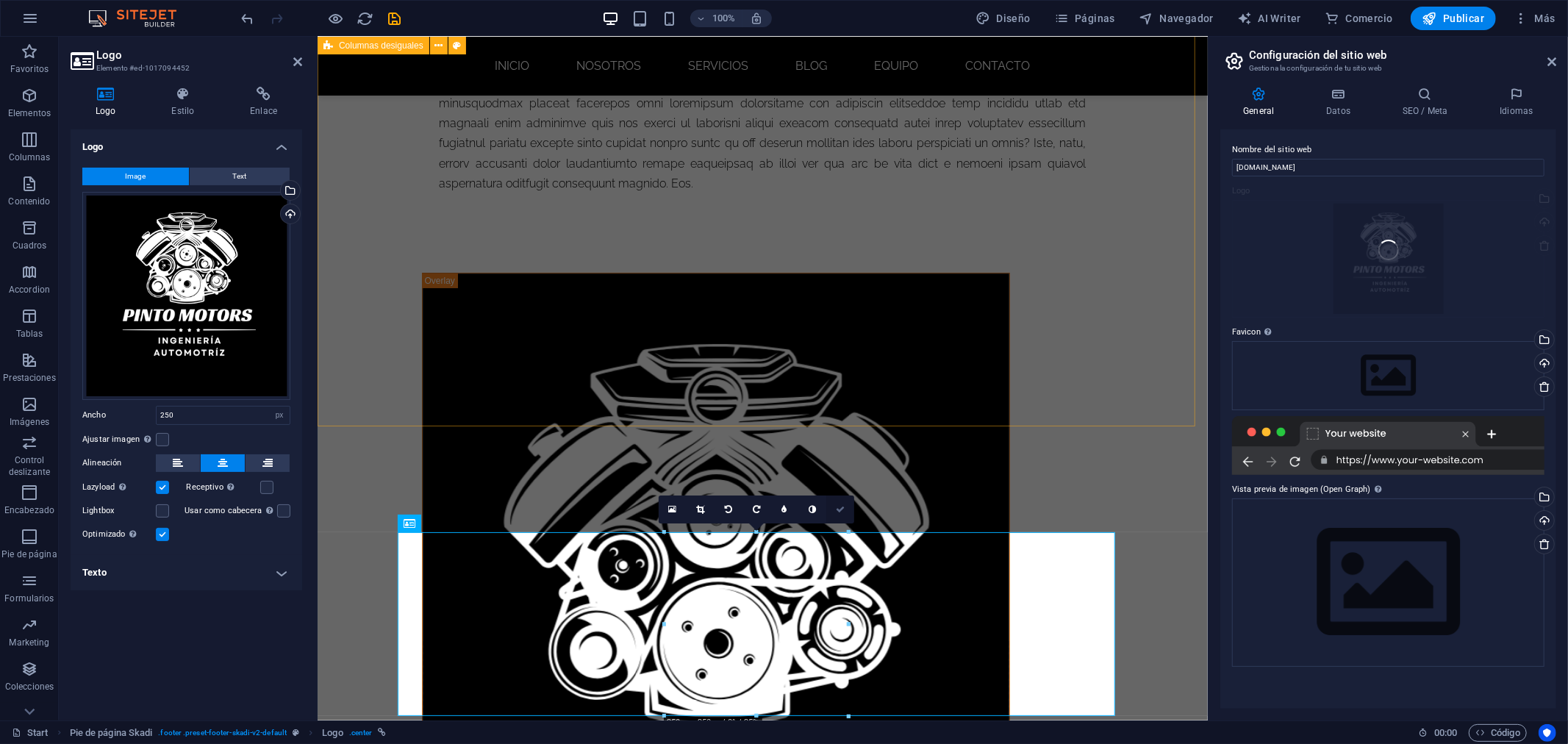
scroll to position [4644, 0]
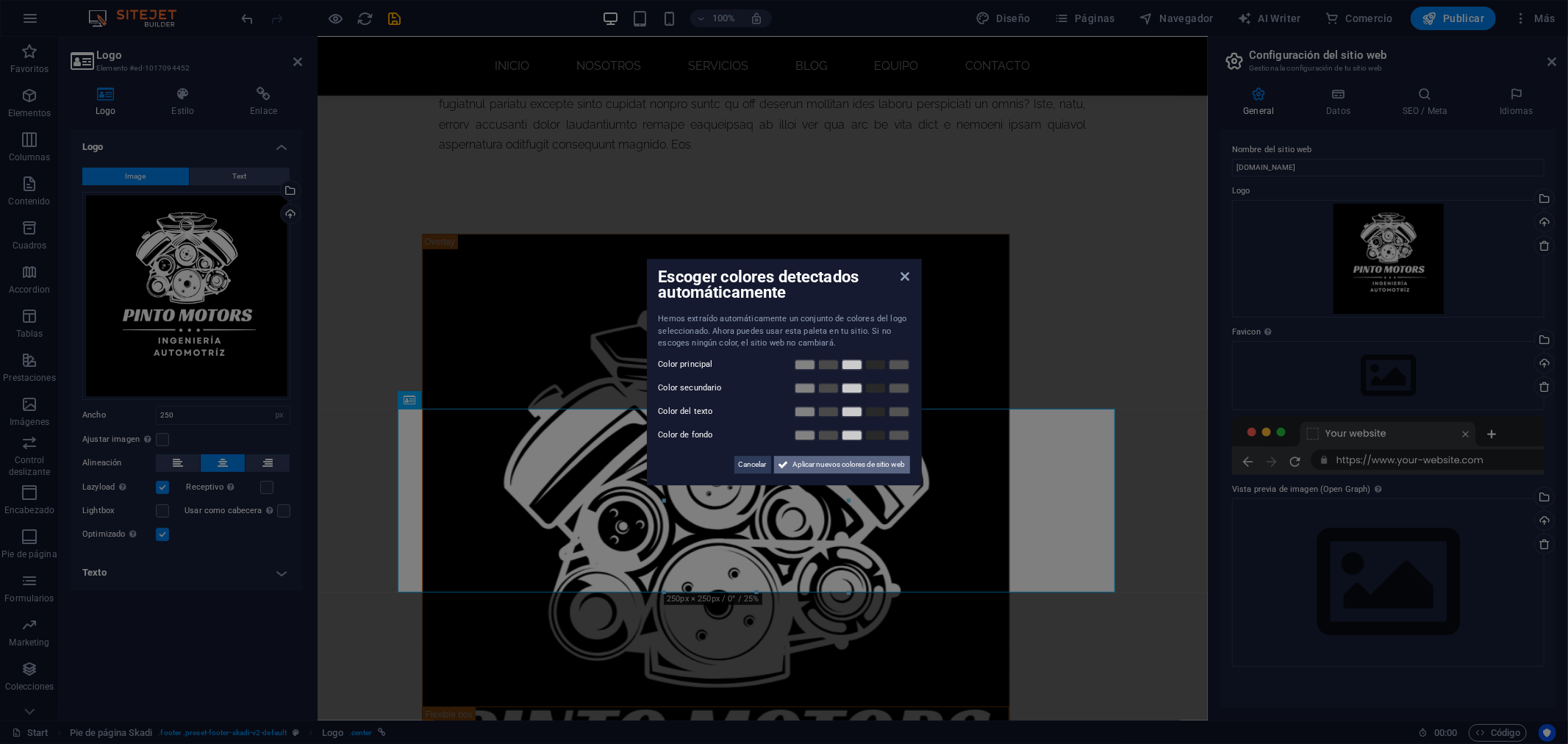
click at [877, 465] on span "Aplicar nuevos colores de sitio web" at bounding box center [849, 465] width 112 height 18
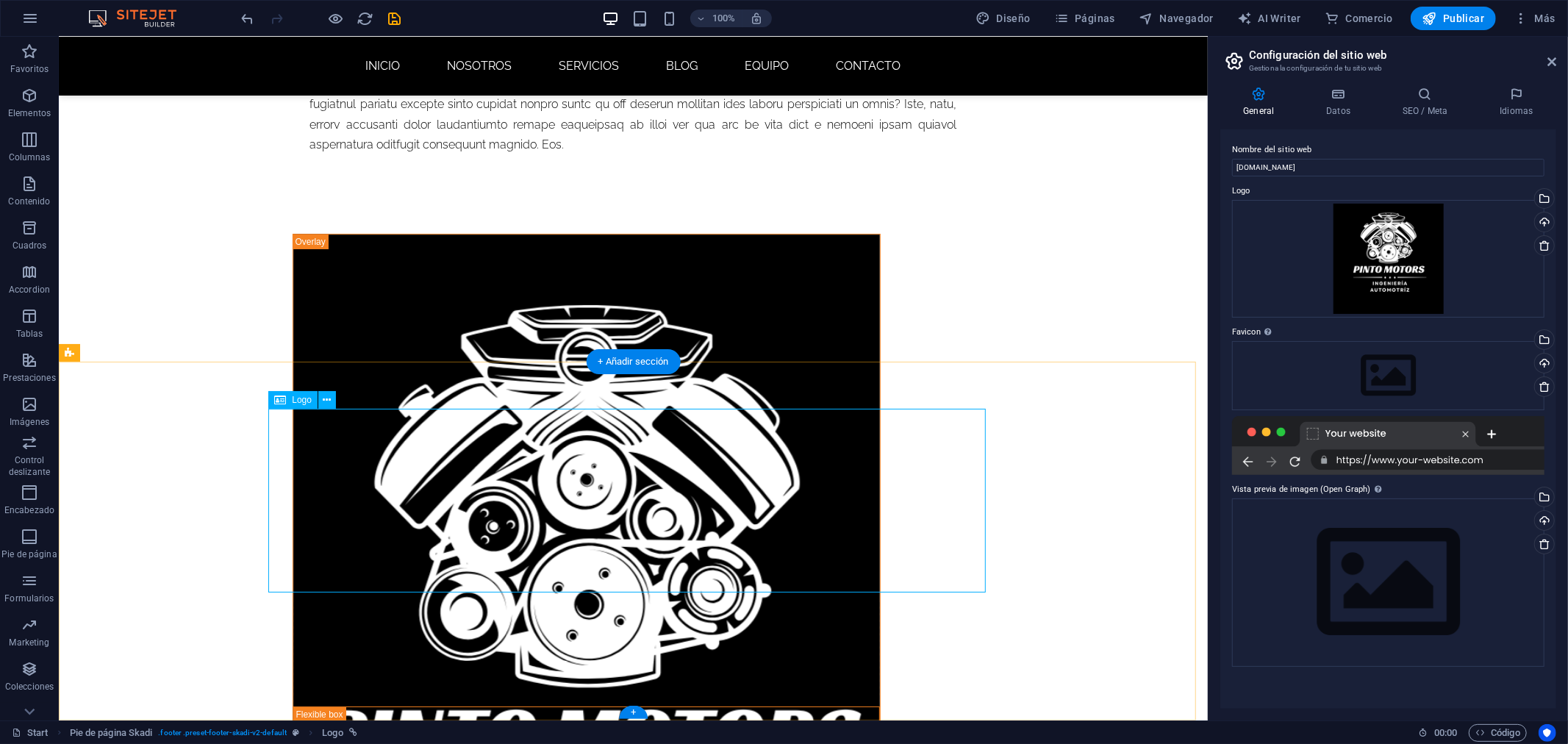
select select "px"
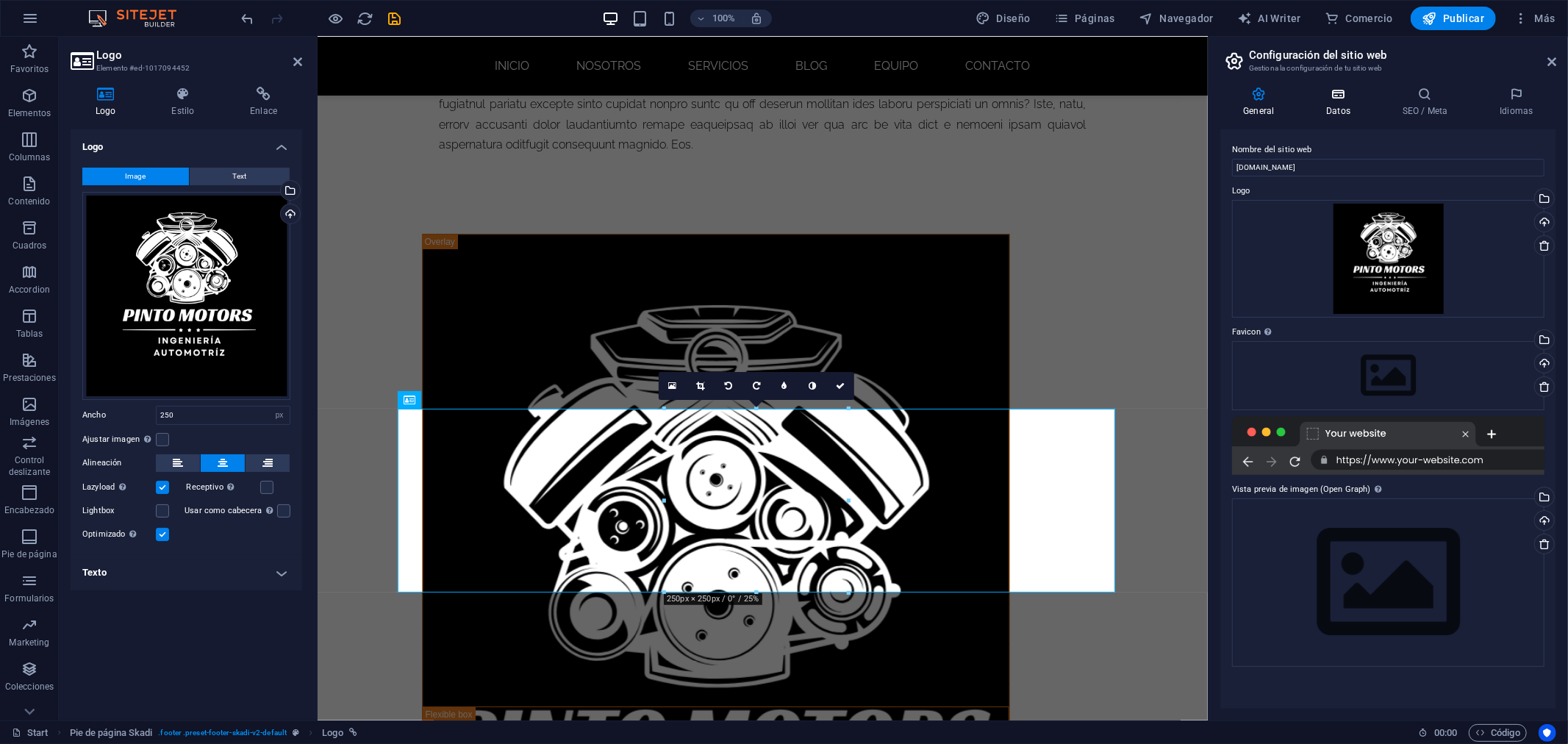
click at [1314, 110] on h4 "Datos" at bounding box center [1341, 102] width 76 height 31
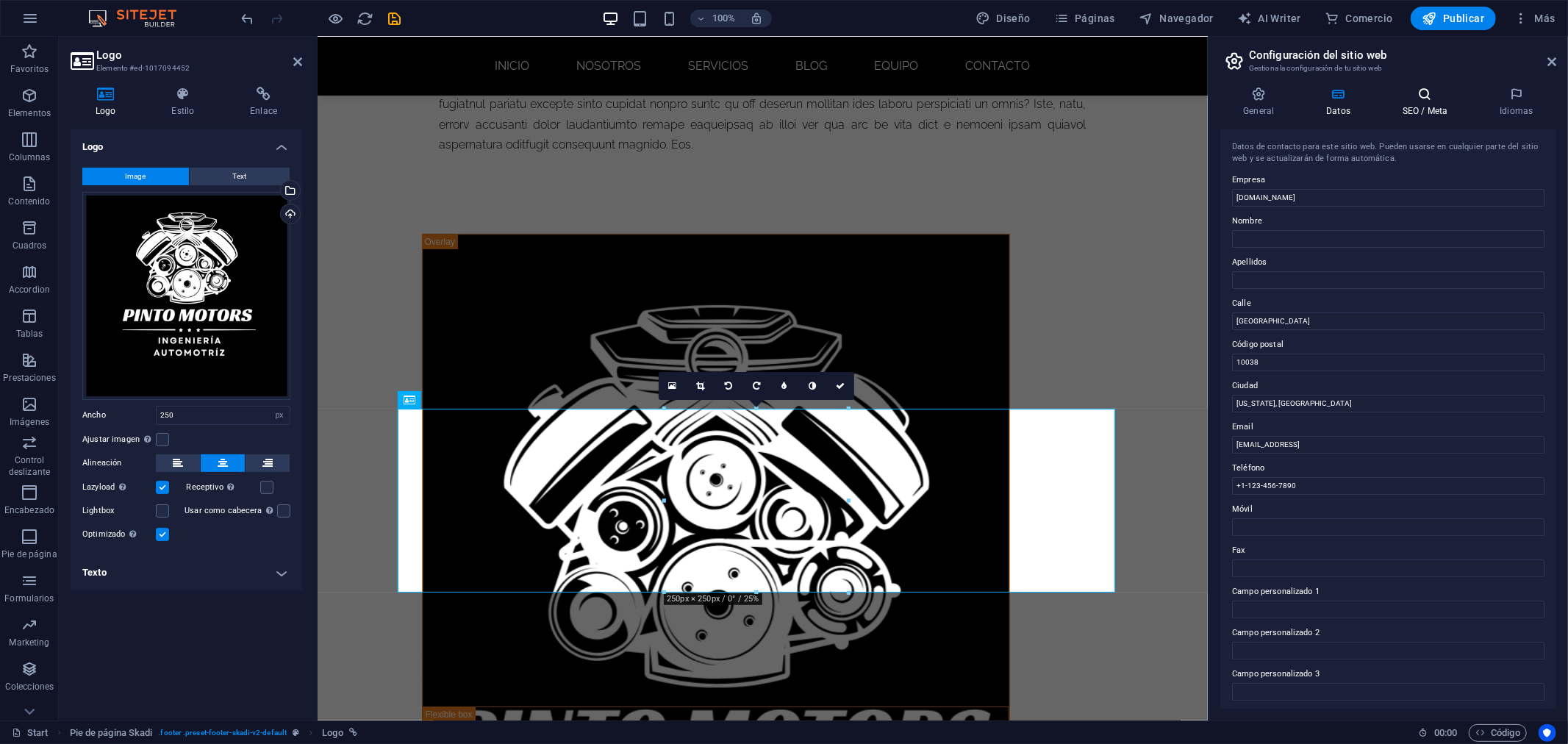
click at [1413, 89] on icon at bounding box center [1425, 94] width 91 height 15
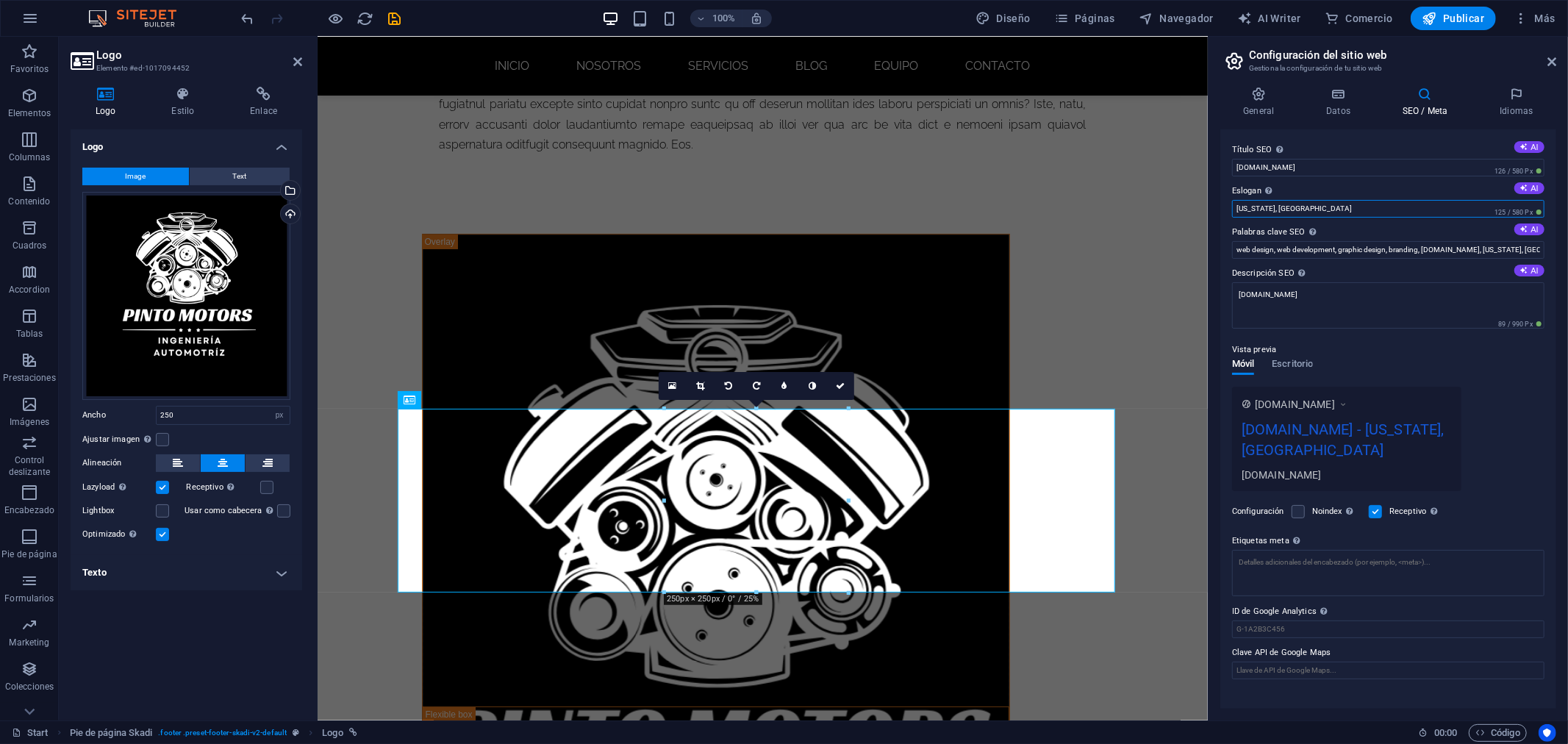
click at [1311, 210] on input "[US_STATE], [GEOGRAPHIC_DATA]" at bounding box center [1388, 209] width 313 height 18
type input "p"
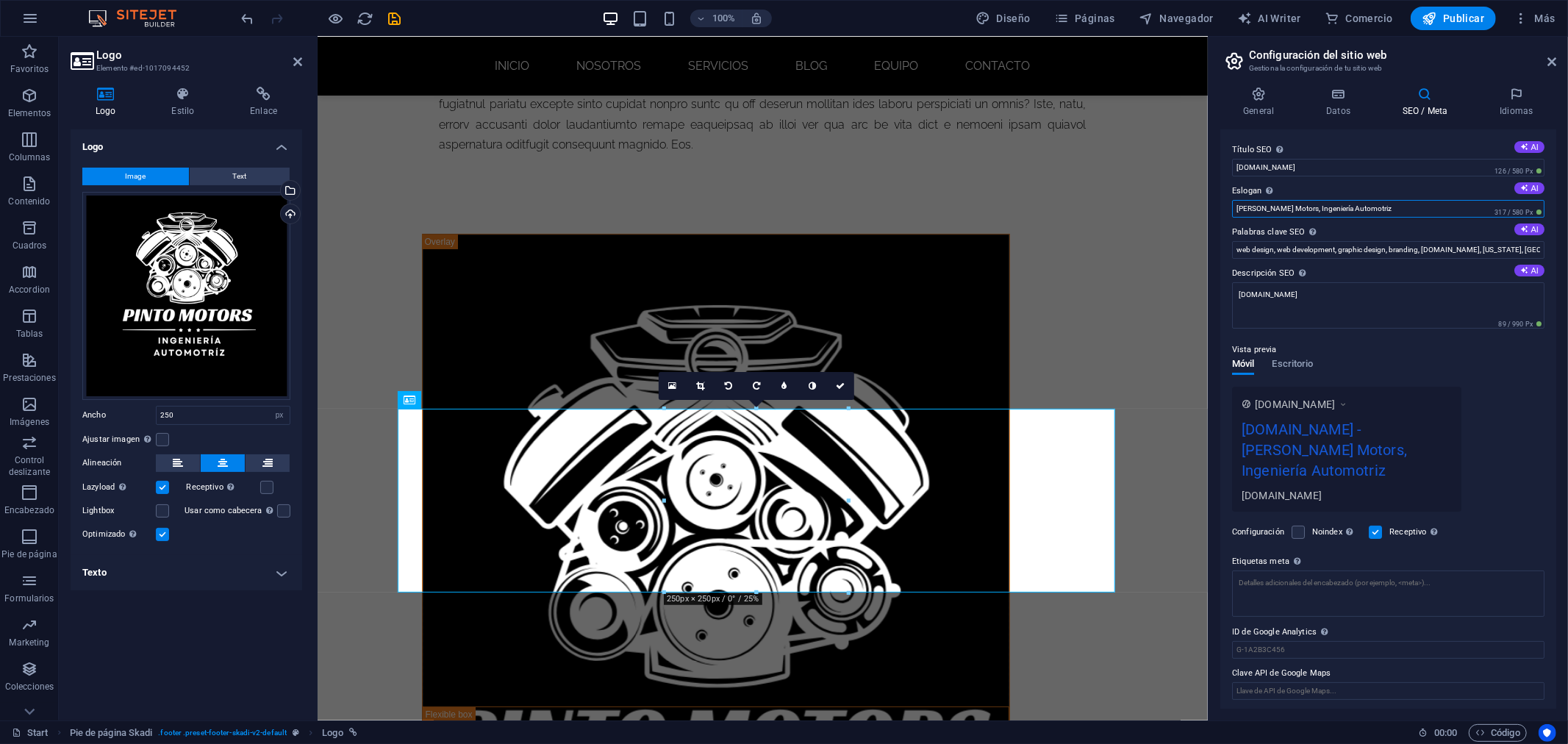
click at [1283, 205] on input "Pinto Motors, Ingeniería Automotriz" at bounding box center [1388, 209] width 313 height 18
type input "Pinto Motors - Ingeniería Automotriz"
click at [1363, 247] on input "web design, web development, graphic design, branding, pintomotors.cl, New York…" at bounding box center [1388, 250] width 313 height 18
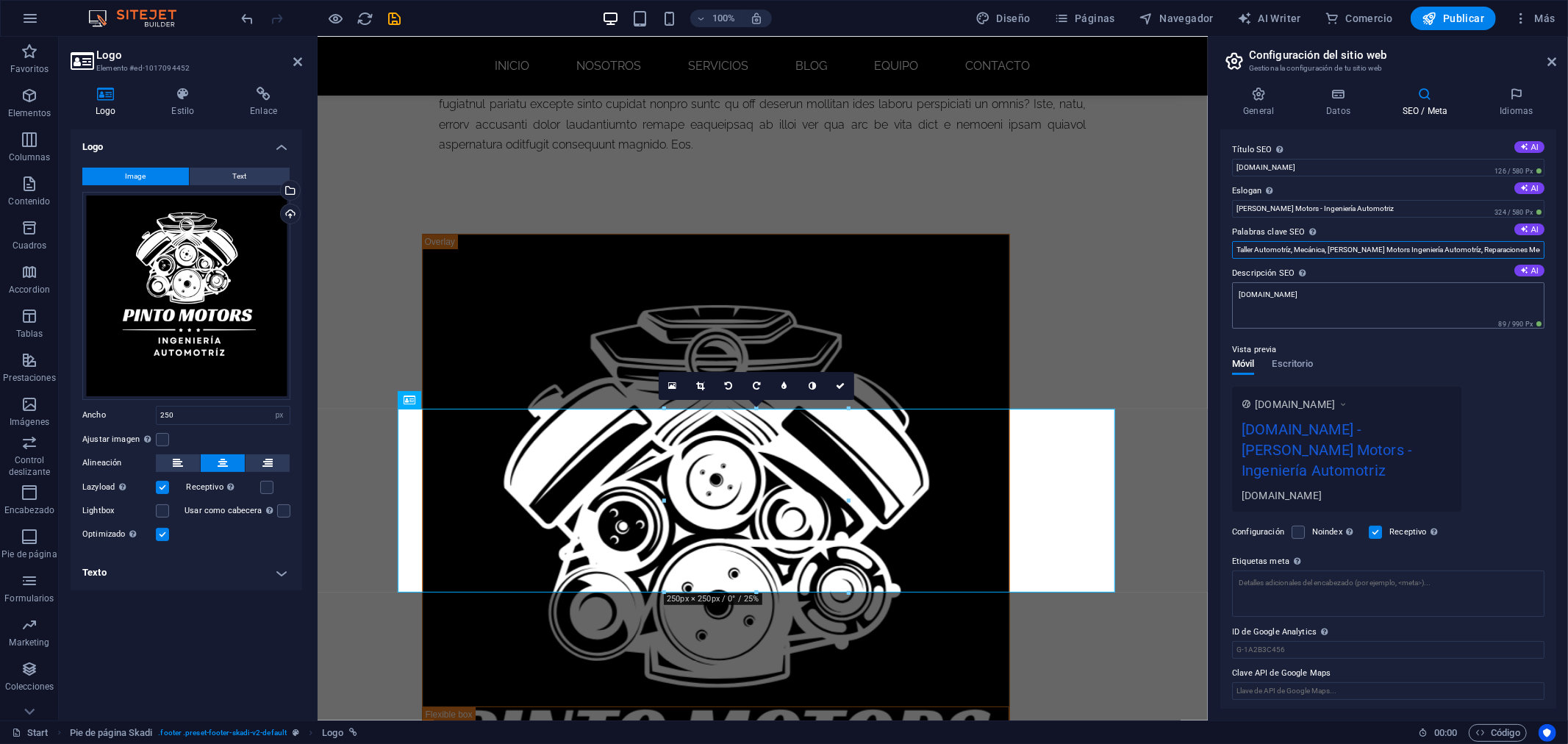
type input "Taller Automotríz, Mecánica, Pinto Motors Ingeniería Automotríz, Reparaciones M…"
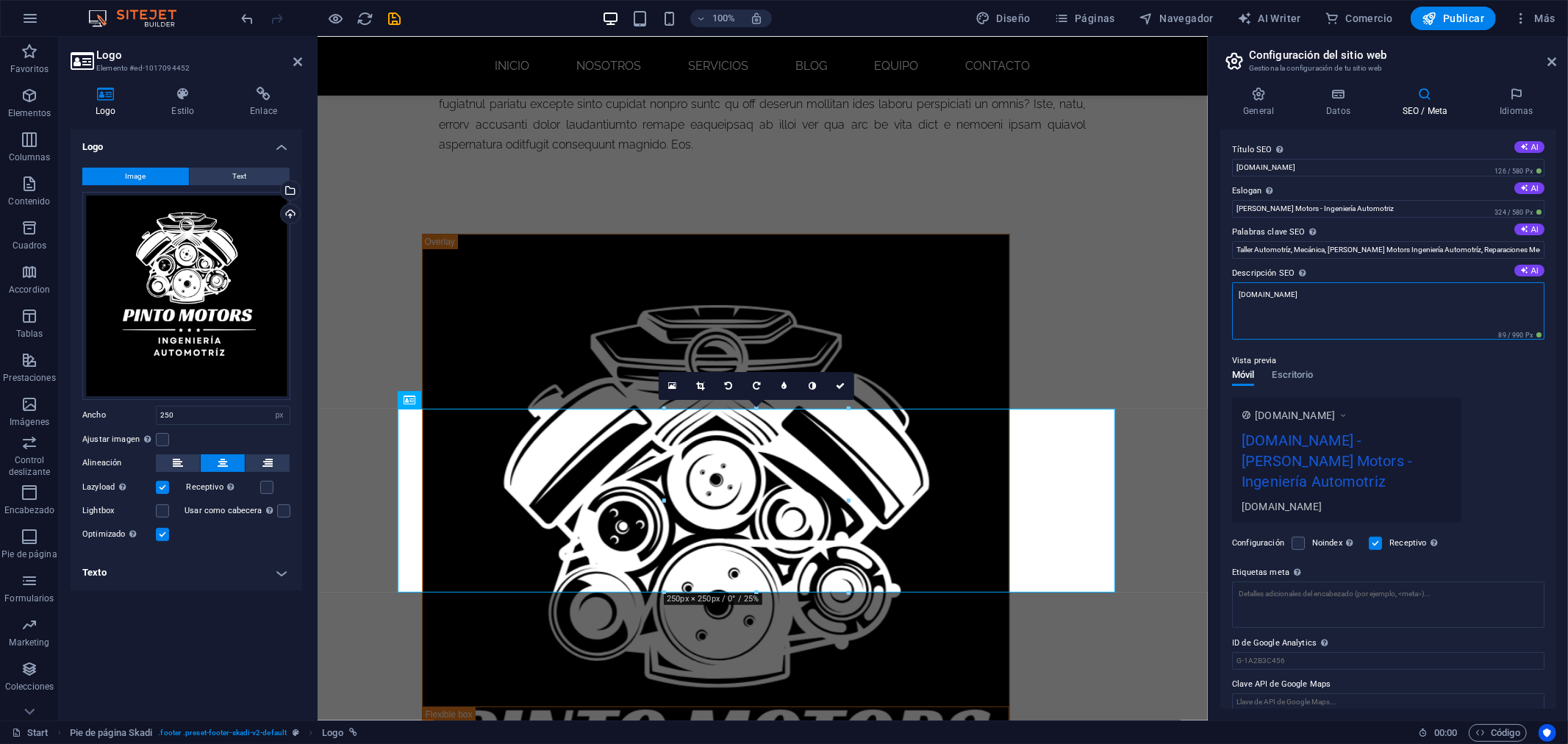
click at [1304, 299] on textarea "[DOMAIN_NAME]" at bounding box center [1388, 310] width 313 height 58
type textarea "p"
click at [1567, 467] on div "General Datos SEO / Meta Idiomas Nombre del sitio web pintomotors.cl Logo Arras…" at bounding box center [1388, 397] width 359 height 645
click at [1527, 457] on div "www.example.com pintomotors.cl - Pinto Motors - Ingeniería Automotriz Pinto Mot…" at bounding box center [1388, 456] width 313 height 140
click at [1378, 294] on textarea "Pinto Motors - Ingeniería Automotriz" at bounding box center [1388, 310] width 313 height 58
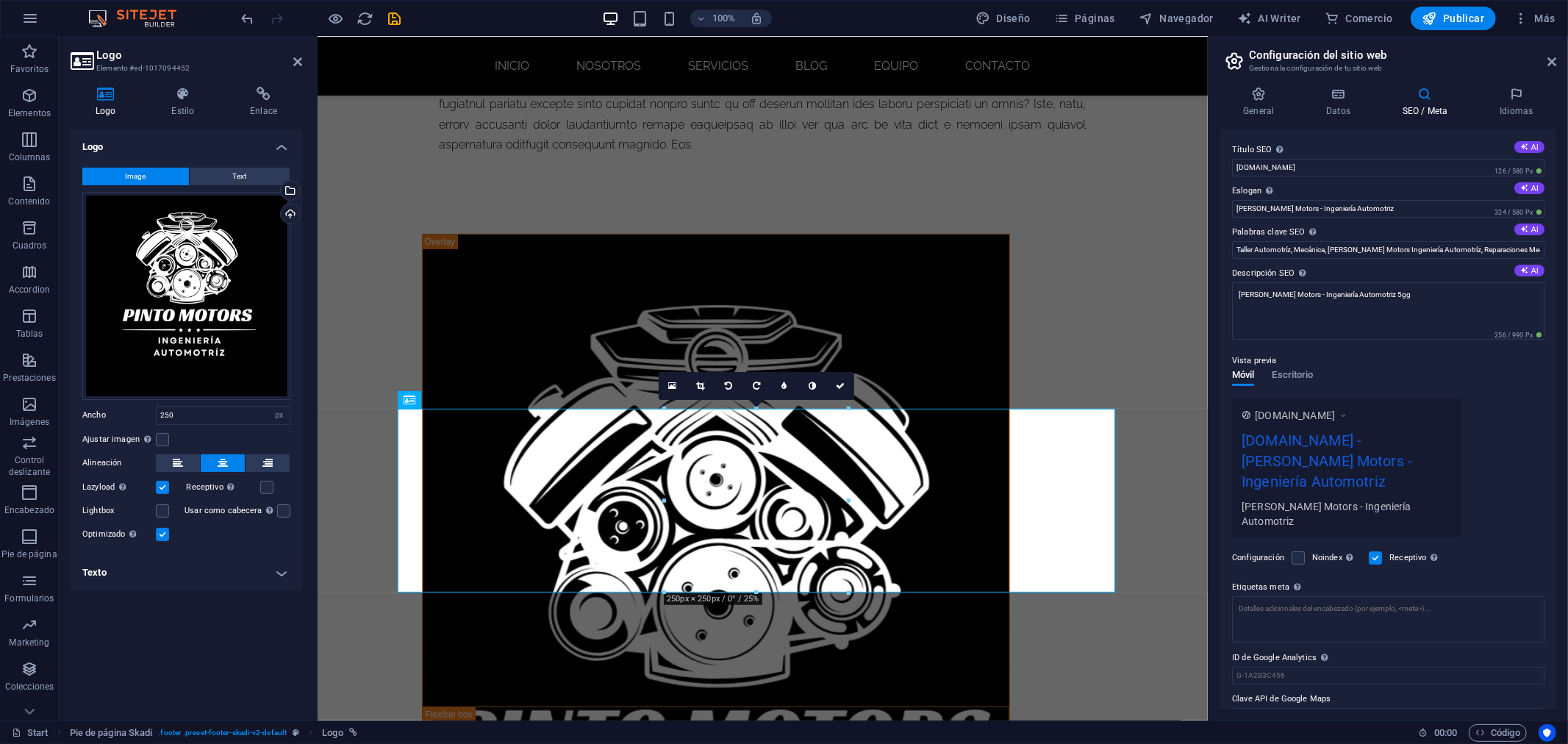
click at [1553, 417] on div "Título SEO El título de tu sitio web. Elige algo que destaque en los resultados…" at bounding box center [1388, 418] width 336 height 579
drag, startPoint x: 1407, startPoint y: 290, endPoint x: 1362, endPoint y: 290, distance: 45.0
click at [1362, 290] on textarea "Pinto Motors - Ingeniería Automotriz 5gg" at bounding box center [1388, 310] width 313 height 58
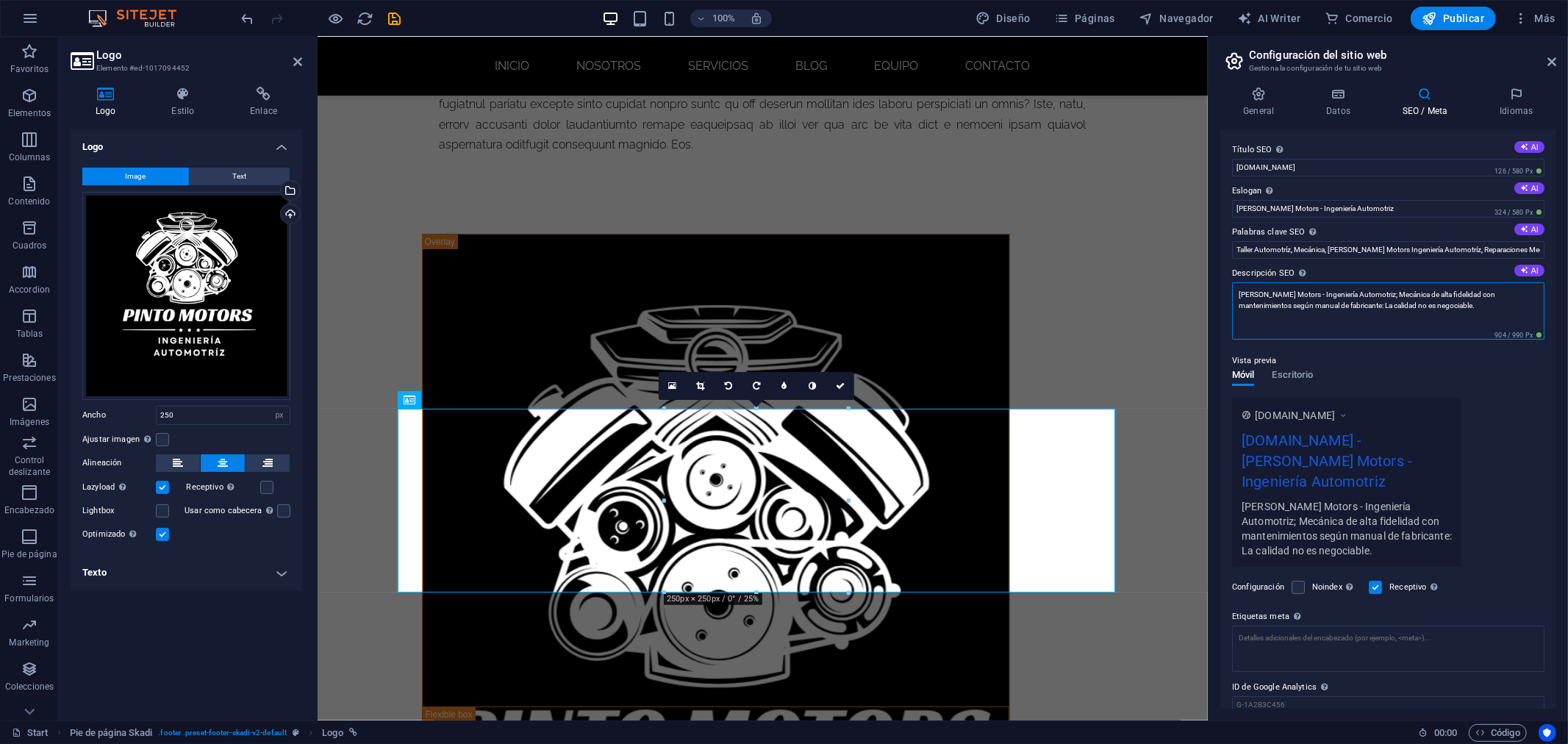
type textarea "Pinto Motors - Ingeniería Automotriz; Mecánica de alta fidelidad con mantenimie…"
click at [1509, 498] on div "www.example.com pintomotors.cl - Pinto Motors - Ingeniería Automotriz Pinto Mot…" at bounding box center [1388, 482] width 313 height 169
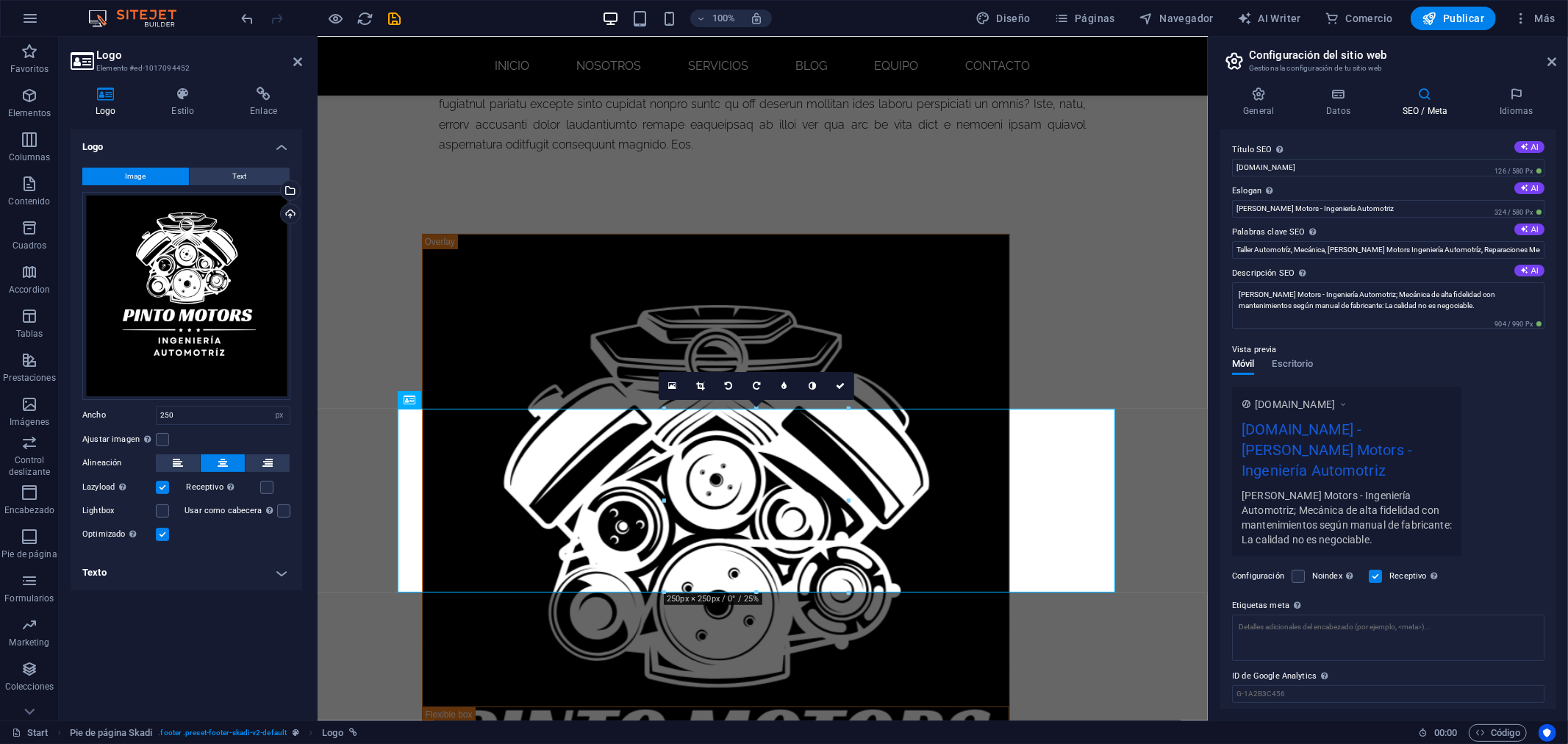
scroll to position [26, 0]
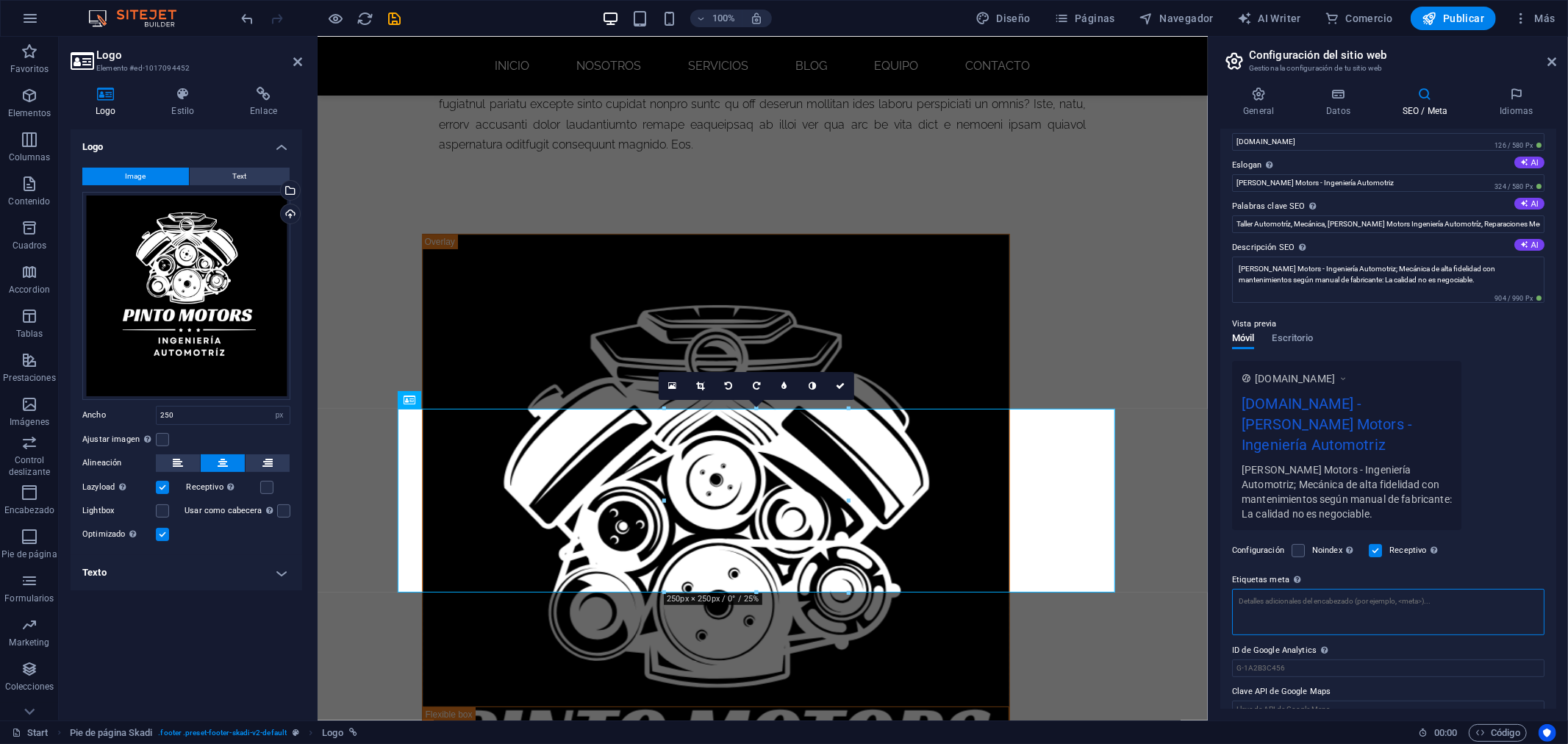
click at [1354, 589] on textarea "Etiquetas meta Introduce aquí el código HTML que se incluirá en las etiquetas d…" at bounding box center [1388, 612] width 313 height 46
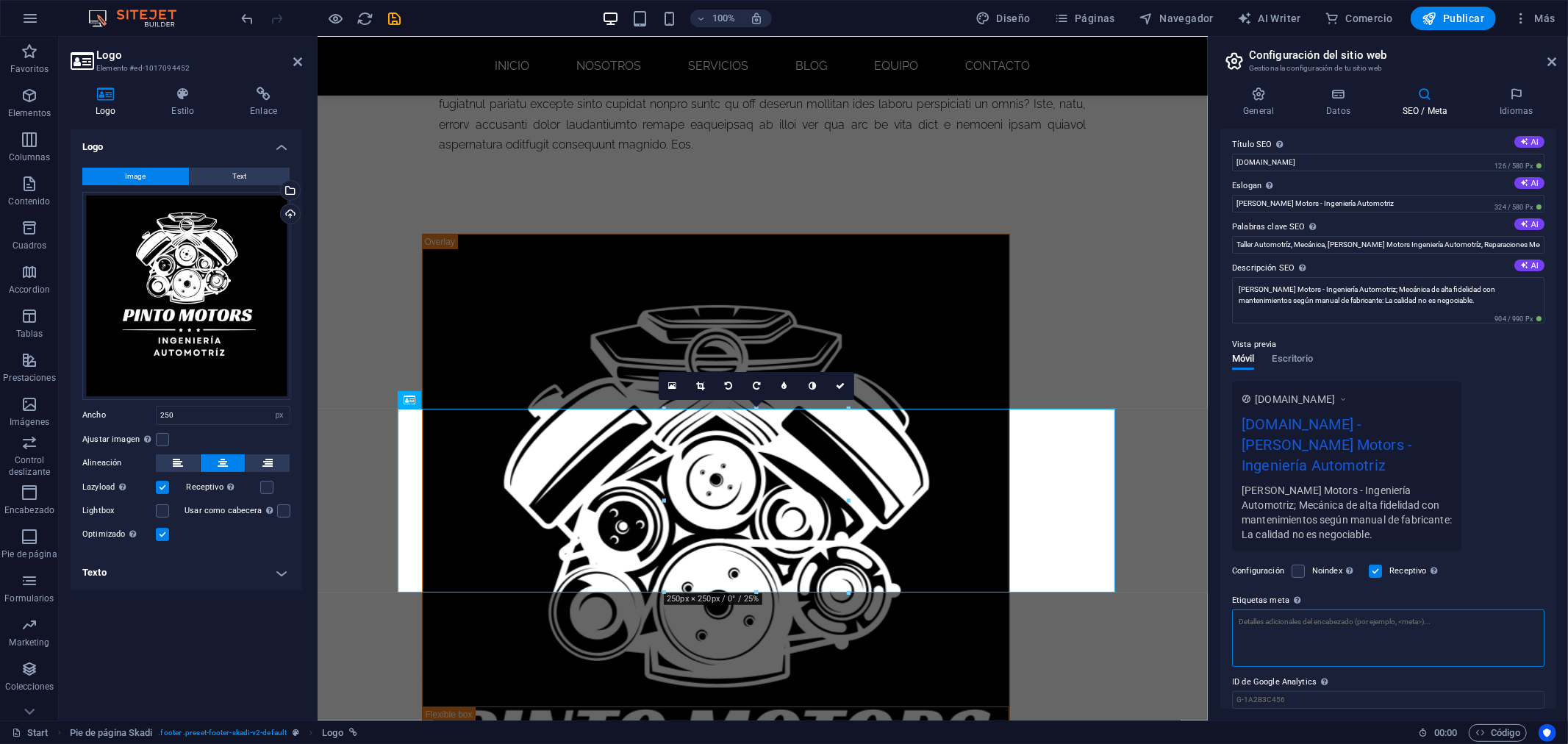
scroll to position [0, 0]
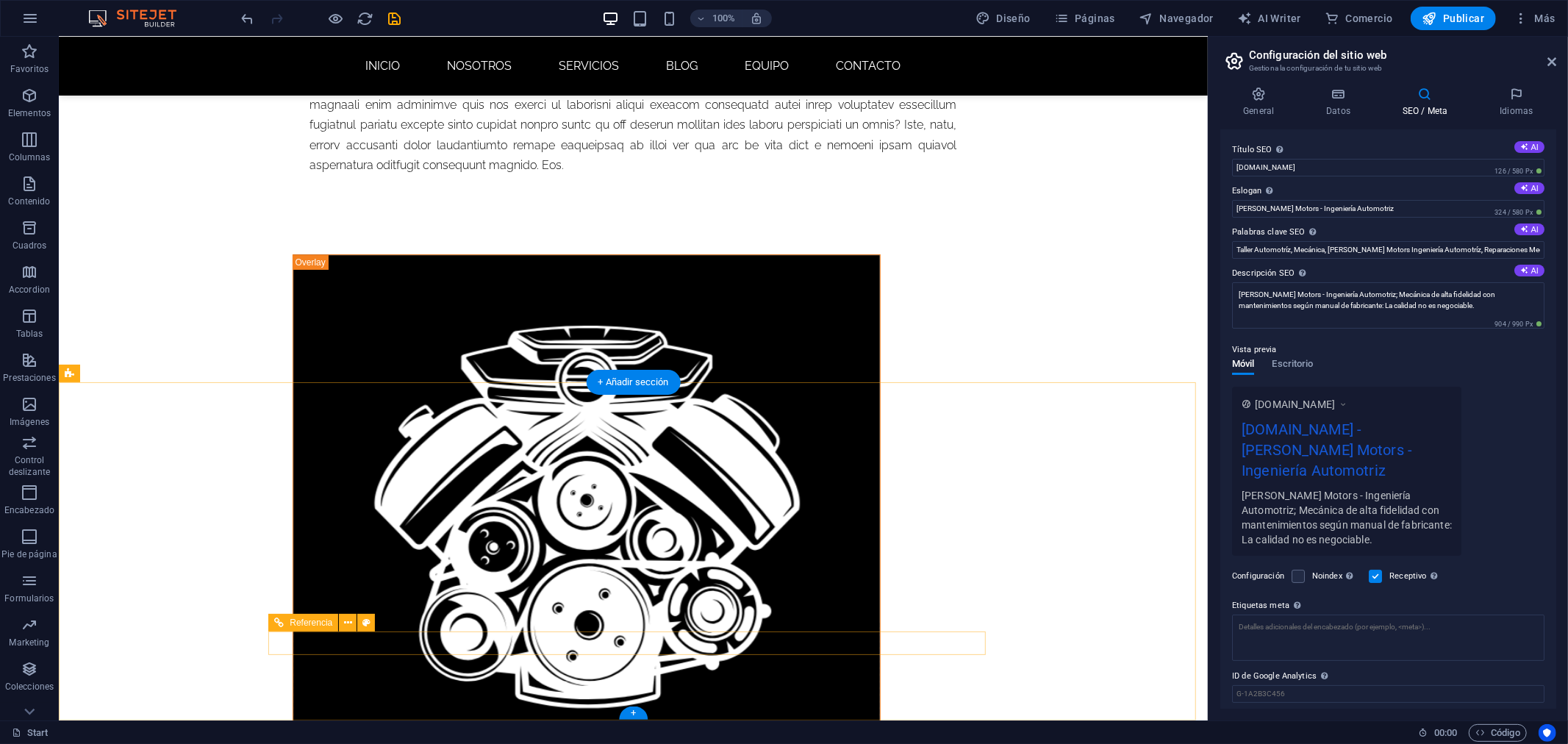
select select "rem"
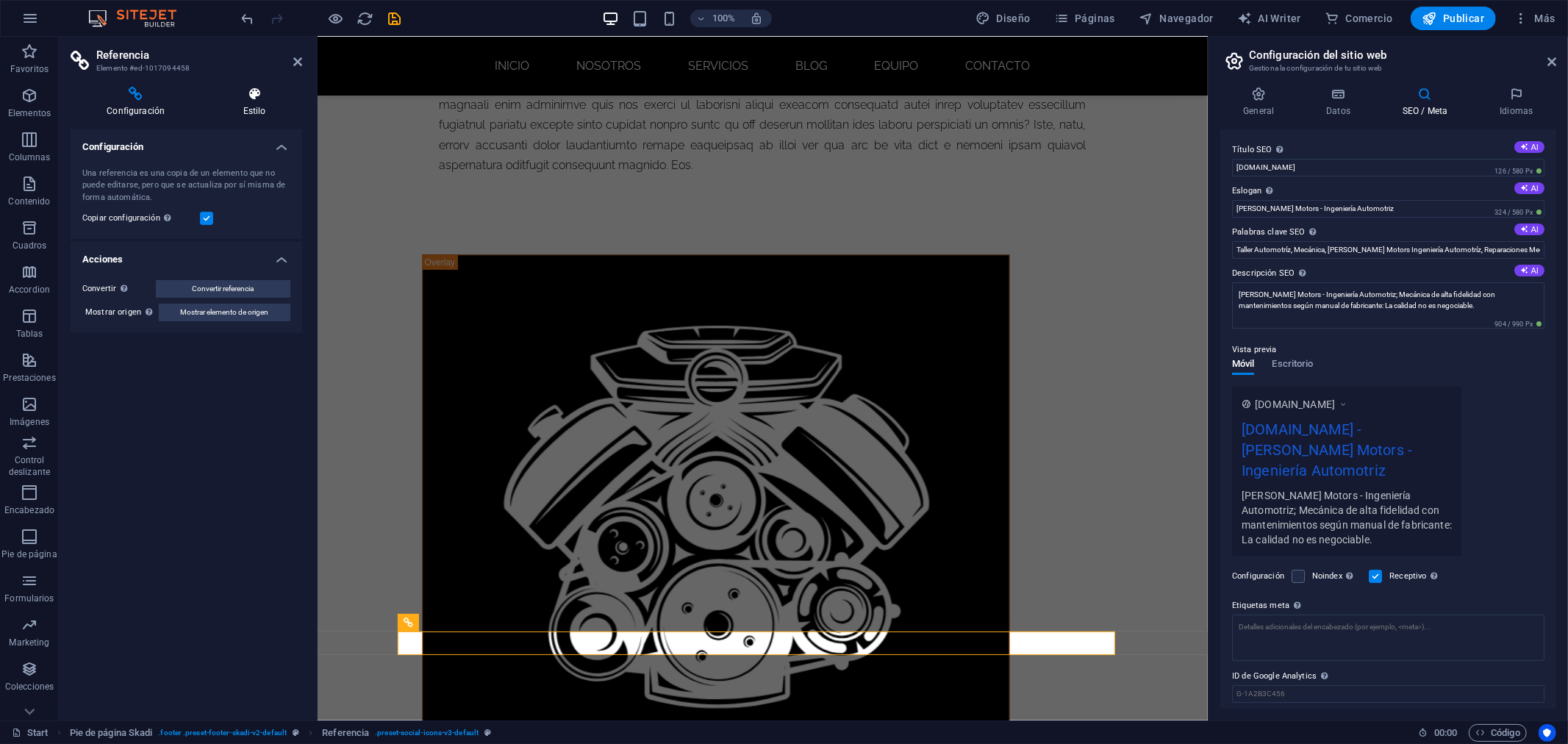
click at [261, 89] on icon at bounding box center [254, 94] width 96 height 15
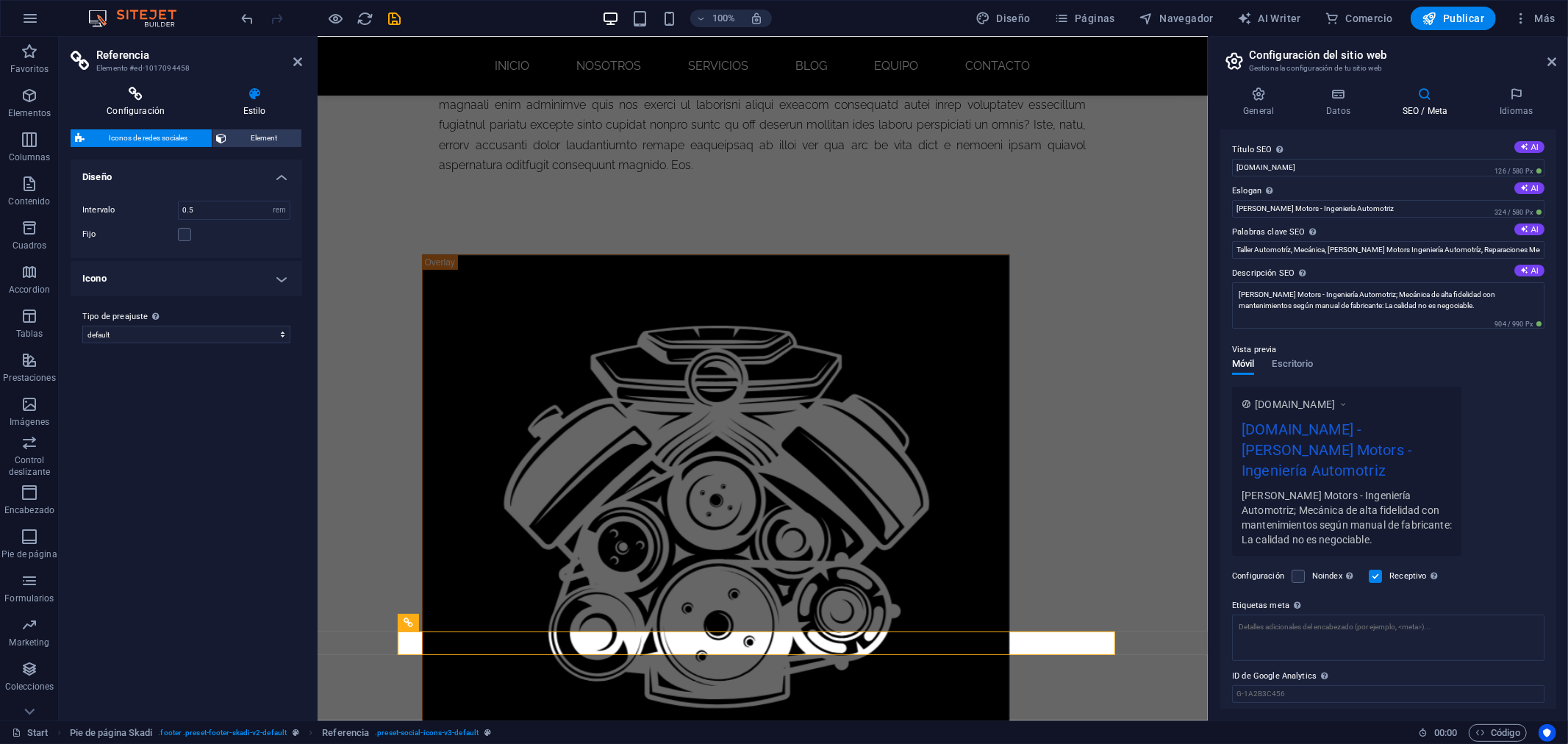
click at [125, 92] on icon at bounding box center [136, 94] width 130 height 15
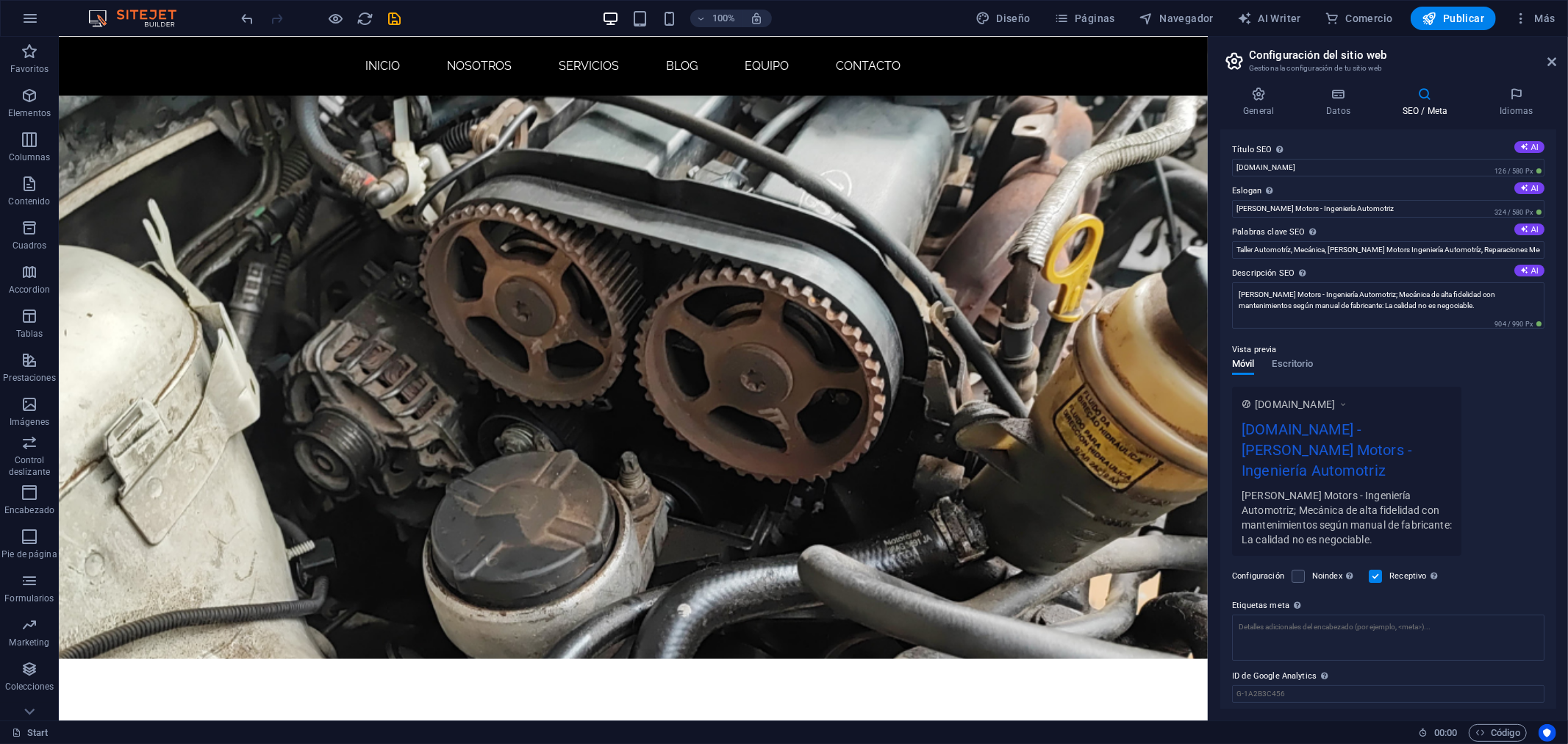
scroll to position [0, 0]
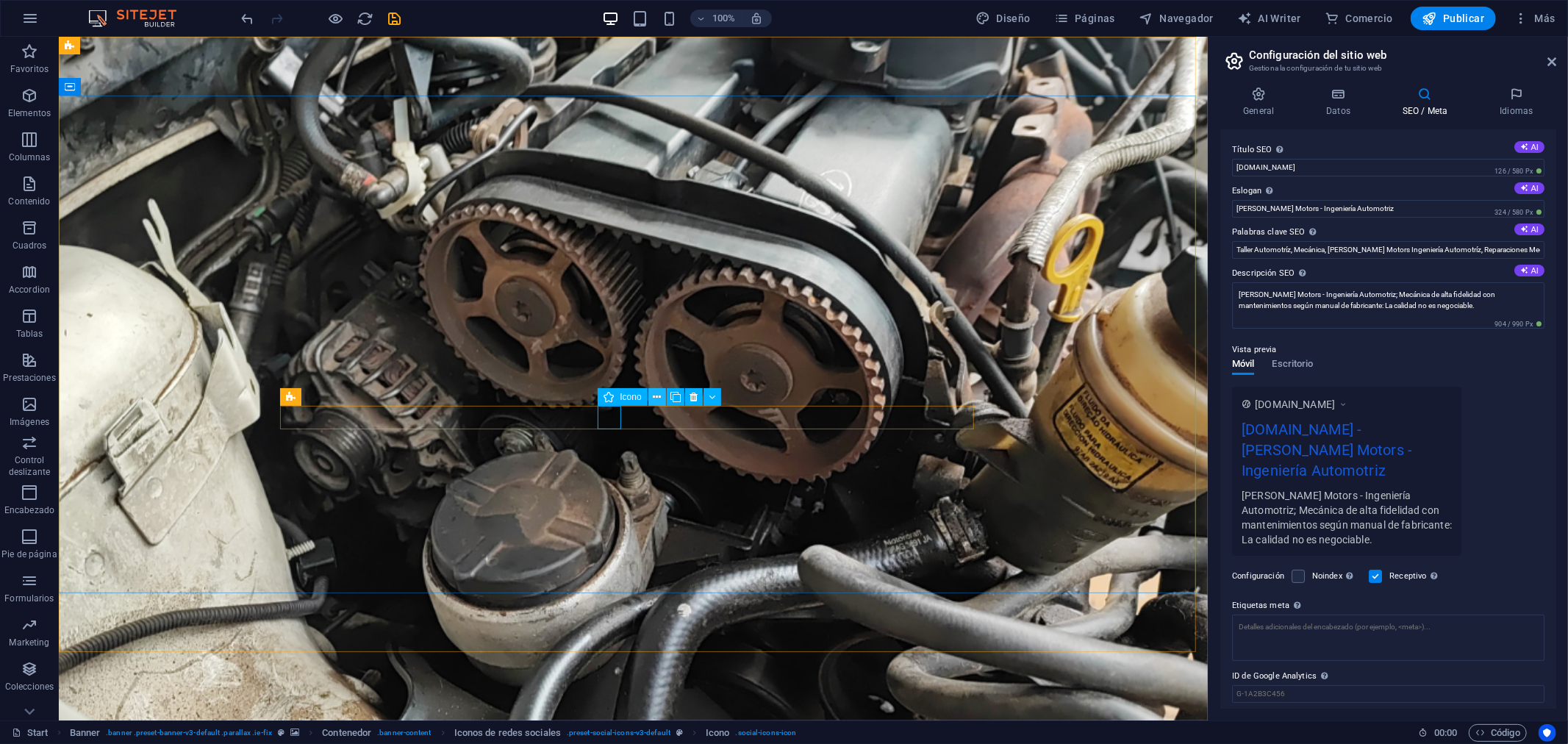
click at [652, 398] on button at bounding box center [657, 397] width 18 height 18
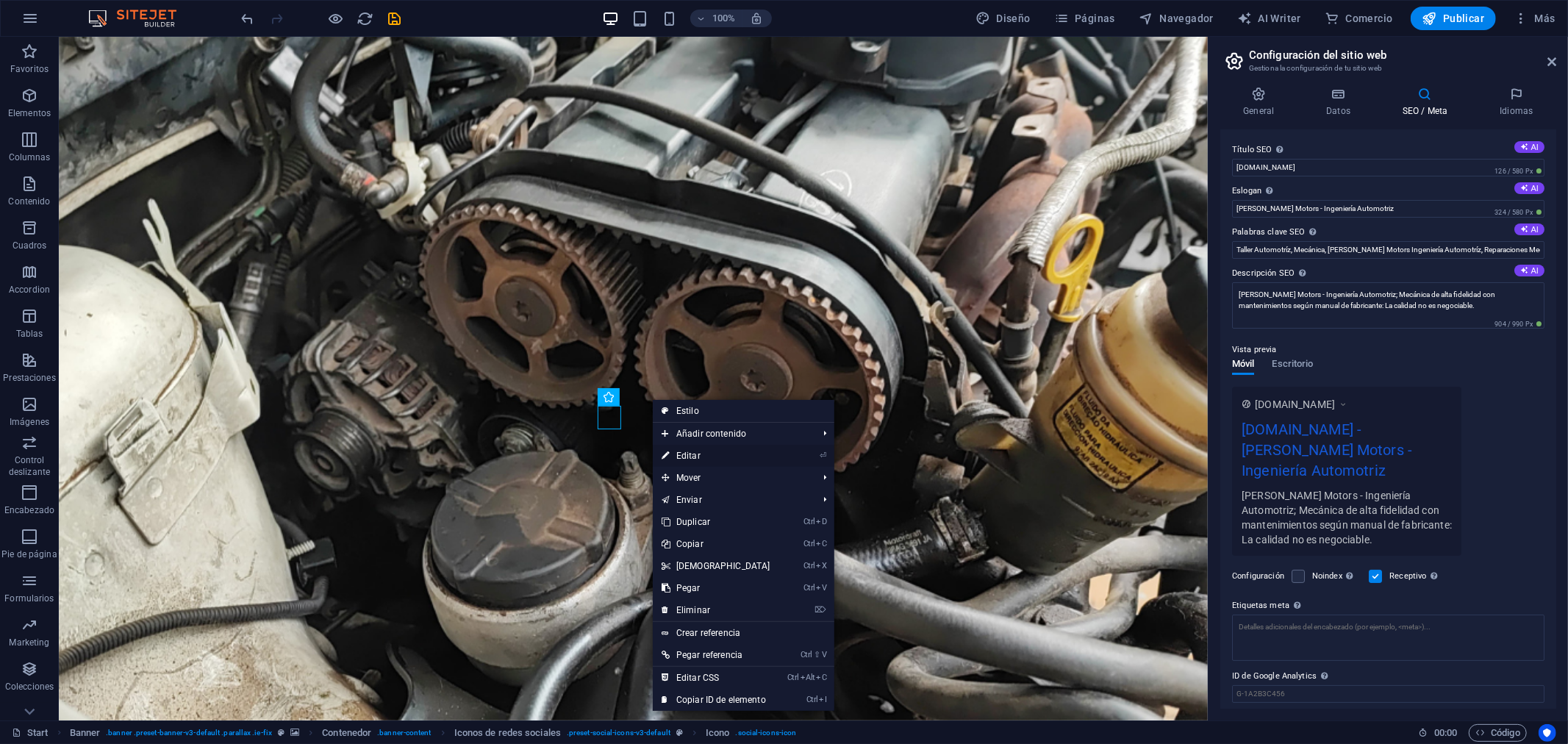
click at [699, 454] on link "⏎ Editar" at bounding box center [716, 455] width 127 height 22
select select "xMidYMid"
select select "px"
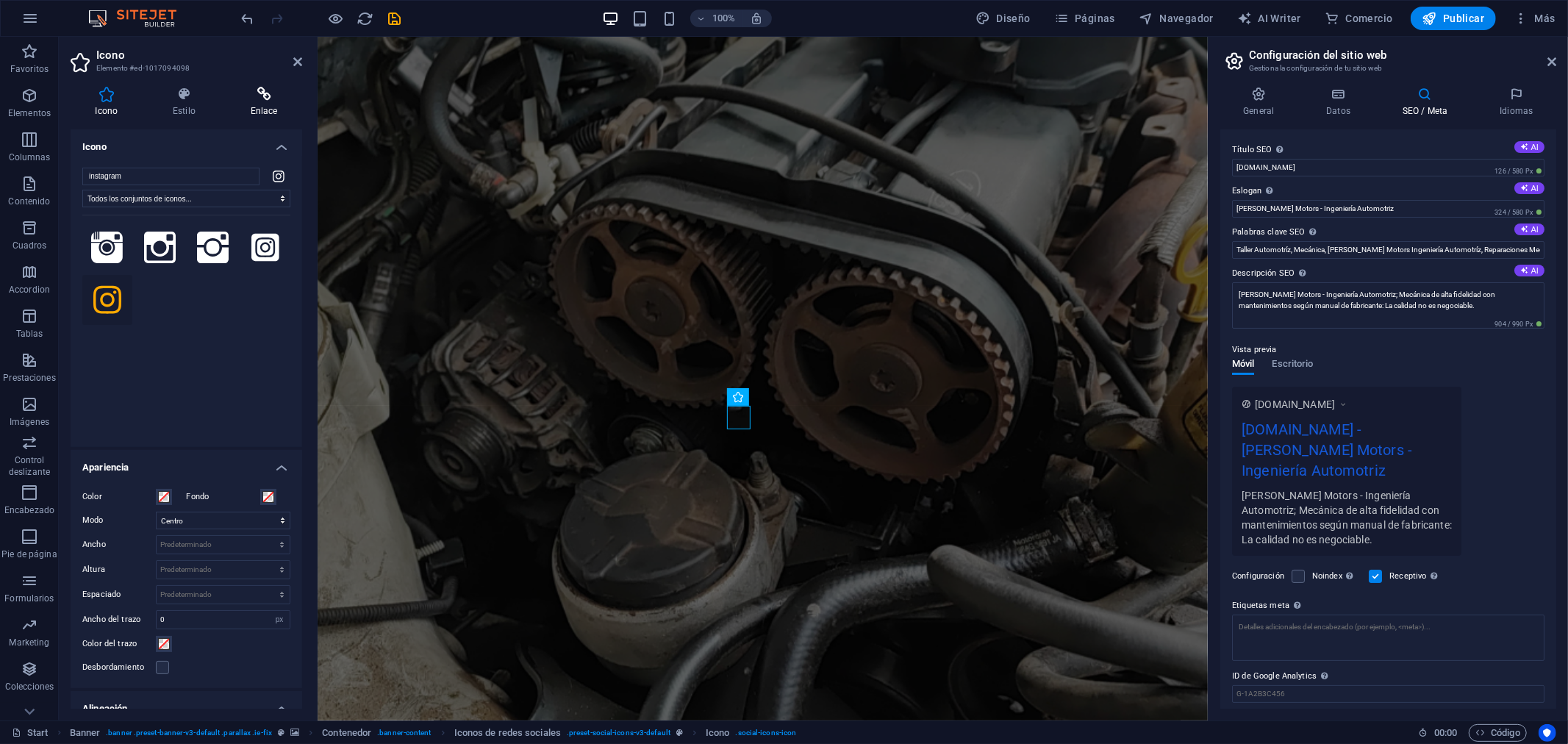
click at [248, 97] on icon at bounding box center [264, 94] width 76 height 15
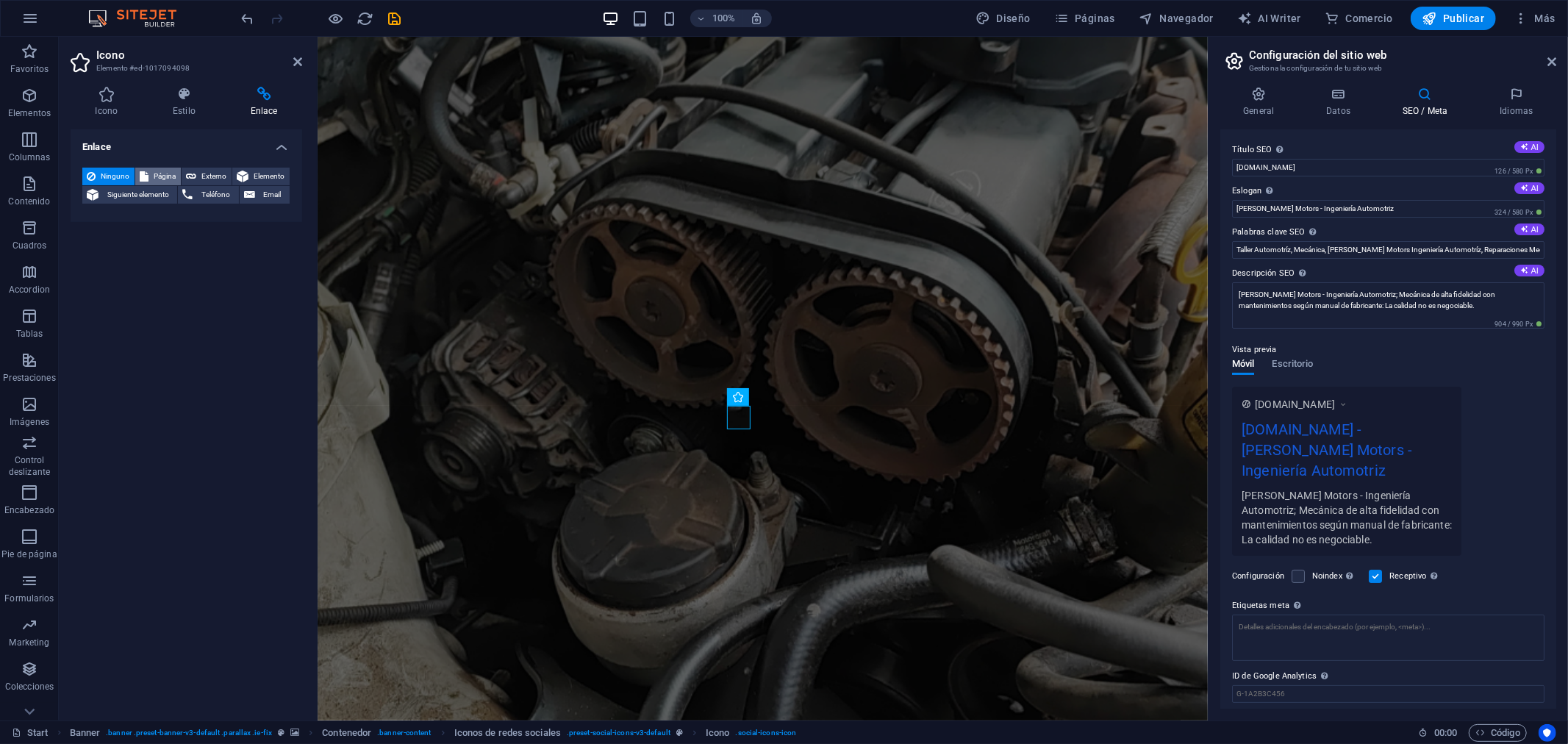
click at [158, 174] on span "Página" at bounding box center [164, 176] width 24 height 18
select select
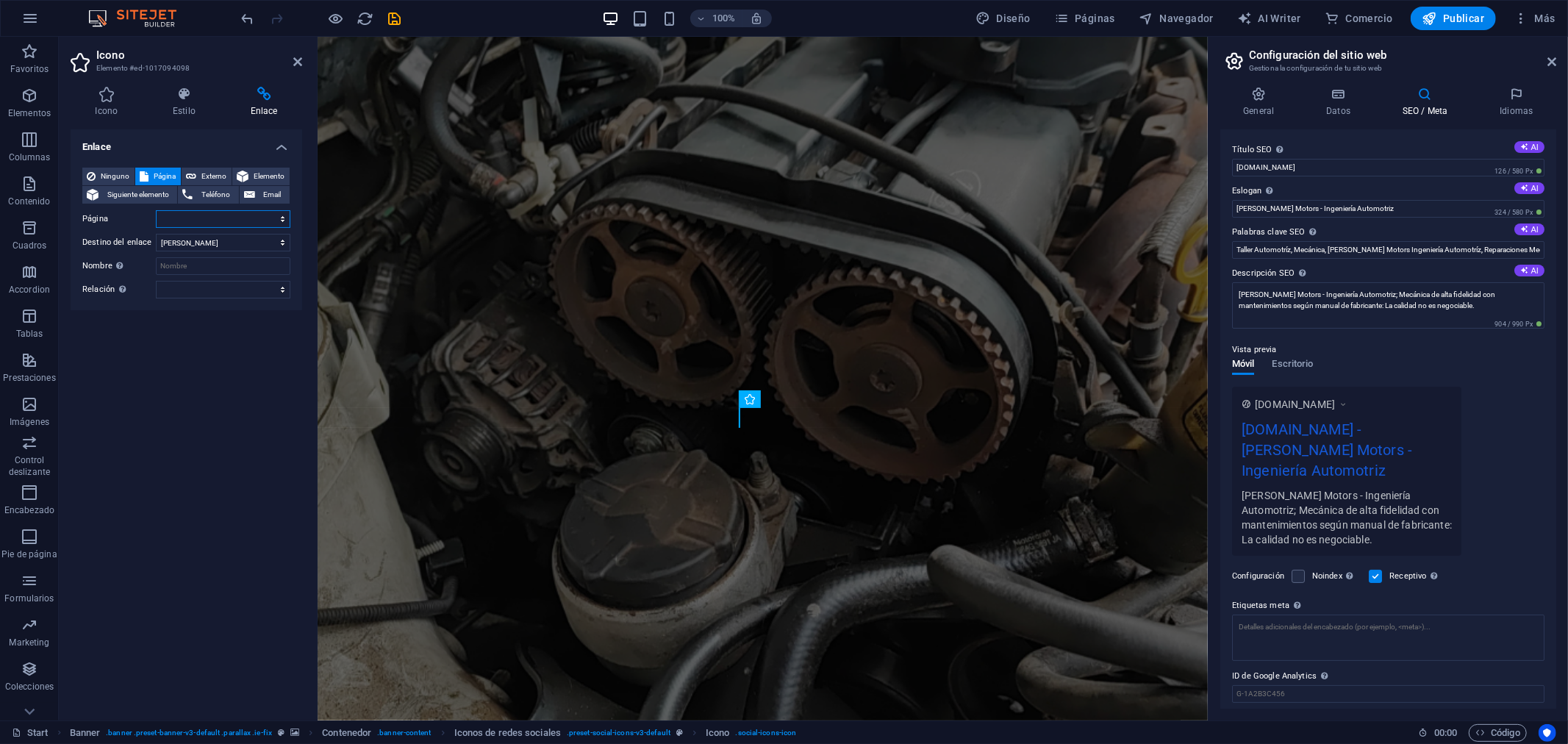
click at [211, 220] on select "Start Subpage Legal Notice Privacy" at bounding box center [223, 219] width 135 height 18
click at [188, 381] on div "Enlace Ninguno Página Externo Elemento Siguiente elemento Teléfono Email Página…" at bounding box center [186, 418] width 232 height 579
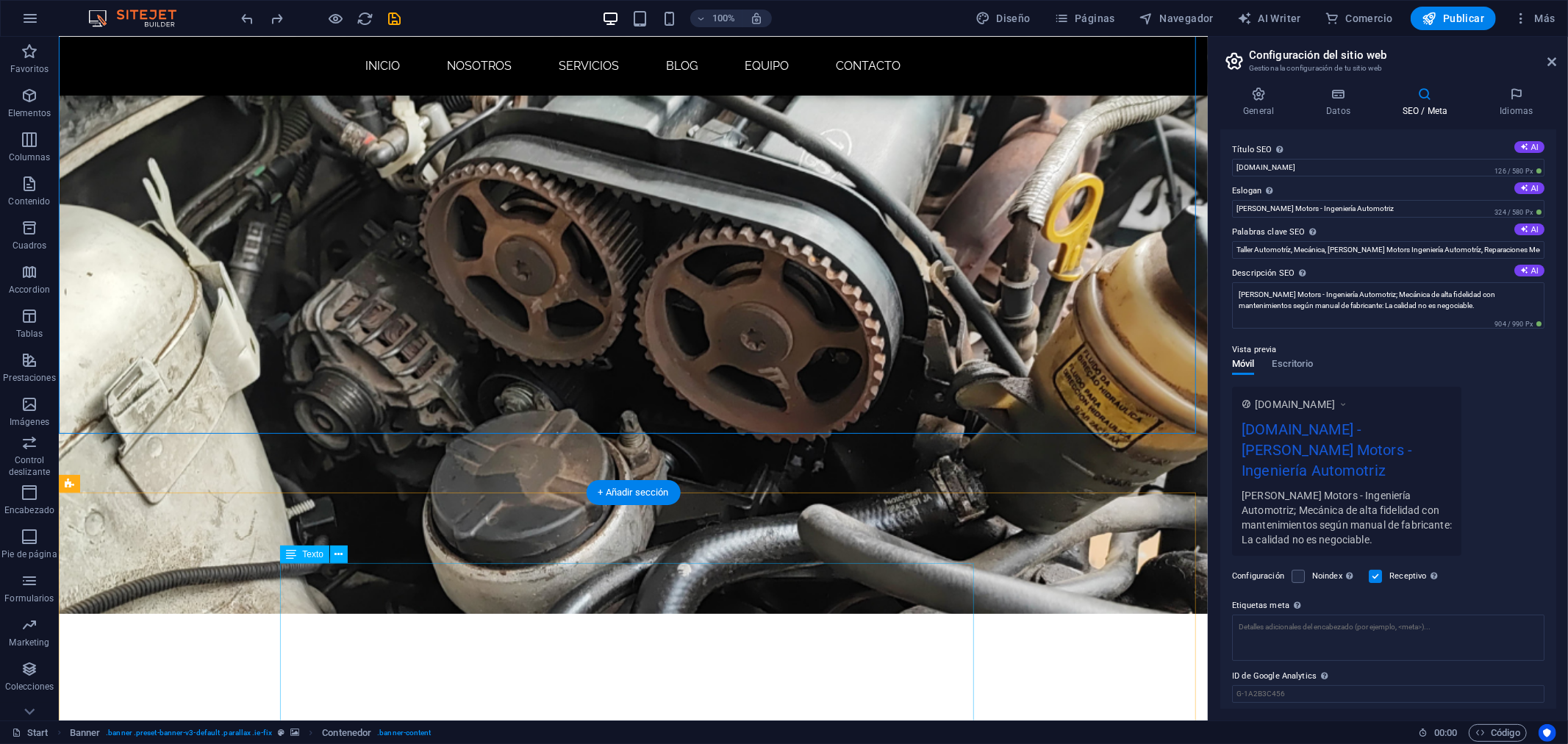
scroll to position [163, 0]
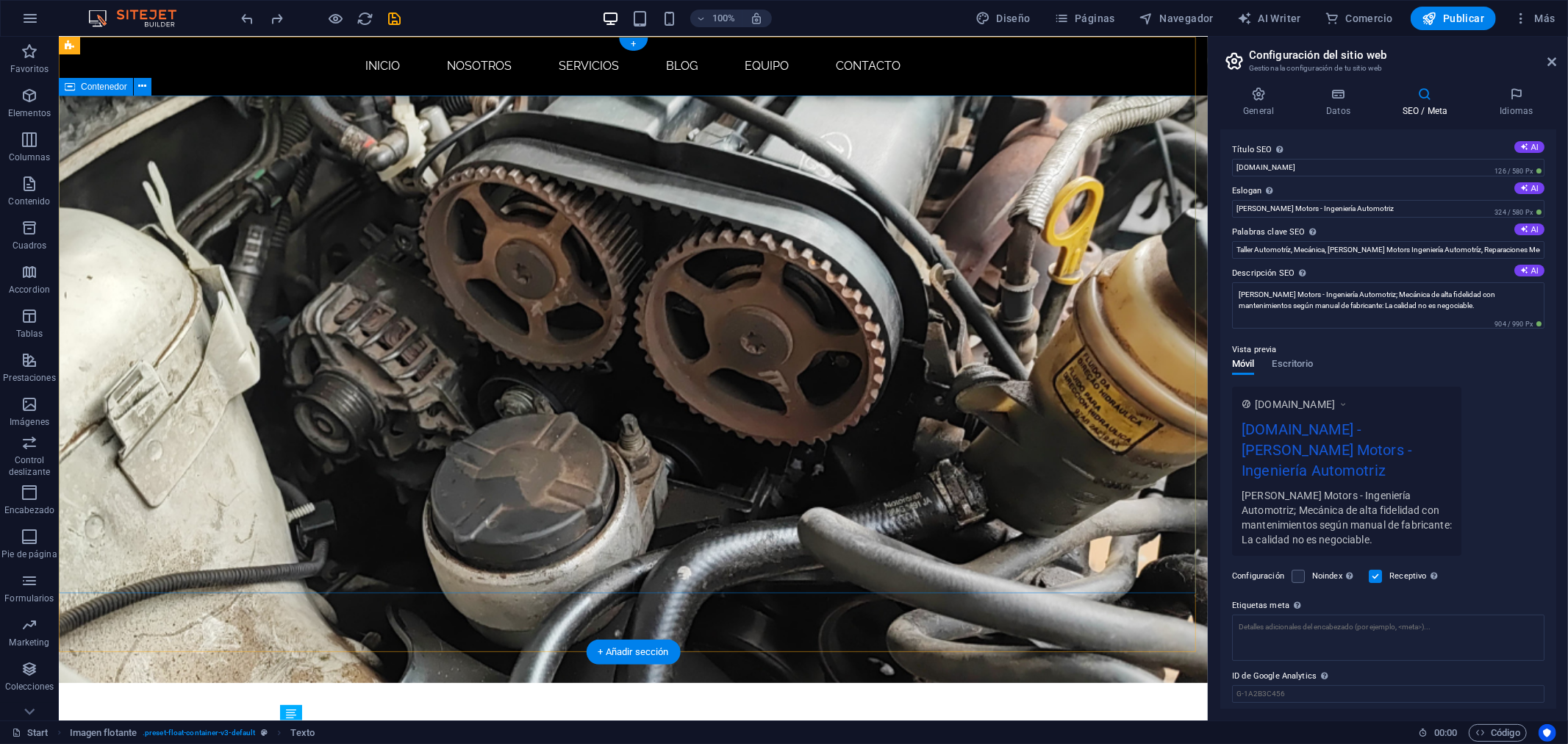
scroll to position [0, 0]
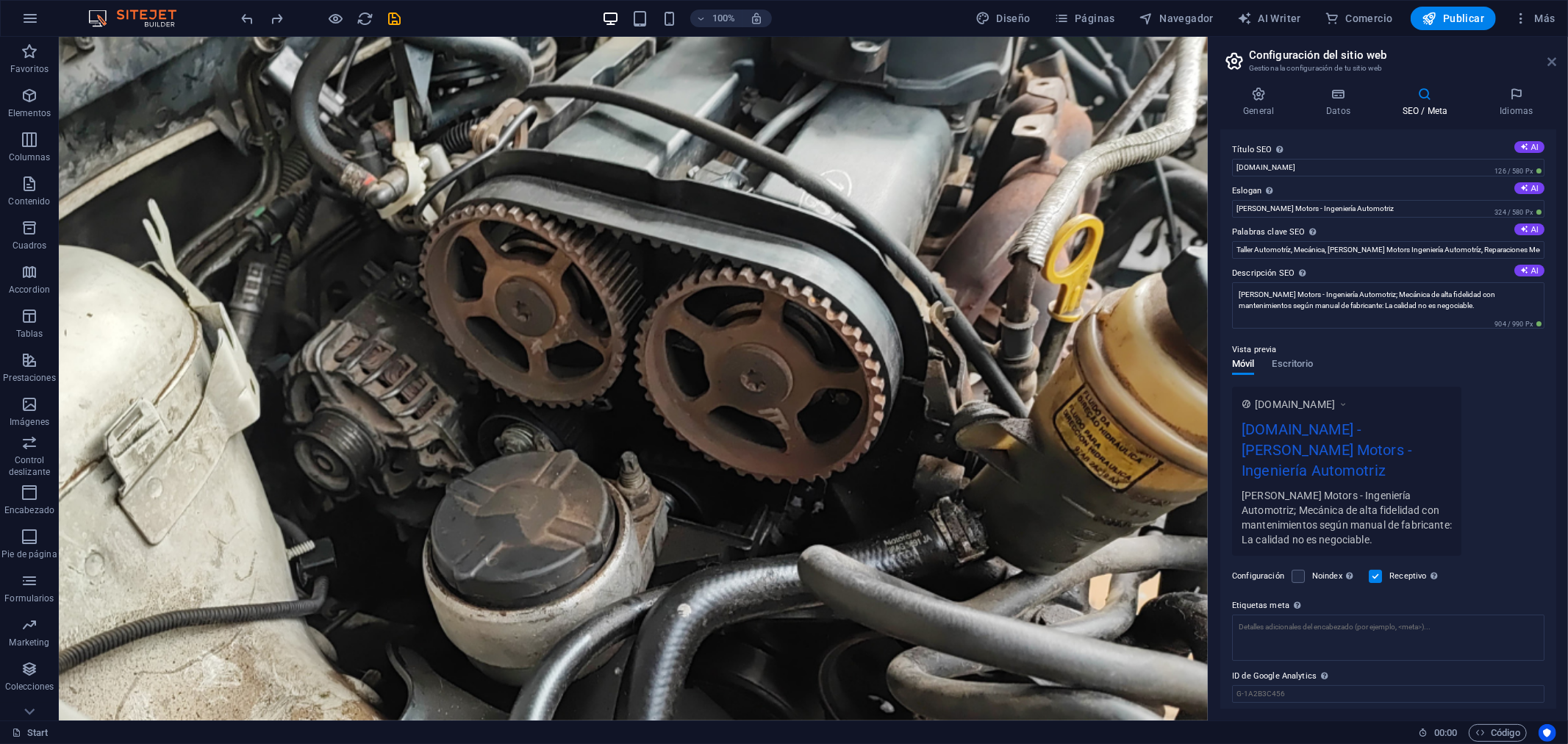
click at [1556, 61] on icon at bounding box center [1552, 62] width 9 height 11
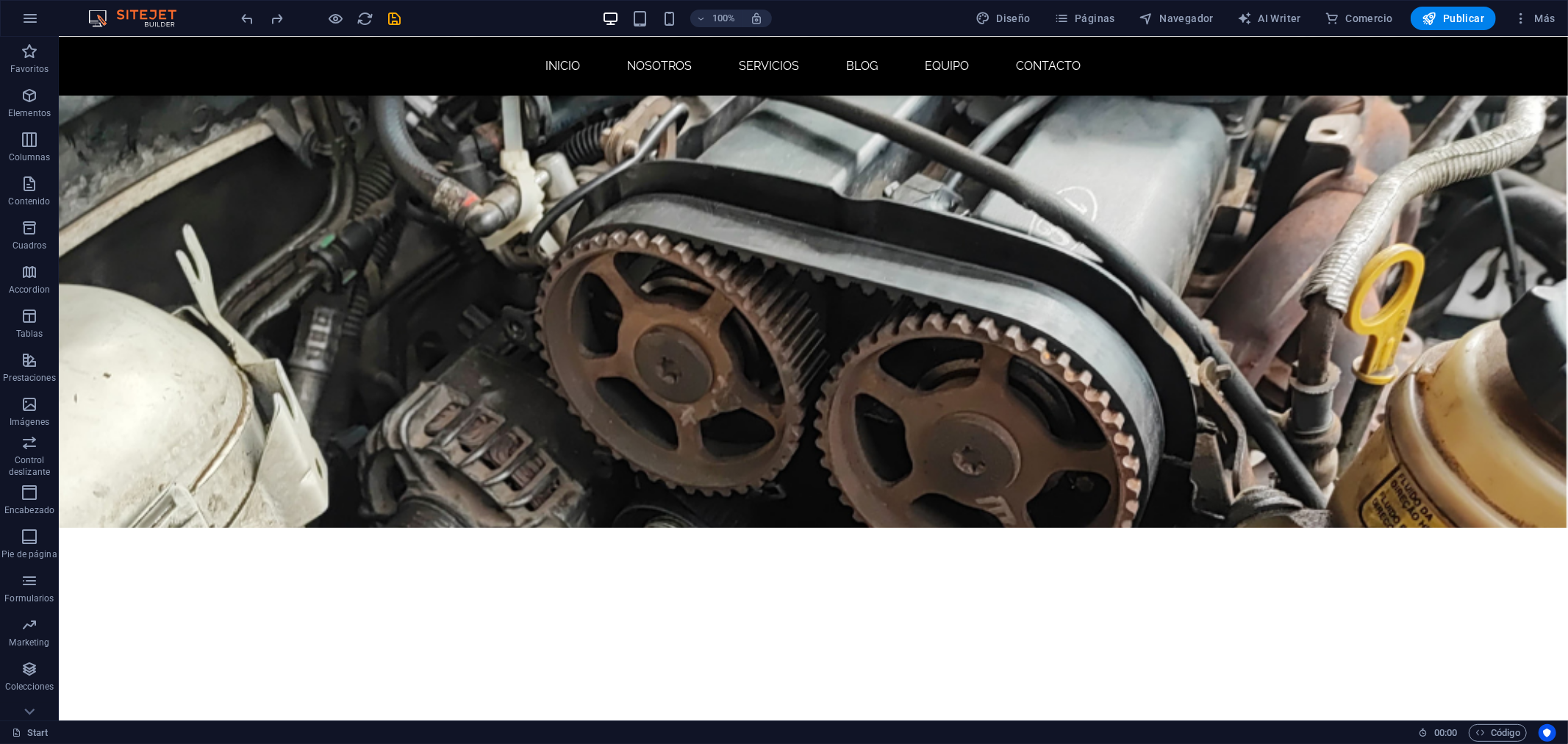
scroll to position [93, 0]
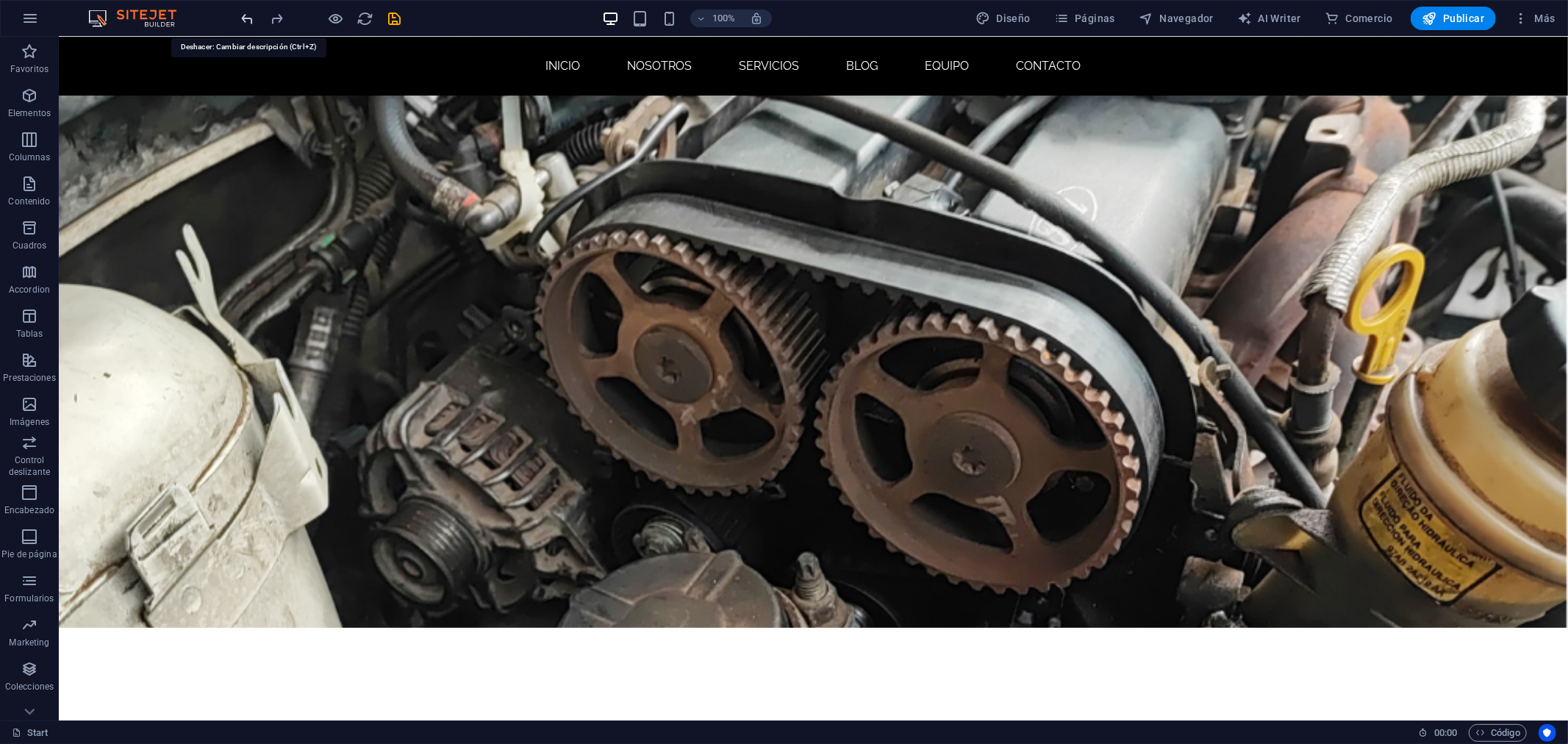
click at [248, 15] on icon "undo" at bounding box center [248, 19] width 17 height 17
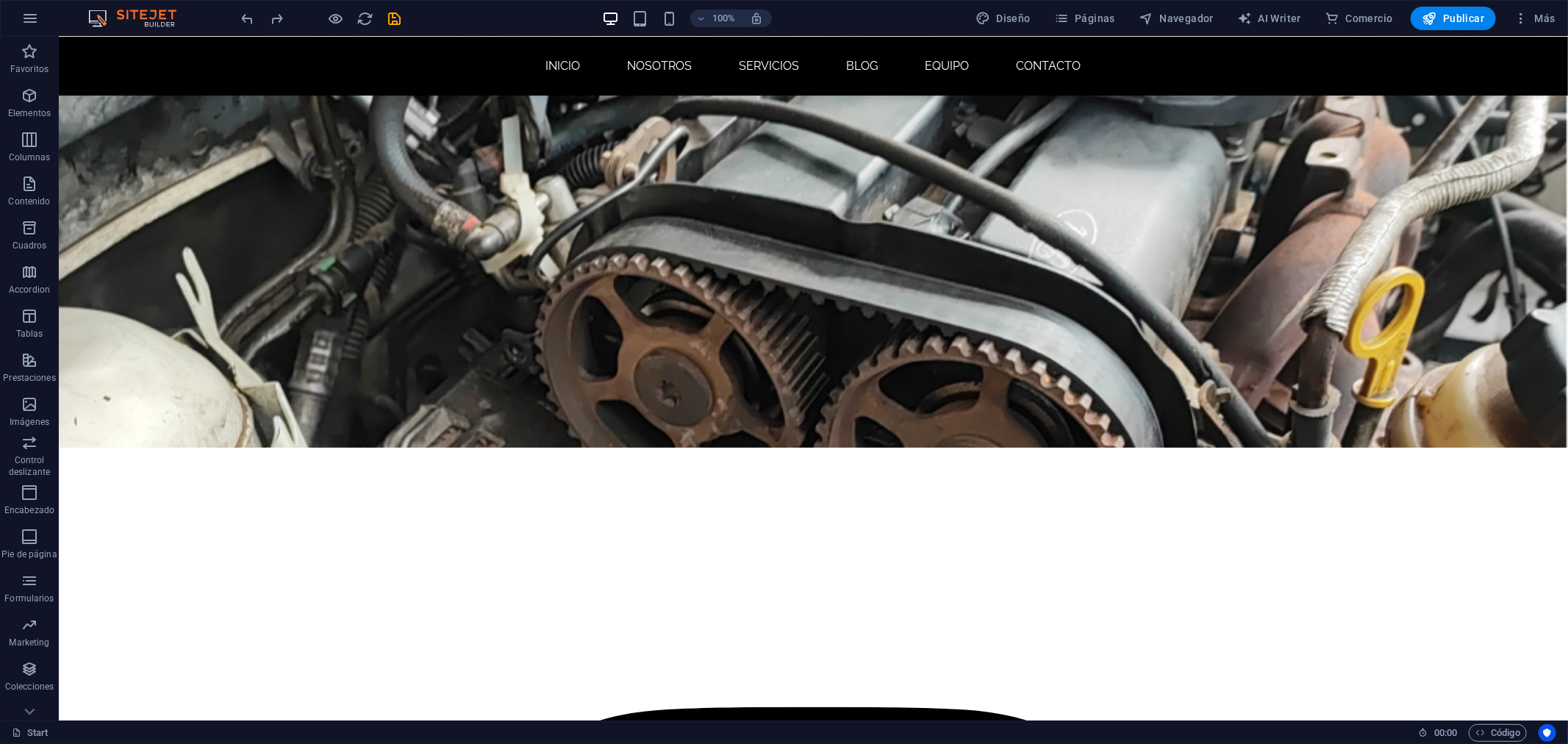
scroll to position [0, 0]
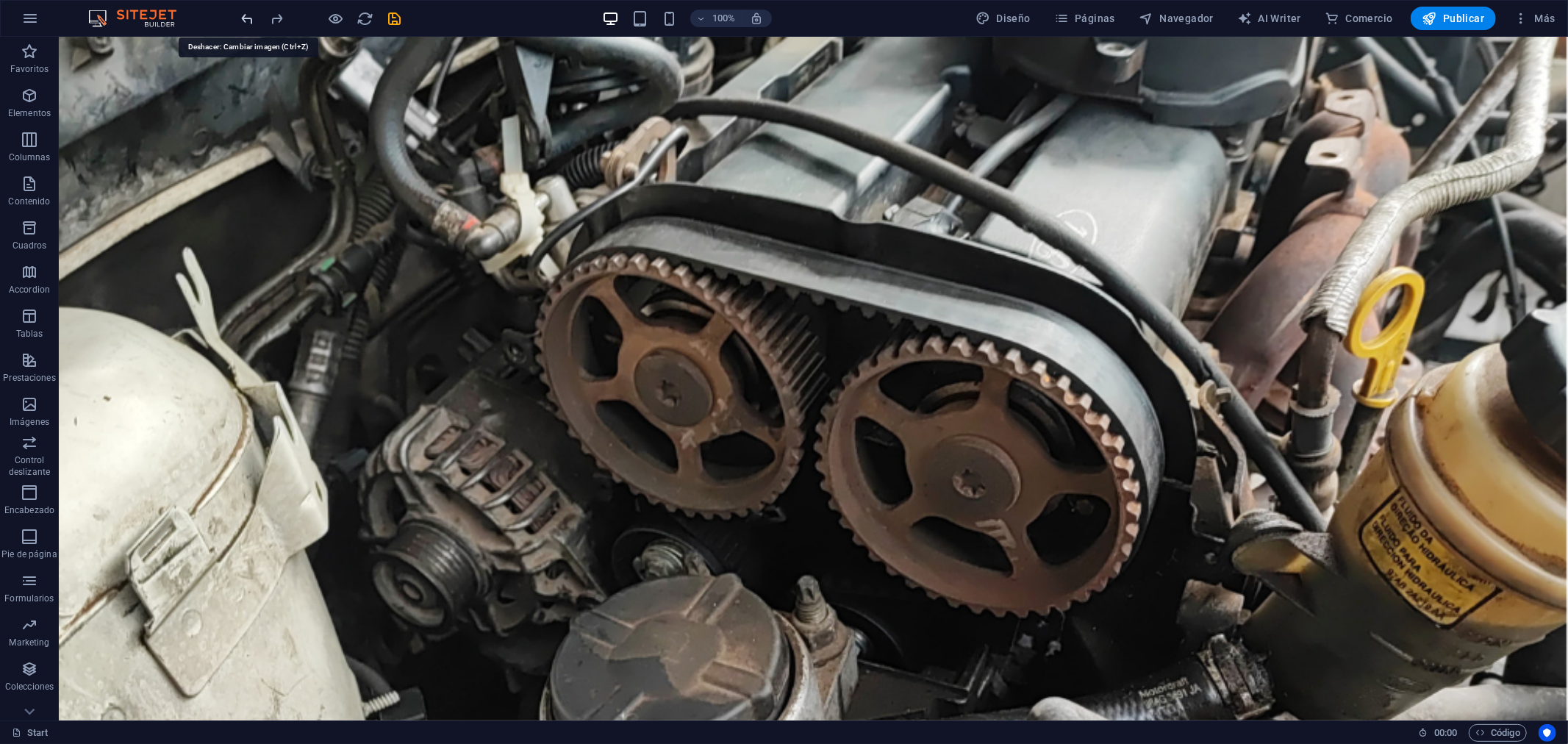
click at [243, 11] on icon "undo" at bounding box center [248, 19] width 17 height 17
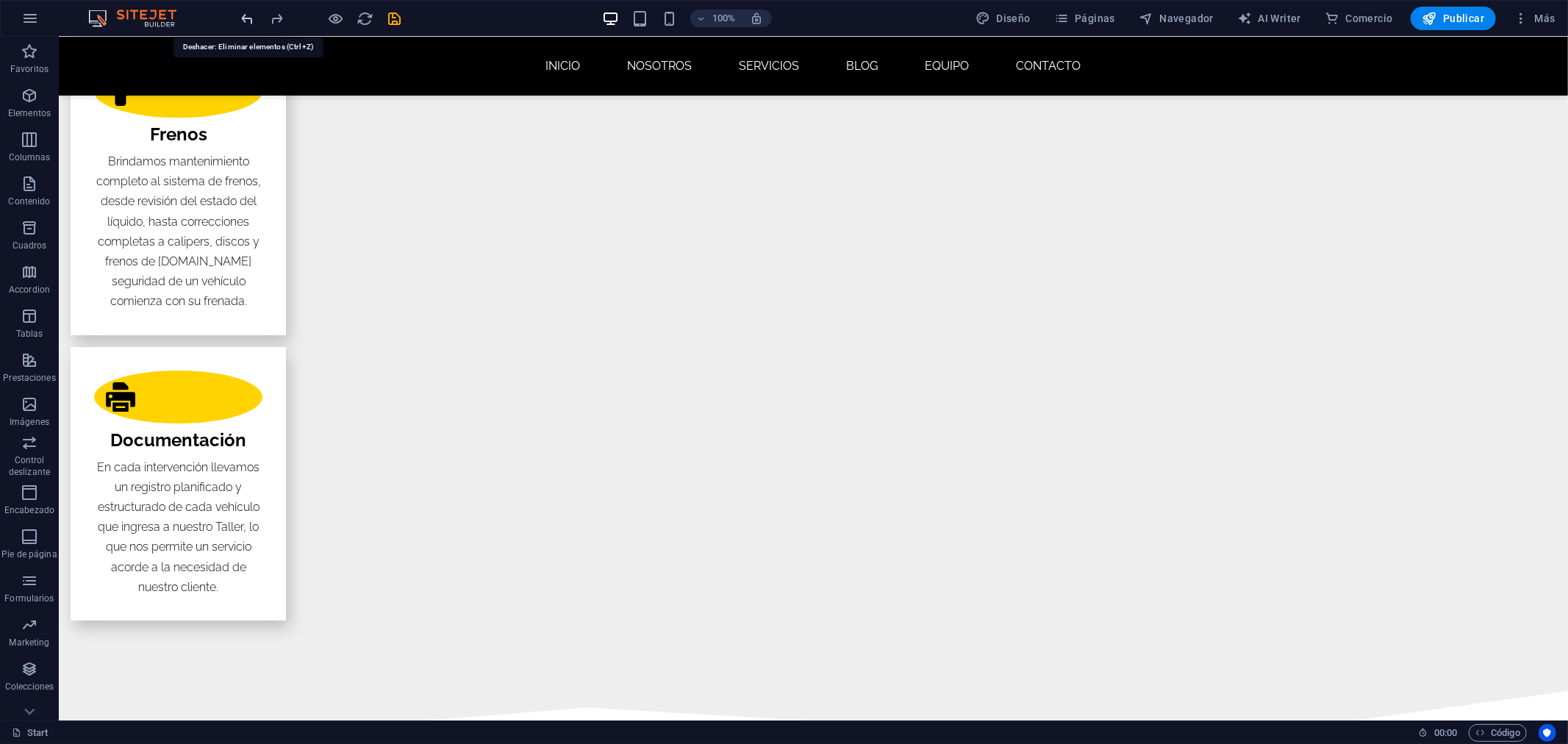
scroll to position [4496, 0]
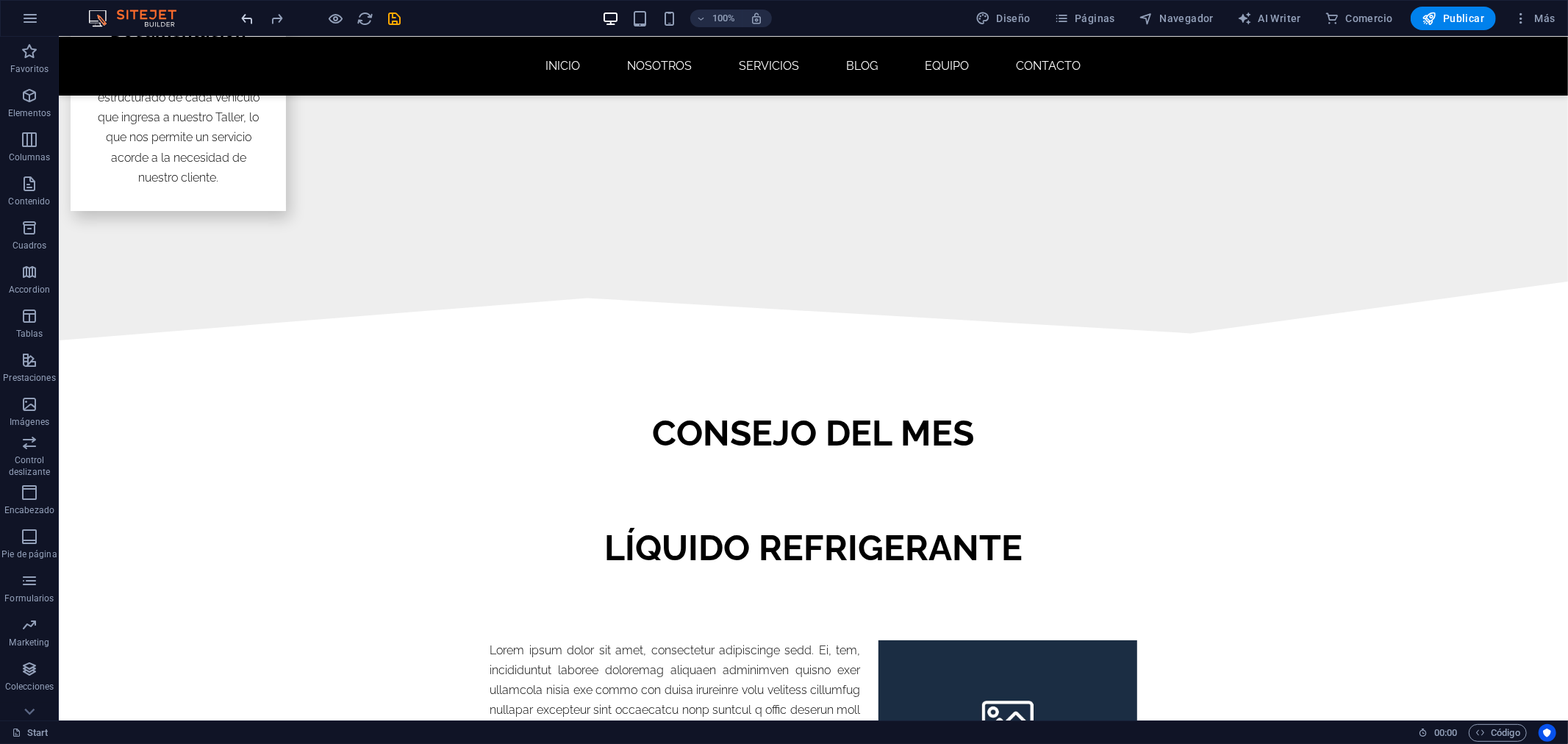
click at [248, 15] on icon "undo" at bounding box center [248, 19] width 17 height 17
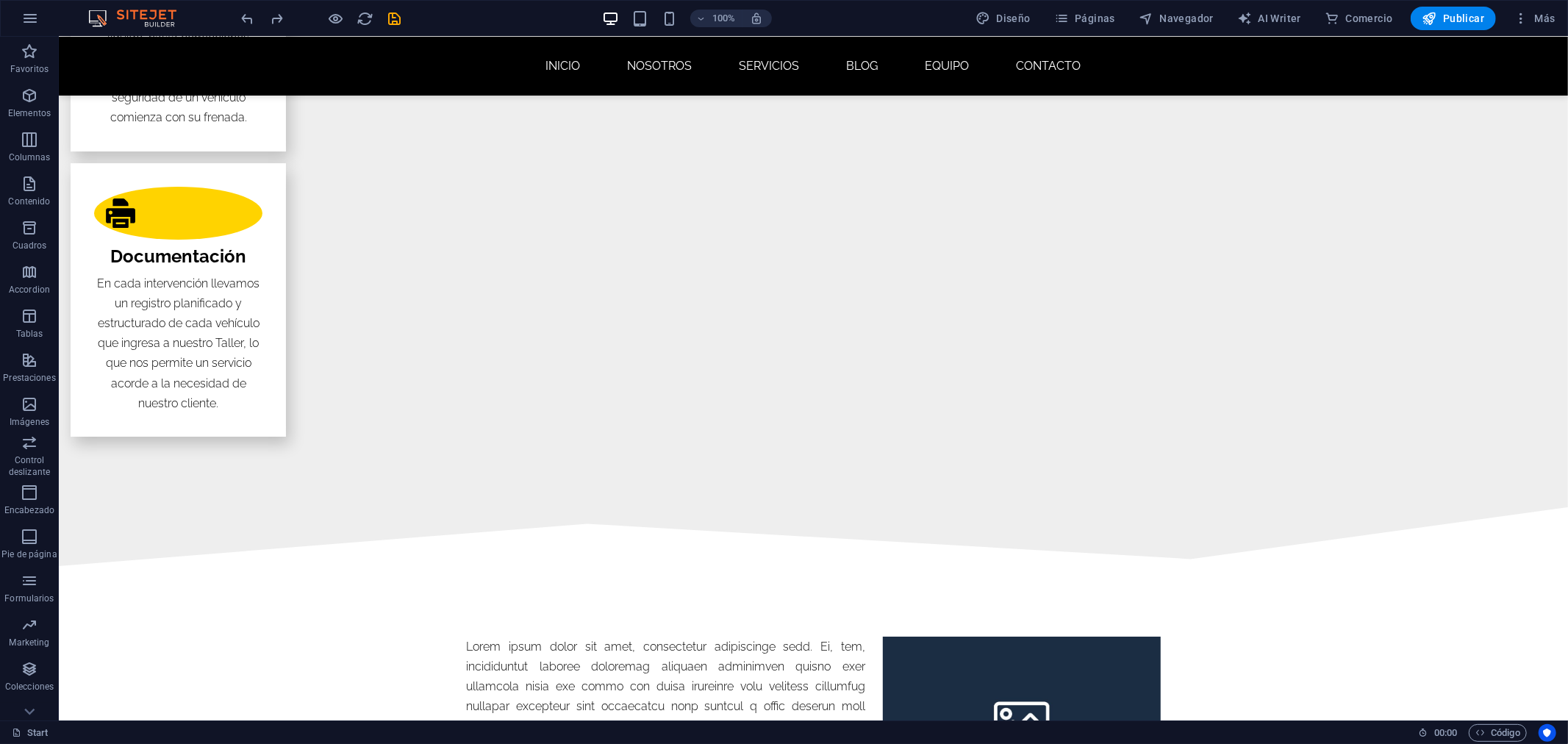
scroll to position [4956, 0]
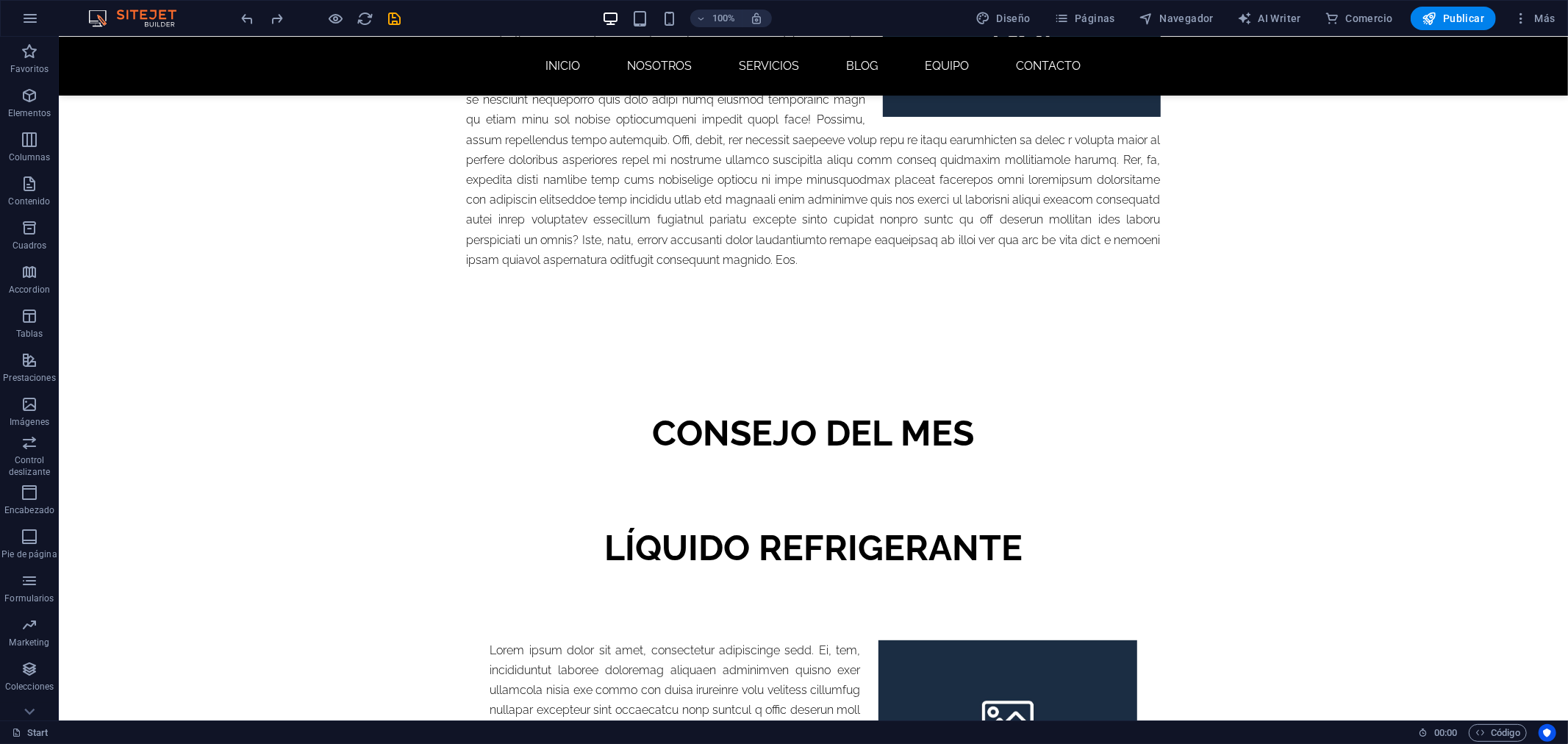
drag, startPoint x: 1566, startPoint y: 361, endPoint x: 1592, endPoint y: 767, distance: 406.8
click at [276, 24] on icon "redo" at bounding box center [277, 19] width 17 height 17
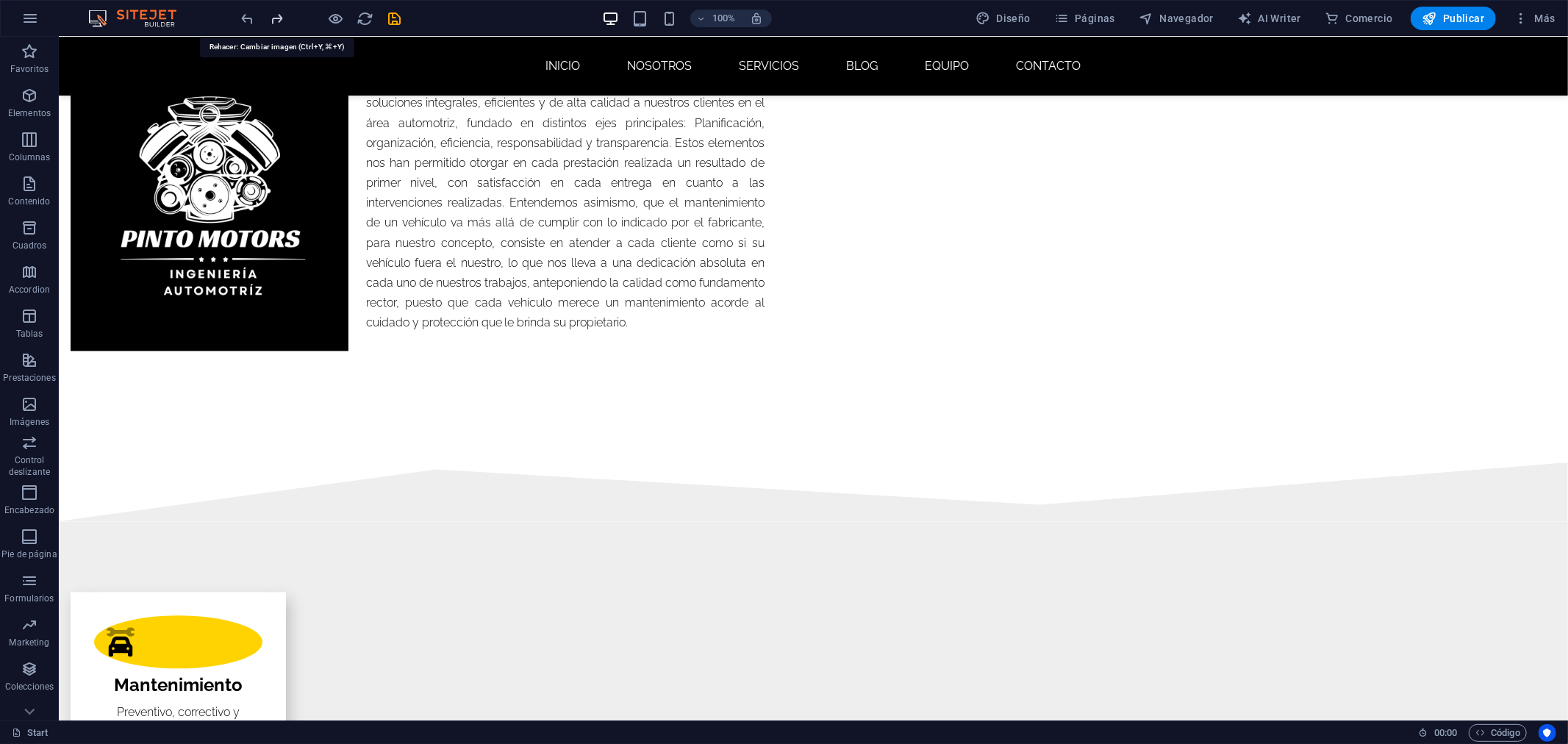
click at [276, 24] on icon "redo" at bounding box center [277, 19] width 17 height 17
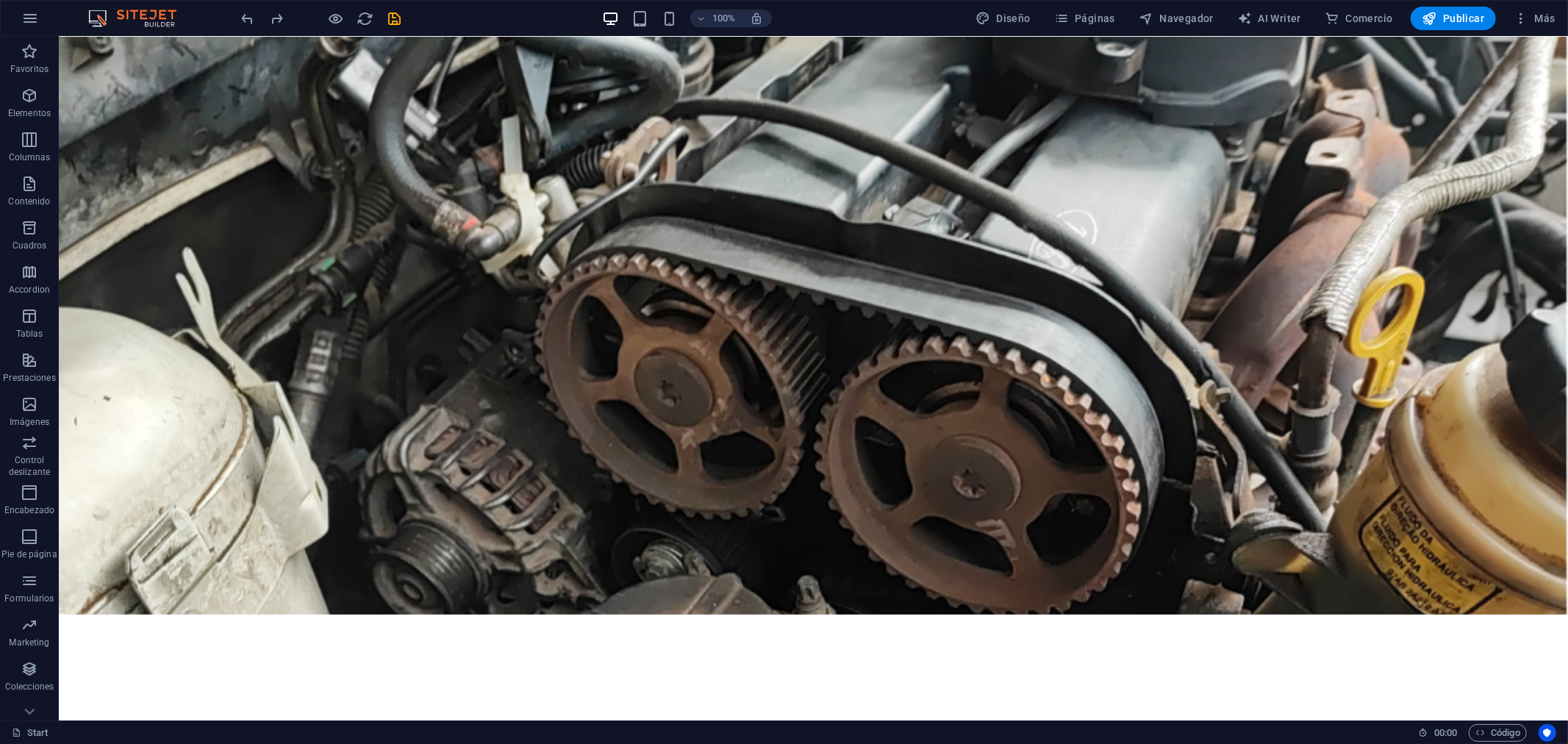
scroll to position [0, 0]
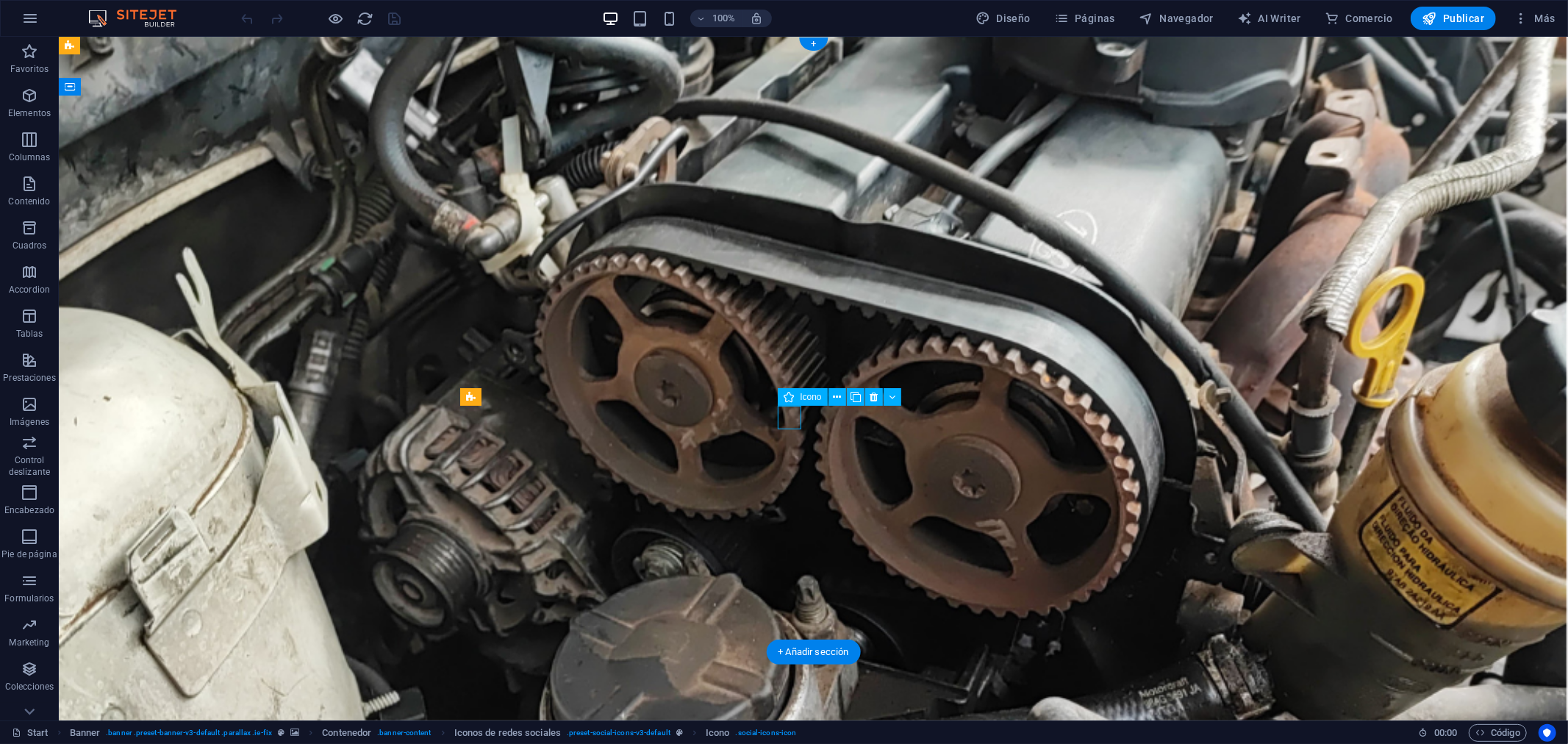
select select "xMidYMid"
select select "px"
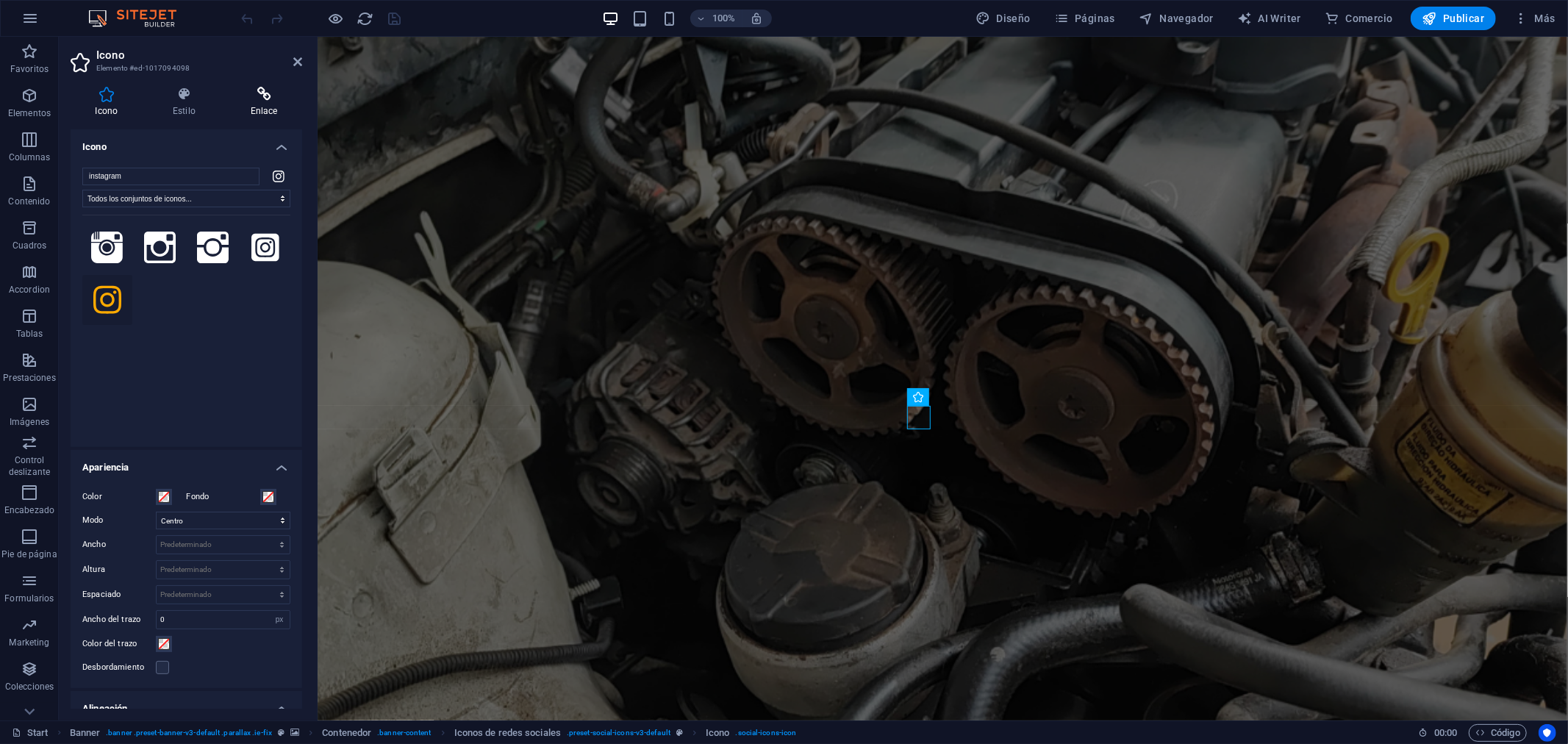
click at [261, 92] on icon at bounding box center [264, 94] width 76 height 15
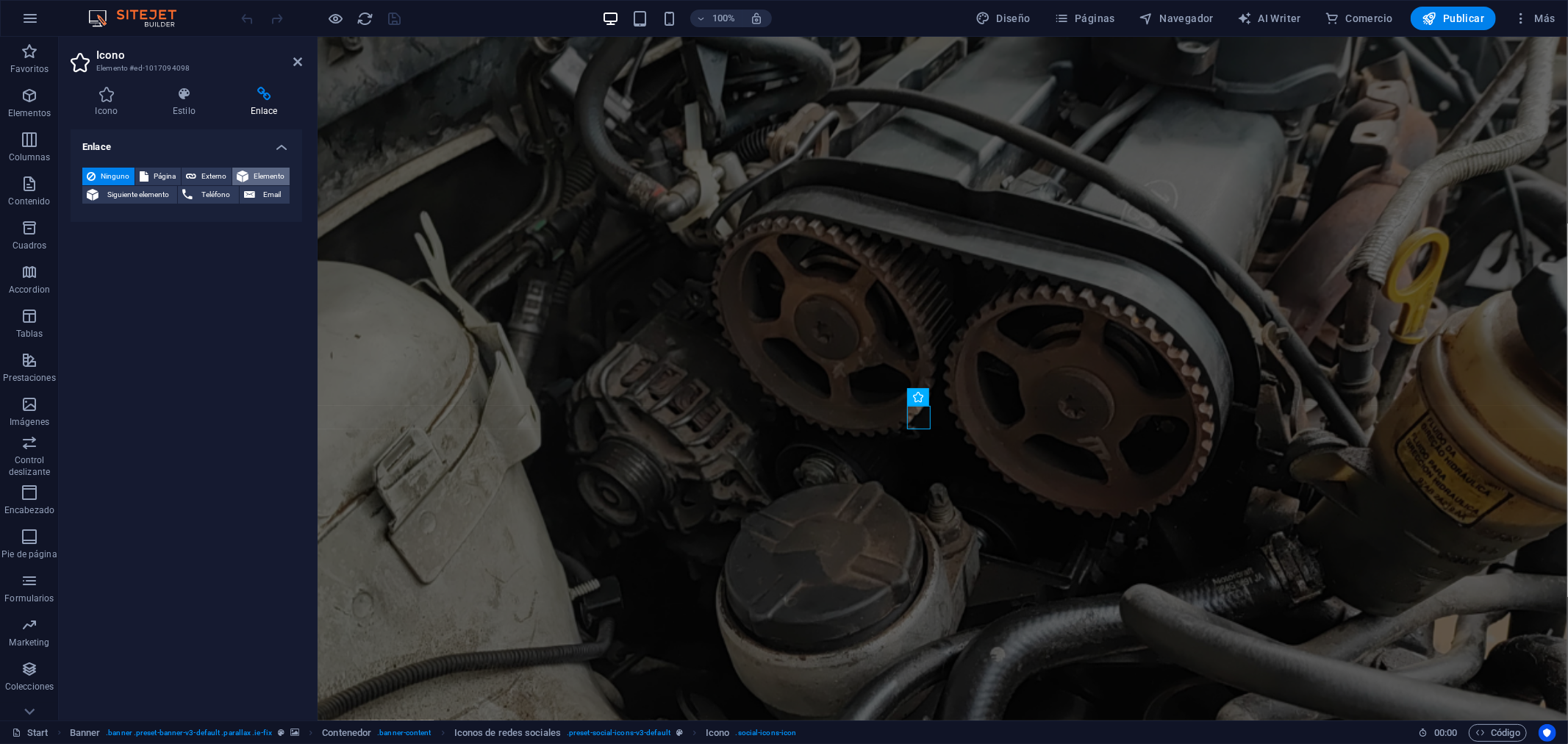
click at [259, 174] on span "Elemento" at bounding box center [269, 176] width 32 height 18
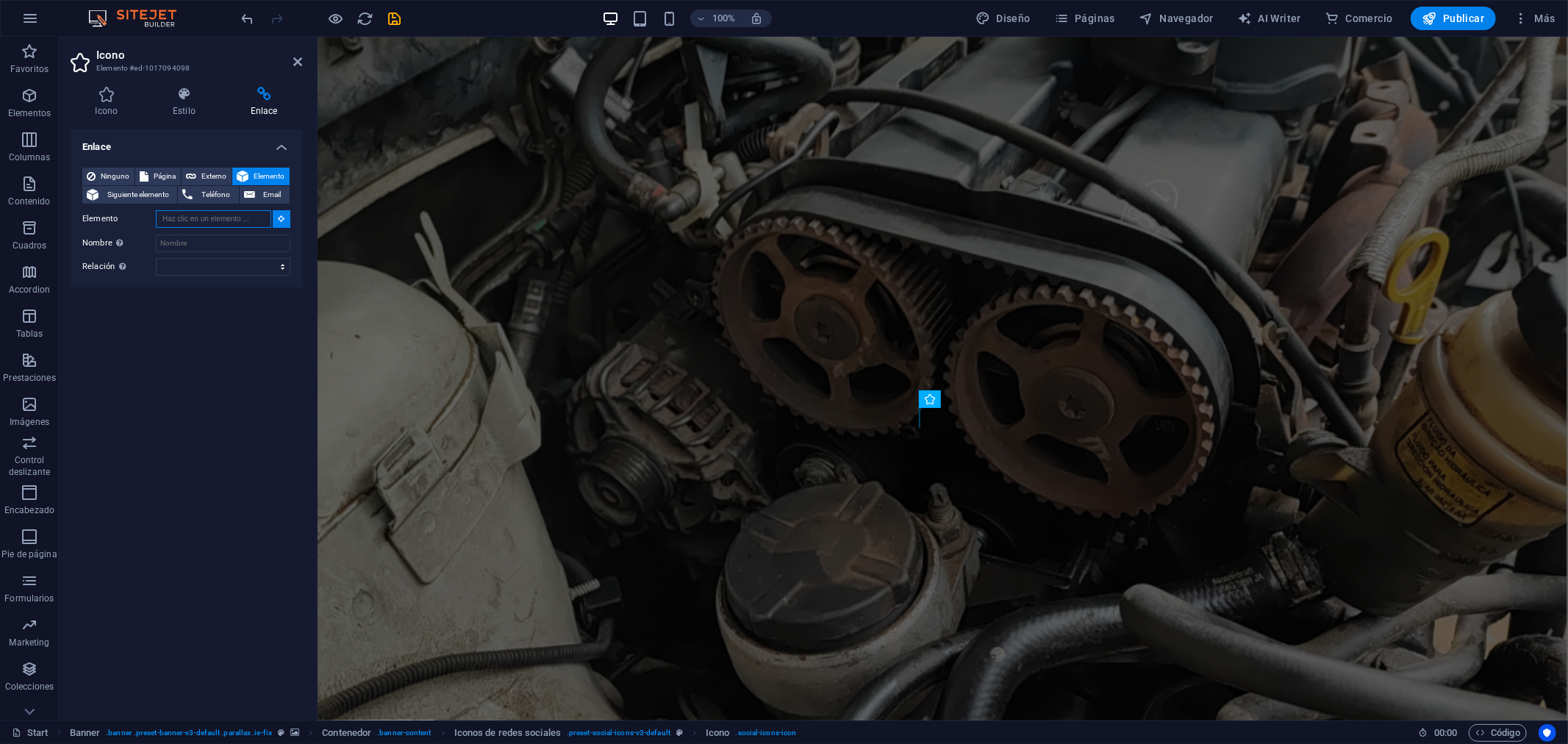
click at [193, 220] on input "Elemento" at bounding box center [214, 219] width 115 height 18
click at [164, 179] on span "Página" at bounding box center [164, 176] width 24 height 18
select select
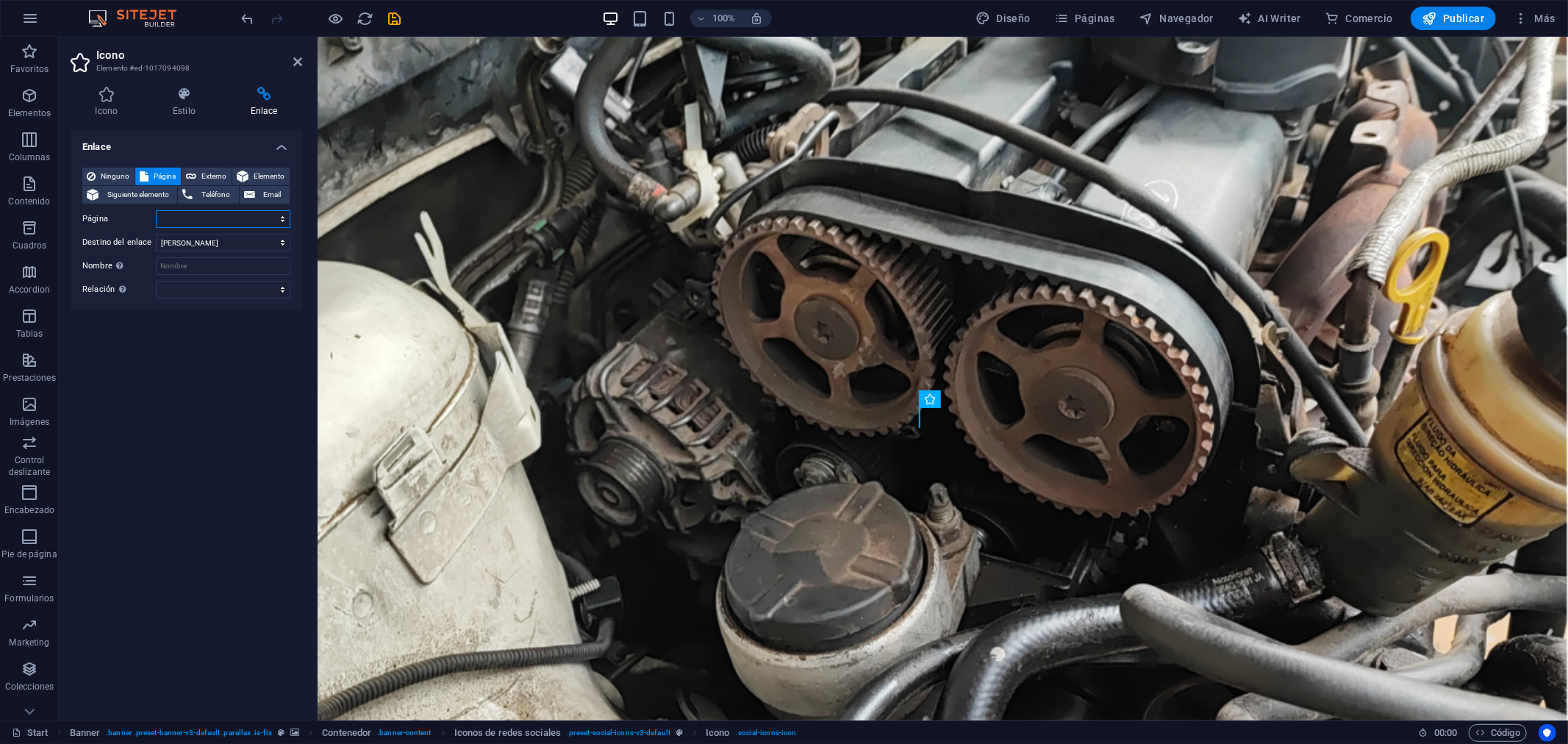
click at [219, 223] on select "Start Subpage Legal Notice Privacy" at bounding box center [223, 219] width 135 height 18
drag, startPoint x: 219, startPoint y: 223, endPoint x: 219, endPoint y: 214, distance: 9.0
click at [219, 223] on select "Start Subpage Legal Notice Privacy" at bounding box center [223, 219] width 135 height 18
click at [214, 177] on span "Externo" at bounding box center [214, 176] width 27 height 18
select select "blank"
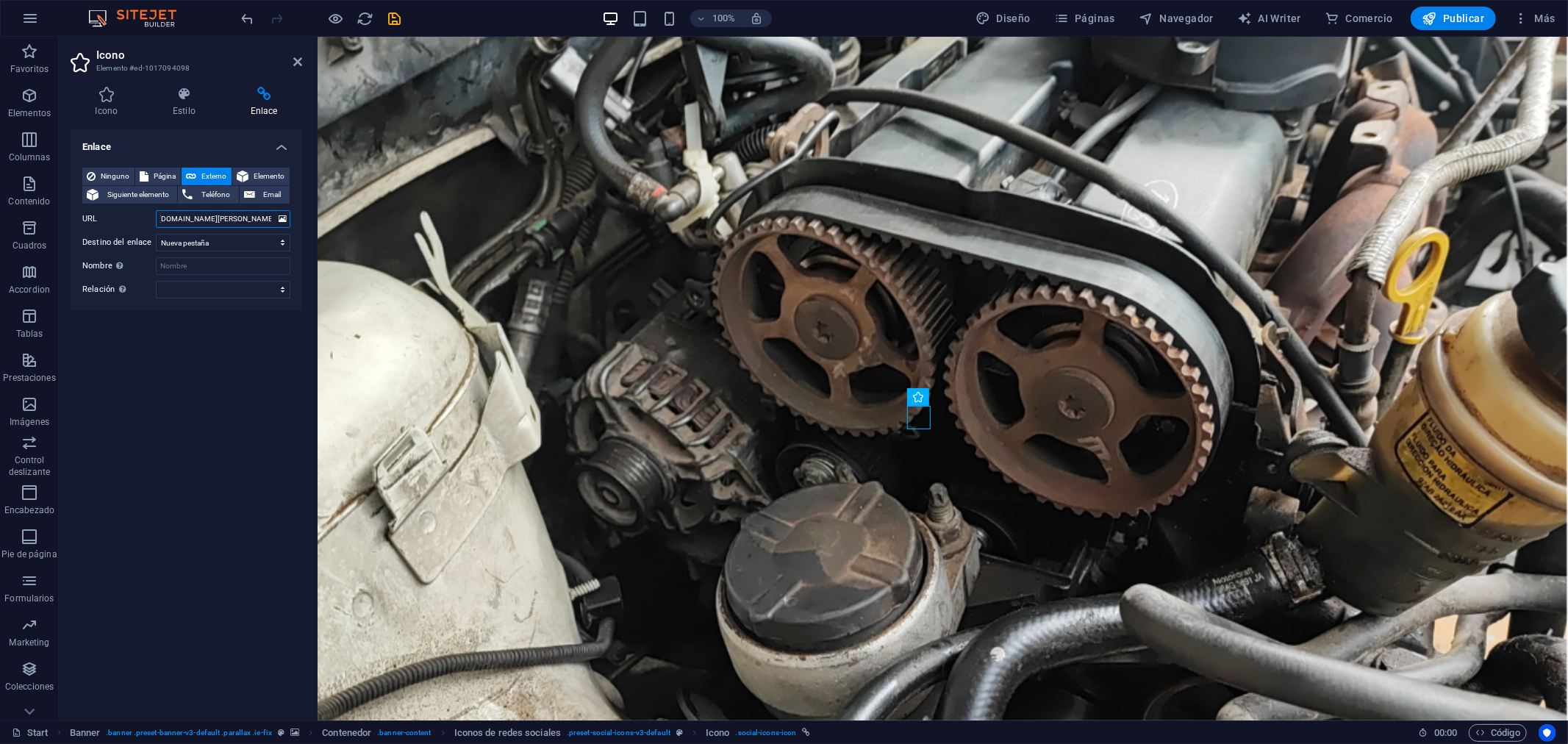
scroll to position [0, 25]
click at [200, 216] on input "[URL][DOMAIN_NAME][PERSON_NAME][DOMAIN_NAME]" at bounding box center [223, 219] width 135 height 18
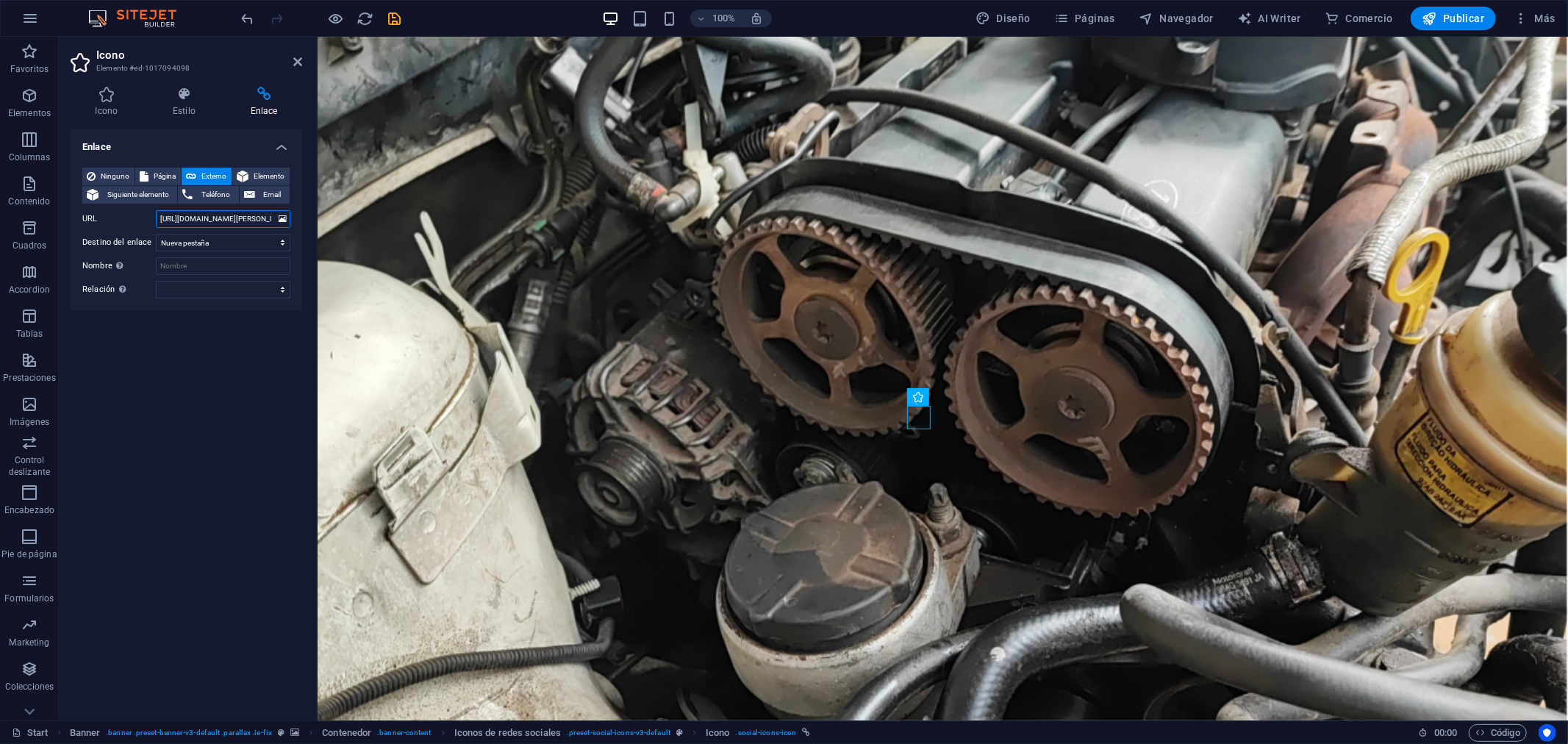
paste input "/"
drag, startPoint x: 184, startPoint y: 222, endPoint x: 160, endPoint y: 223, distance: 24.0
click at [160, 223] on input "/" at bounding box center [223, 219] width 135 height 18
paste input "text"
drag, startPoint x: 201, startPoint y: 217, endPoint x: 141, endPoint y: 217, distance: 60.0
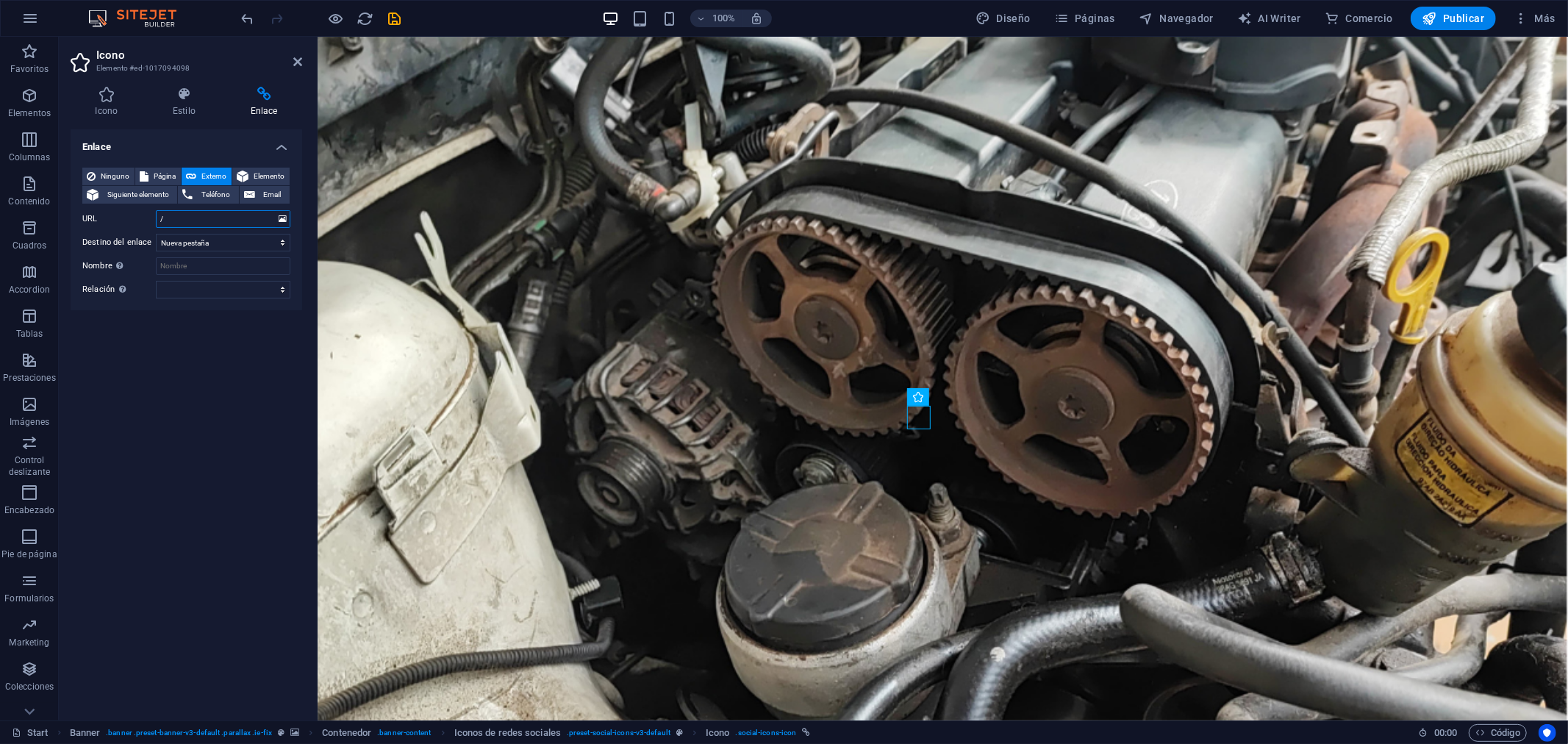
click at [141, 217] on div "URL /" at bounding box center [186, 219] width 208 height 18
paste input "[URL][DOMAIN_NAME]"
type input "[URL][DOMAIN_NAME]"
click at [188, 372] on div "Enlace Ninguno Página Externo Elemento Siguiente elemento Teléfono Email Página…" at bounding box center [186, 418] width 232 height 579
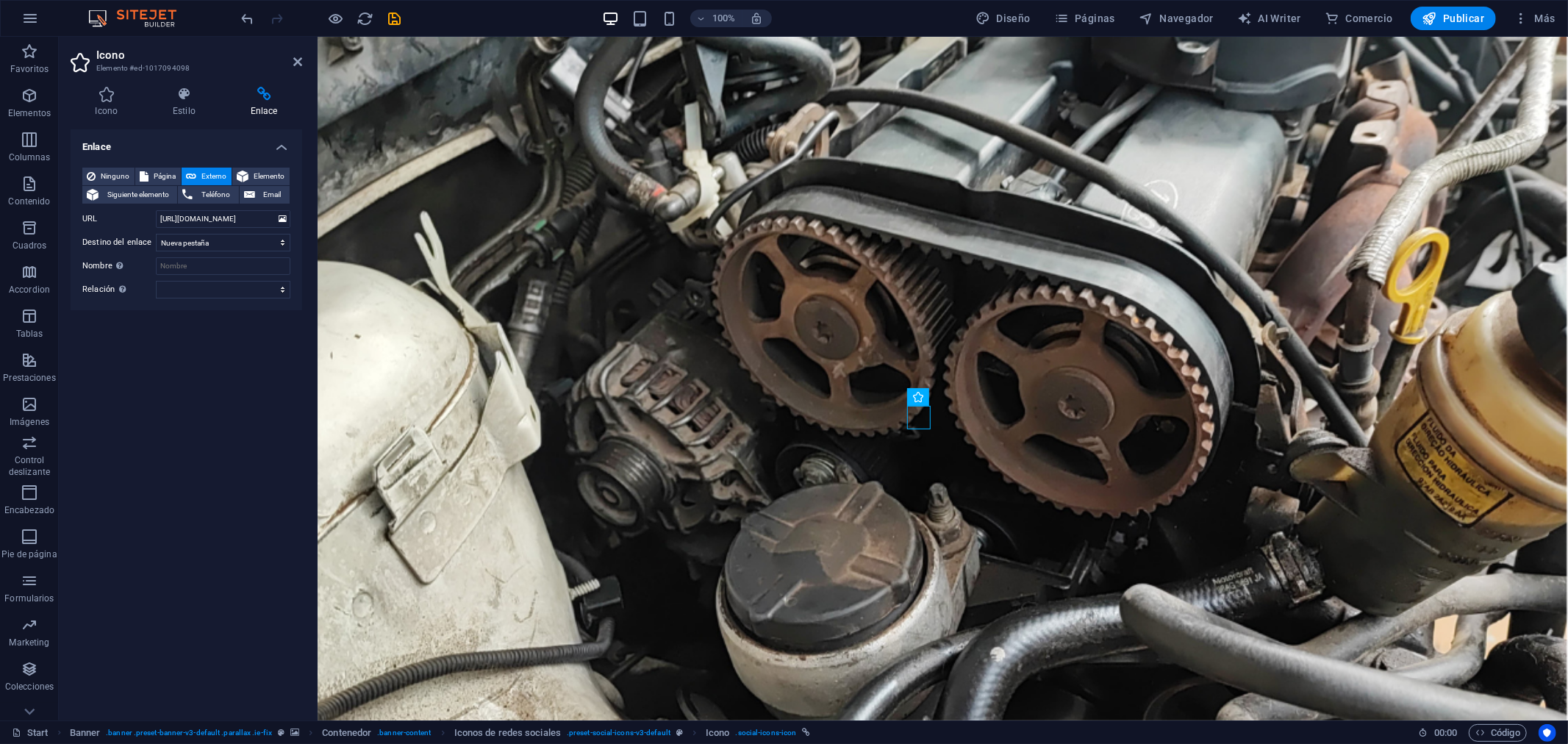
scroll to position [0, 0]
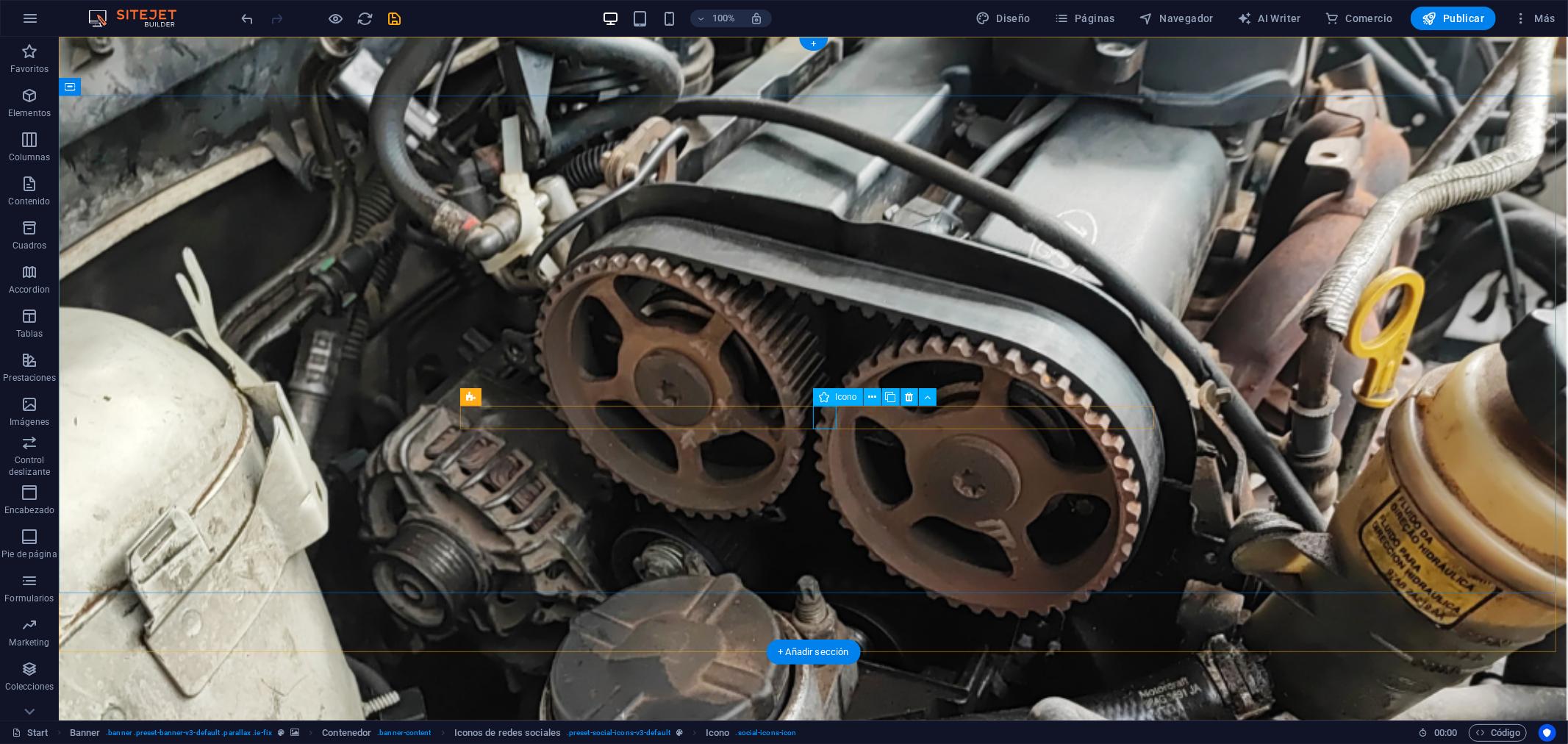
select select "xMidYMid"
select select "px"
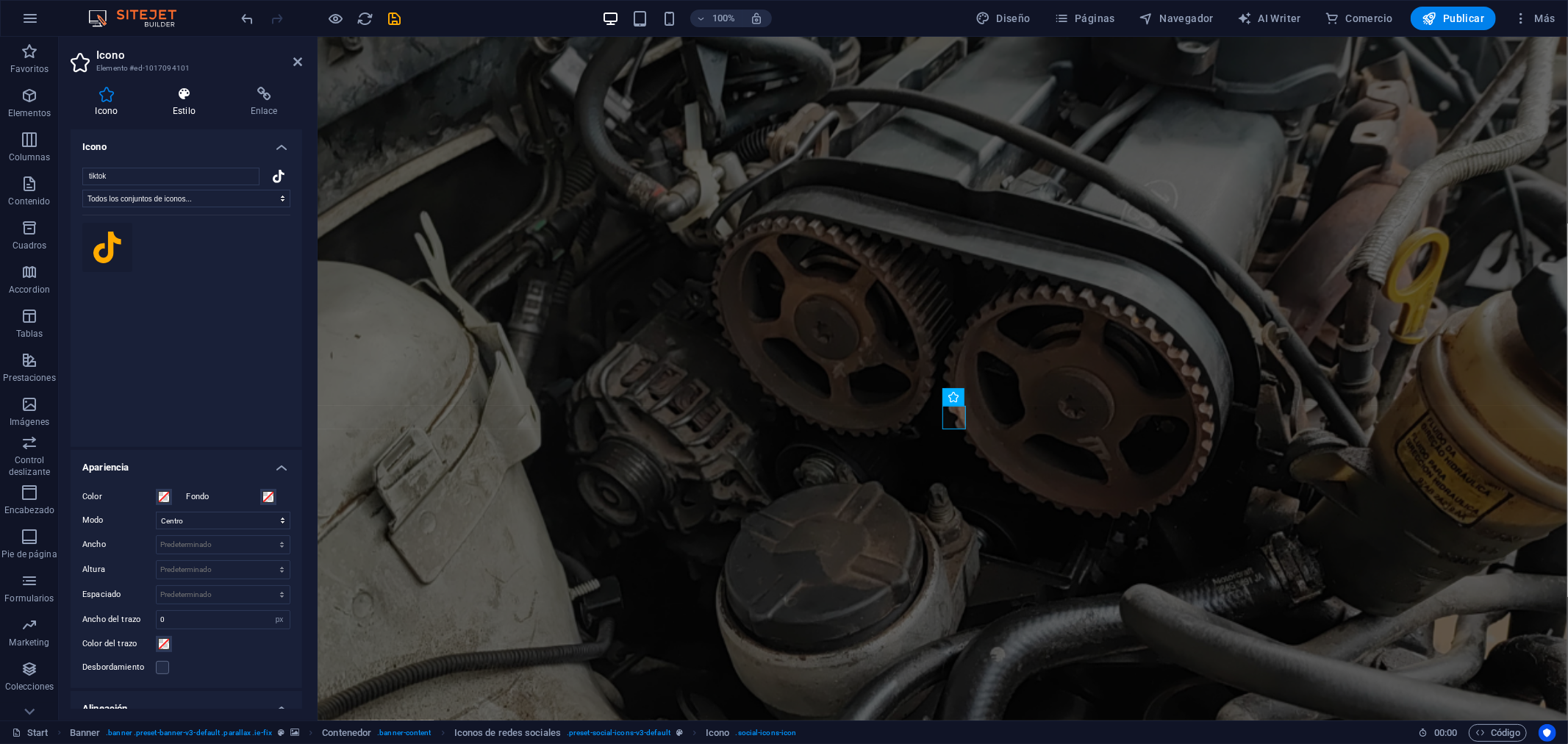
click at [180, 111] on h4 "Estilo" at bounding box center [188, 102] width 78 height 31
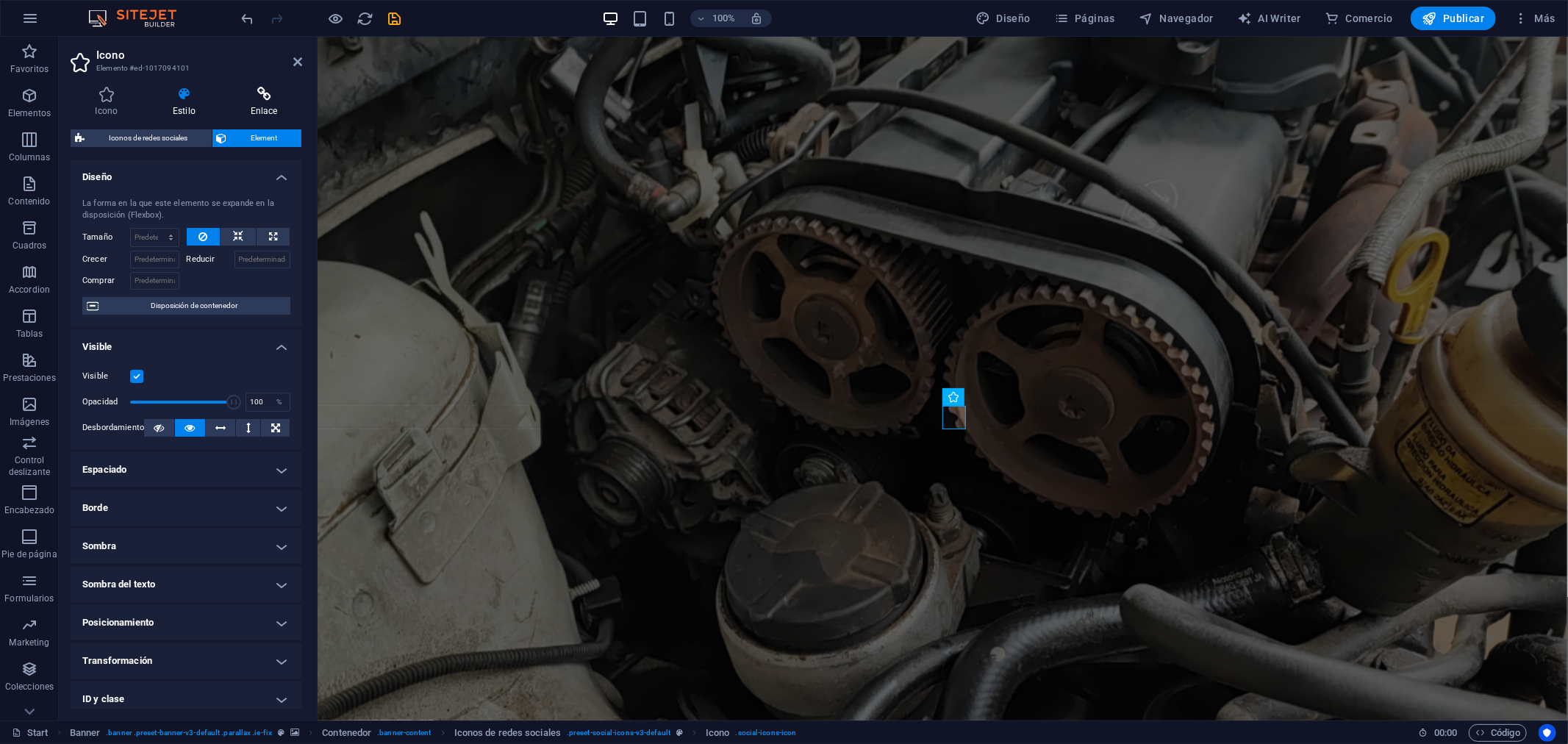
click at [247, 98] on icon at bounding box center [264, 94] width 76 height 15
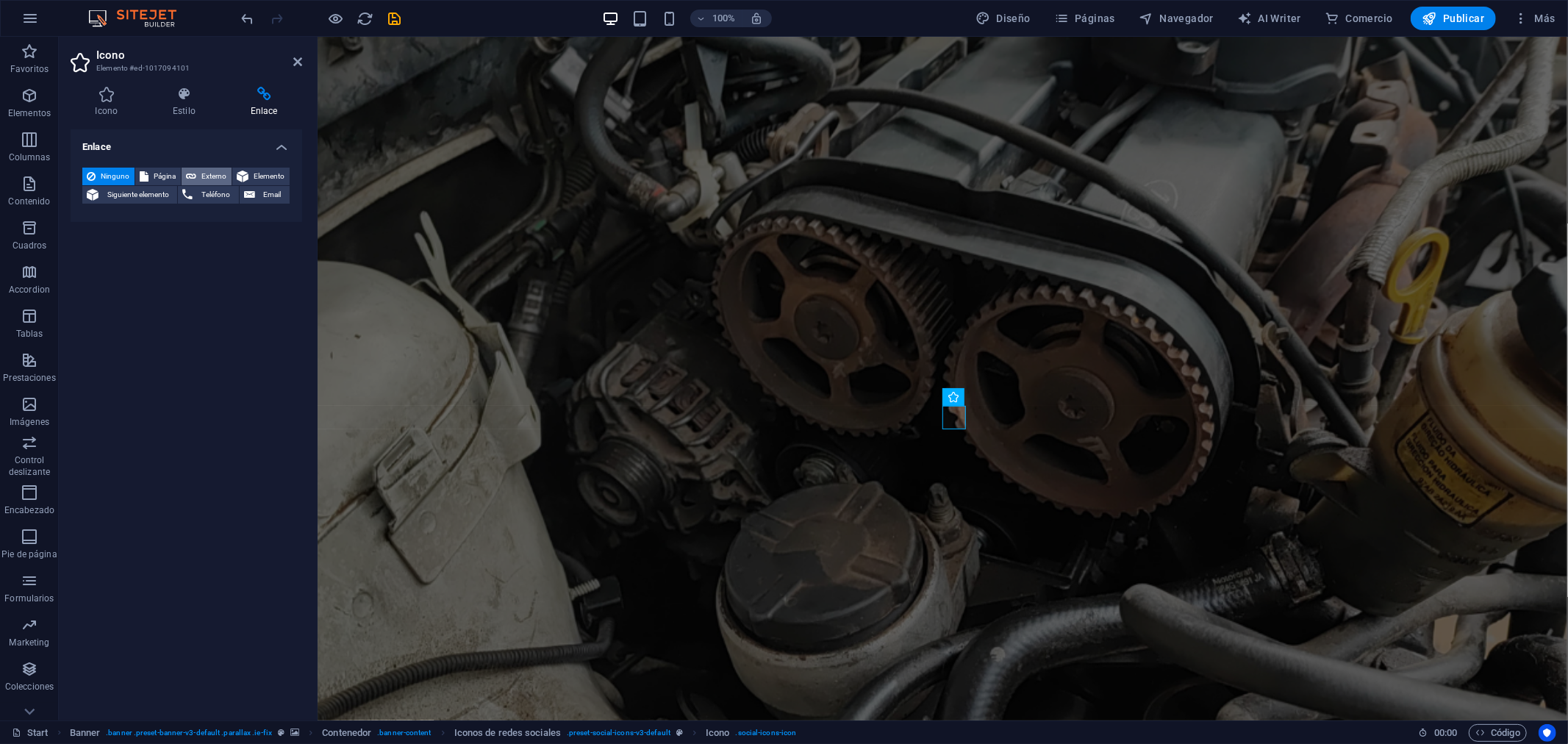
click at [210, 177] on span "Externo" at bounding box center [214, 176] width 27 height 18
select select "blank"
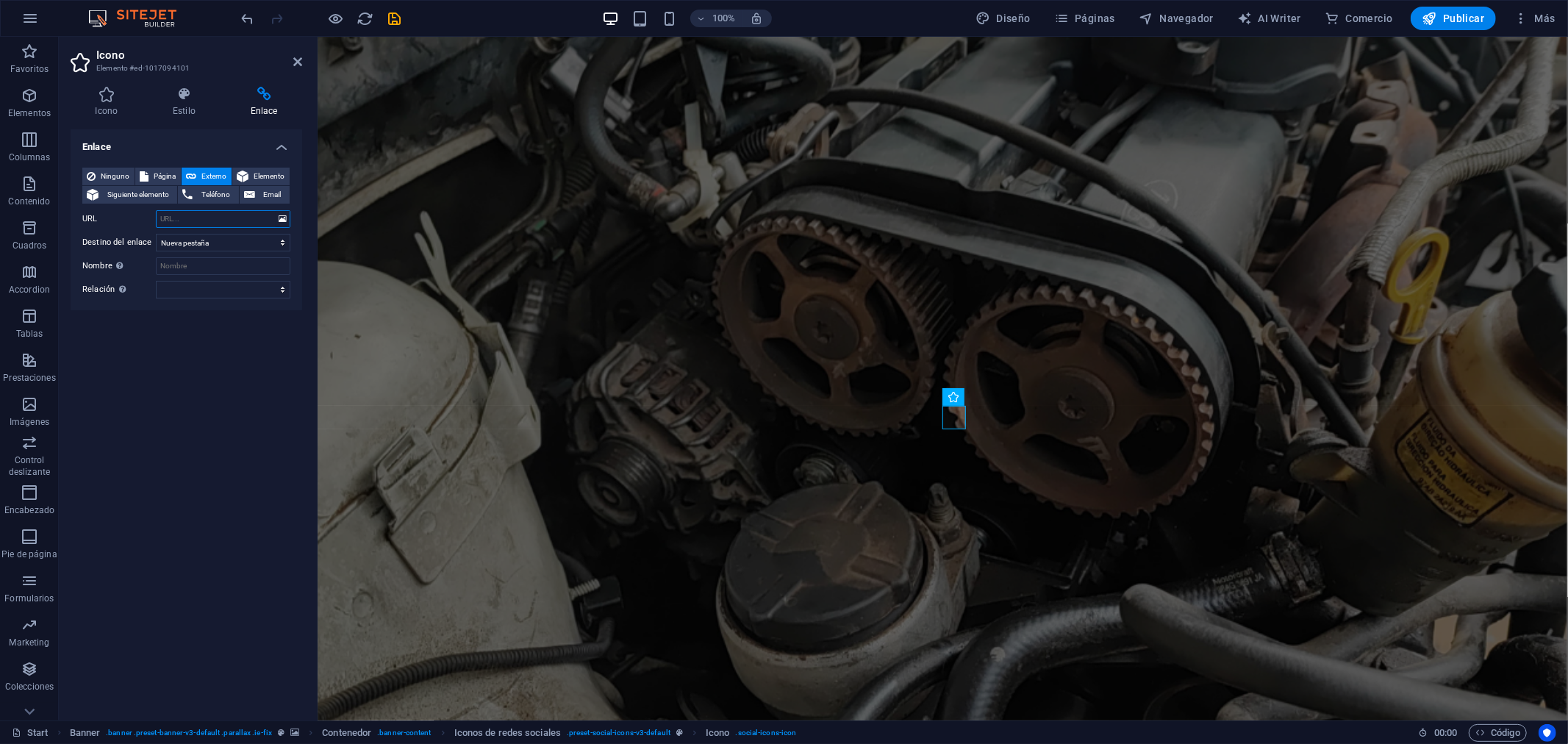
paste input "[URL][DOMAIN_NAME][PERSON_NAME][DOMAIN_NAME]"
type input "[URL][DOMAIN_NAME][PERSON_NAME][DOMAIN_NAME]"
click at [220, 385] on div "Enlace Ninguno Página Externo Elemento Siguiente elemento Teléfono Email Página…" at bounding box center [186, 418] width 232 height 579
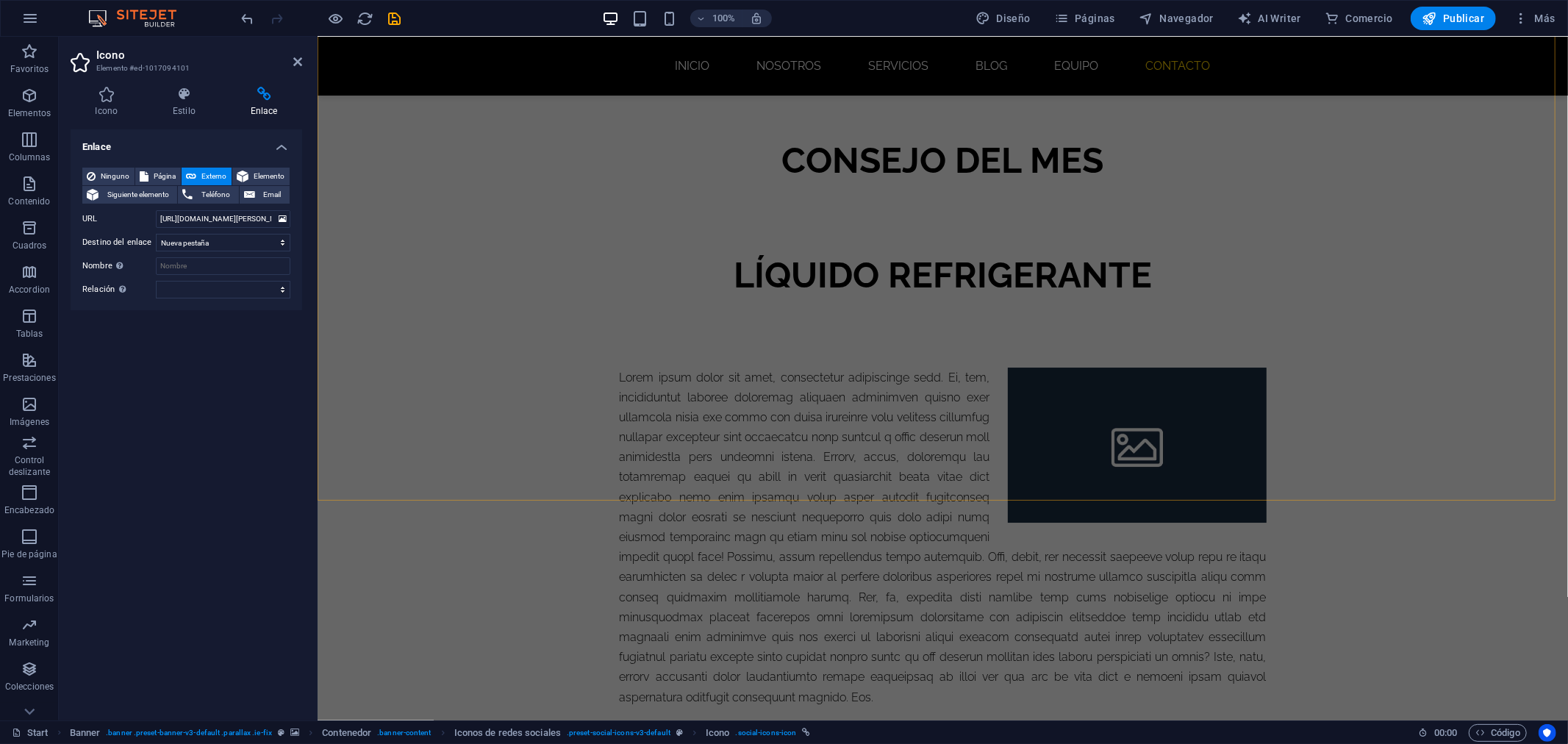
scroll to position [4085, 0]
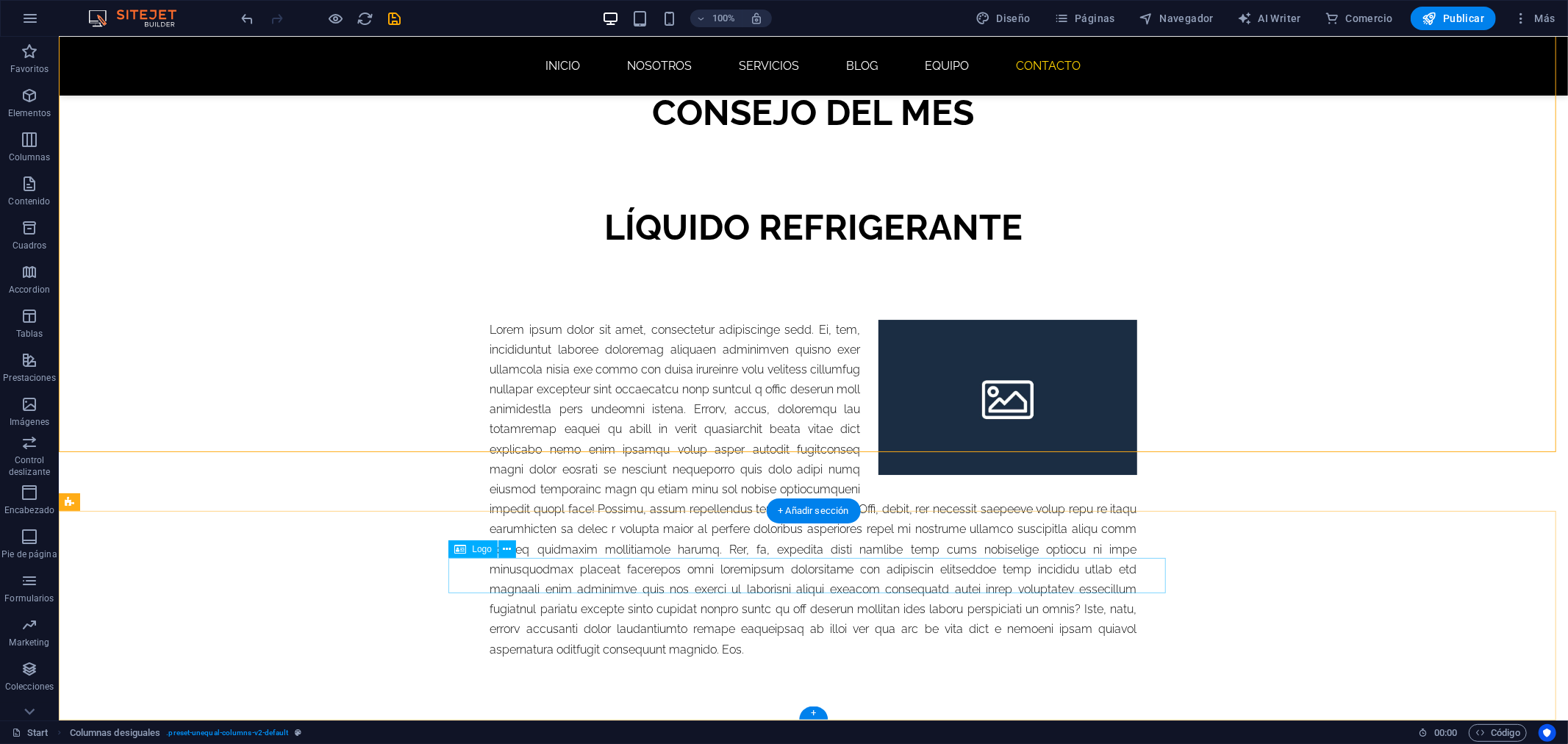
select select "px"
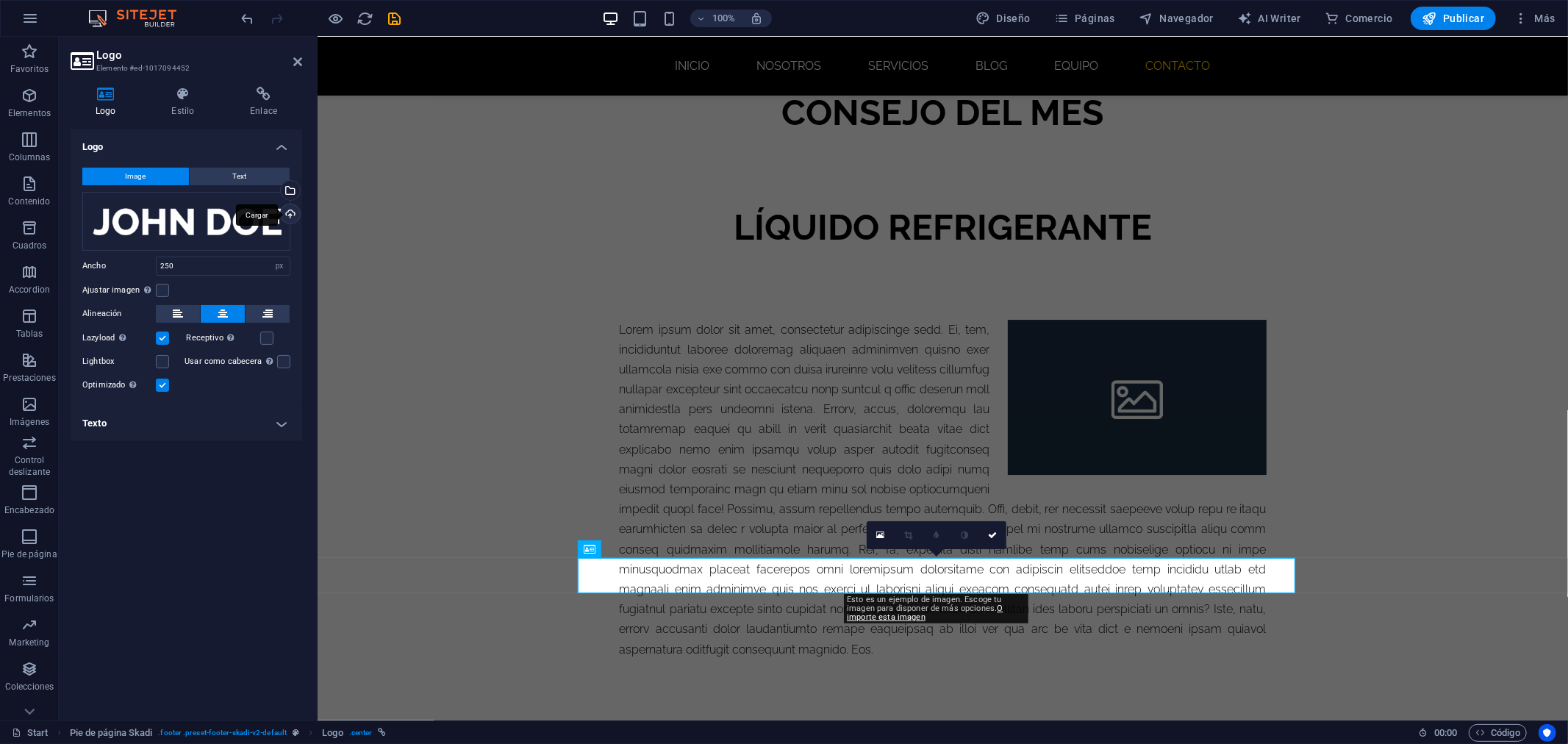
click at [288, 210] on div "Cargar" at bounding box center [288, 215] width 22 height 22
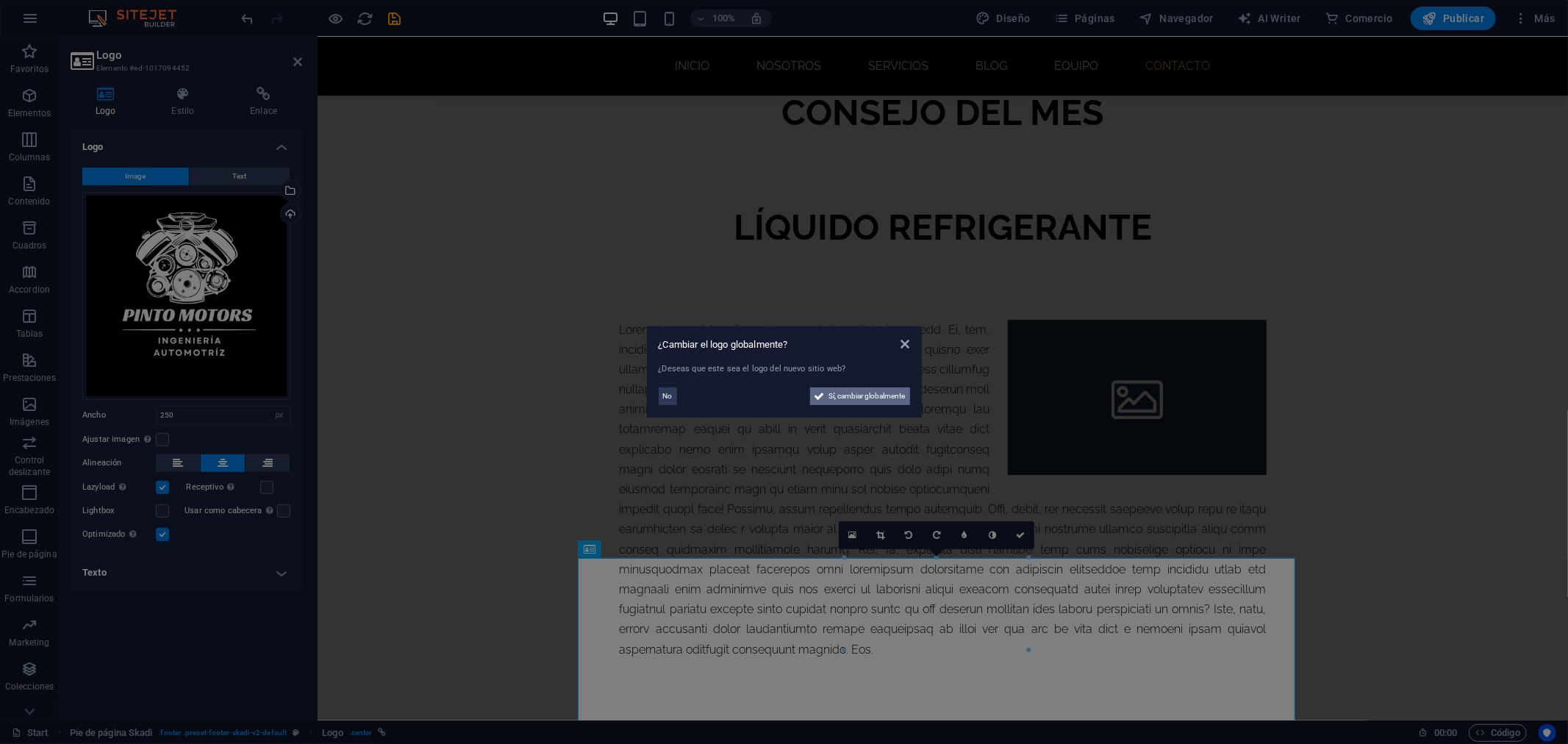
click at [855, 397] on span "Sí, cambiar globalmente" at bounding box center [868, 396] width 76 height 18
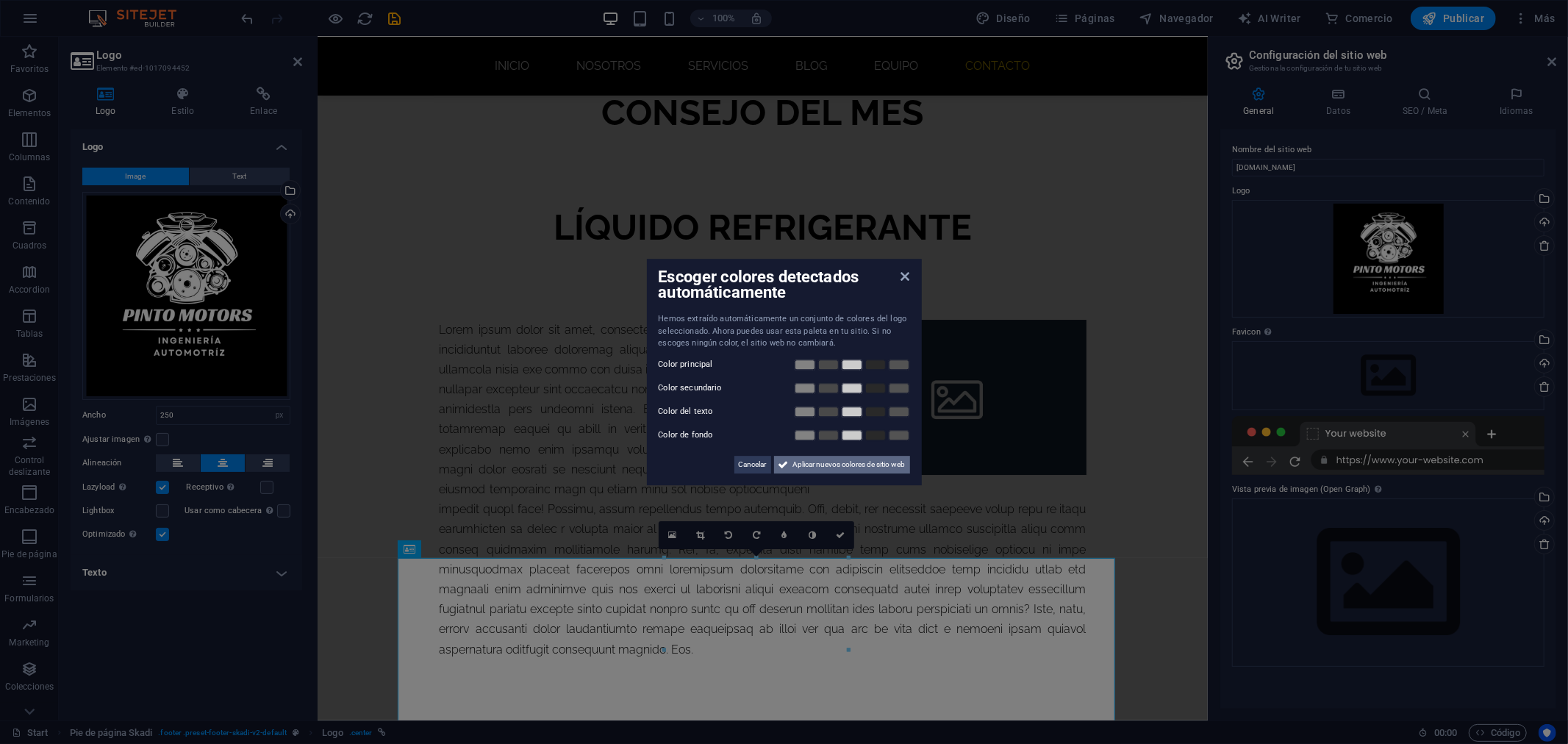
click at [809, 466] on span "Aplicar nuevos colores de sitio web" at bounding box center [849, 465] width 112 height 18
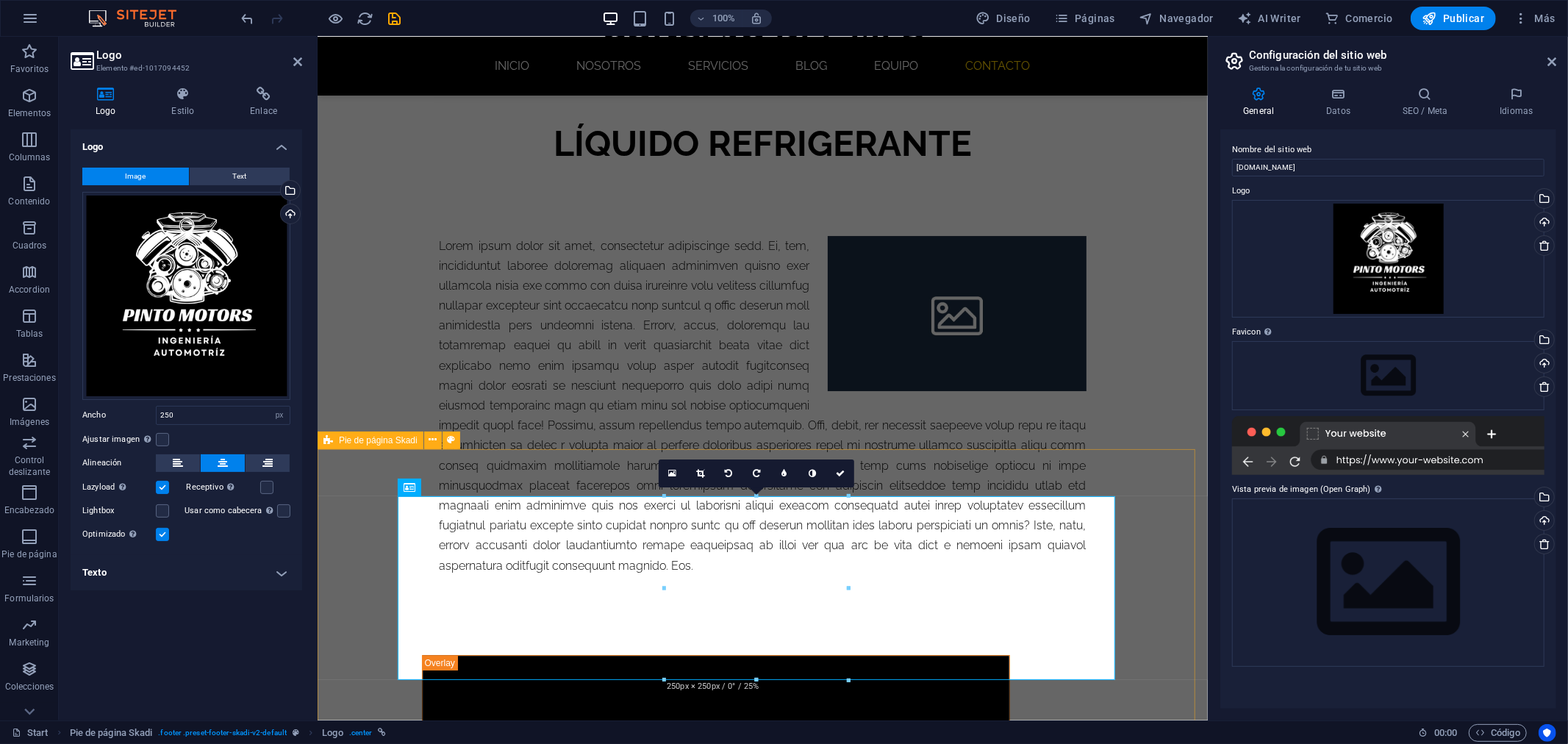
scroll to position [4234, 0]
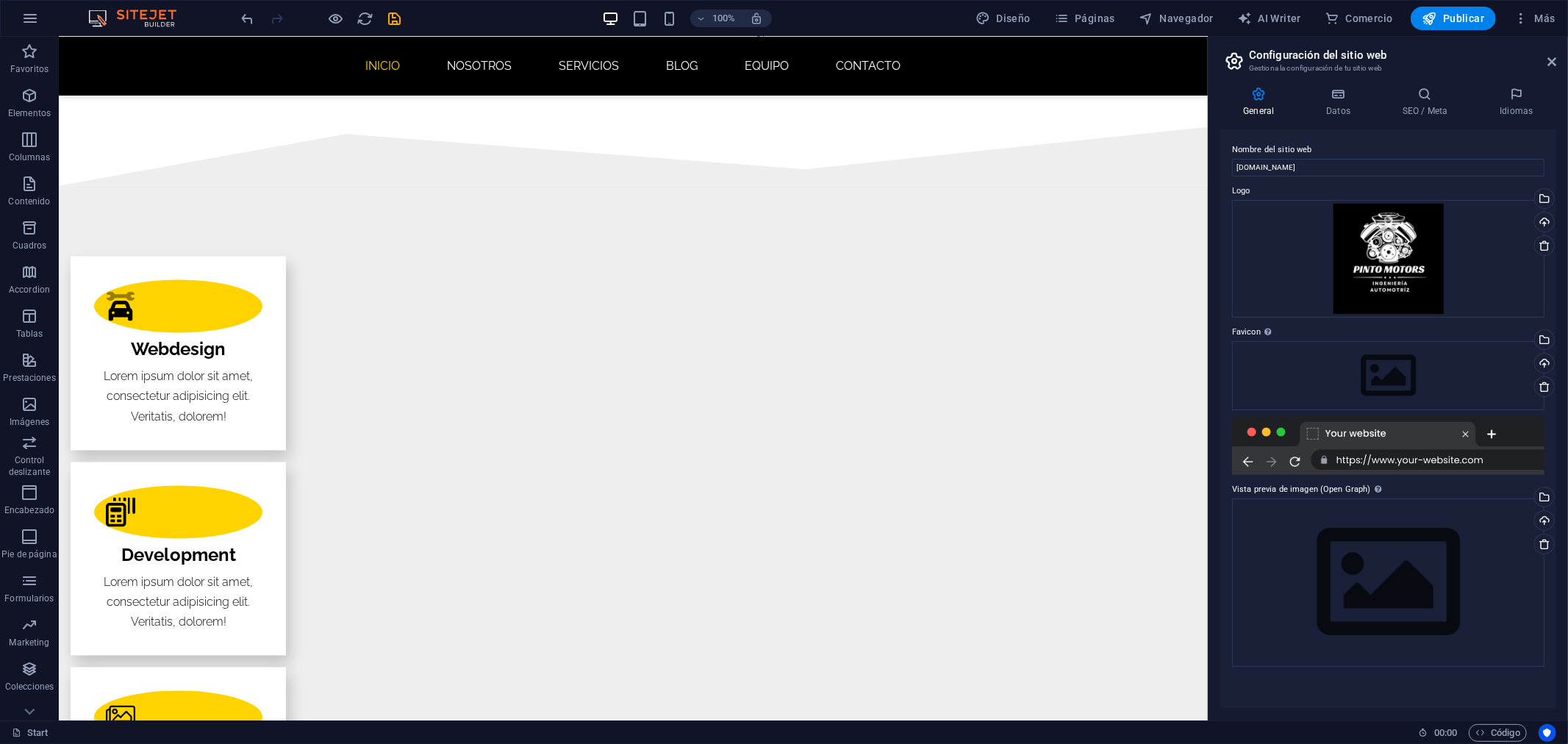
scroll to position [0, 0]
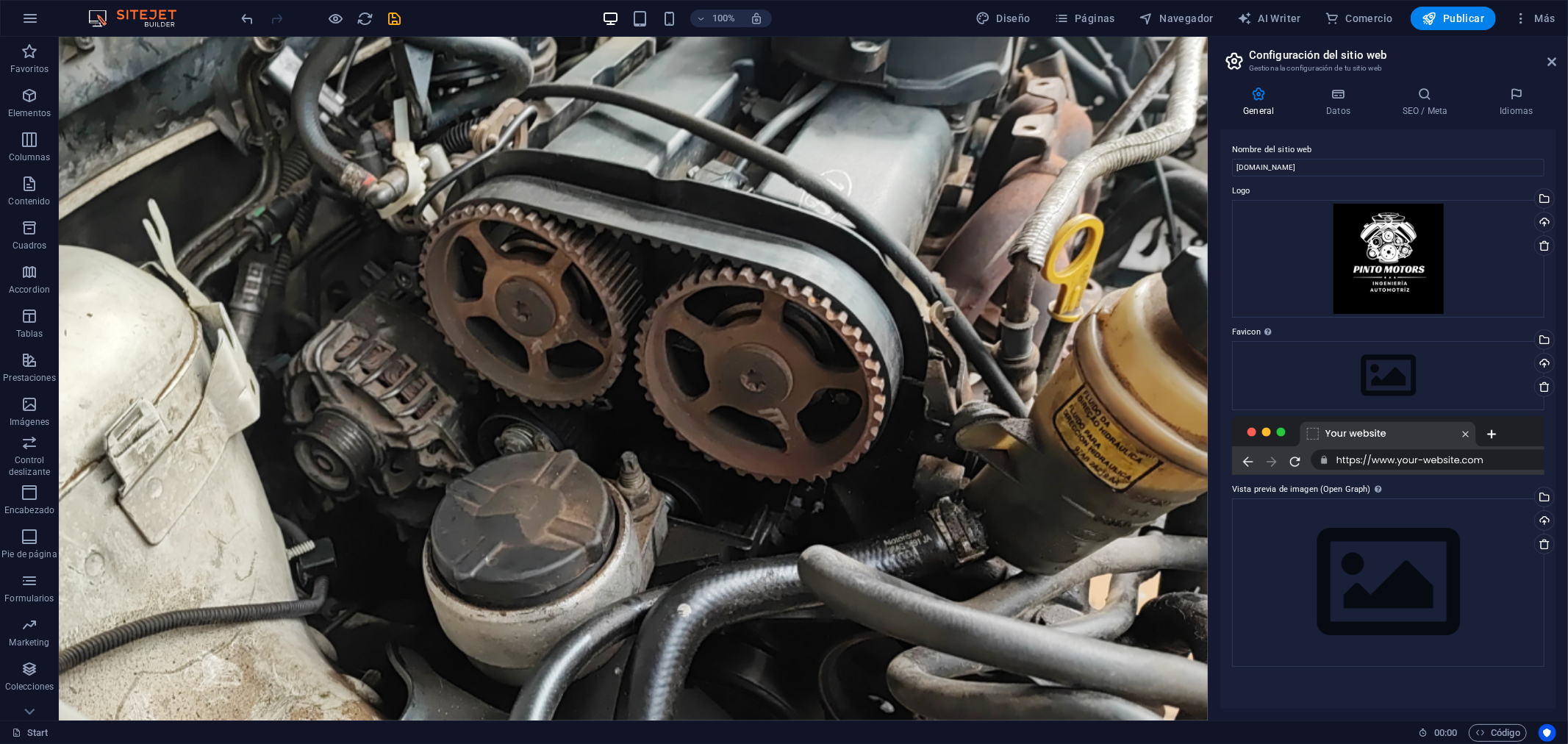
drag, startPoint x: 1196, startPoint y: 635, endPoint x: 1219, endPoint y: 67, distance: 568.5
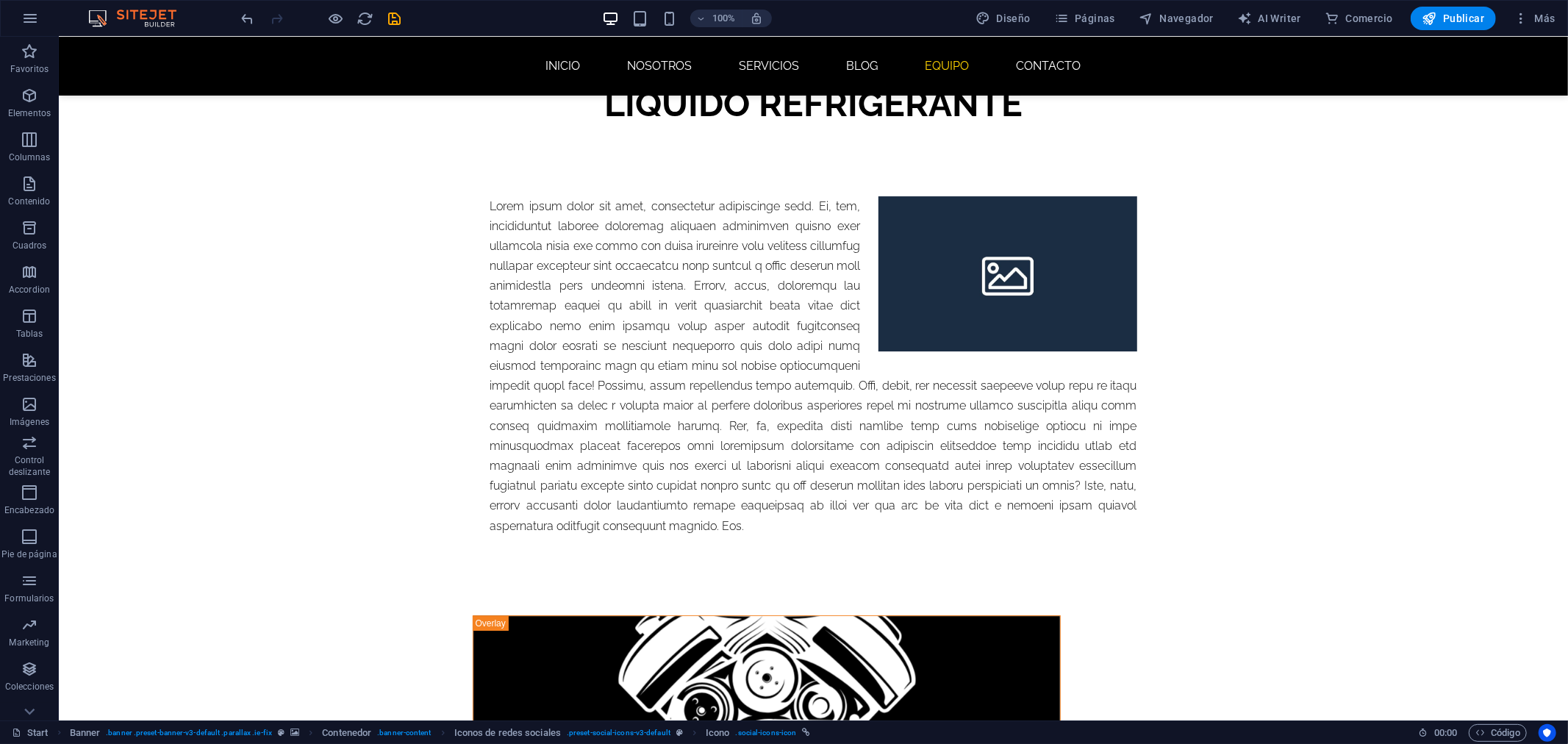
scroll to position [4214, 0]
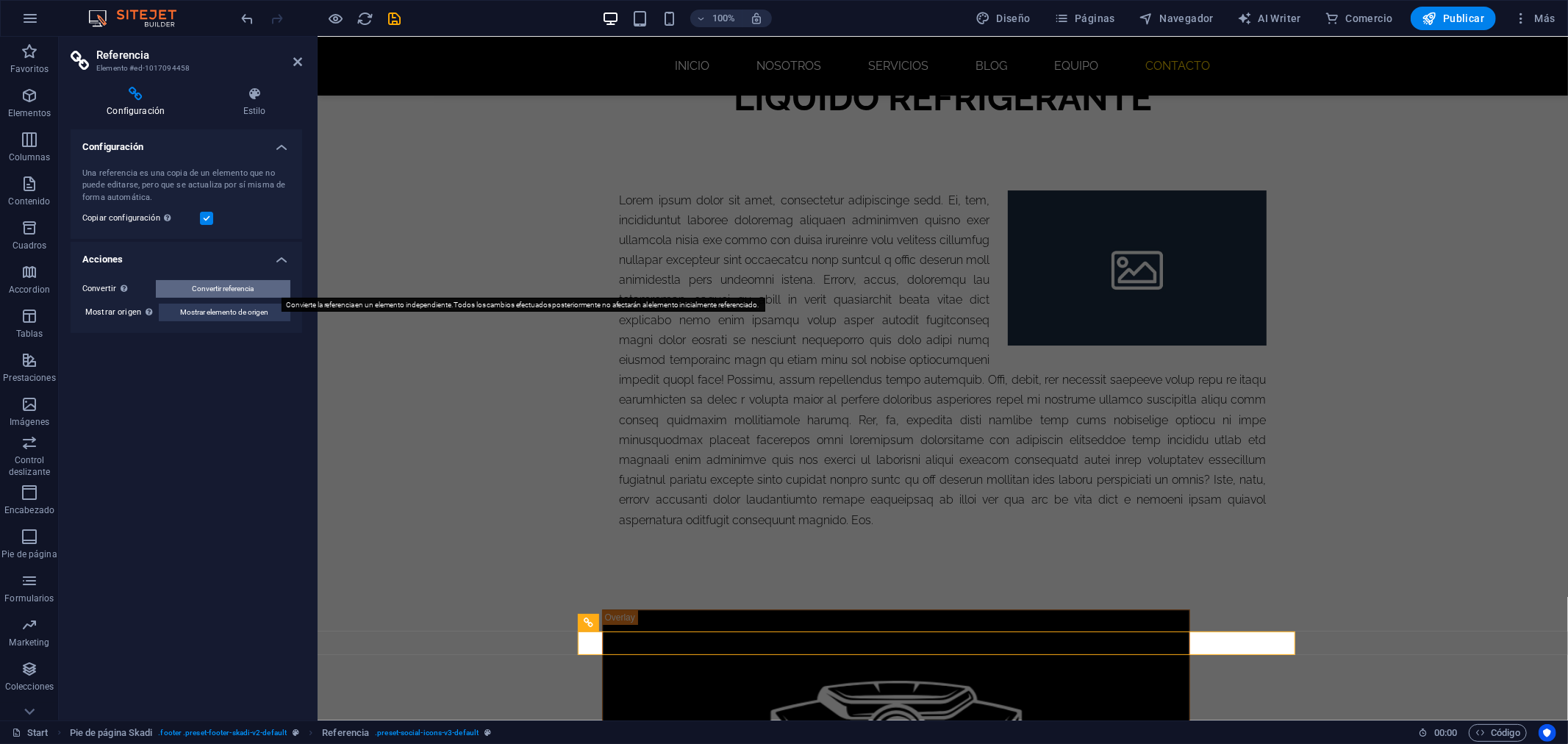
click at [244, 289] on span "Convertir referencia" at bounding box center [223, 289] width 62 height 18
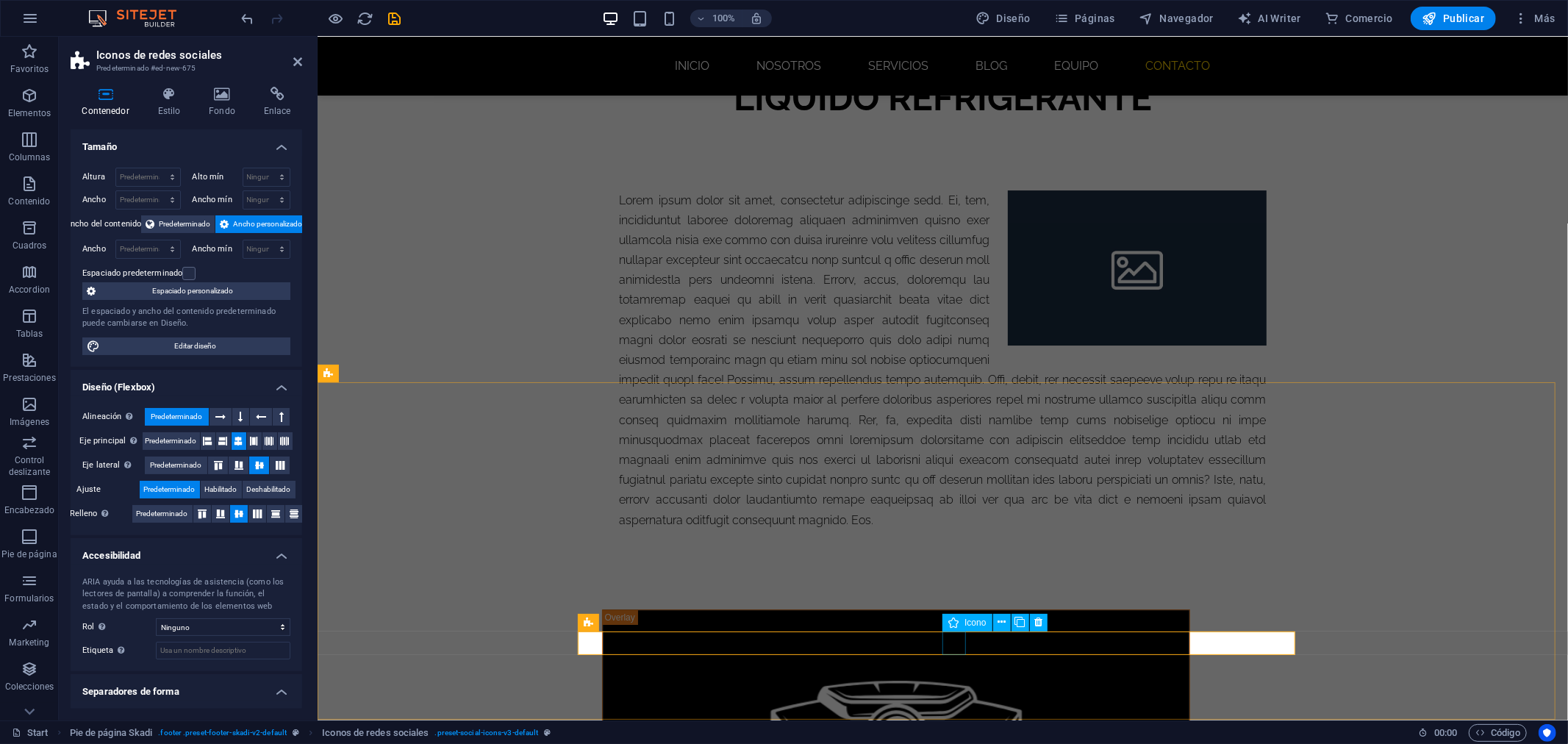
click at [266, 104] on h4 "Enlace" at bounding box center [277, 102] width 50 height 31
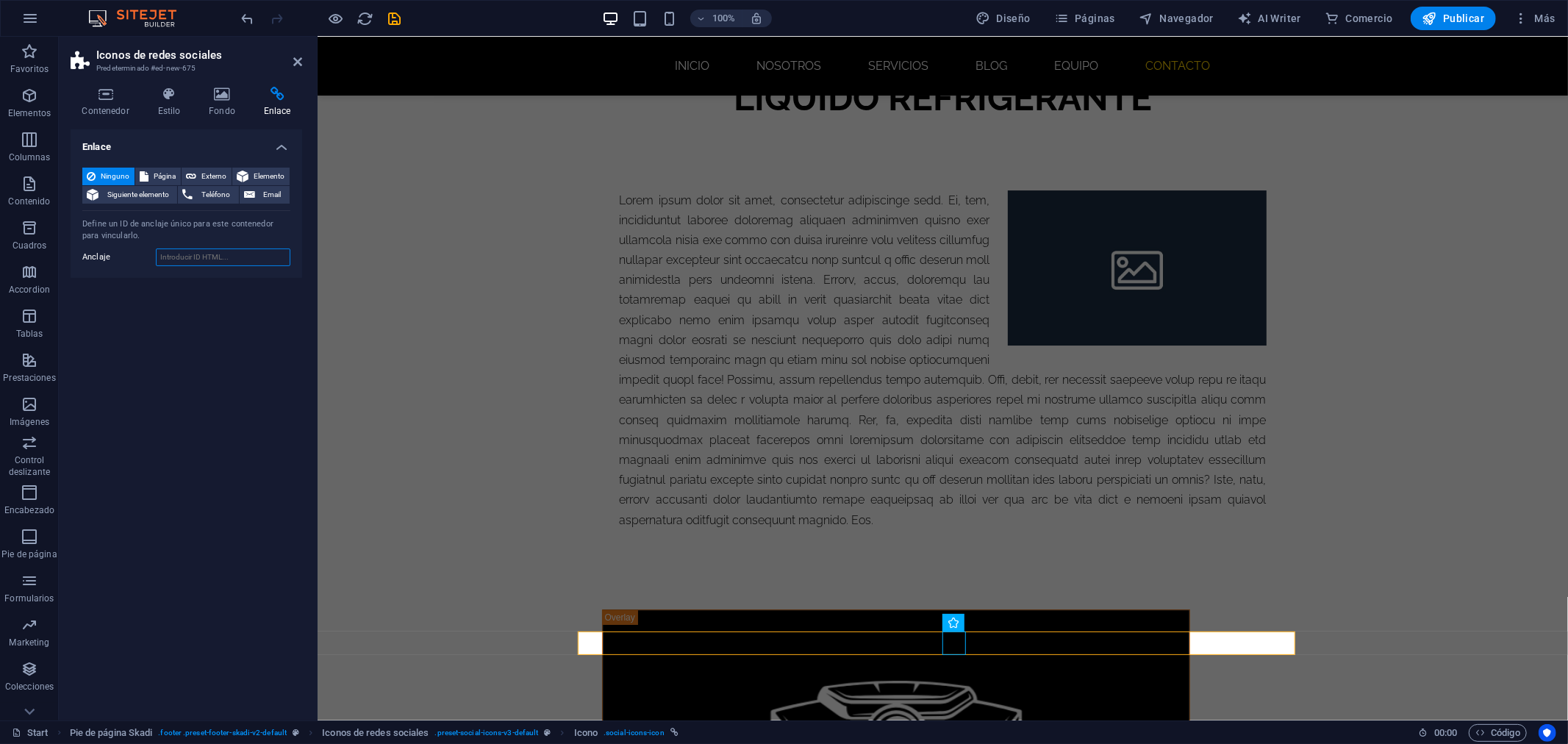
click at [208, 250] on input "Anclaje" at bounding box center [223, 257] width 135 height 18
paste input "https://www.tiktok.com/@pinto.motors"
type input "https://www.tiktok.com/@pinto.motors"
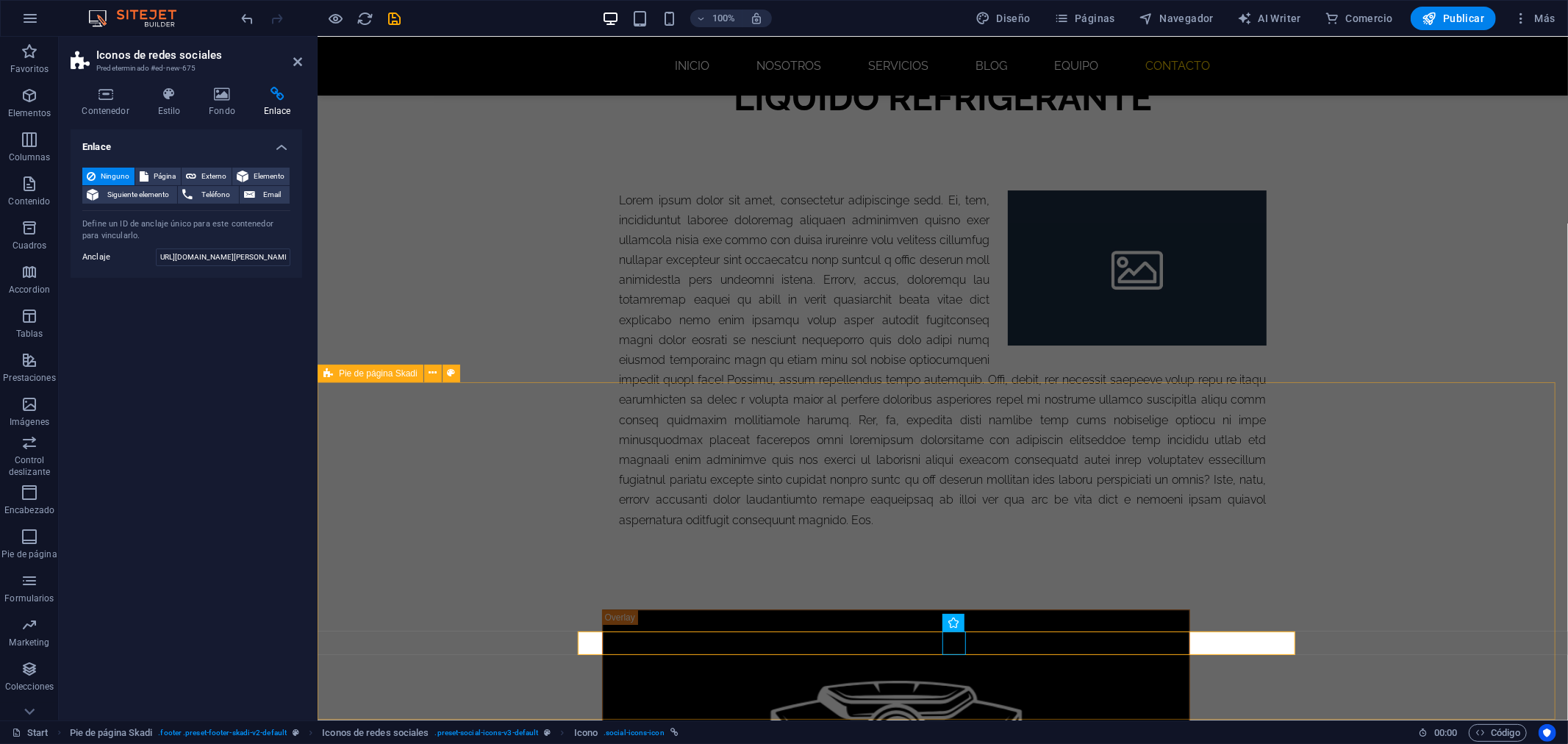
scroll to position [0, 0]
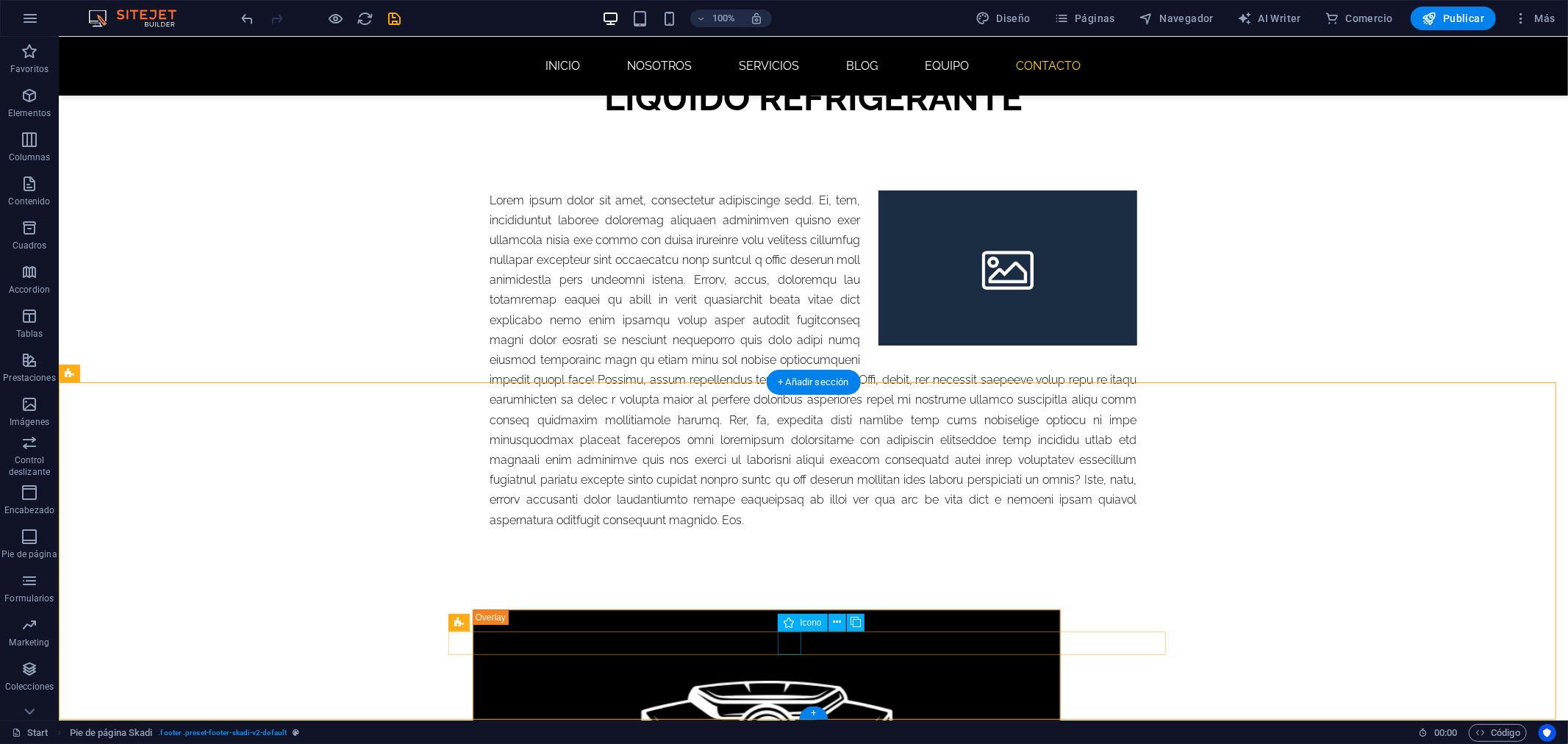
select select "xMidYMid"
select select "px"
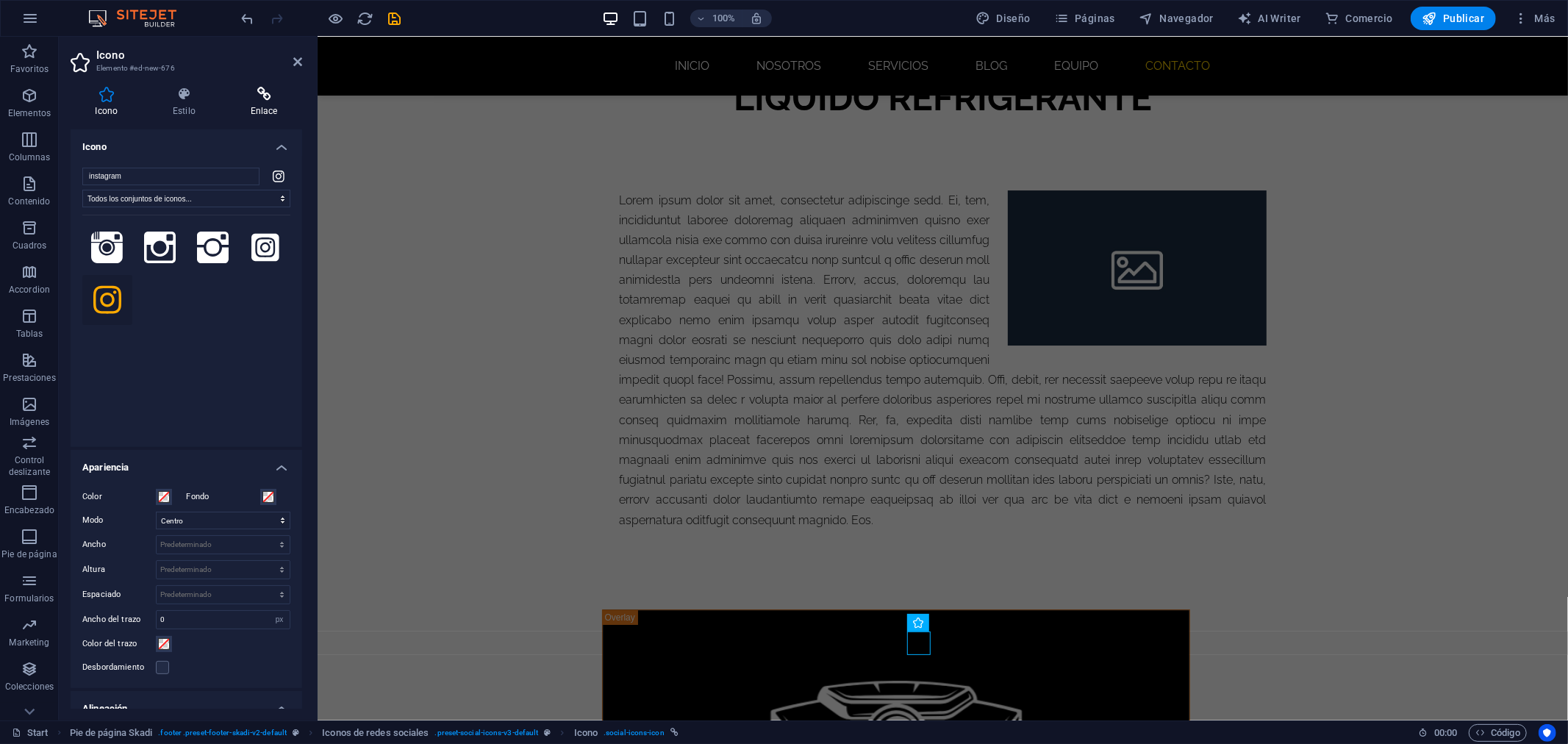
click at [270, 89] on icon at bounding box center [264, 94] width 76 height 15
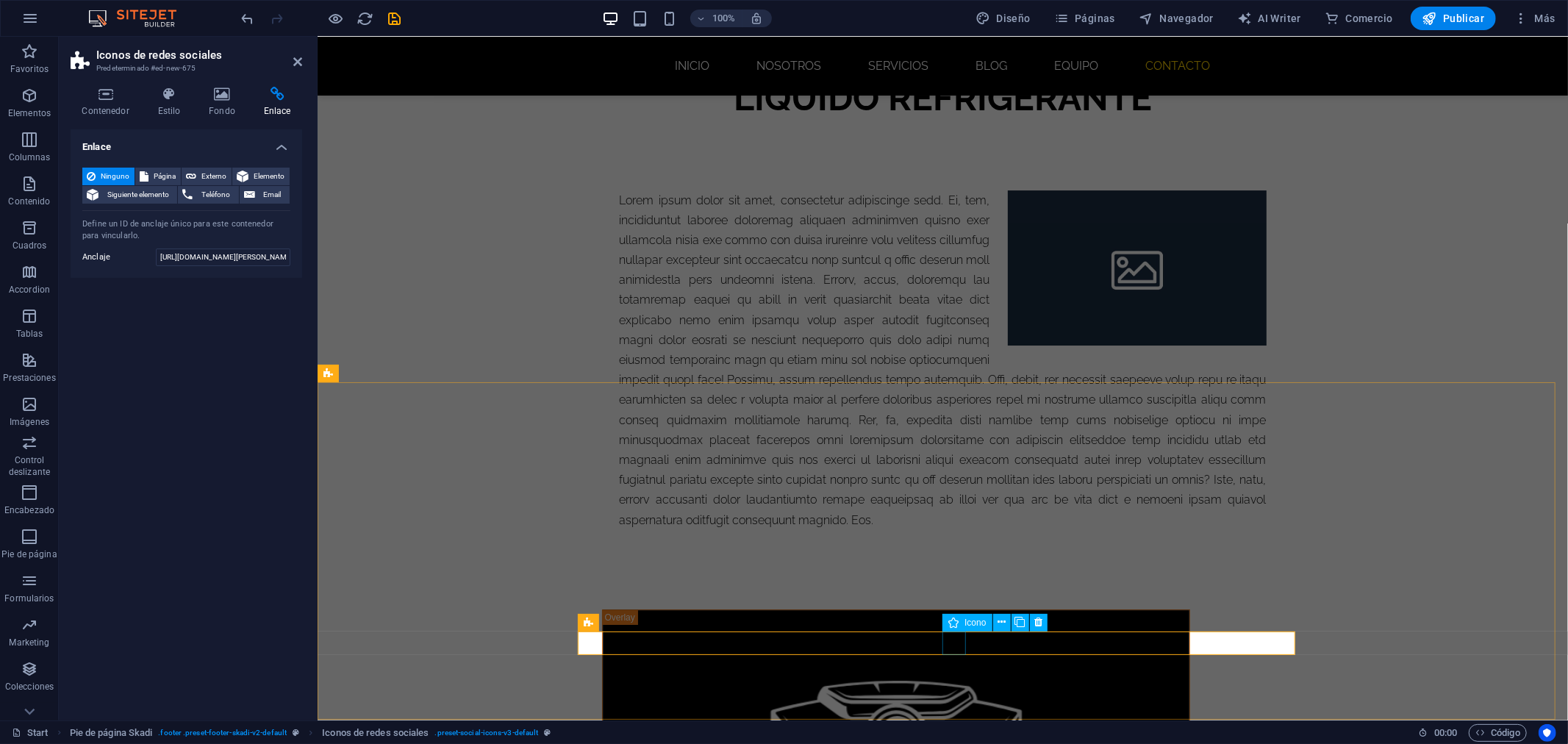
select select "xMidYMid"
select select "px"
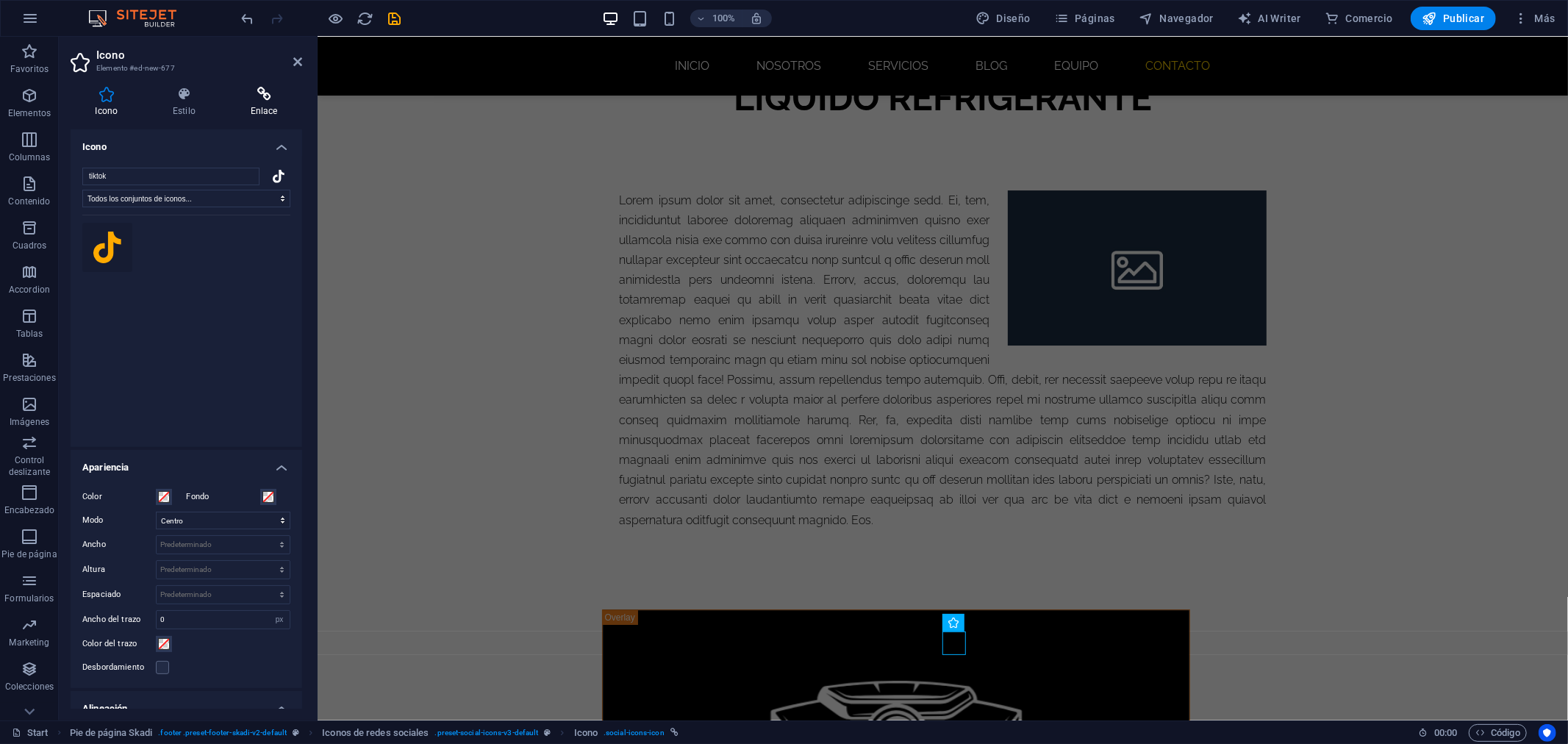
click at [258, 100] on icon at bounding box center [264, 94] width 76 height 15
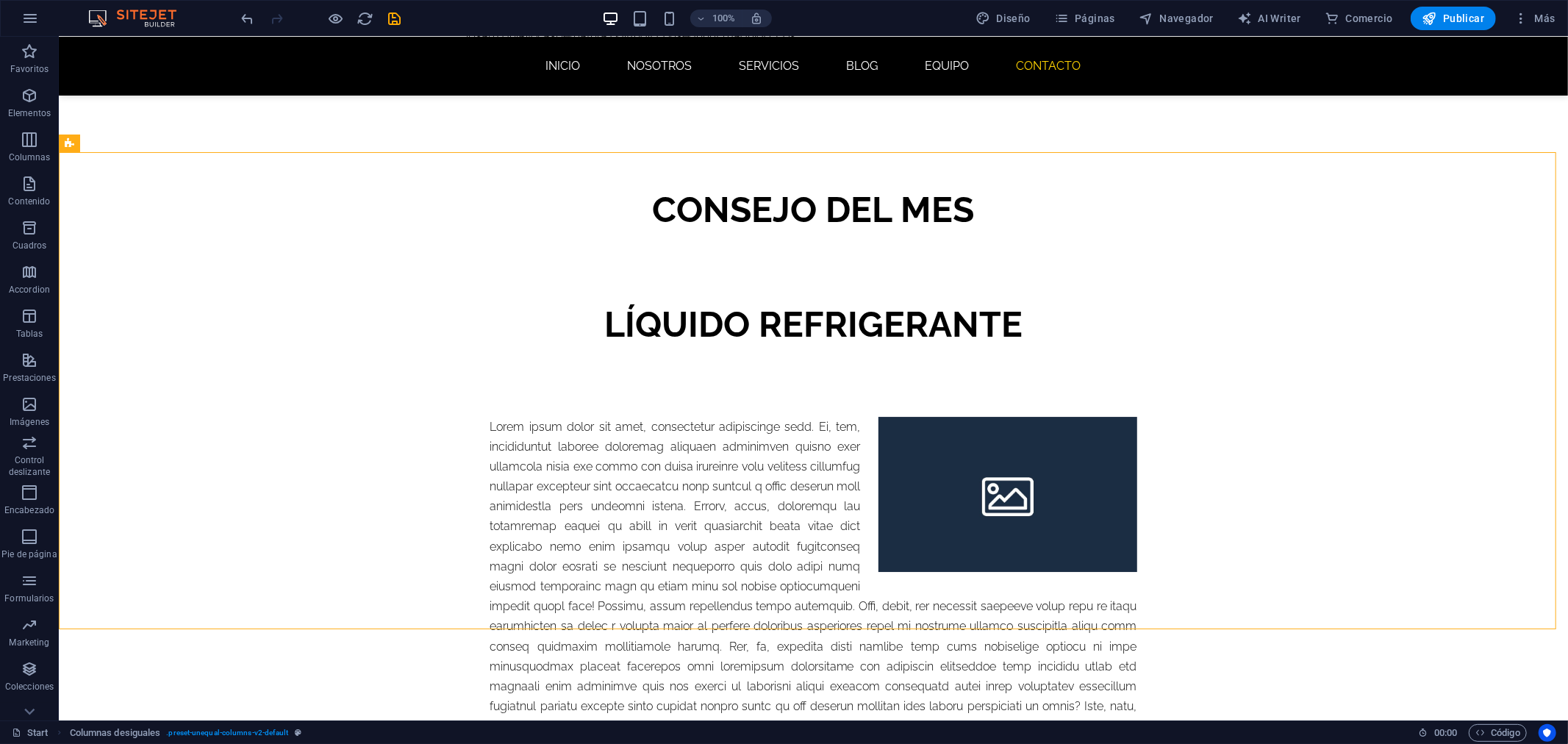
scroll to position [3860, 0]
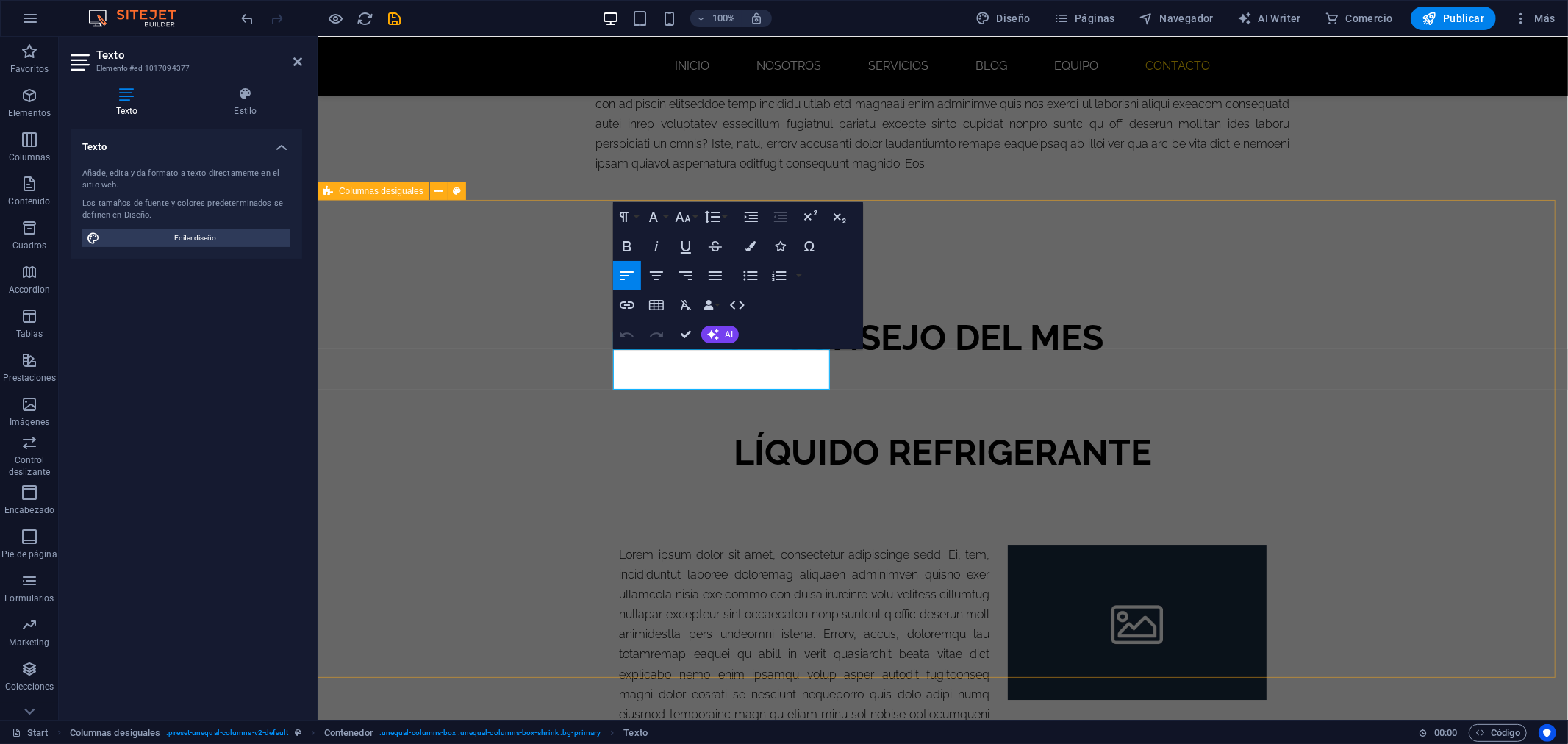
drag, startPoint x: 767, startPoint y: 377, endPoint x: 586, endPoint y: 345, distance: 183.8
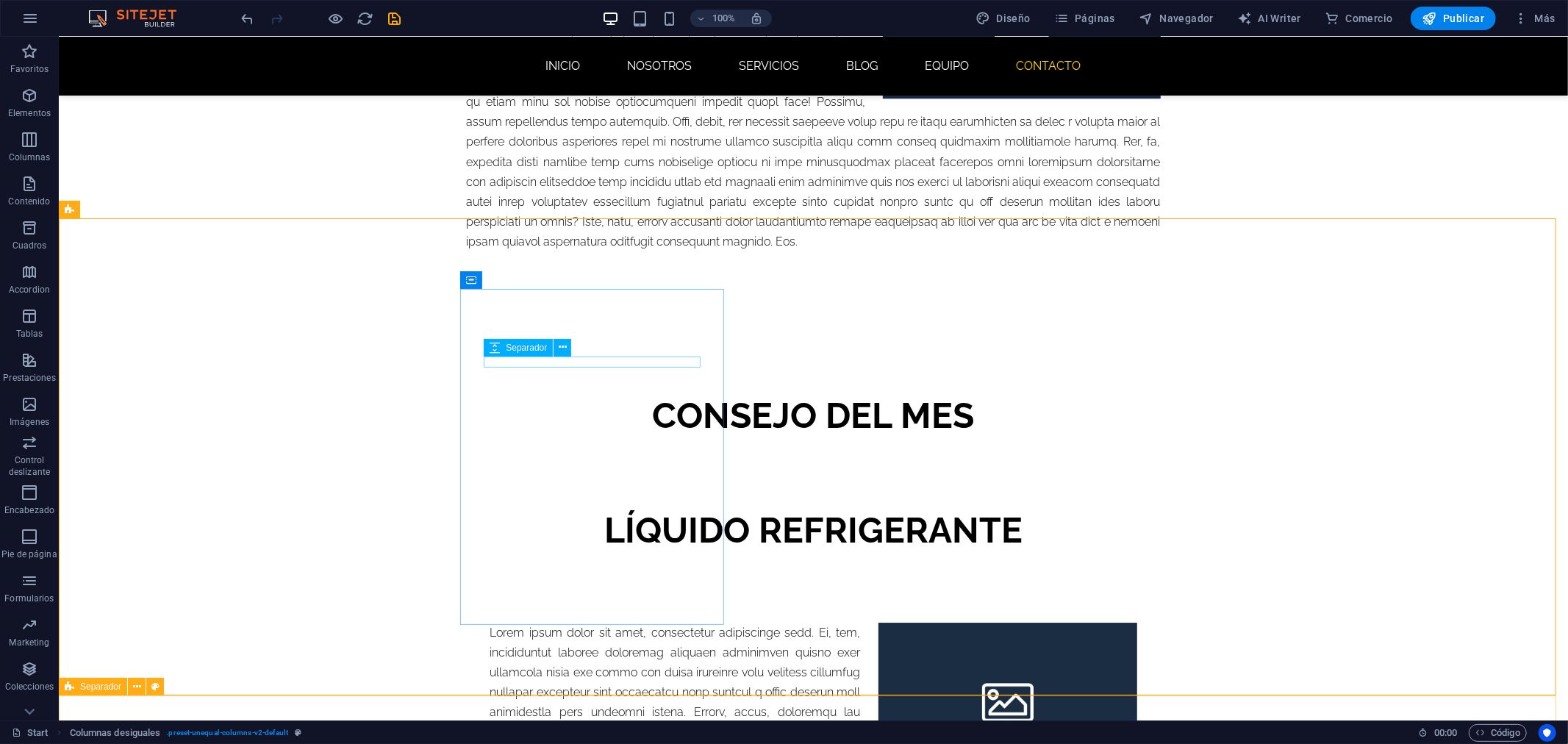
scroll to position [3860, 0]
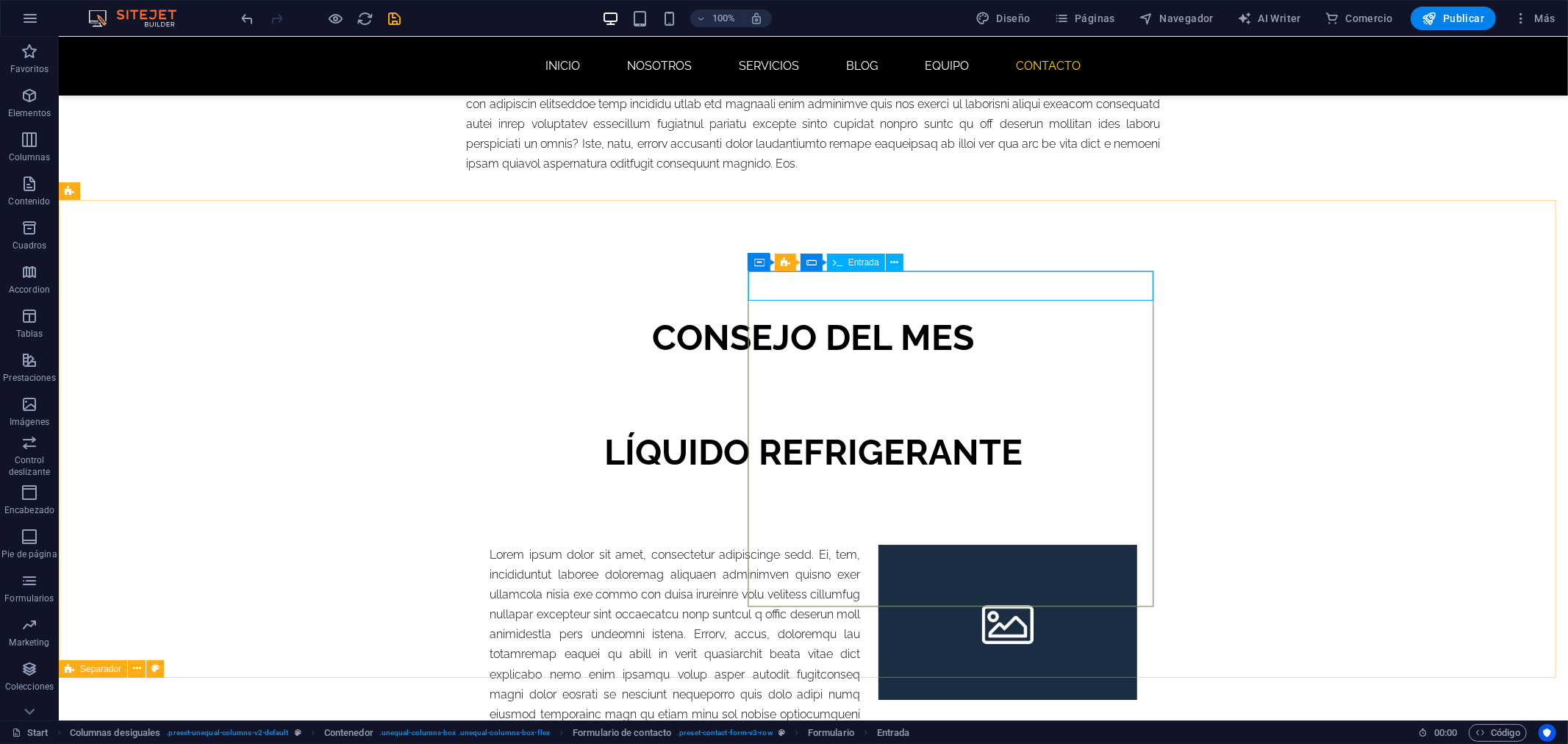
click at [843, 262] on div "Entrada" at bounding box center [855, 262] width 58 height 18
click at [834, 262] on icon at bounding box center [838, 262] width 10 height 18
click at [799, 262] on span "Formulario de contacto" at bounding box center [841, 262] width 90 height 9
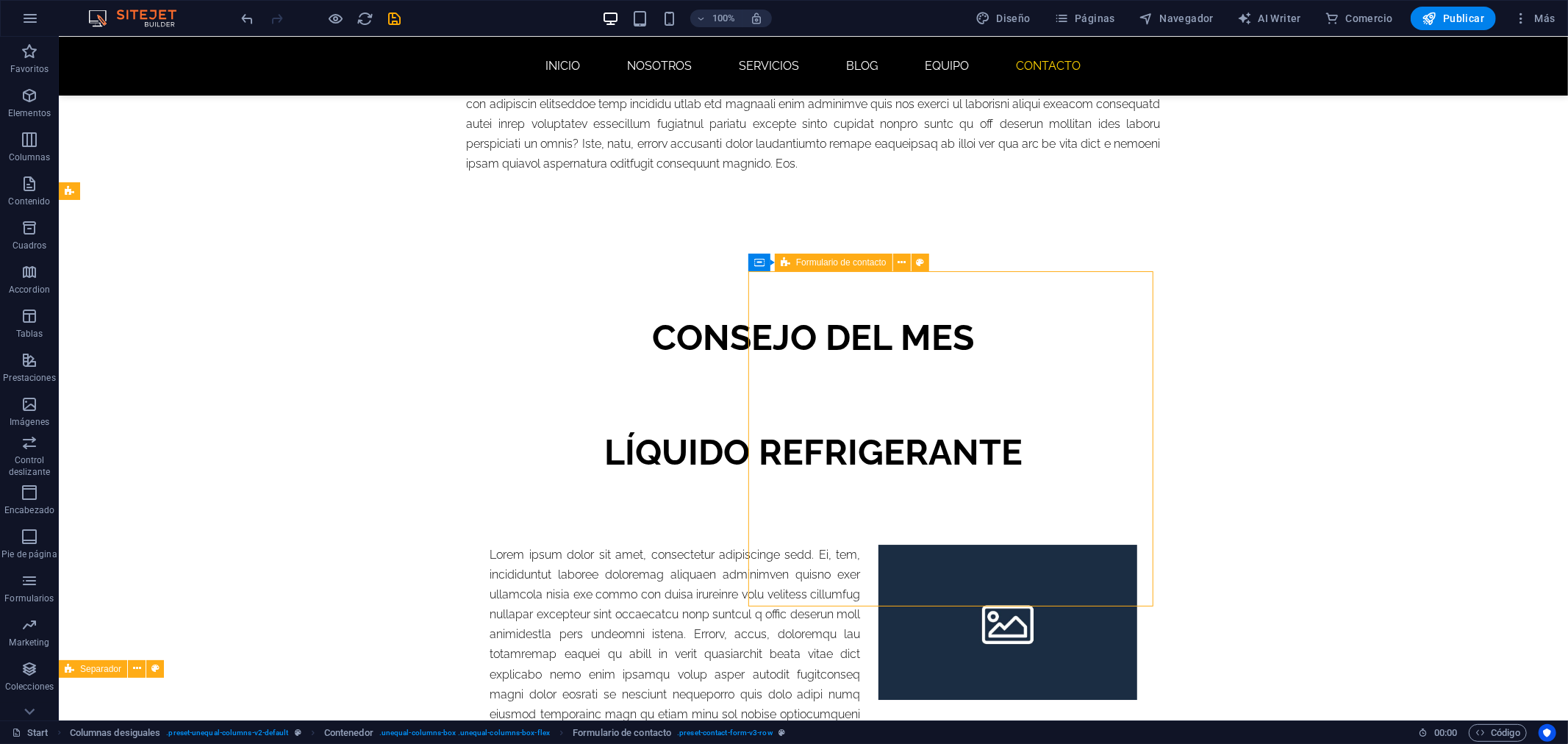
click at [798, 263] on span "Formulario de contacto" at bounding box center [841, 262] width 90 height 9
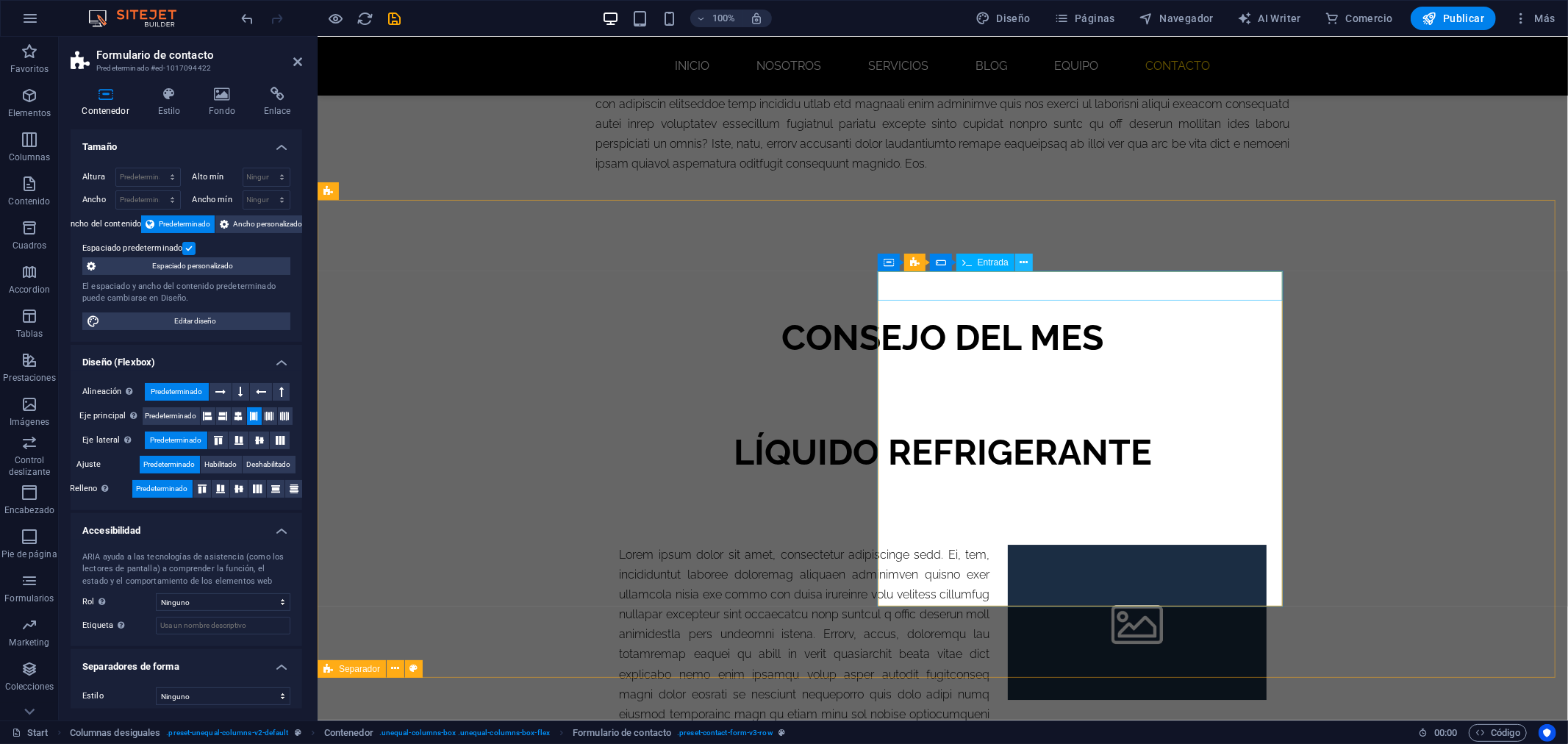
click at [1023, 262] on icon at bounding box center [1024, 262] width 8 height 15
click at [1003, 262] on button at bounding box center [1009, 262] width 18 height 18
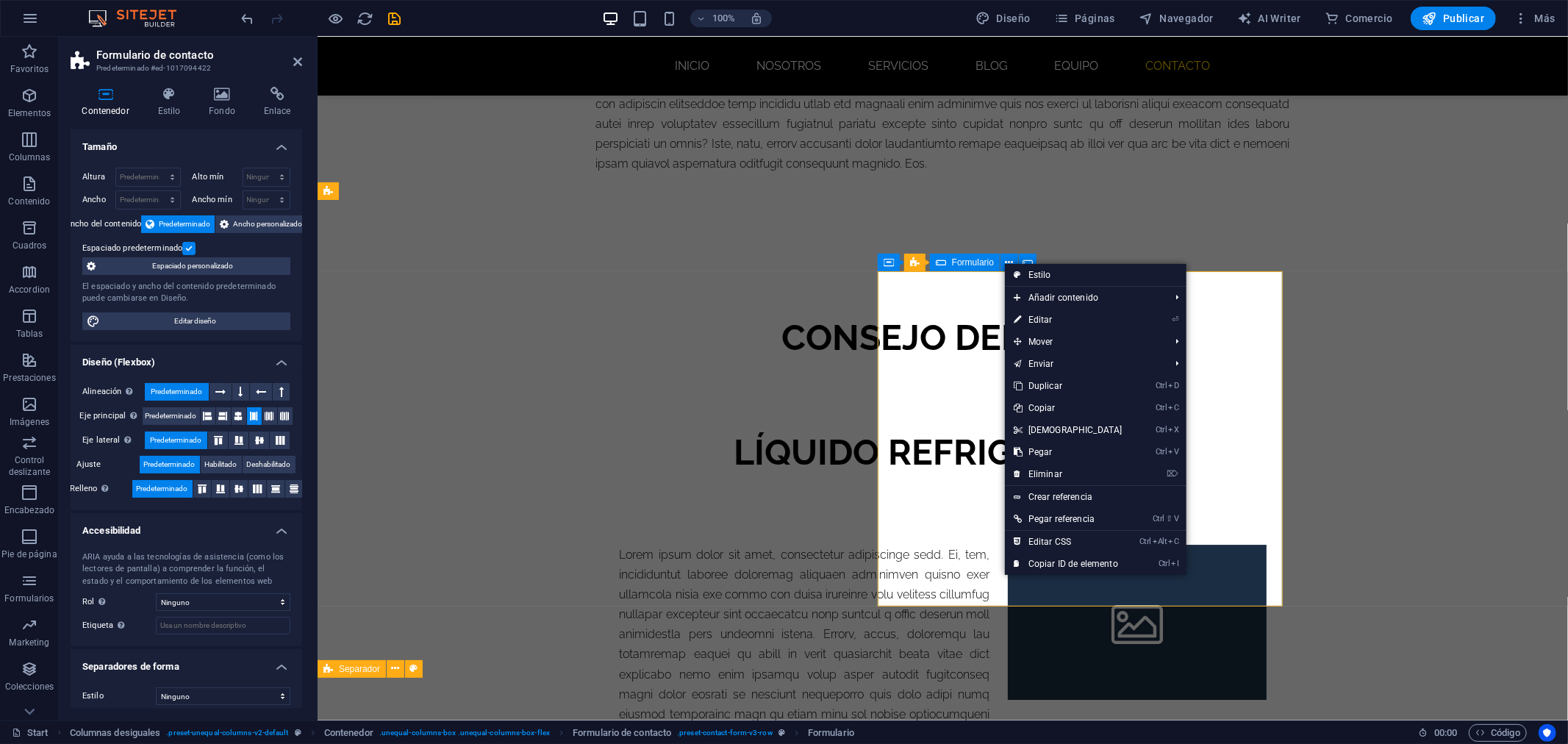
click at [976, 262] on span "Formulario" at bounding box center [973, 262] width 42 height 9
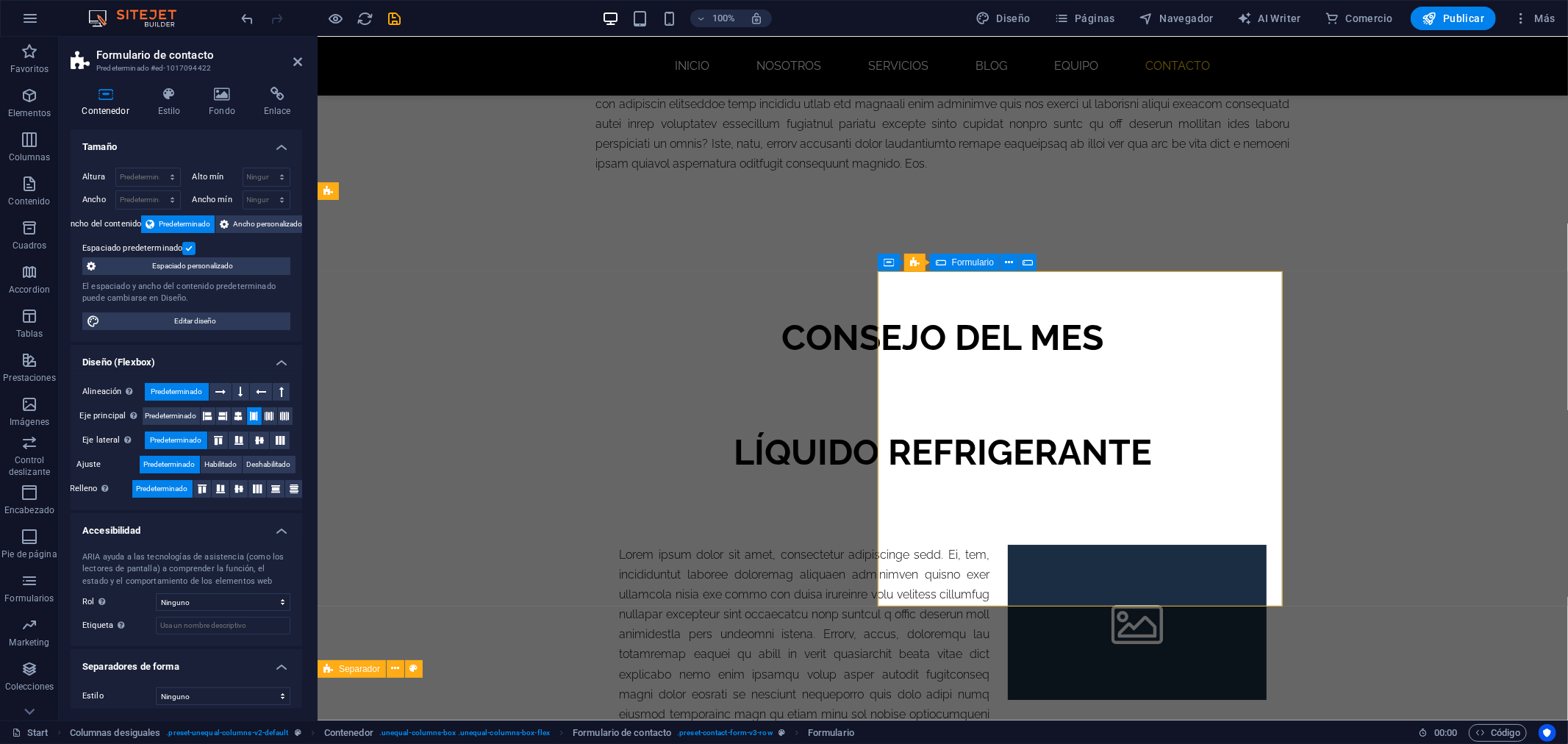
click at [976, 262] on span "Formulario" at bounding box center [973, 262] width 42 height 9
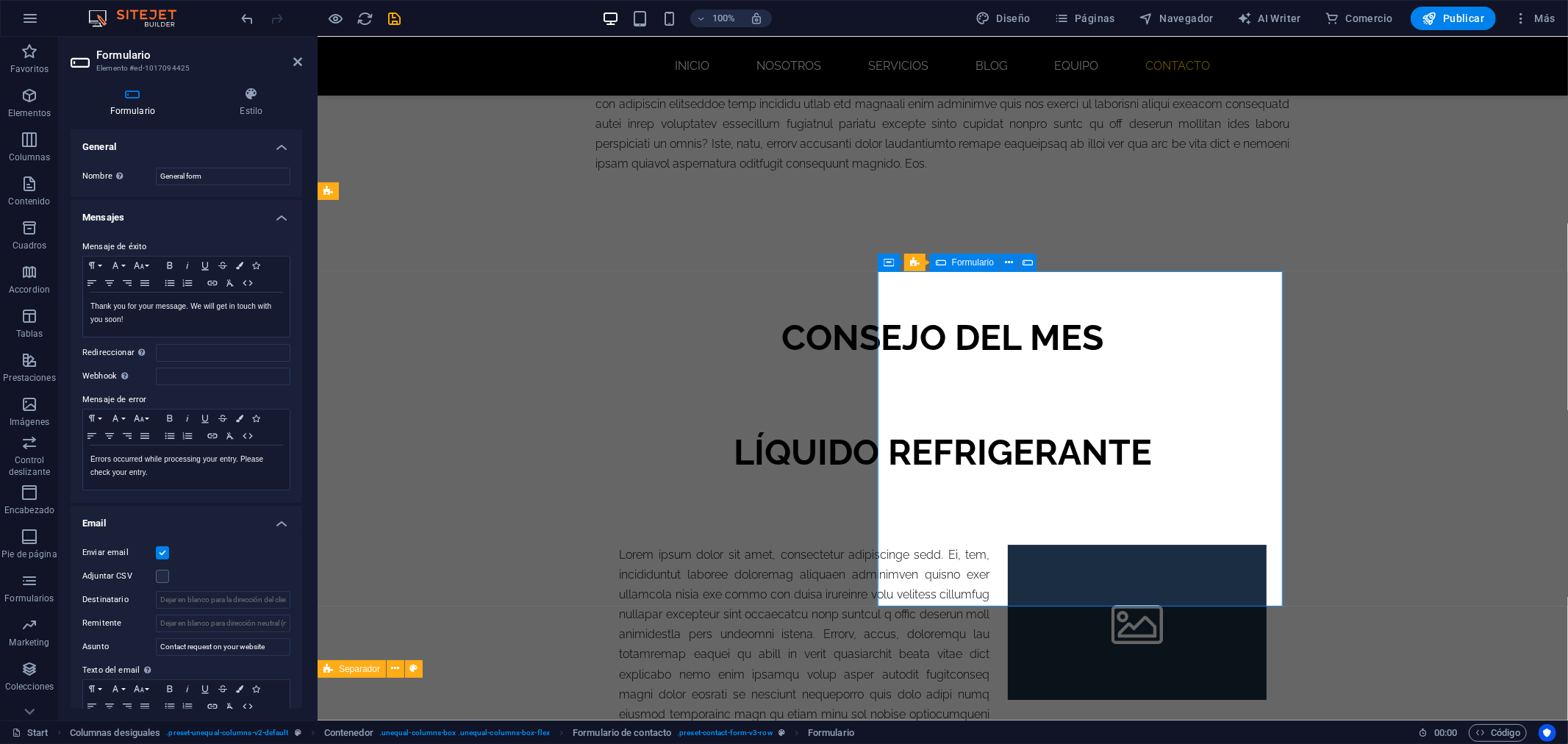
click at [976, 262] on span "Formulario" at bounding box center [973, 262] width 42 height 9
click at [961, 263] on span "Formulario" at bounding box center [973, 262] width 42 height 9
click at [1031, 266] on icon at bounding box center [1031, 262] width 8 height 15
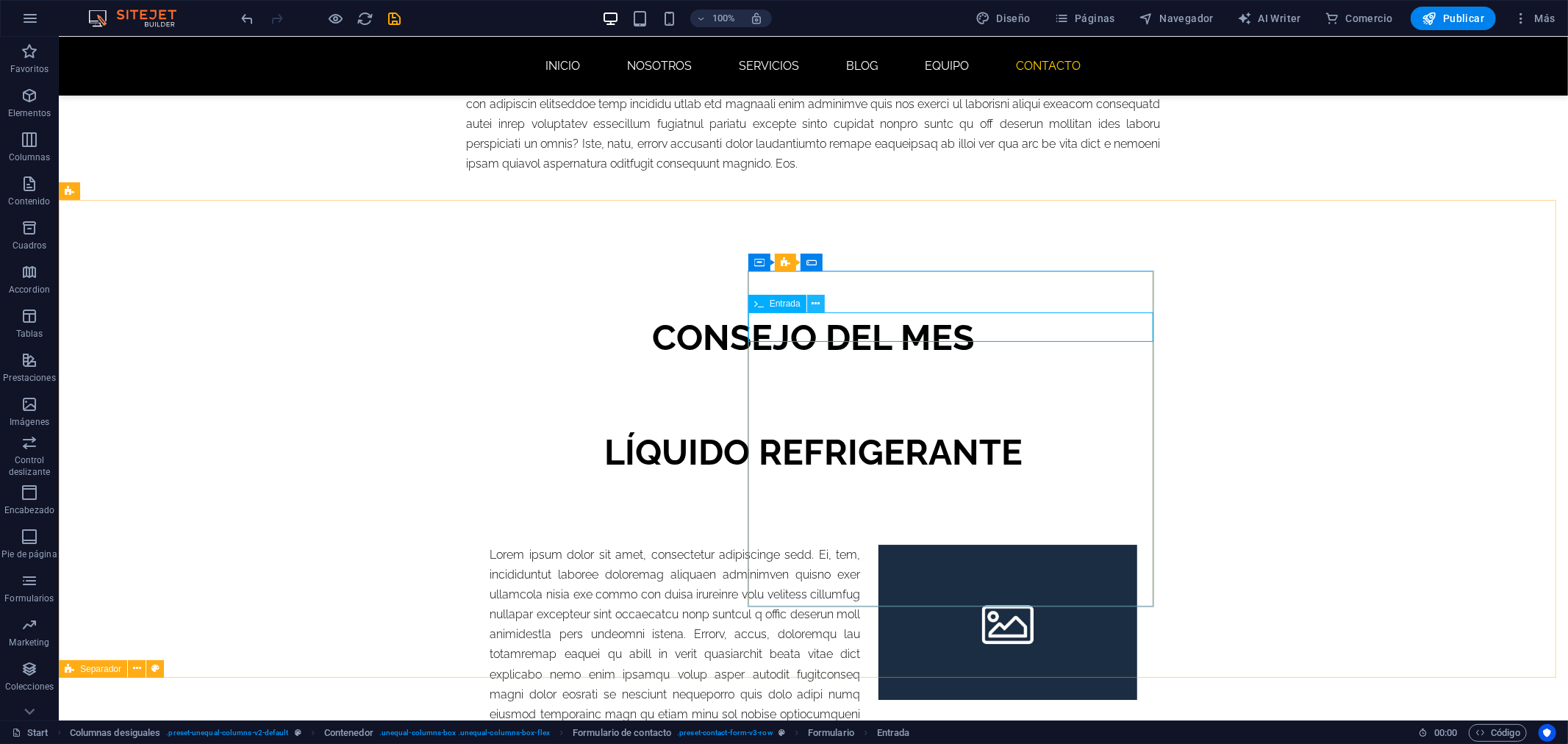
click at [816, 305] on icon at bounding box center [816, 304] width 8 height 15
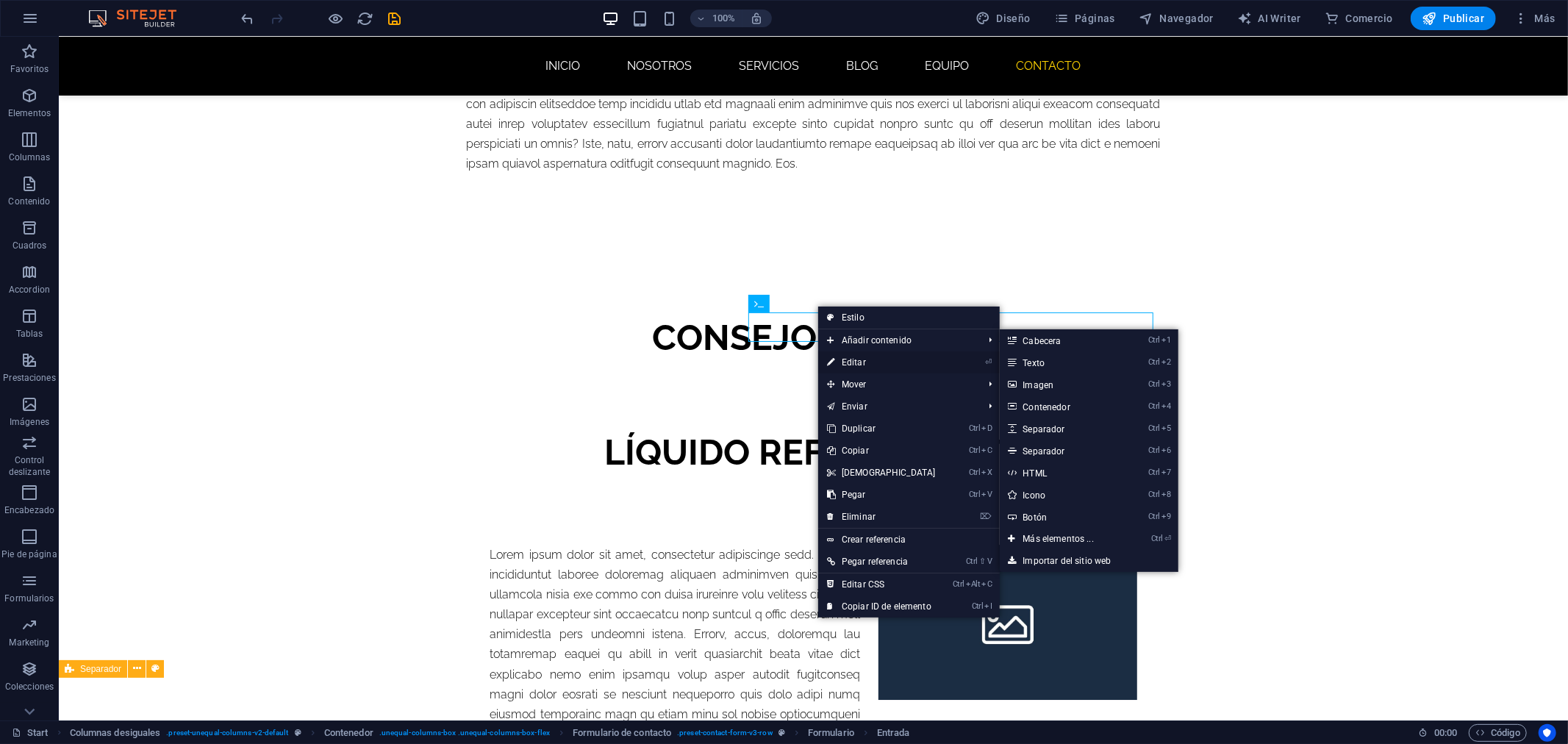
click at [853, 364] on link "⏎ Editar" at bounding box center [881, 362] width 127 height 22
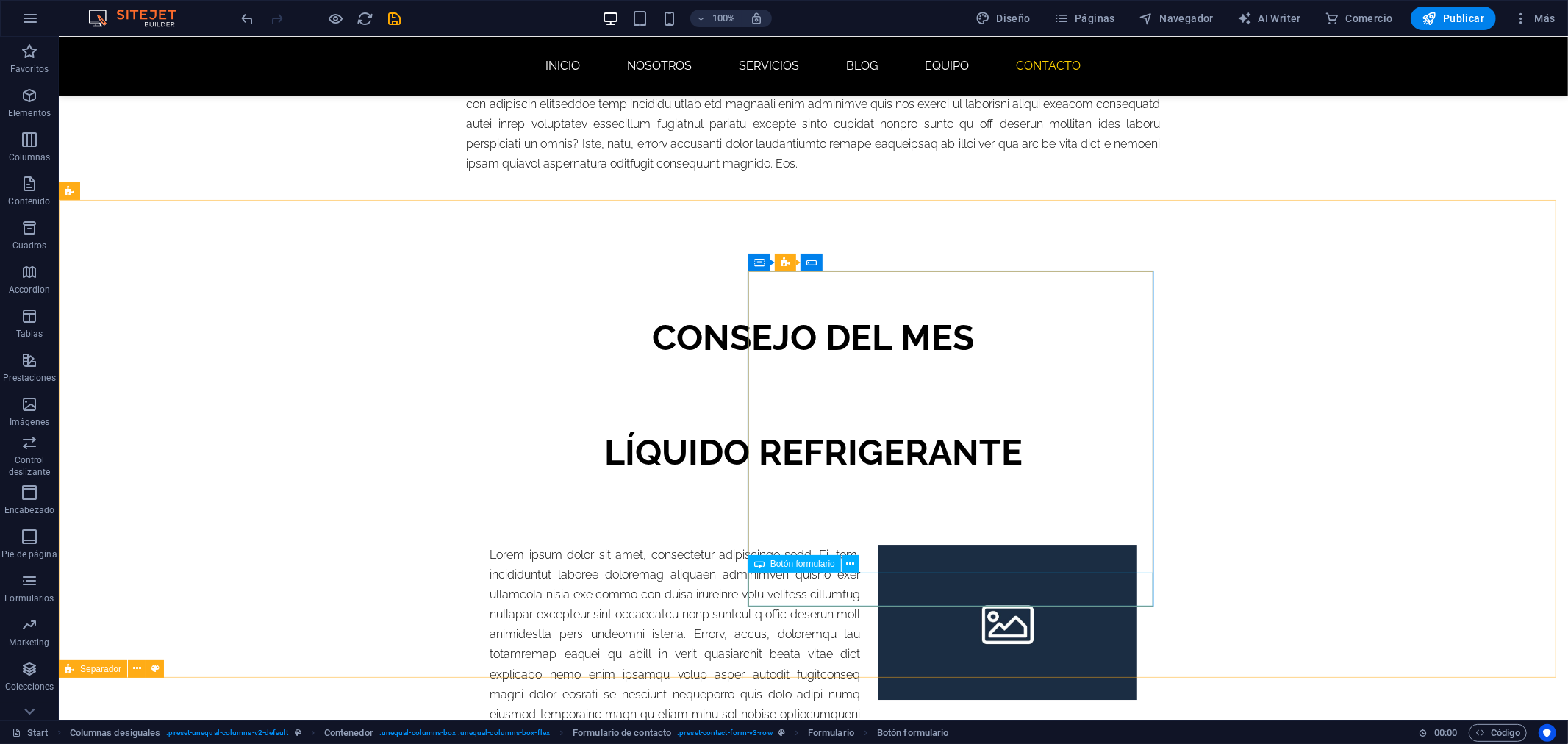
click at [782, 560] on span "Botón formulario" at bounding box center [803, 564] width 65 height 9
click at [848, 560] on icon at bounding box center [850, 564] width 8 height 15
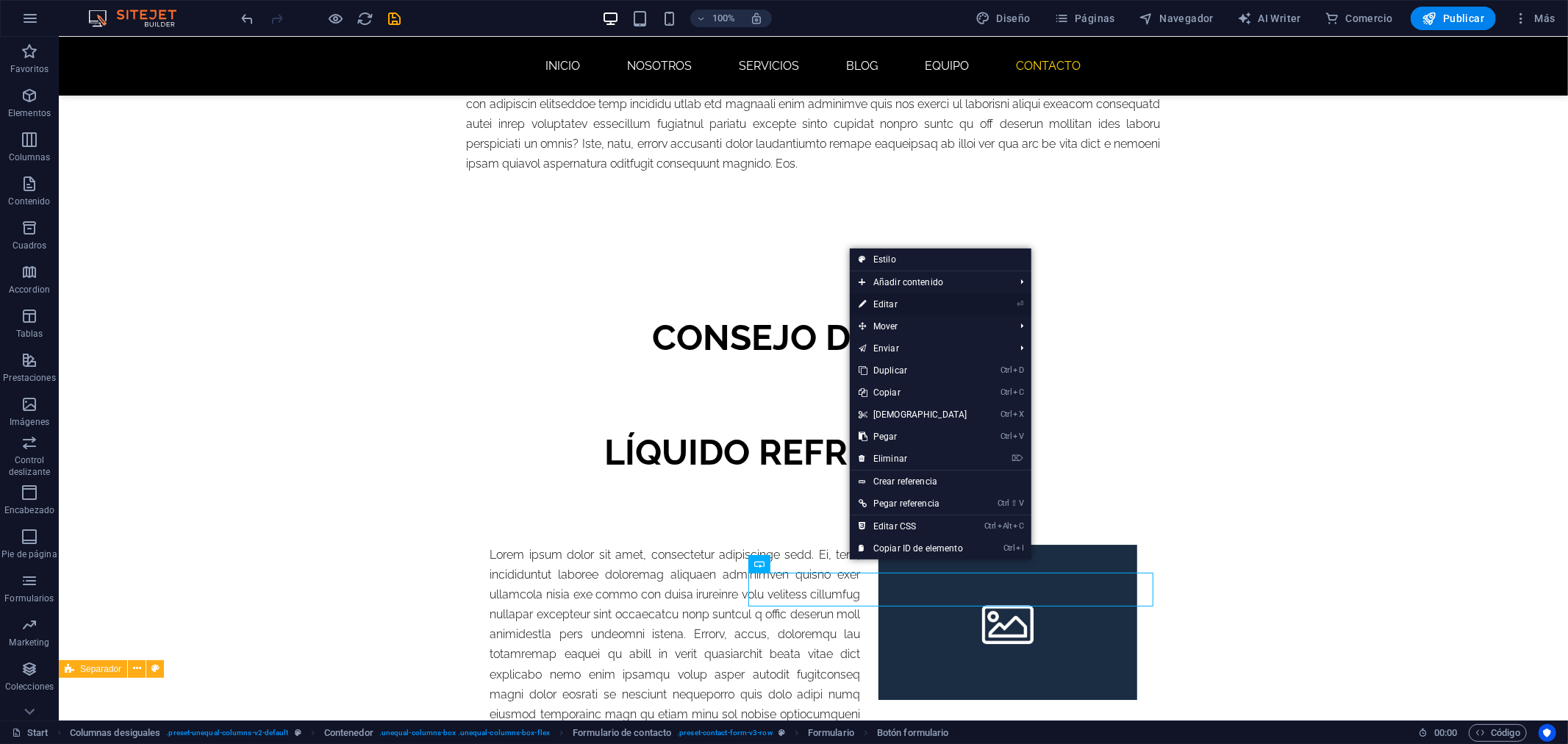
click at [899, 305] on link "⏎ Editar" at bounding box center [913, 304] width 127 height 22
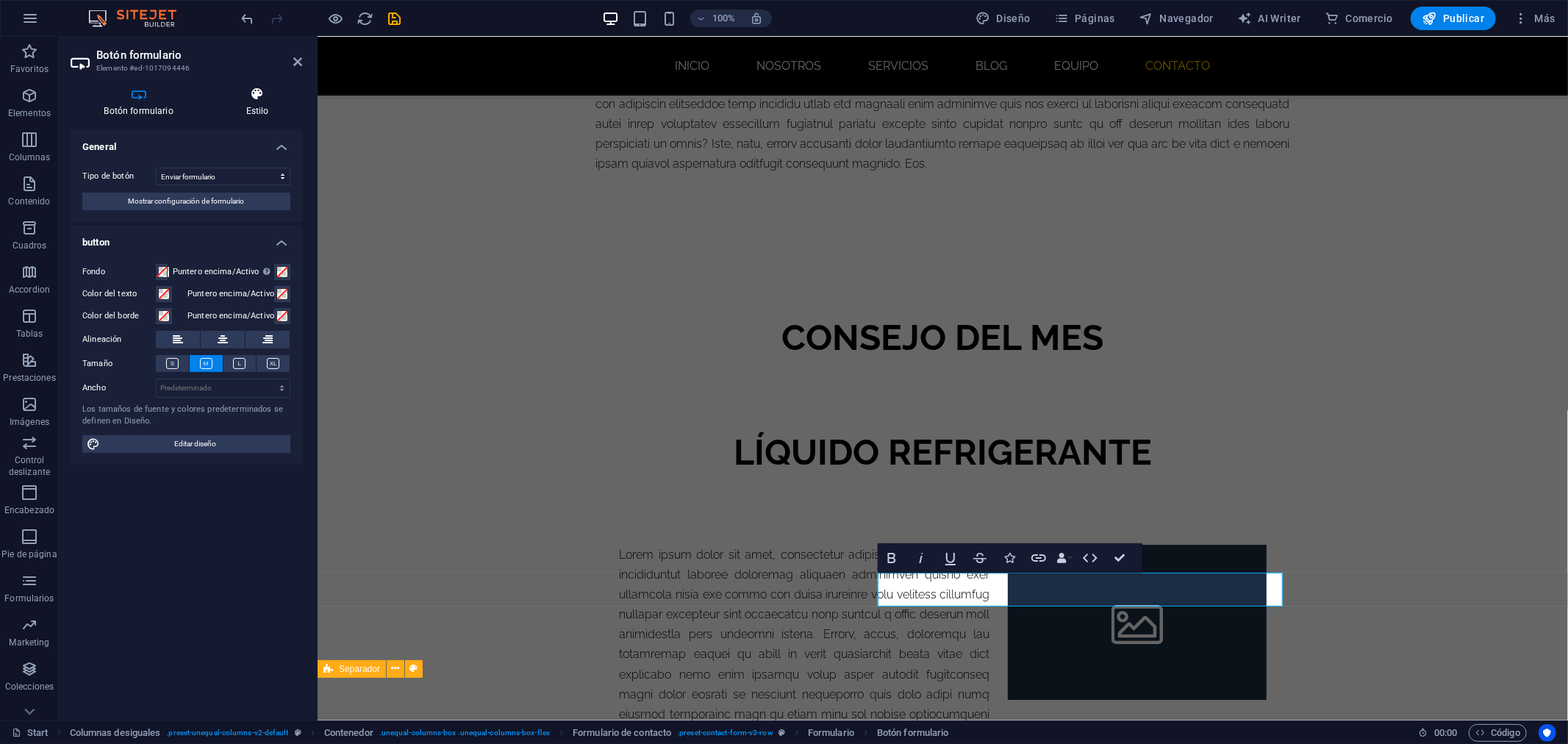
click at [260, 93] on icon at bounding box center [257, 94] width 89 height 15
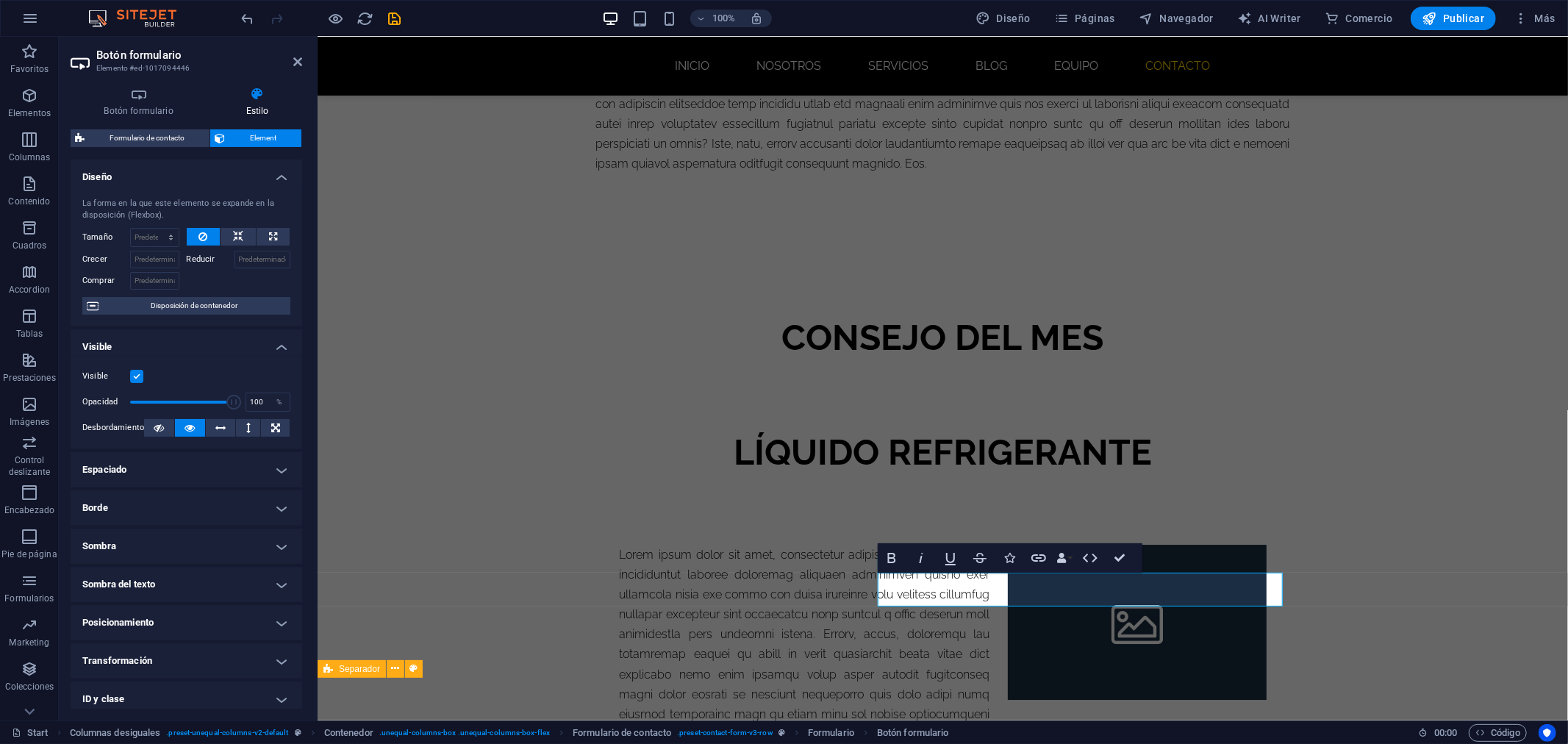
scroll to position [84, 0]
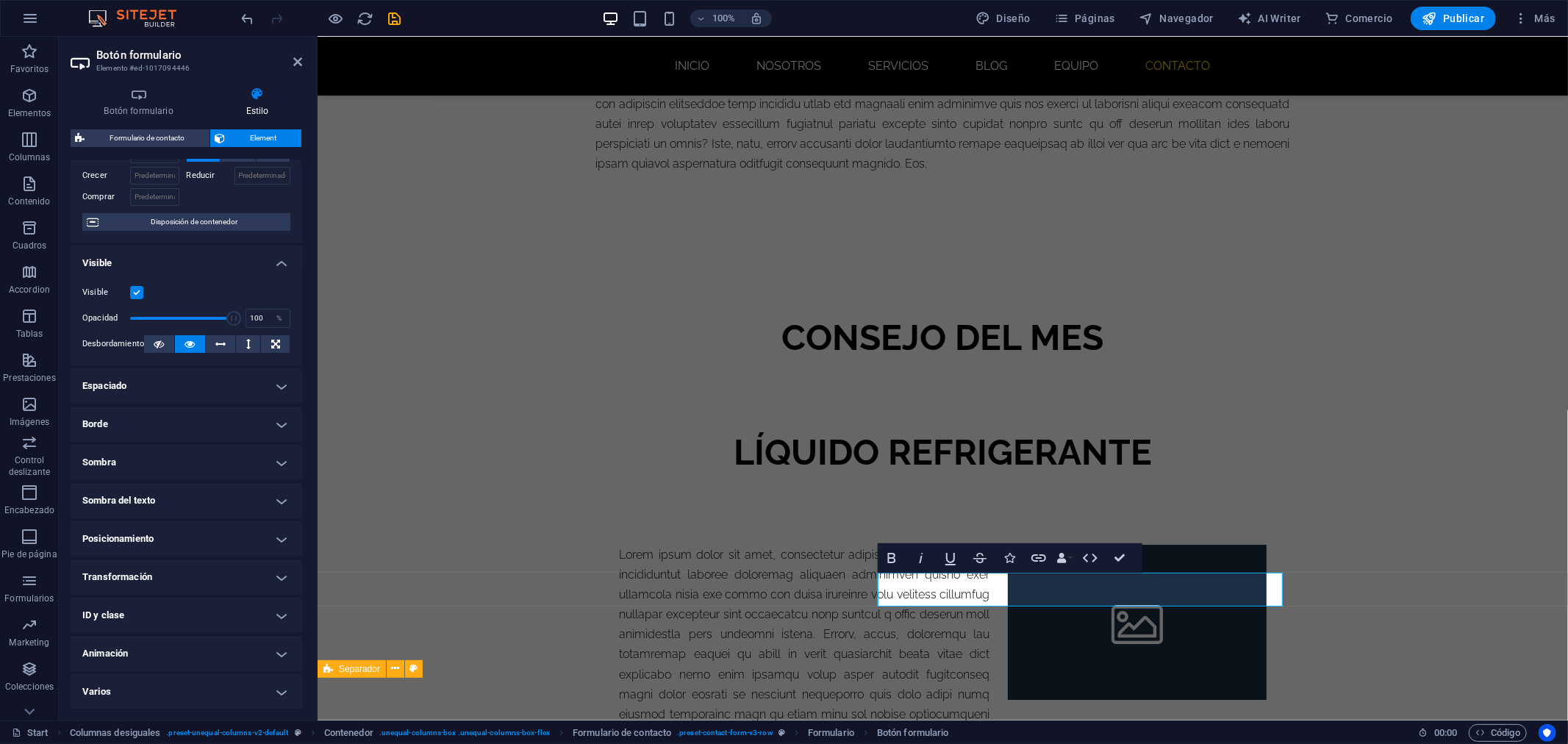
click at [172, 614] on h4 "ID y clase" at bounding box center [186, 615] width 232 height 35
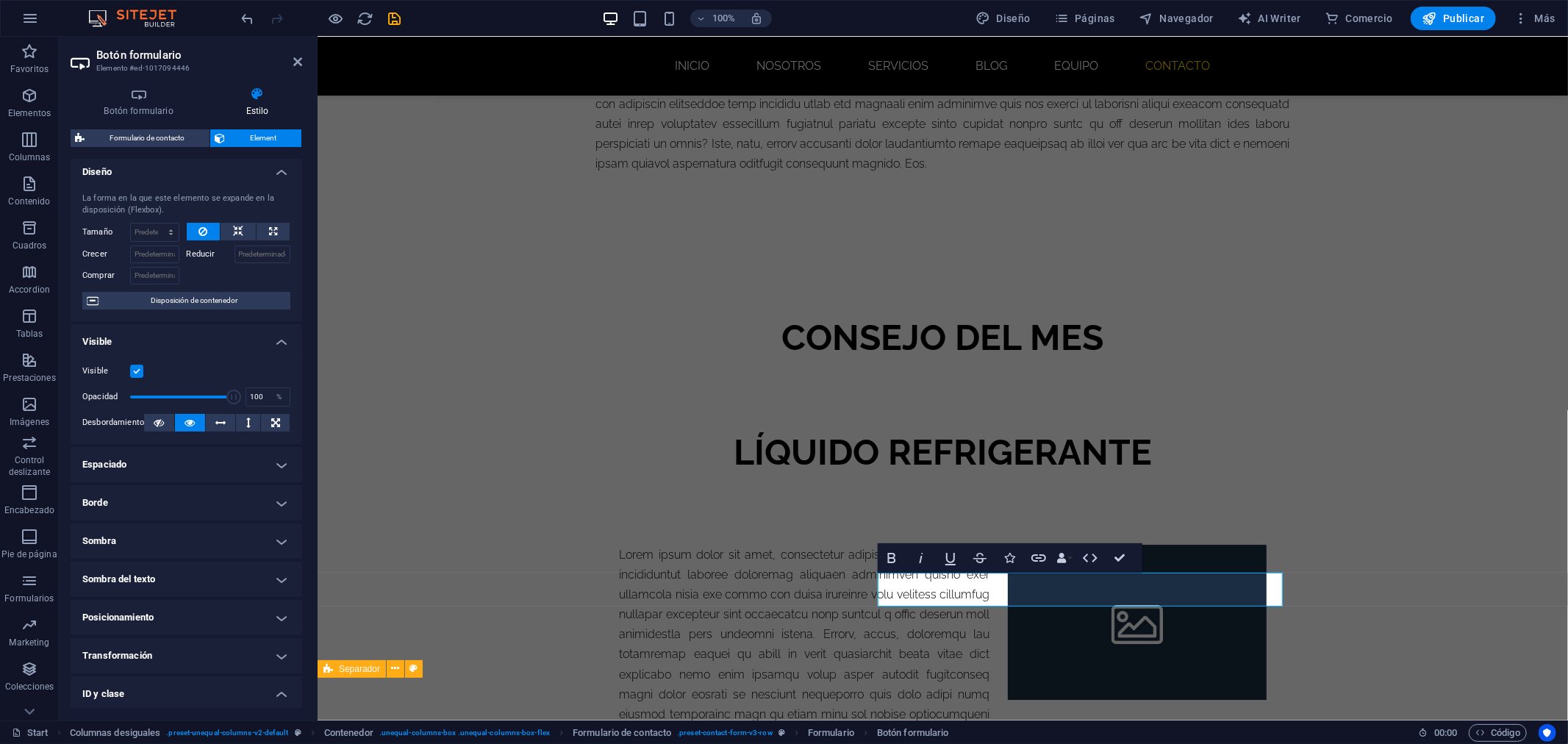
scroll to position [0, 0]
click at [298, 56] on icon at bounding box center [297, 62] width 9 height 11
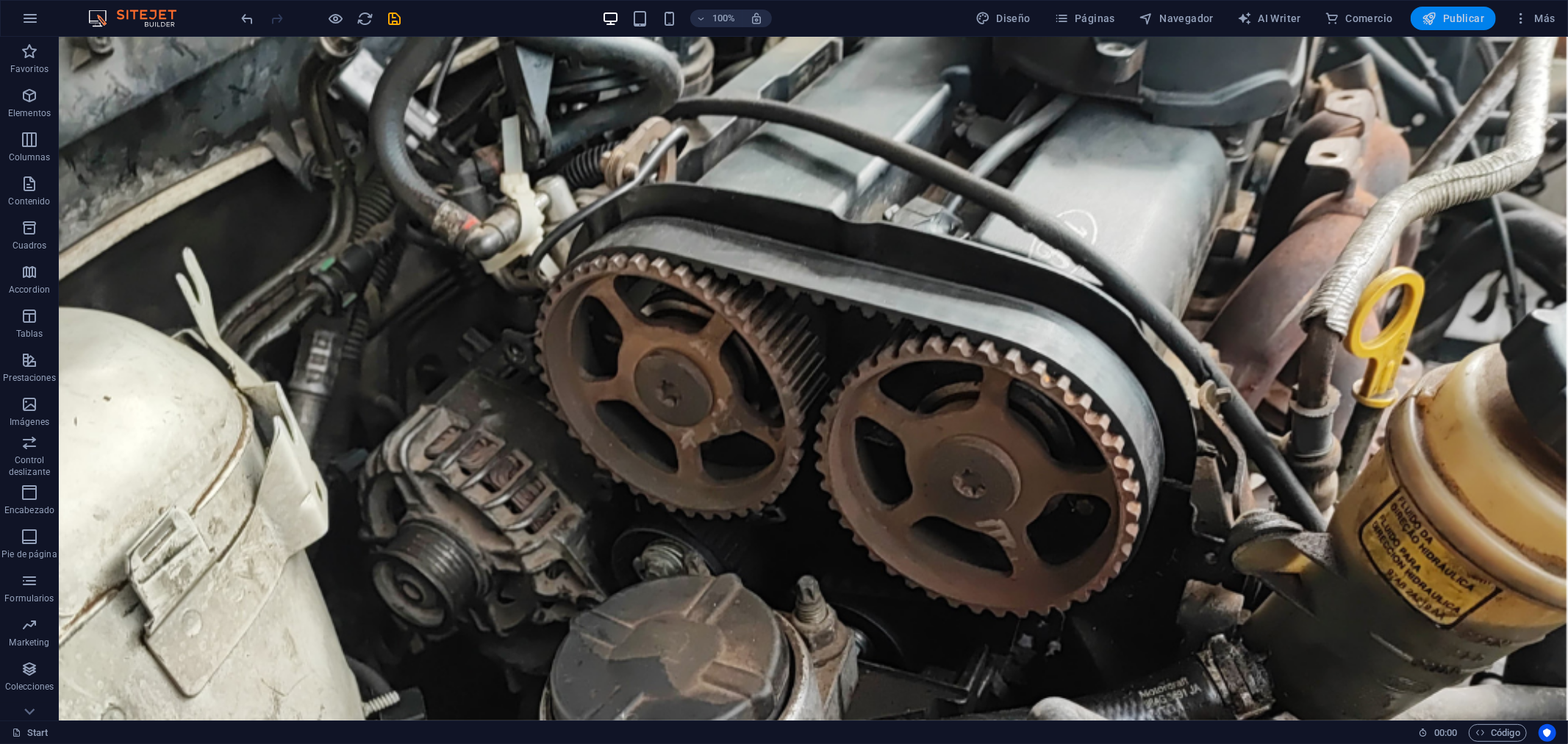
click at [1462, 20] on span "Publicar" at bounding box center [1453, 19] width 63 height 15
checkbox input "false"
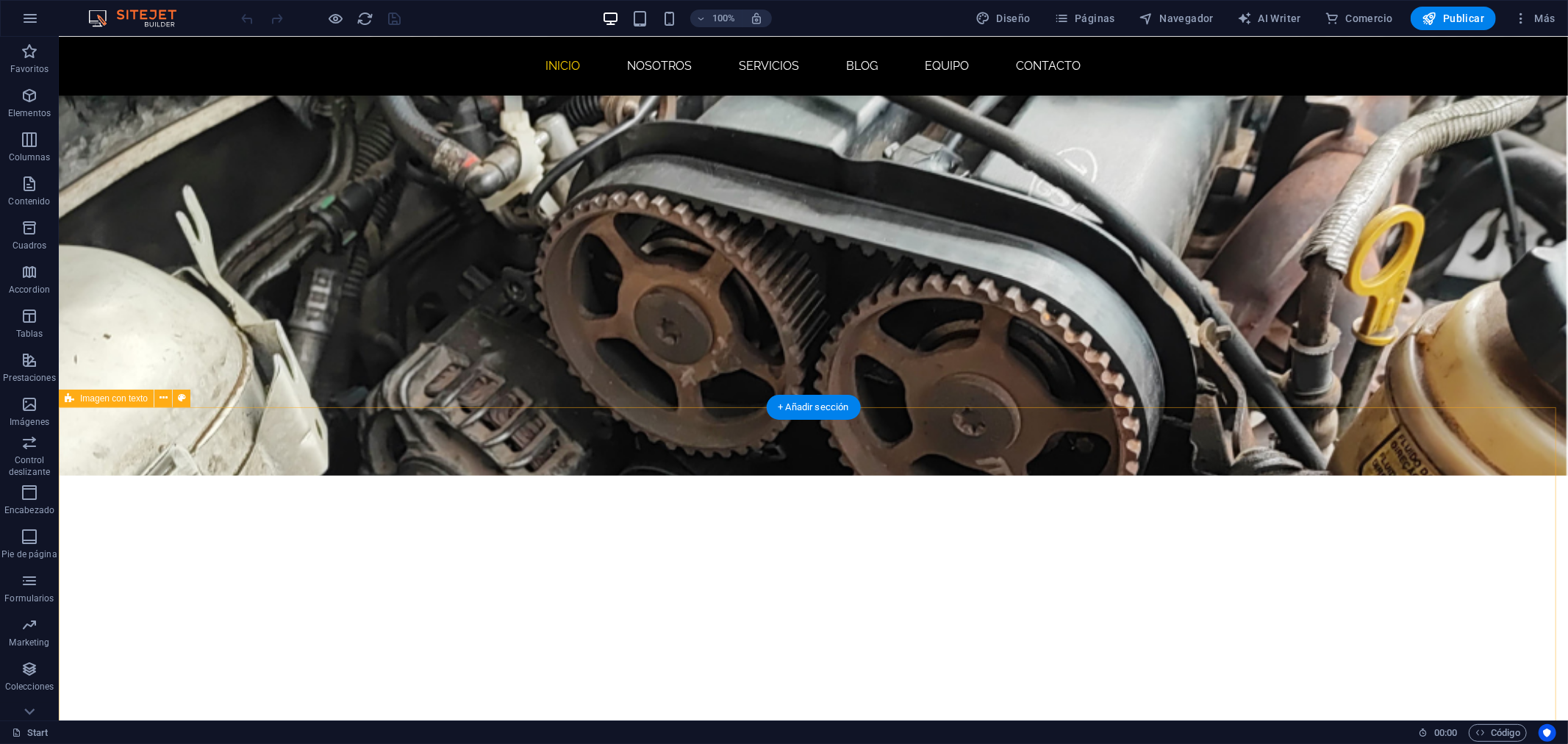
scroll to position [490, 0]
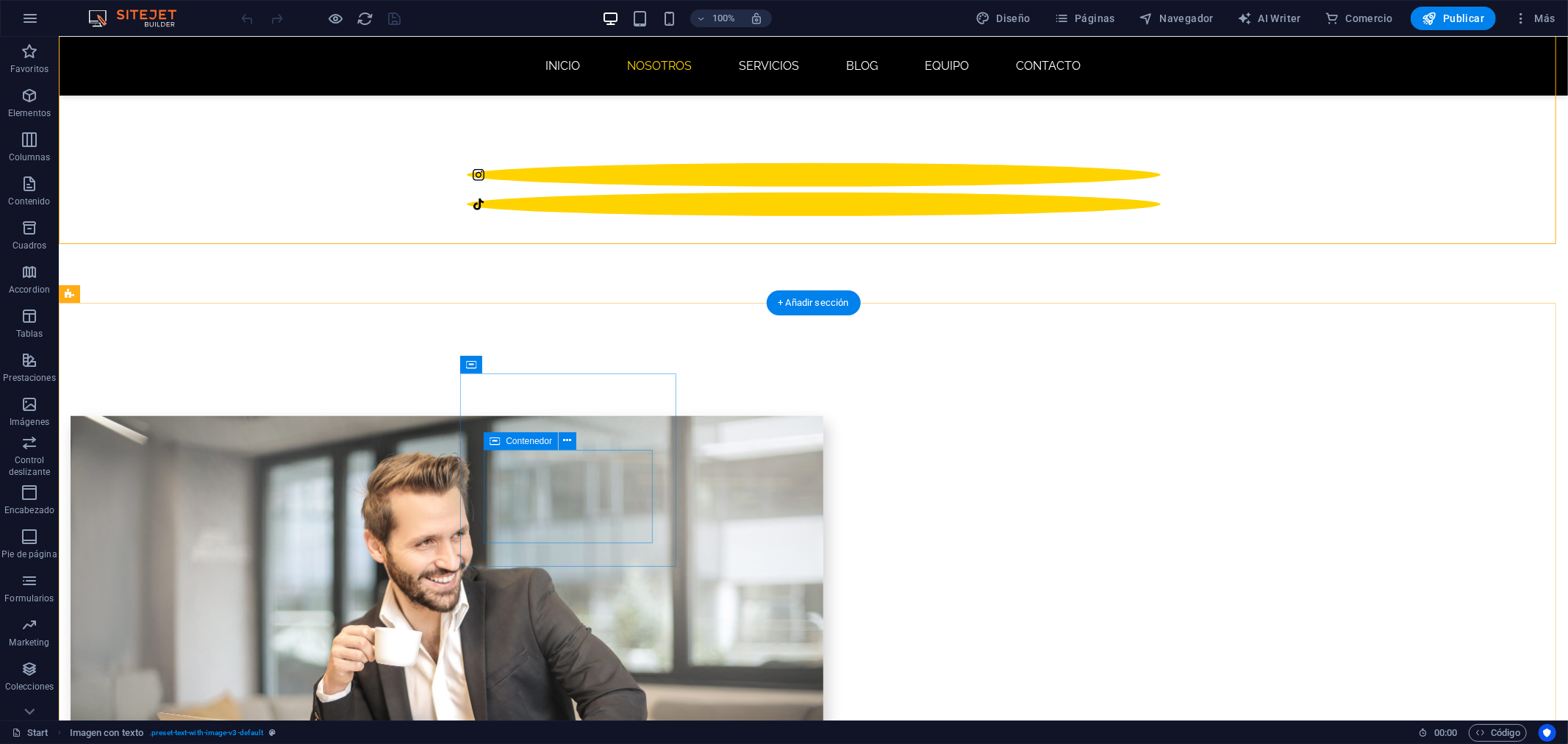
scroll to position [1062, 0]
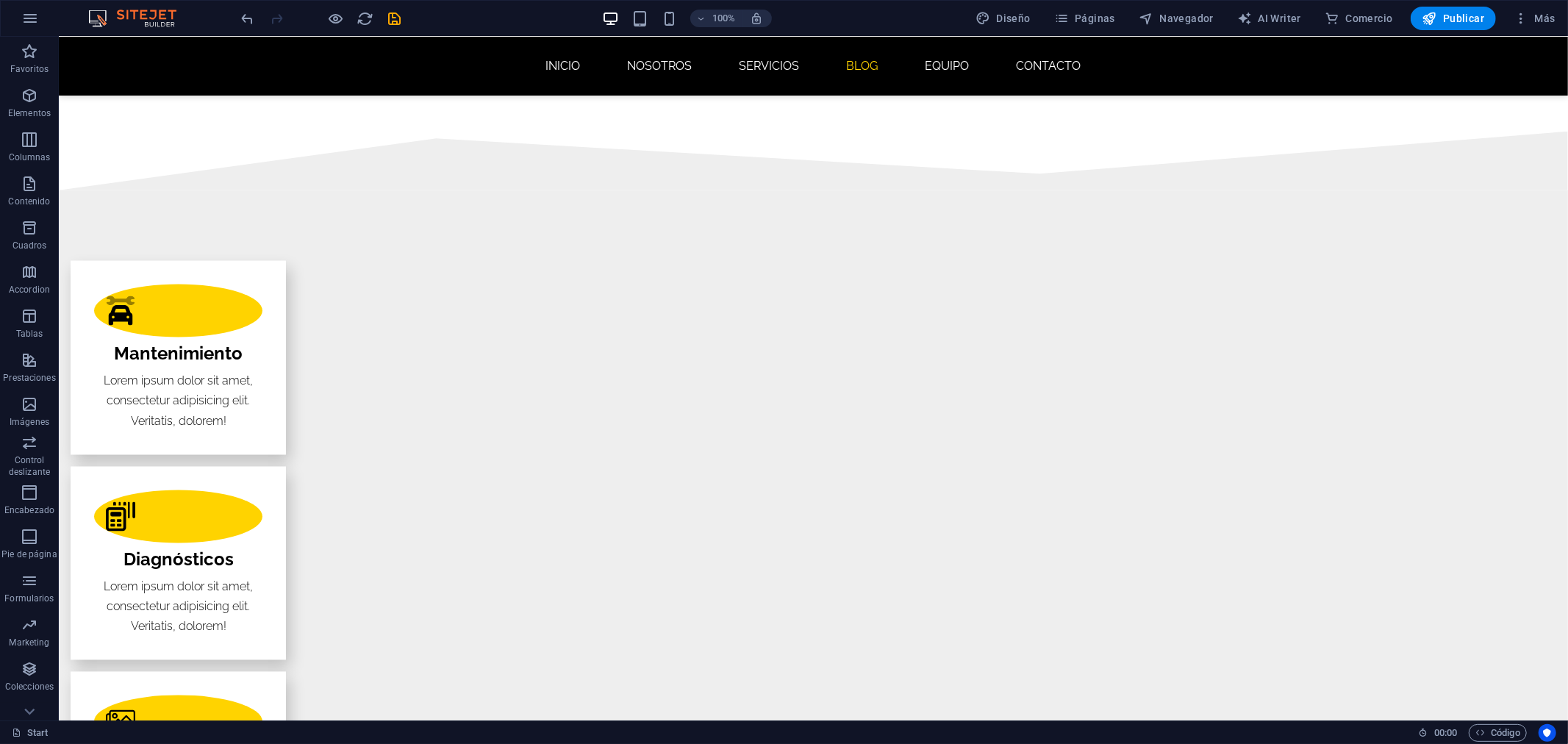
scroll to position [2155, 0]
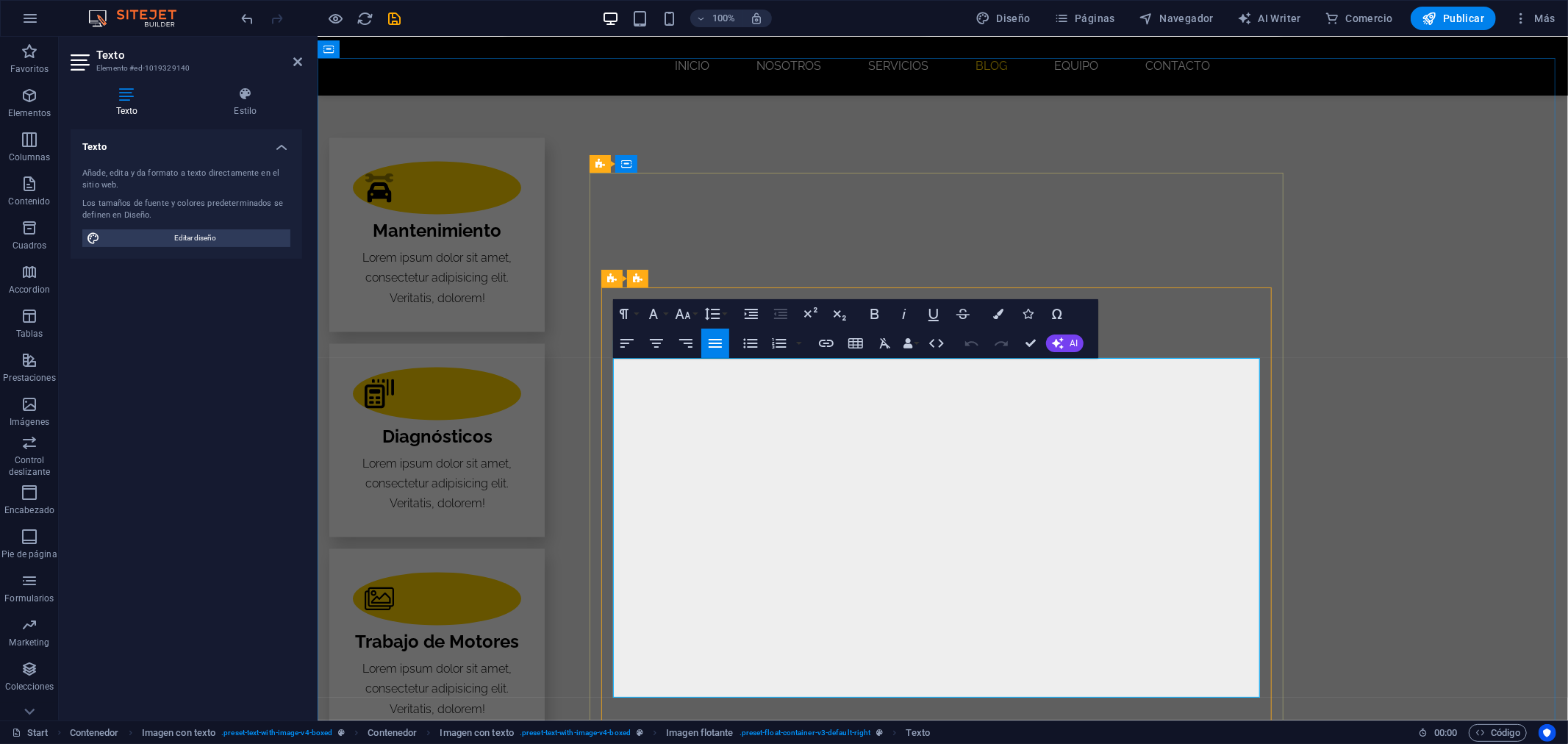
drag, startPoint x: 613, startPoint y: 363, endPoint x: 822, endPoint y: 690, distance: 388.1
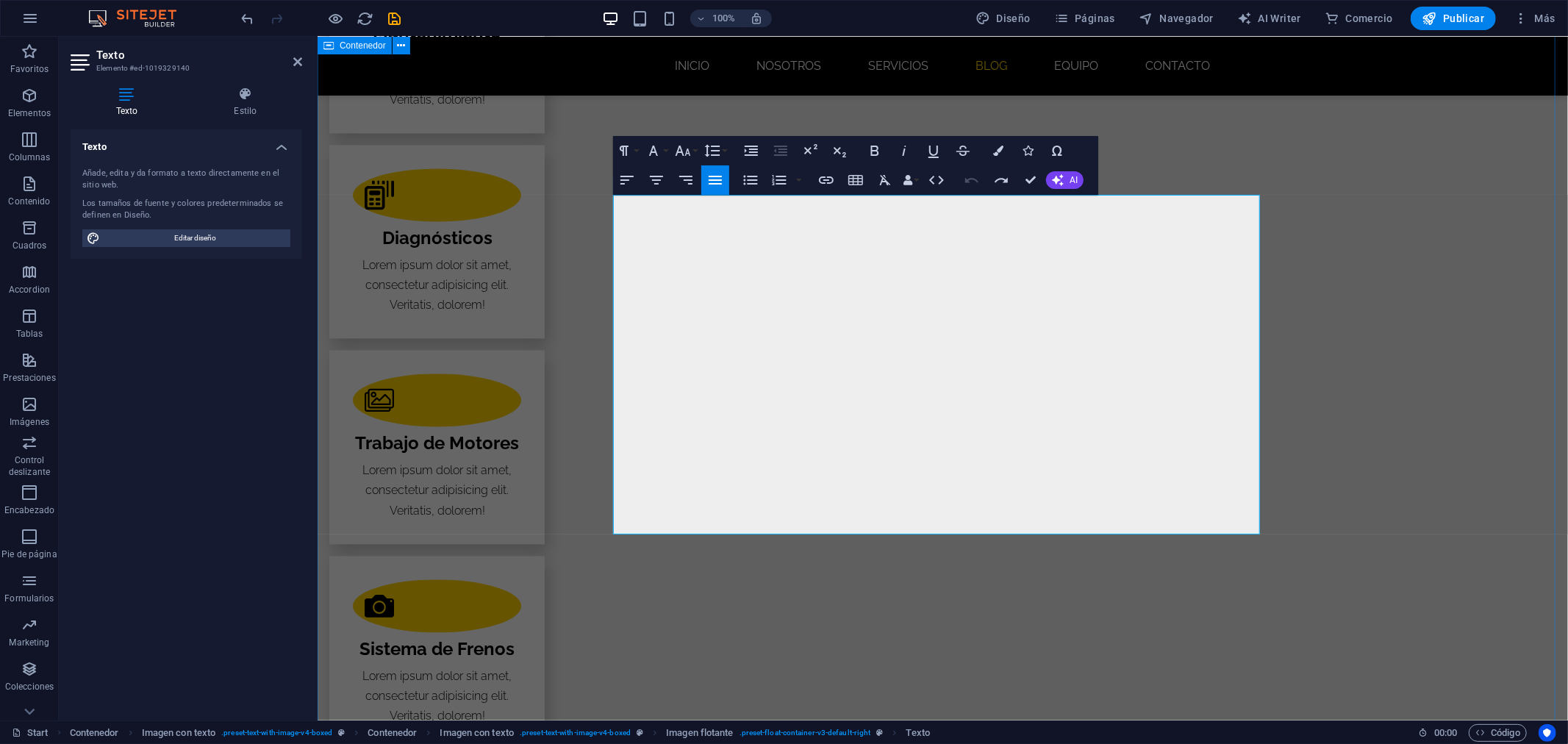
scroll to position [2318, 0]
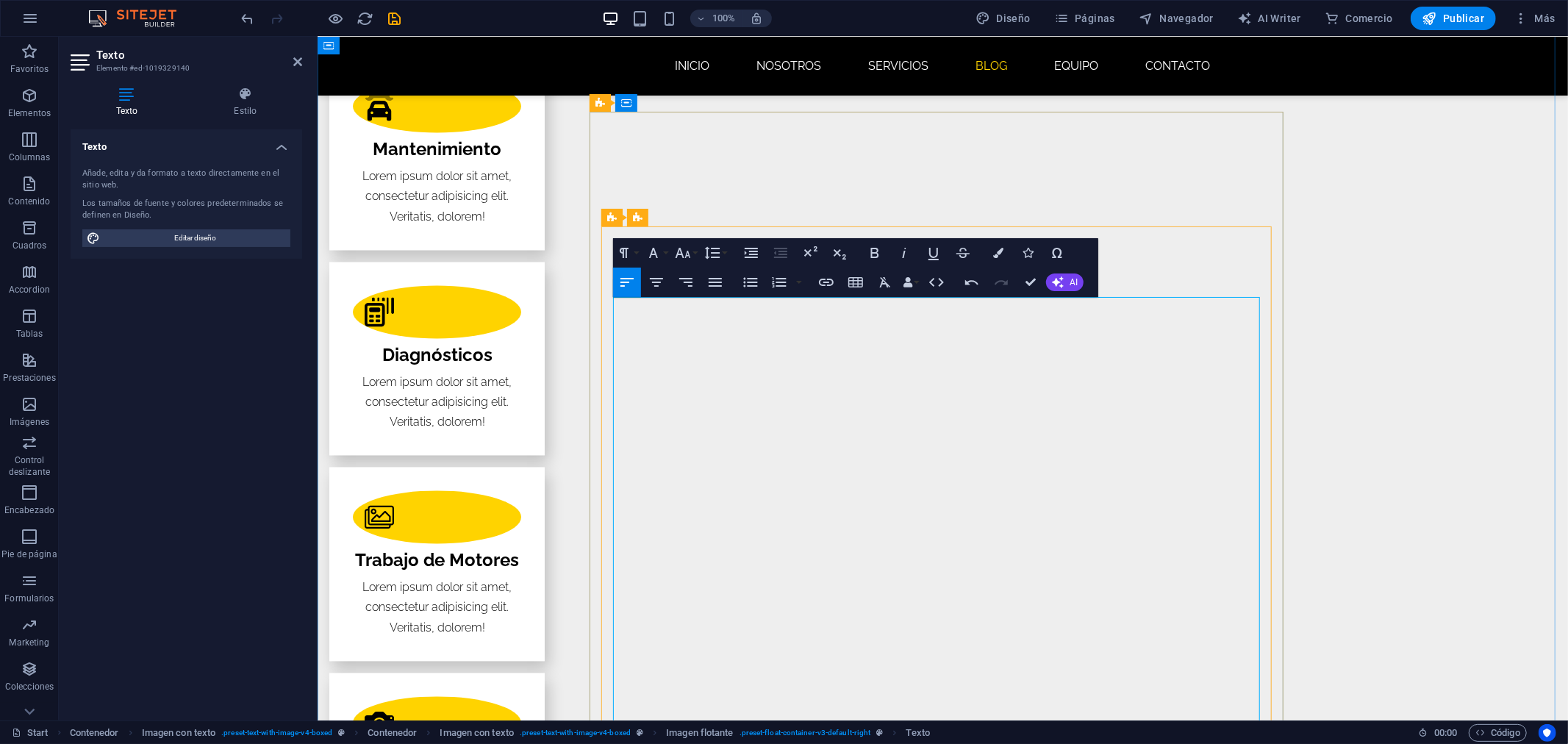
scroll to position [2216, 0]
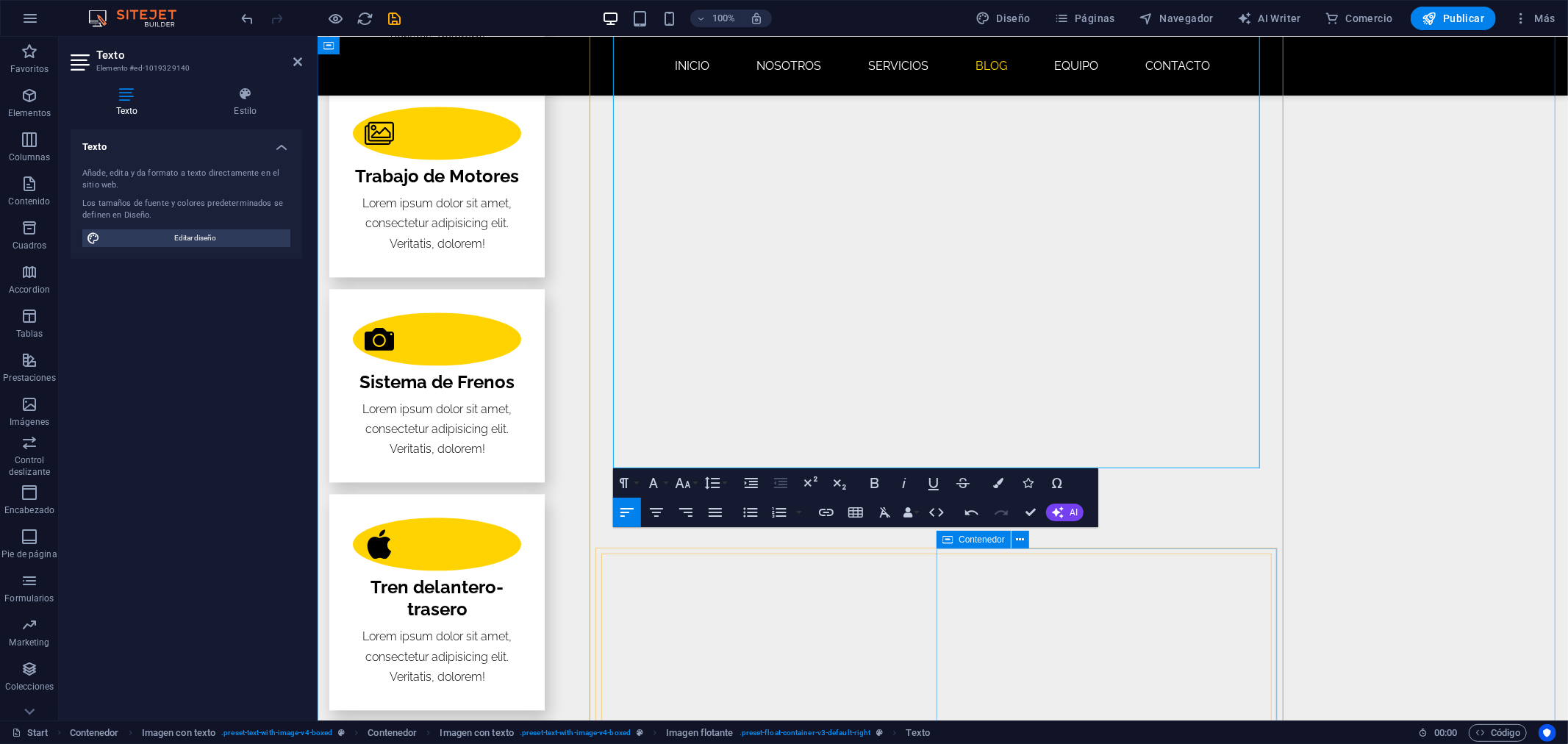
scroll to position [2624, 0]
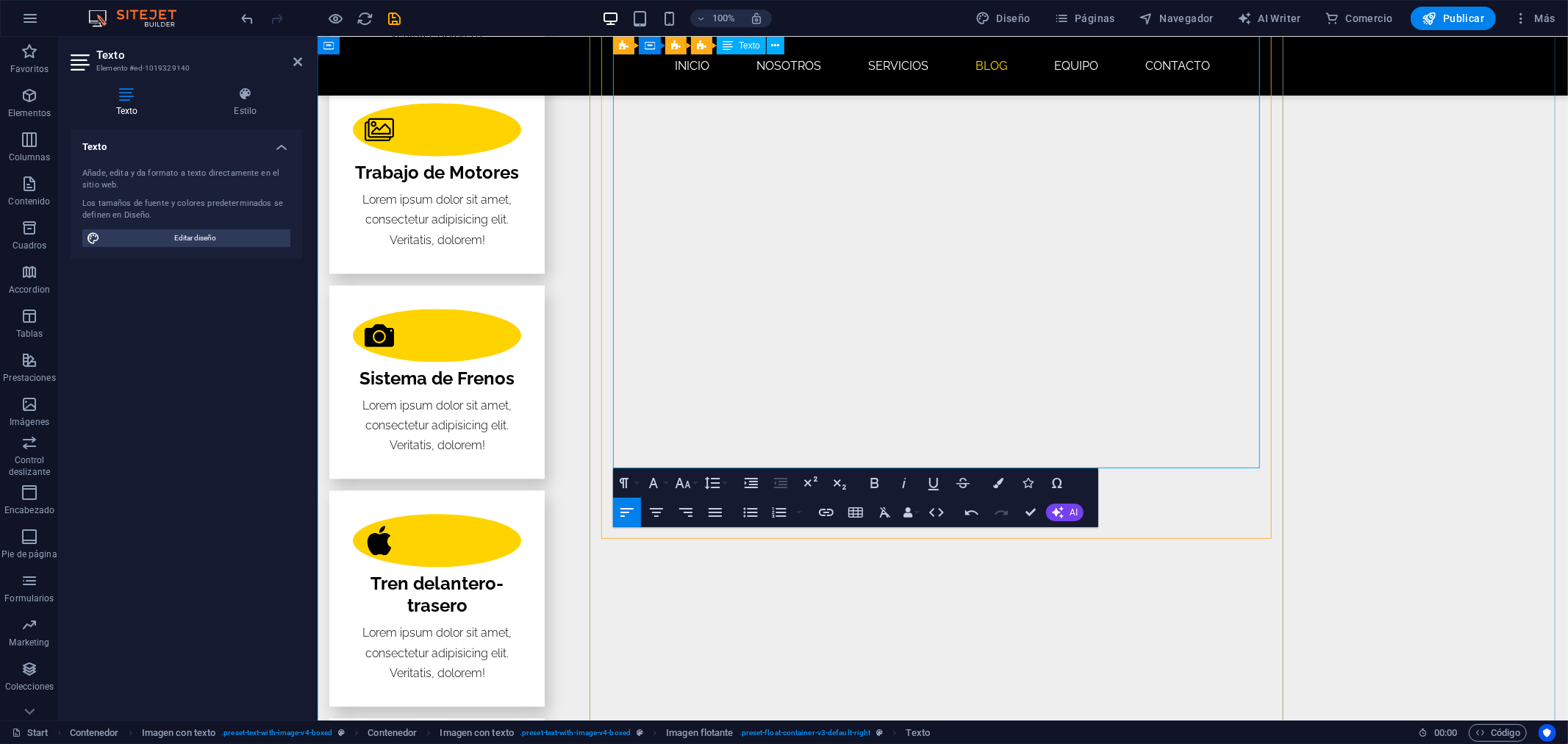
drag, startPoint x: 613, startPoint y: 309, endPoint x: 1232, endPoint y: 452, distance: 635.3
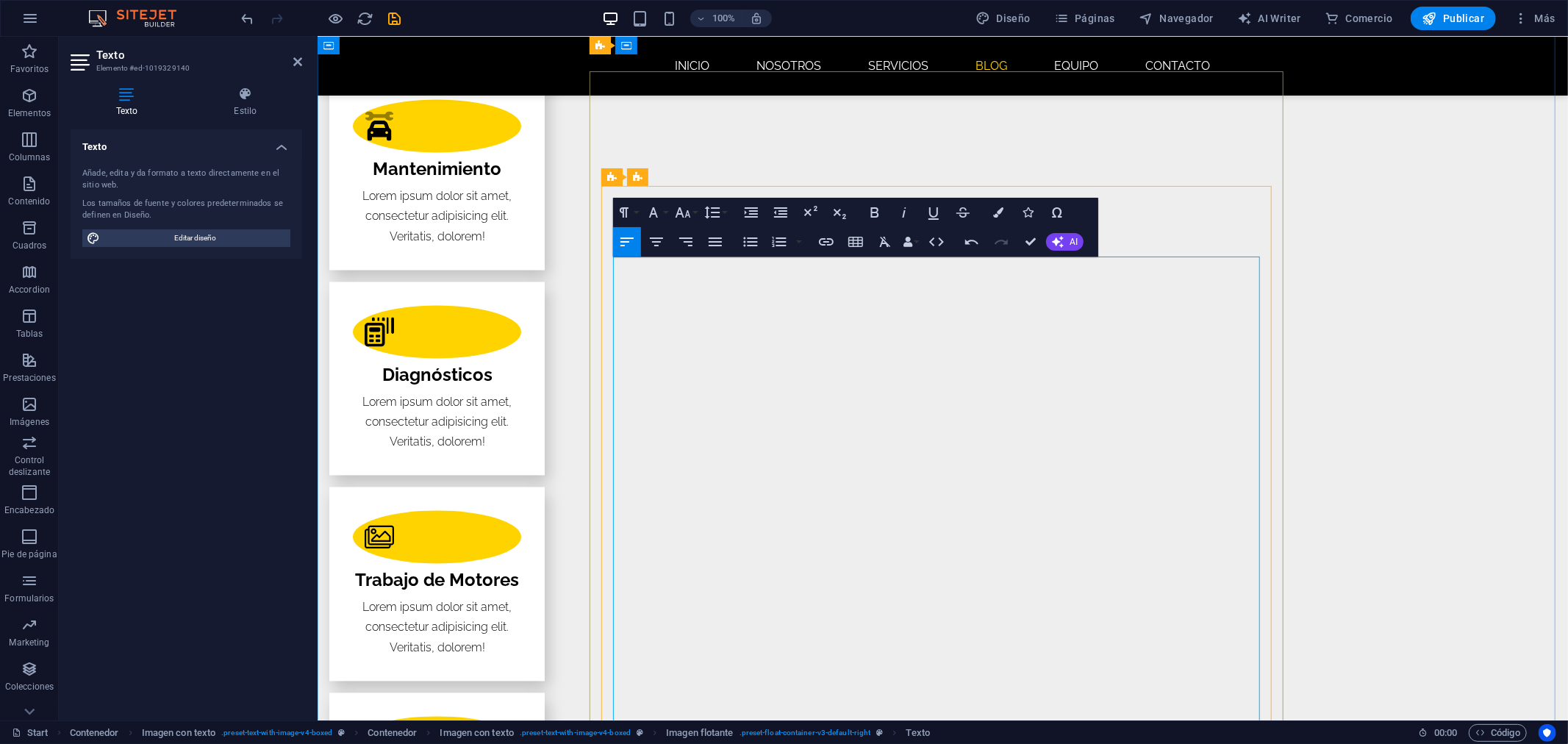
scroll to position [2216, 0]
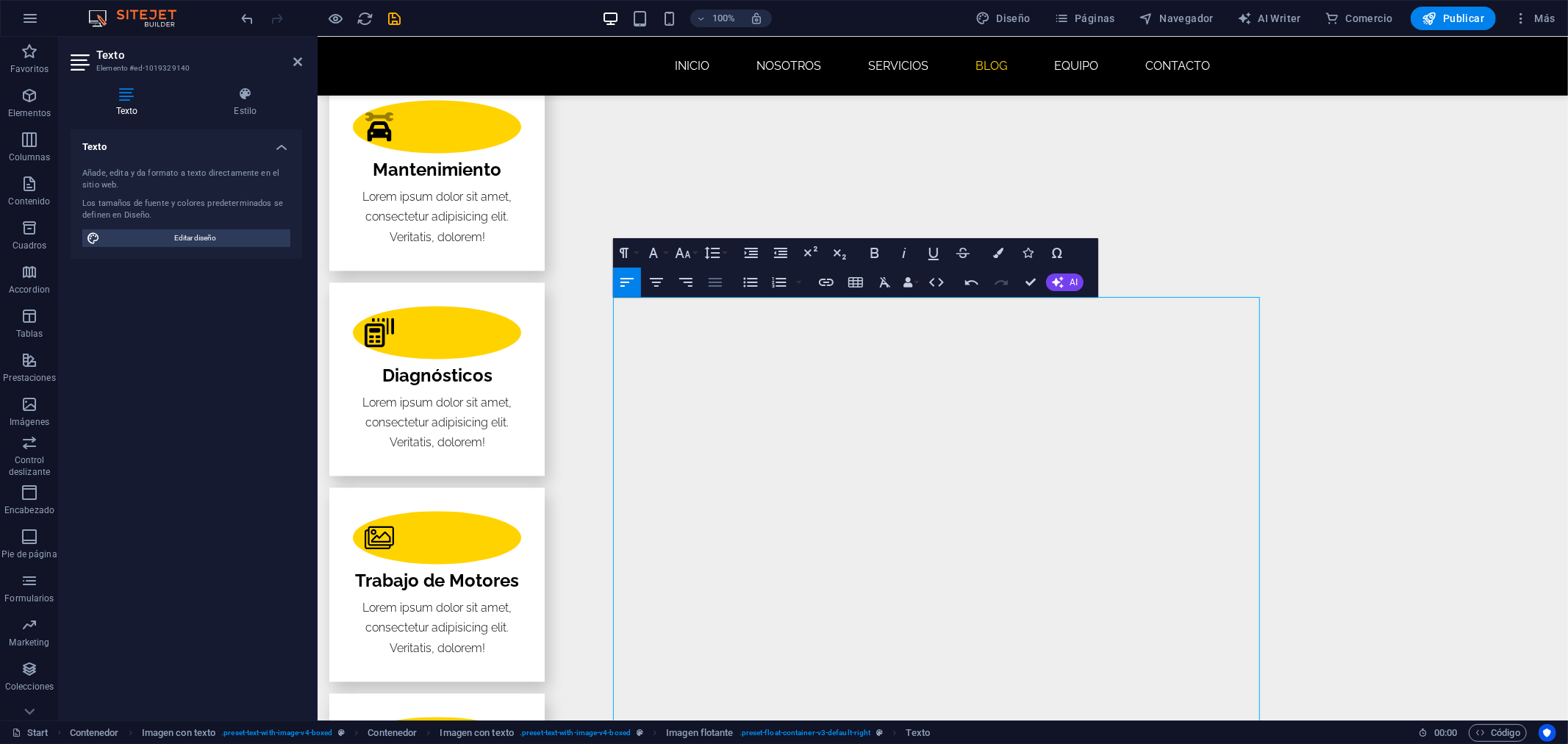
click at [718, 288] on icon "button" at bounding box center [716, 283] width 18 height 18
click at [687, 283] on icon "button" at bounding box center [686, 283] width 18 height 18
click at [632, 282] on icon "button" at bounding box center [627, 283] width 18 height 18
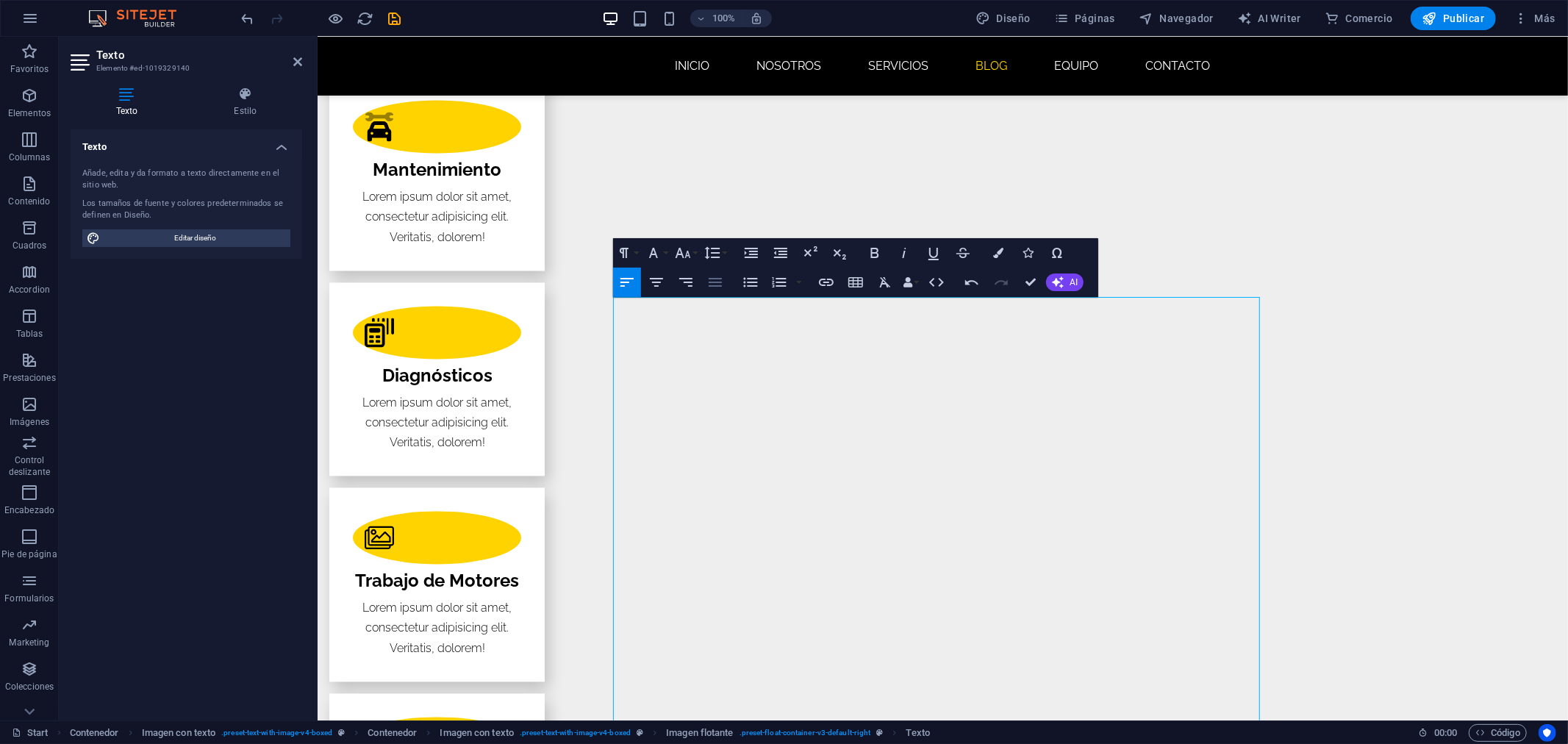
click at [713, 288] on icon "button" at bounding box center [716, 283] width 18 height 18
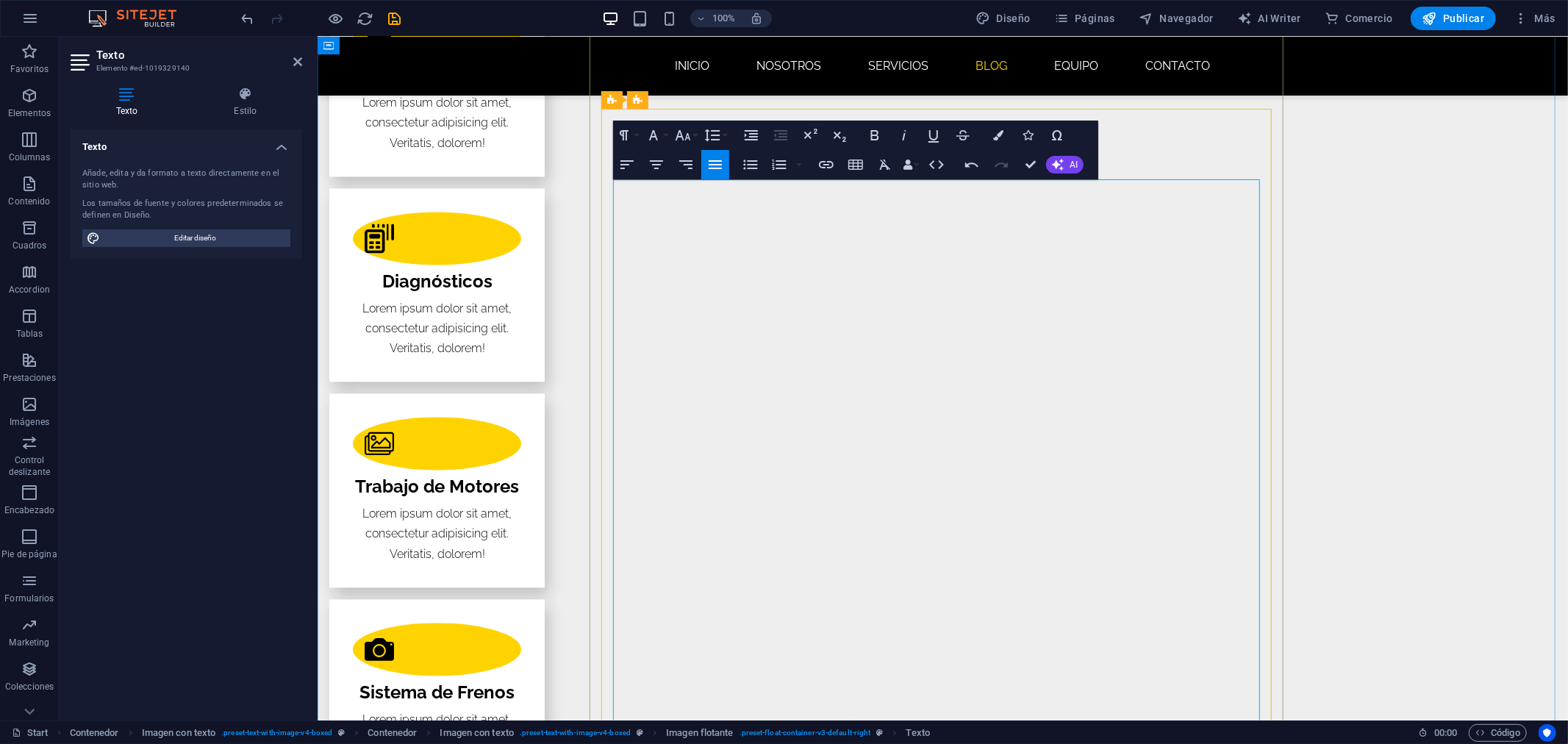
scroll to position [2379, 0]
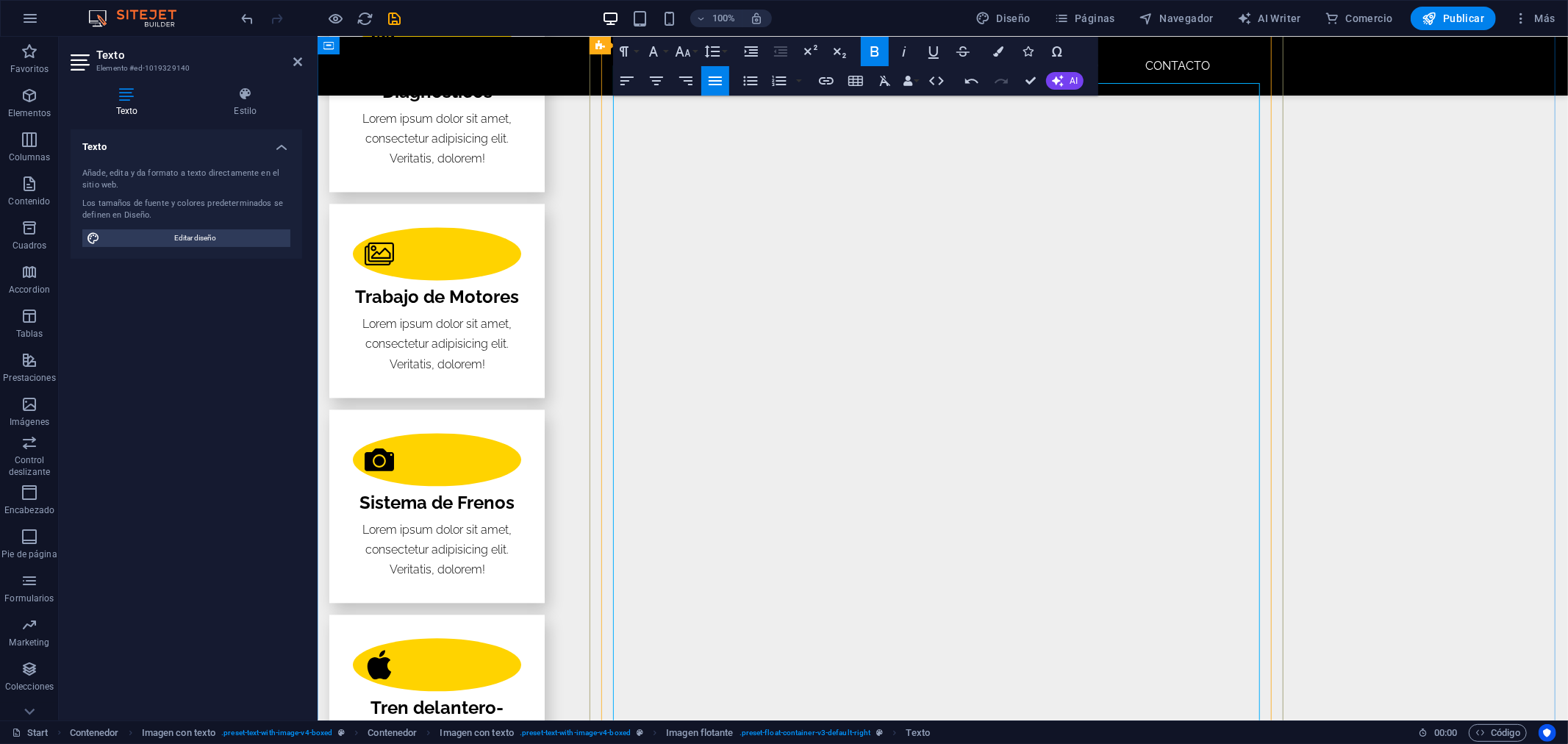
scroll to position [2624, 0]
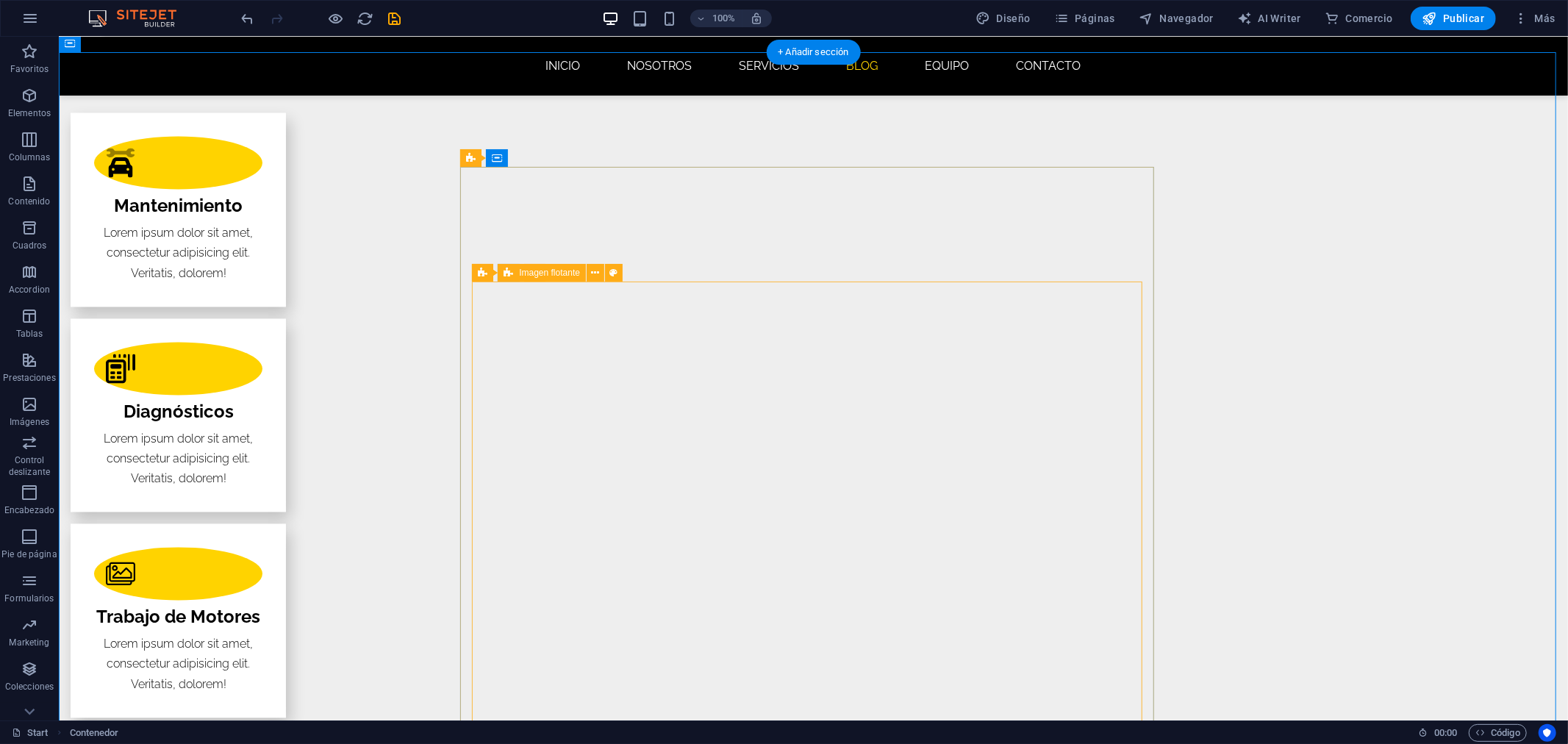
scroll to position [2135, 0]
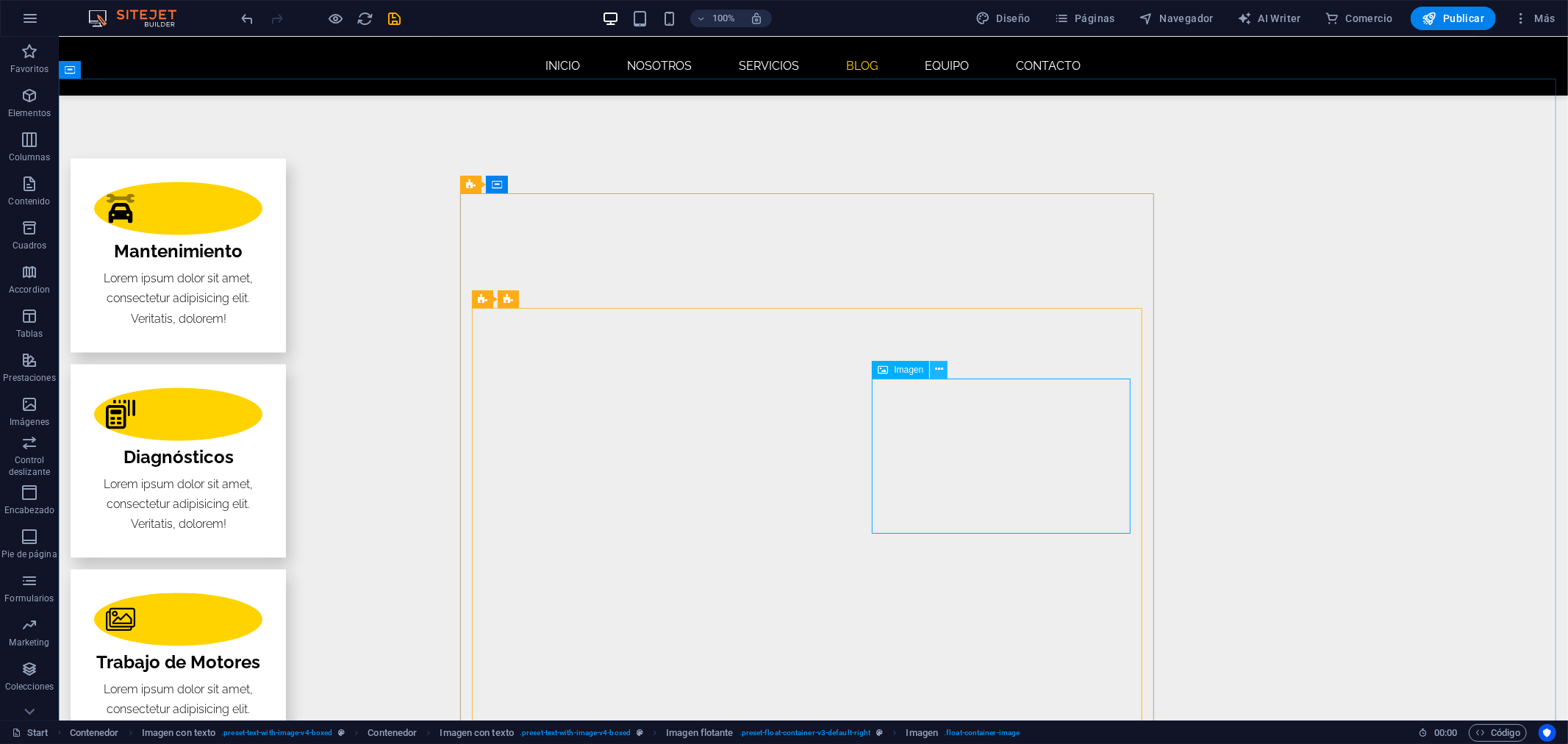
click at [942, 370] on icon at bounding box center [939, 369] width 8 height 15
click at [899, 369] on span "Imagen" at bounding box center [908, 370] width 29 height 9
select select "%"
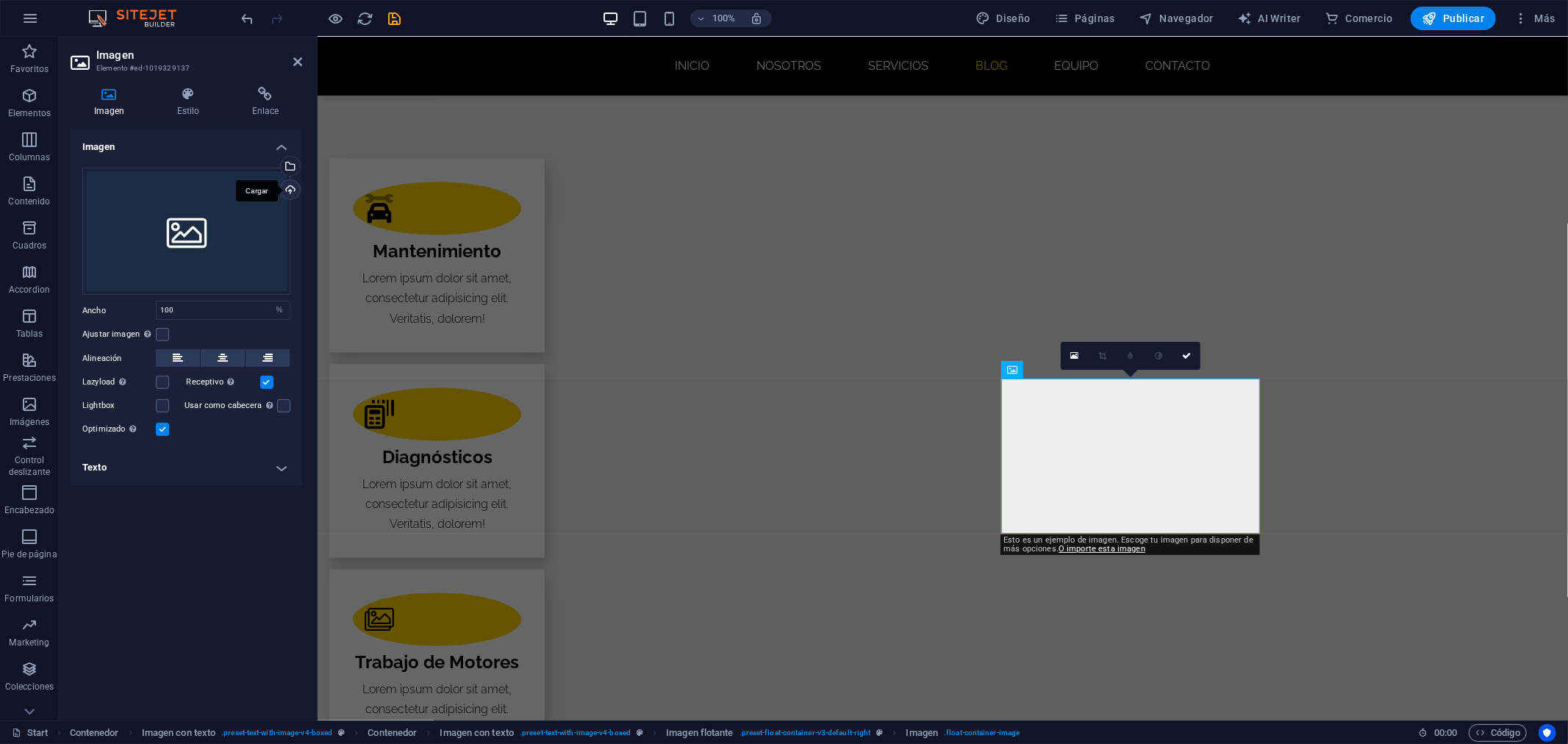
click at [288, 188] on div "Cargar" at bounding box center [288, 191] width 22 height 22
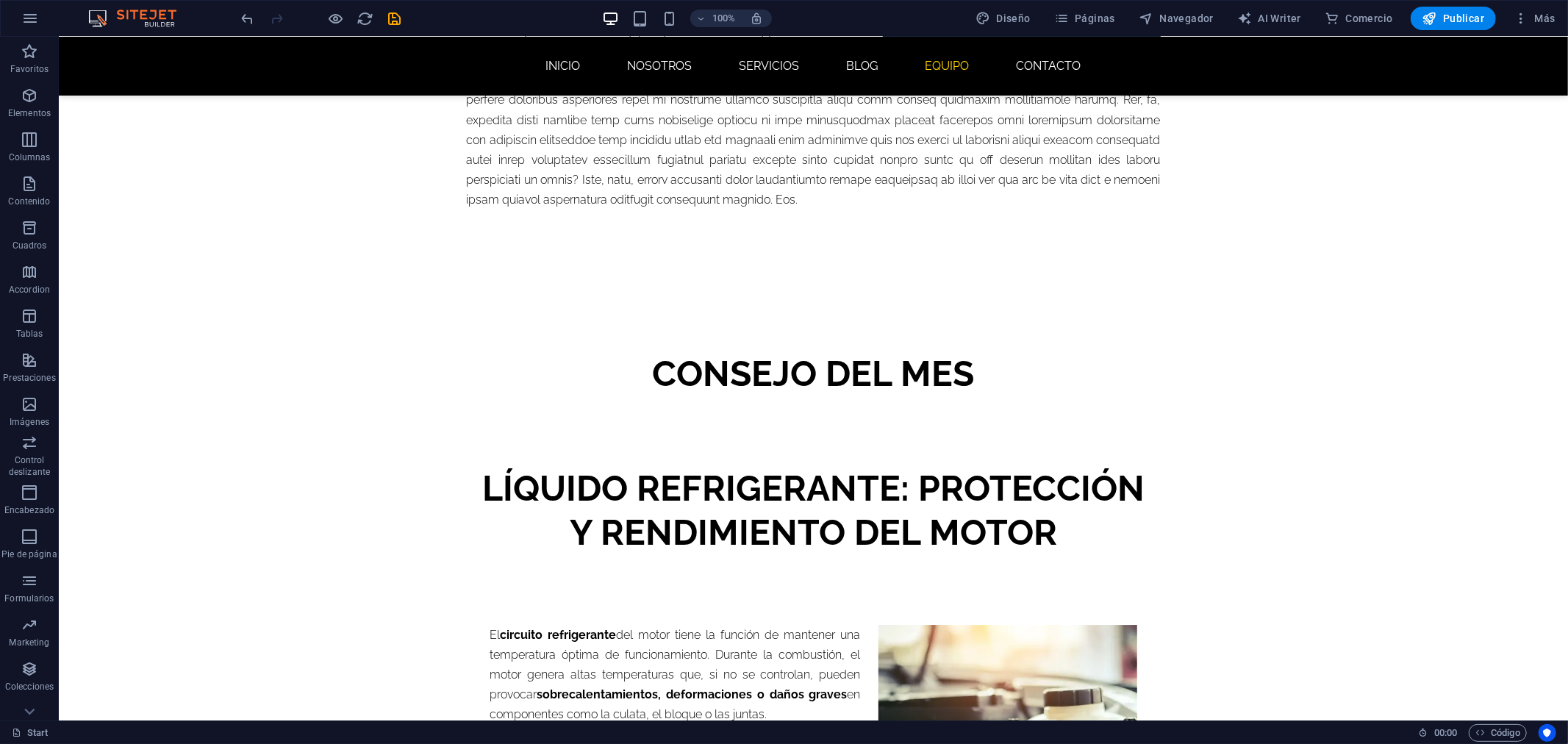
scroll to position [3966, 0]
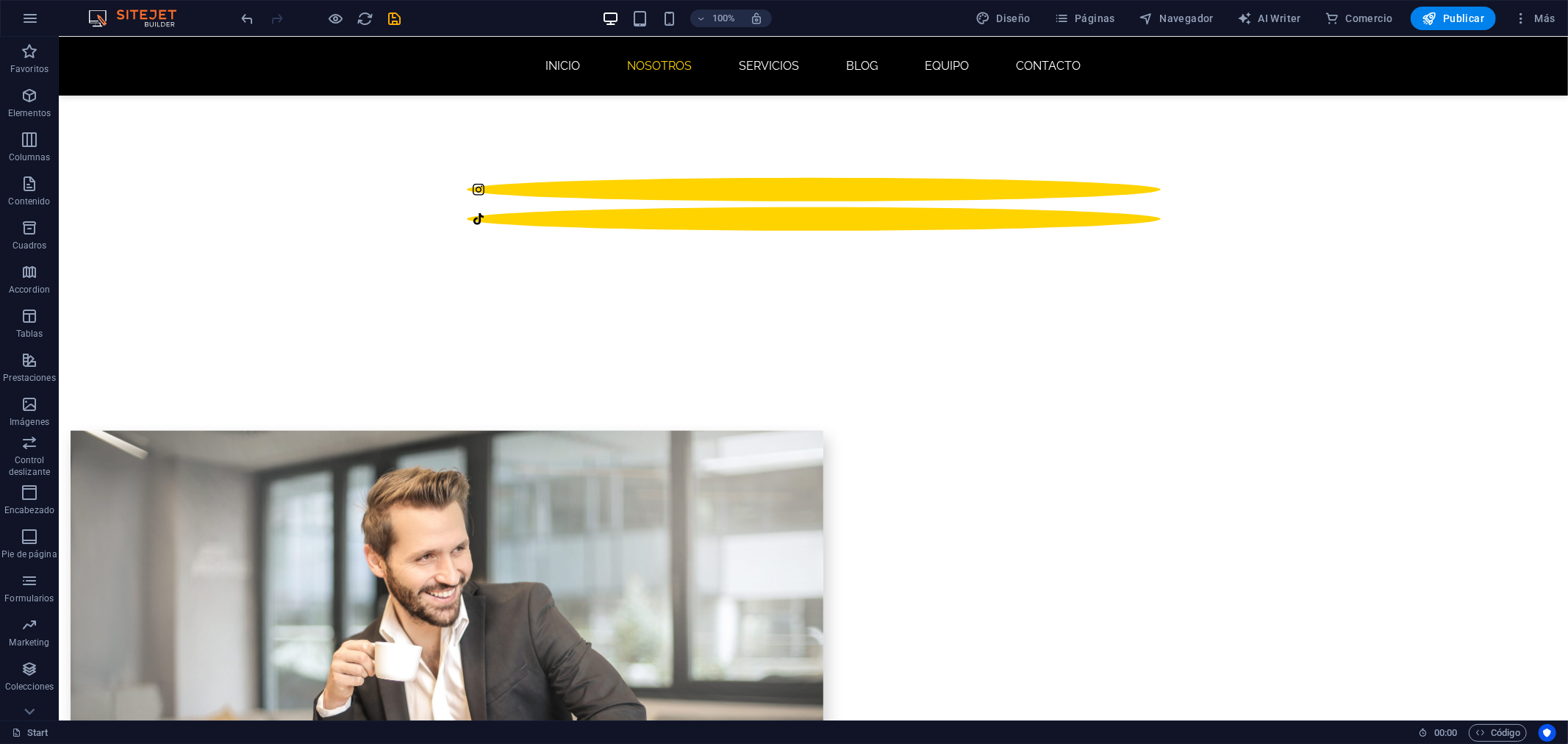
scroll to position [410, 0]
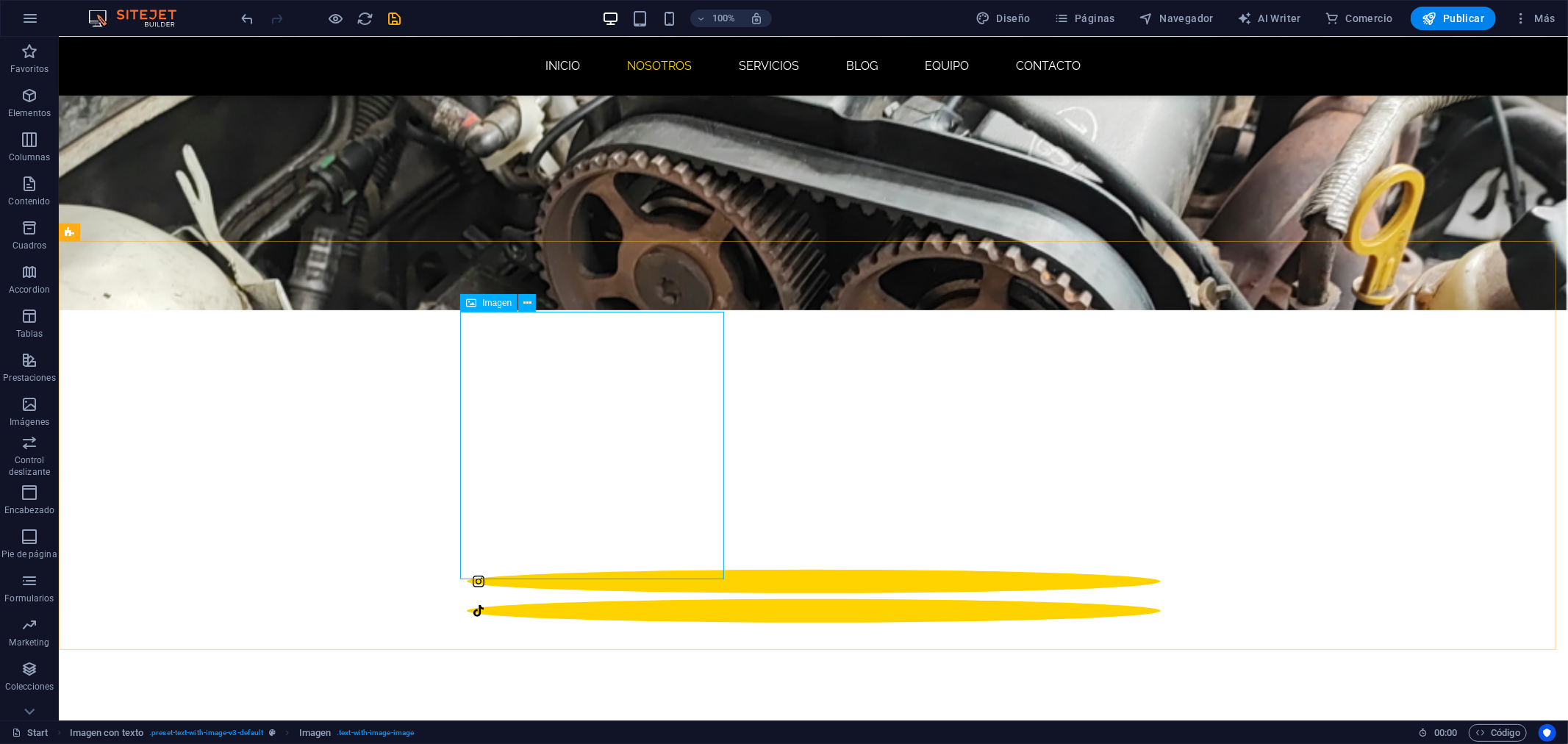
click at [494, 306] on span "Imagen" at bounding box center [497, 302] width 29 height 9
click at [22, 109] on p "Elementos" at bounding box center [29, 113] width 42 height 11
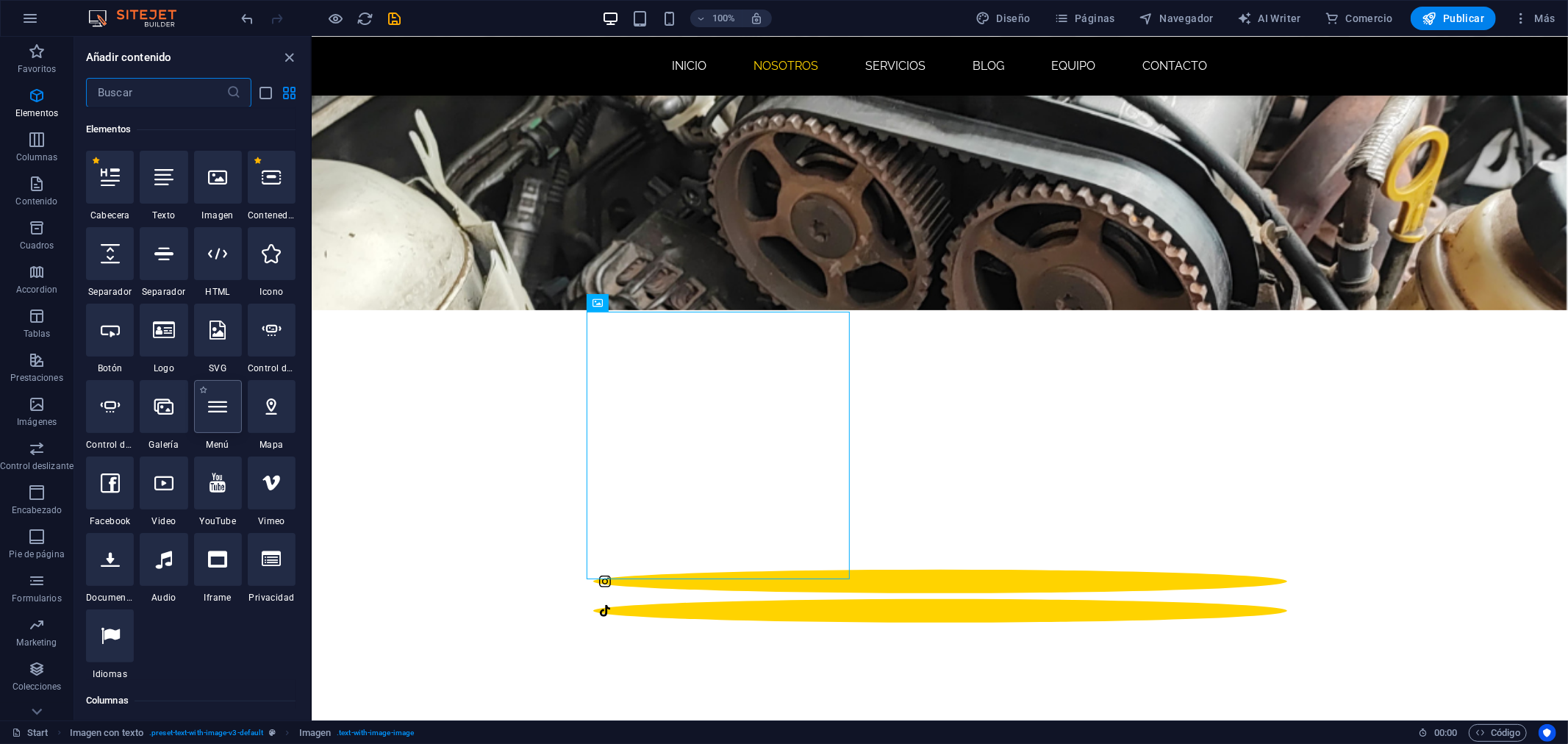
scroll to position [276, 0]
click at [31, 181] on icon "button" at bounding box center [37, 184] width 18 height 18
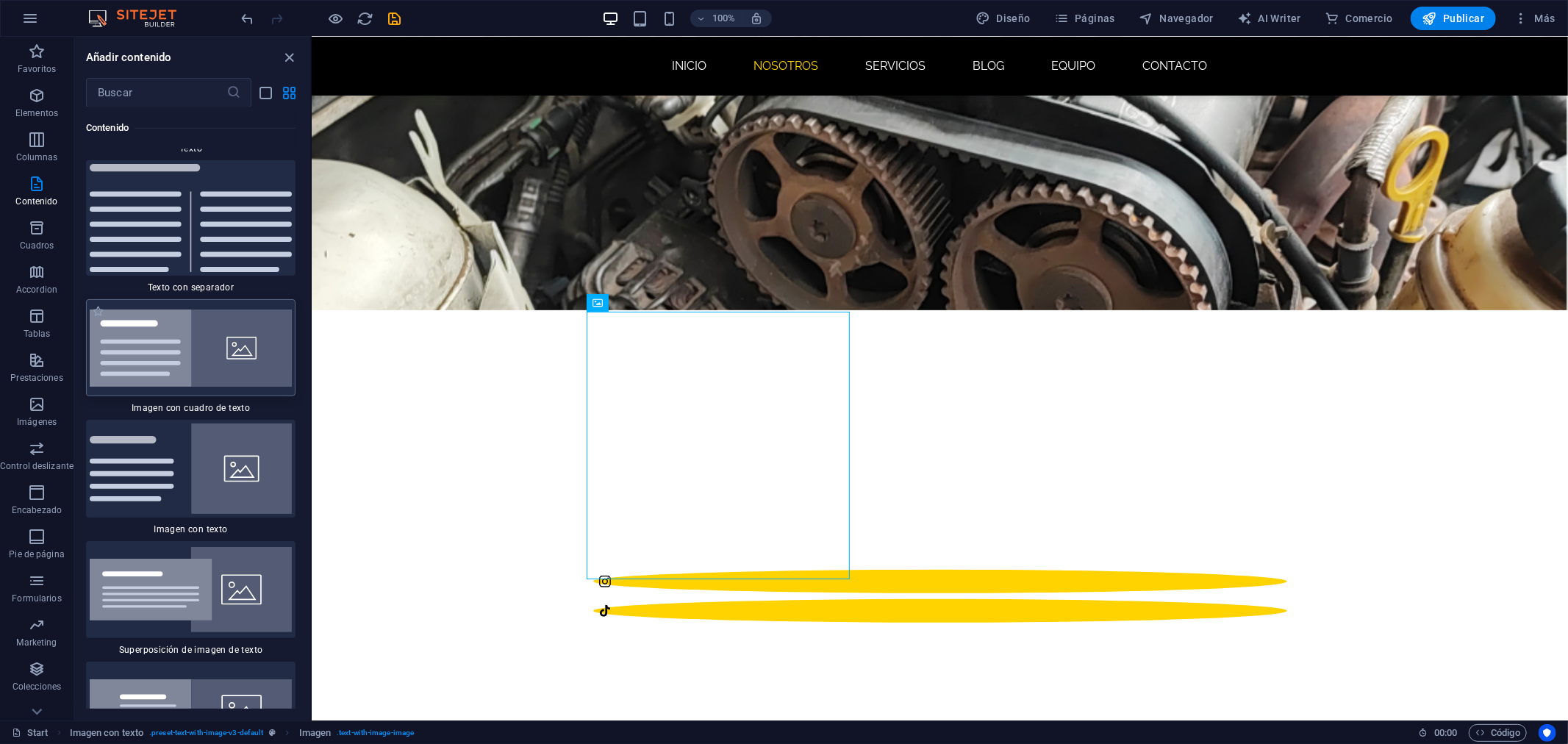
scroll to position [5353, 0]
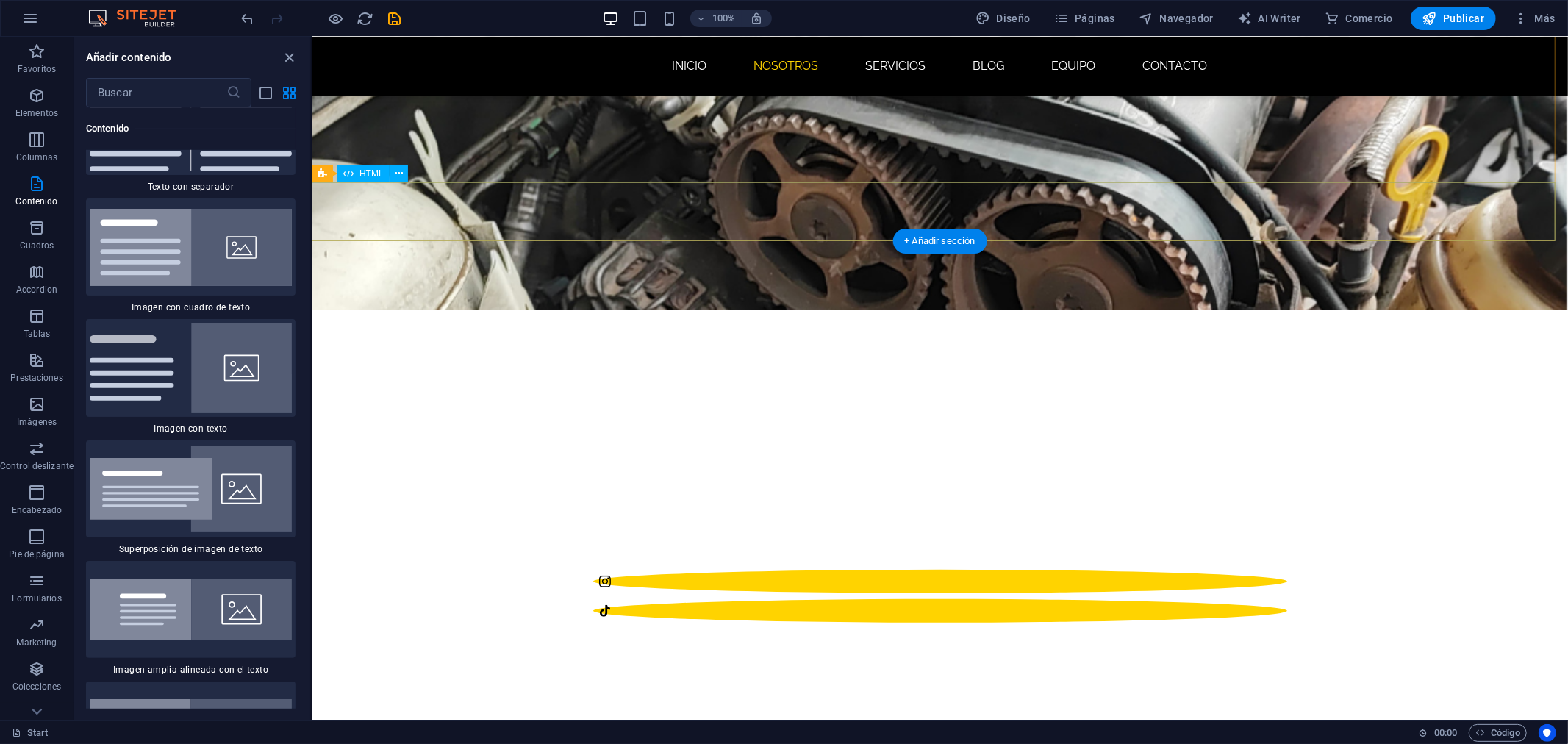
drag, startPoint x: 617, startPoint y: 257, endPoint x: 588, endPoint y: 357, distance: 104.1
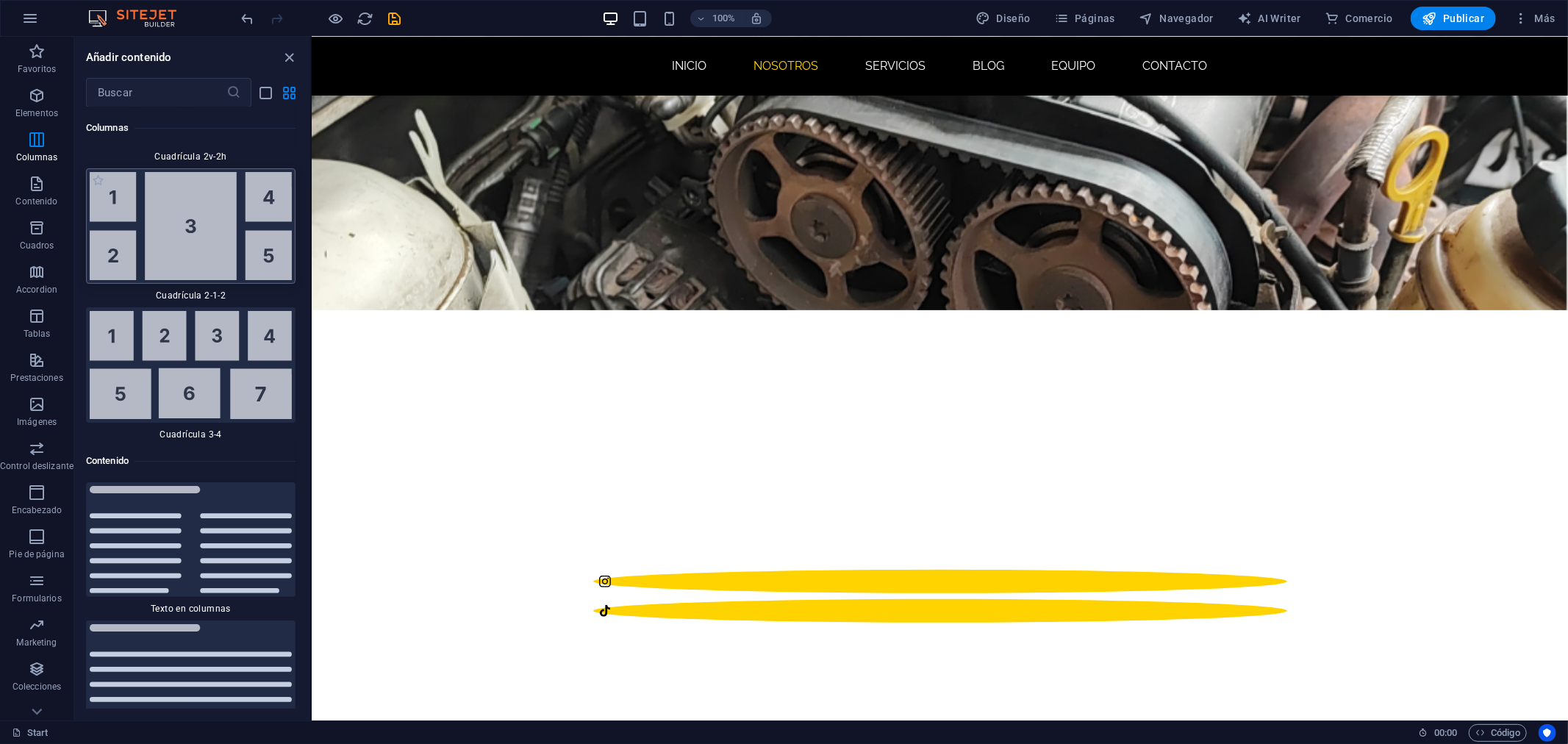
scroll to position [4618, 0]
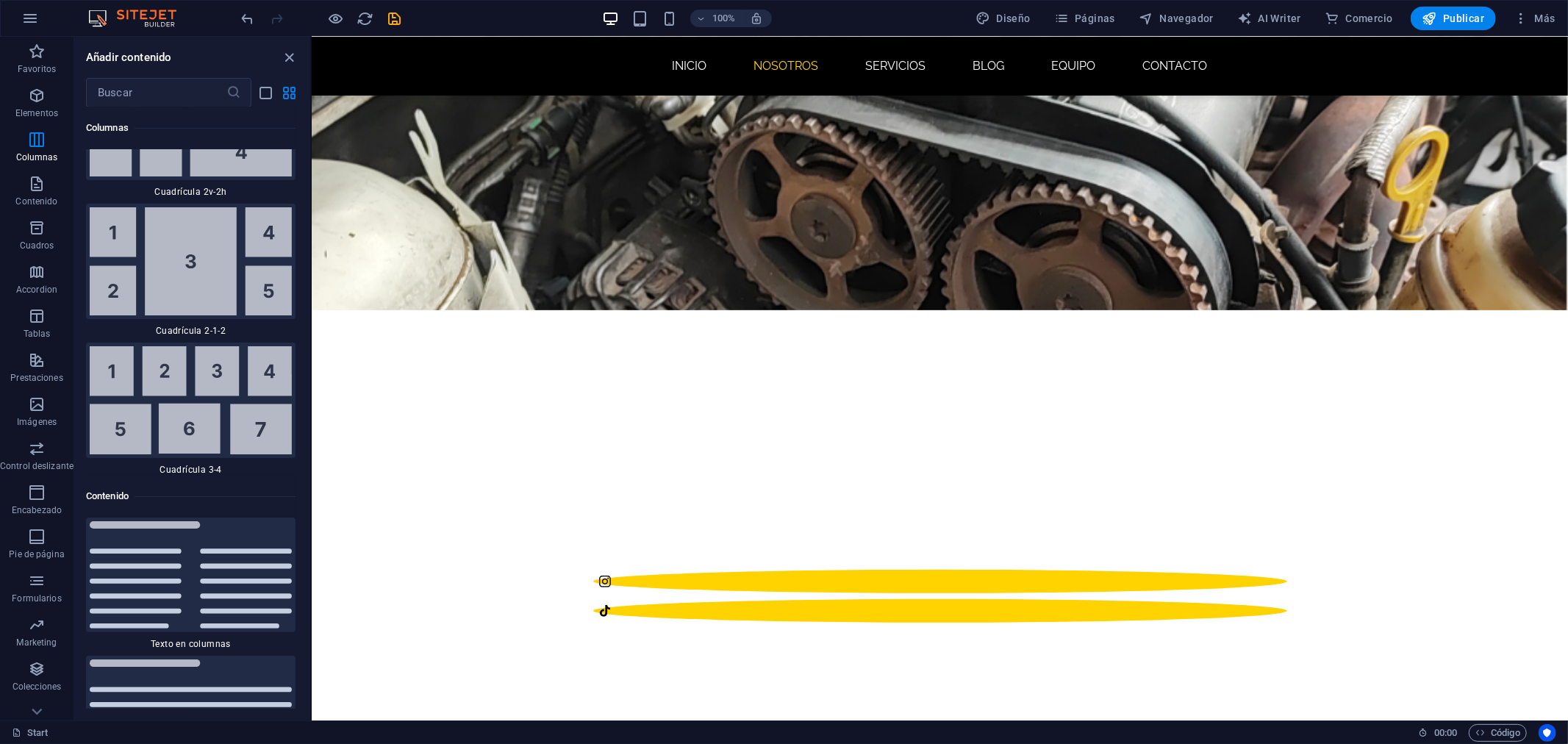
drag, startPoint x: 306, startPoint y: 206, endPoint x: 307, endPoint y: 216, distance: 10.0
click at [310, 216] on div "Favoritos 1 Star Cabecera 1 Star Contenedor Elementos 1 Star Cabecera 1 Star Te…" at bounding box center [192, 408] width 236 height 601
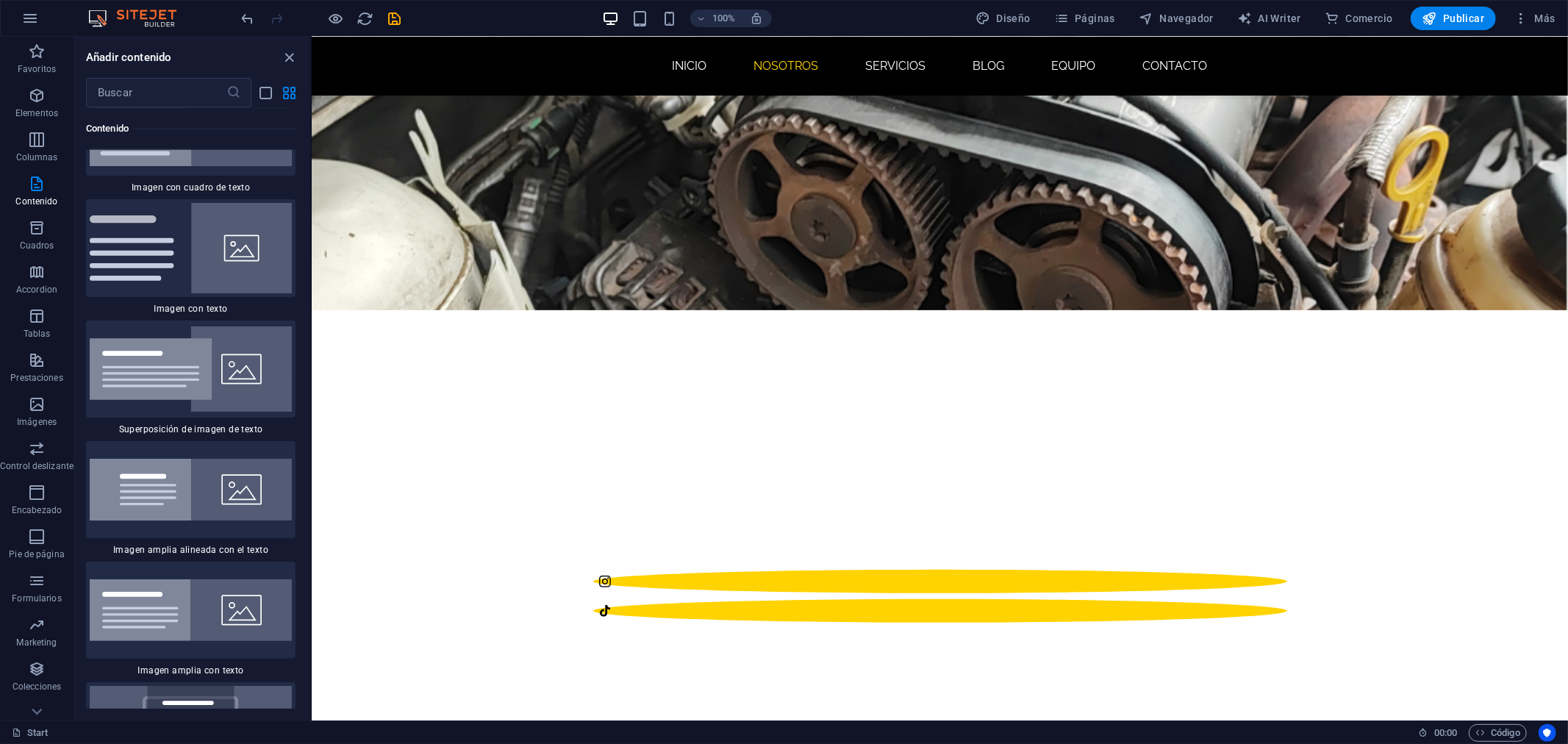
scroll to position [5594, 0]
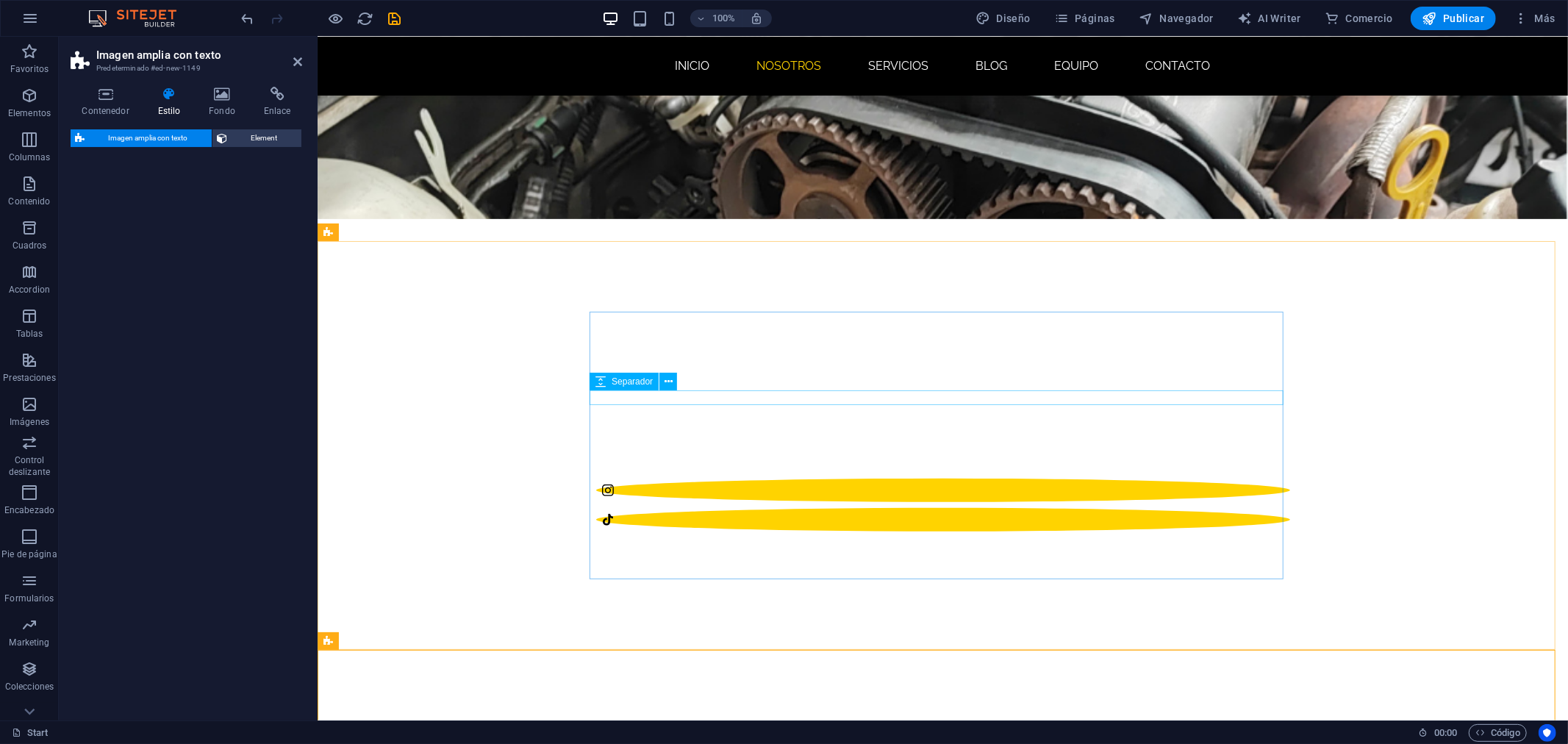
select select "%"
select select "rem"
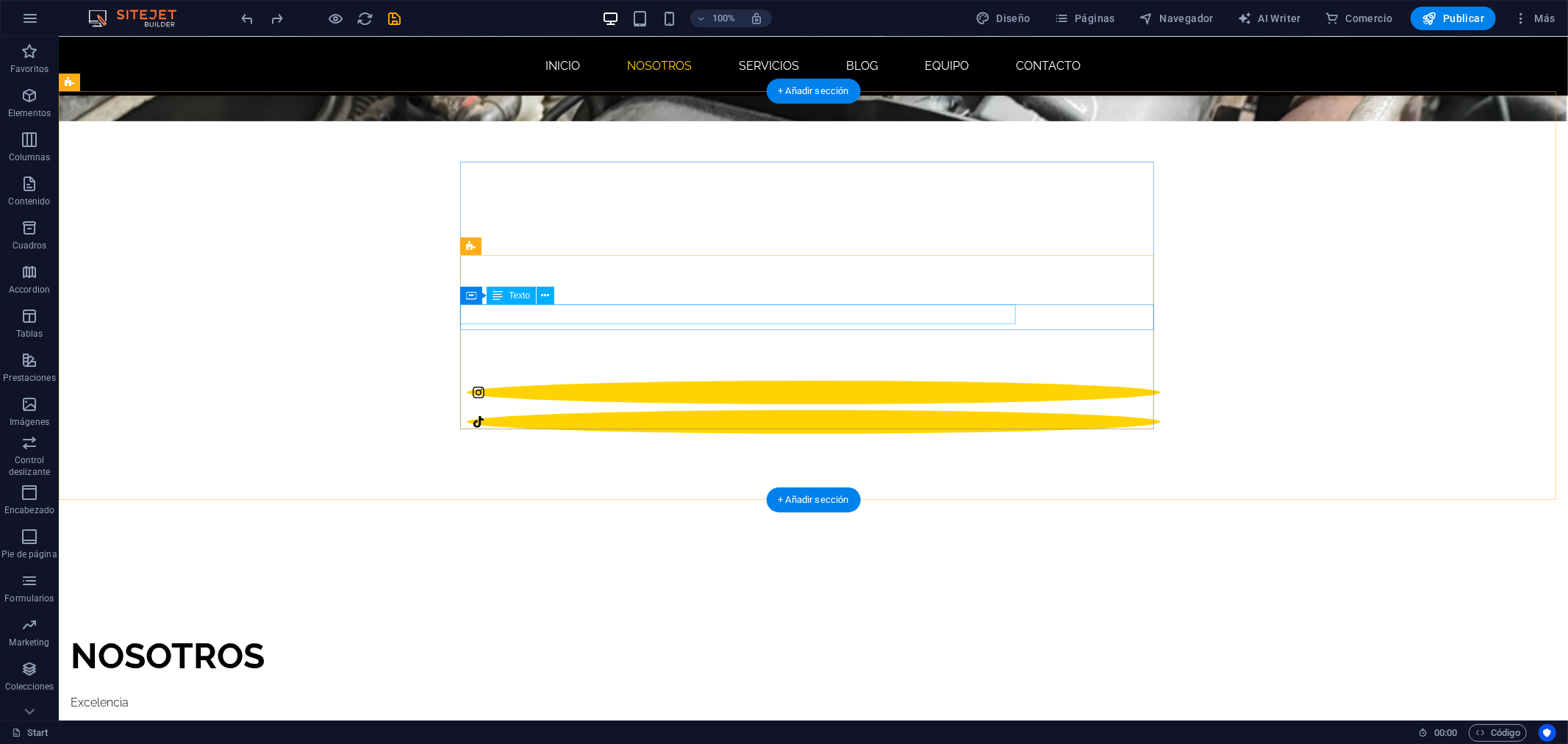
scroll to position [492, 0]
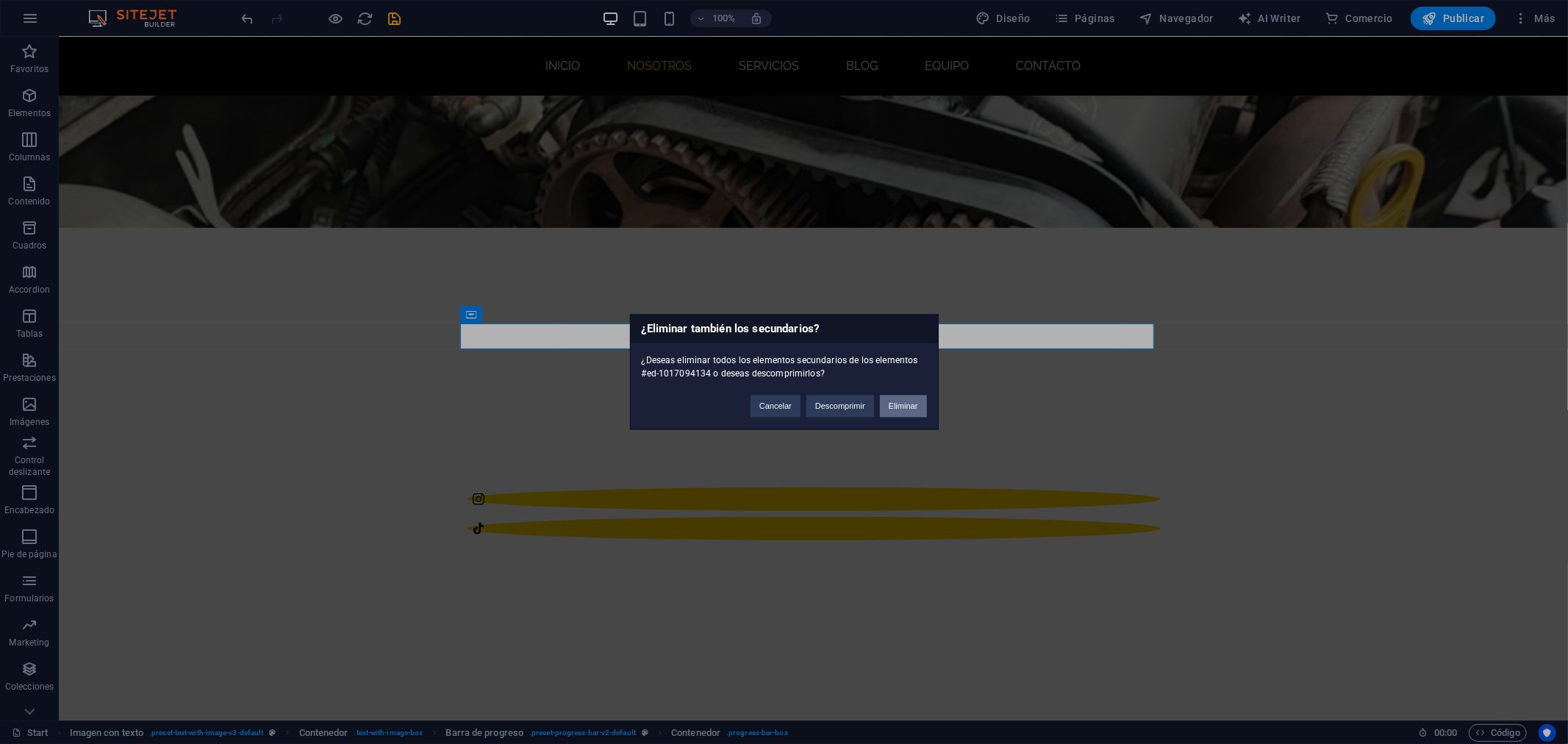
click at [894, 398] on button "Eliminar" at bounding box center [903, 406] width 47 height 22
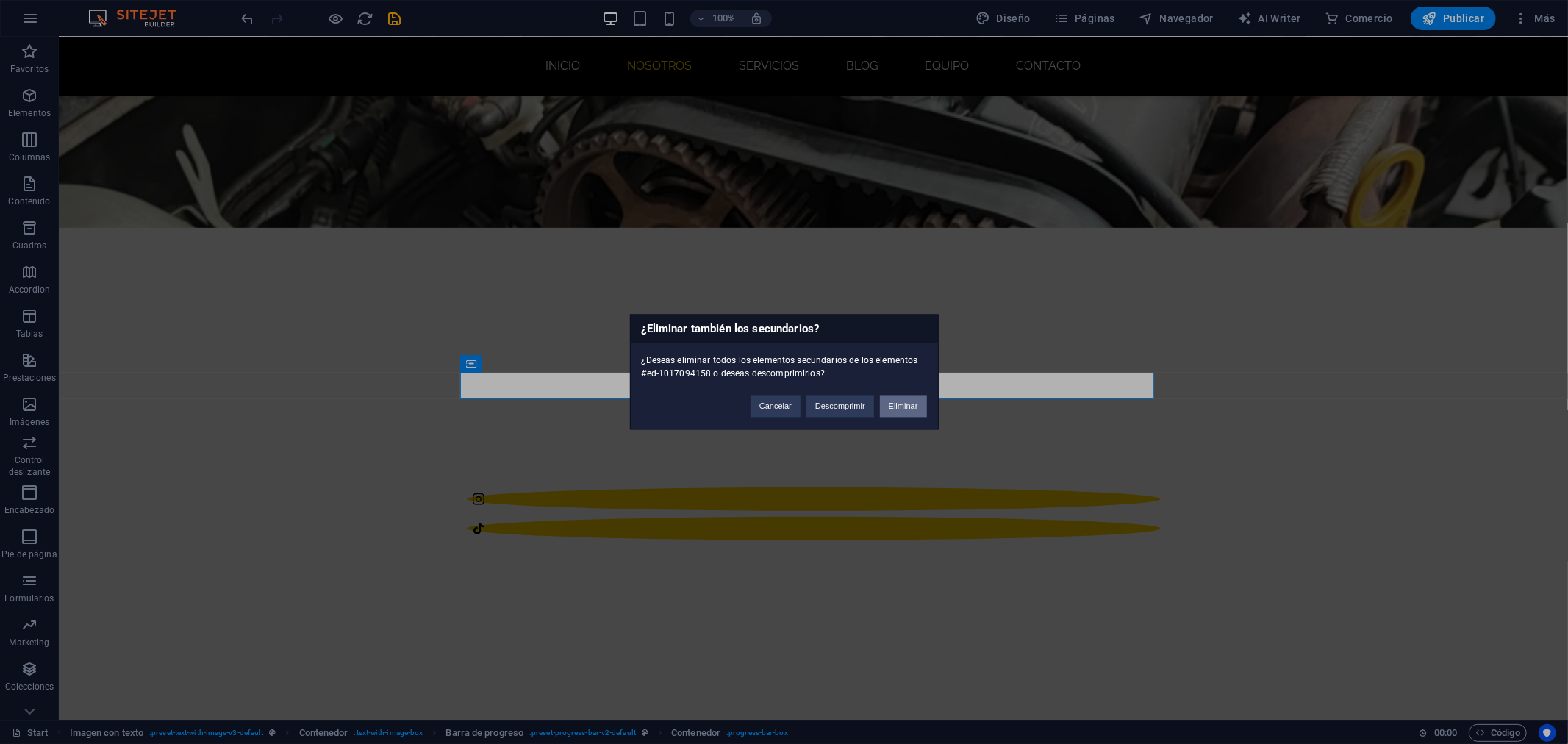
drag, startPoint x: 920, startPoint y: 413, endPoint x: 710, endPoint y: 342, distance: 221.7
click at [920, 413] on button "Eliminar" at bounding box center [903, 406] width 47 height 22
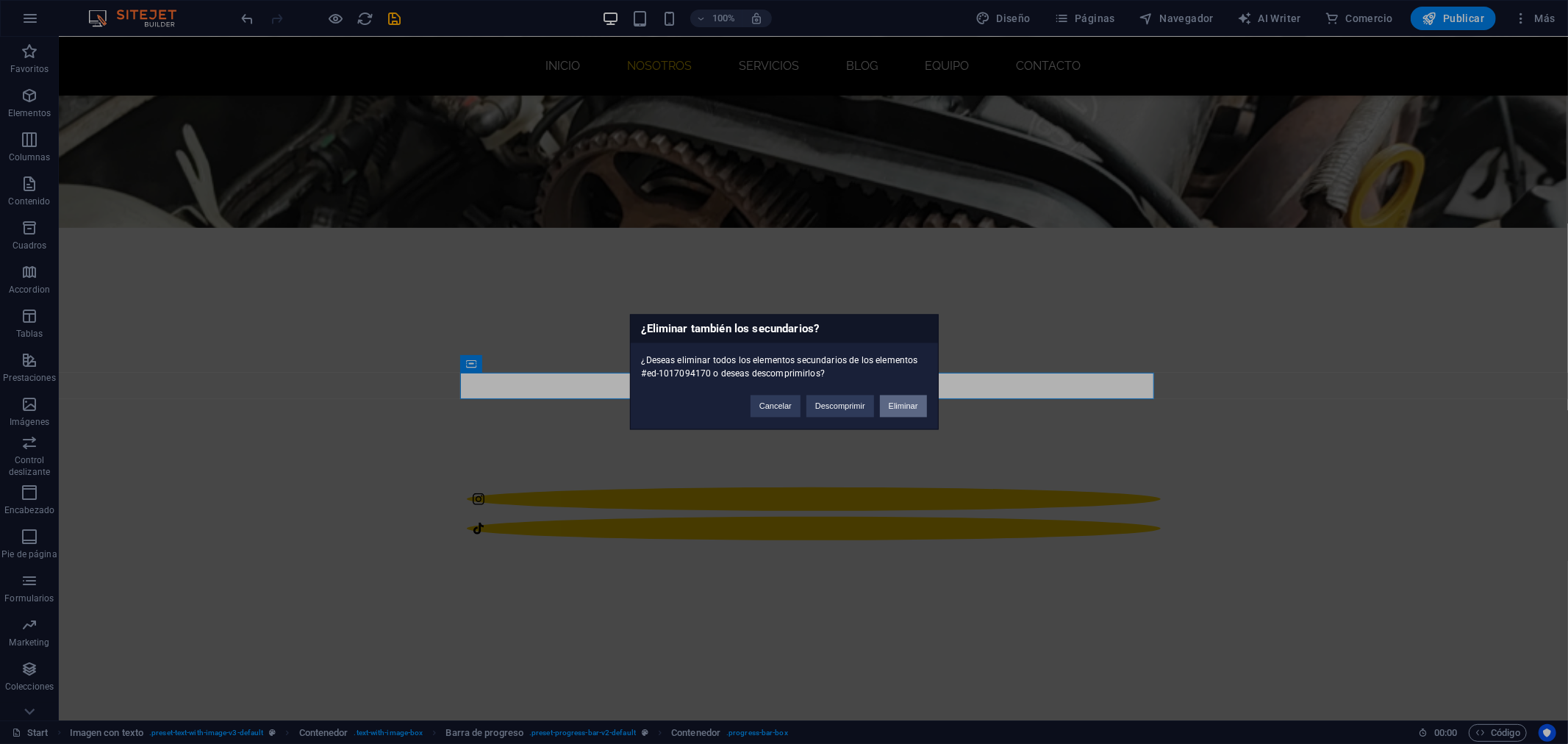
click at [890, 405] on button "Eliminar" at bounding box center [903, 406] width 47 height 22
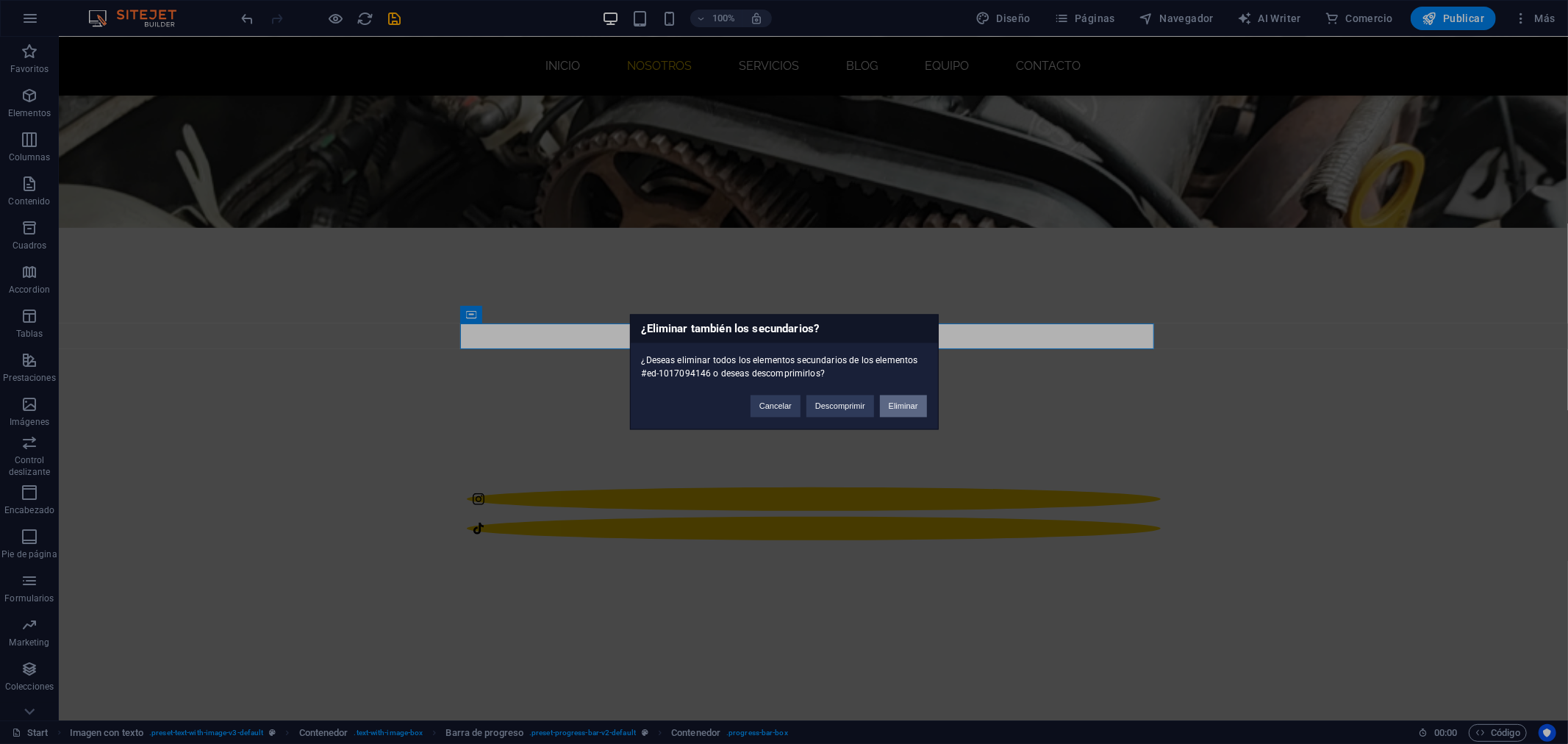
click at [907, 406] on button "Eliminar" at bounding box center [903, 406] width 47 height 22
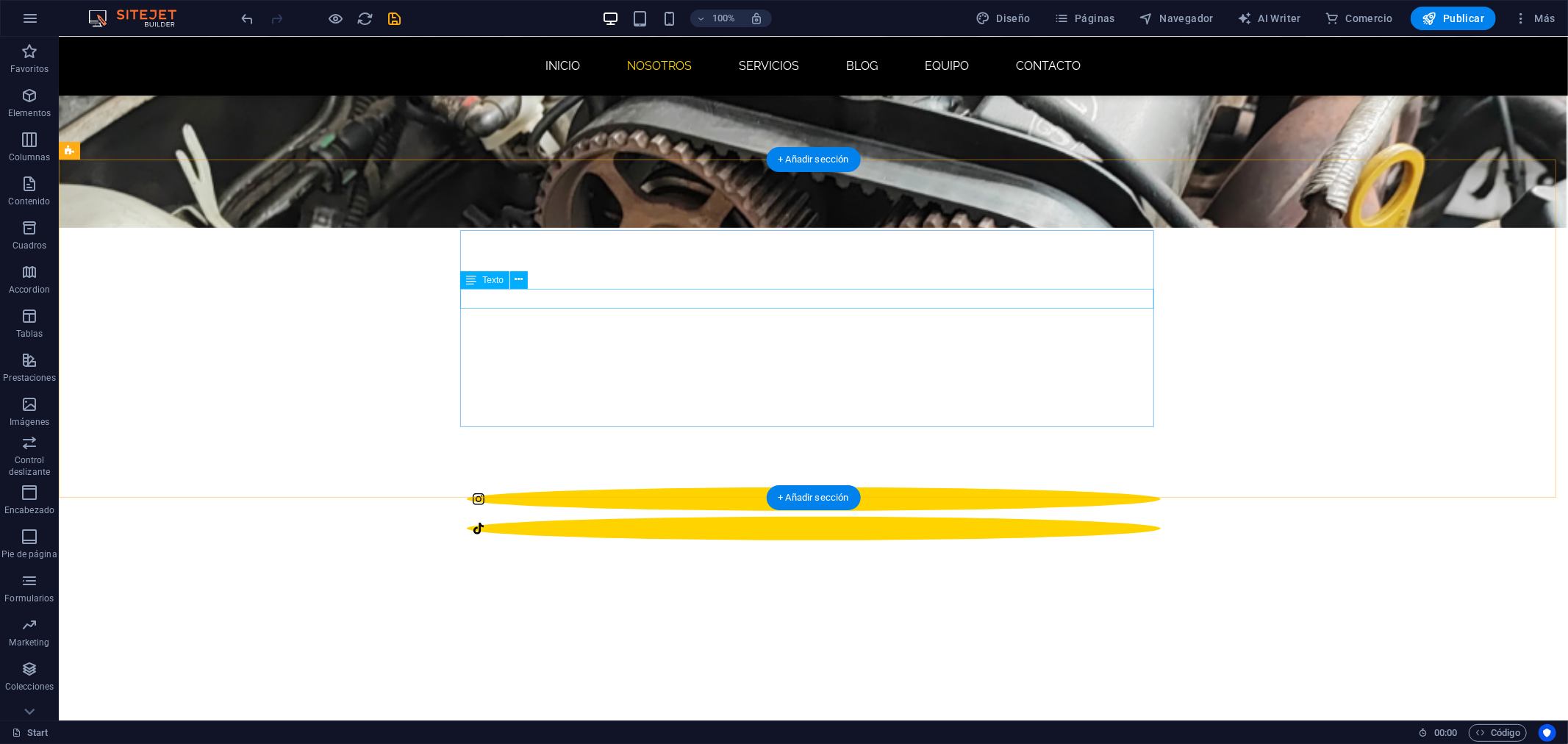
click at [24, 180] on icon "button" at bounding box center [29, 184] width 18 height 18
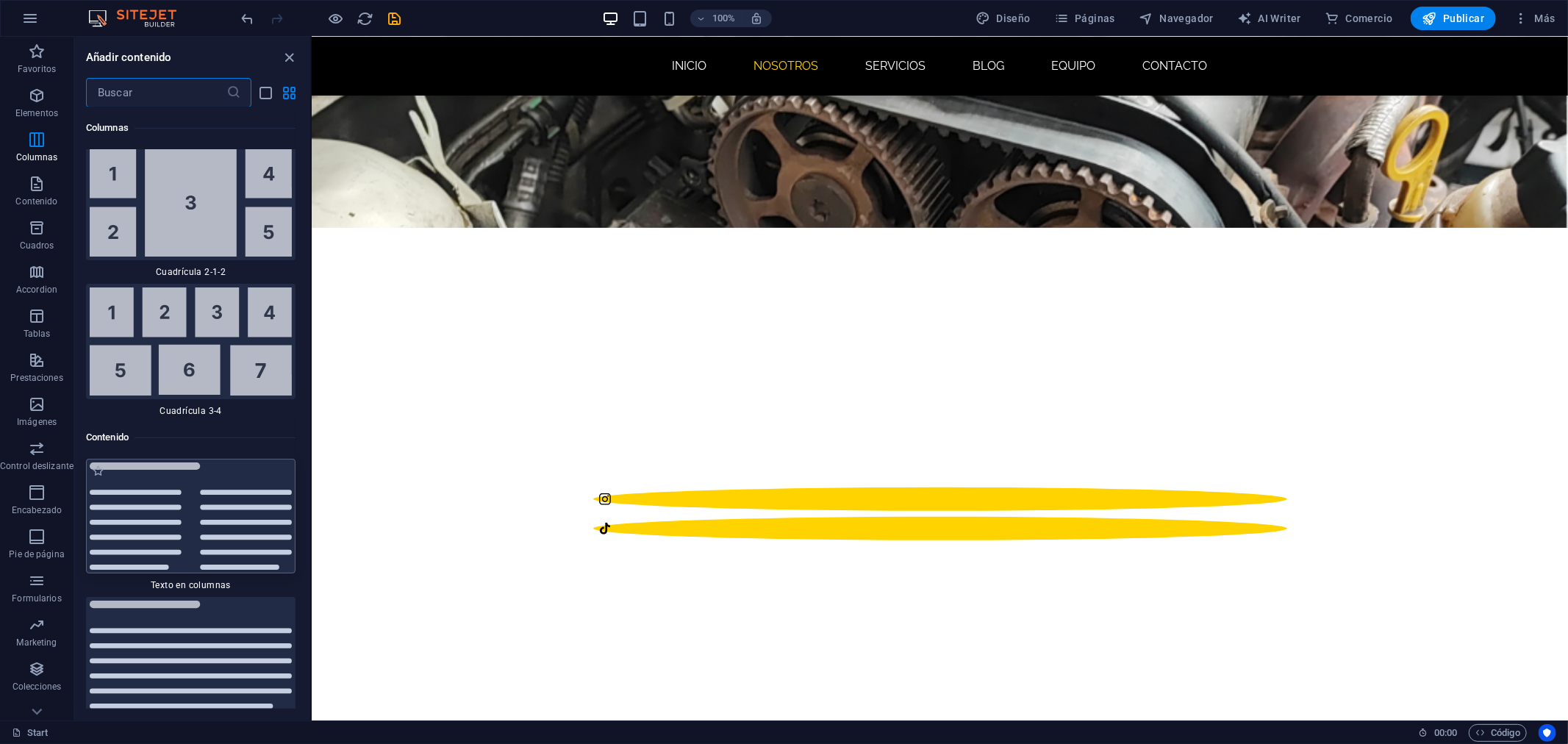
scroll to position [4700, 0]
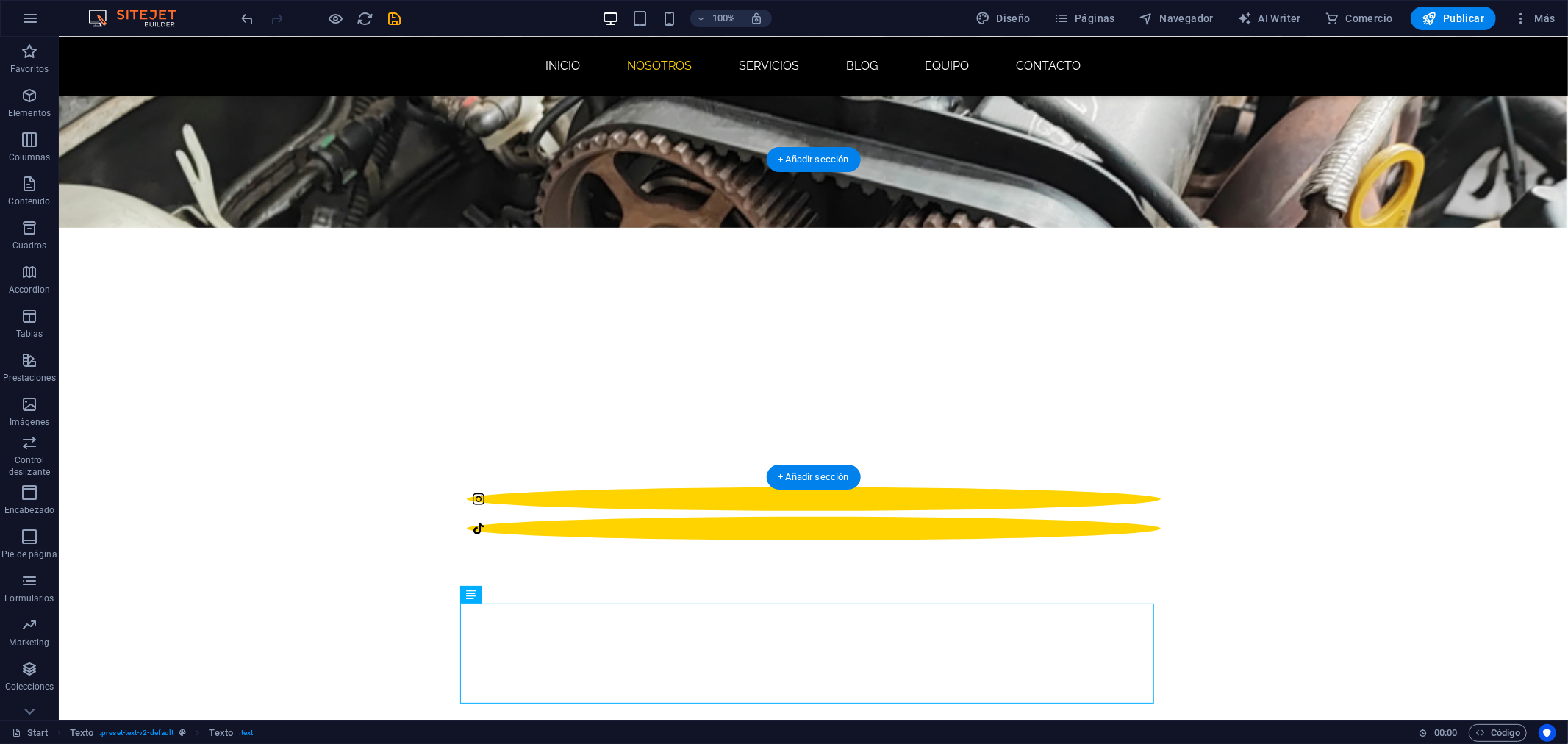
drag, startPoint x: 666, startPoint y: 631, endPoint x: 782, endPoint y: 336, distance: 317.0
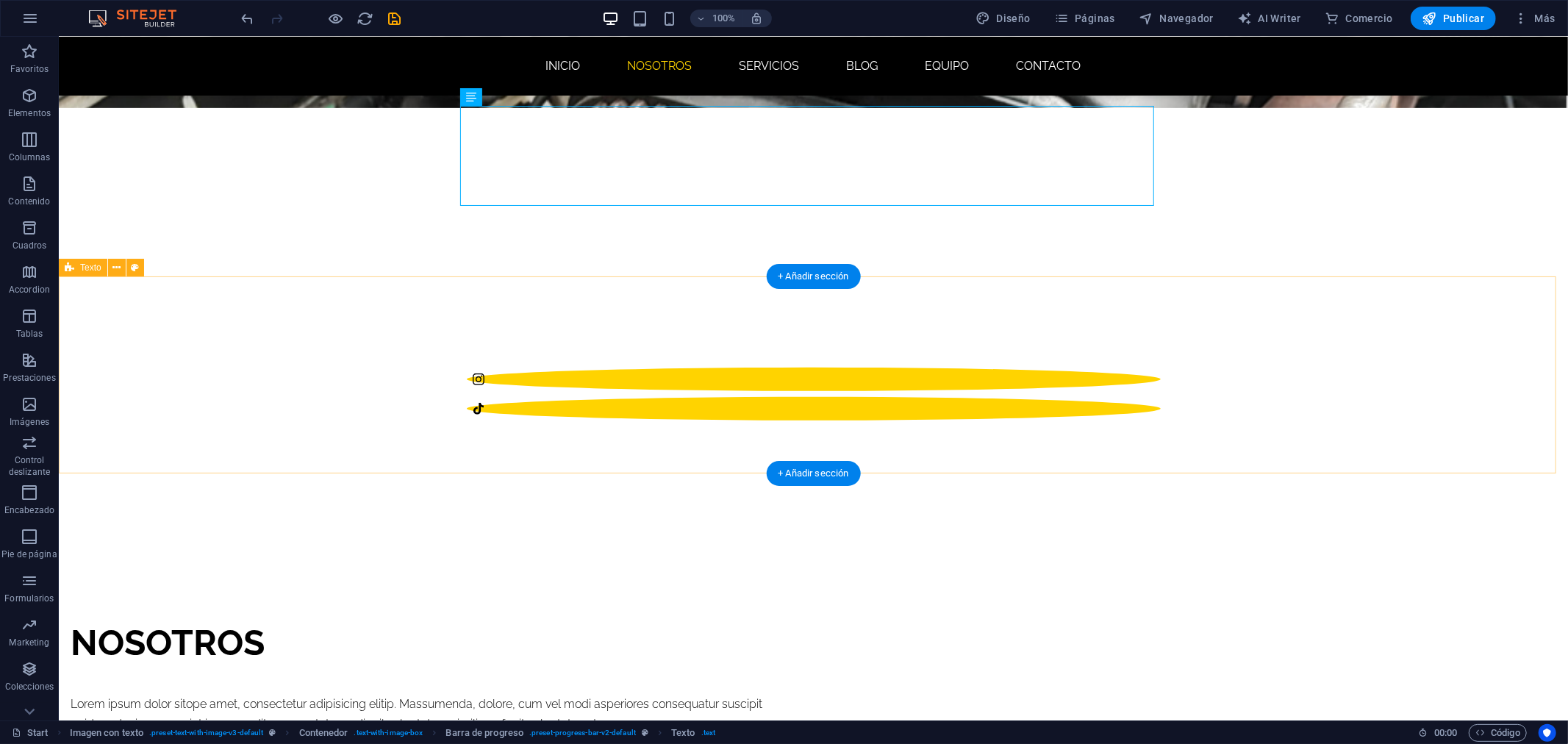
scroll to position [738, 0]
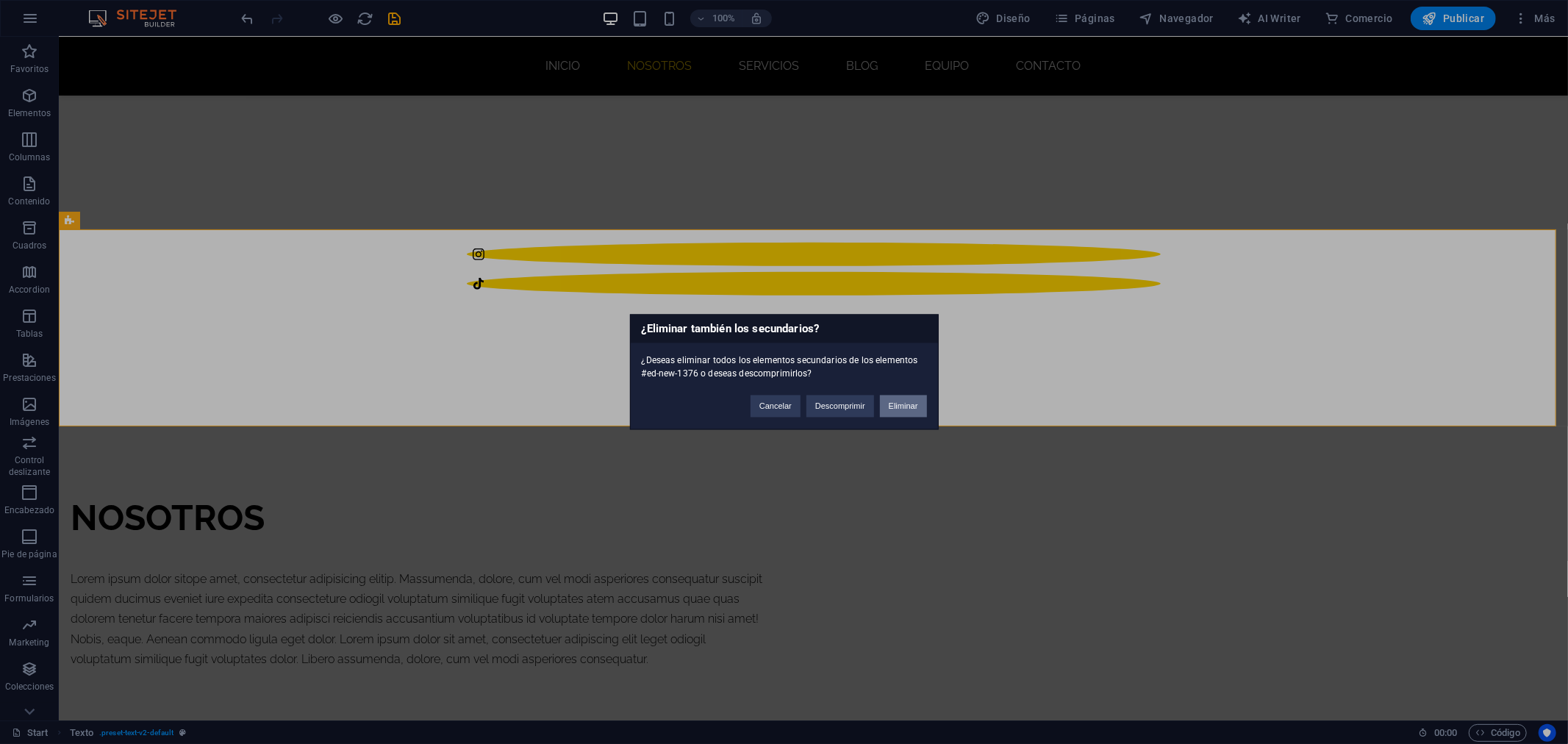
click at [912, 406] on button "Eliminar" at bounding box center [903, 406] width 47 height 22
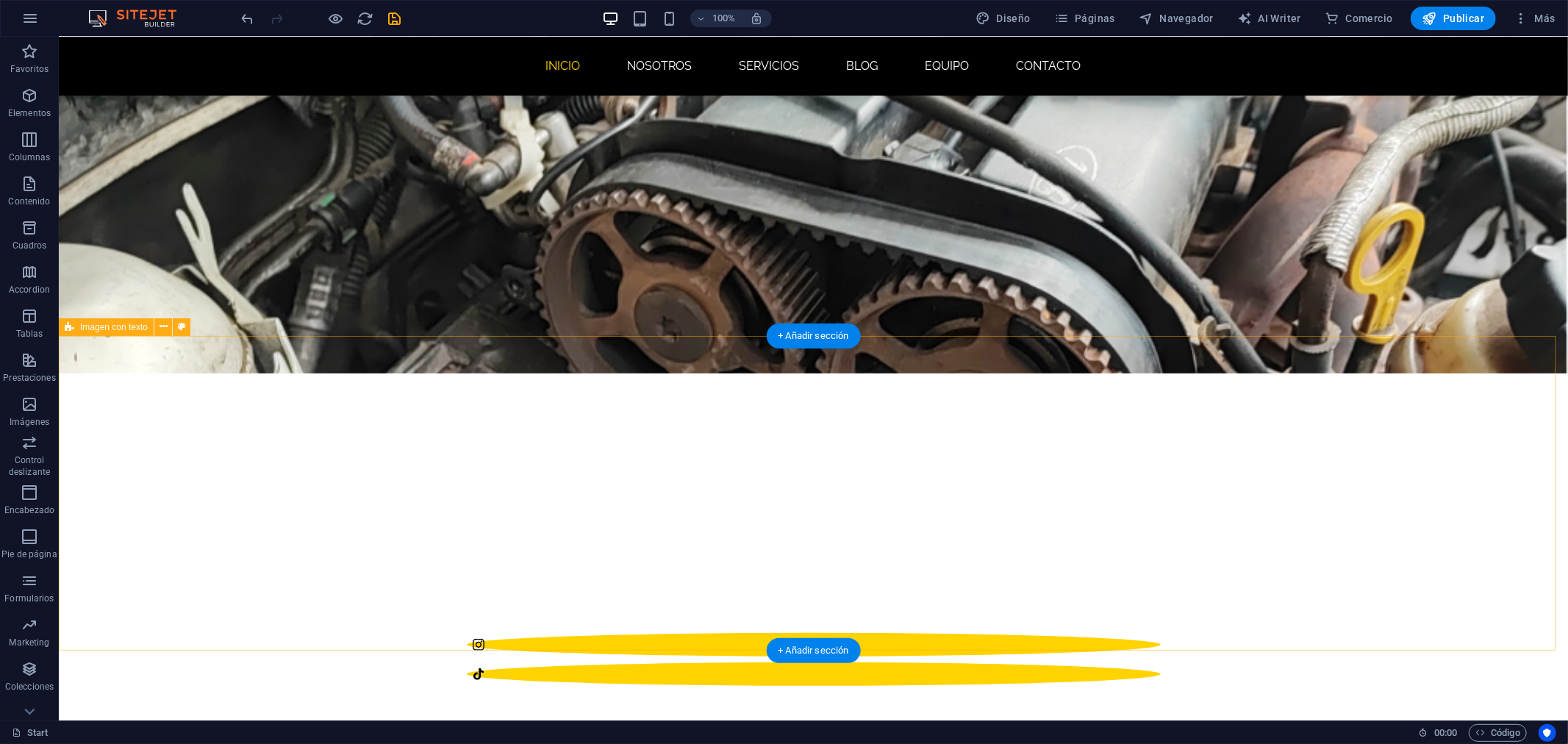
scroll to position [247, 0]
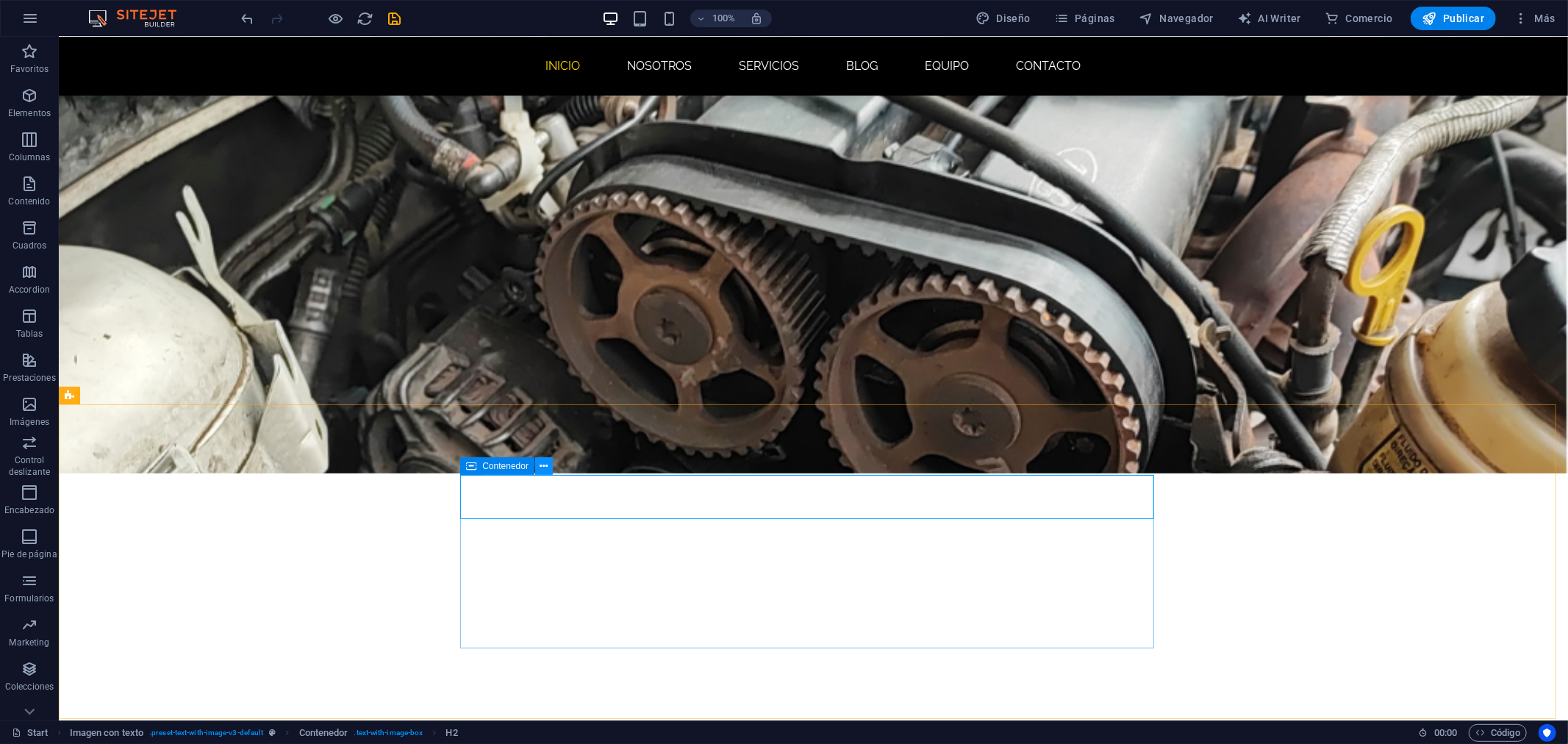
click at [540, 466] on icon at bounding box center [544, 466] width 8 height 15
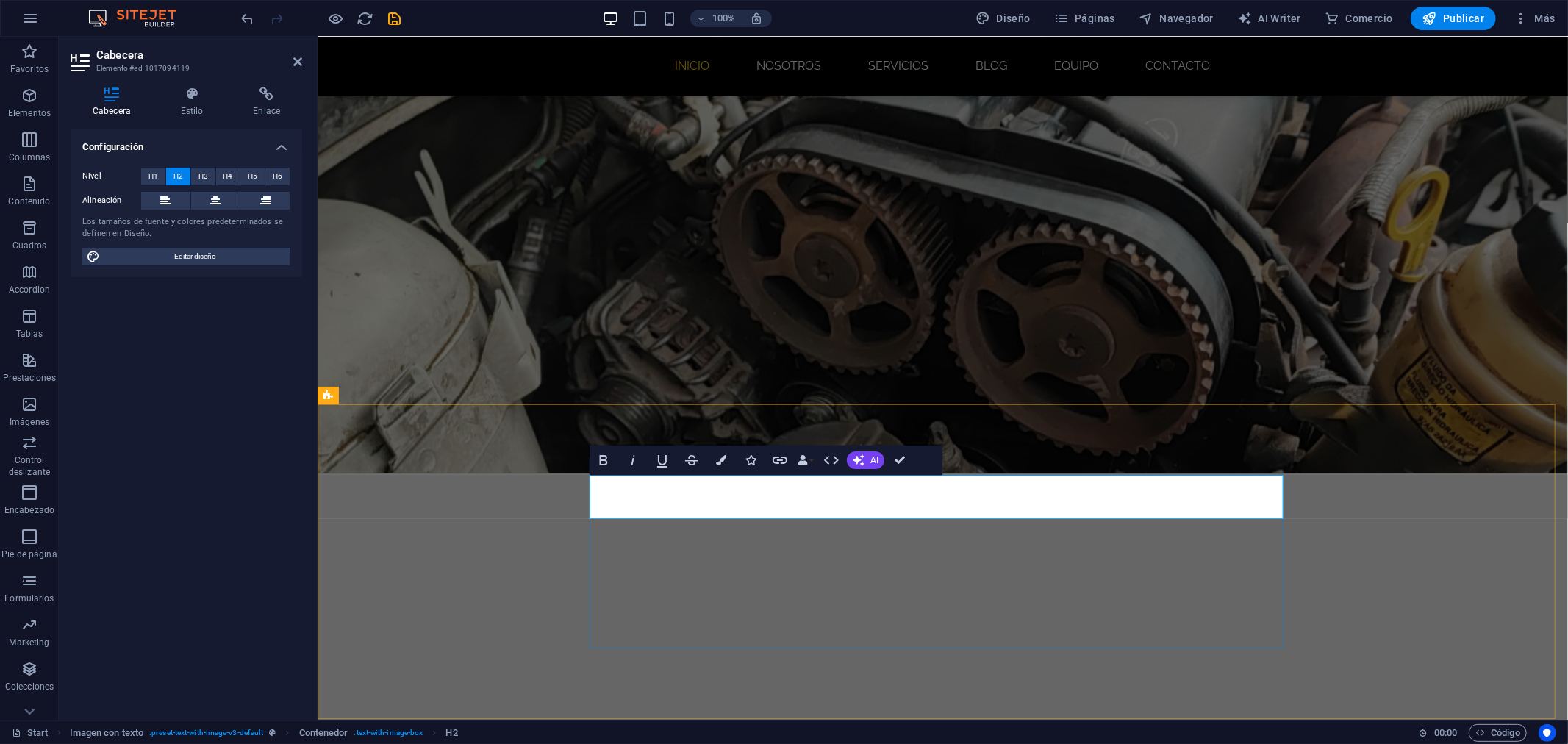
click at [219, 199] on icon at bounding box center [215, 201] width 11 height 18
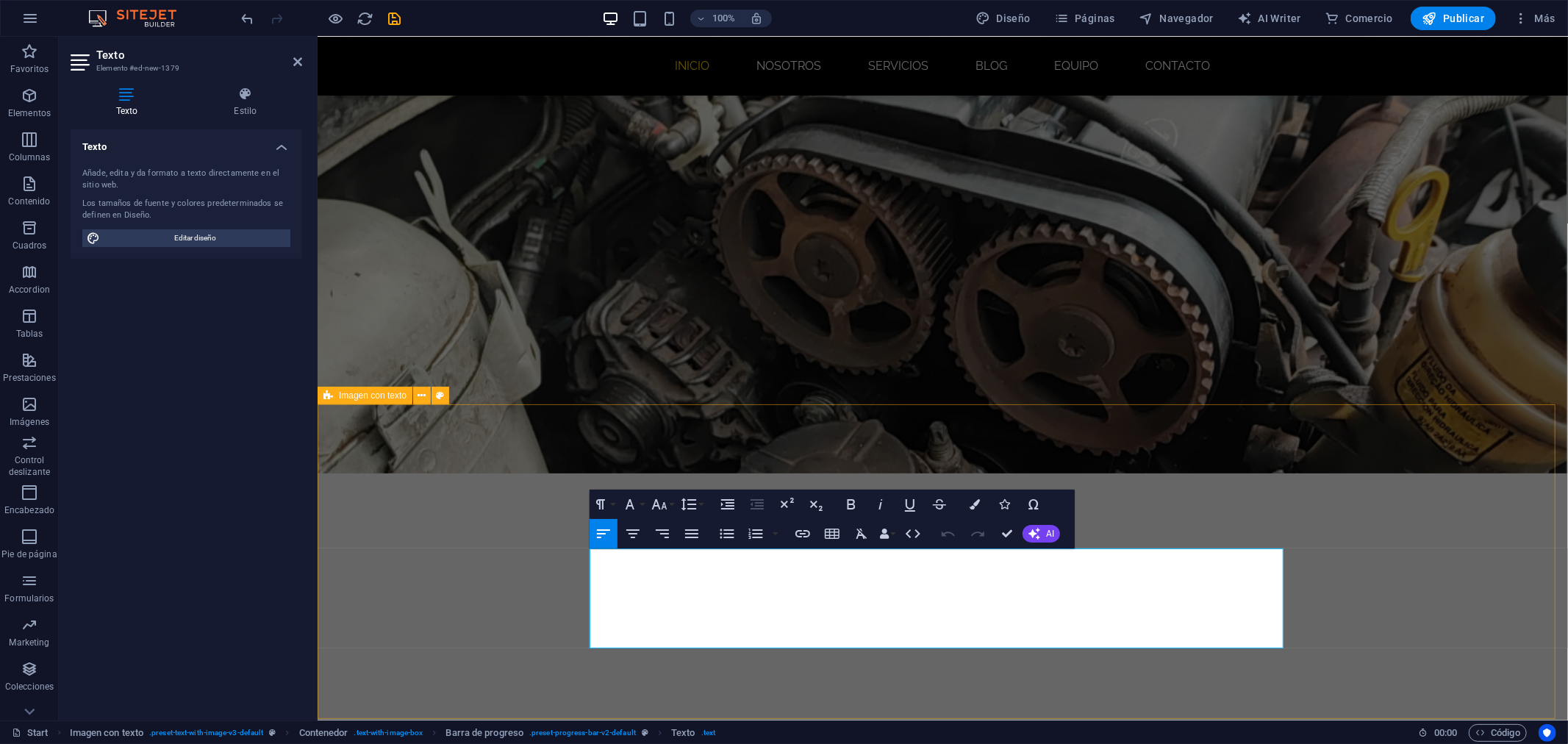
drag, startPoint x: 1170, startPoint y: 639, endPoint x: 583, endPoint y: 551, distance: 593.6
drag, startPoint x: 1120, startPoint y: 633, endPoint x: 583, endPoint y: 552, distance: 543.1
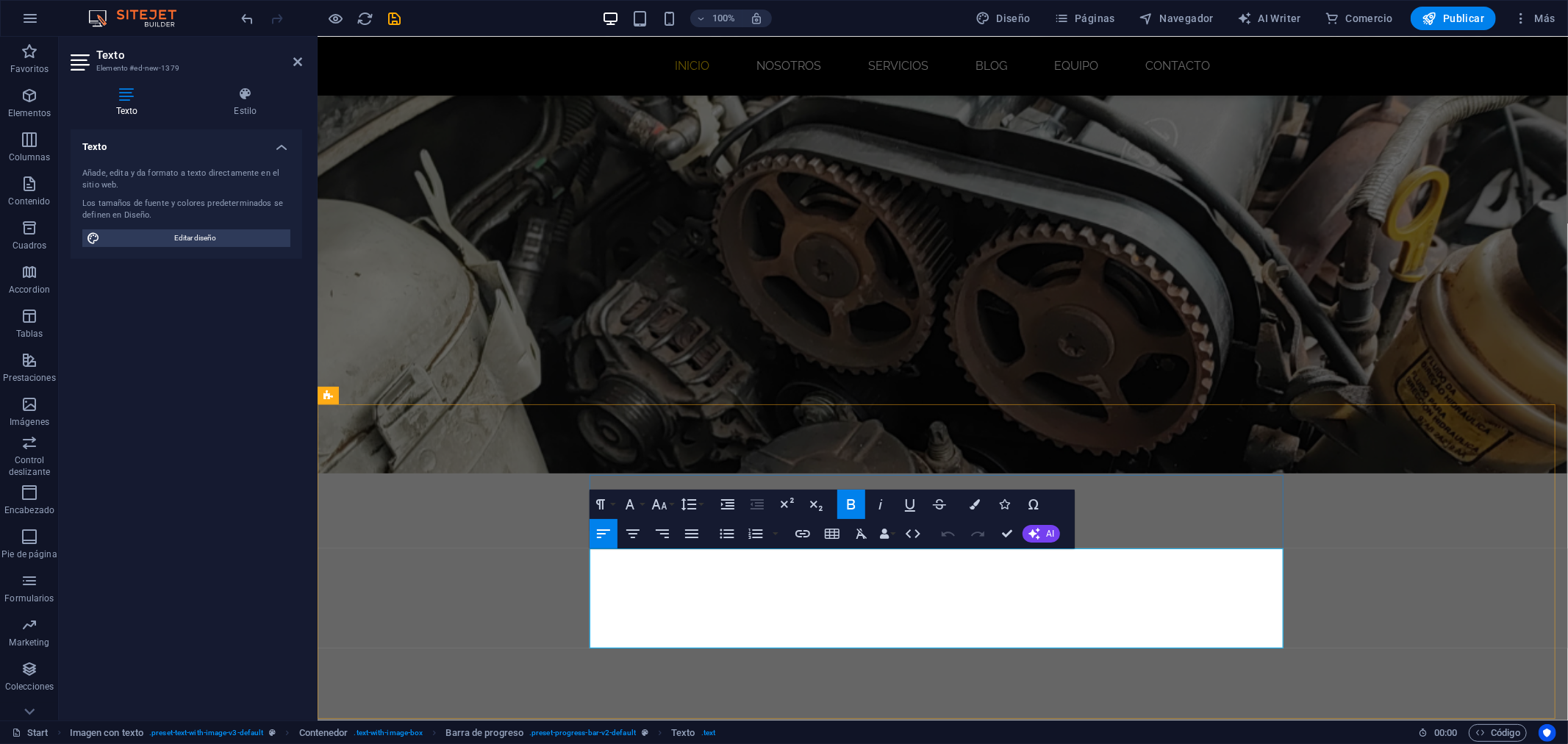
drag, startPoint x: 1158, startPoint y: 639, endPoint x: 590, endPoint y: 556, distance: 574.0
click at [641, 534] on icon "button" at bounding box center [633, 534] width 18 height 18
click at [690, 535] on icon "button" at bounding box center [692, 534] width 18 height 18
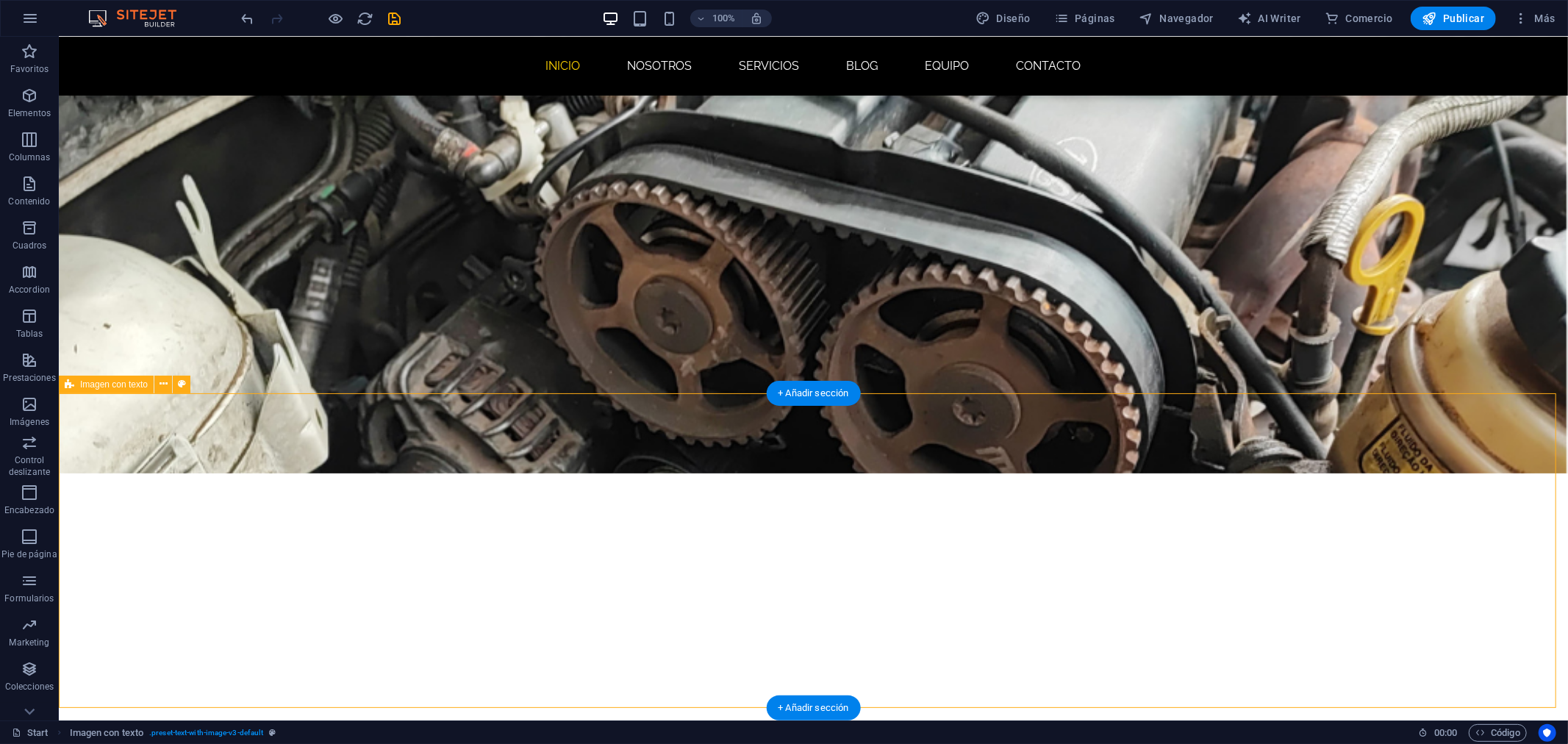
scroll to position [328, 0]
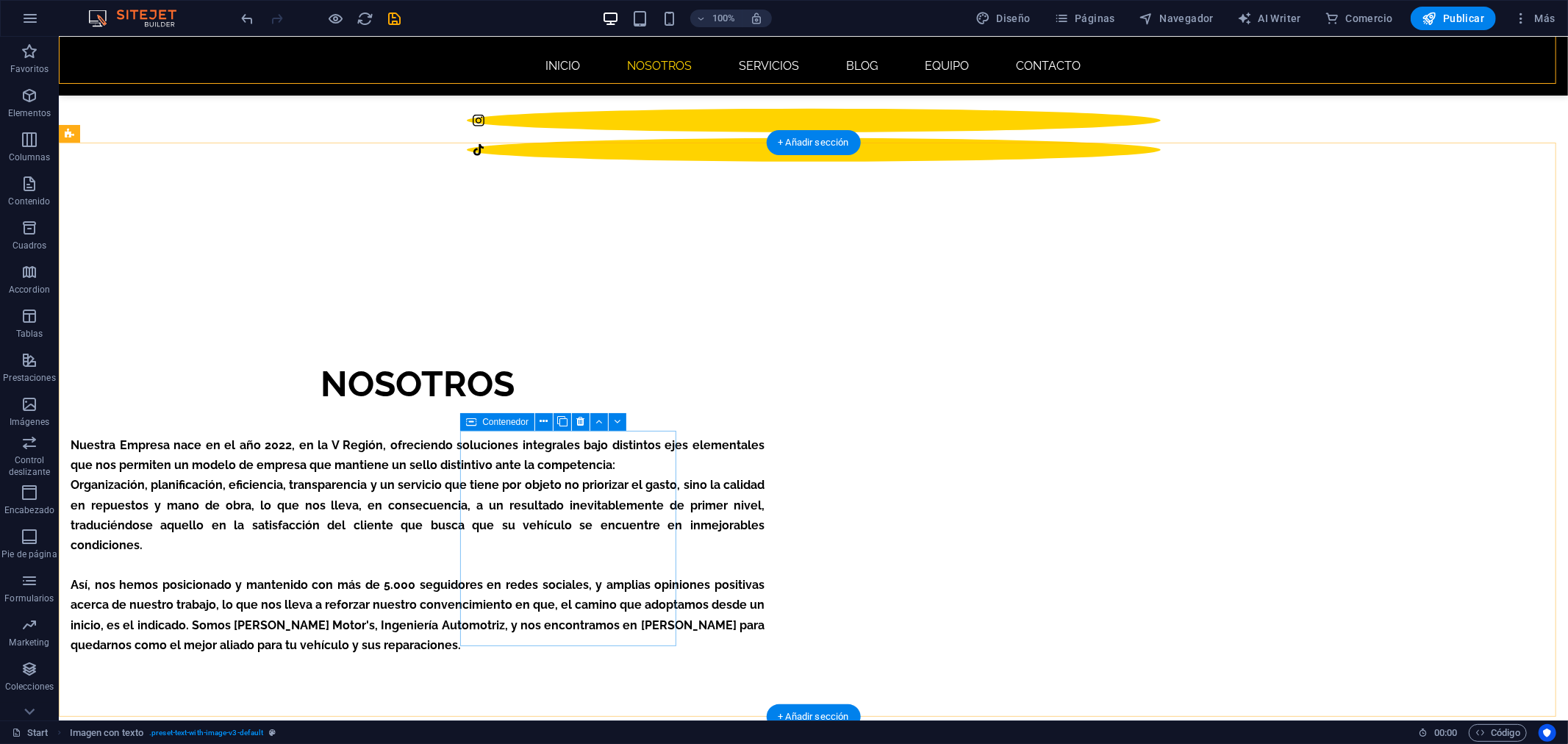
scroll to position [982, 0]
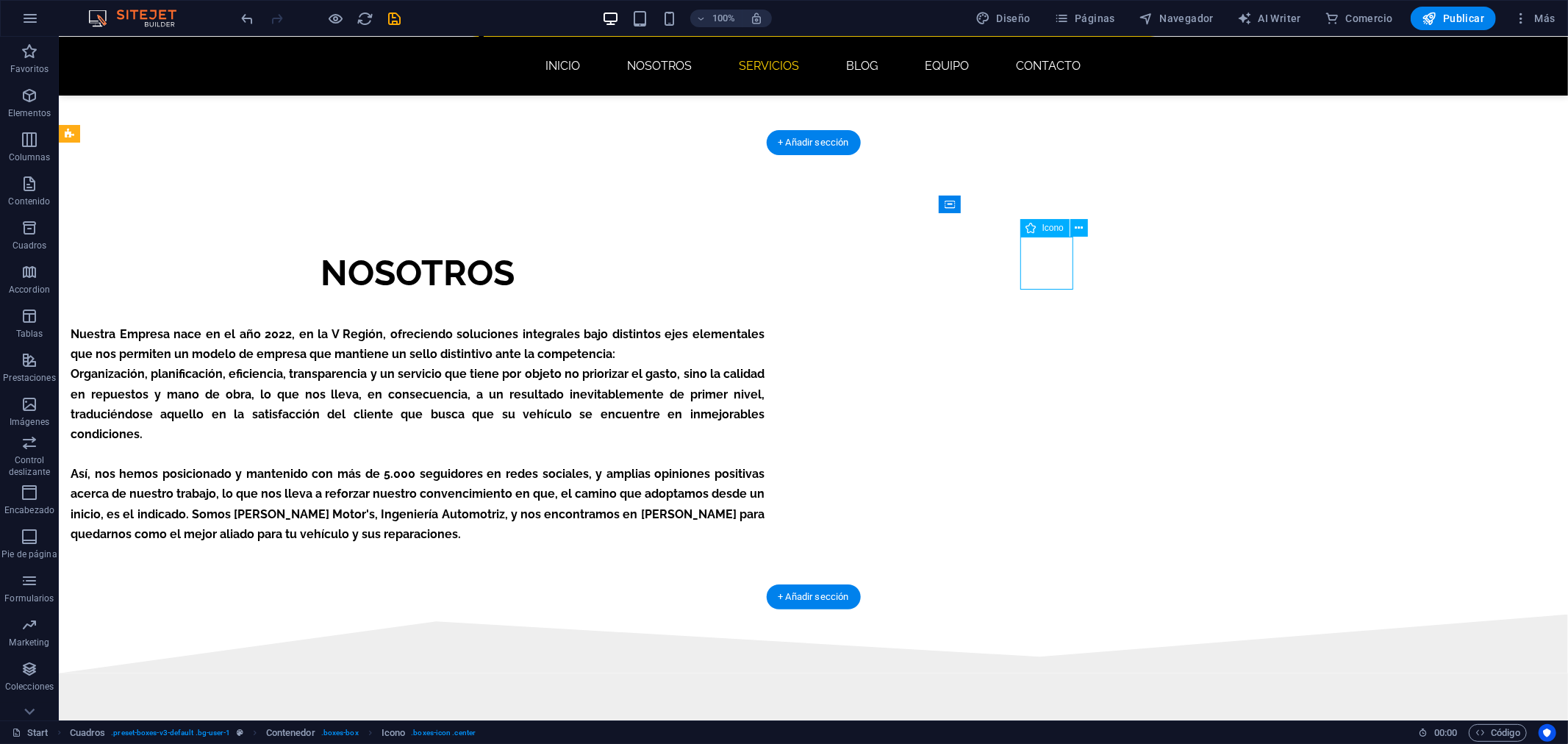
select select "xMidYMid"
select select "px"
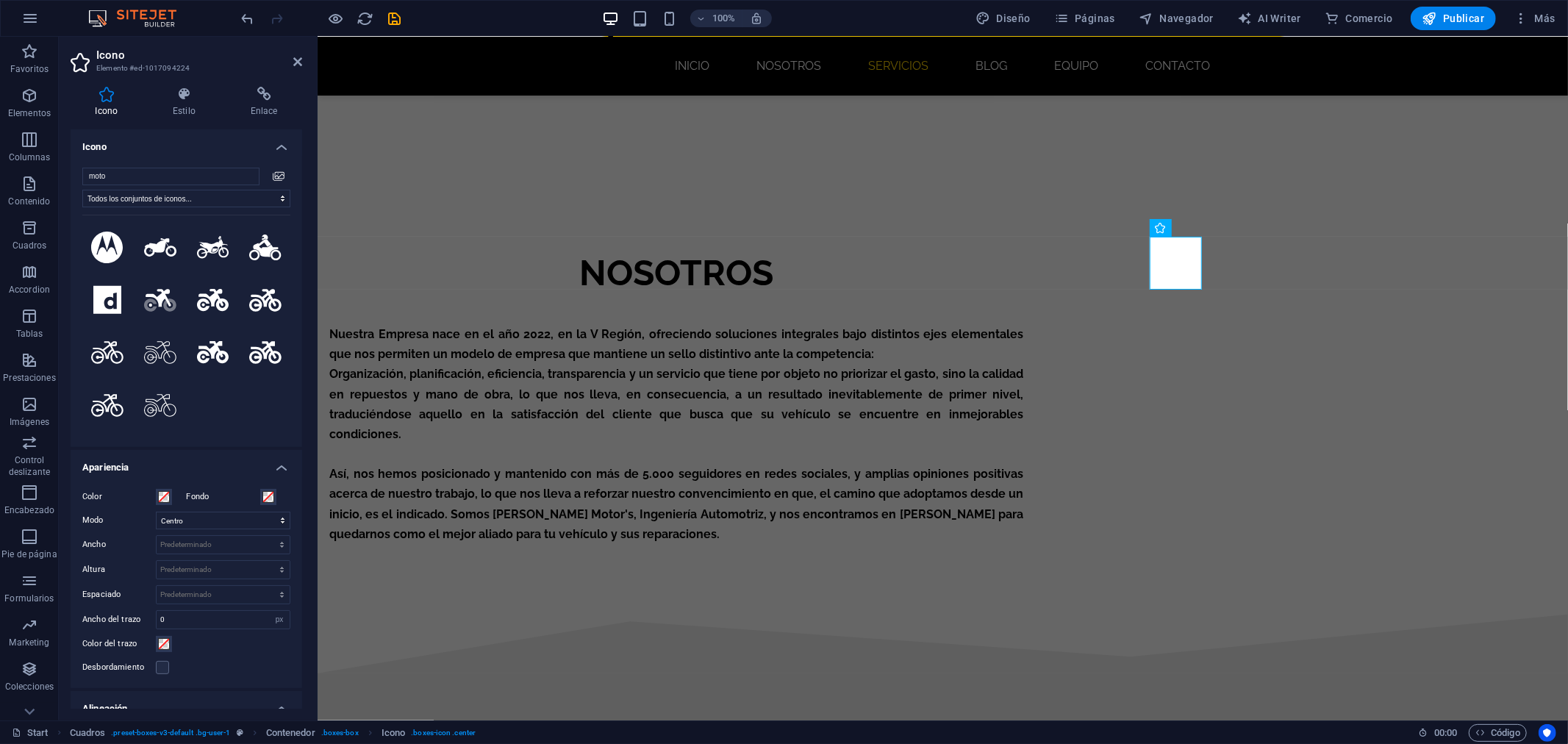
type input "motor"
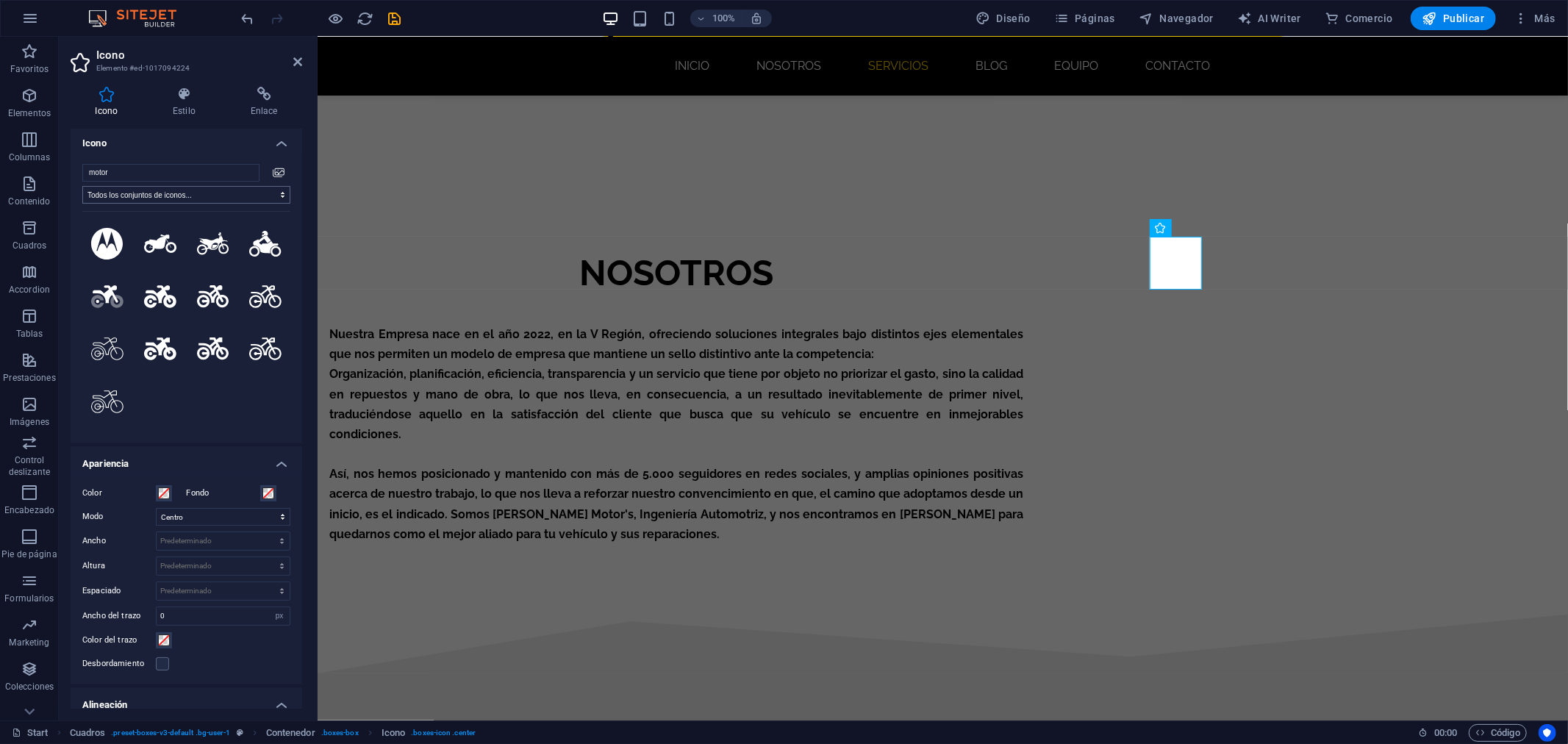
scroll to position [0, 0]
click at [121, 179] on input "motor" at bounding box center [171, 176] width 177 height 18
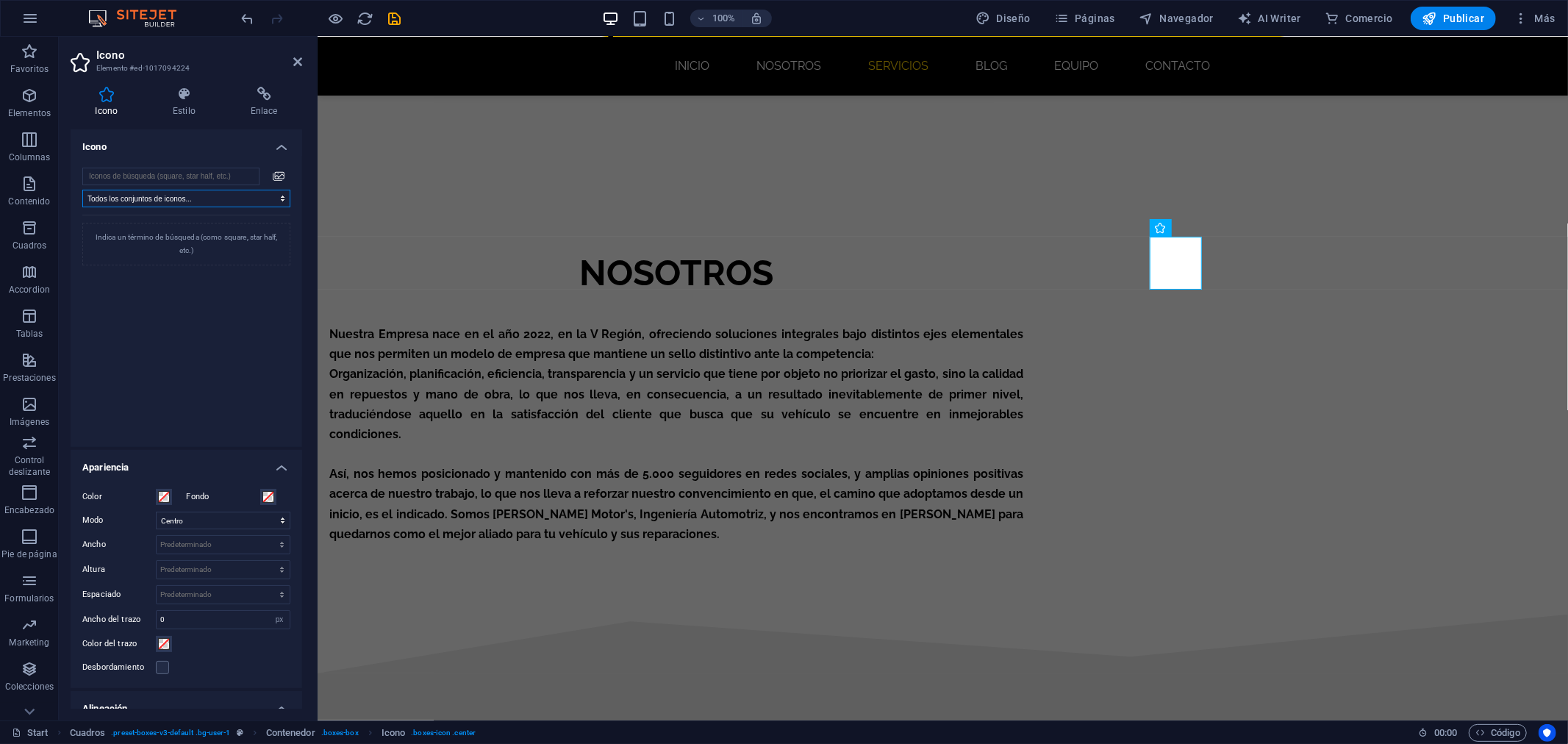
click at [240, 201] on select "Todos los conjuntos de iconos... IcoFont Ionicons FontAwesome Brands FontAwesom…" at bounding box center [186, 198] width 208 height 18
select select "font-awesome-sharp-solid"
click at [82, 189] on select "Todos los conjuntos de iconos... IcoFont Ionicons FontAwesome Brands FontAwesom…" at bounding box center [186, 198] width 208 height 18
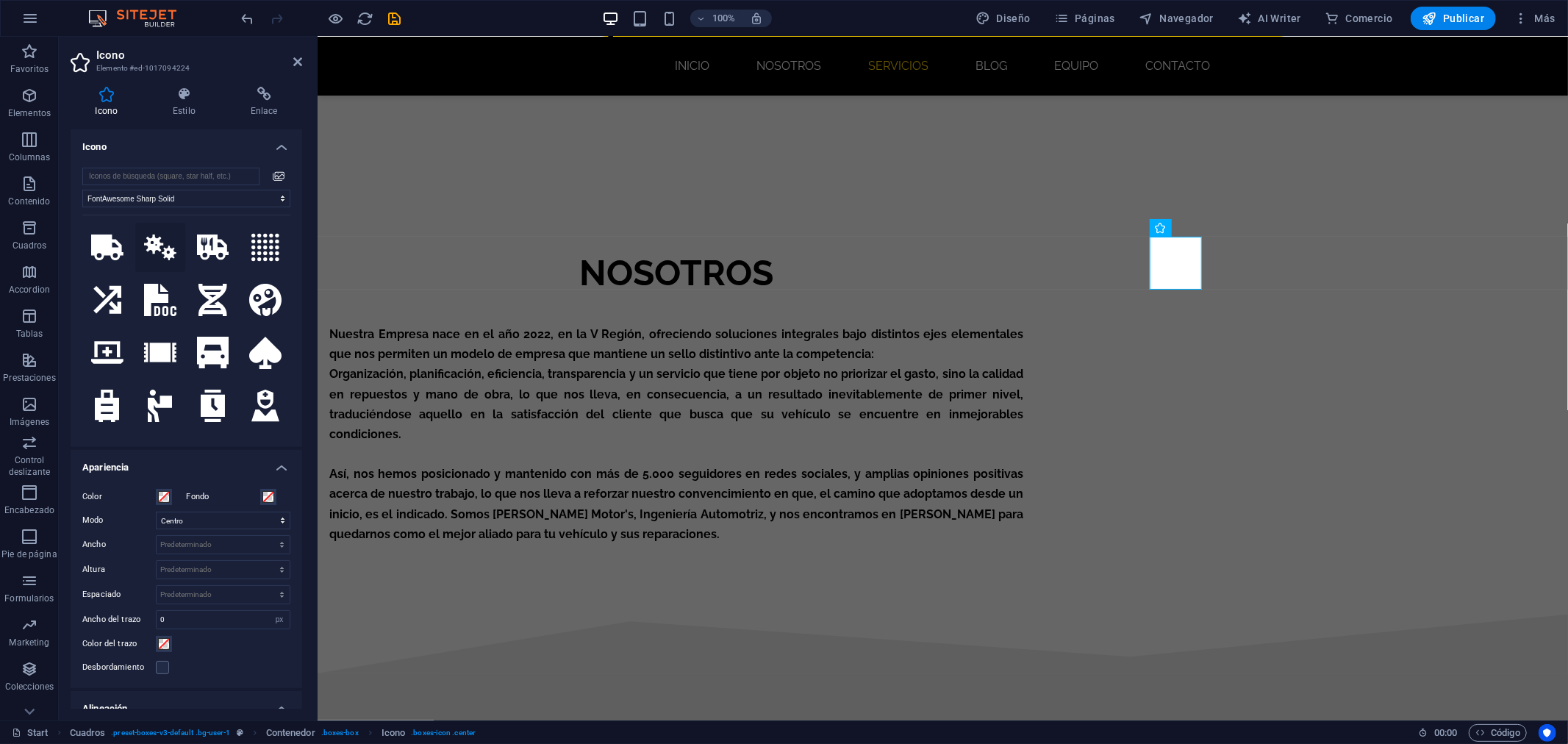
click at [164, 250] on icon at bounding box center [160, 248] width 32 height 26
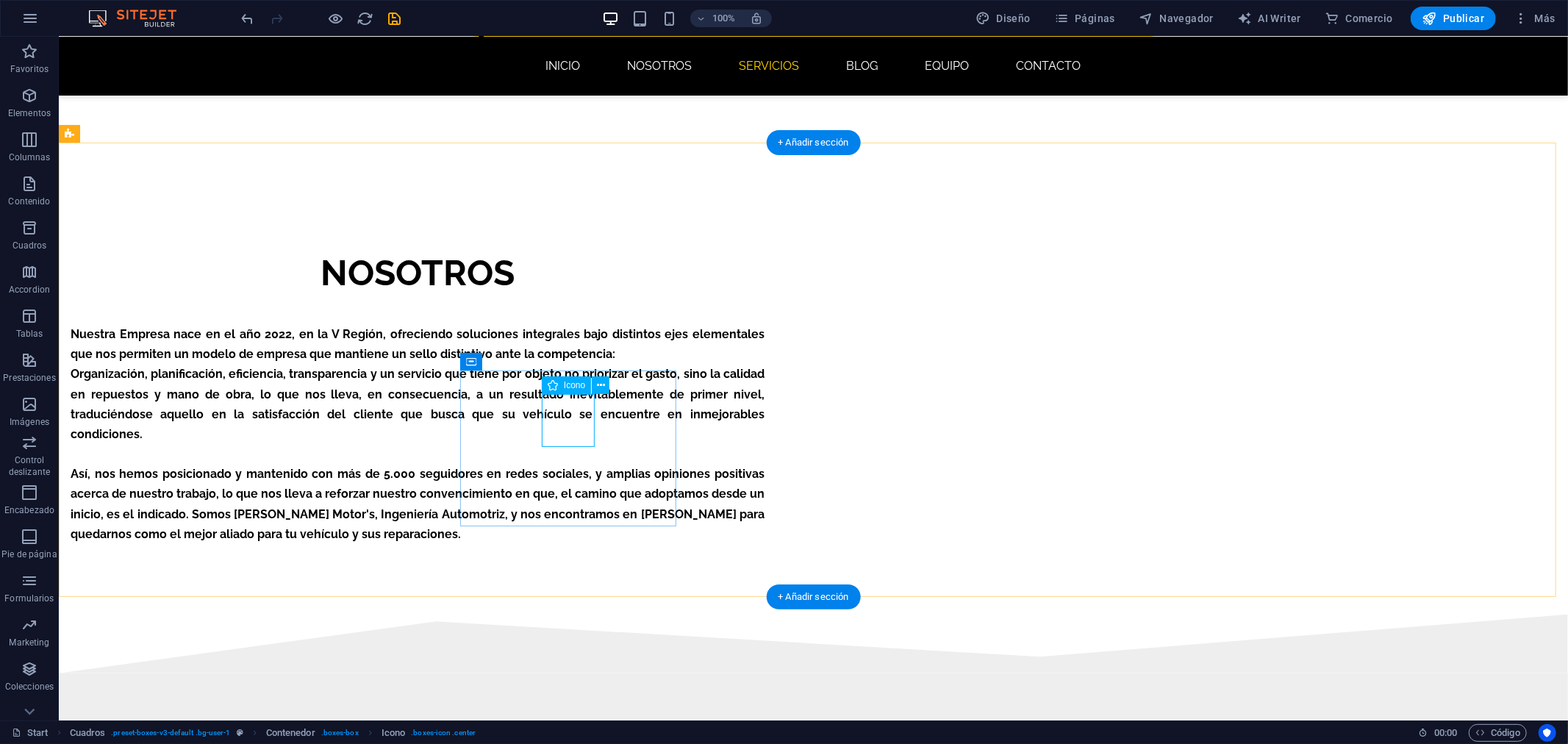
drag, startPoint x: 564, startPoint y: 415, endPoint x: 251, endPoint y: 408, distance: 313.1
select select "xMidYMid"
select select "px"
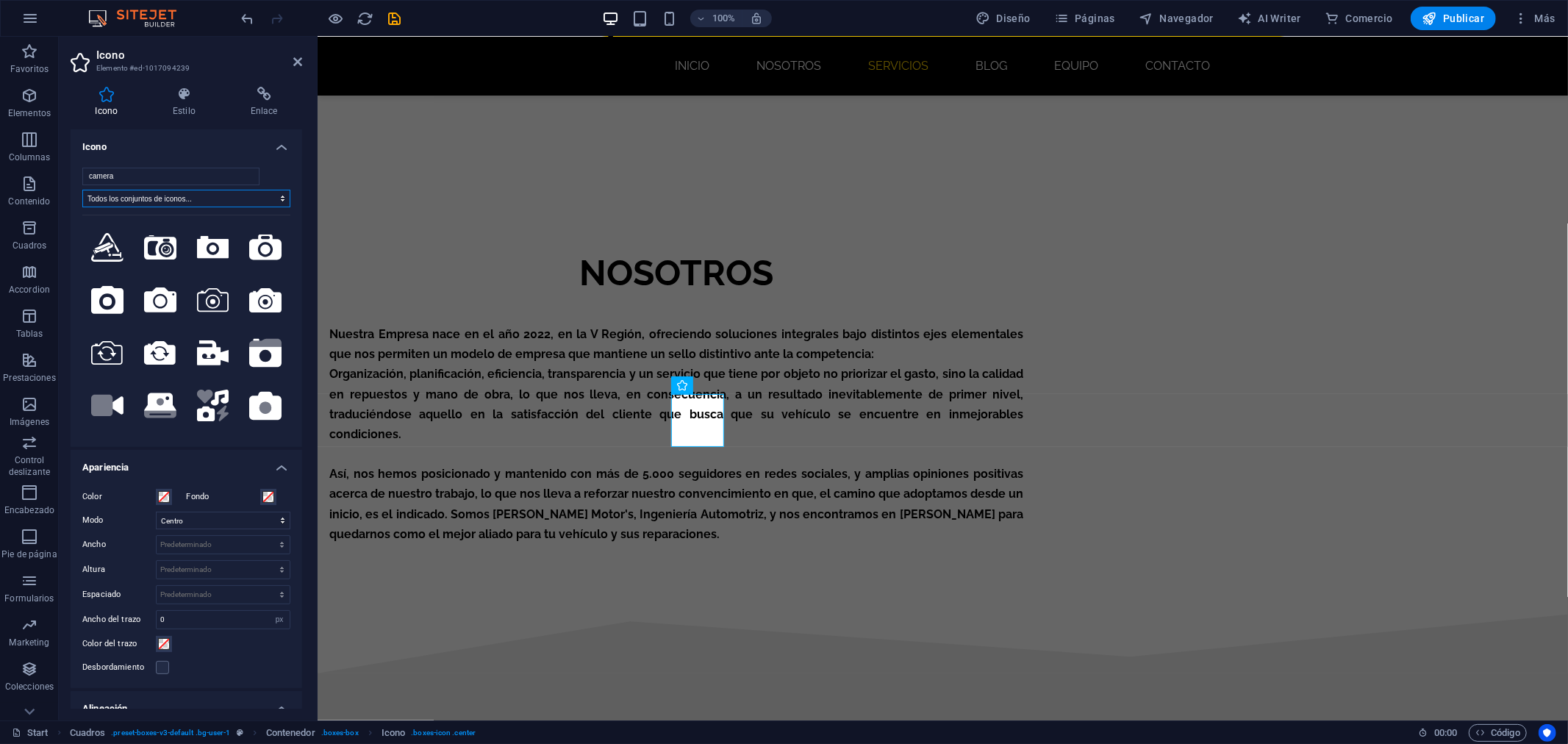
click at [188, 200] on select "Todos los conjuntos de iconos... IcoFont Ionicons FontAwesome Brands FontAwesom…" at bounding box center [186, 198] width 208 height 18
select select "font-awesome-sharp-solid"
click at [82, 189] on select "Todos los conjuntos de iconos... IcoFont Ionicons FontAwesome Brands FontAwesom…" at bounding box center [186, 198] width 208 height 18
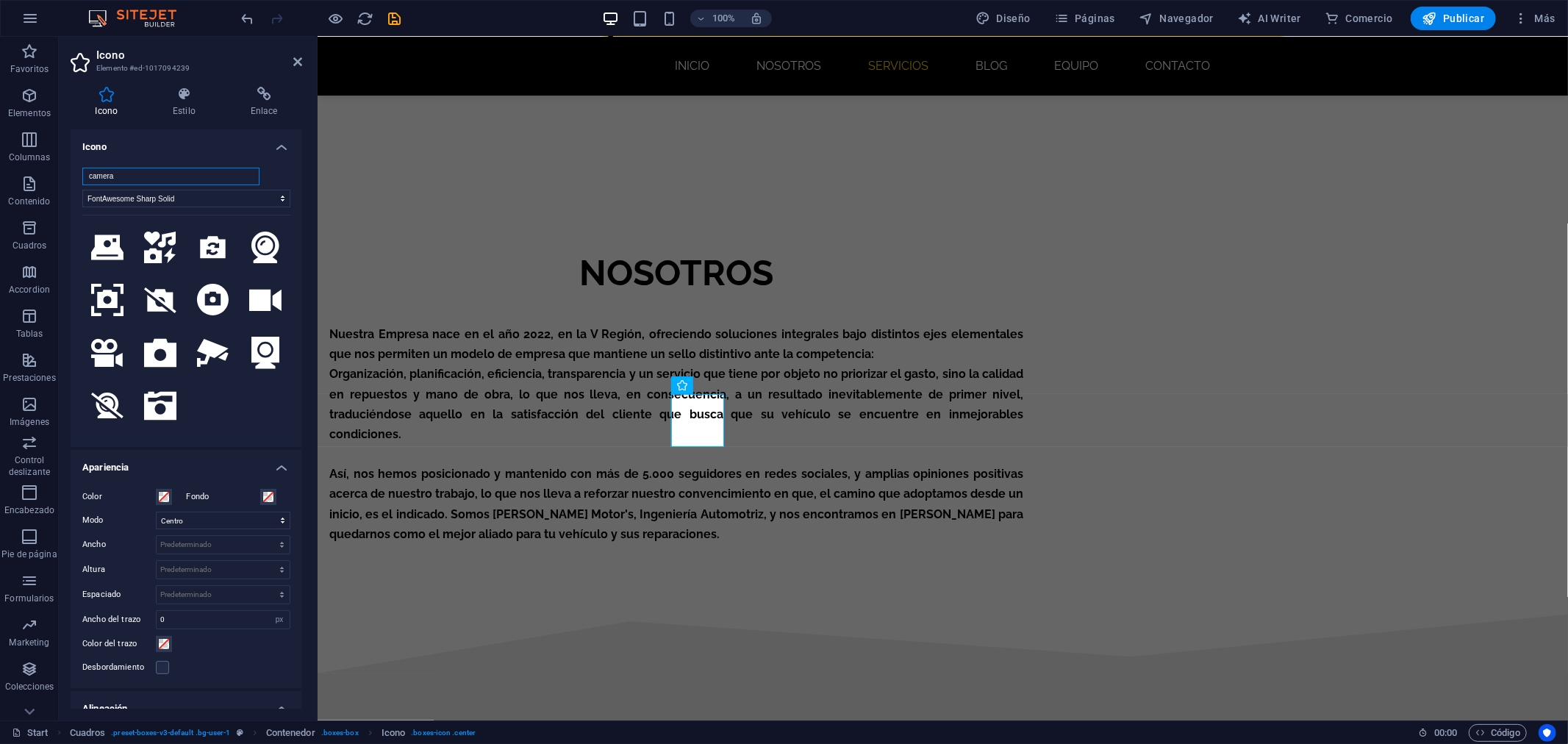
click at [123, 171] on input "camera" at bounding box center [171, 176] width 177 height 18
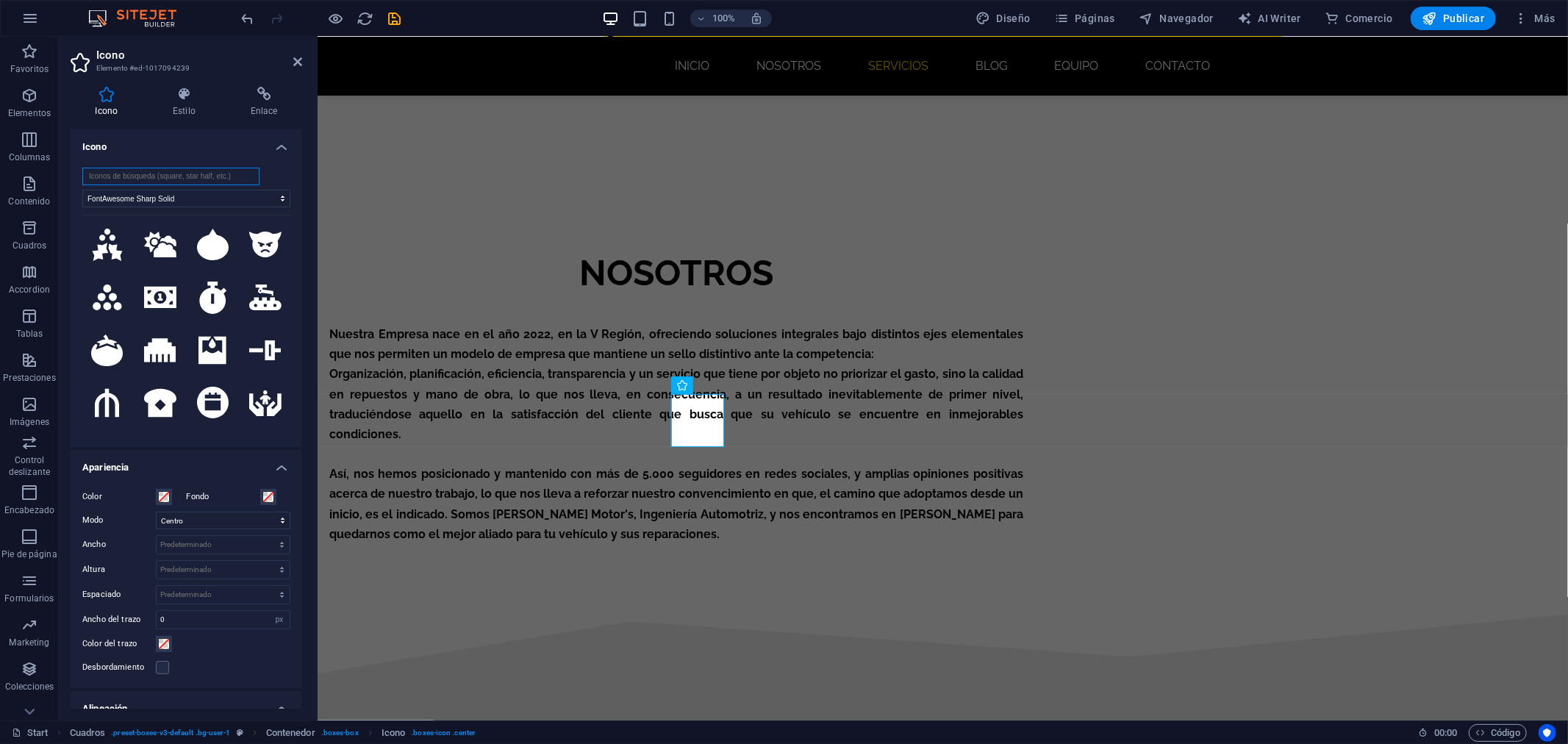
scroll to position [4328, 0]
click at [249, 439] on icon at bounding box center [266, 455] width 32 height 32
select select "xMidYMid"
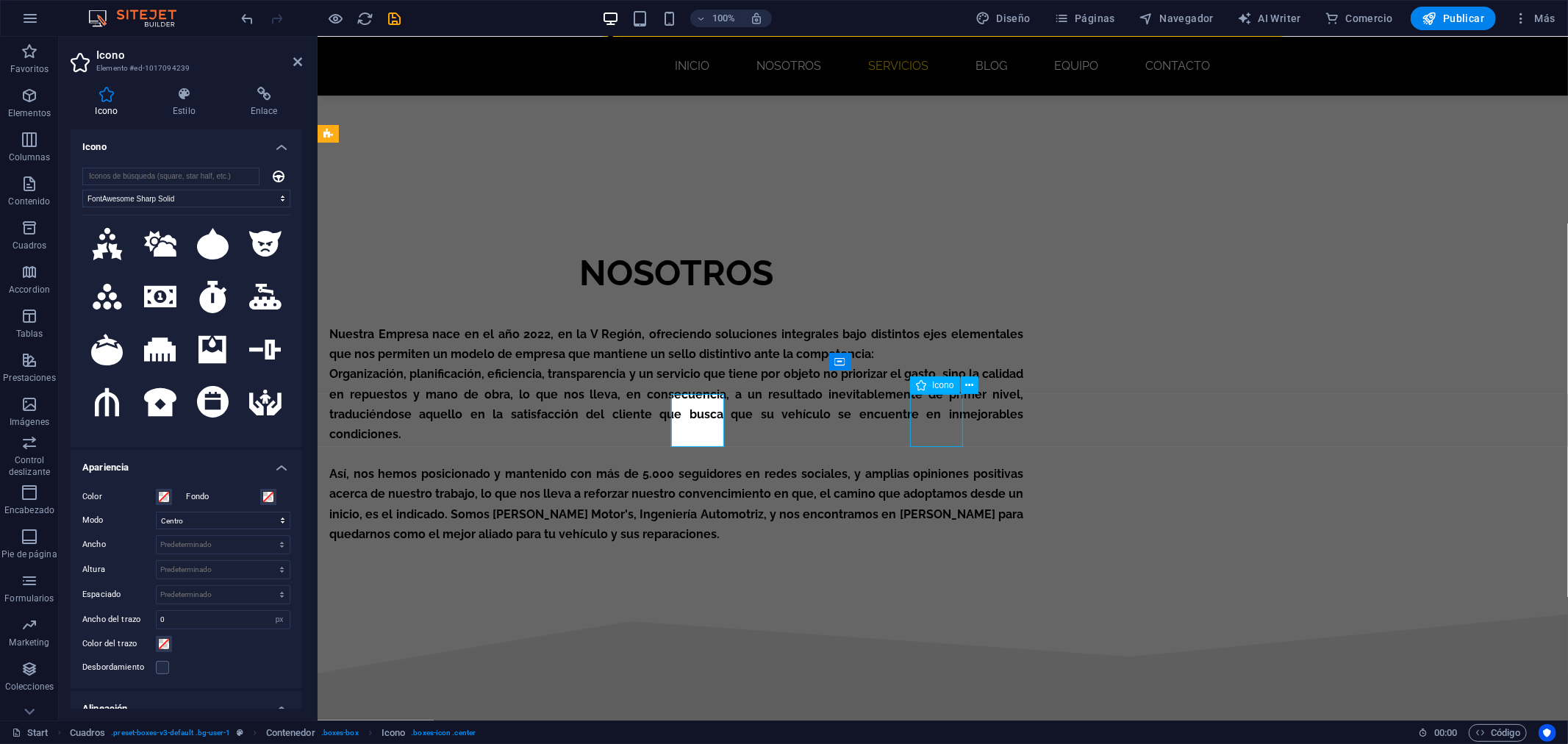
select select "px"
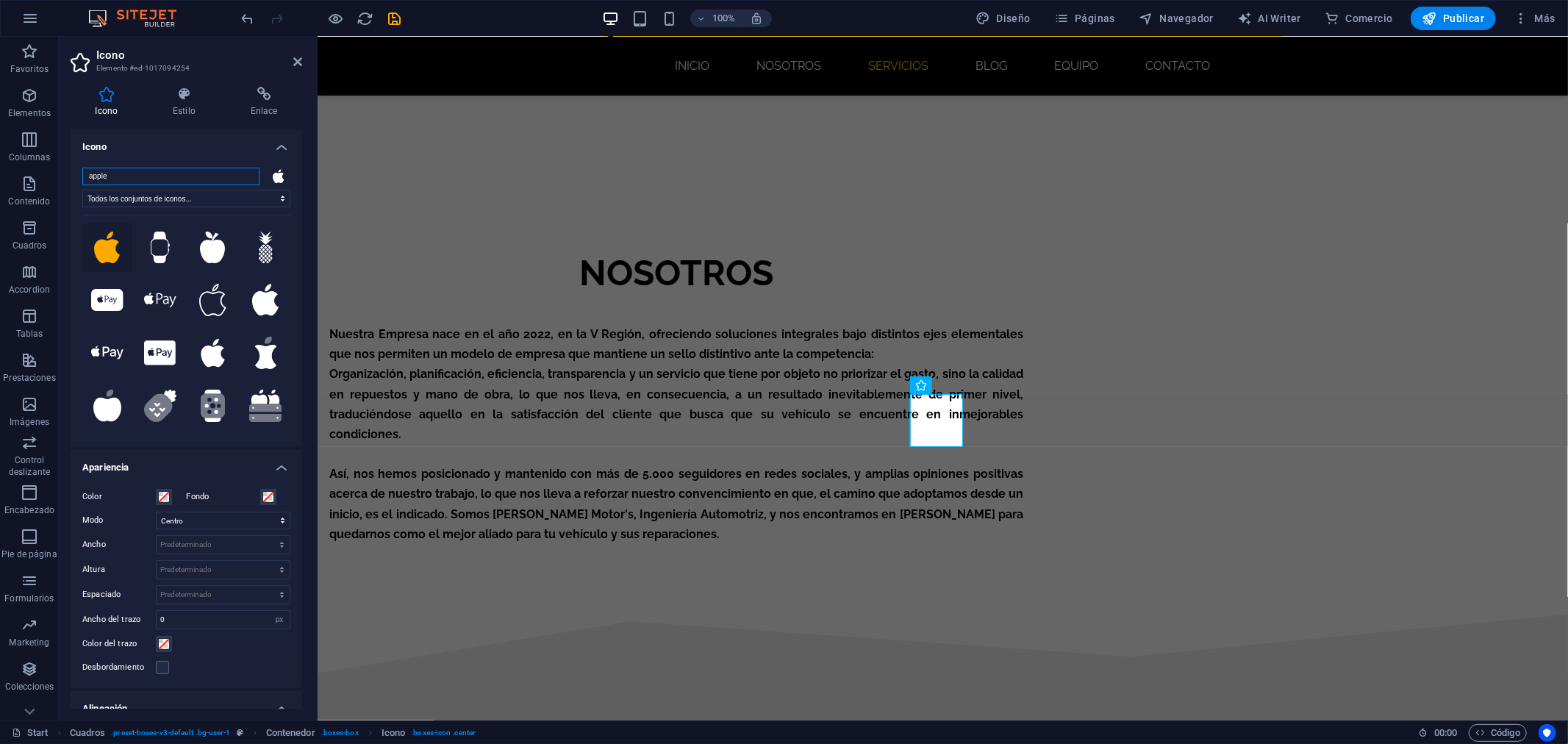
click at [158, 182] on input "apple" at bounding box center [171, 176] width 177 height 18
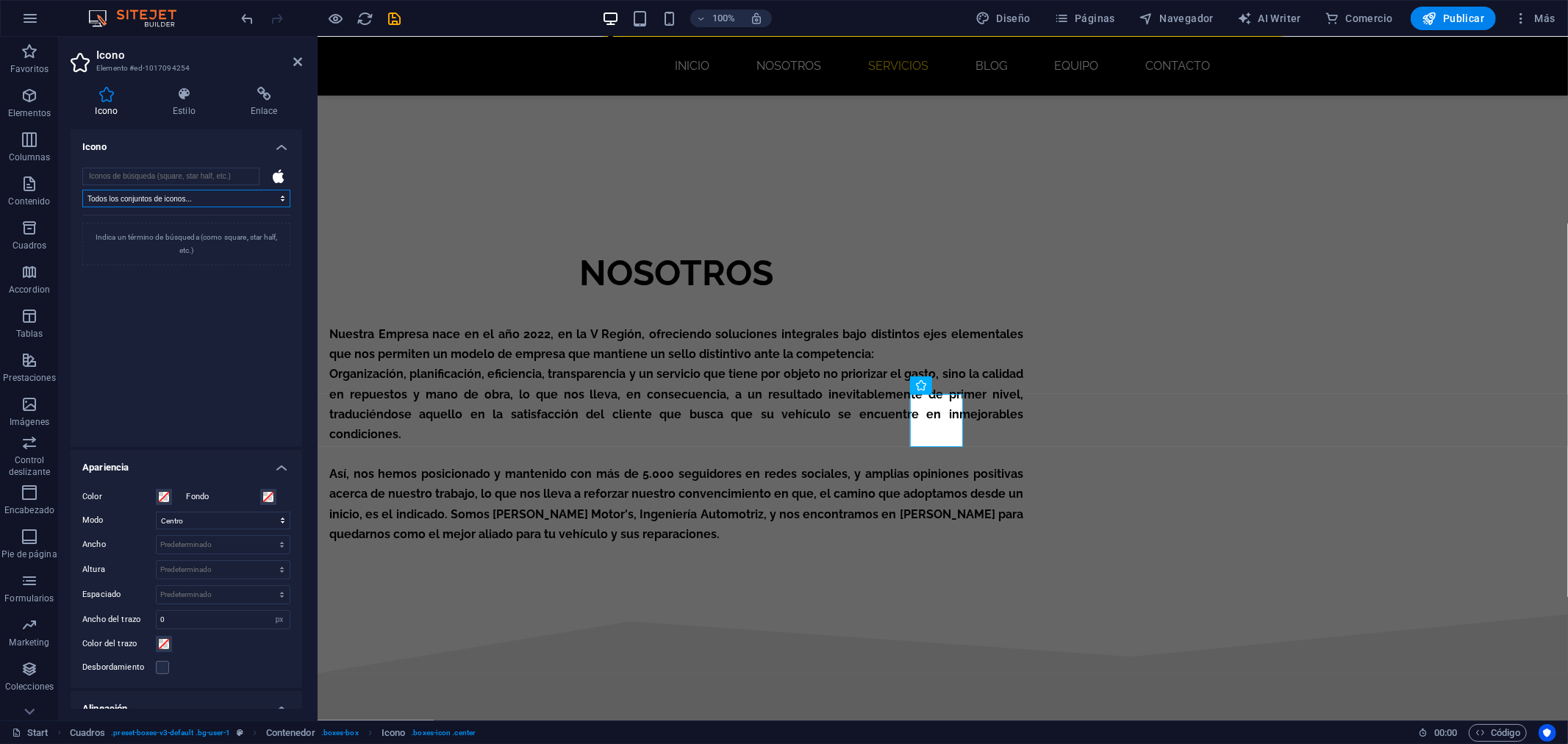
click at [167, 199] on select "Todos los conjuntos de iconos... IcoFont Ionicons FontAwesome Brands FontAwesom…" at bounding box center [186, 198] width 208 height 18
select select "font-awesome-sharp-solid"
click at [82, 189] on select "Todos los conjuntos de iconos... IcoFont Ionicons FontAwesome Brands FontAwesom…" at bounding box center [186, 198] width 208 height 18
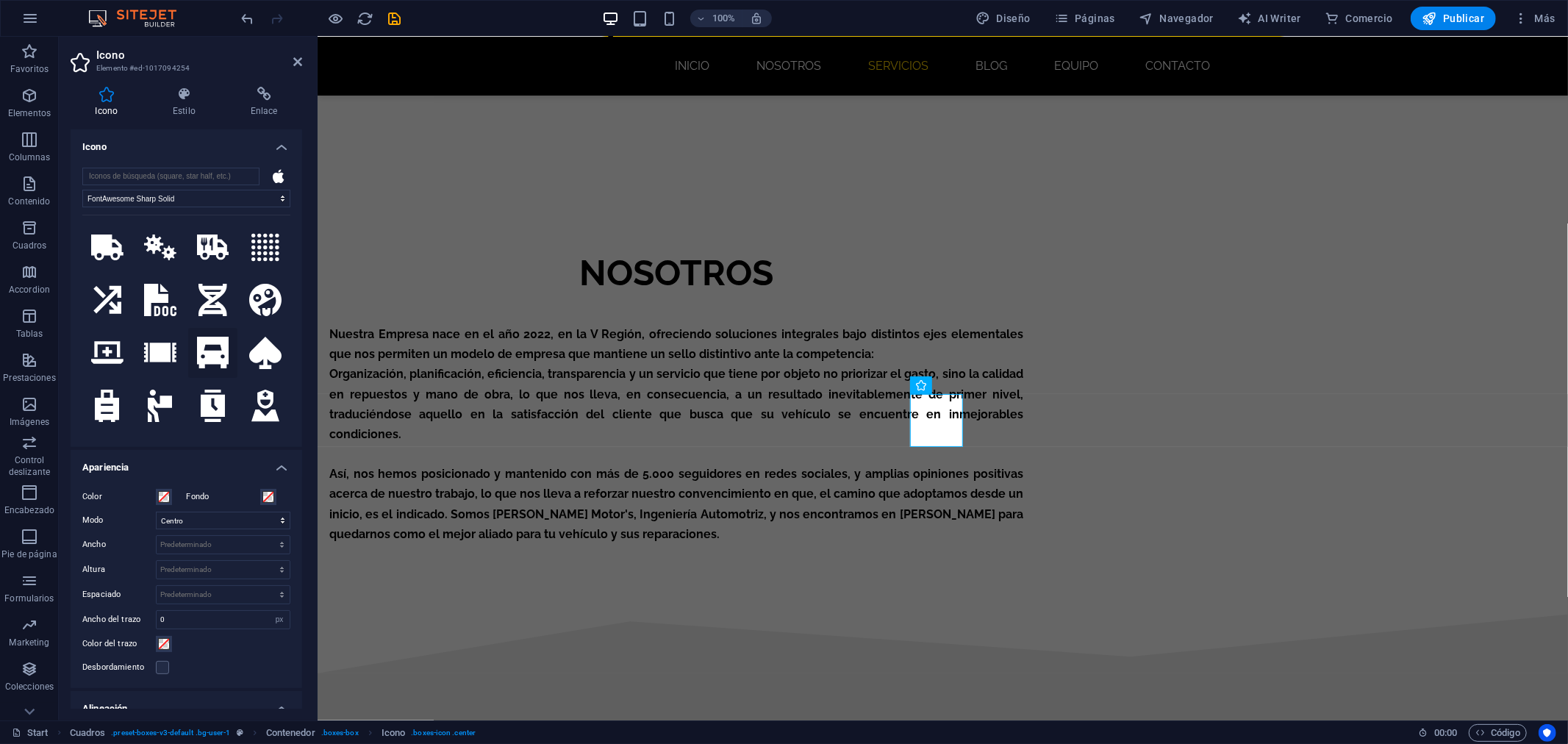
click at [224, 348] on icon at bounding box center [213, 353] width 32 height 32
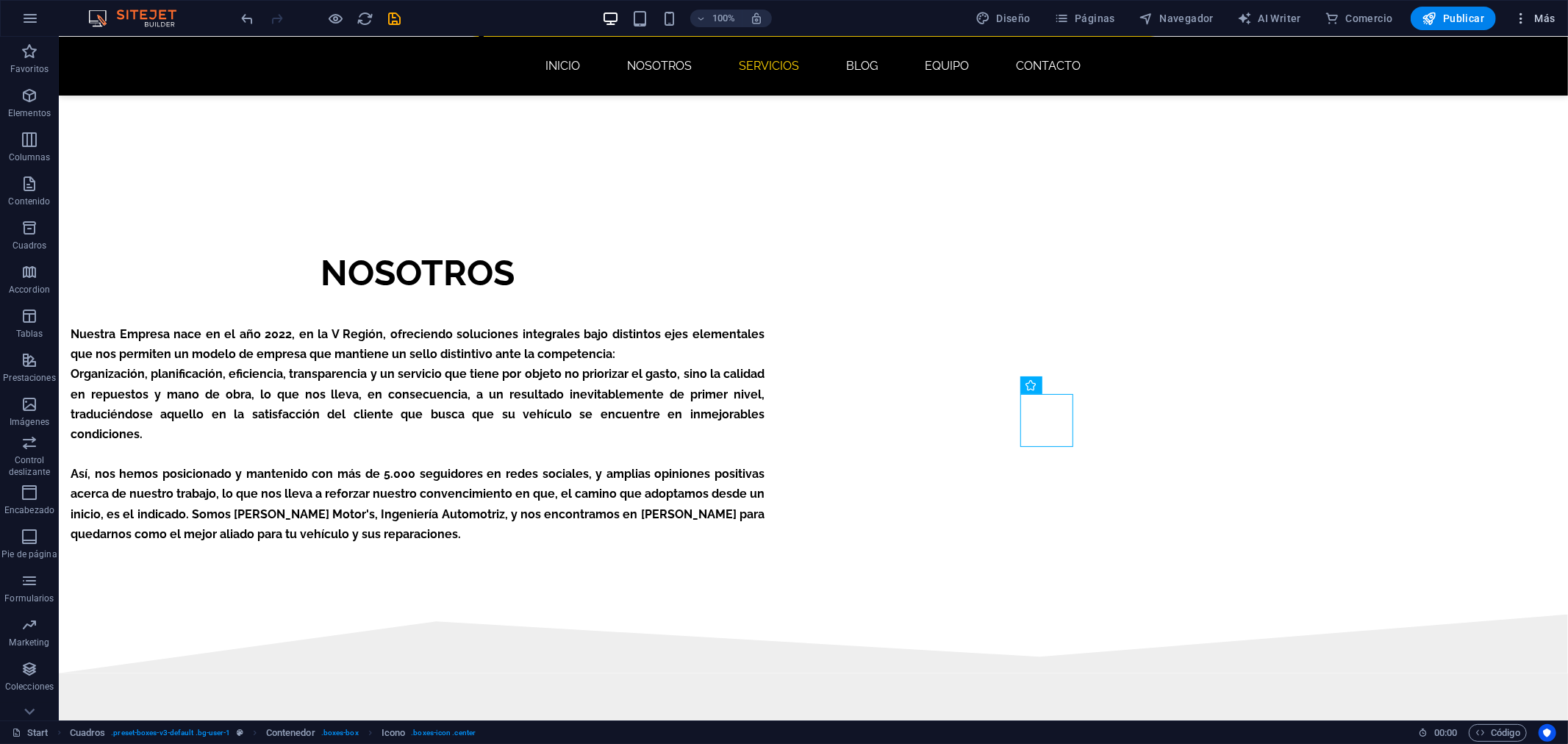
click at [1525, 19] on icon "button" at bounding box center [1521, 19] width 15 height 15
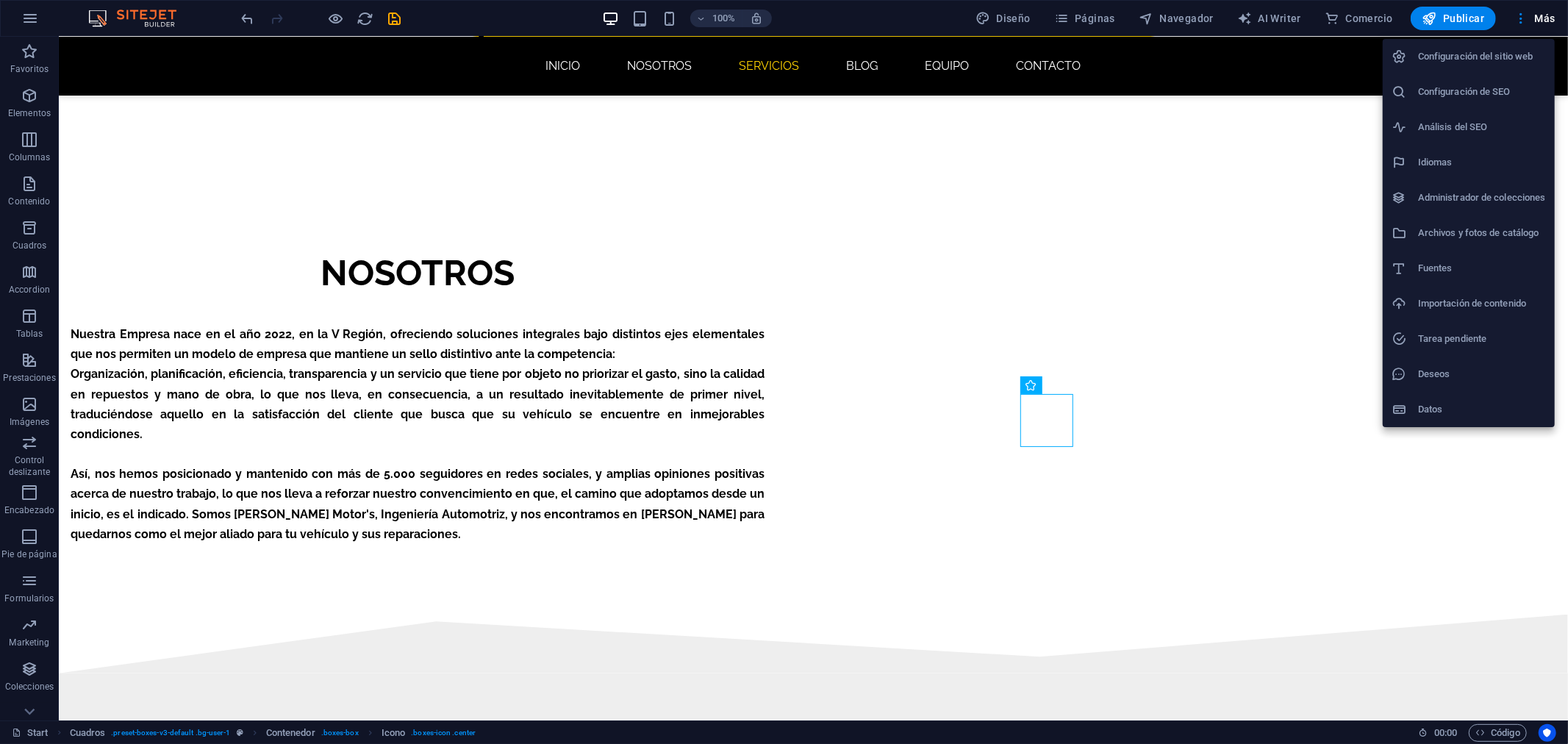
click at [300, 197] on div at bounding box center [784, 372] width 1568 height 744
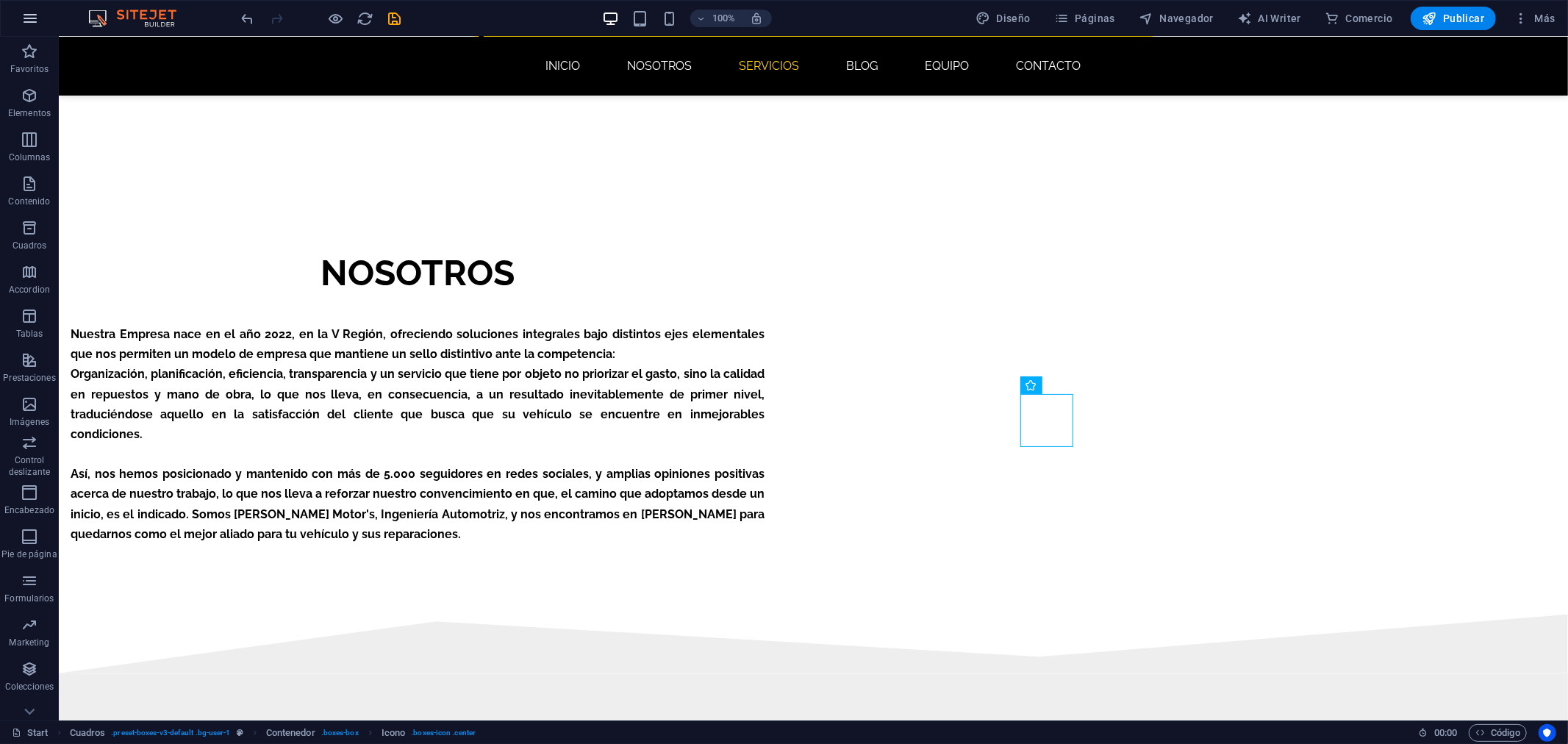
click at [29, 23] on icon "button" at bounding box center [30, 19] width 18 height 18
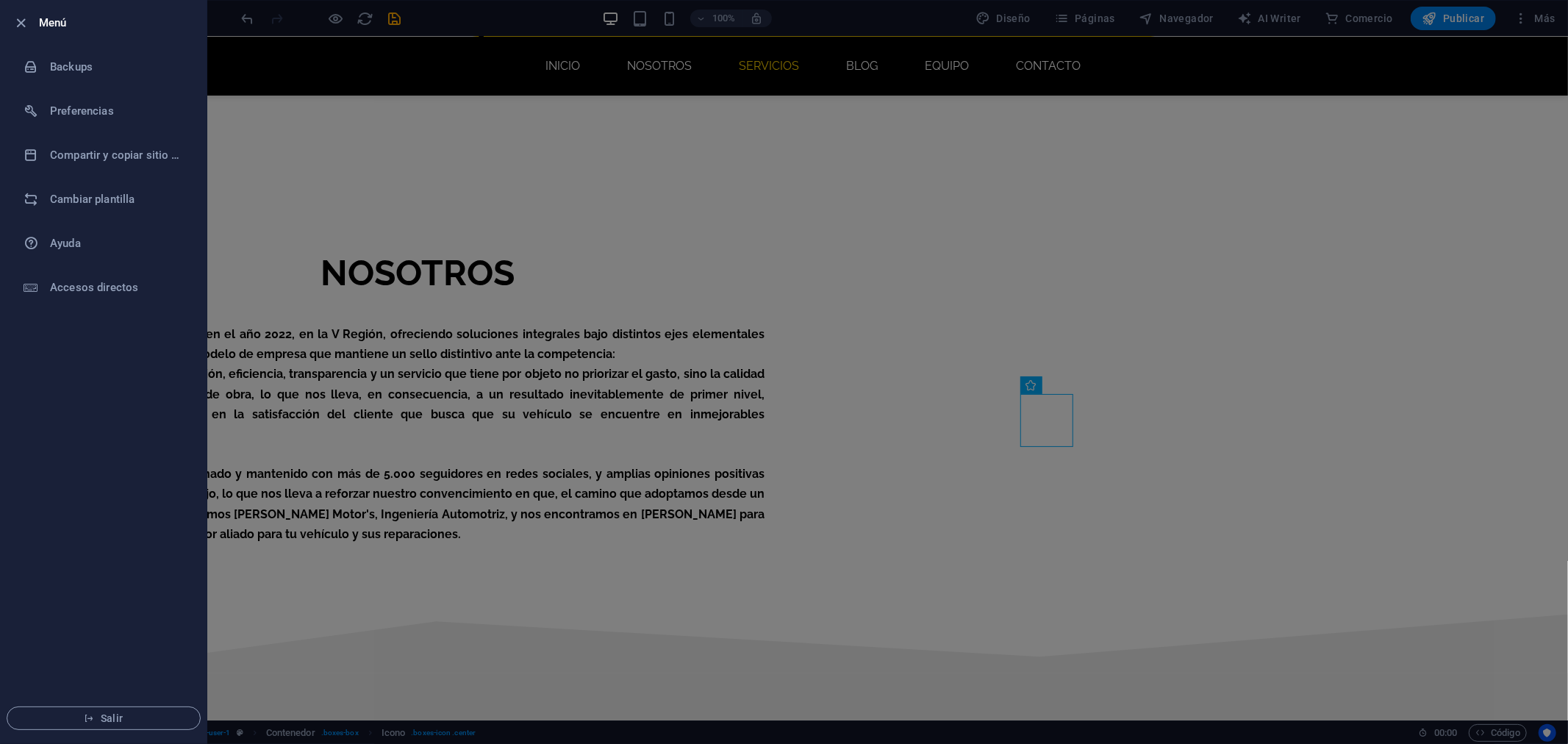
click at [294, 206] on div at bounding box center [784, 372] width 1568 height 744
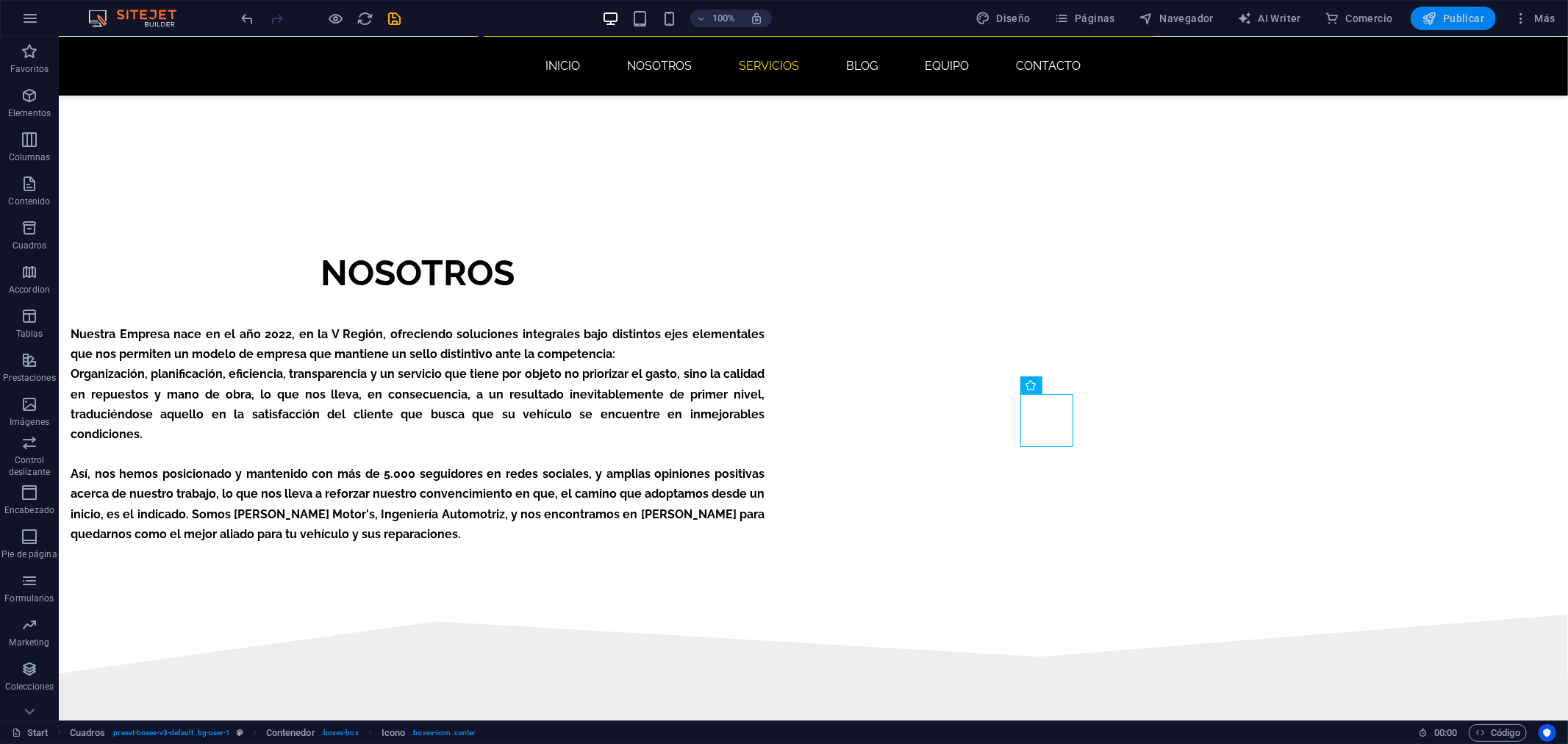
click at [1466, 19] on span "Publicar" at bounding box center [1453, 19] width 63 height 15
checkbox input "false"
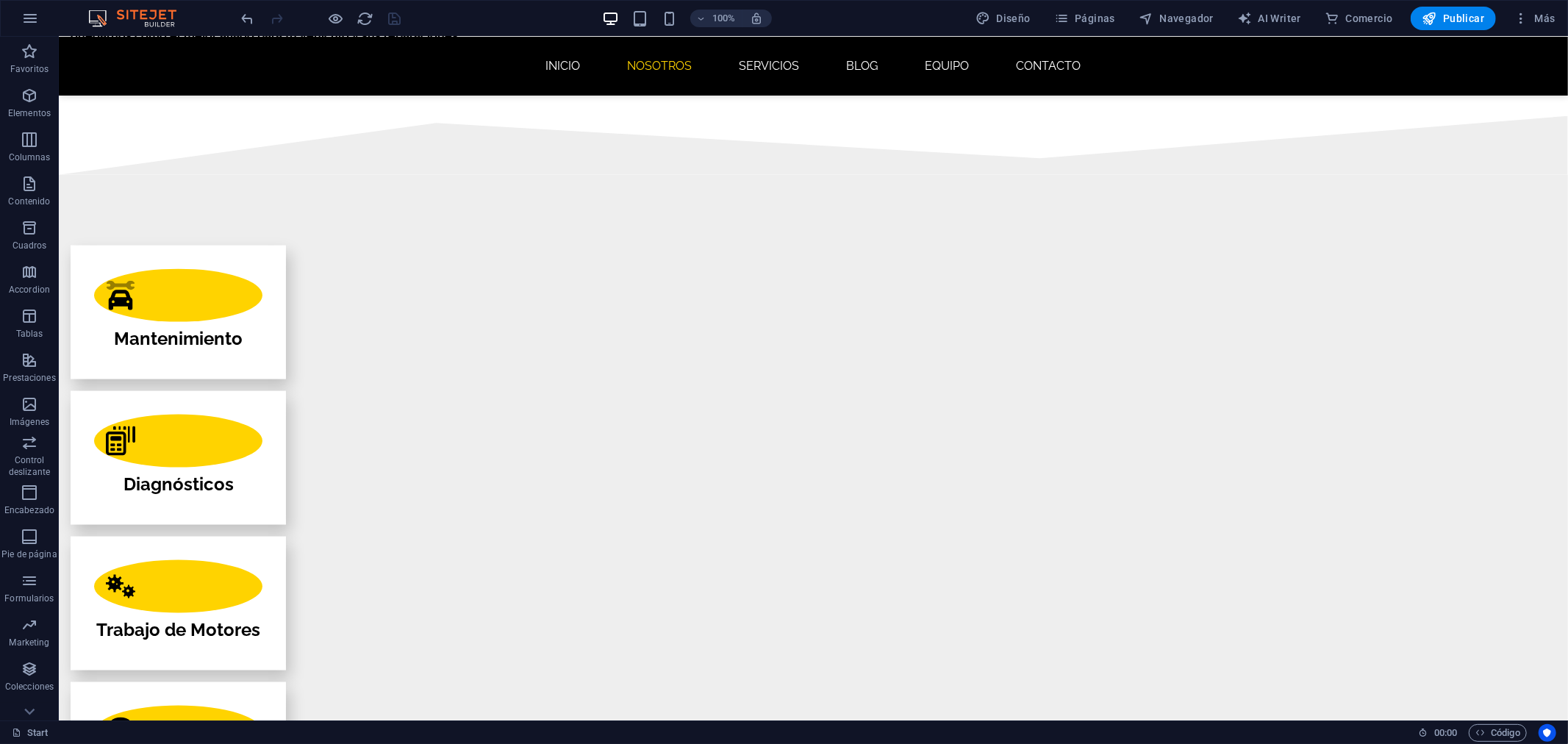
scroll to position [1678, 0]
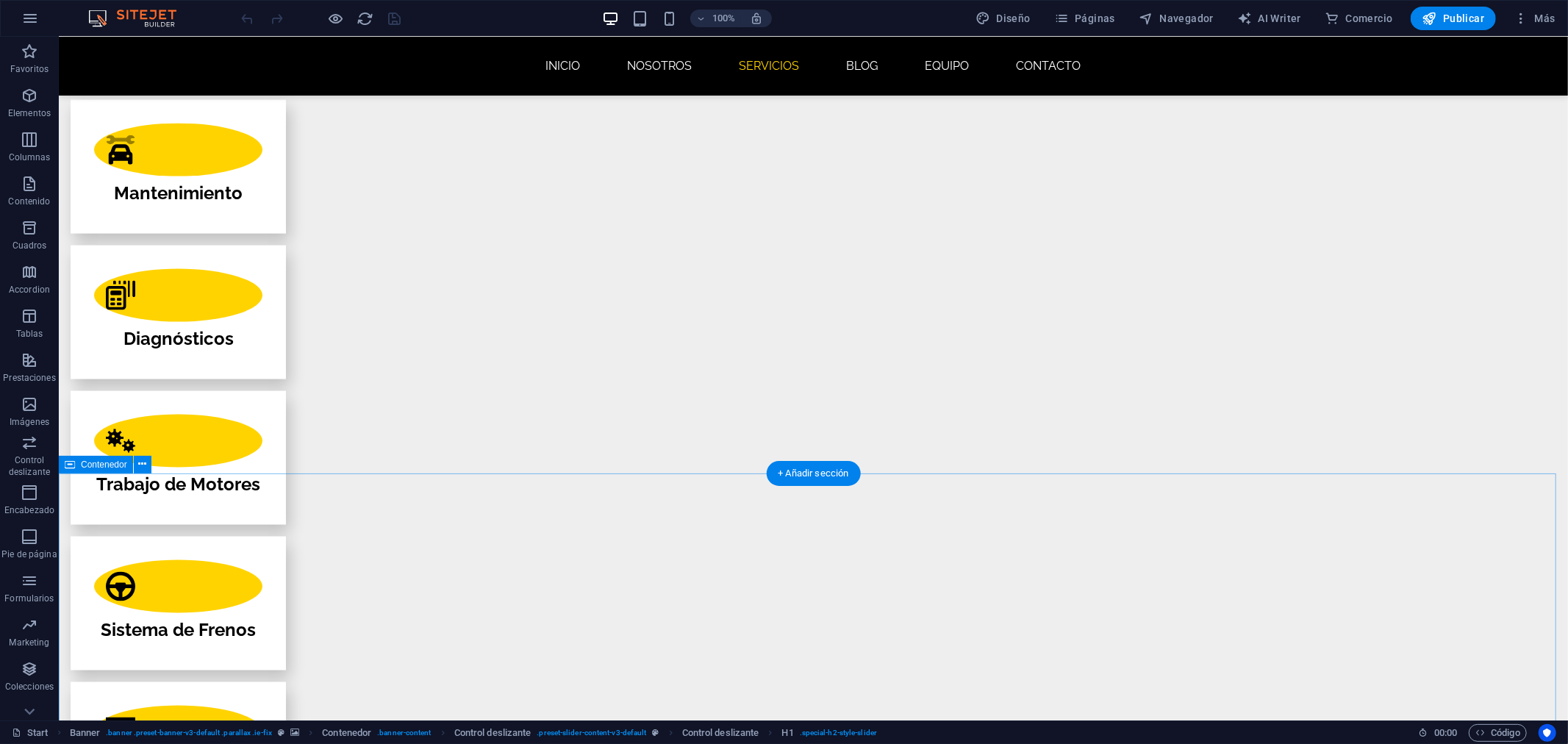
scroll to position [1470, 0]
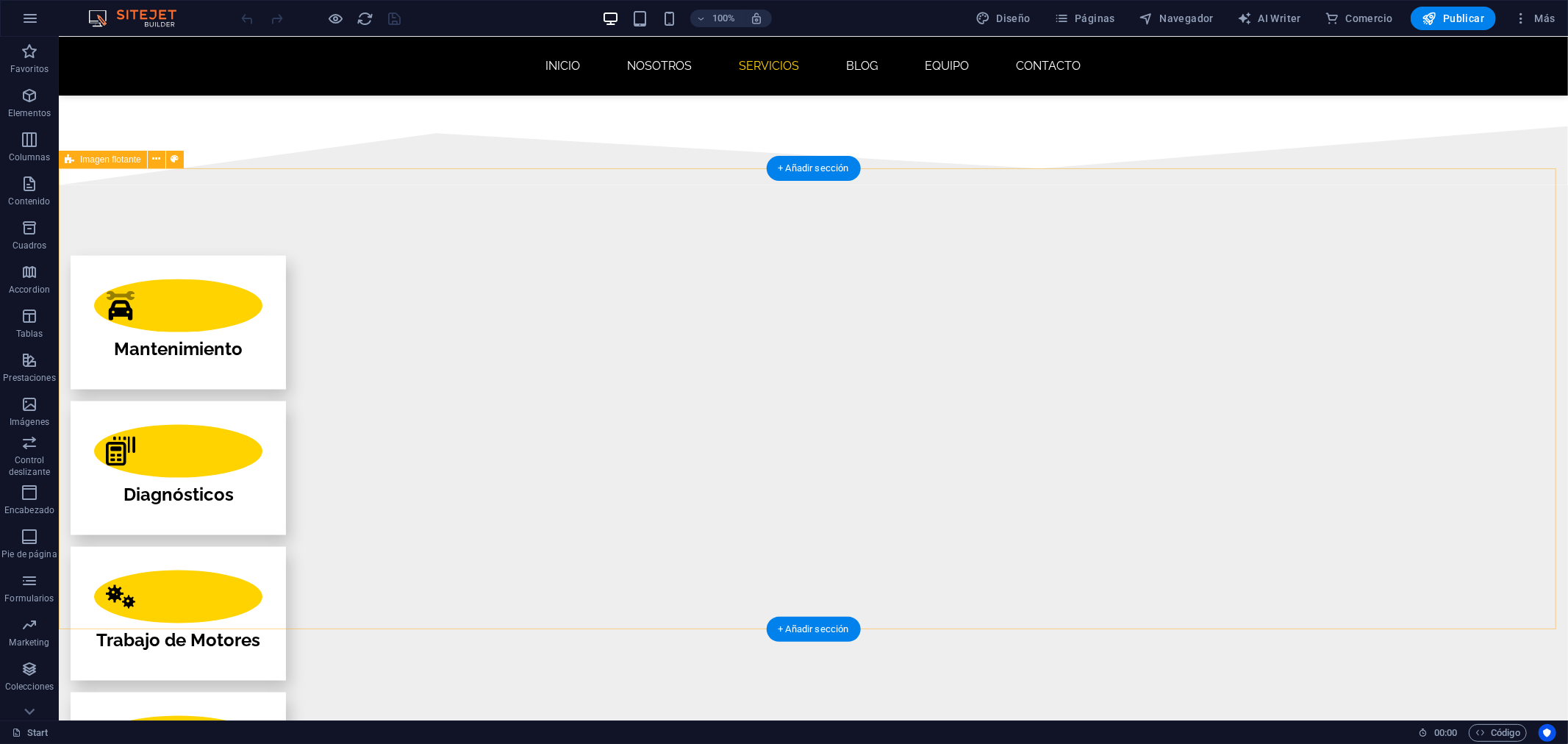
click at [158, 163] on icon at bounding box center [156, 158] width 8 height 15
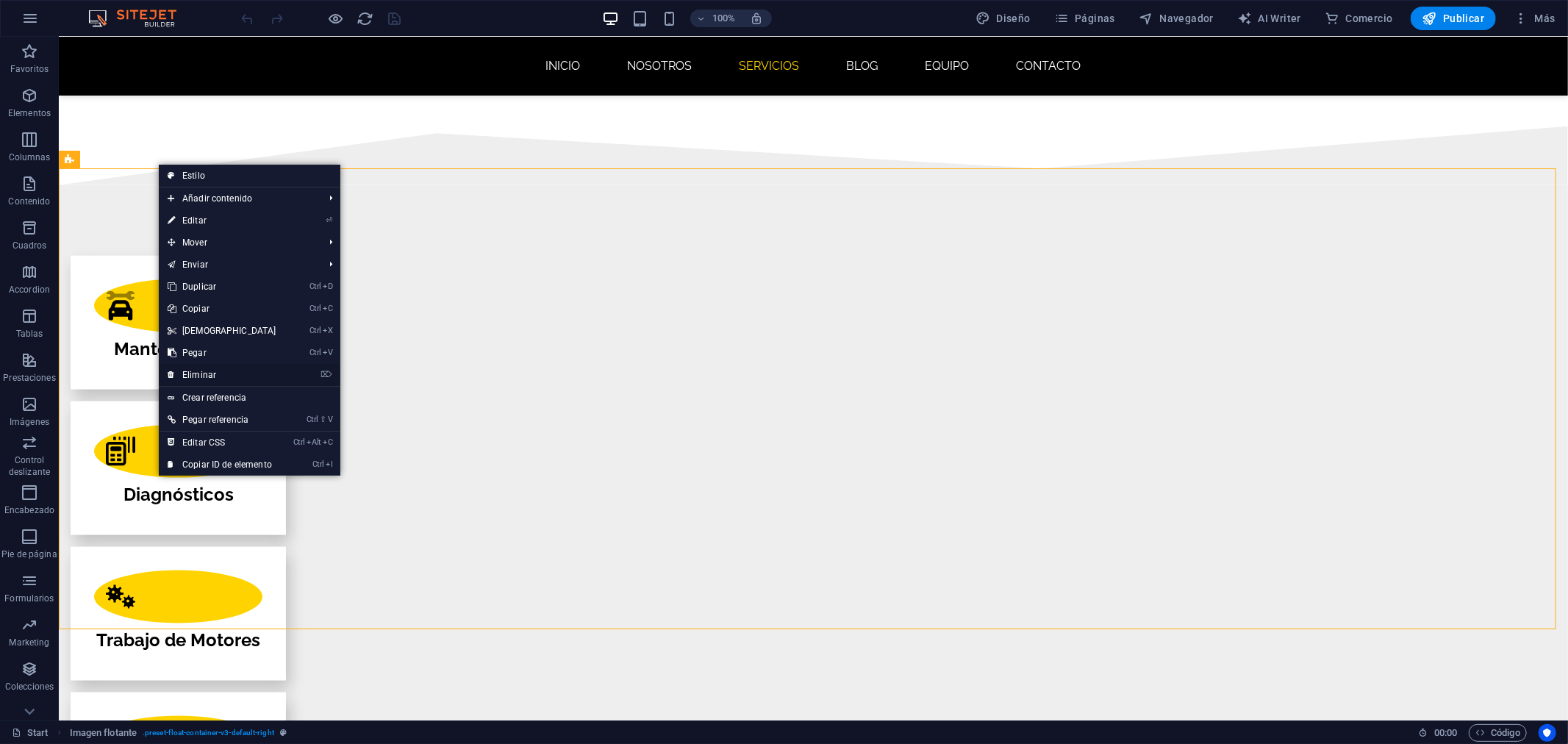
click at [223, 369] on link "⌦ Eliminar" at bounding box center [222, 374] width 127 height 22
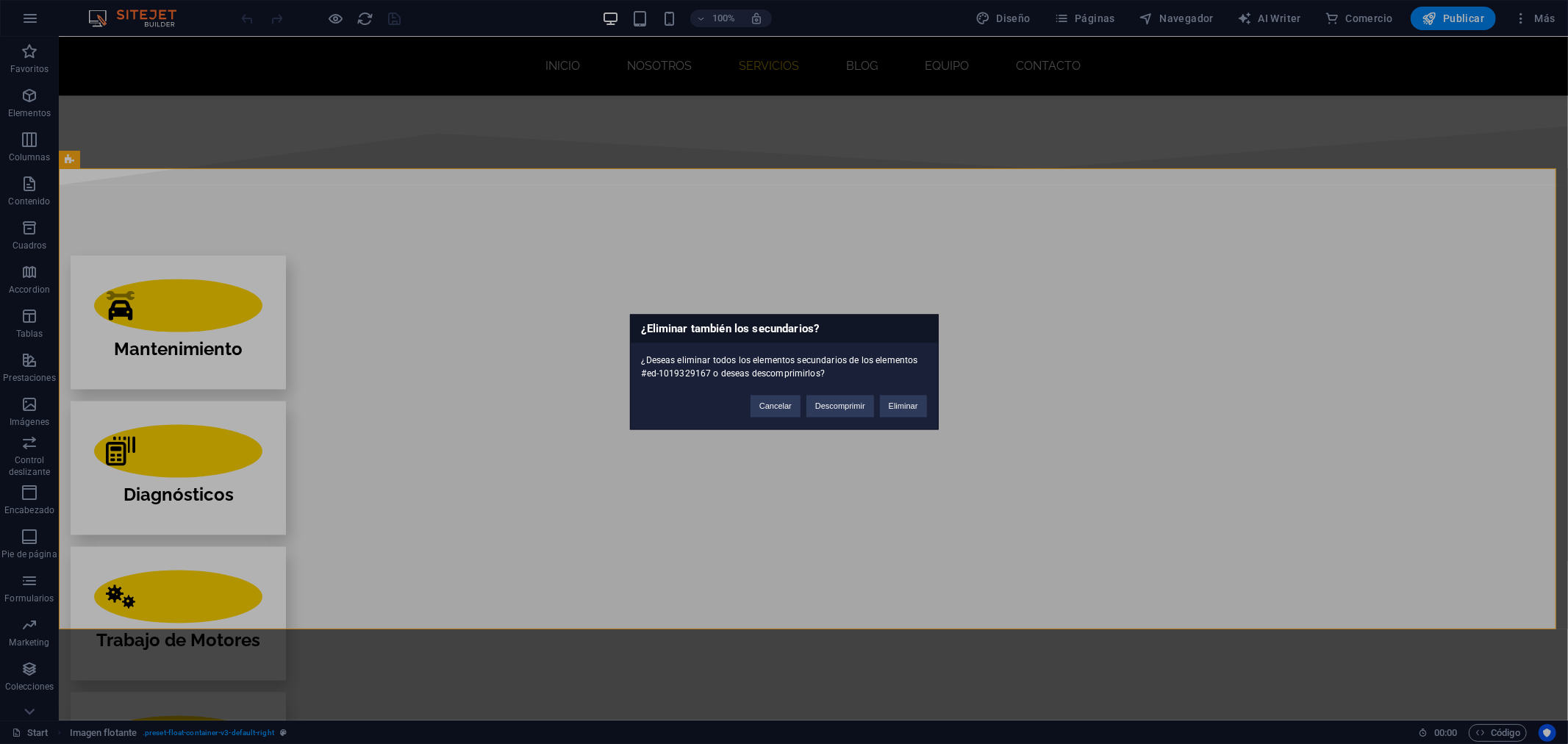
click at [909, 417] on div "Cancelar Descomprimir Eliminar" at bounding box center [838, 400] width 198 height 37
click at [909, 410] on button "Eliminar" at bounding box center [903, 406] width 47 height 22
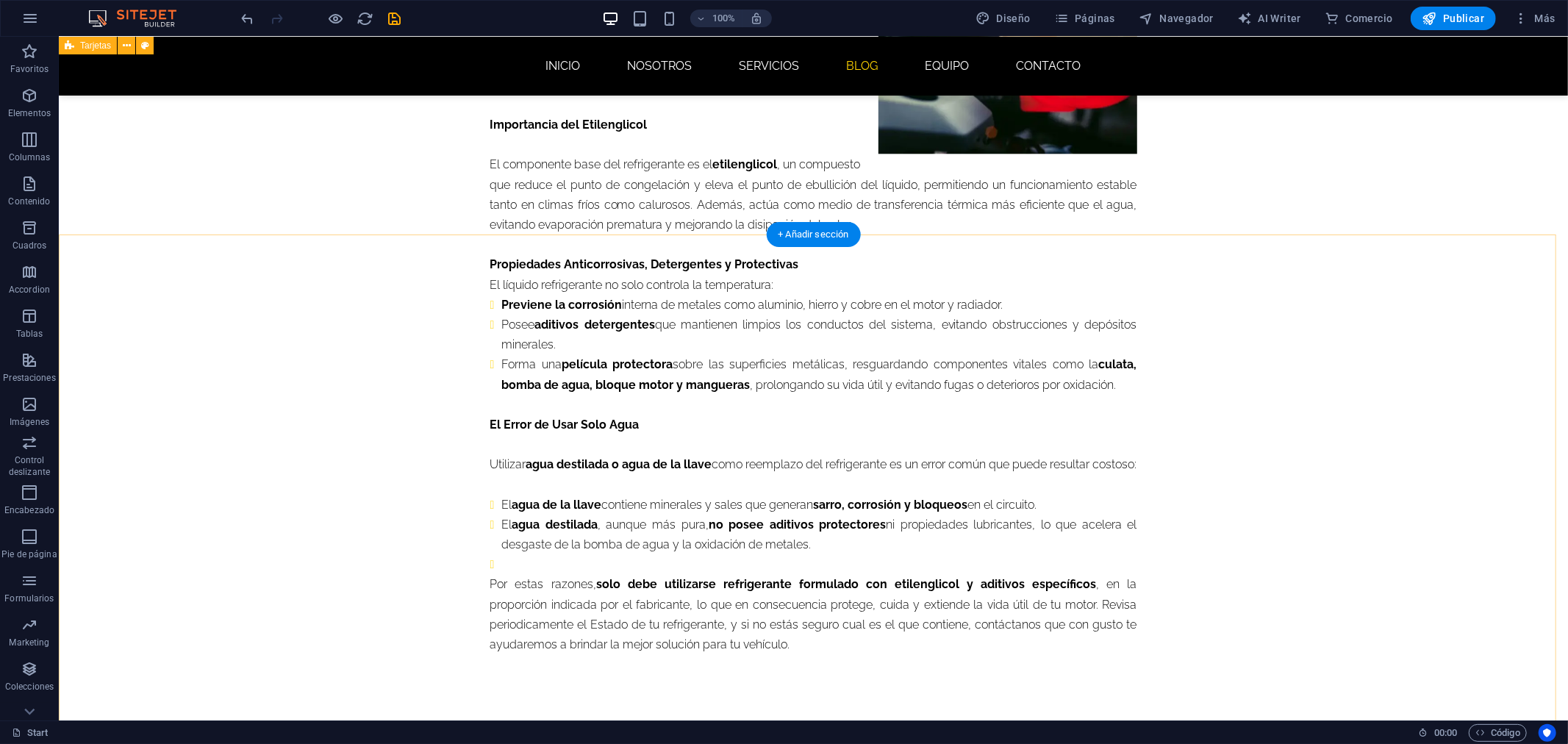
scroll to position [3185, 0]
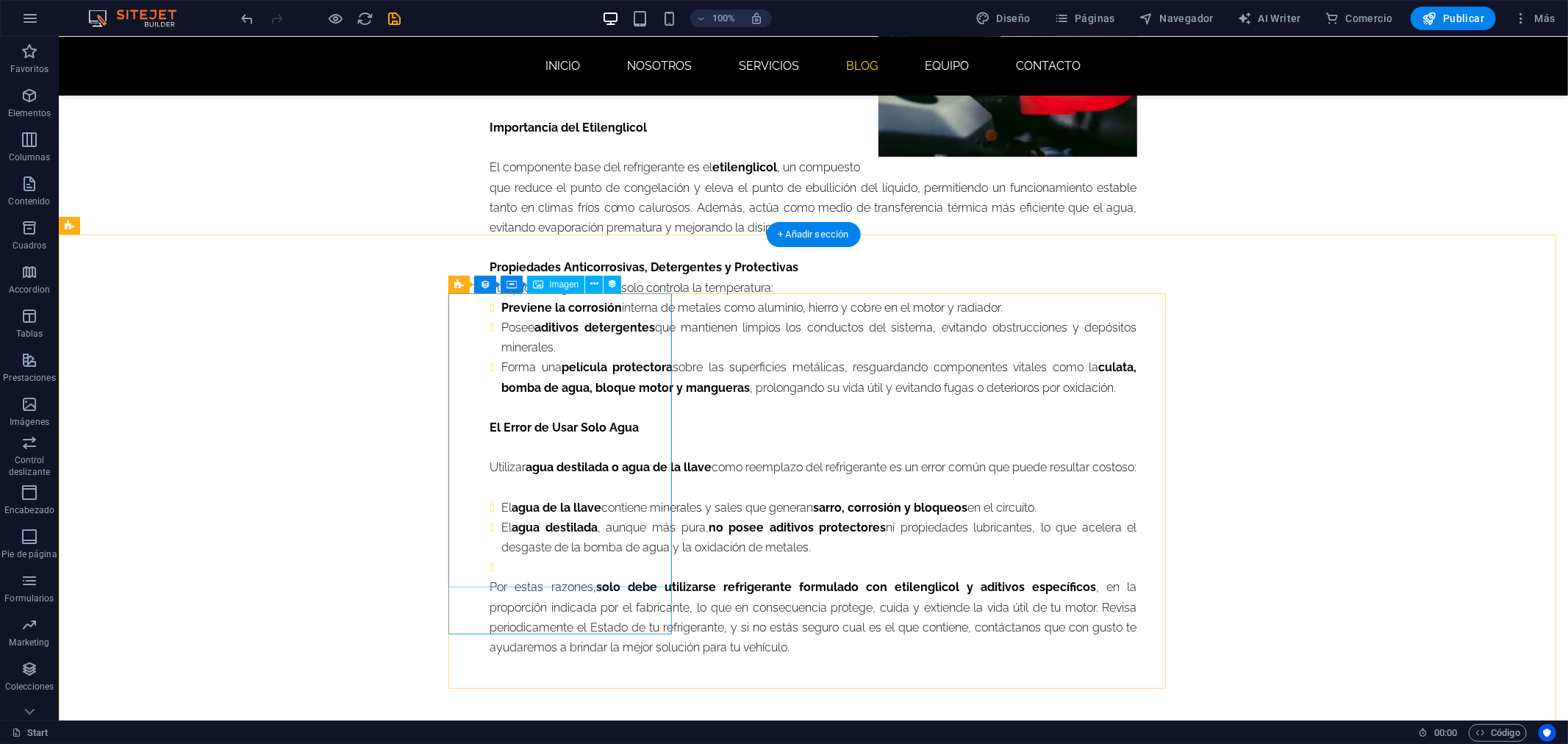
click at [568, 282] on span "Imagen" at bounding box center [564, 284] width 29 height 9
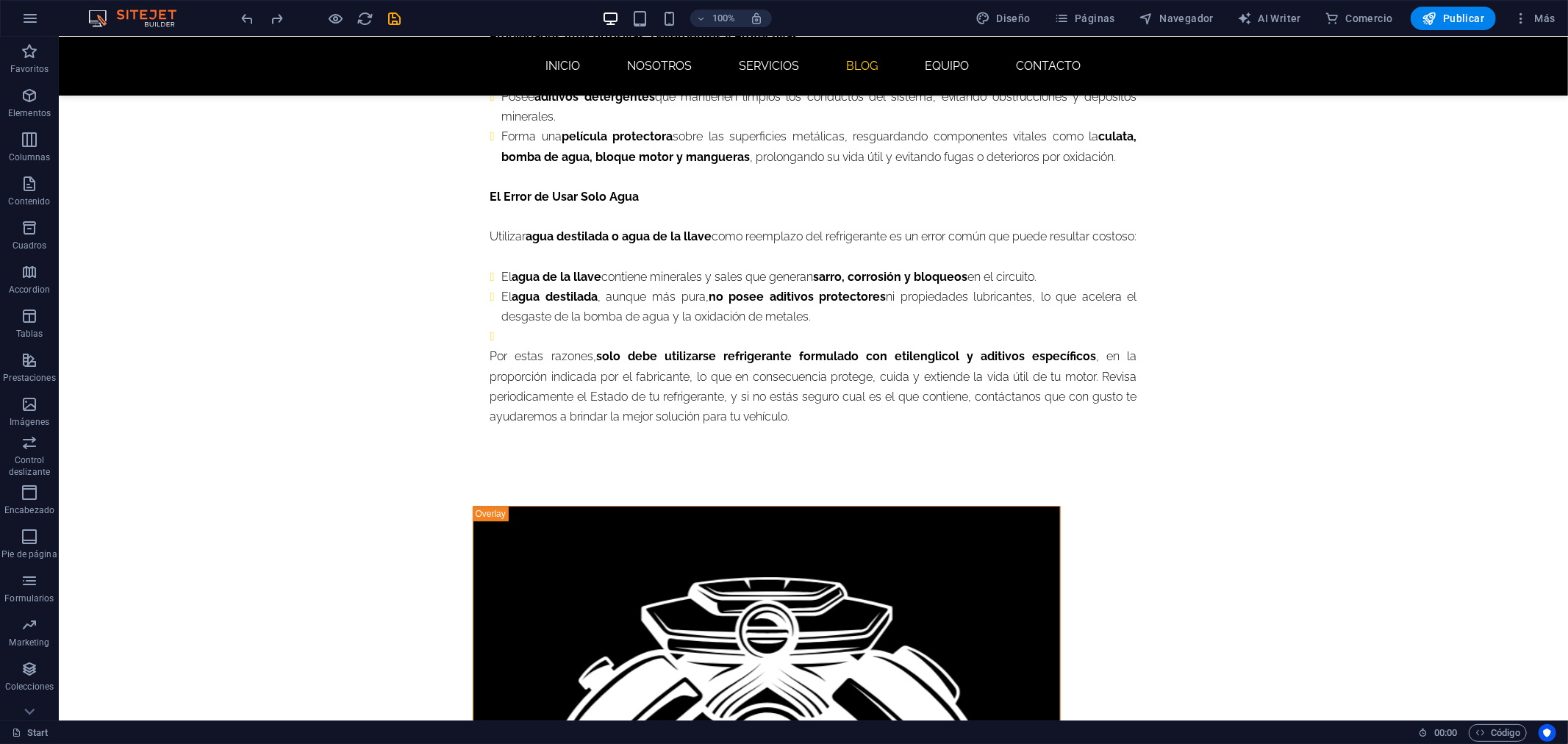
scroll to position [3162, 0]
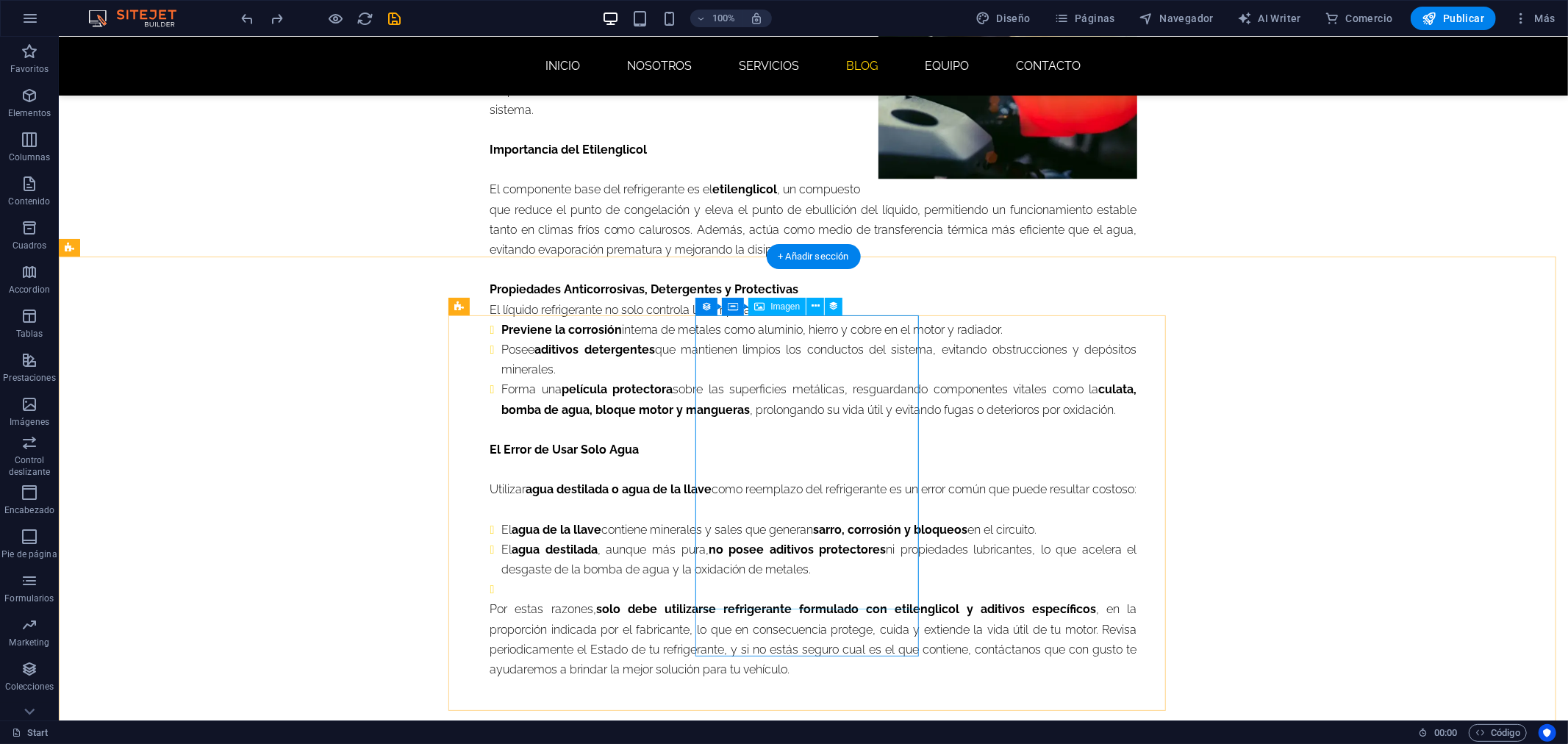
click at [813, 305] on icon at bounding box center [816, 305] width 8 height 15
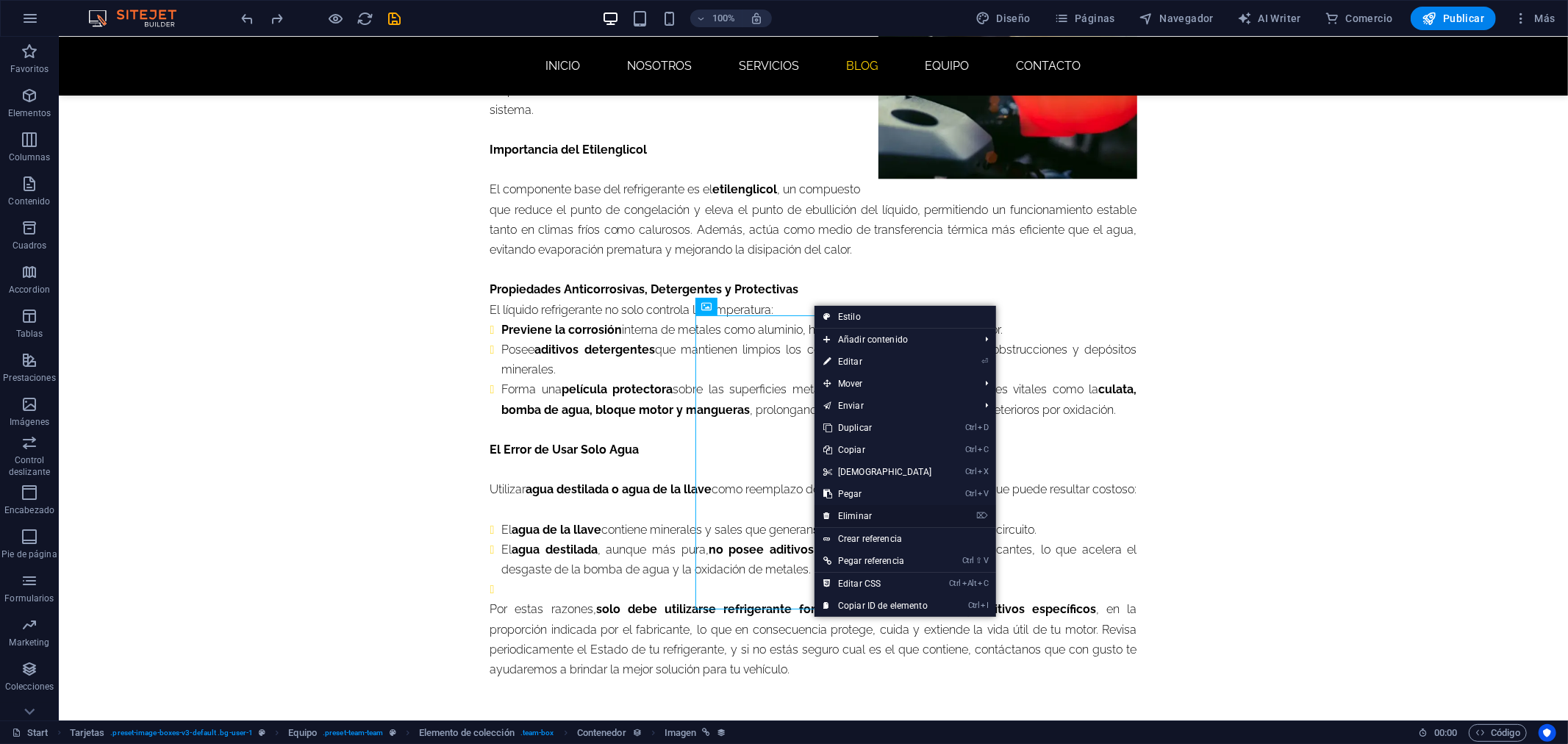
click at [877, 520] on link "⌦ Eliminar" at bounding box center [878, 516] width 127 height 22
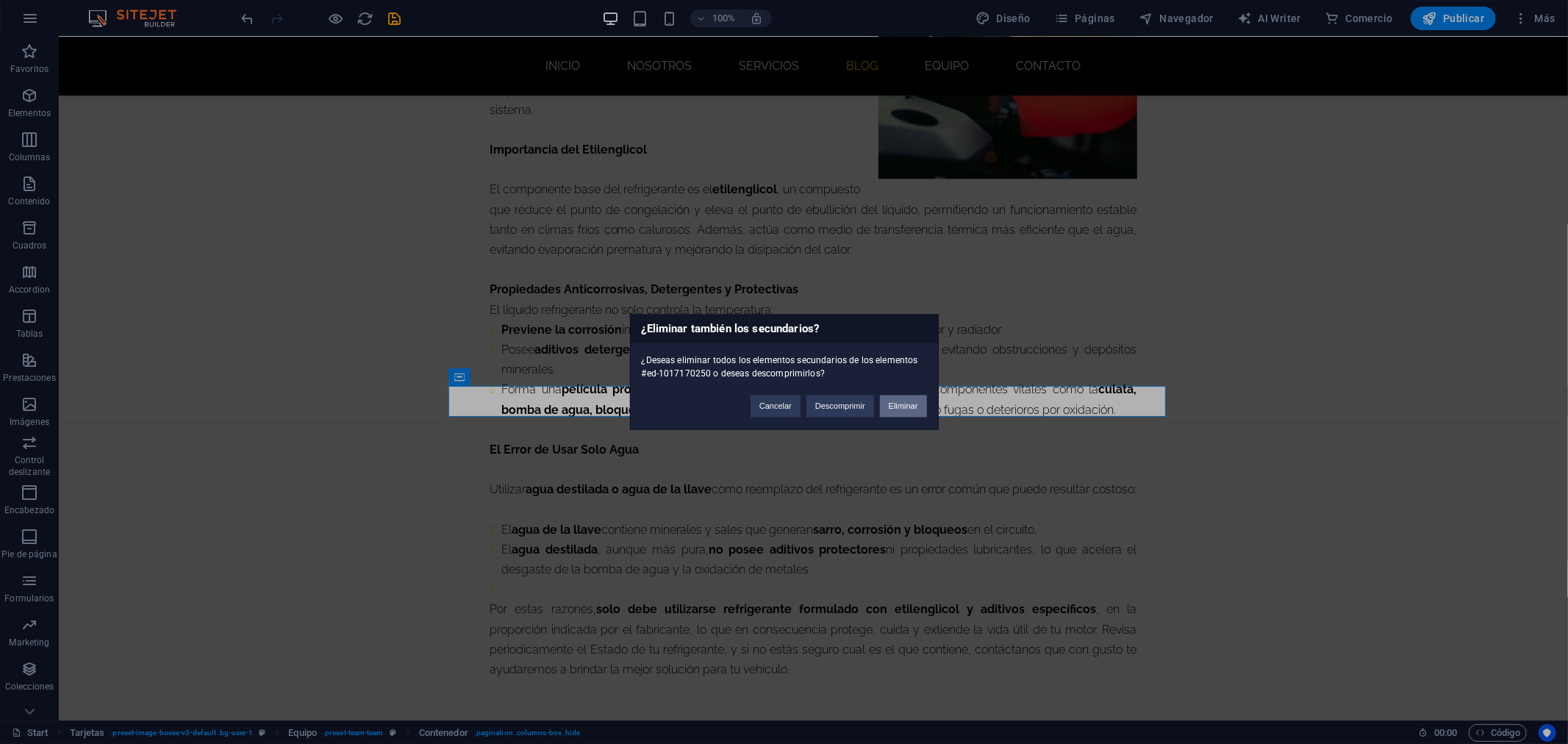
click at [919, 410] on button "Eliminar" at bounding box center [903, 406] width 47 height 22
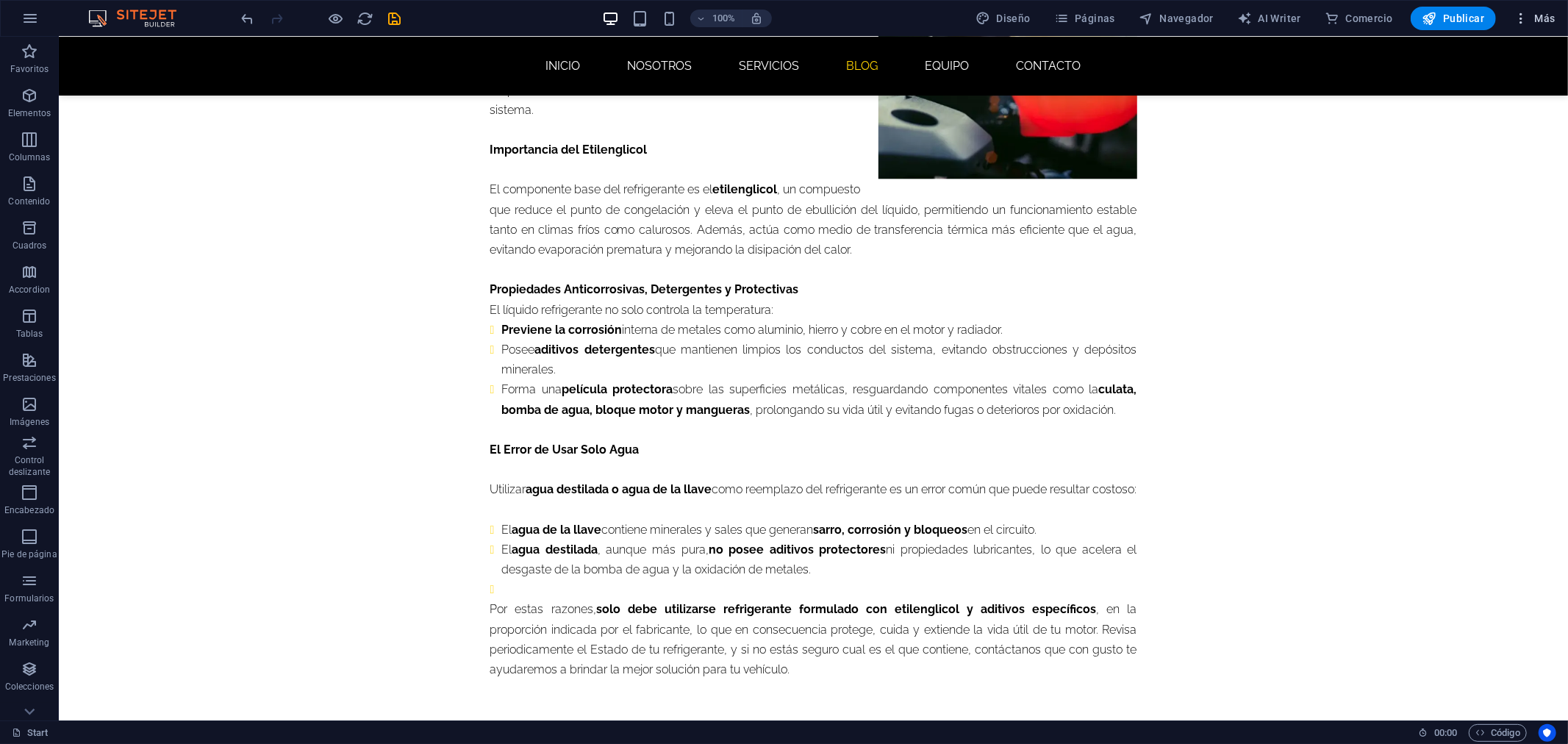
click at [1517, 16] on icon "button" at bounding box center [1521, 19] width 15 height 15
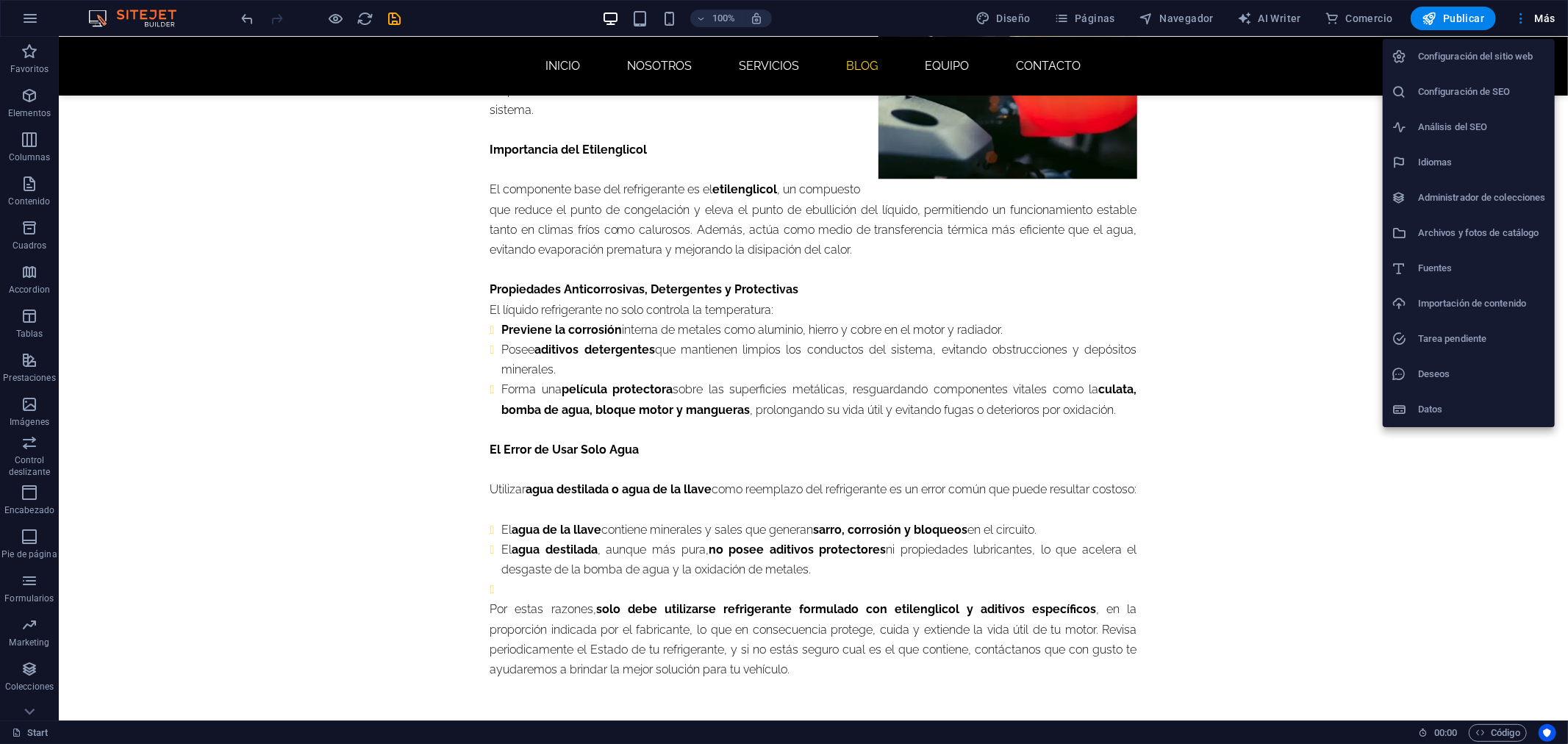
click at [1537, 11] on div at bounding box center [784, 372] width 1568 height 744
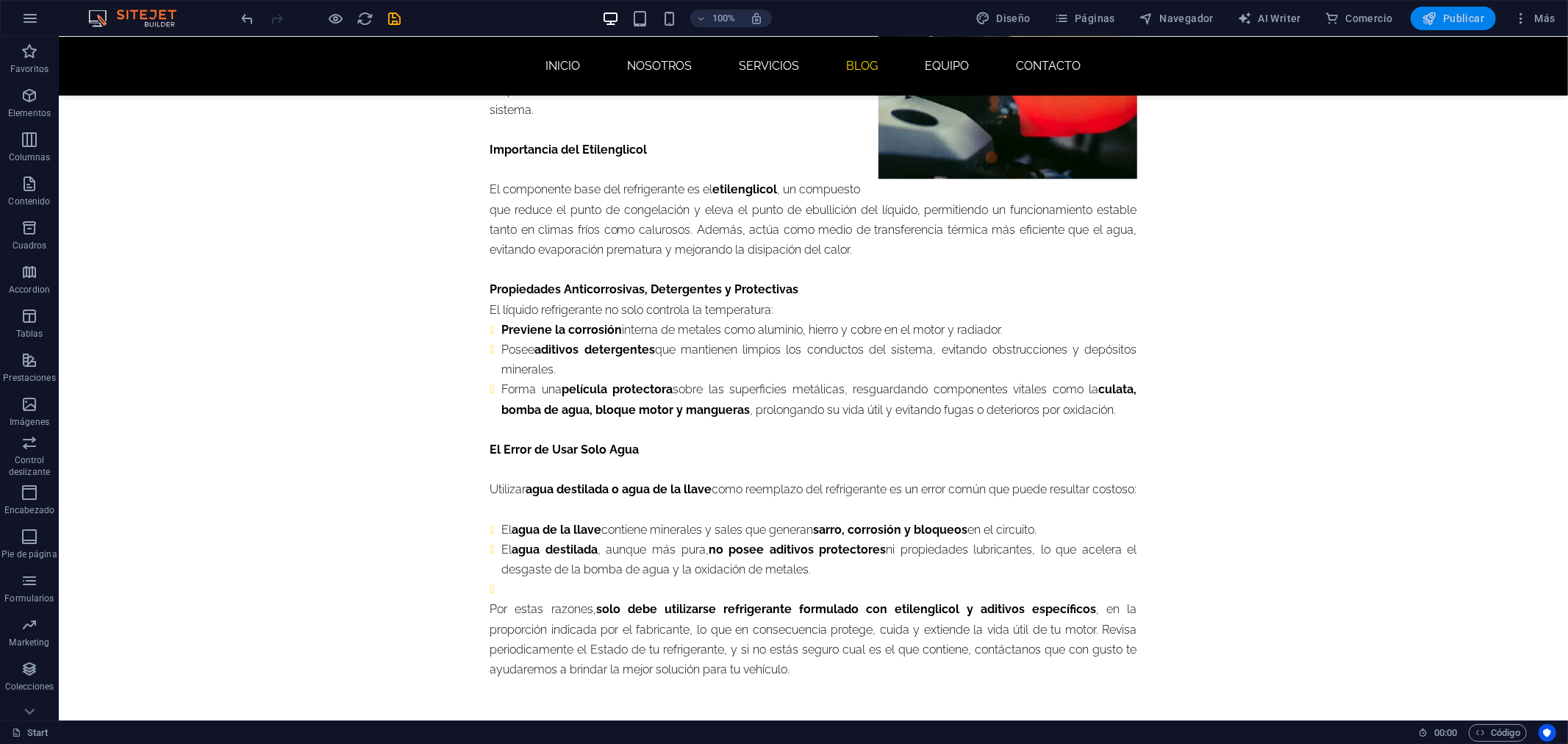
click at [1469, 13] on span "Publicar" at bounding box center [1453, 19] width 63 height 15
checkbox input "false"
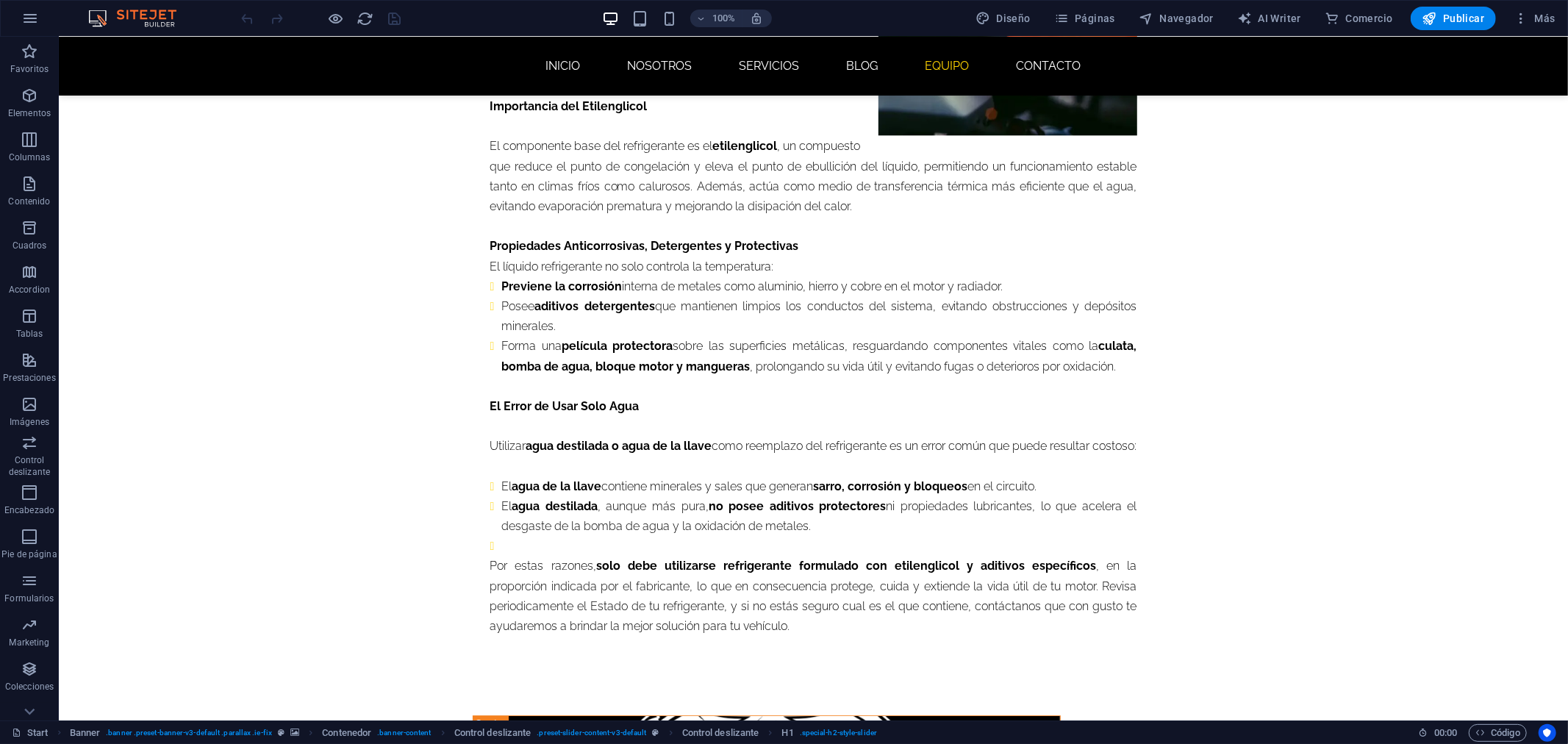
scroll to position [3154, 0]
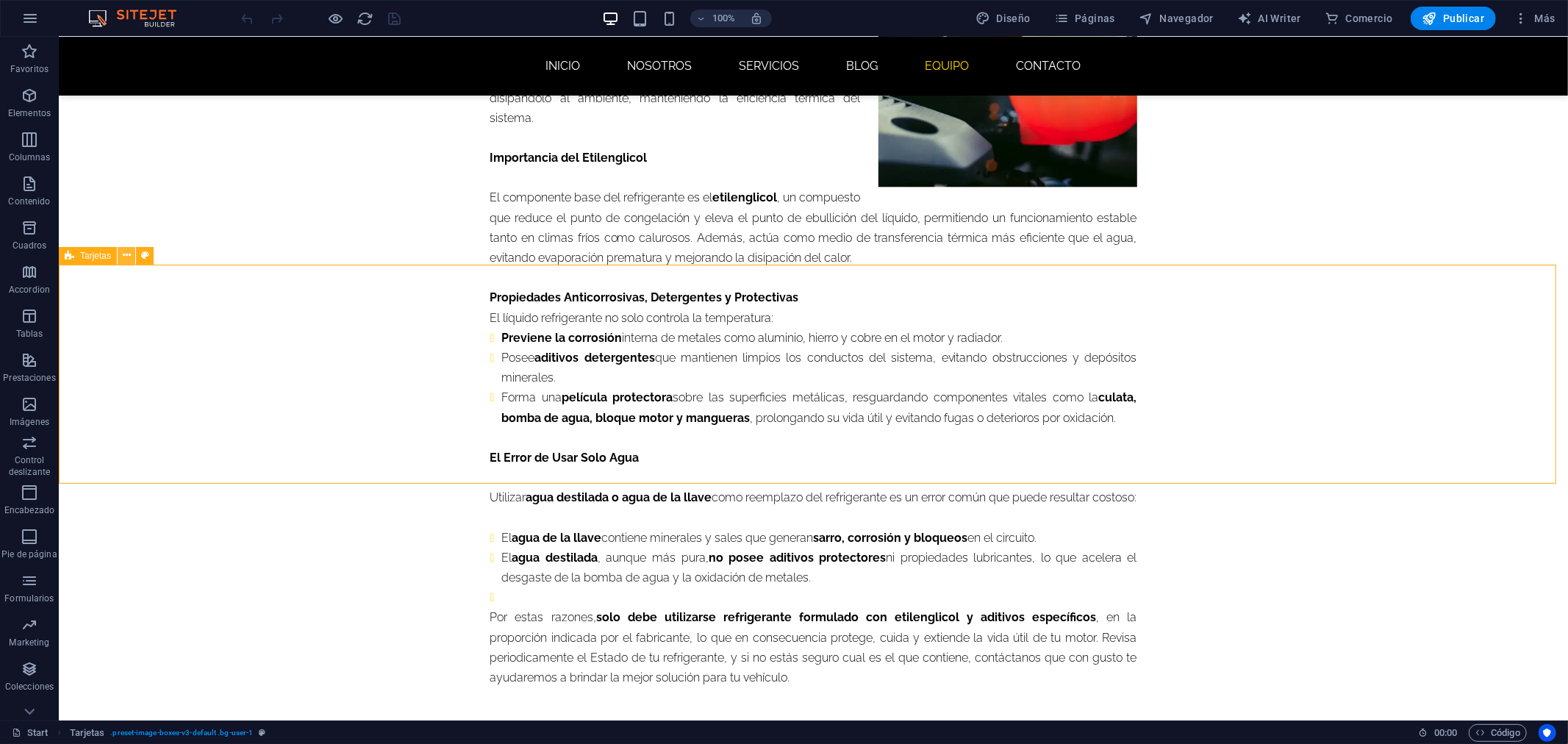
click at [119, 255] on button at bounding box center [127, 256] width 18 height 18
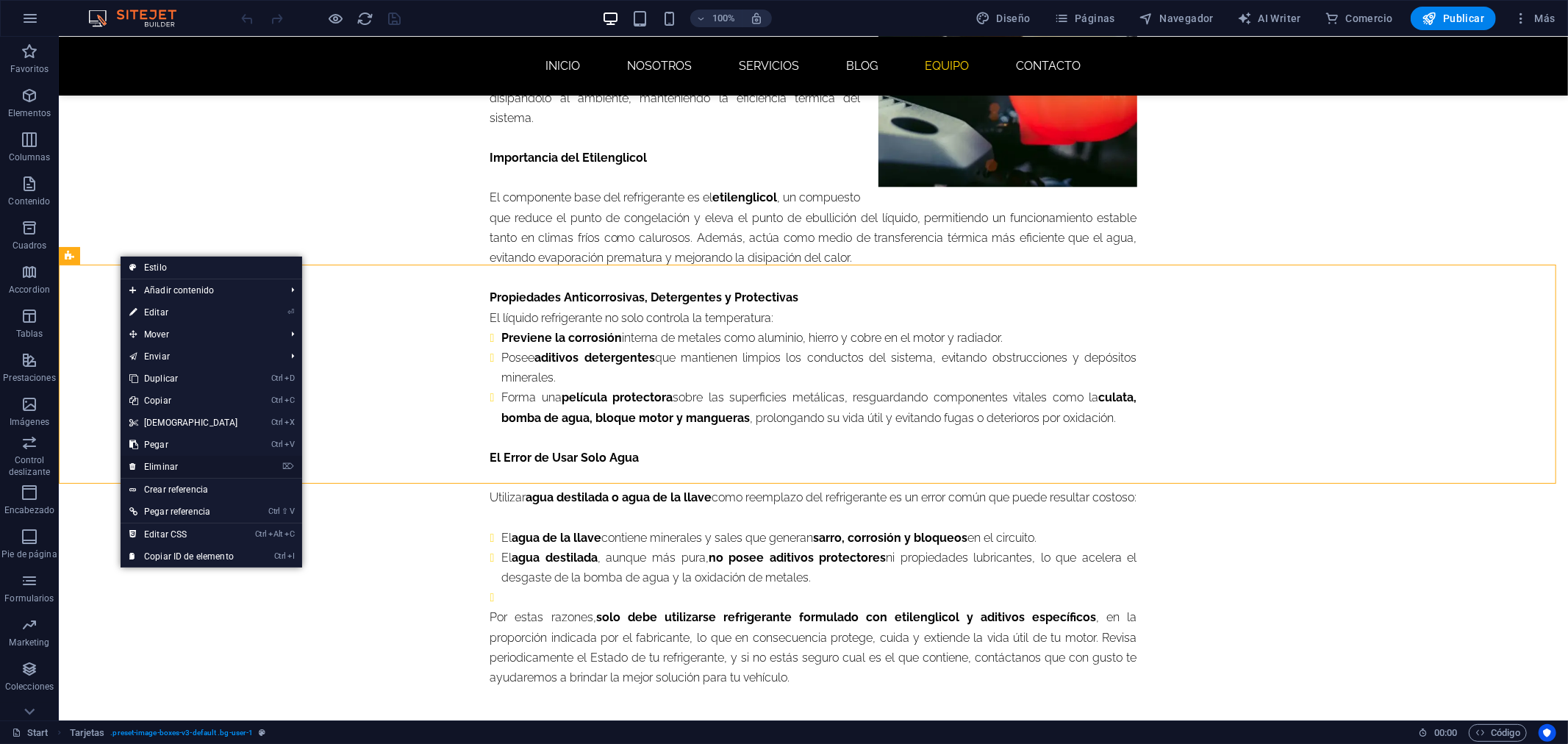
click at [181, 461] on link "⌦ Eliminar" at bounding box center [184, 466] width 127 height 22
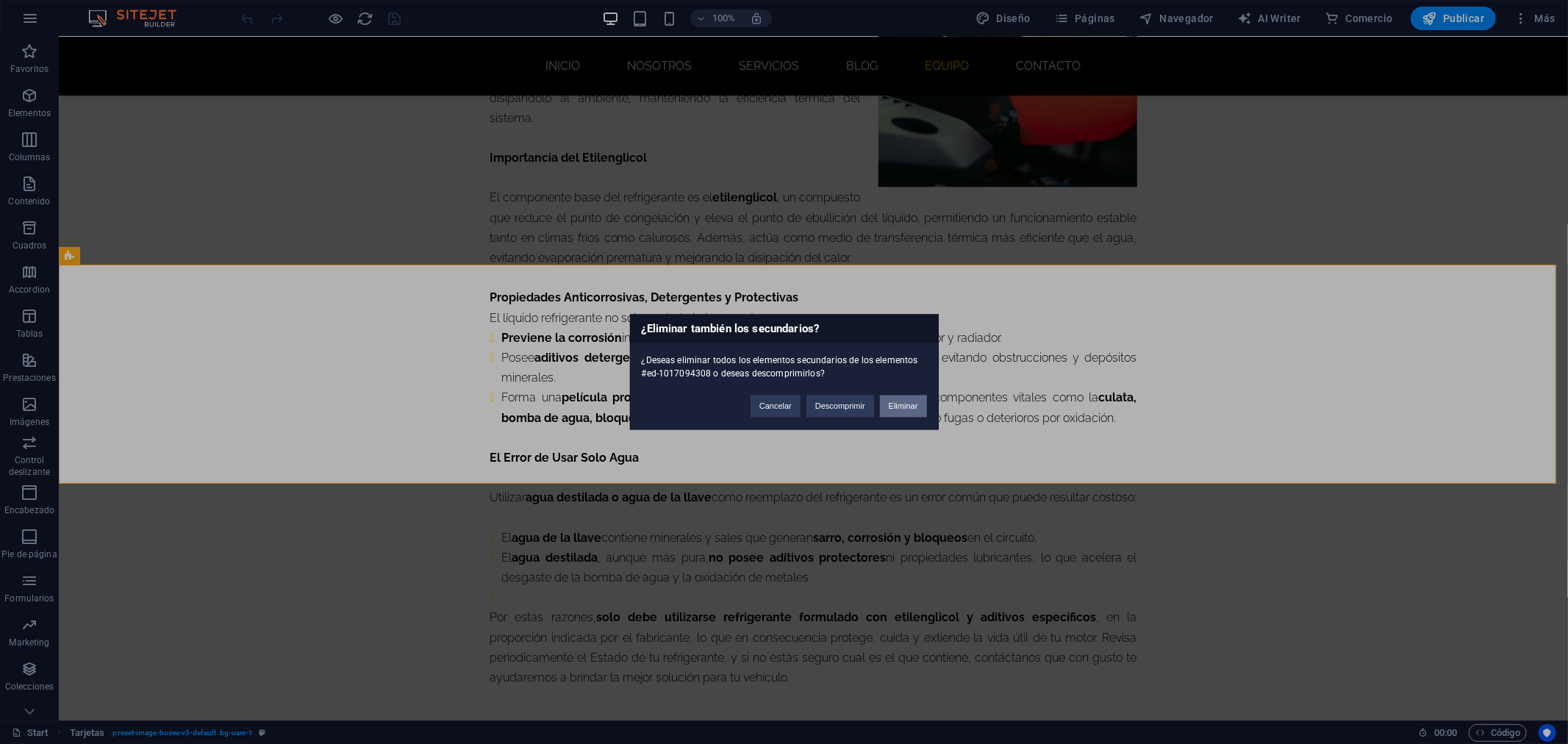
click at [886, 399] on button "Eliminar" at bounding box center [903, 406] width 47 height 22
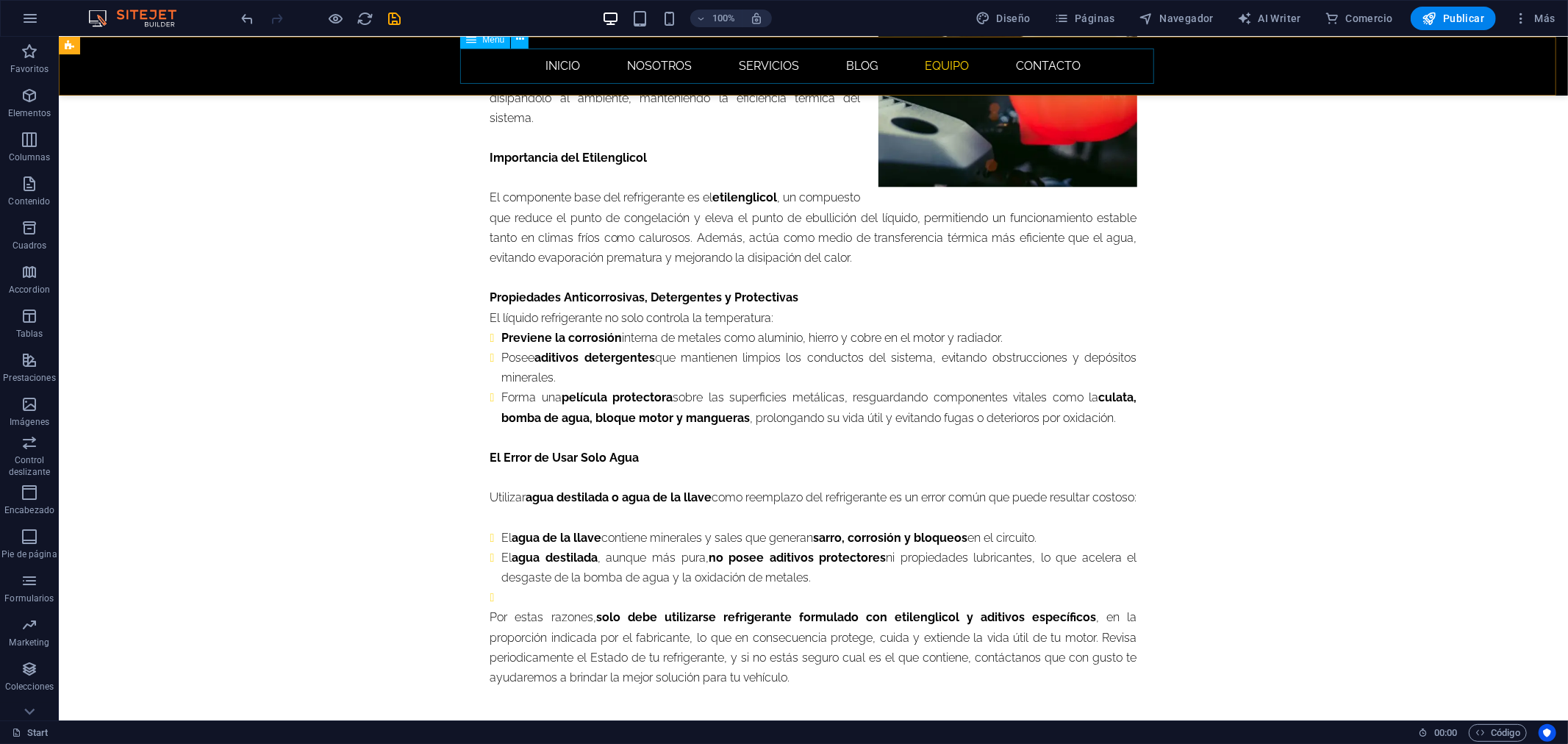
click at [952, 68] on nav "INICIO NOSOTROS SERVICIOS BLOG EQUIPO CONTACTO" at bounding box center [813, 65] width 694 height 35
click at [946, 64] on nav "INICIO NOSOTROS SERVICIOS BLOG EQUIPO CONTACTO" at bounding box center [813, 65] width 694 height 35
select select
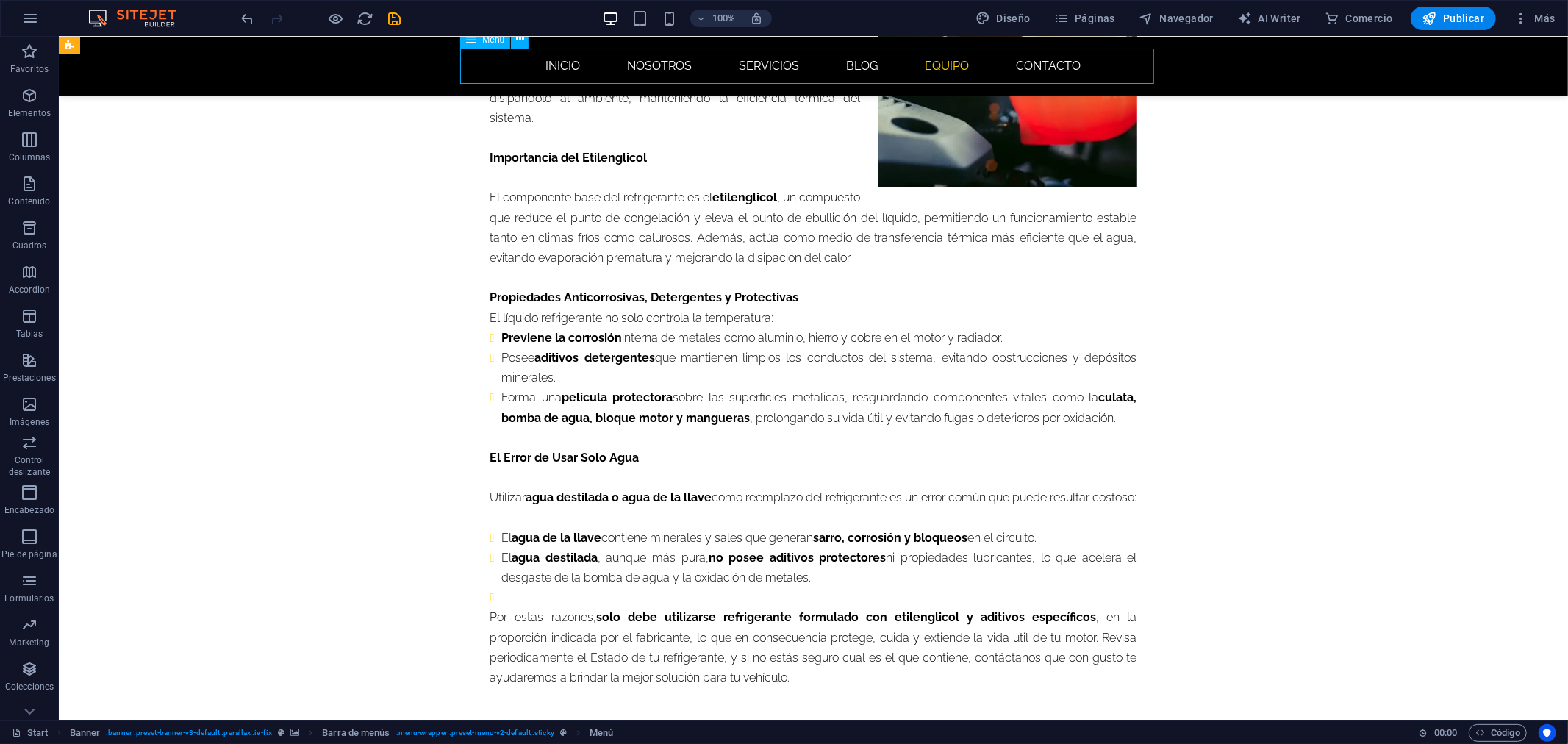
select select
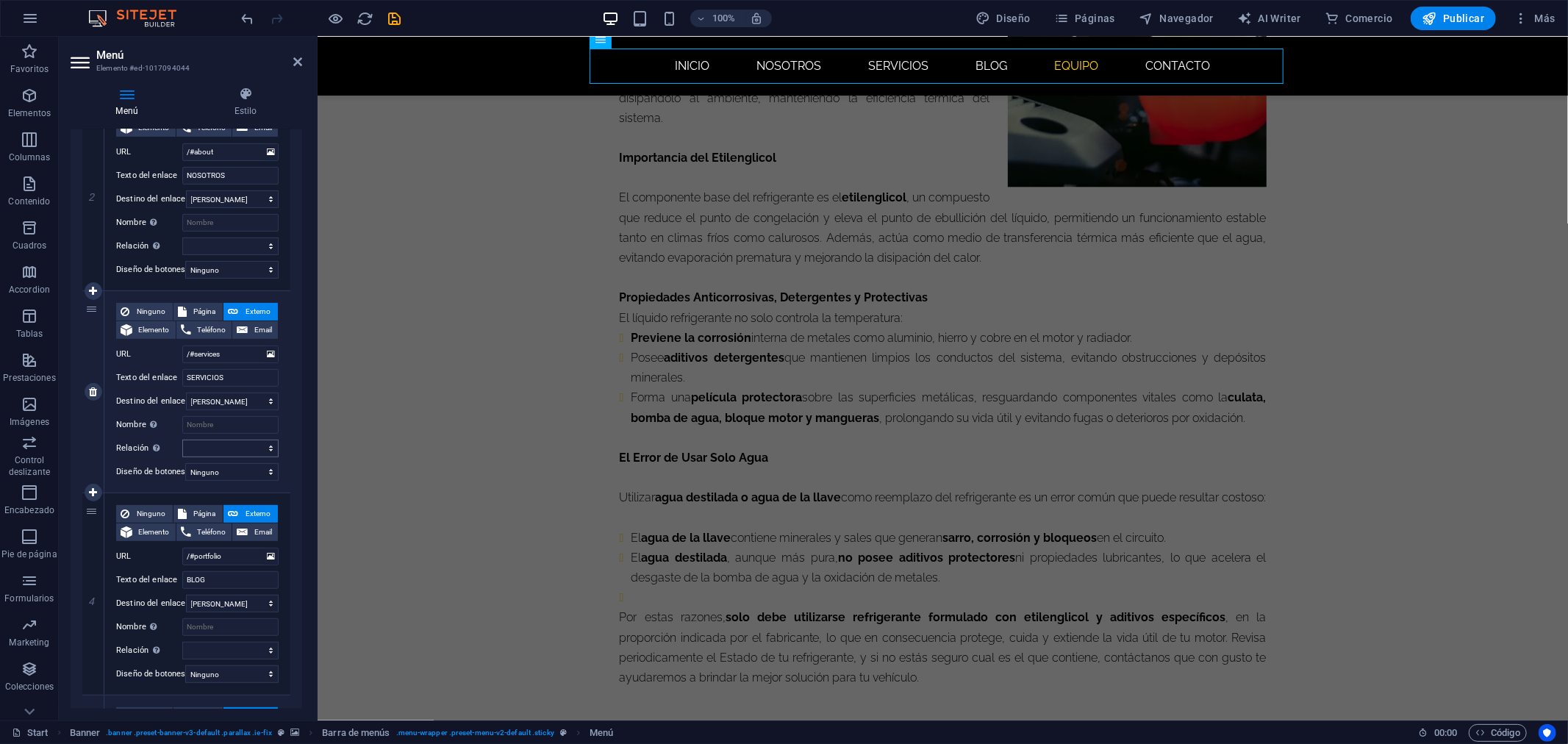
scroll to position [571, 0]
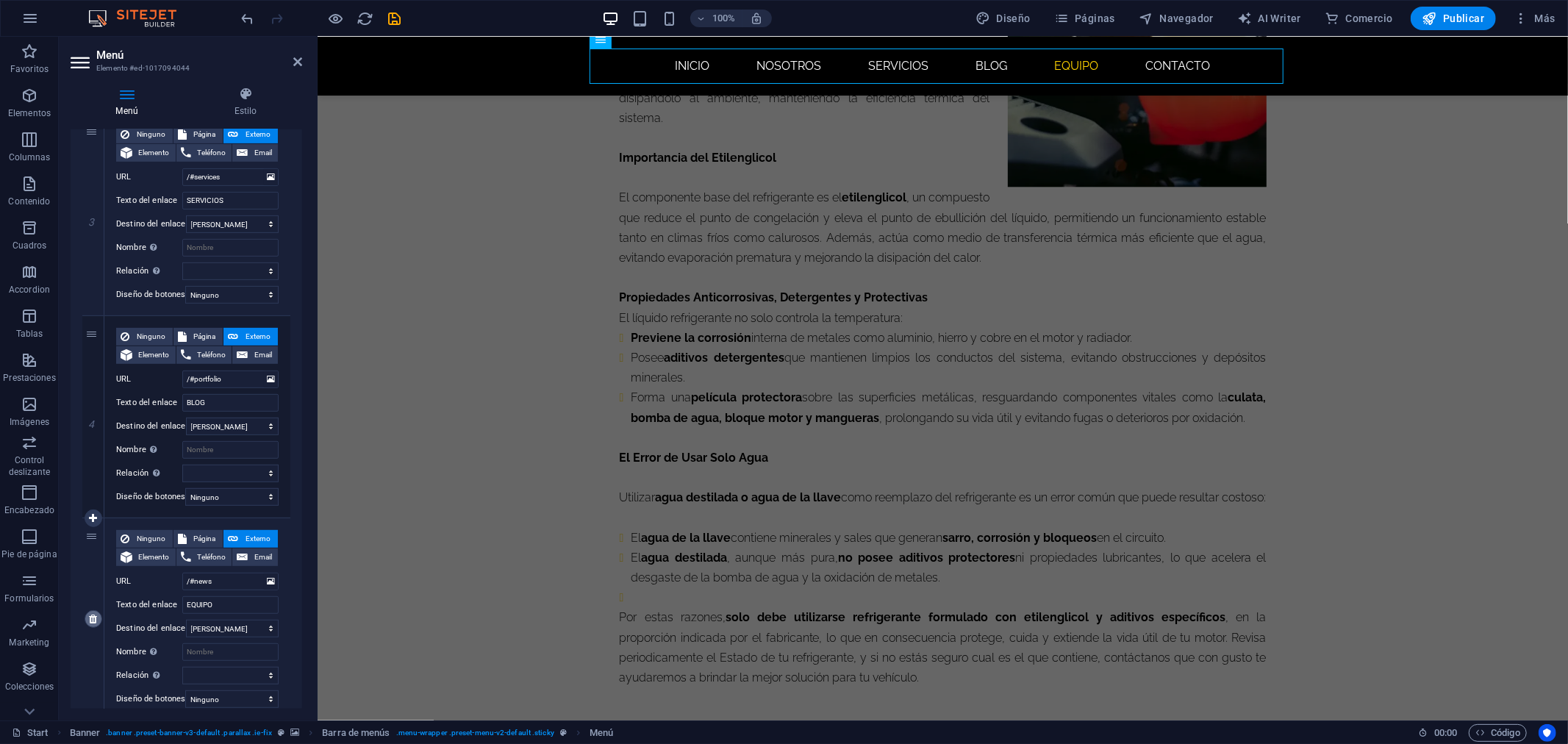
click at [89, 617] on icon at bounding box center [93, 619] width 8 height 11
select select
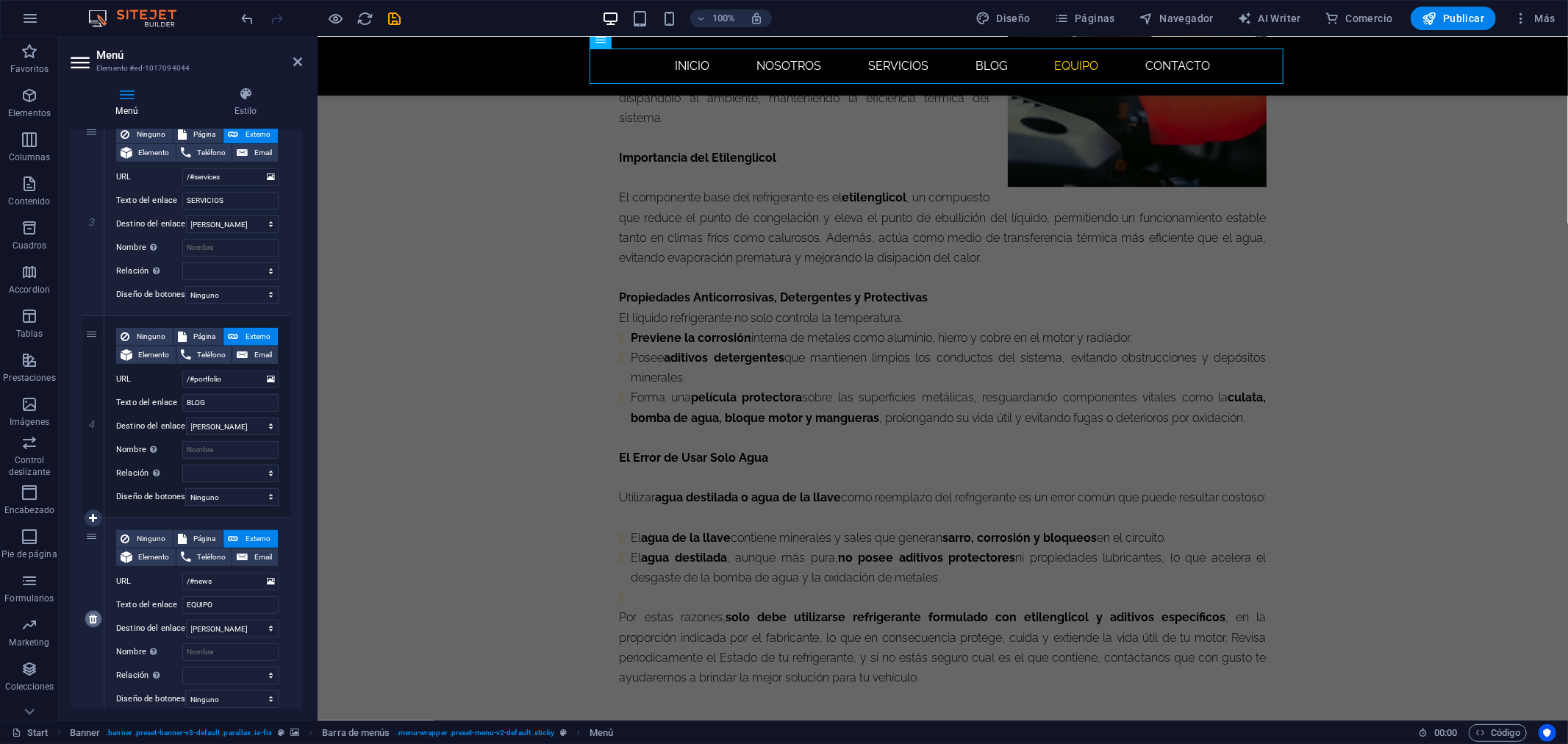
type input "/#contact"
type input "CONTACTO"
select select
click at [297, 62] on icon at bounding box center [297, 62] width 9 height 11
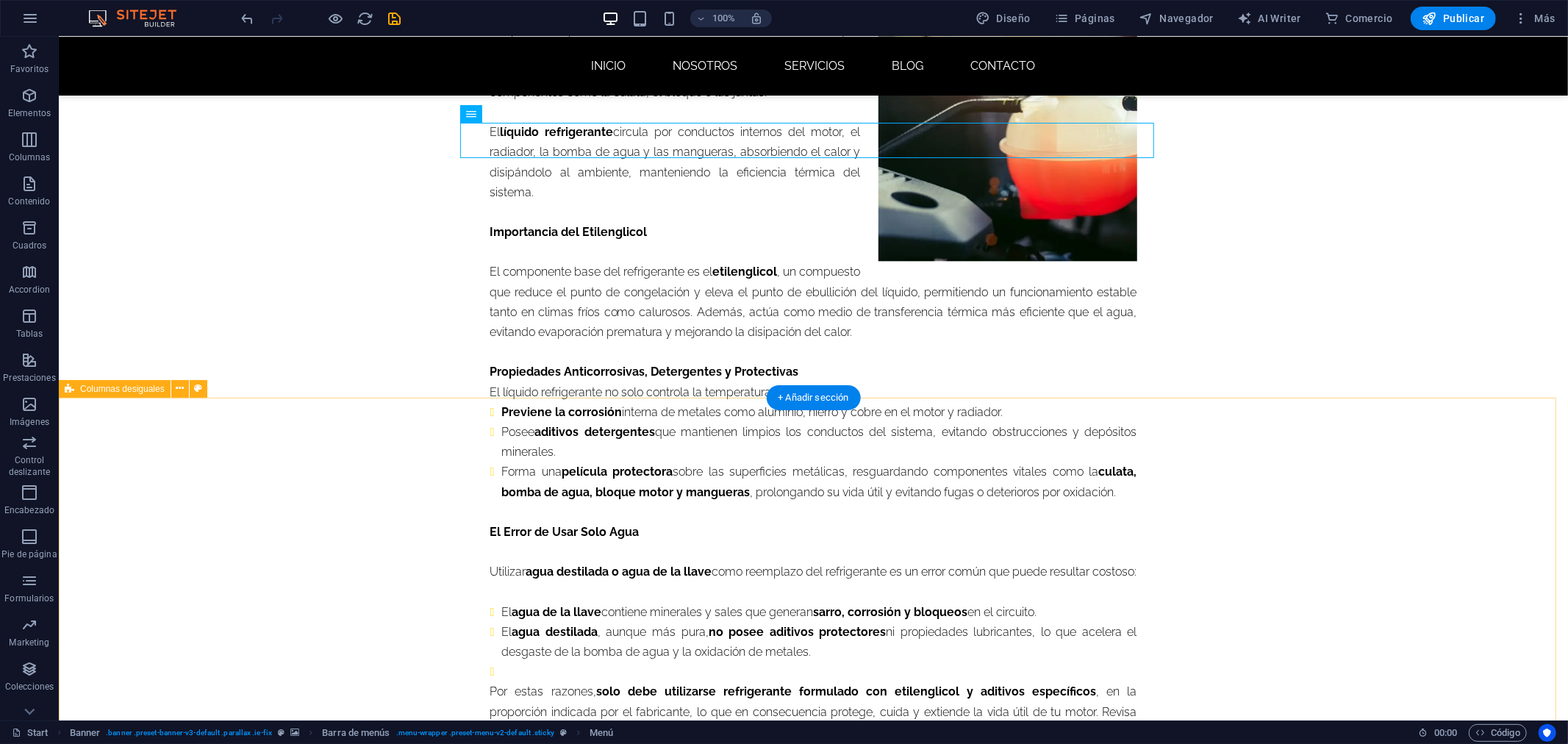
scroll to position [2991, 0]
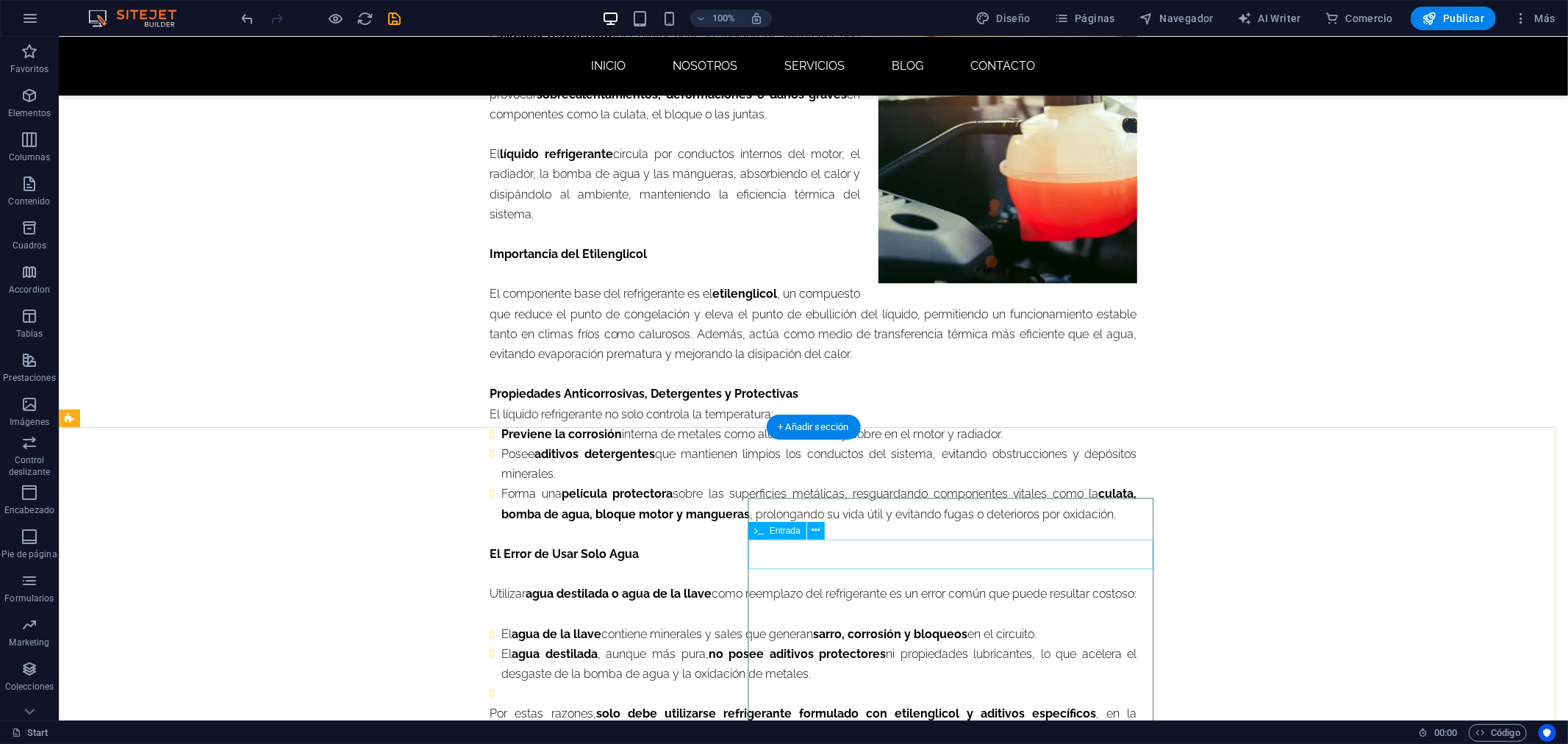
scroll to position [3060, 0]
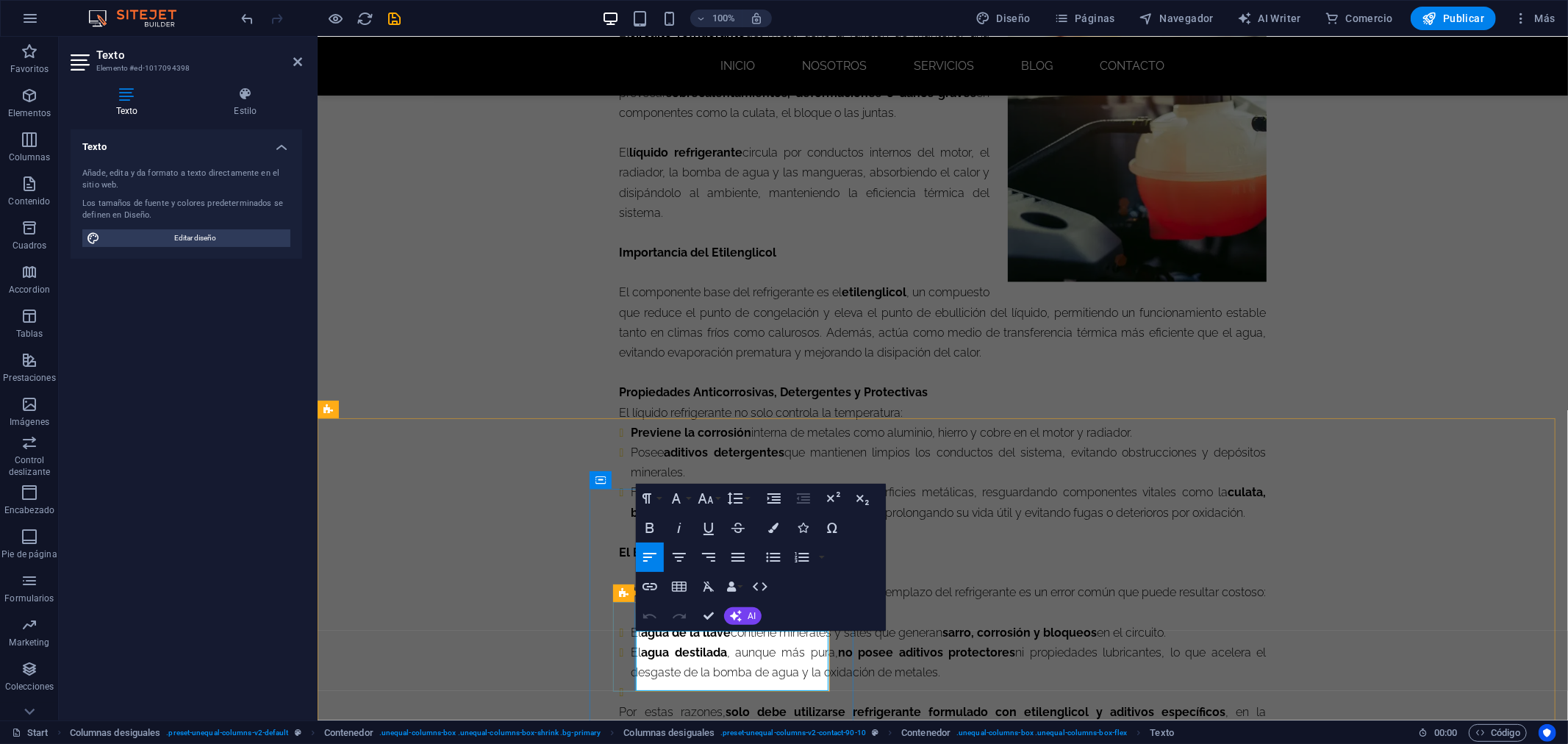
drag, startPoint x: 721, startPoint y: 678, endPoint x: 627, endPoint y: 636, distance: 103.0
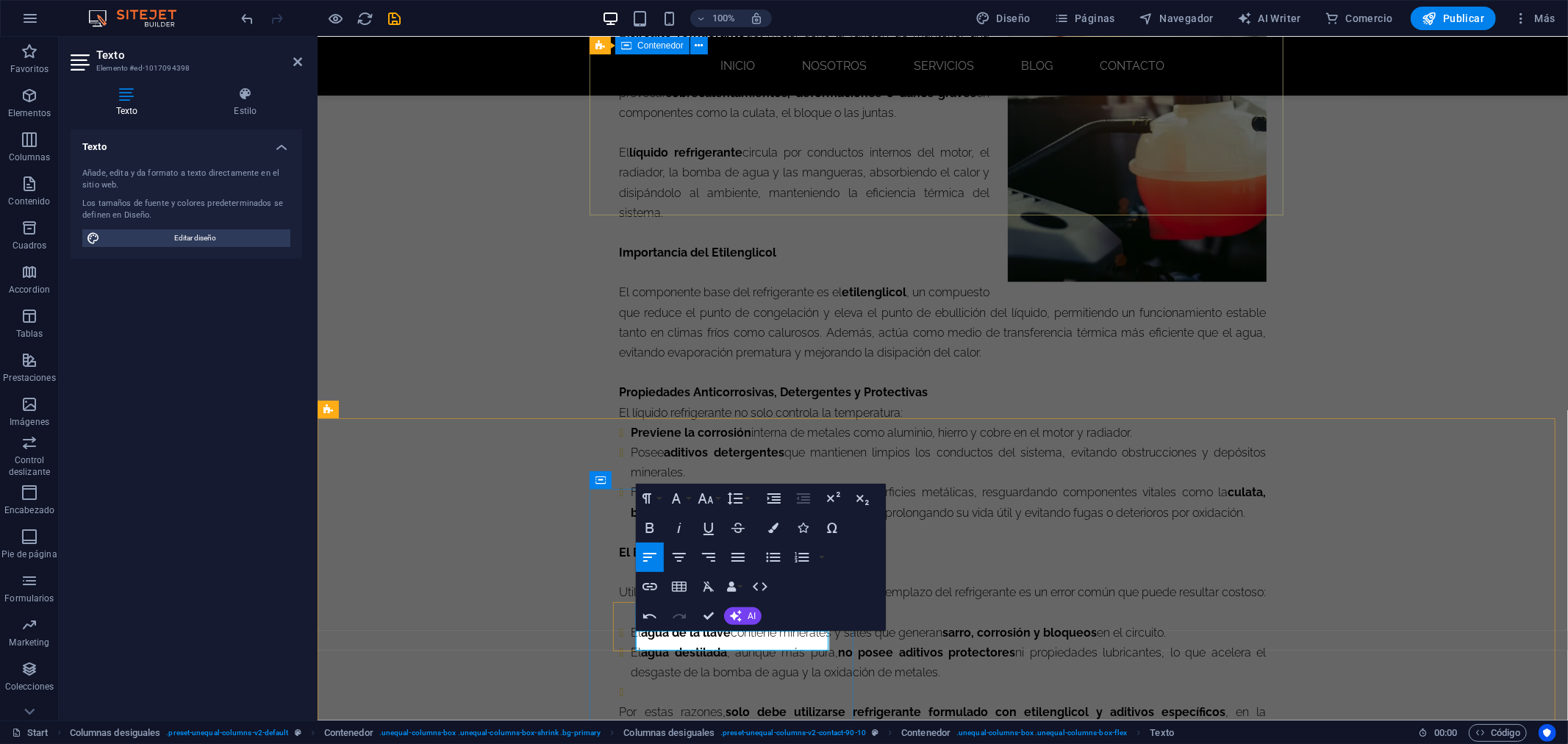
click at [652, 532] on icon "button" at bounding box center [650, 528] width 18 height 18
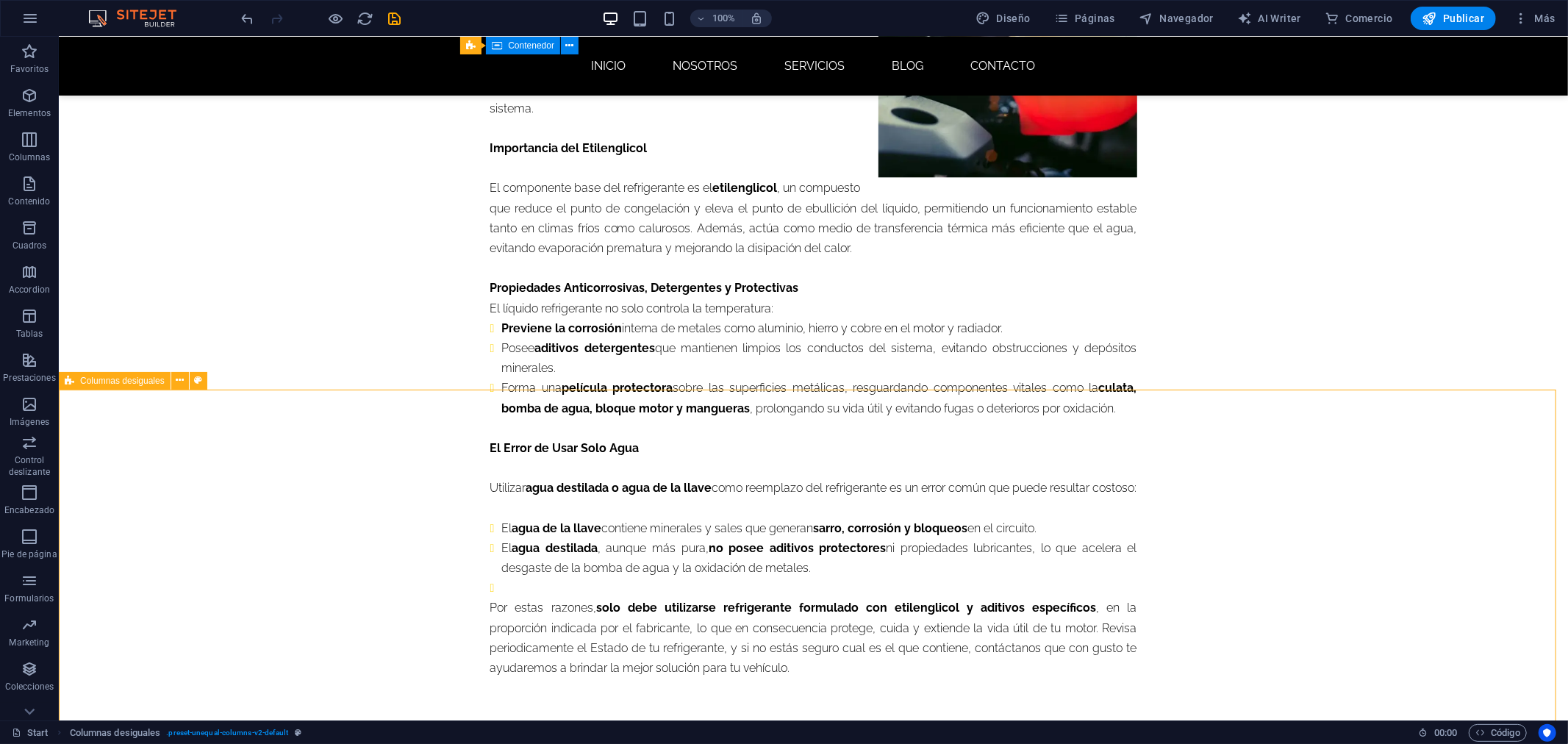
scroll to position [3223, 0]
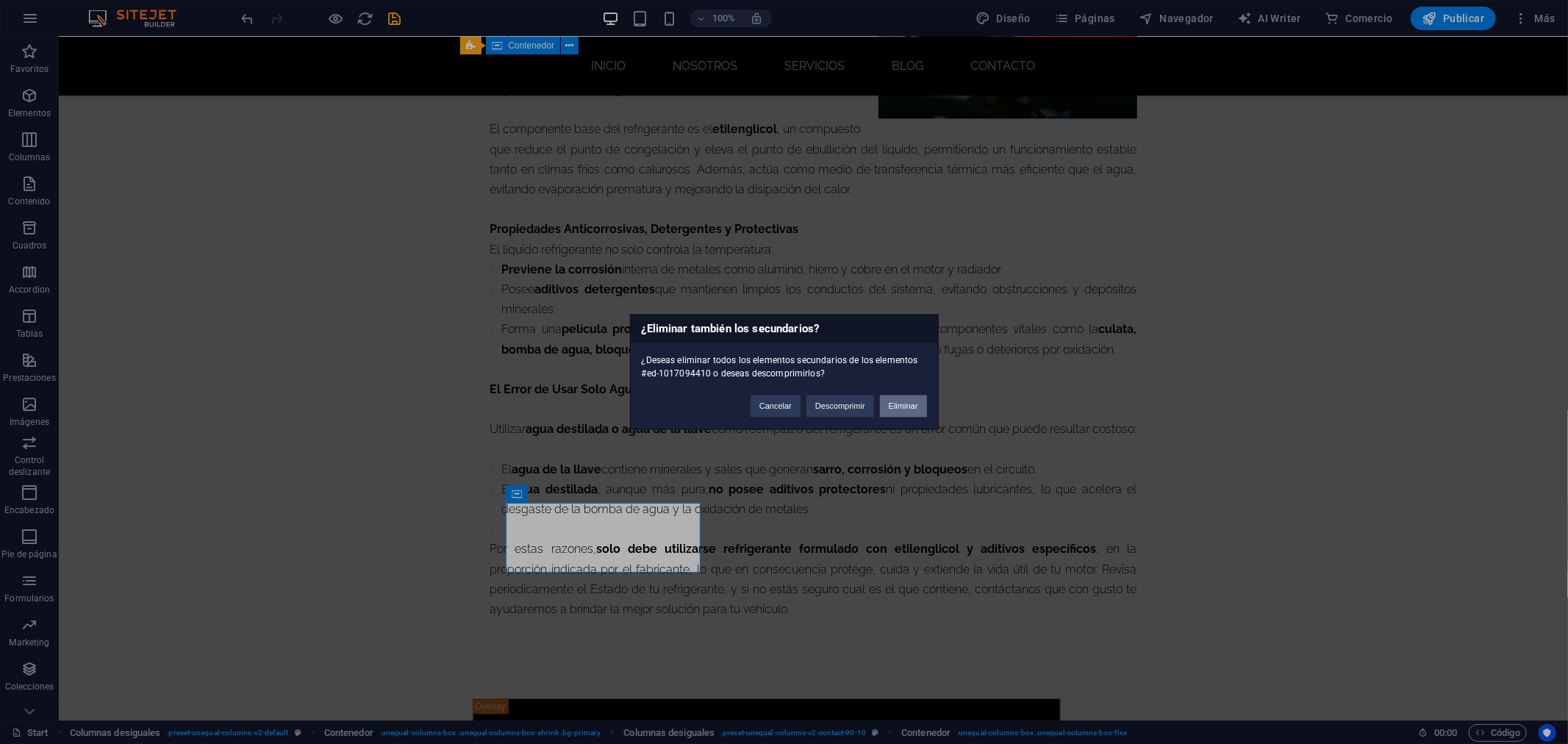
click at [894, 396] on button "Eliminar" at bounding box center [903, 406] width 47 height 22
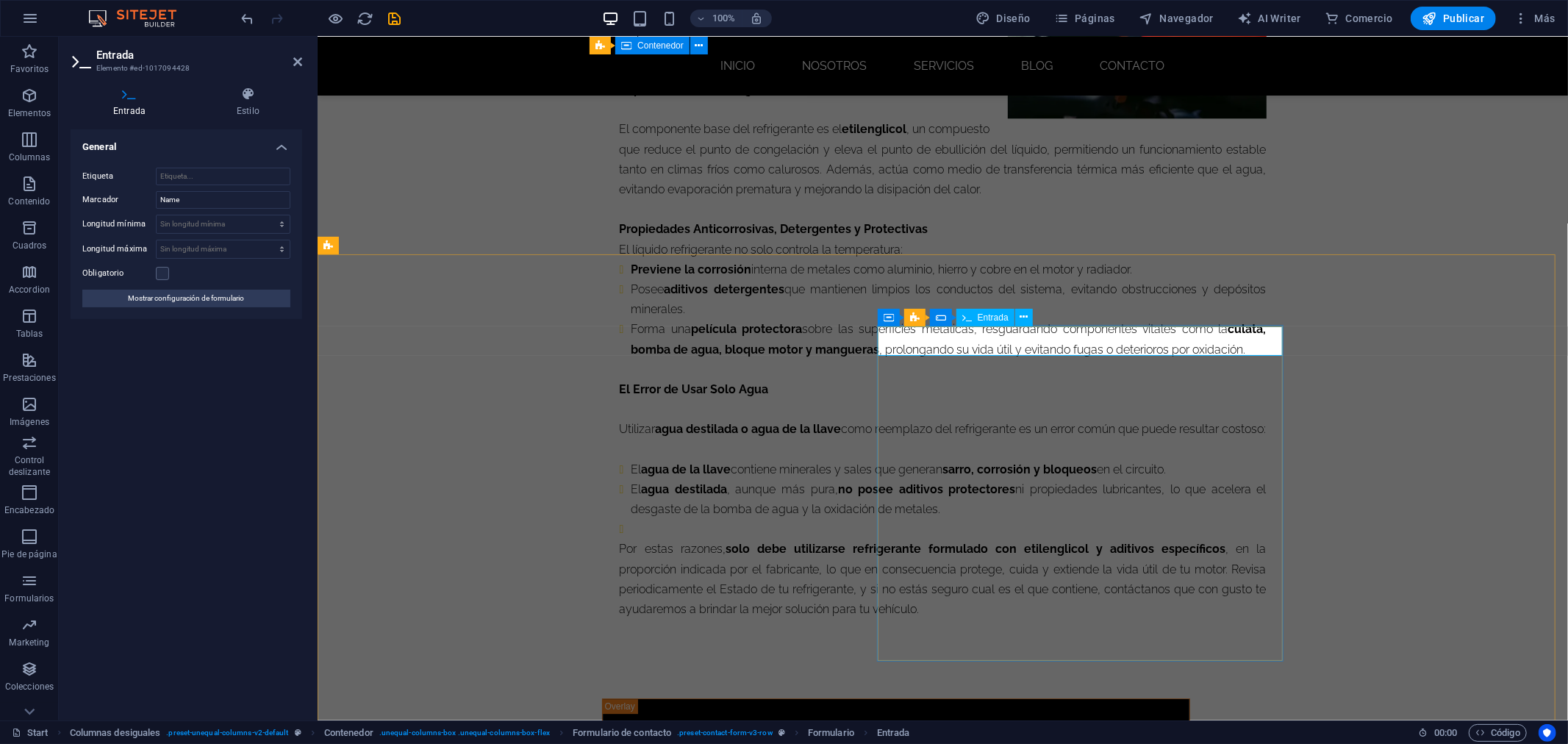
drag, startPoint x: 923, startPoint y: 338, endPoint x: 883, endPoint y: 339, distance: 40.0
type input "Nombre"
type input "Telefono"
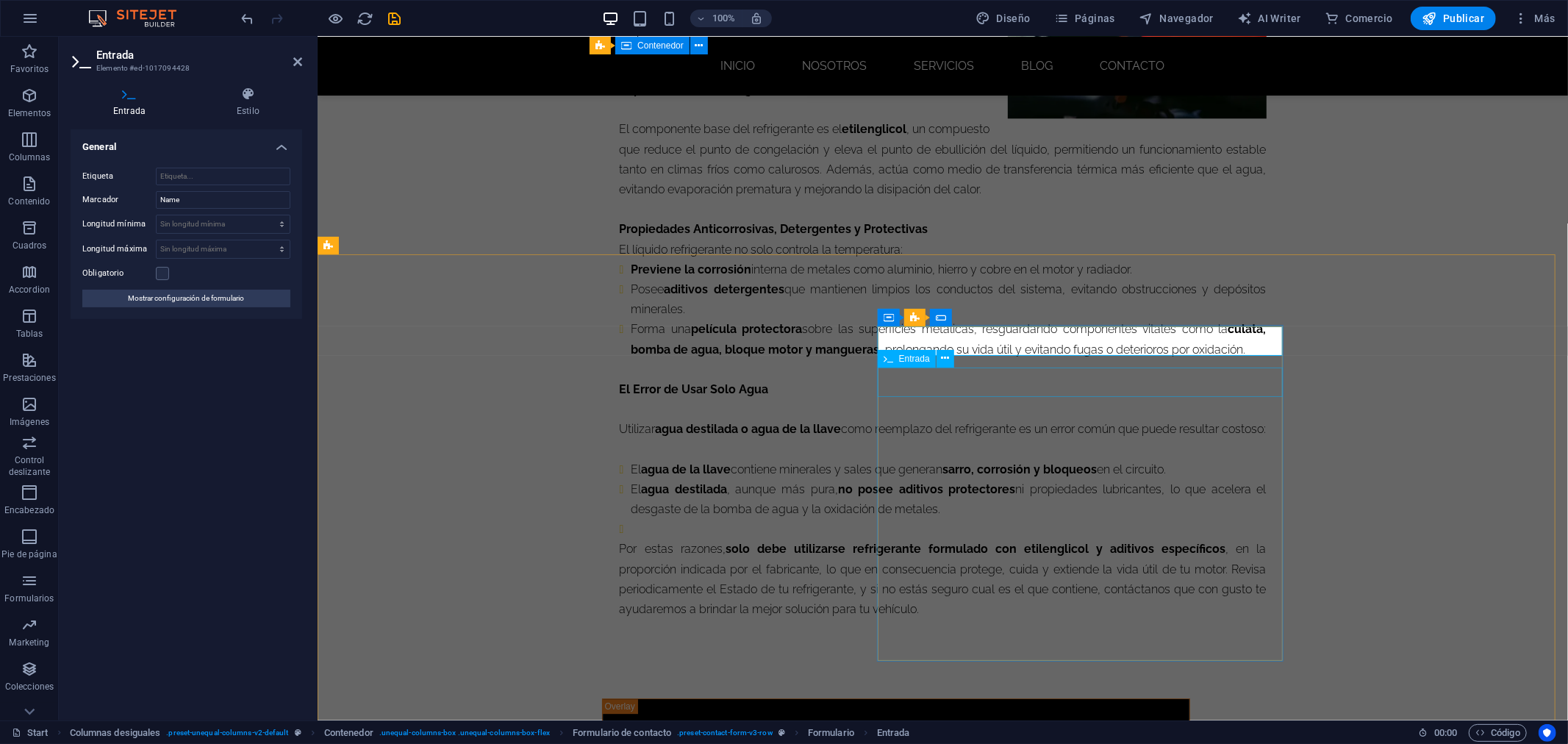
type input "Correo"
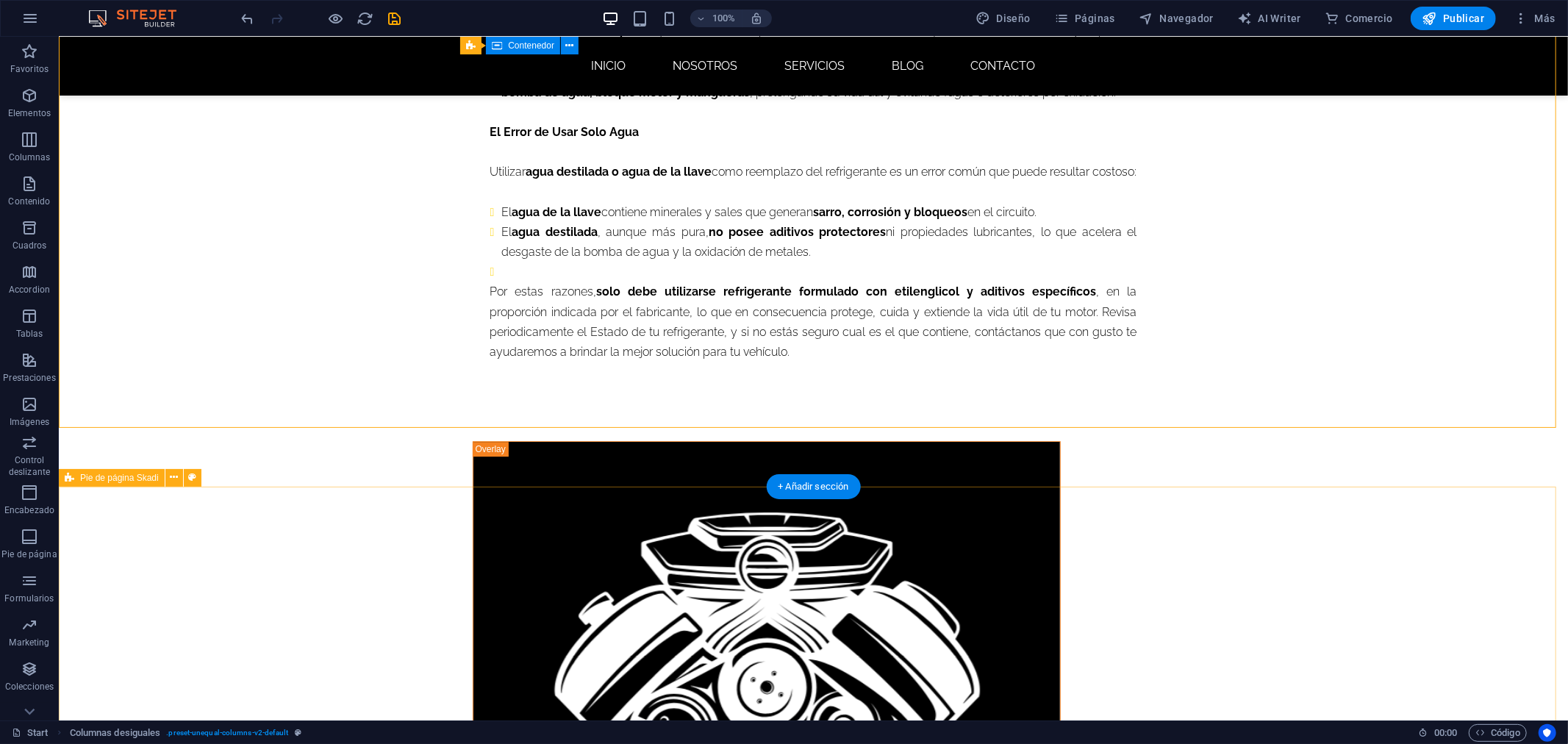
scroll to position [3467, 0]
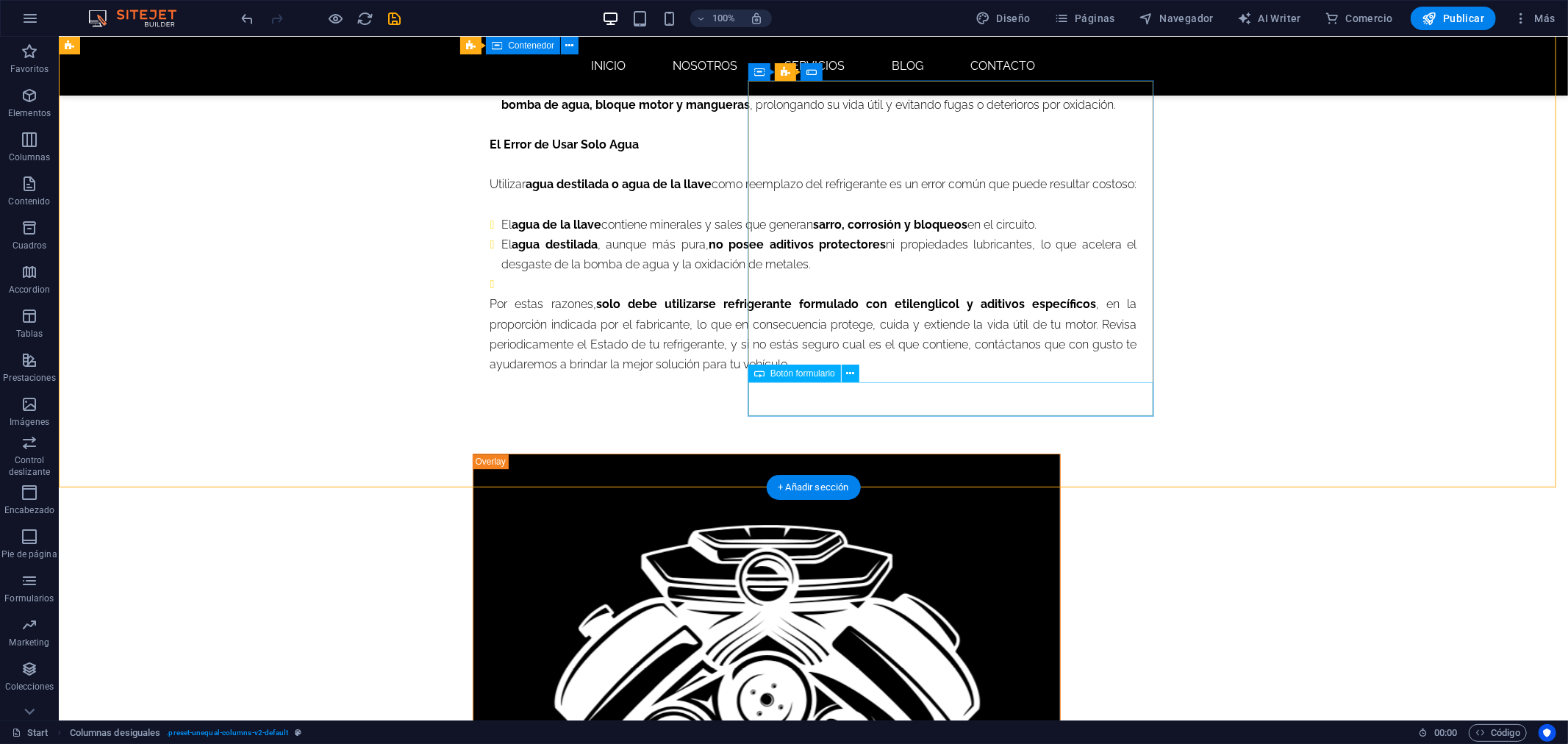
type textarea "Mensaje"
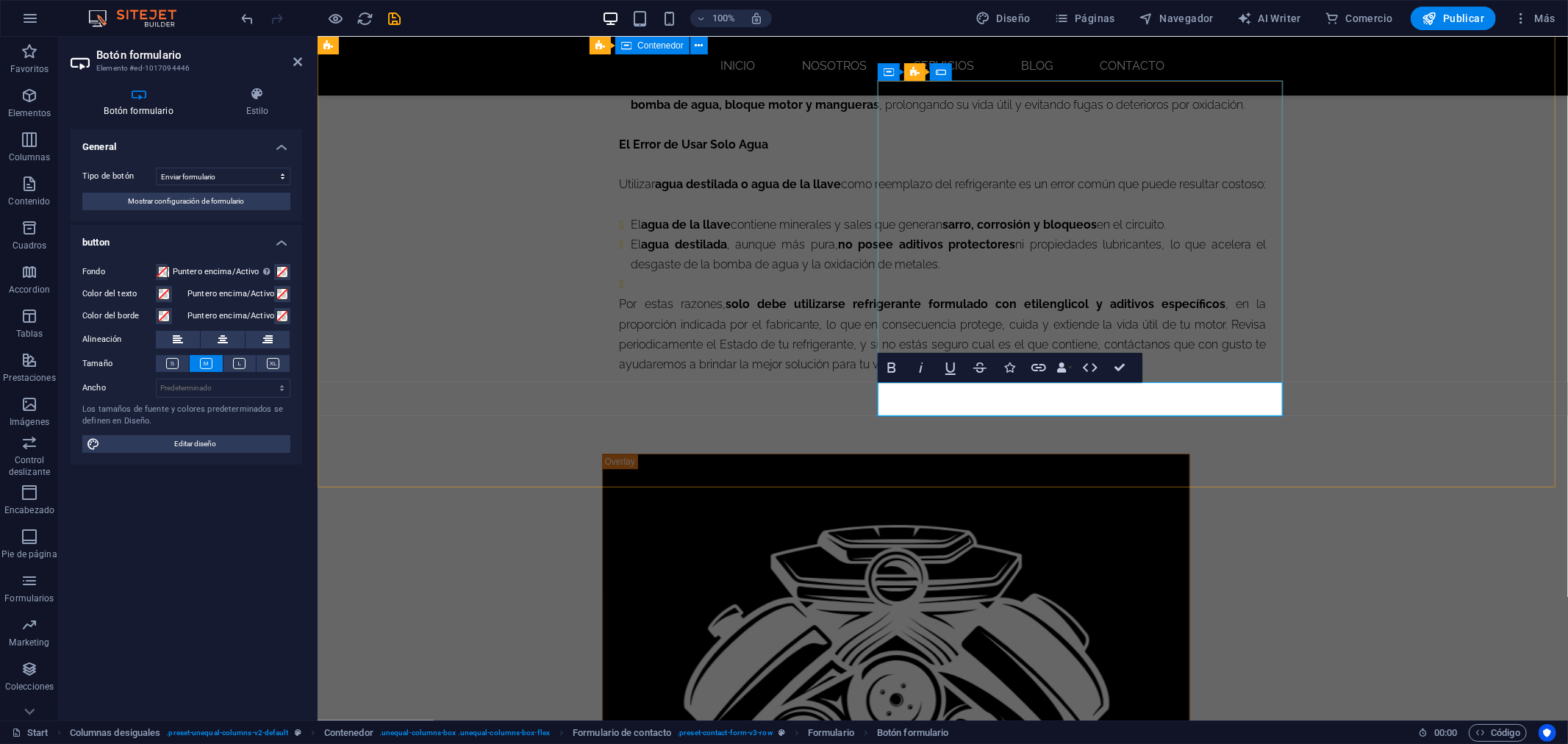
type button "Submit"
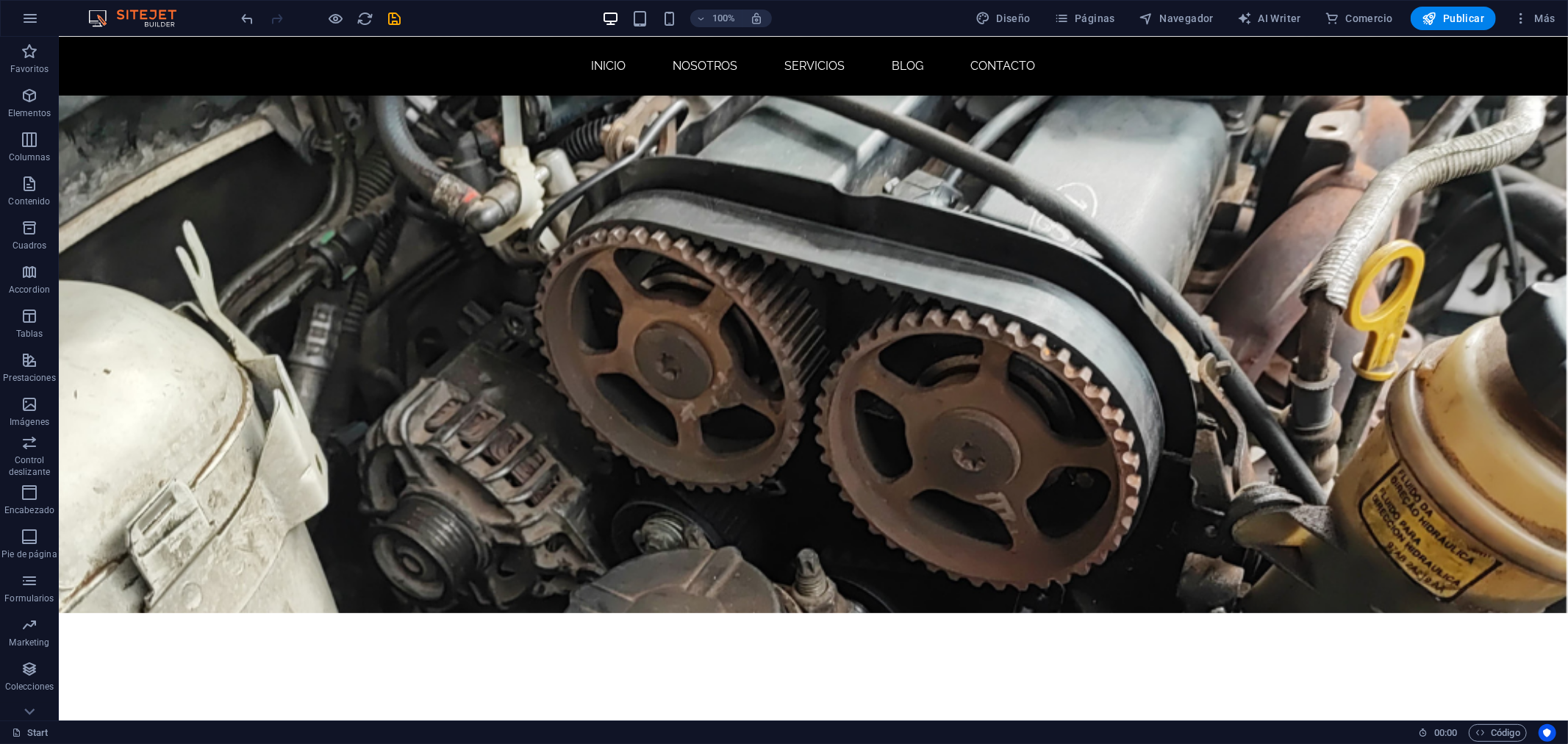
scroll to position [0, 0]
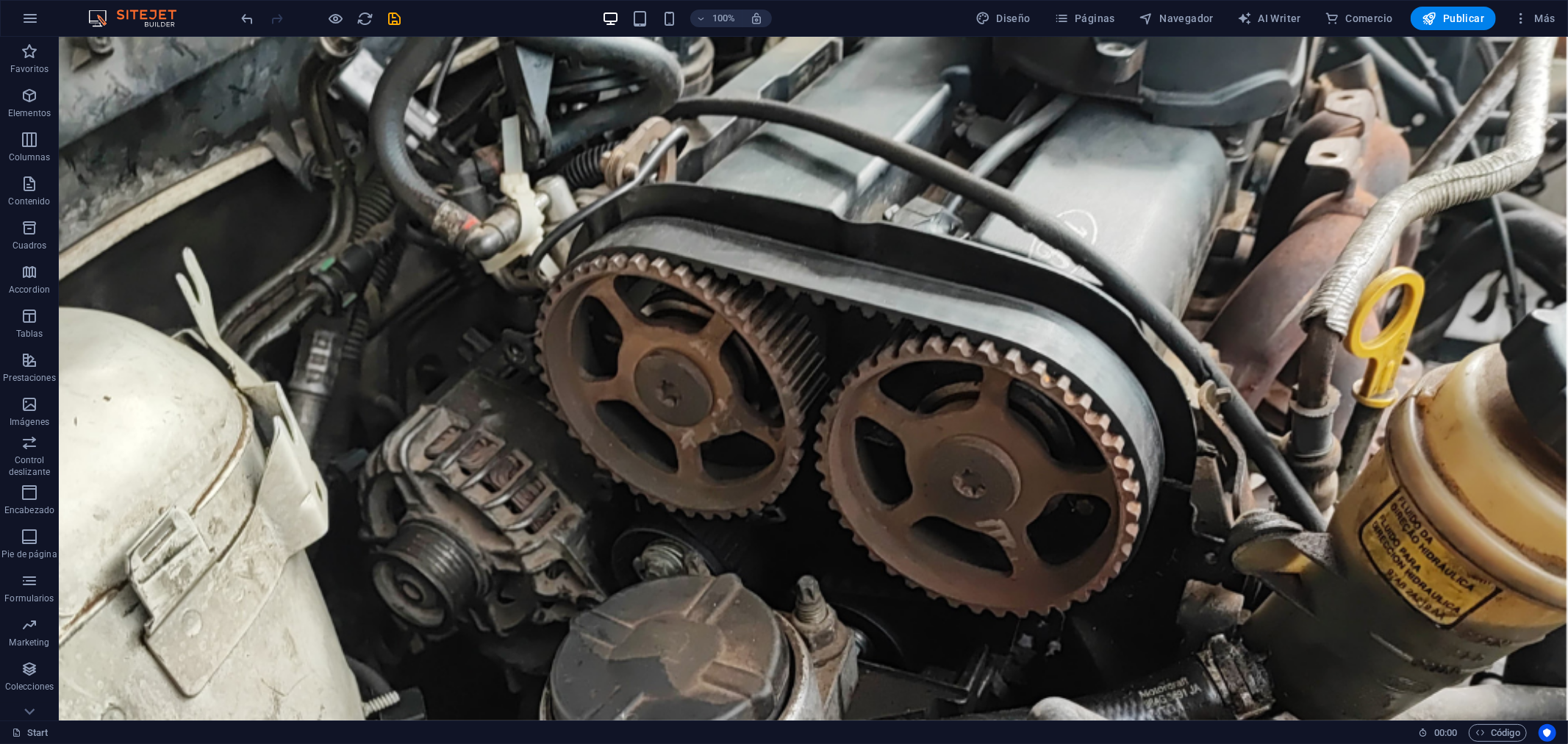
drag, startPoint x: 1566, startPoint y: 628, endPoint x: 1626, endPoint y: 70, distance: 561.2
click at [1441, 19] on span "Publicar" at bounding box center [1453, 19] width 63 height 15
checkbox input "false"
